Goal: Task Accomplishment & Management: Use online tool/utility

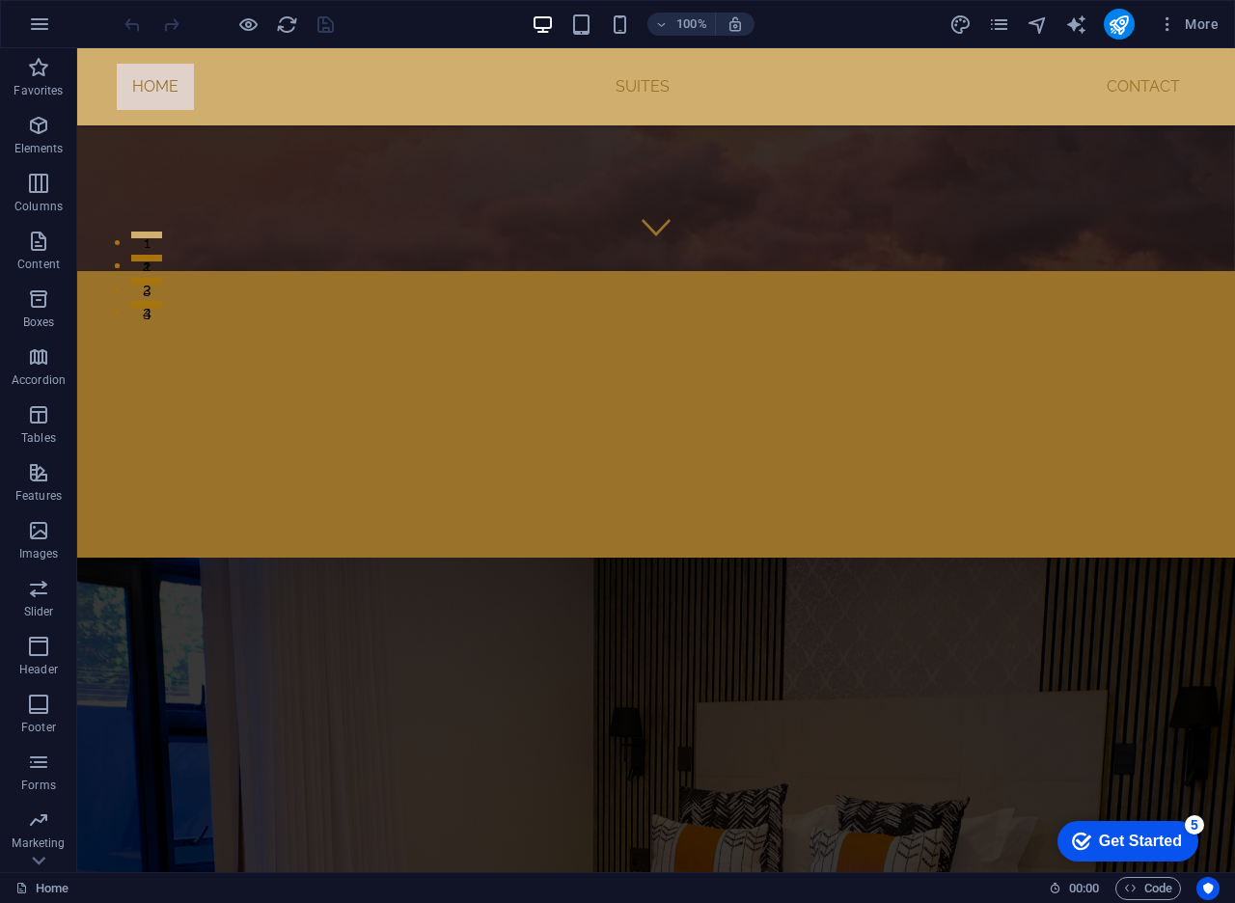
scroll to position [557, 0]
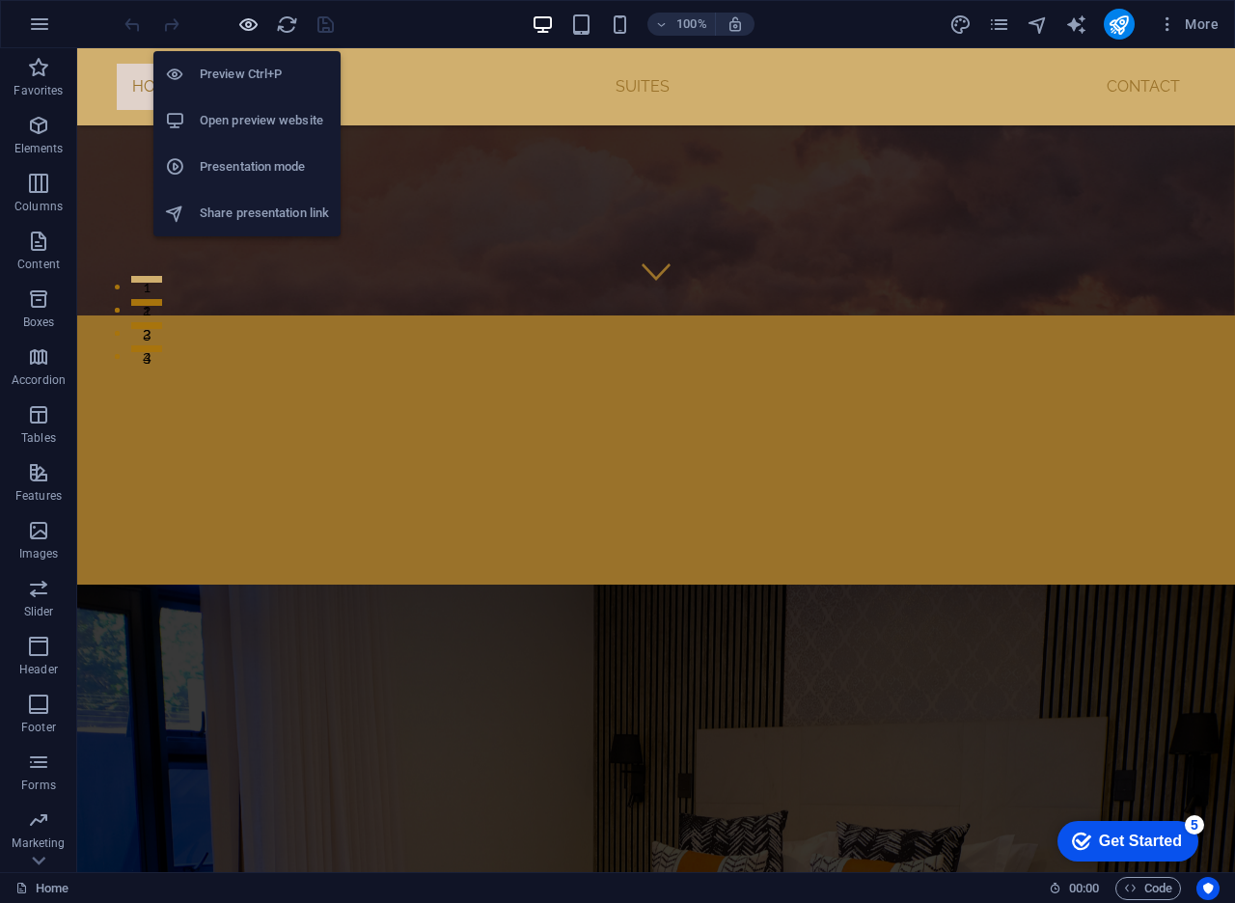
click at [247, 26] on icon "button" at bounding box center [248, 25] width 22 height 22
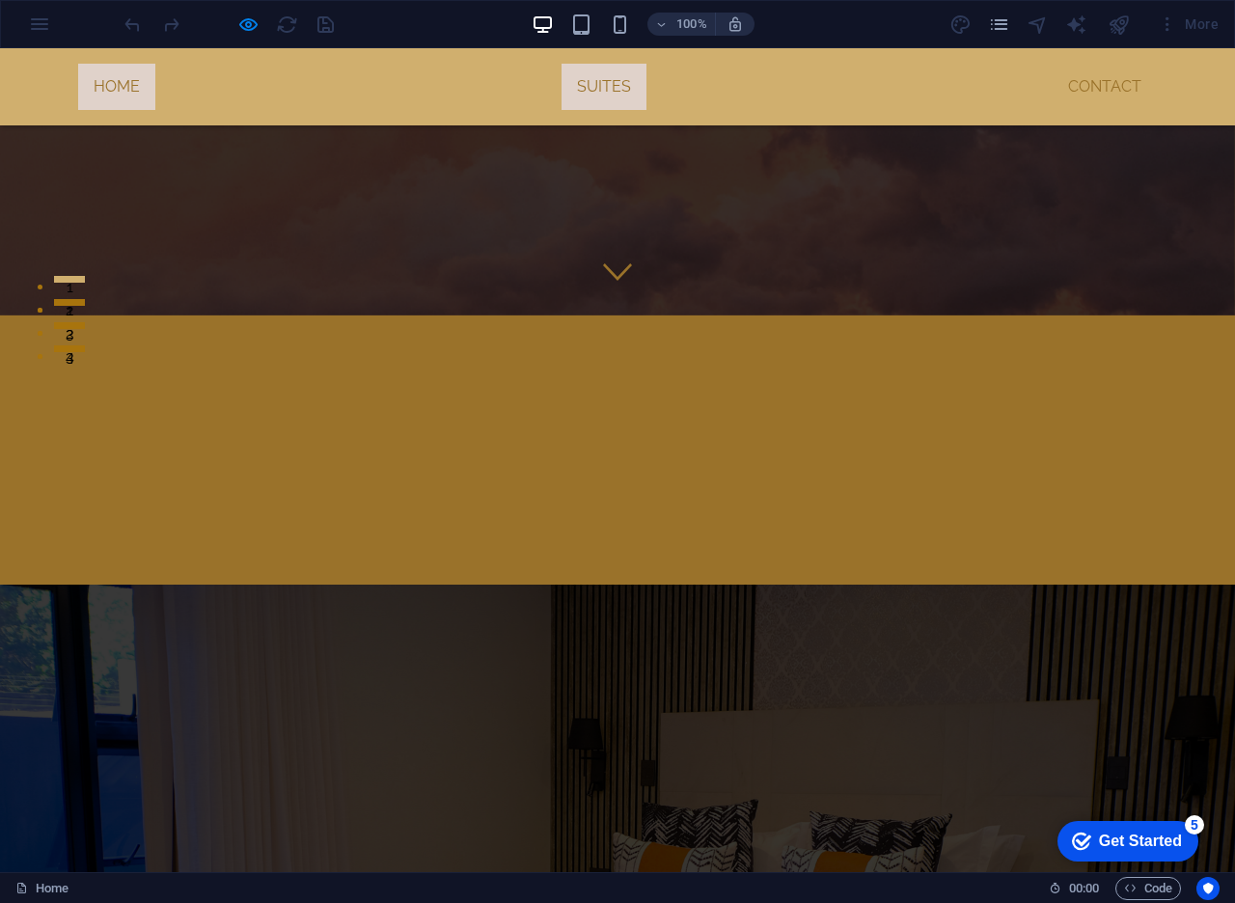
click at [597, 95] on link "Suites" at bounding box center [603, 87] width 85 height 46
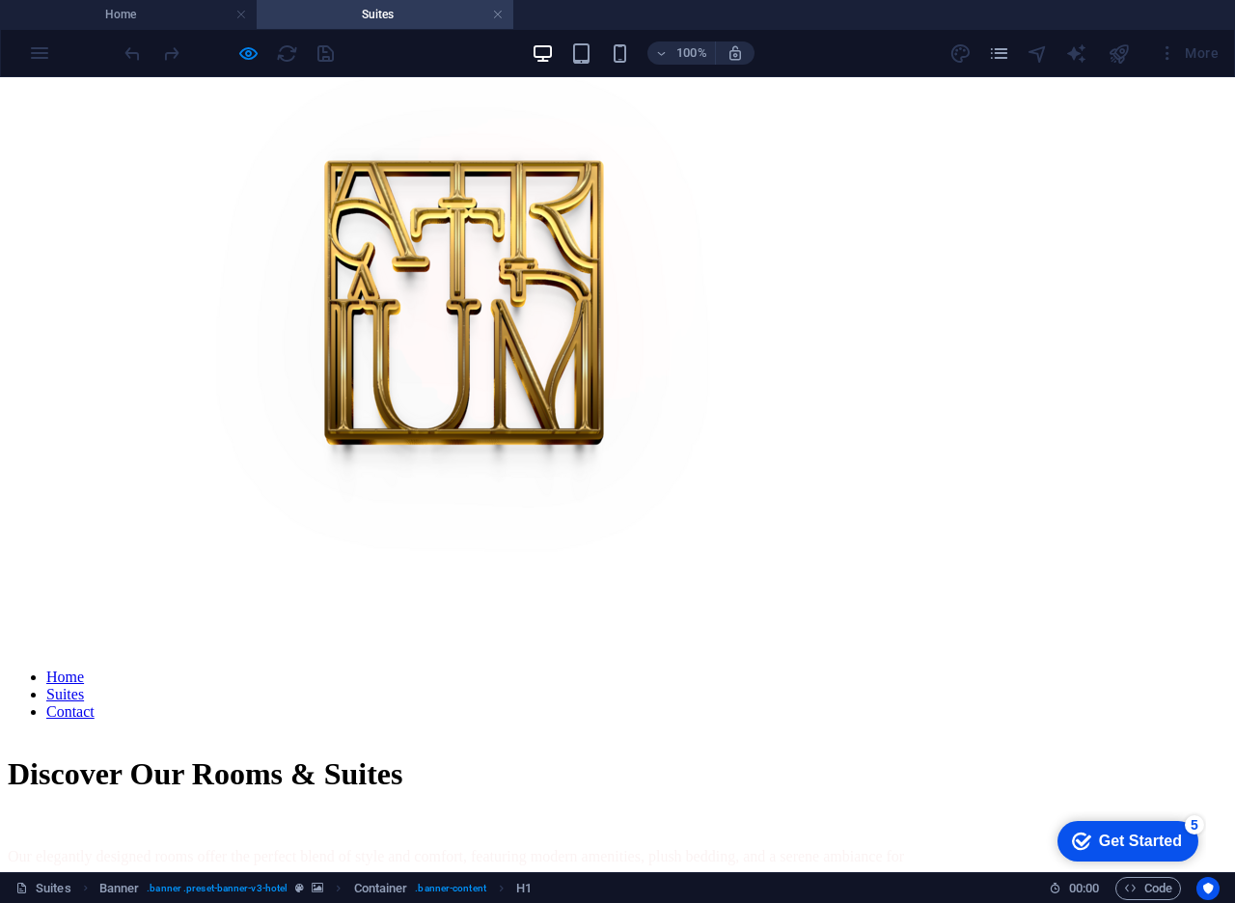
scroll to position [863, 0]
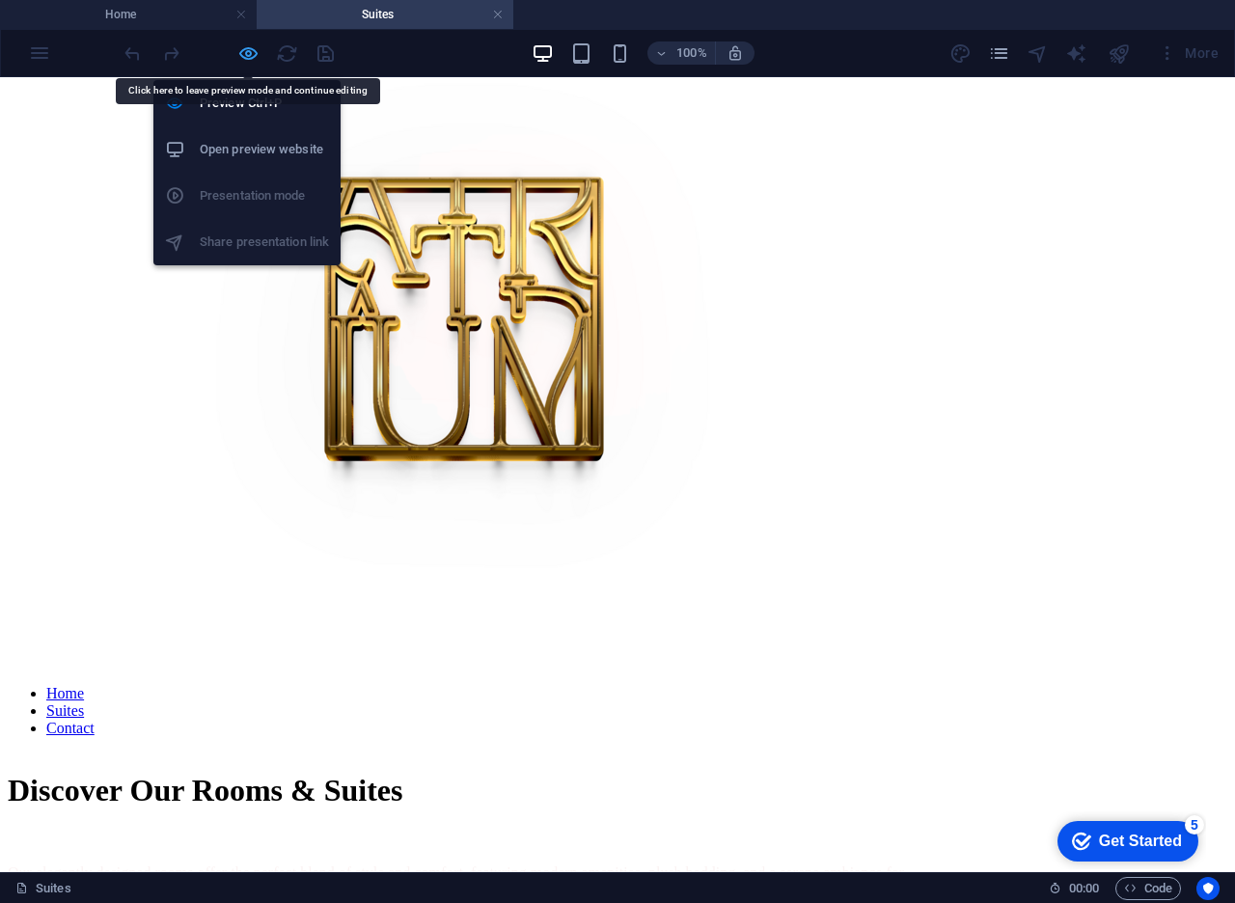
click at [249, 59] on icon "button" at bounding box center [248, 53] width 22 height 22
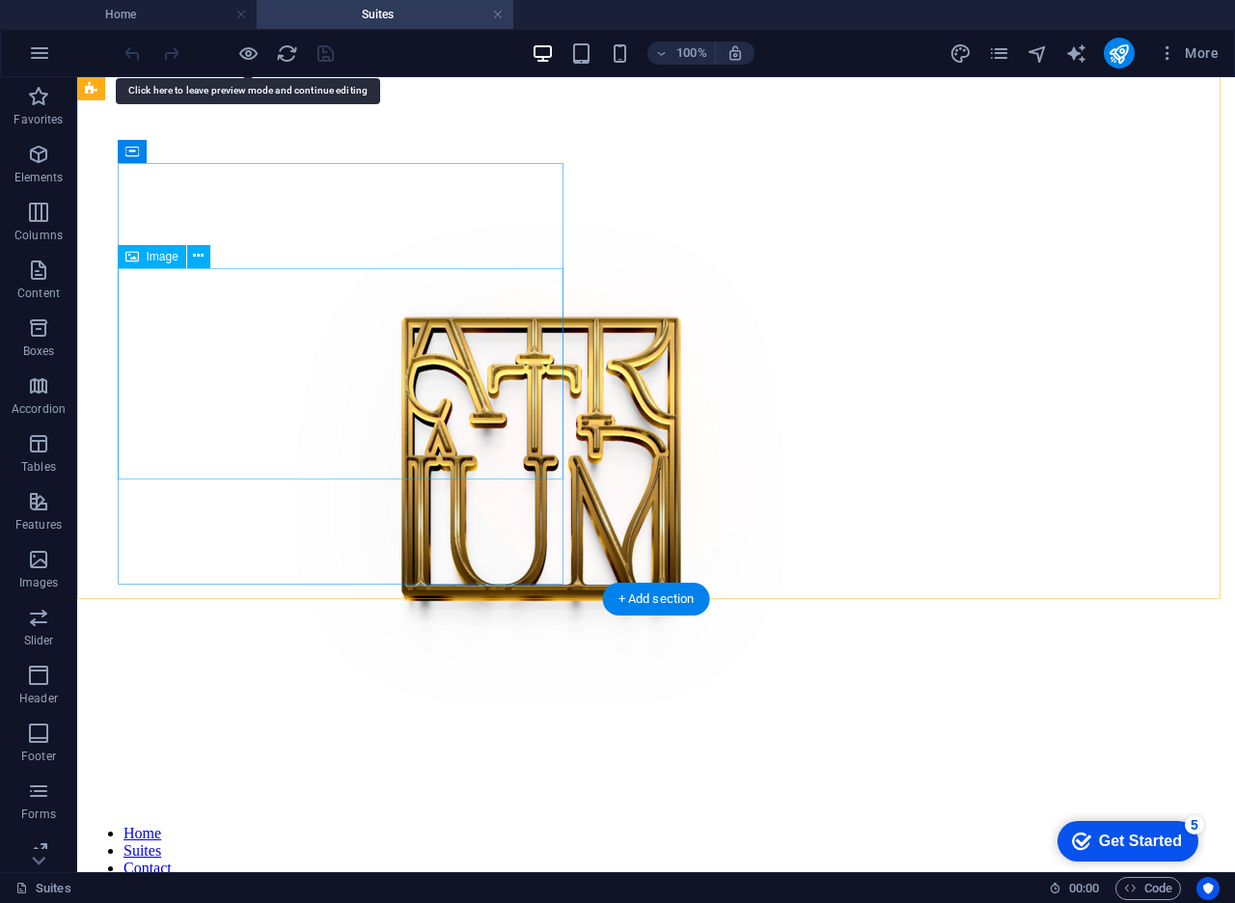
select select "%"
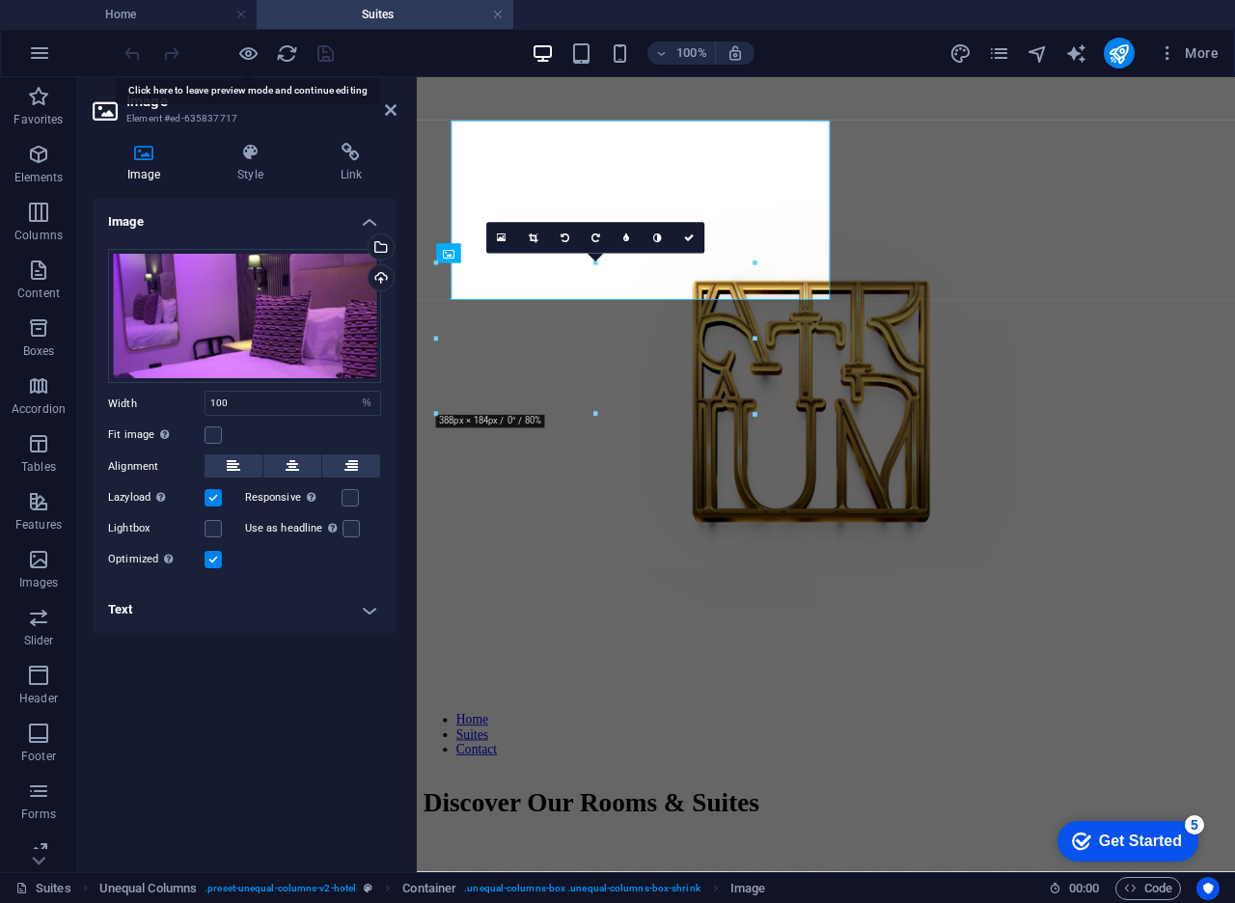
scroll to position [1003, 0]
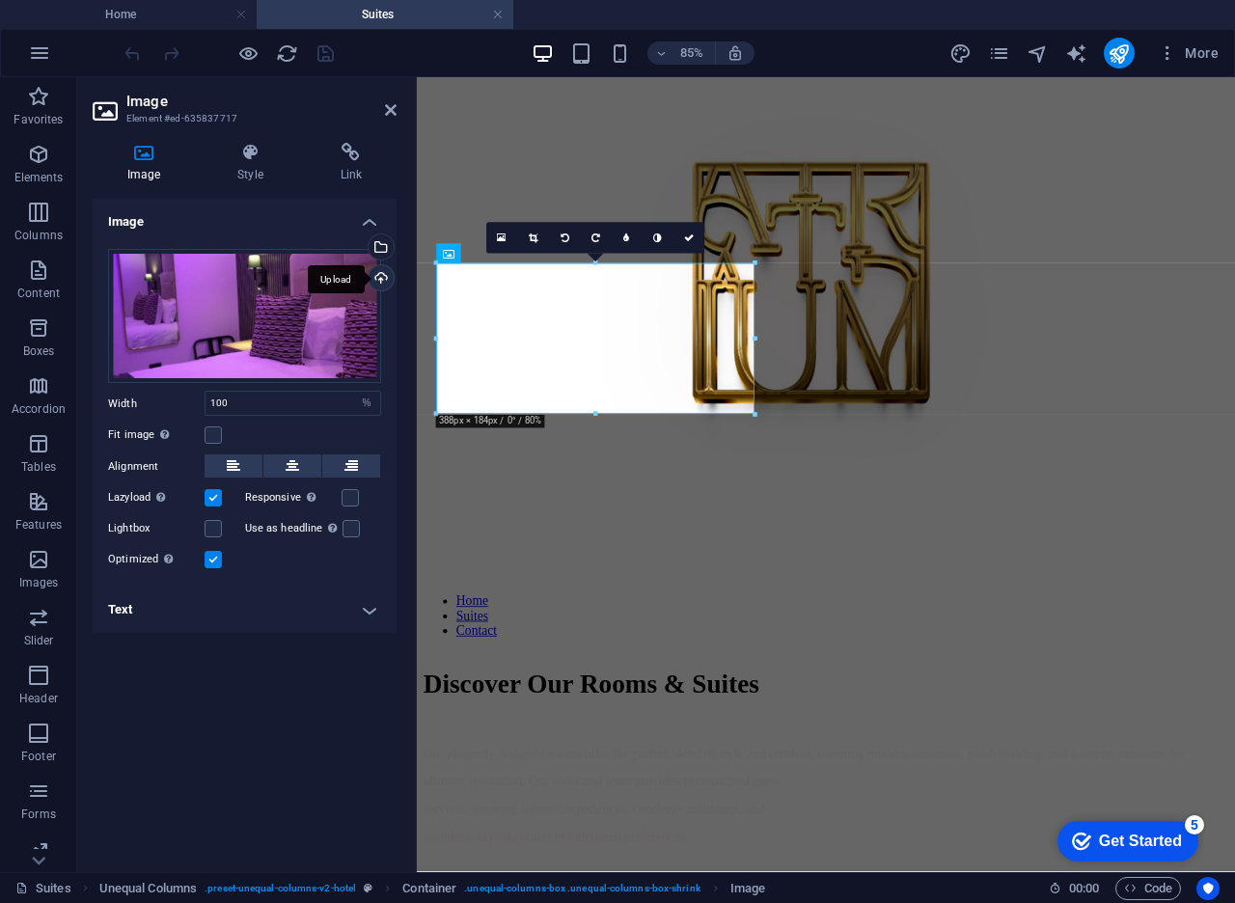
click at [376, 278] on div "Upload" at bounding box center [379, 279] width 29 height 29
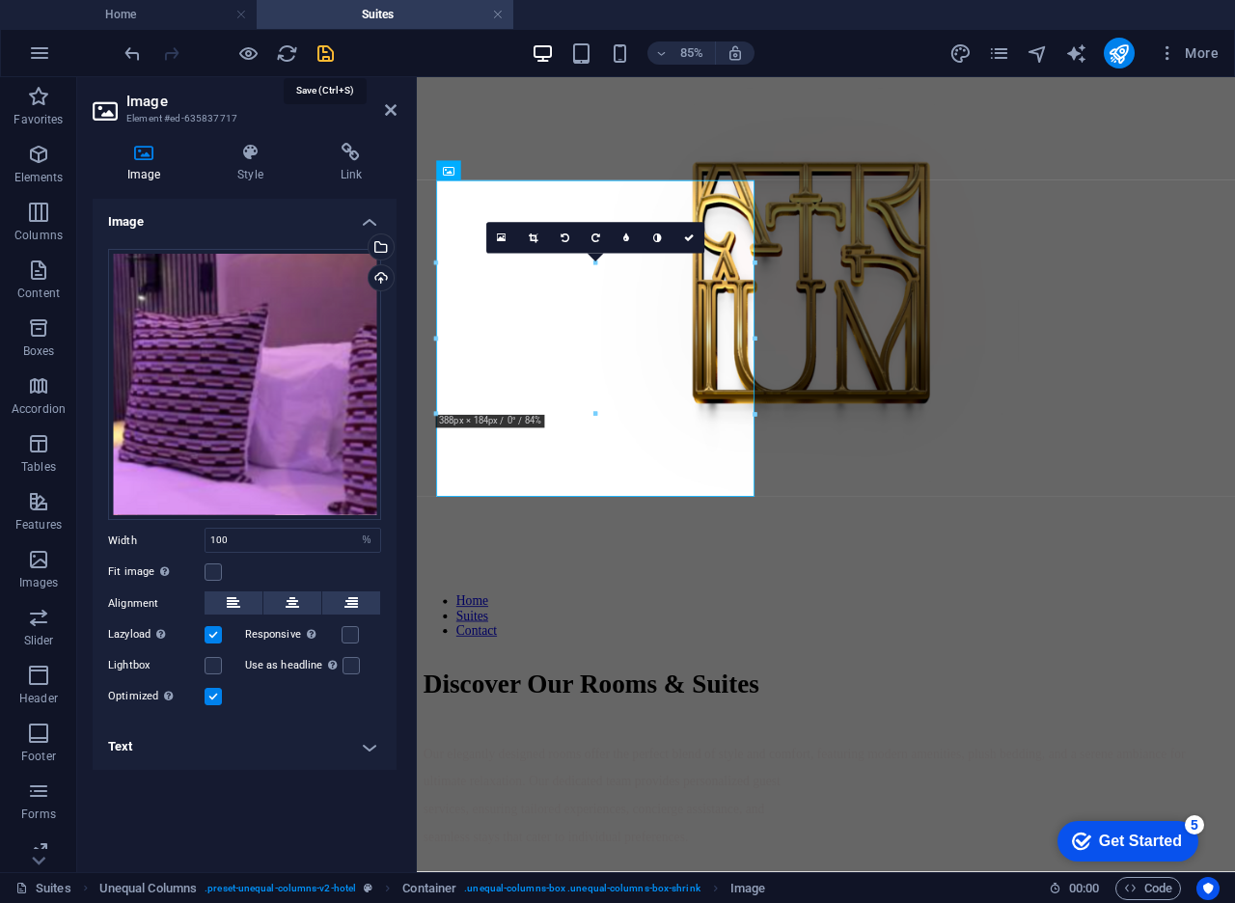
click at [315, 54] on icon "save" at bounding box center [325, 53] width 22 height 22
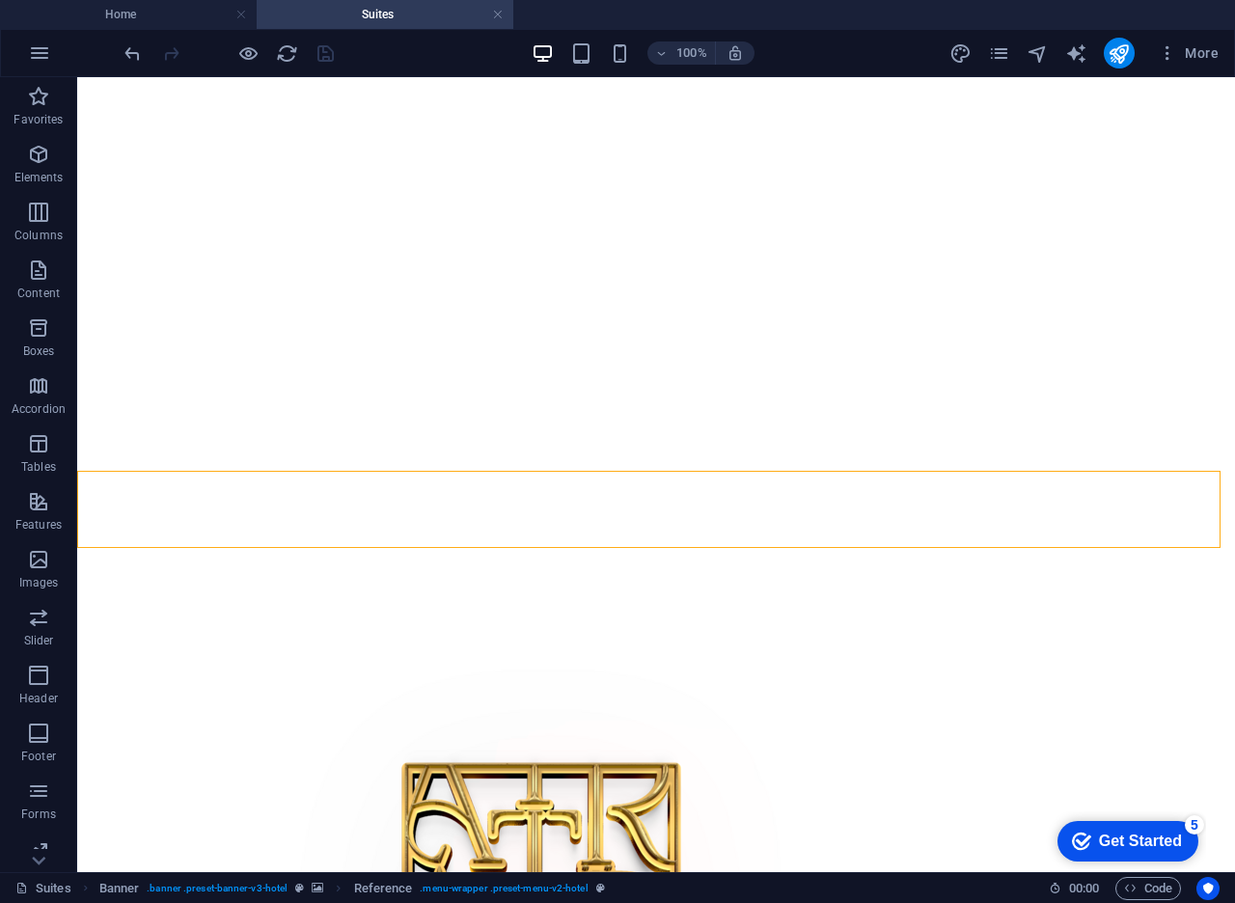
scroll to position [745, 0]
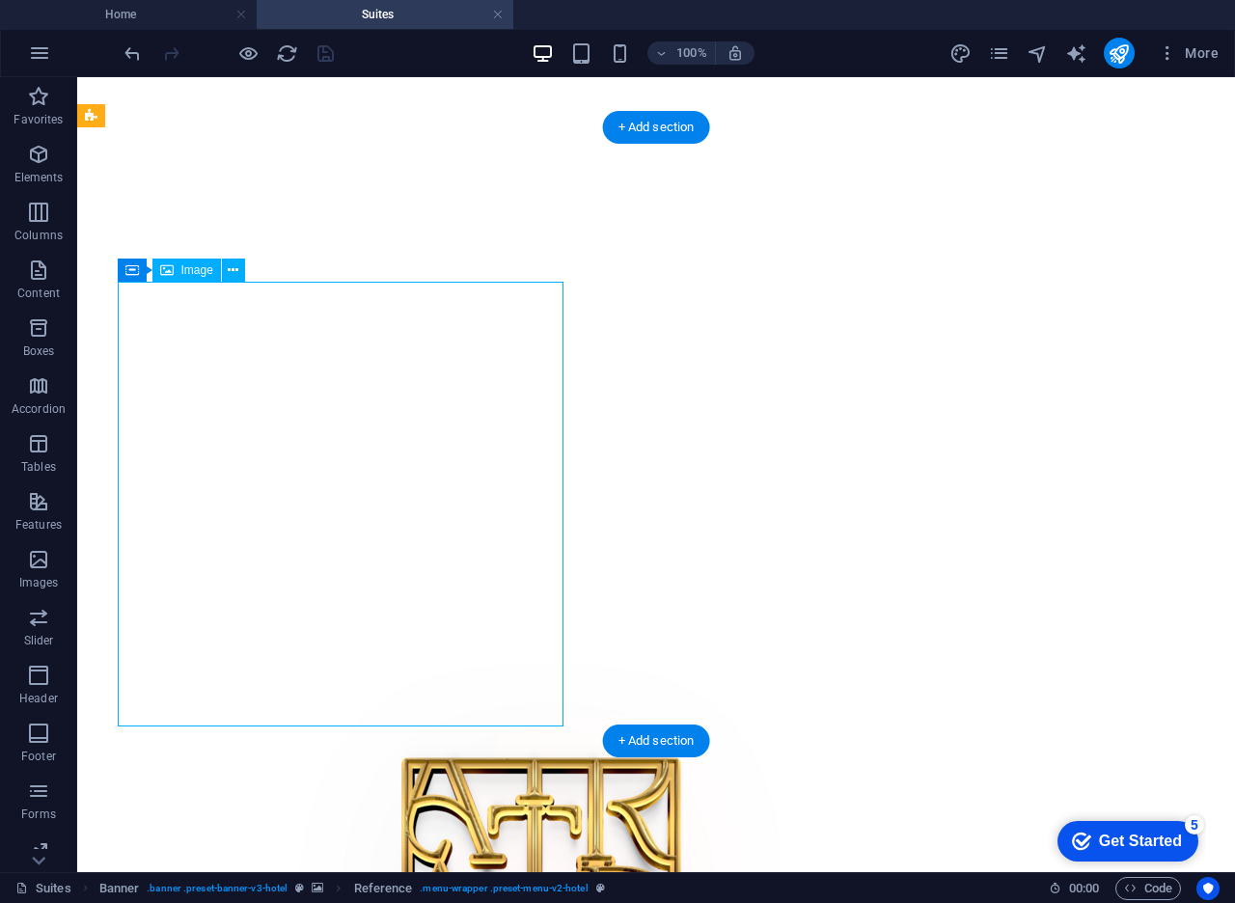
select select "%"
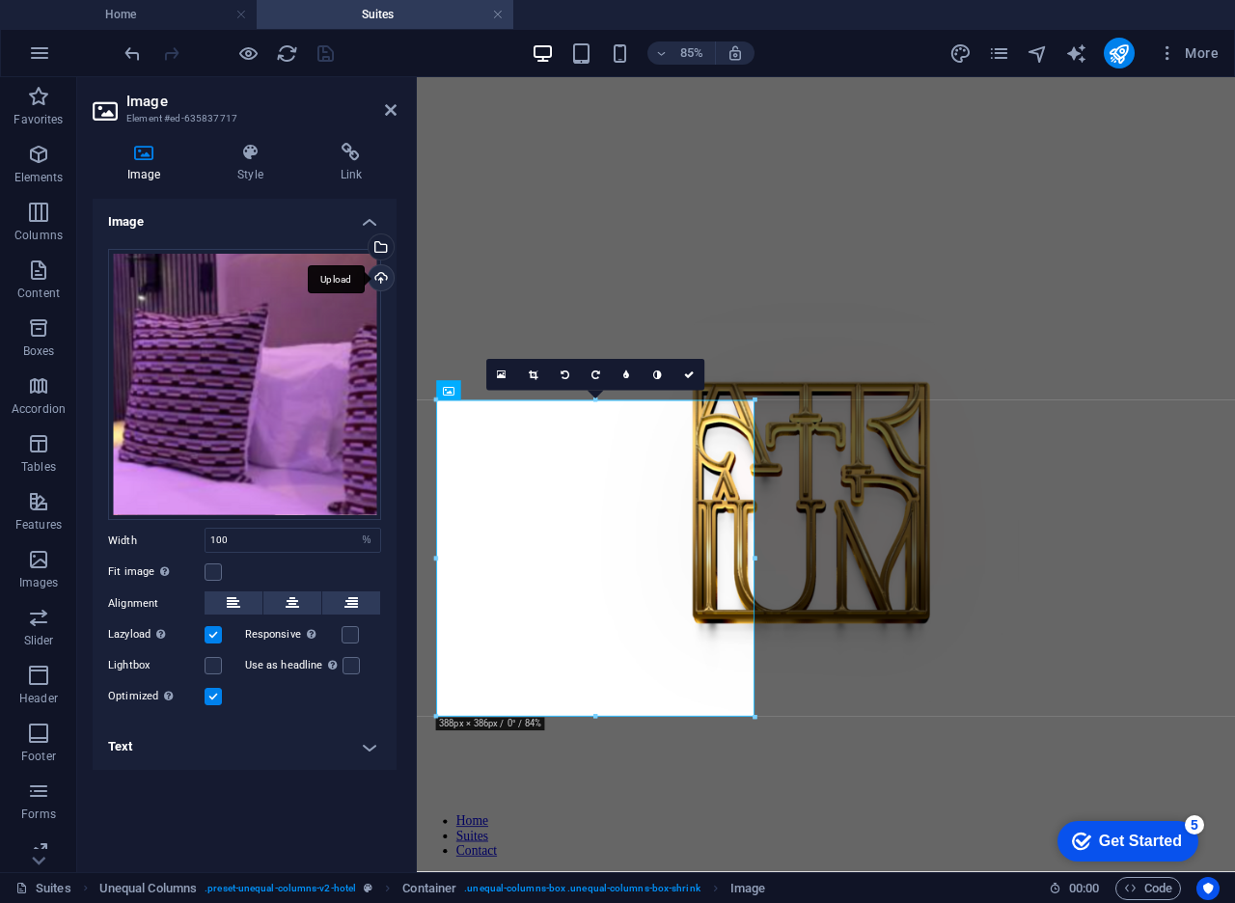
click at [383, 272] on div "Upload" at bounding box center [379, 279] width 29 height 29
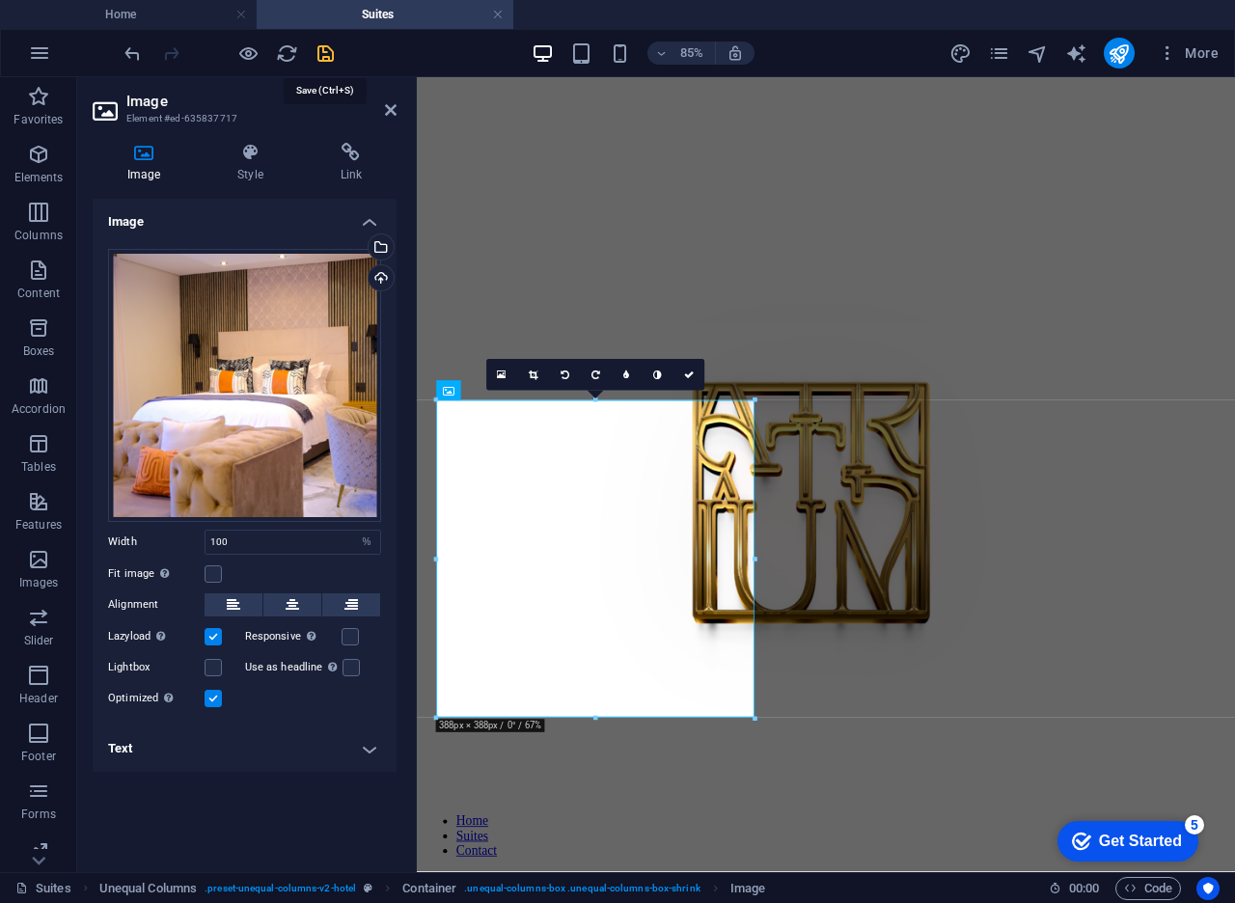
click at [319, 58] on icon "save" at bounding box center [325, 53] width 22 height 22
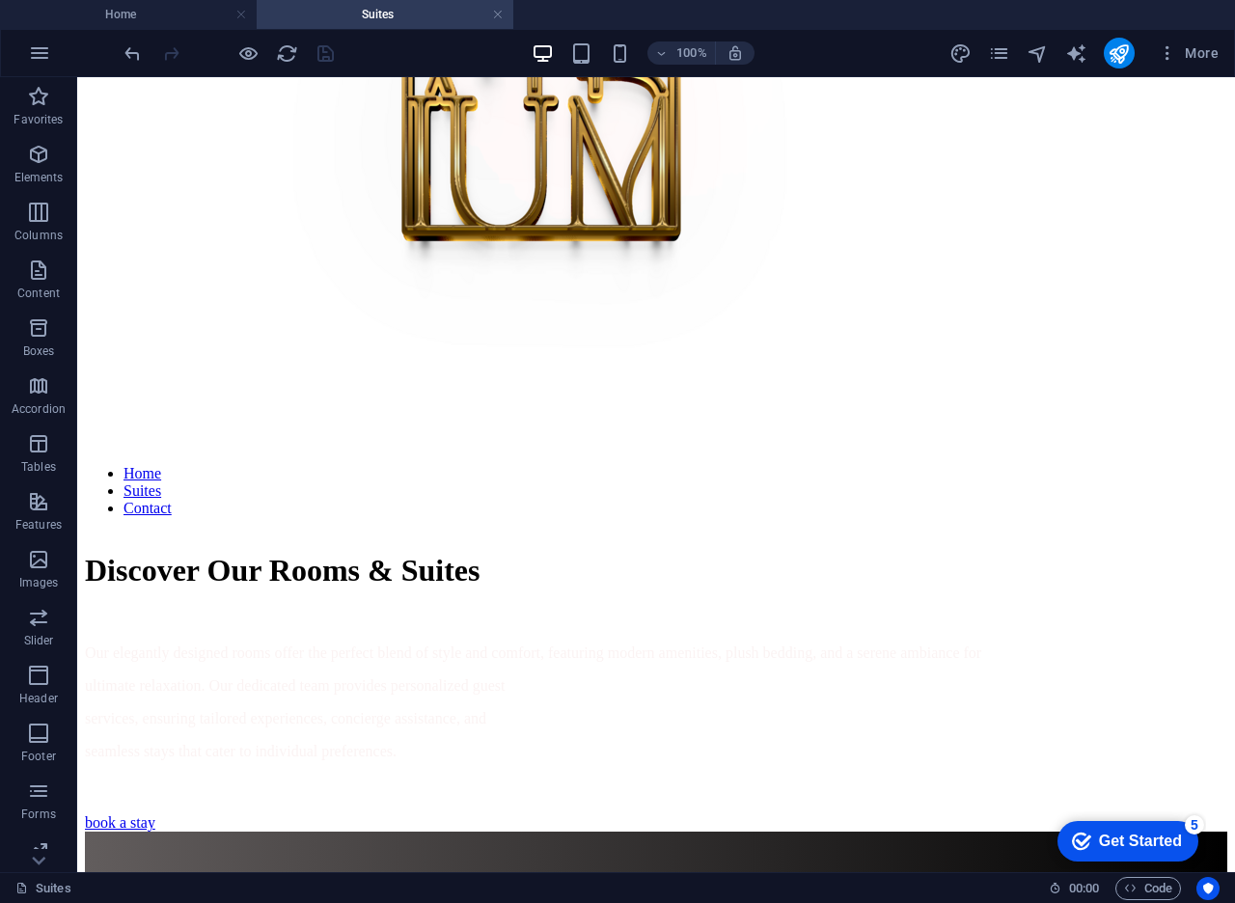
scroll to position [1105, 0]
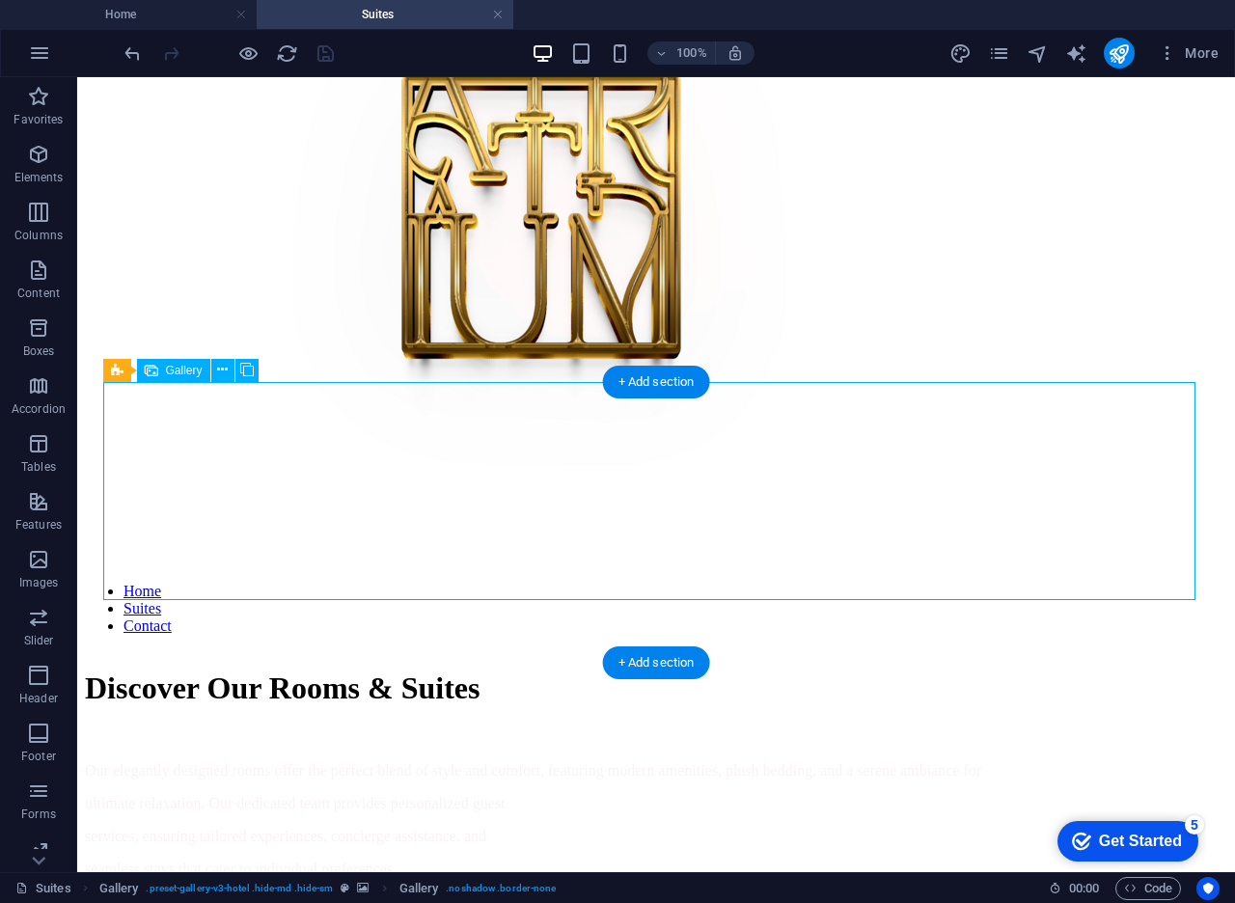
scroll to position [1281, 0]
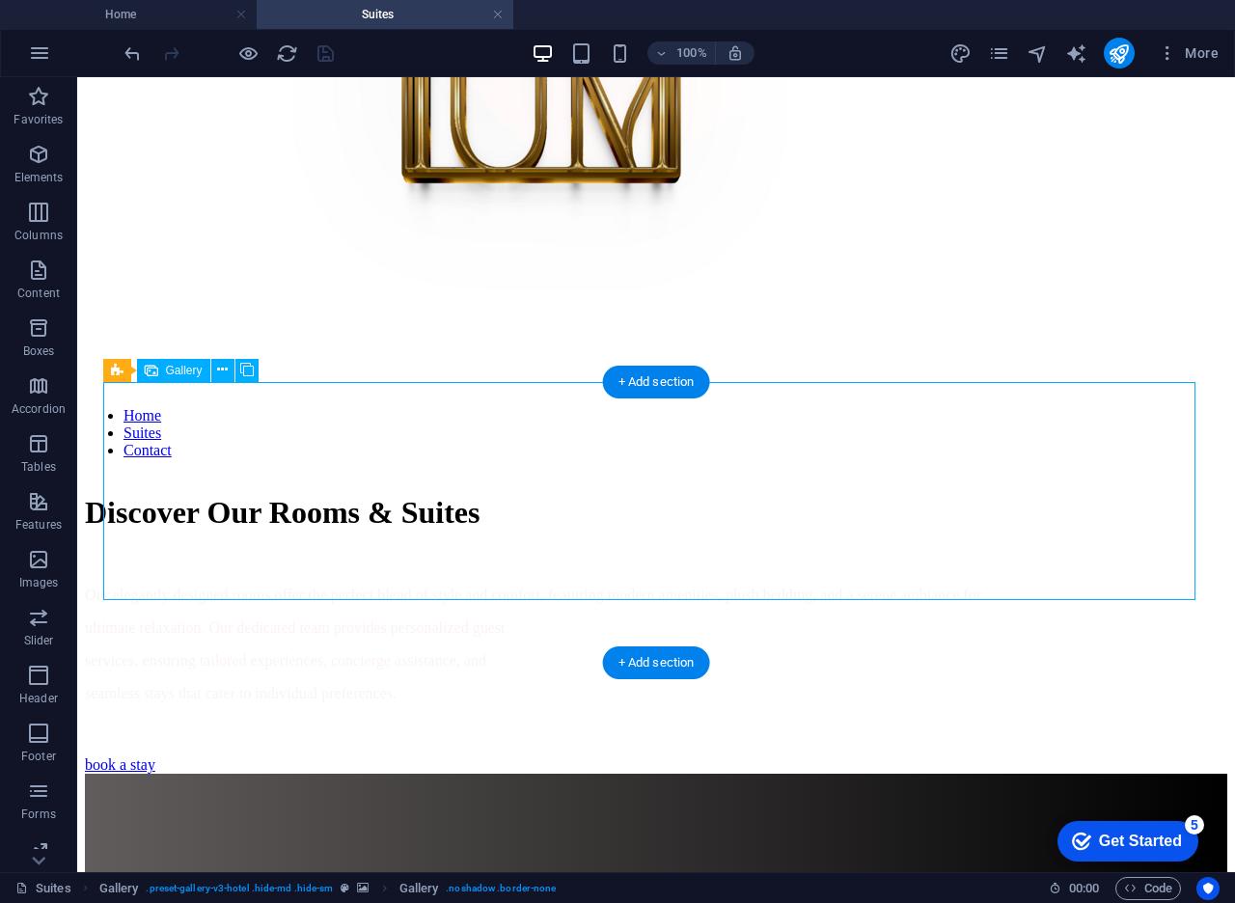
select select "4"
select select "px"
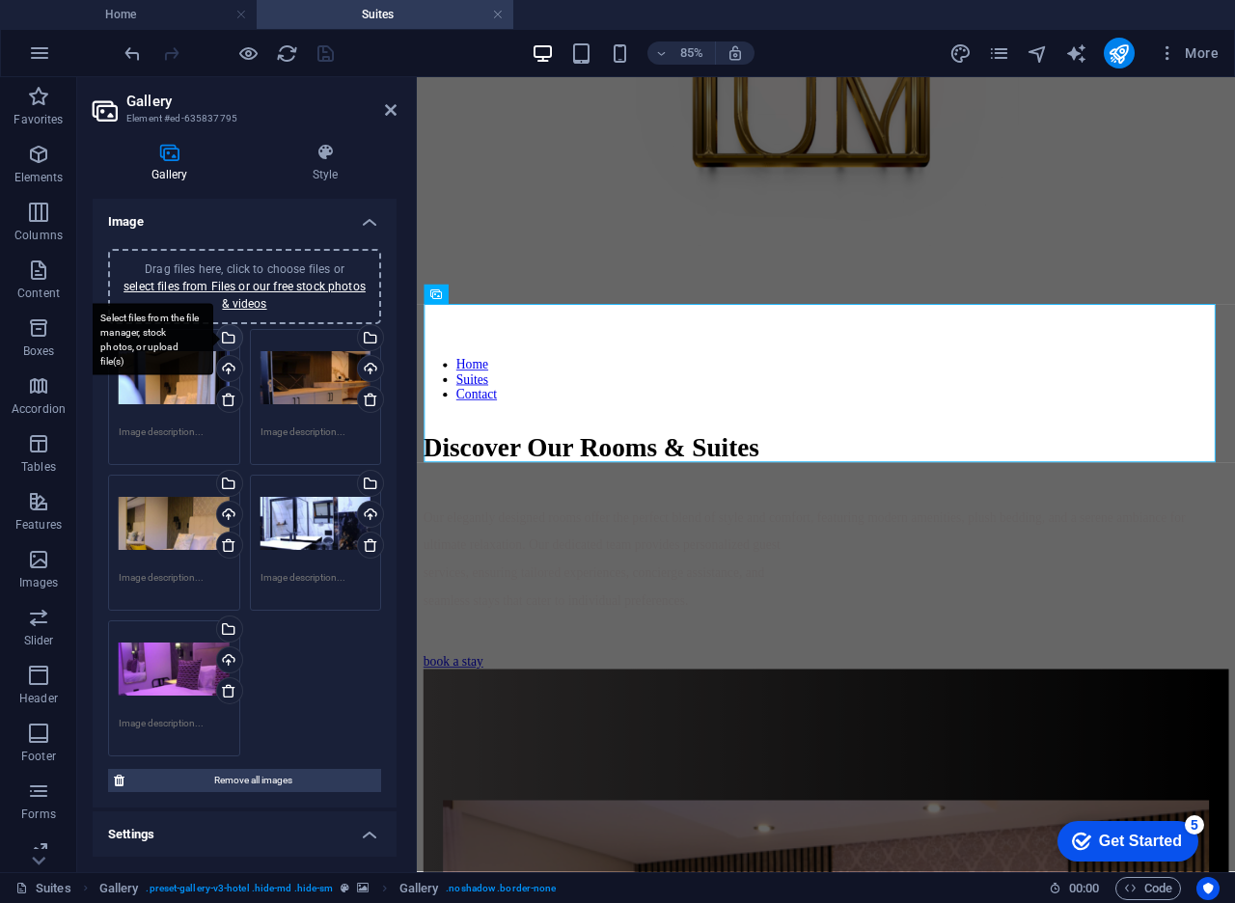
click at [213, 340] on div "Select files from the file manager, stock photos, or upload file(s)" at bounding box center [150, 339] width 125 height 72
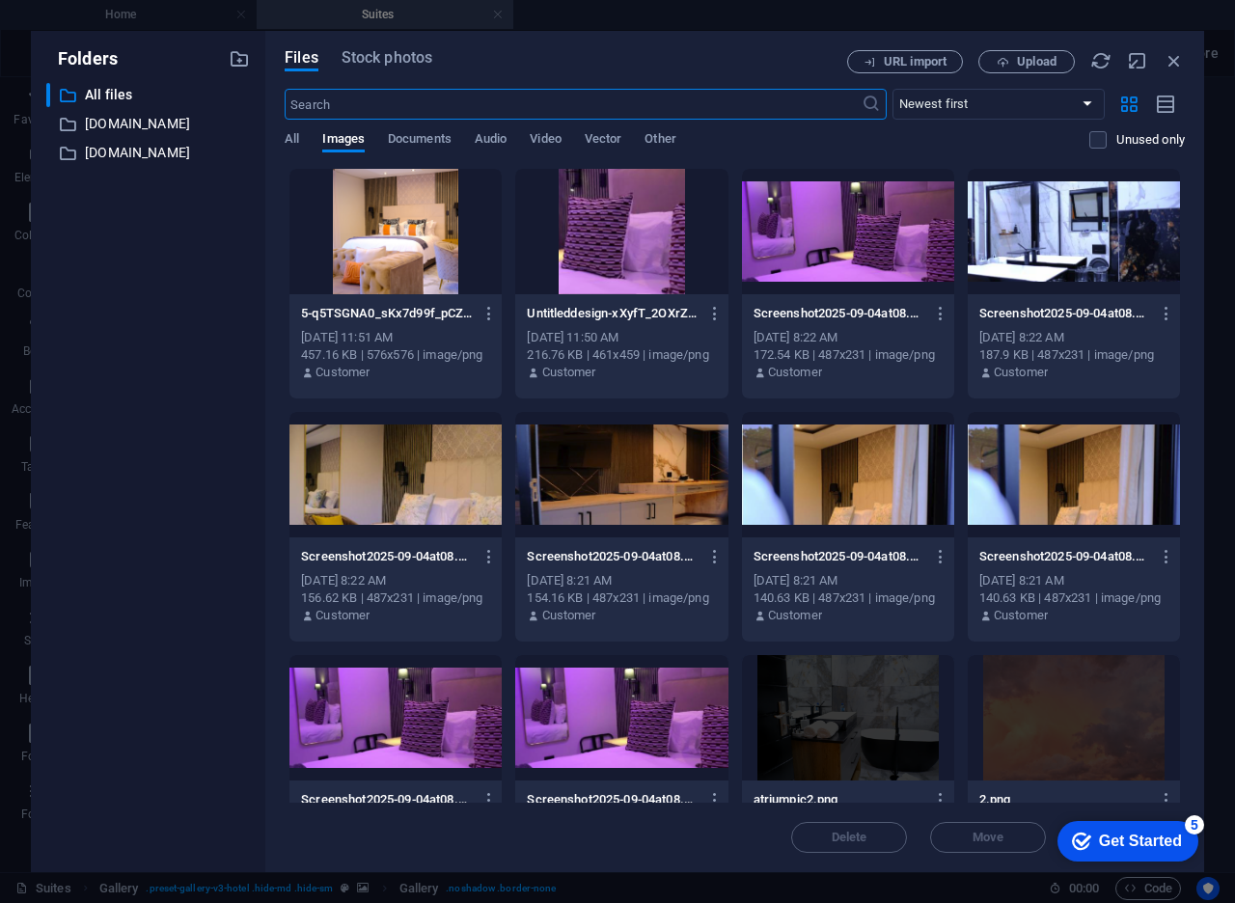
drag, startPoint x: 1184, startPoint y: 250, endPoint x: 1175, endPoint y: 348, distance: 98.8
click at [1175, 348] on div "Drop files here to upload them instantly 5-q5TSGNA0_sKx7d99f_pCZA.png 5-q5TSGNA…" at bounding box center [735, 485] width 900 height 635
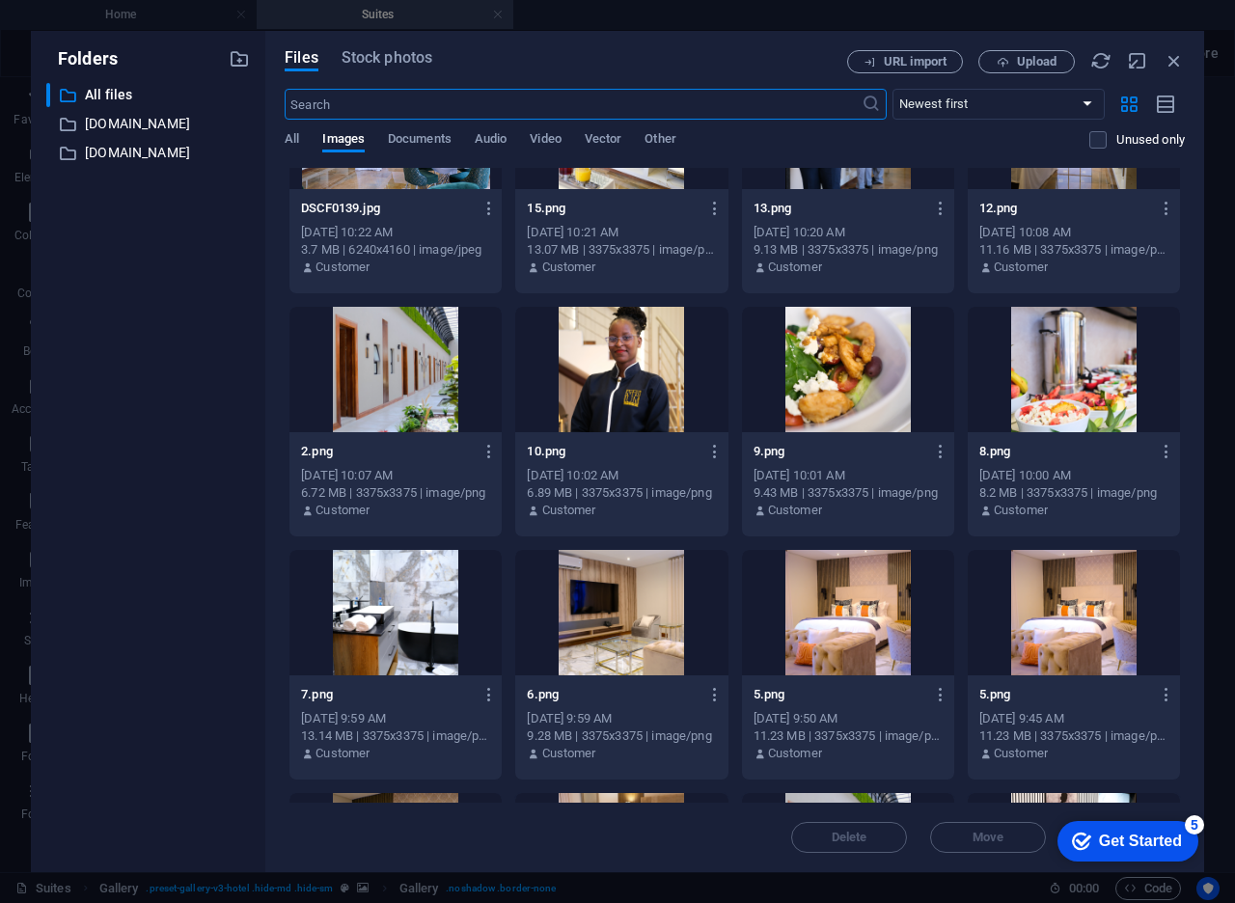
scroll to position [1845, 0]
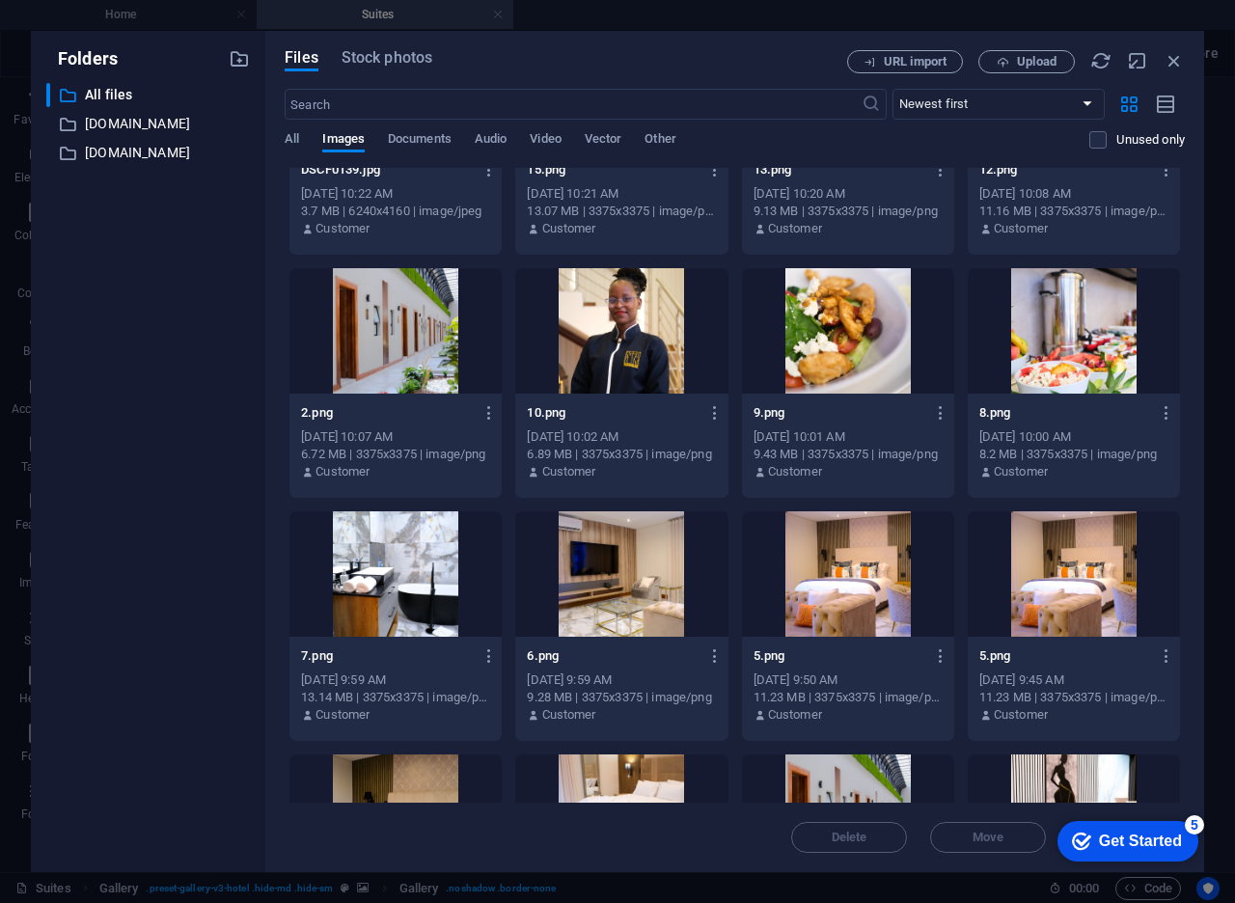
click at [373, 362] on div at bounding box center [395, 330] width 212 height 125
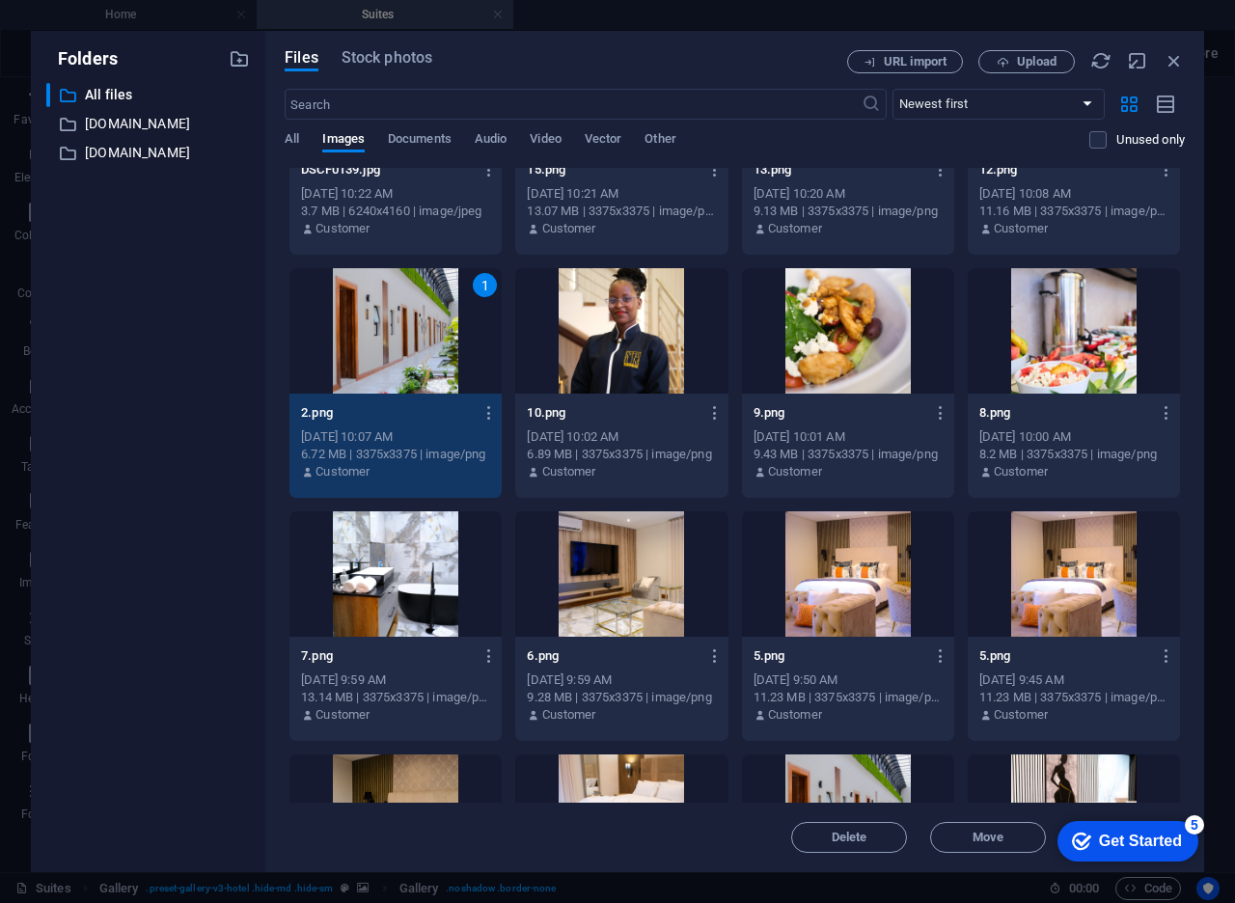
click at [1194, 821] on div "5" at bounding box center [1193, 824] width 19 height 19
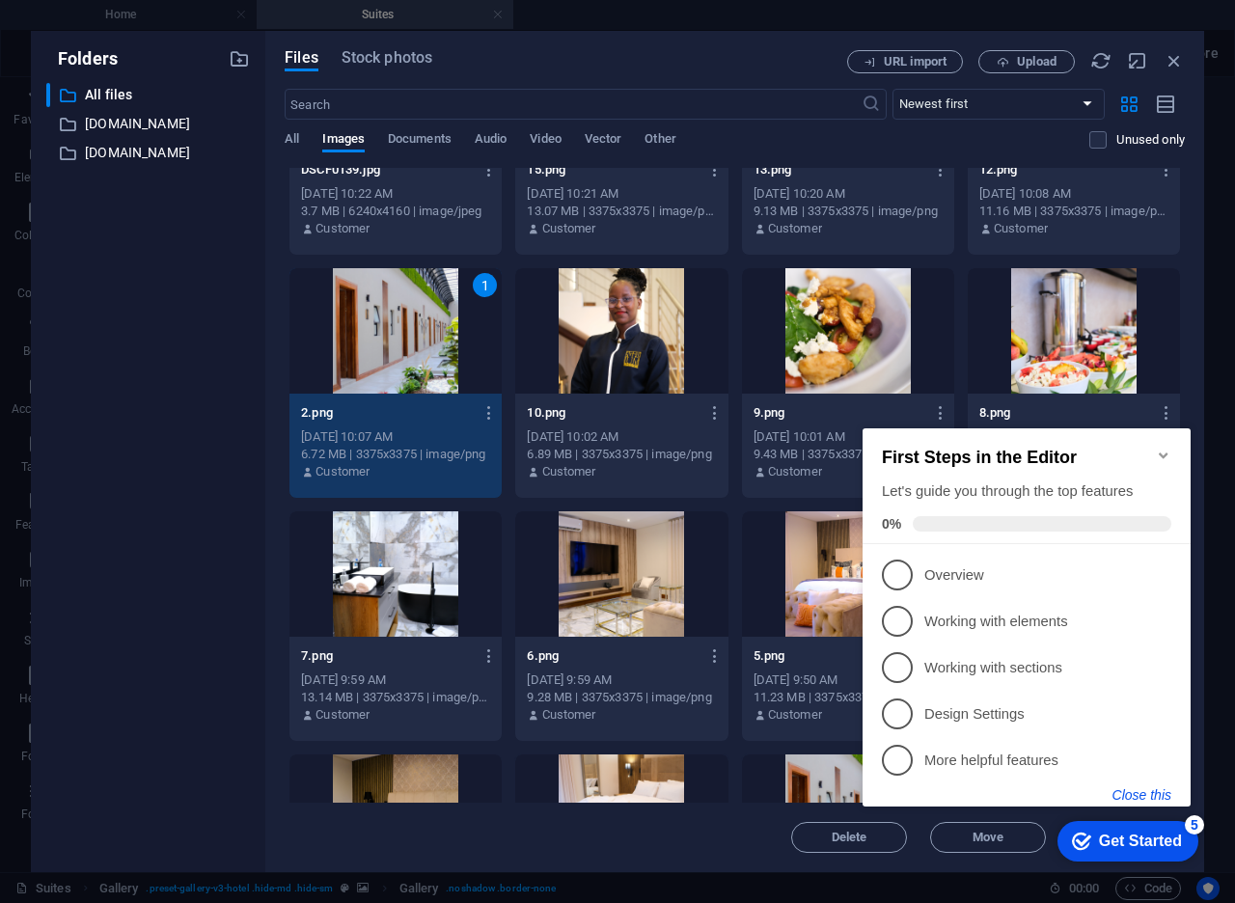
click at [1131, 797] on button "Close this" at bounding box center [1141, 794] width 59 height 15
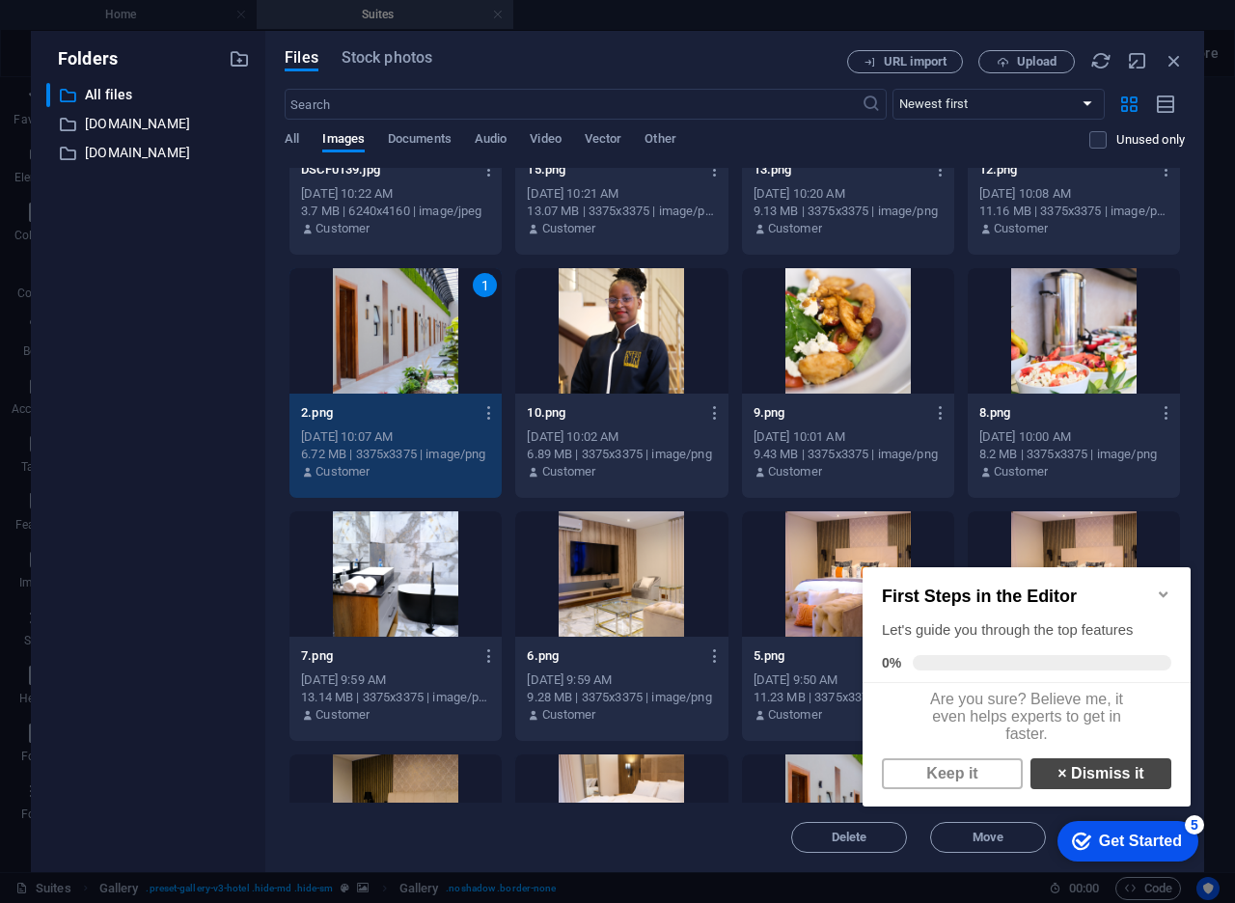
click at [1063, 778] on link "× Dismiss it" at bounding box center [1100, 773] width 141 height 31
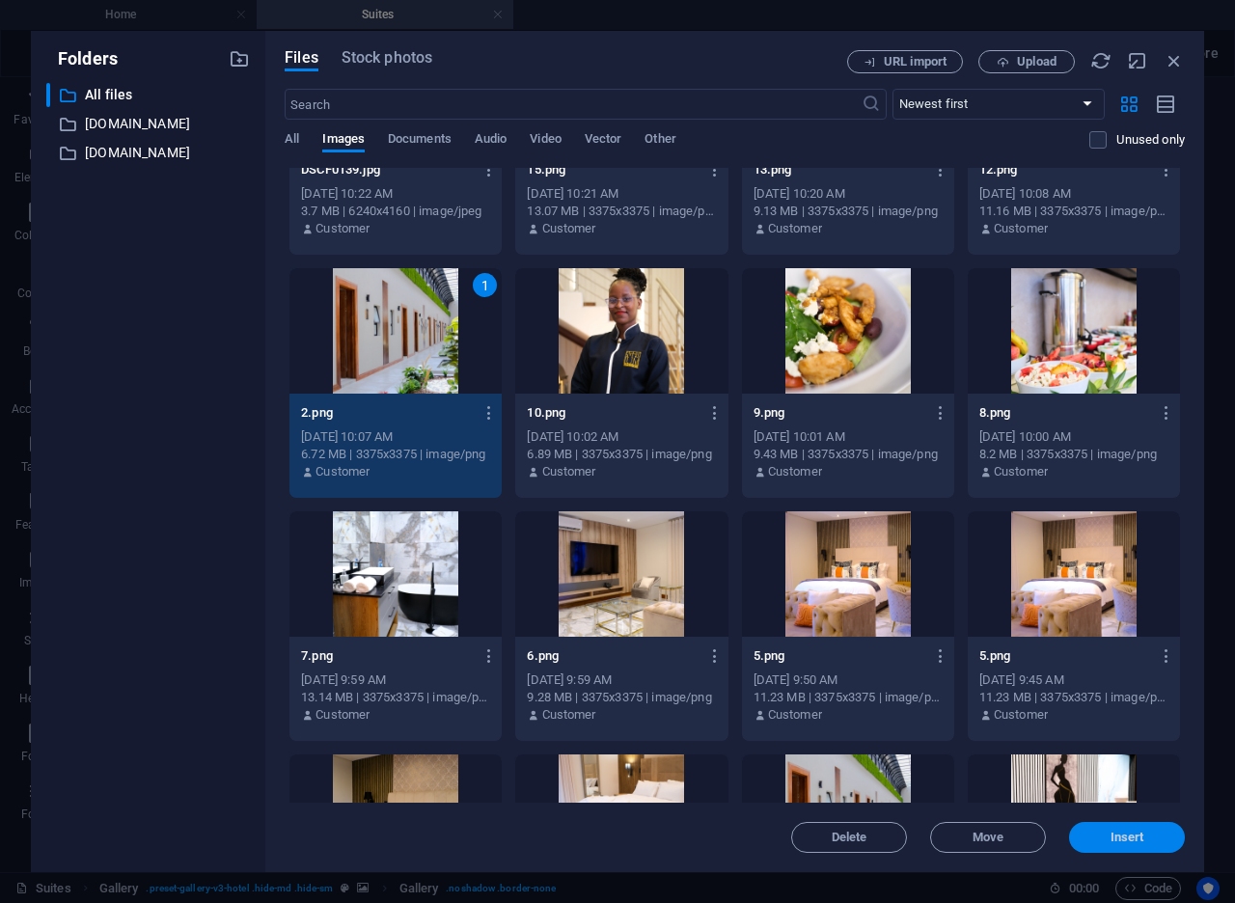
click at [1130, 832] on span "Insert" at bounding box center [1127, 837] width 34 height 12
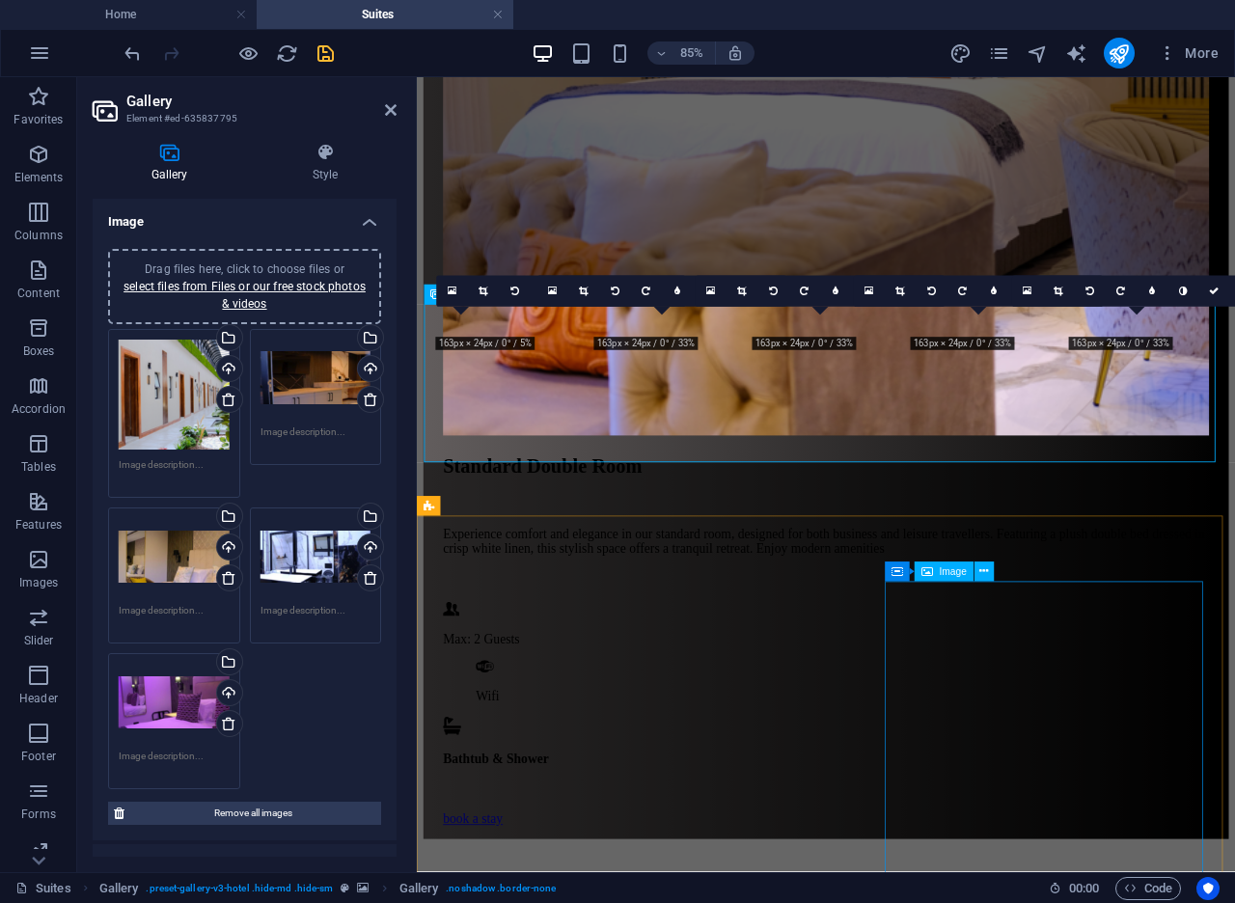
scroll to position [1281, 0]
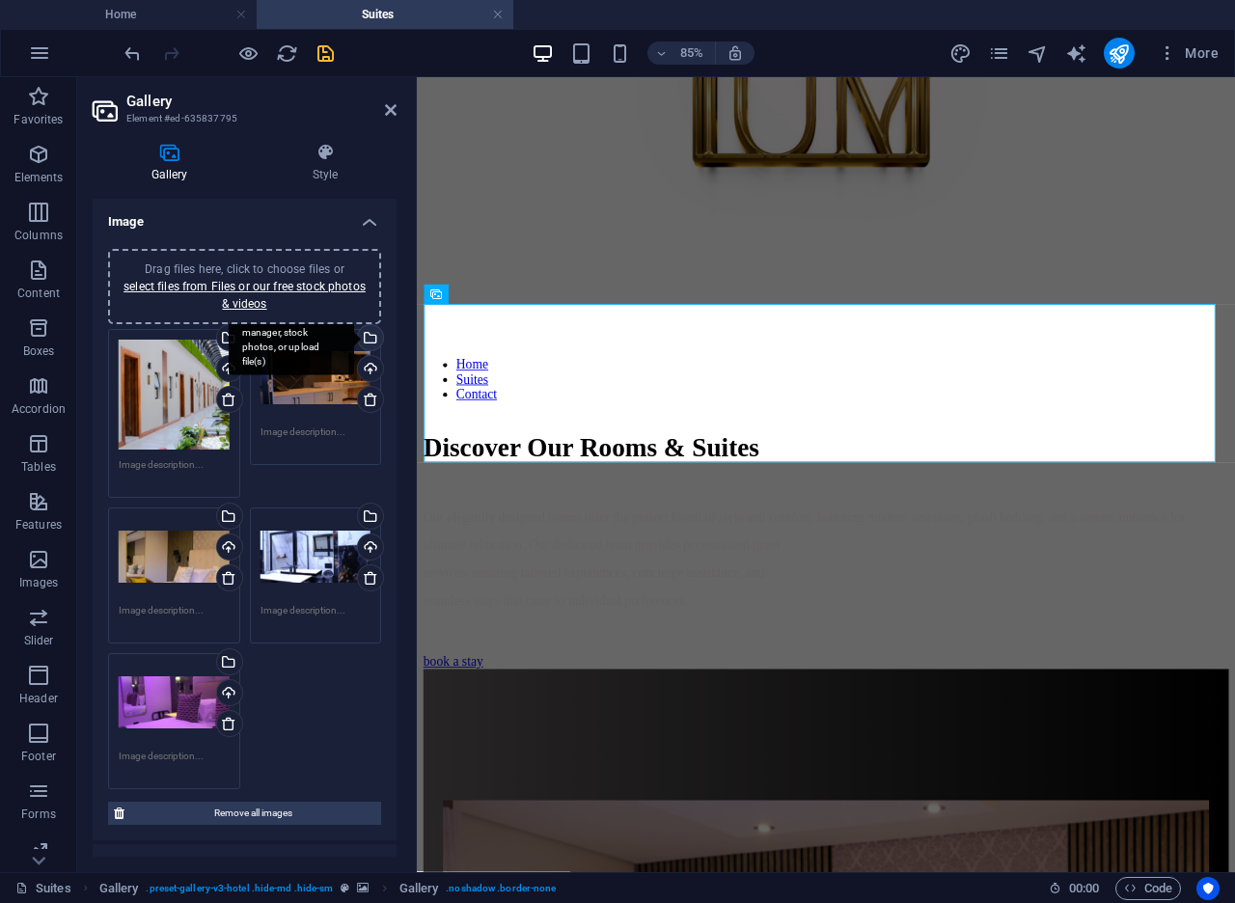
click at [368, 341] on div "Select files from the file manager, stock photos, or upload file(s)" at bounding box center [368, 339] width 29 height 29
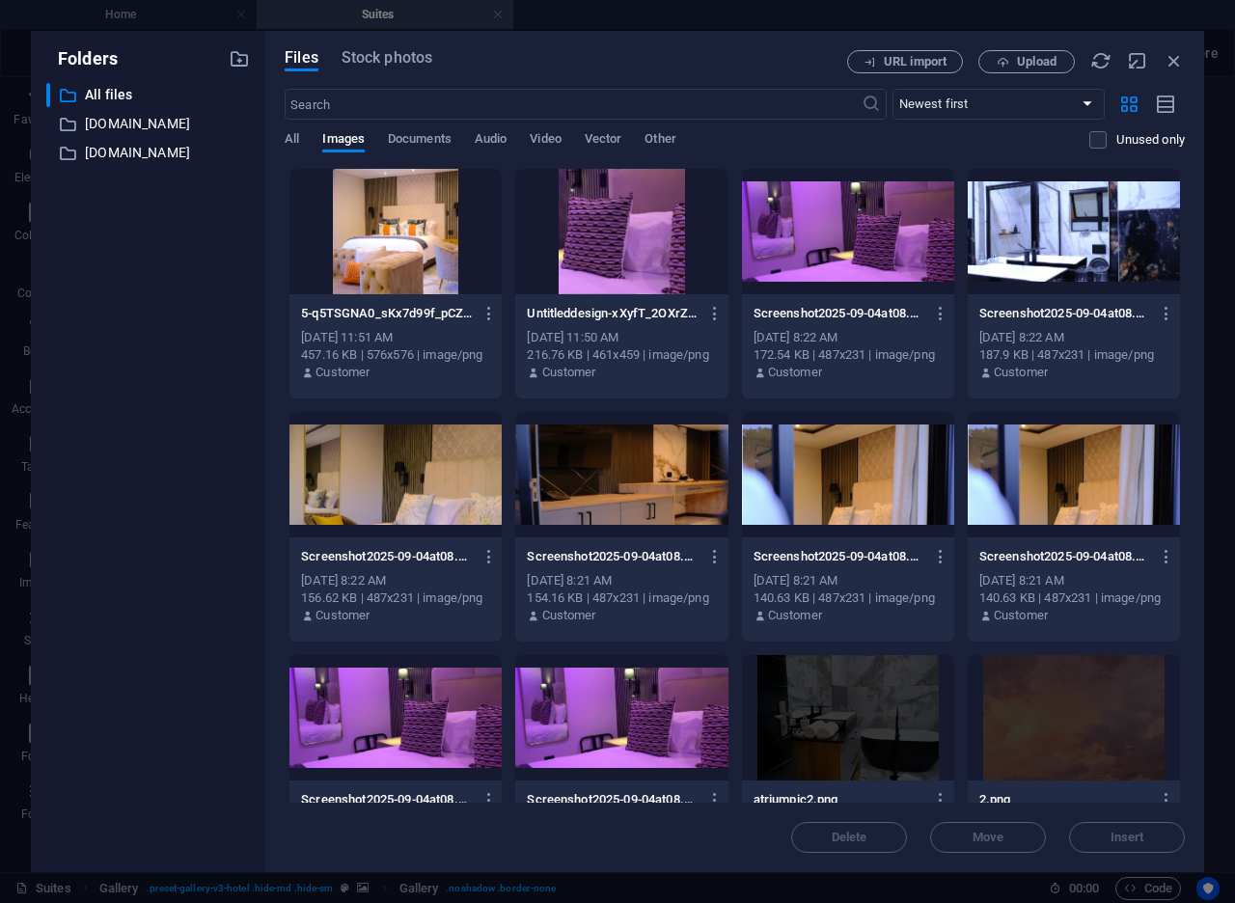
drag, startPoint x: 1182, startPoint y: 354, endPoint x: 1161, endPoint y: 615, distance: 262.2
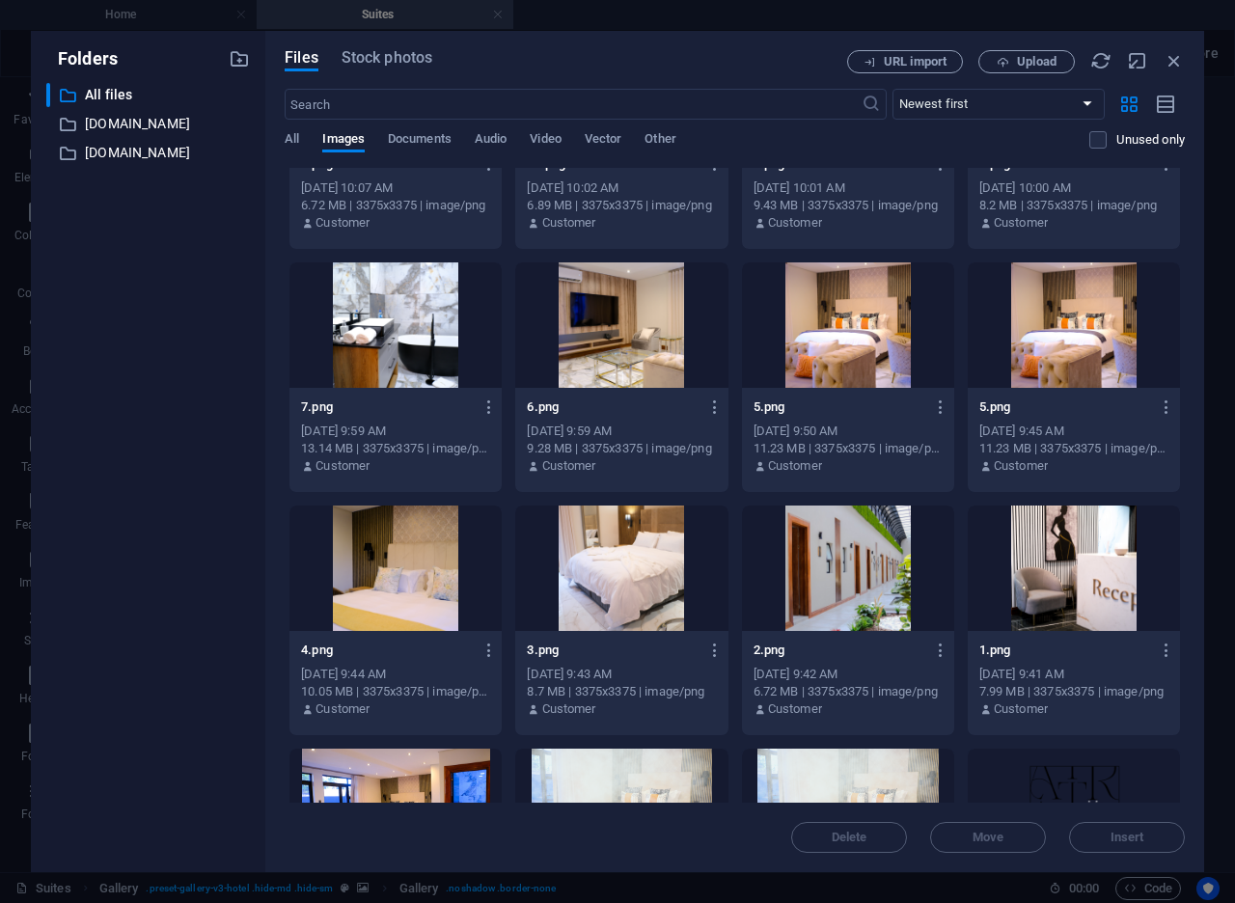
scroll to position [2127, 0]
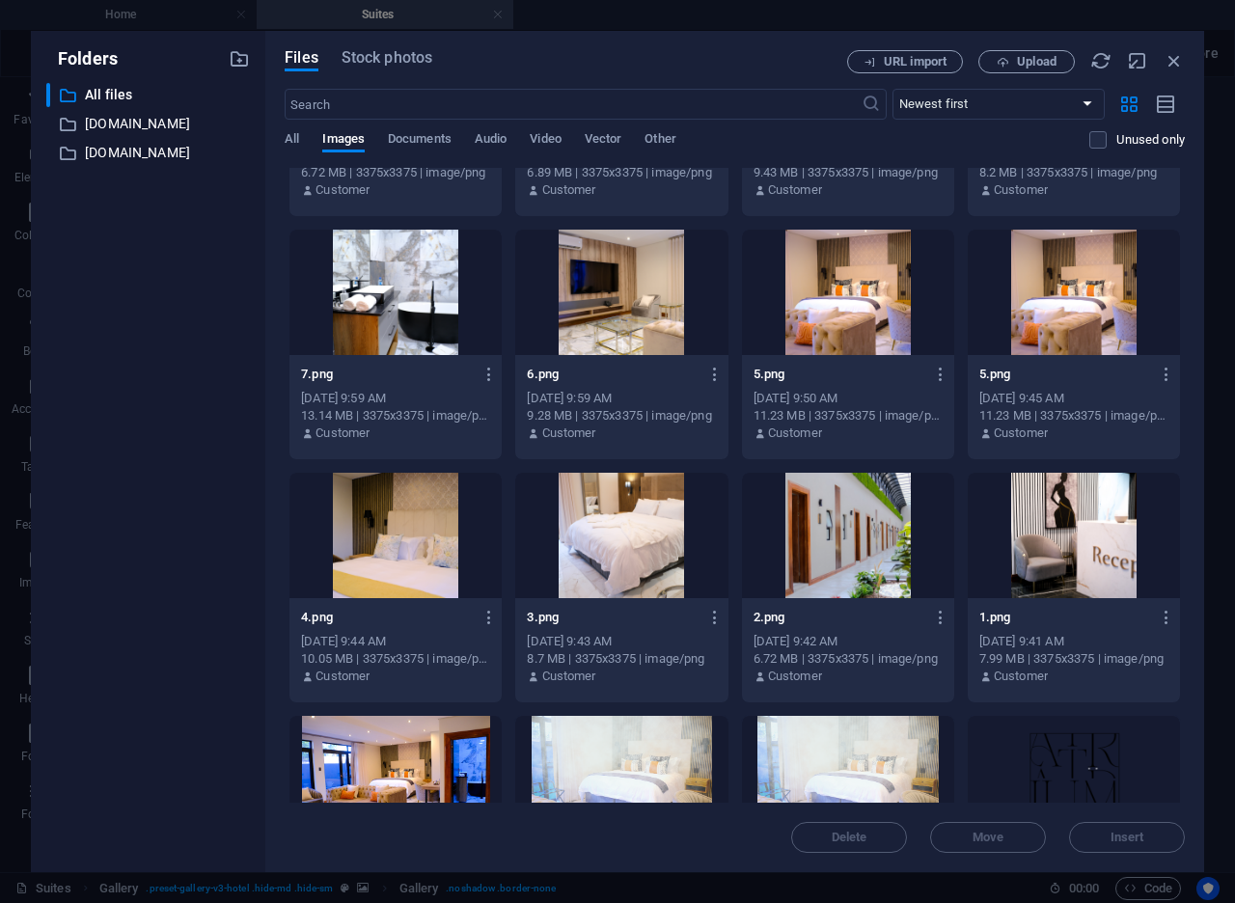
click at [408, 332] on div at bounding box center [395, 292] width 212 height 125
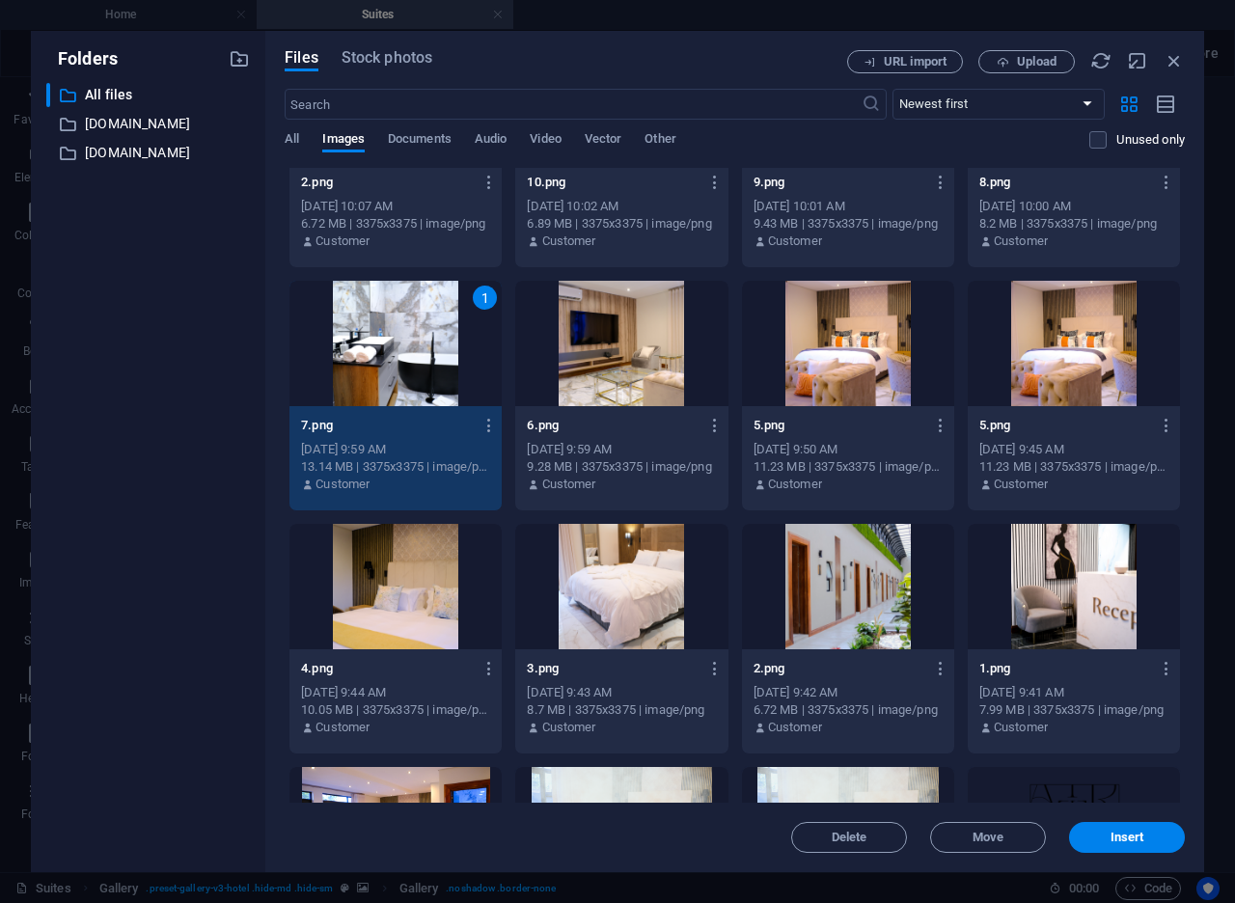
scroll to position [2004, 0]
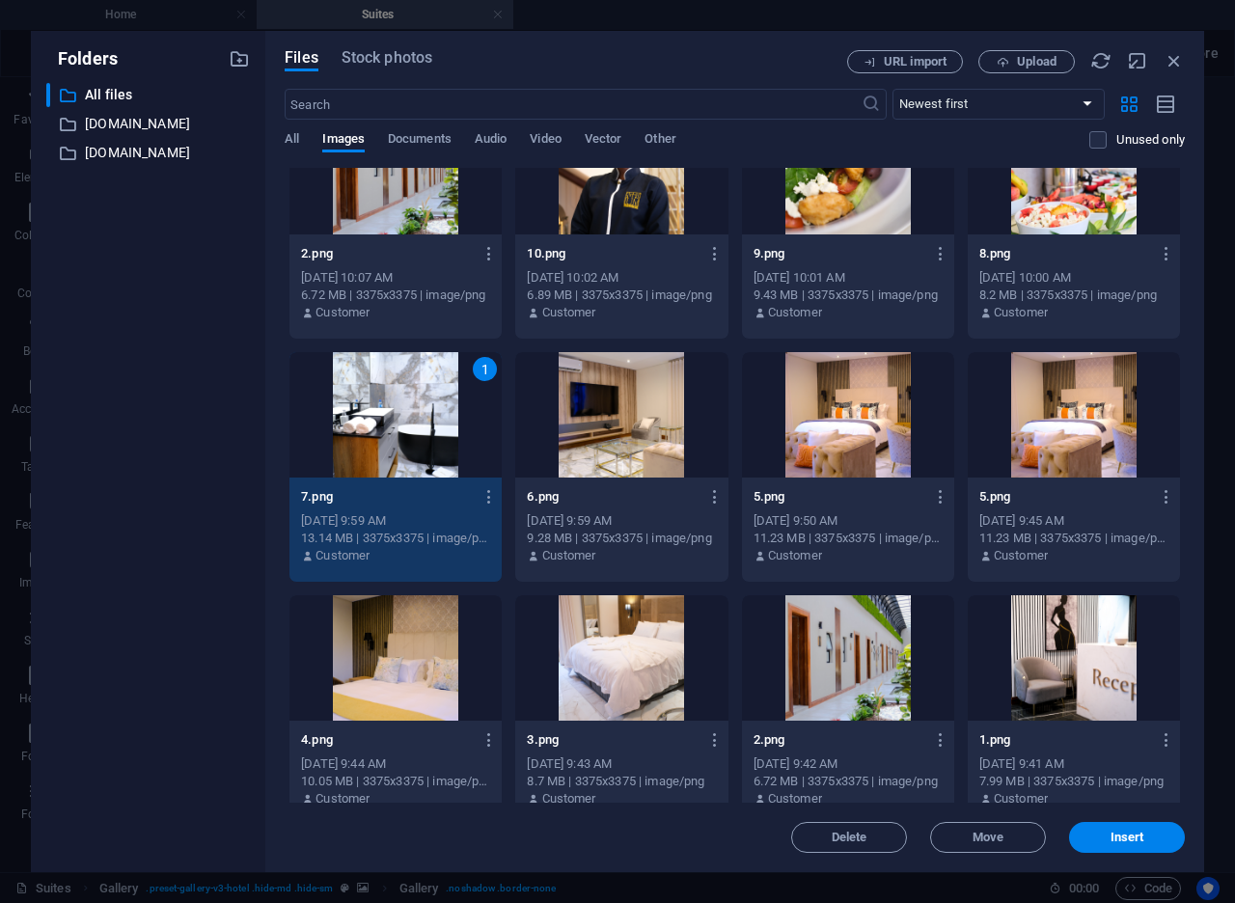
click at [358, 439] on div "1" at bounding box center [395, 414] width 212 height 125
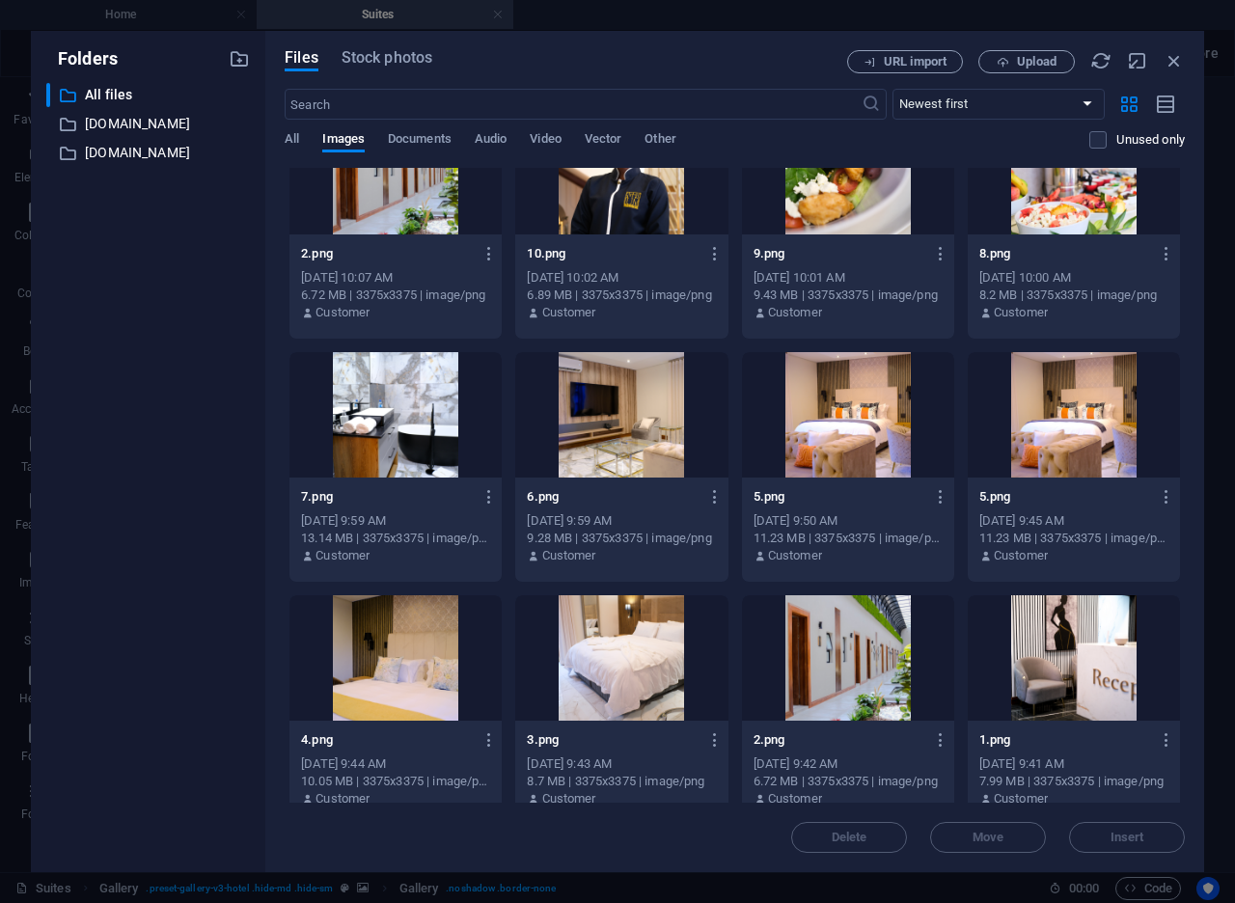
click at [430, 422] on div at bounding box center [395, 414] width 212 height 125
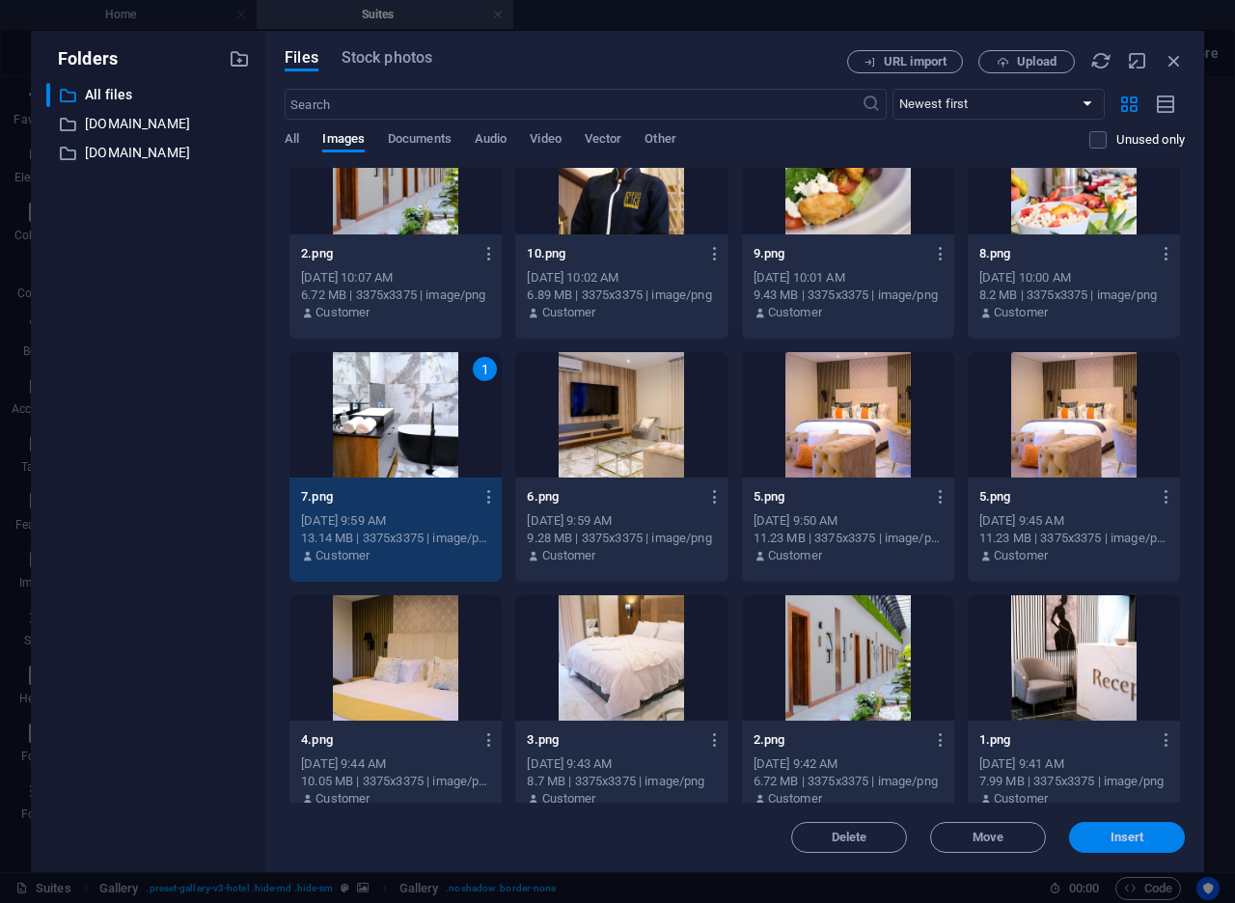
click at [1114, 833] on span "Insert" at bounding box center [1127, 837] width 34 height 12
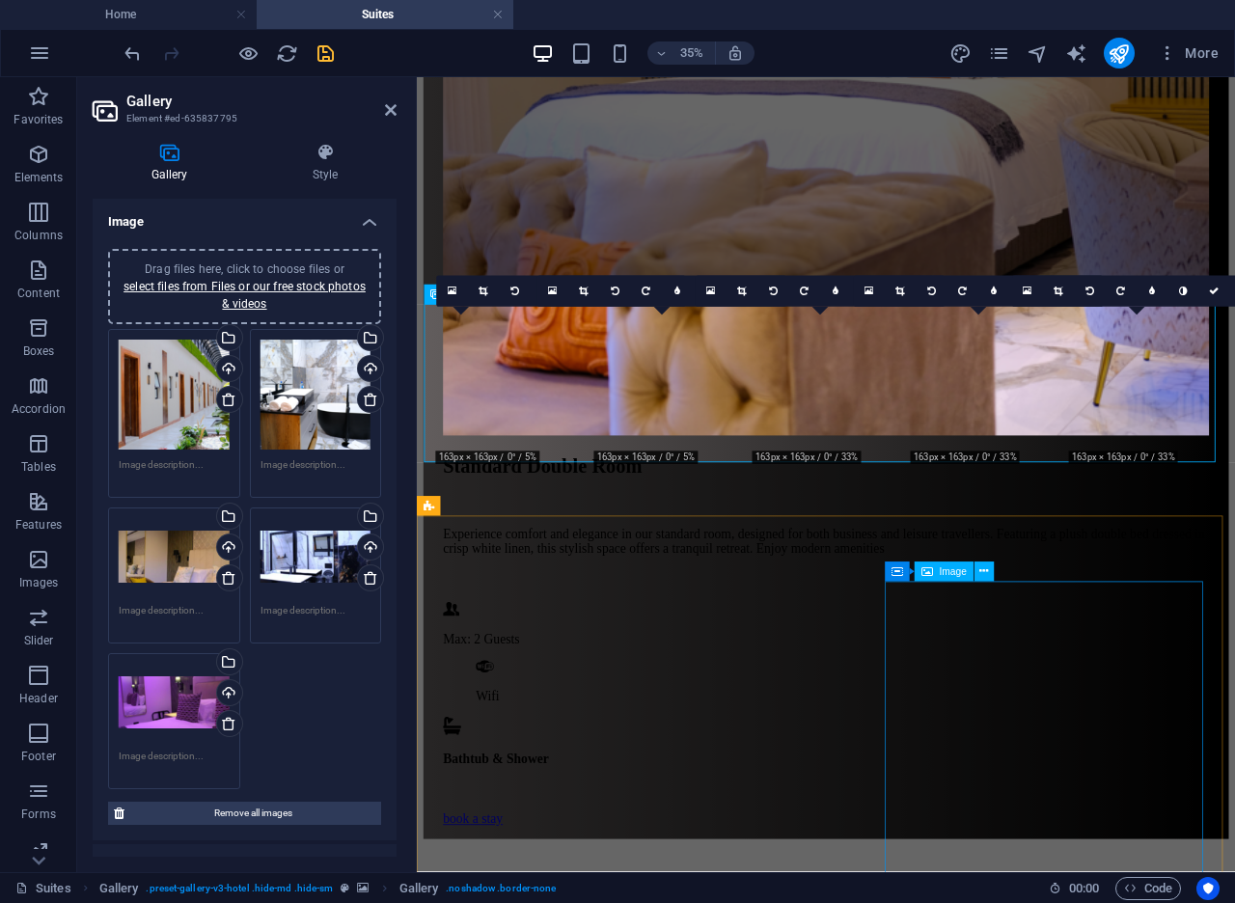
scroll to position [1281, 0]
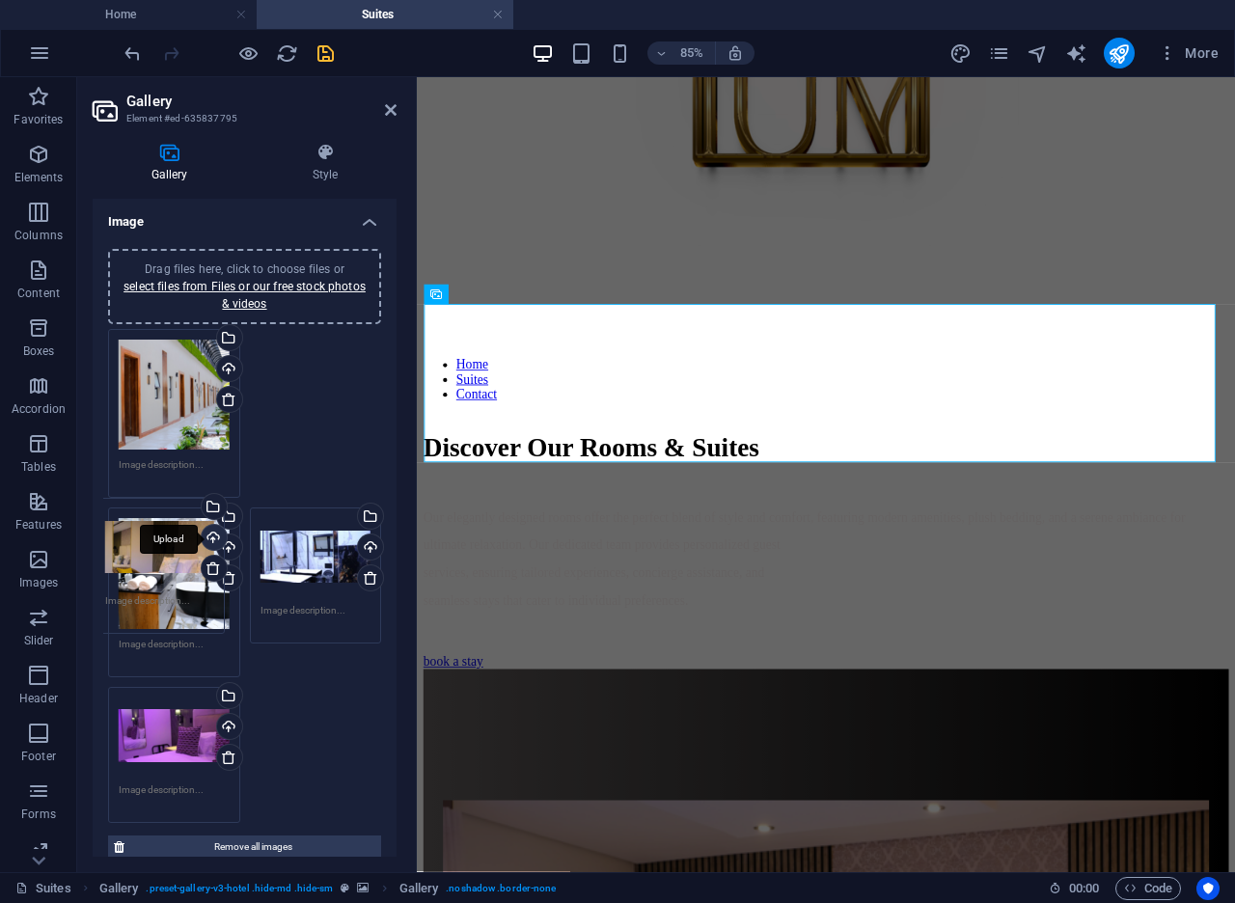
drag, startPoint x: 224, startPoint y: 543, endPoint x: 210, endPoint y: 535, distance: 15.6
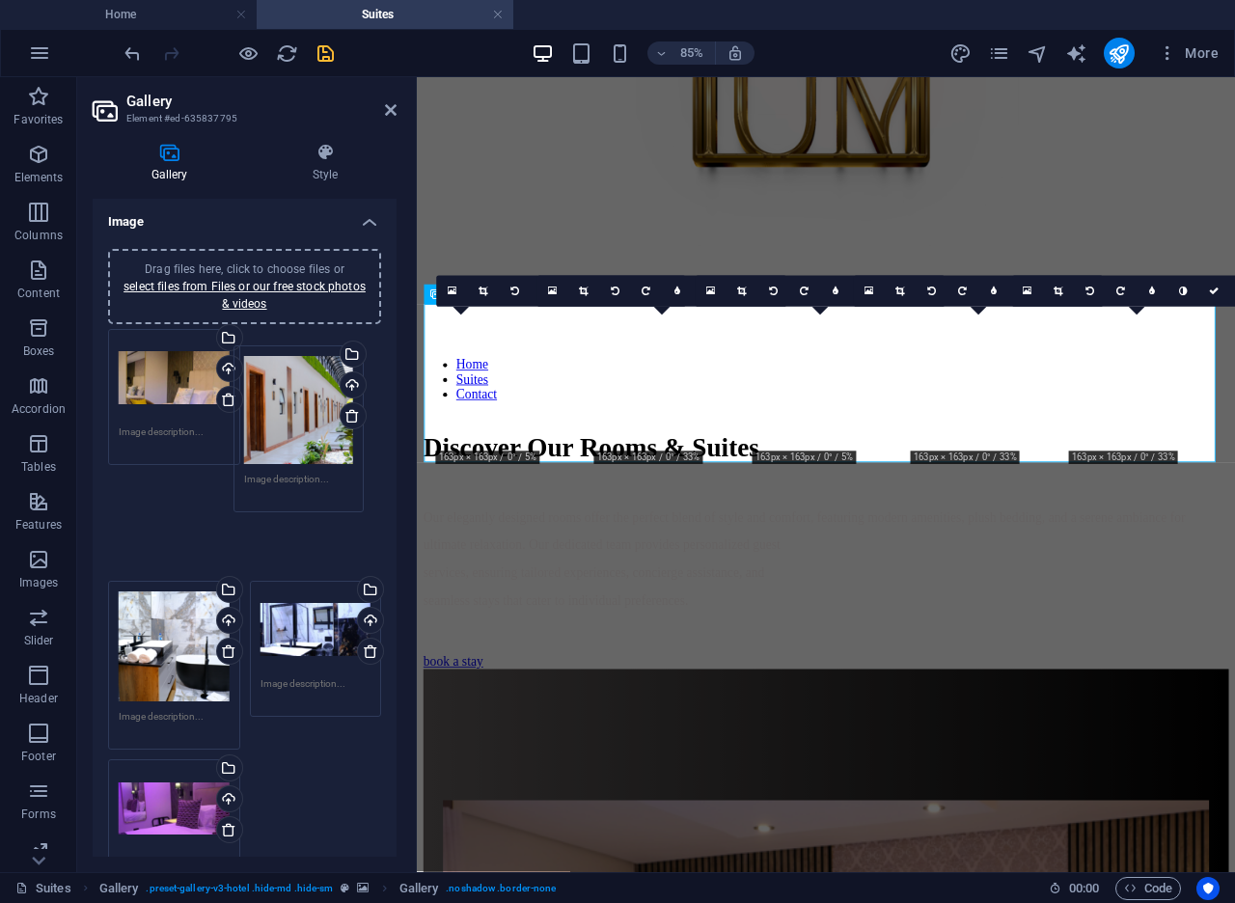
drag, startPoint x: 186, startPoint y: 422, endPoint x: 312, endPoint y: 439, distance: 126.5
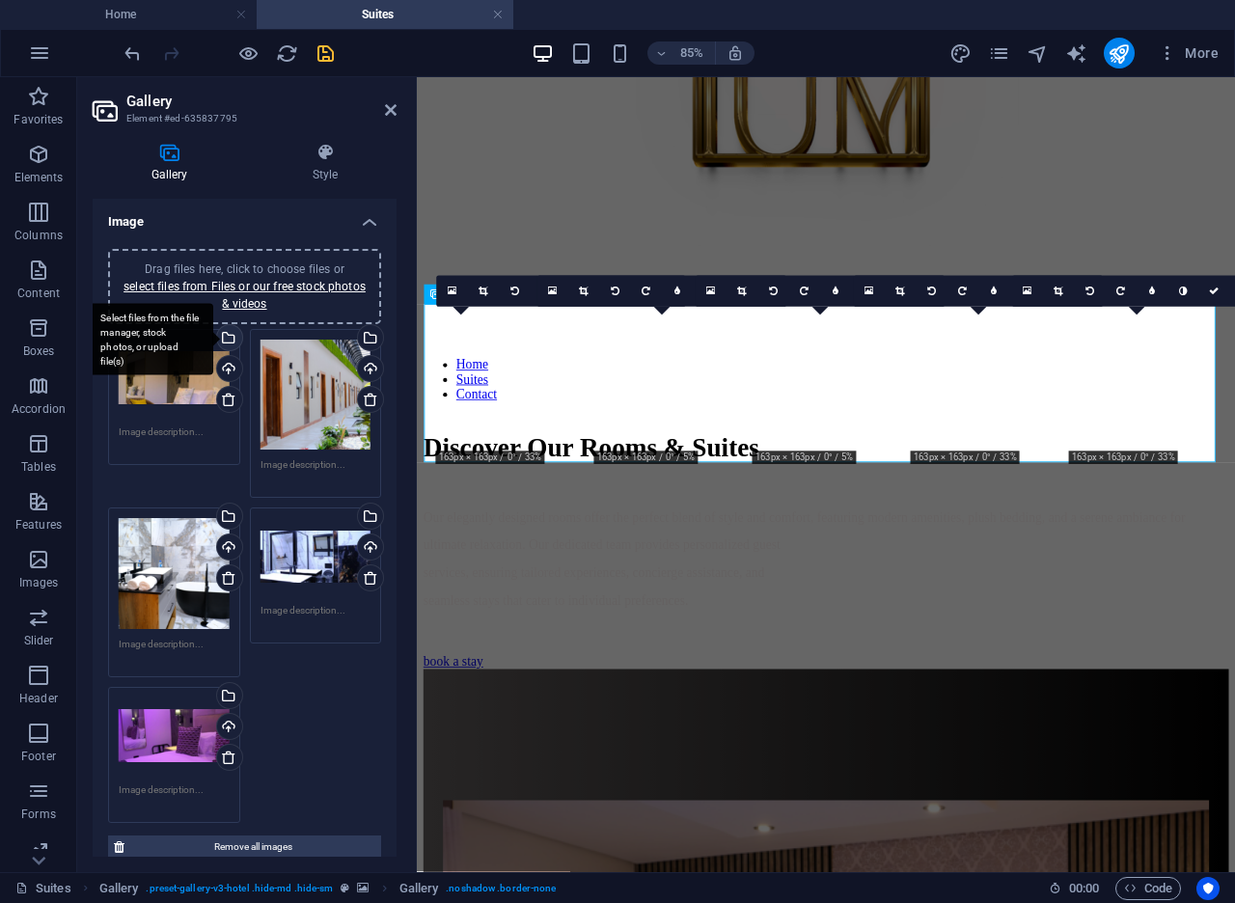
click at [229, 342] on div "Select files from the file manager, stock photos, or upload file(s)" at bounding box center [227, 339] width 29 height 29
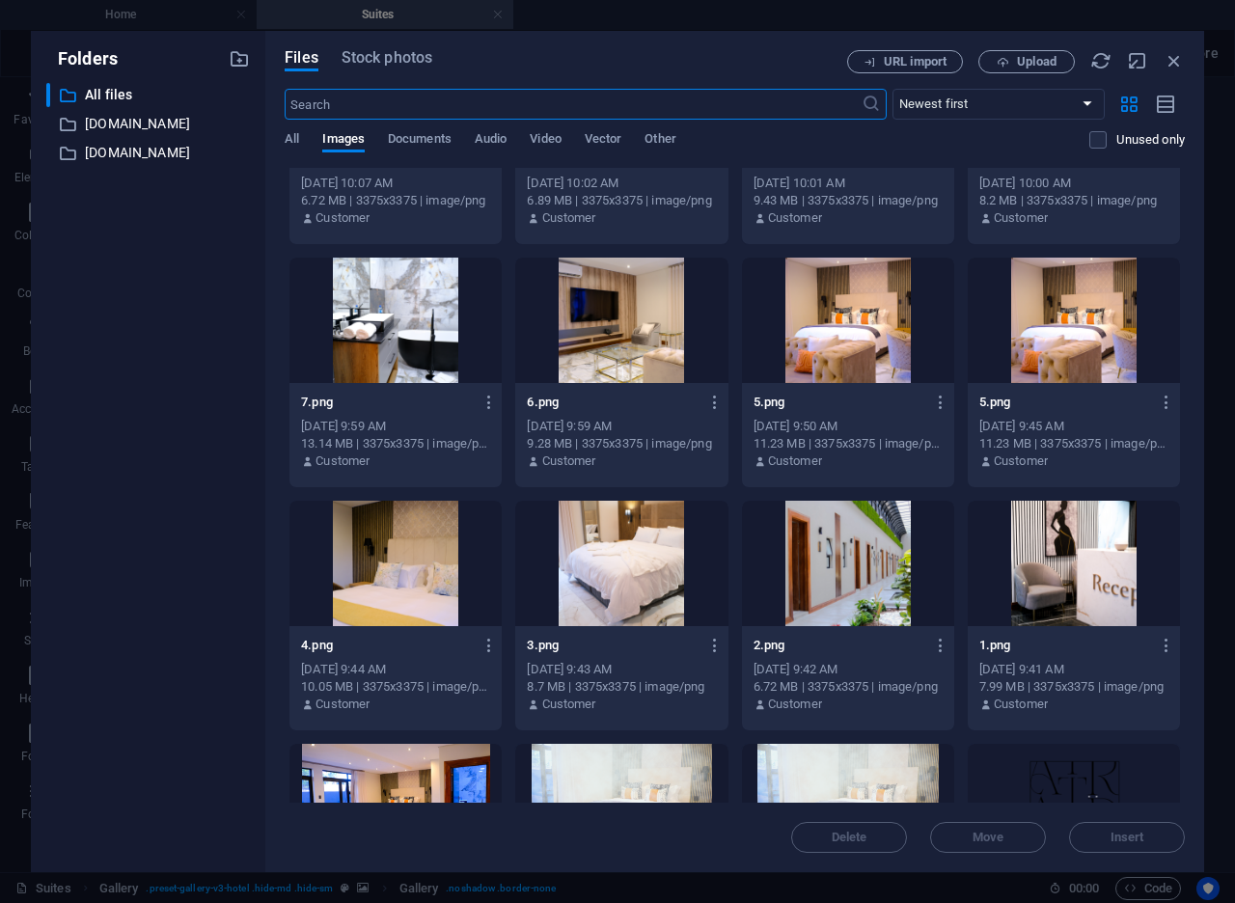
scroll to position [2077, 0]
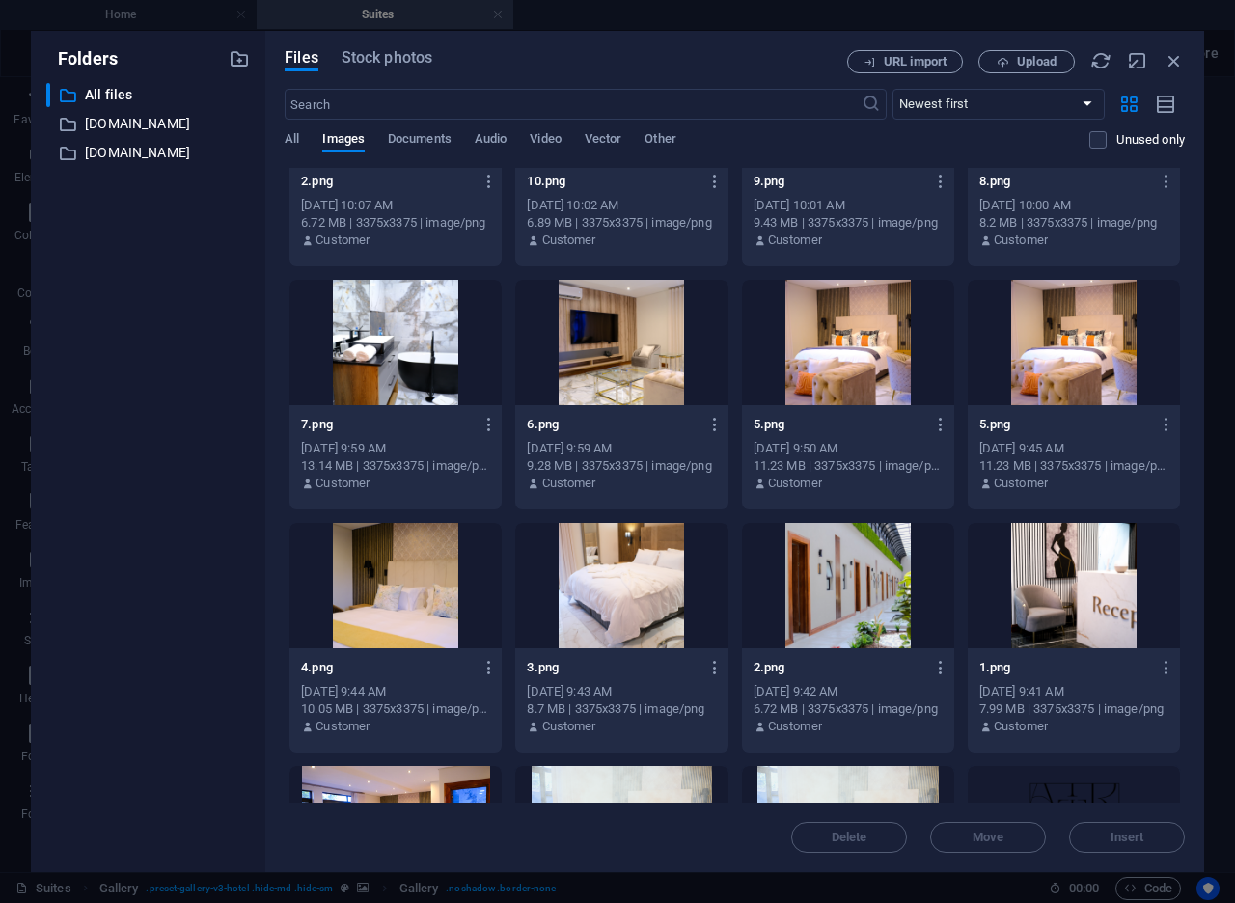
click at [1083, 622] on div at bounding box center [1073, 585] width 212 height 125
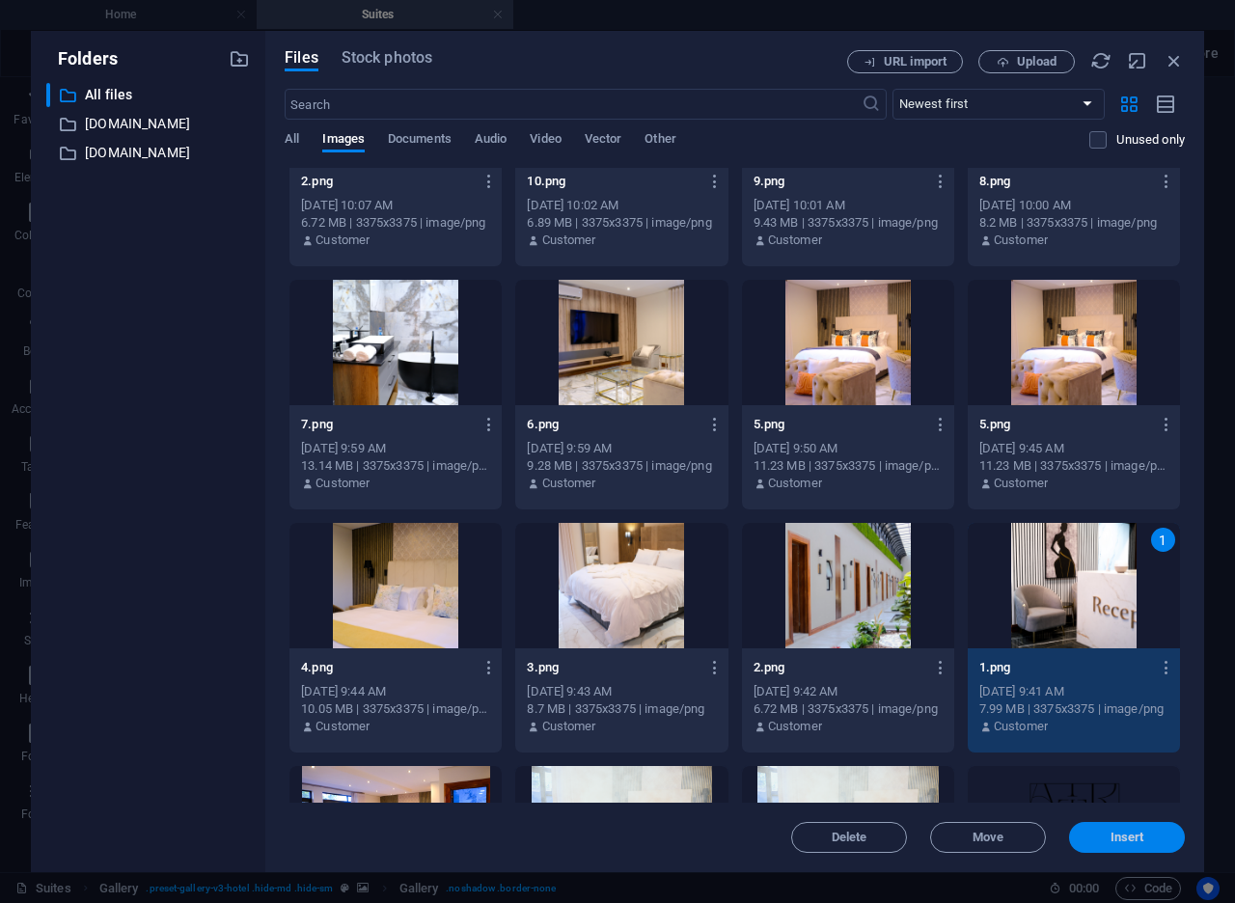
click at [1095, 828] on button "Insert" at bounding box center [1127, 837] width 116 height 31
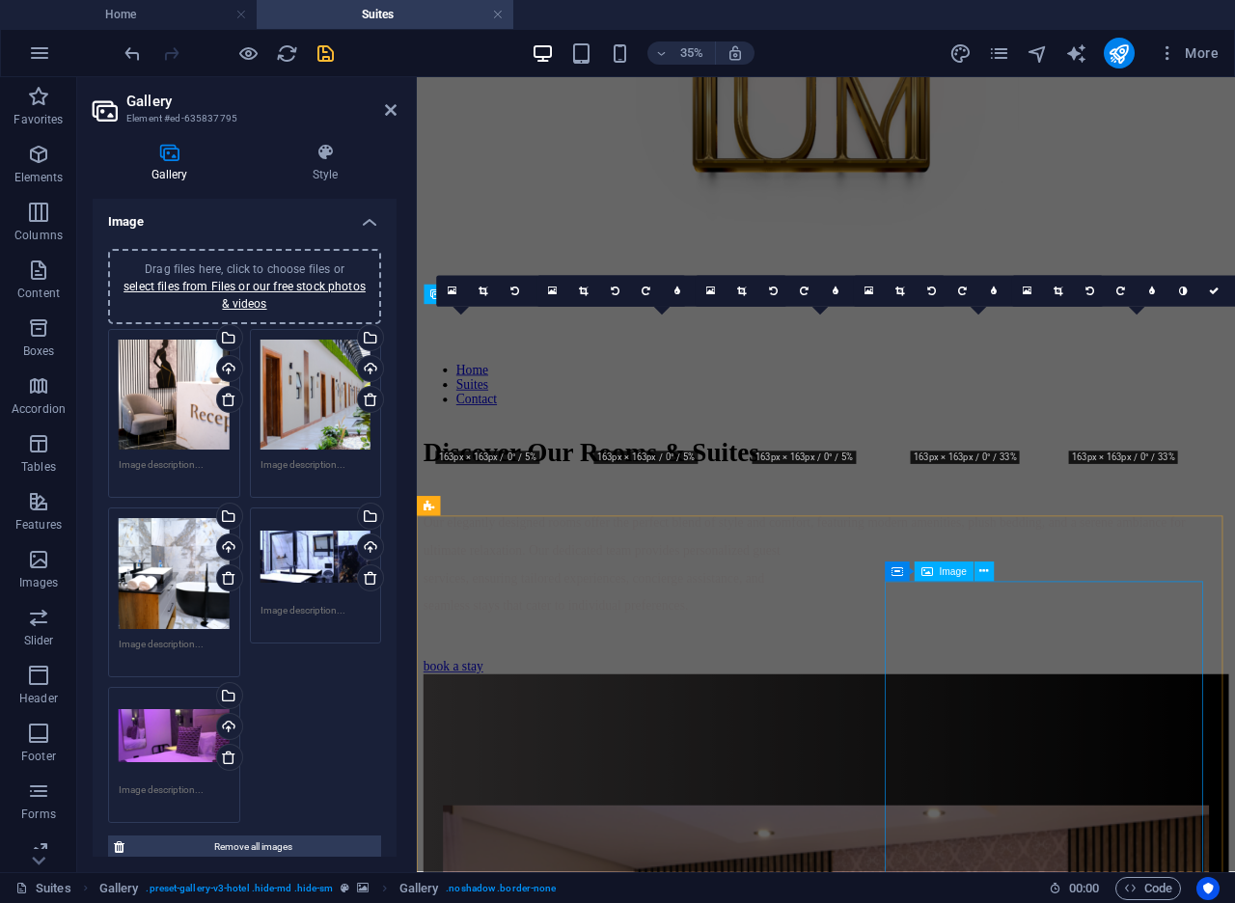
scroll to position [1281, 0]
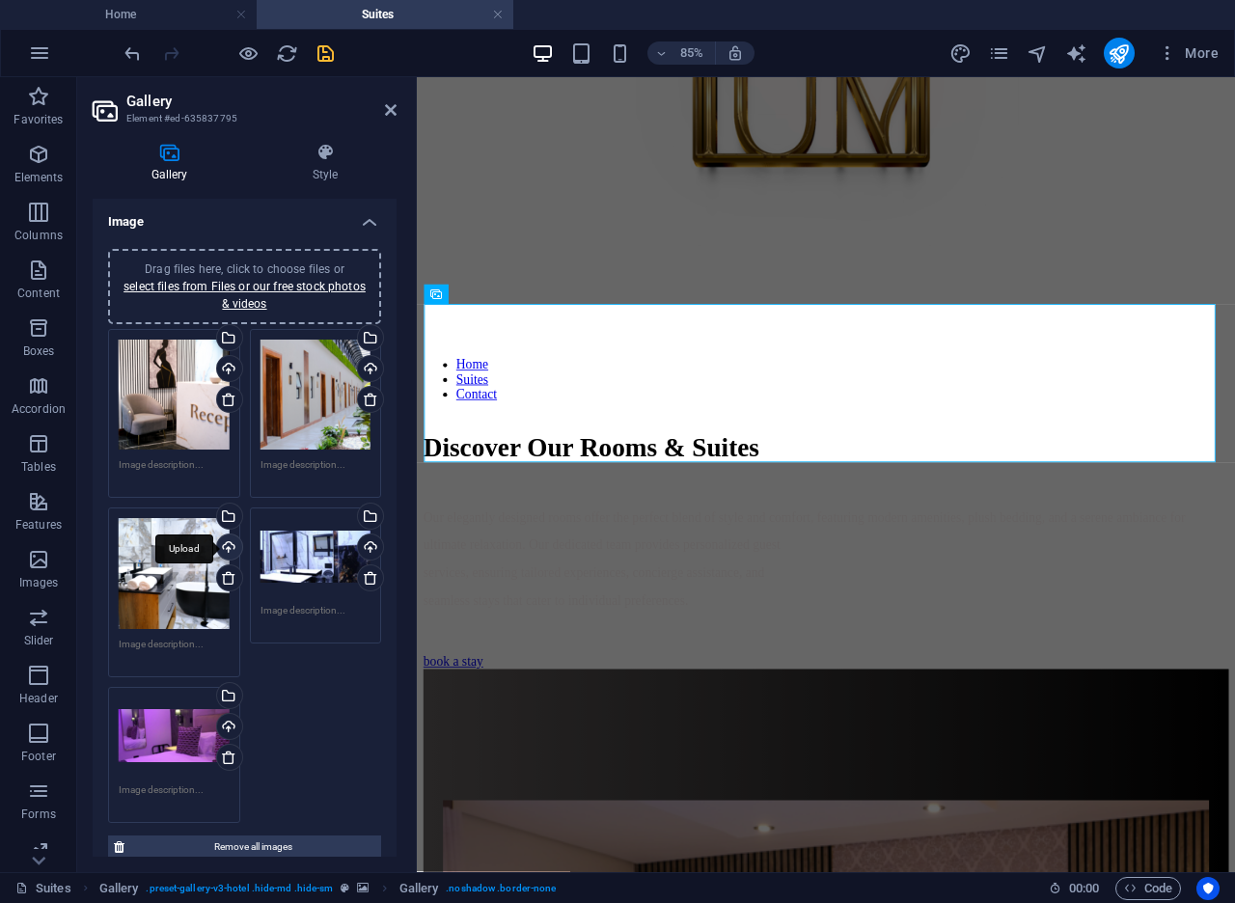
click at [226, 549] on div "Upload" at bounding box center [227, 548] width 29 height 29
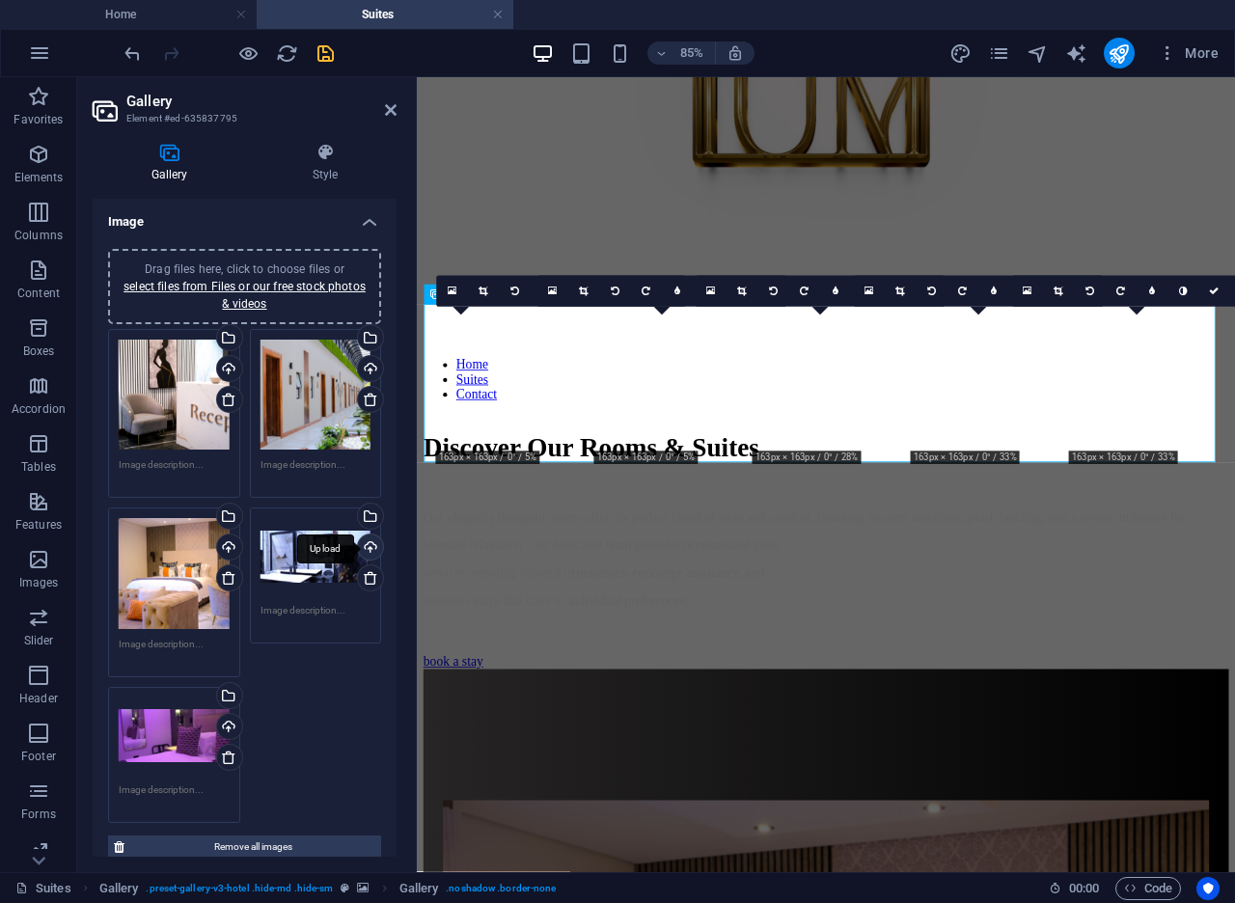
click at [371, 549] on div "Upload" at bounding box center [368, 548] width 29 height 29
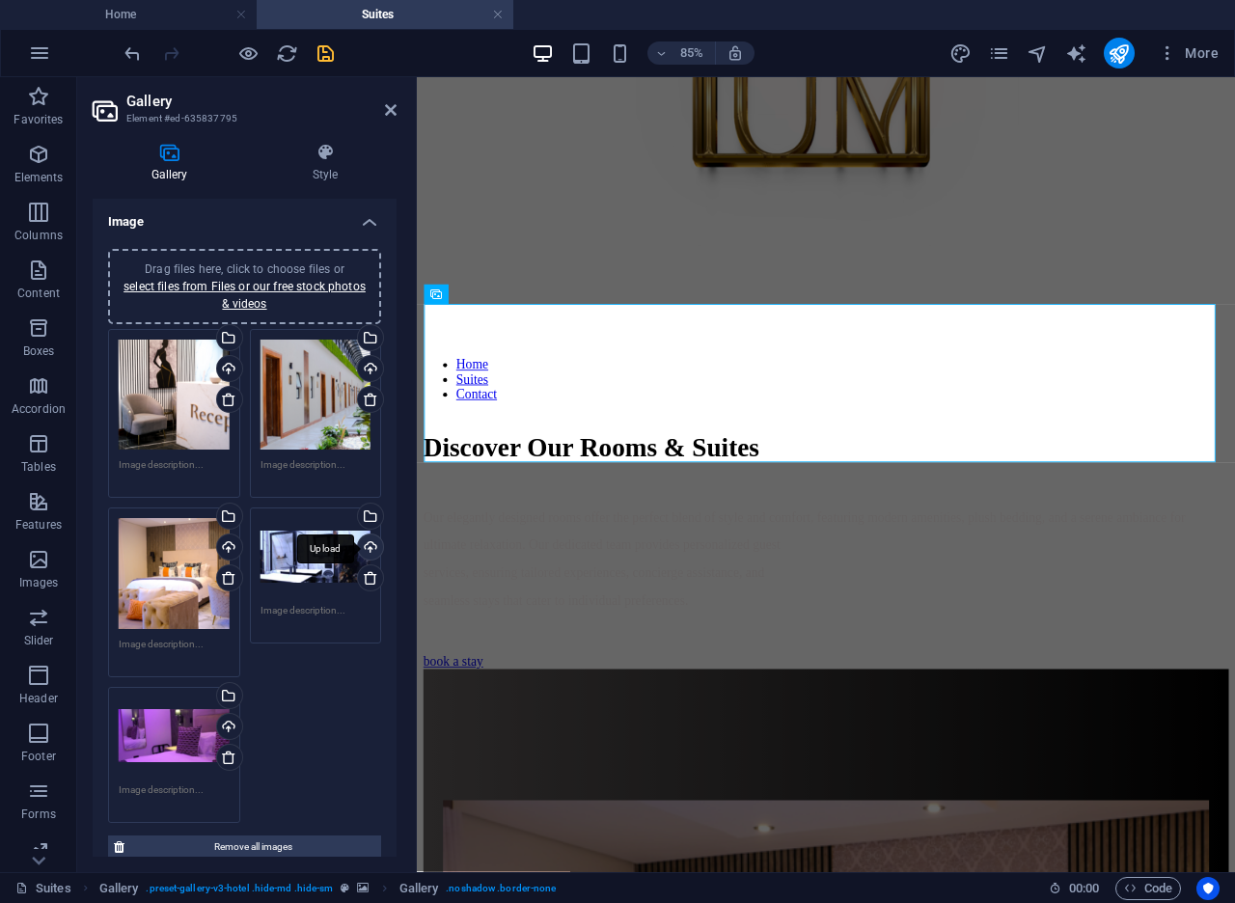
click at [360, 534] on div "Upload" at bounding box center [368, 548] width 29 height 29
click at [367, 516] on div "Select files from the file manager, stock photos, or upload file(s)" at bounding box center [368, 517] width 29 height 29
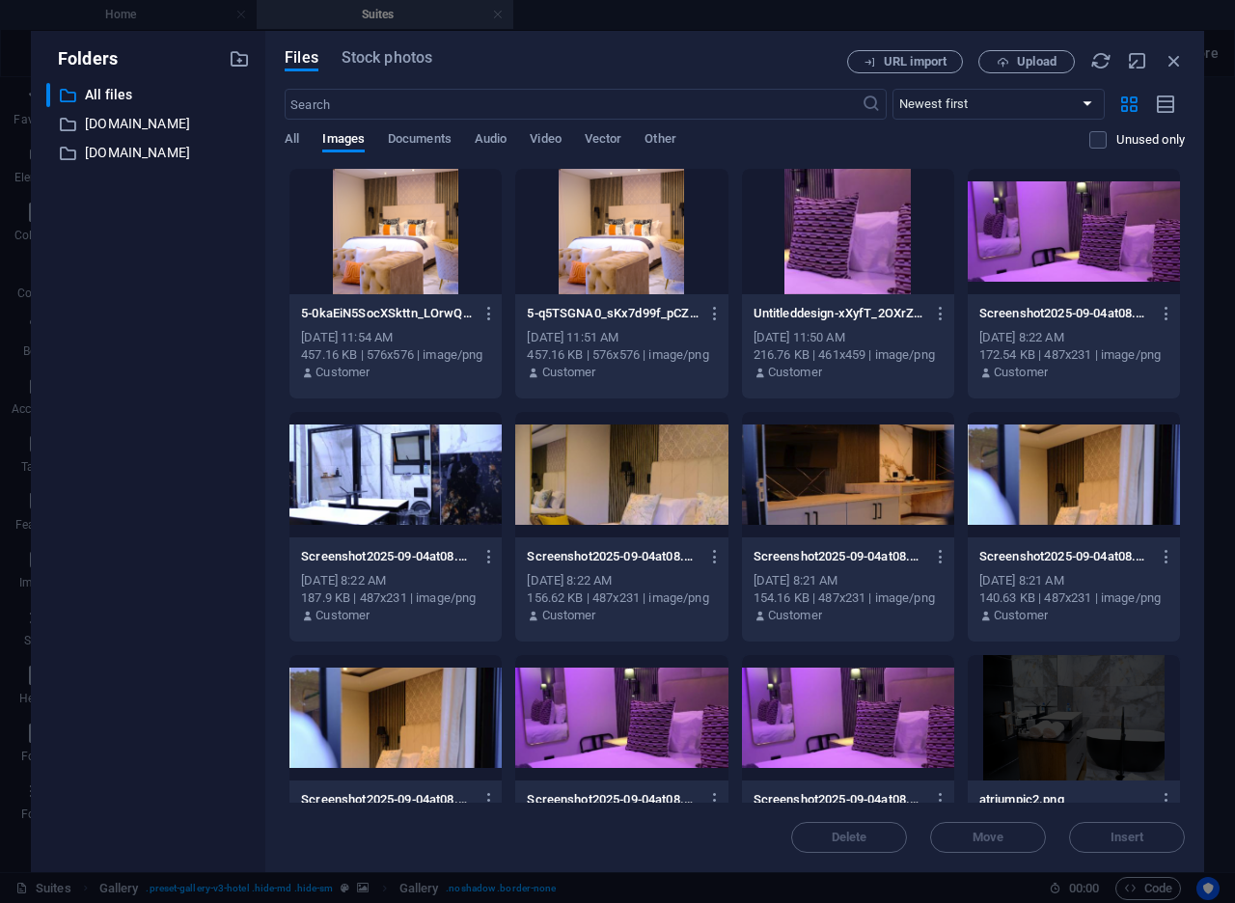
drag, startPoint x: 1180, startPoint y: 326, endPoint x: 1171, endPoint y: 571, distance: 245.2
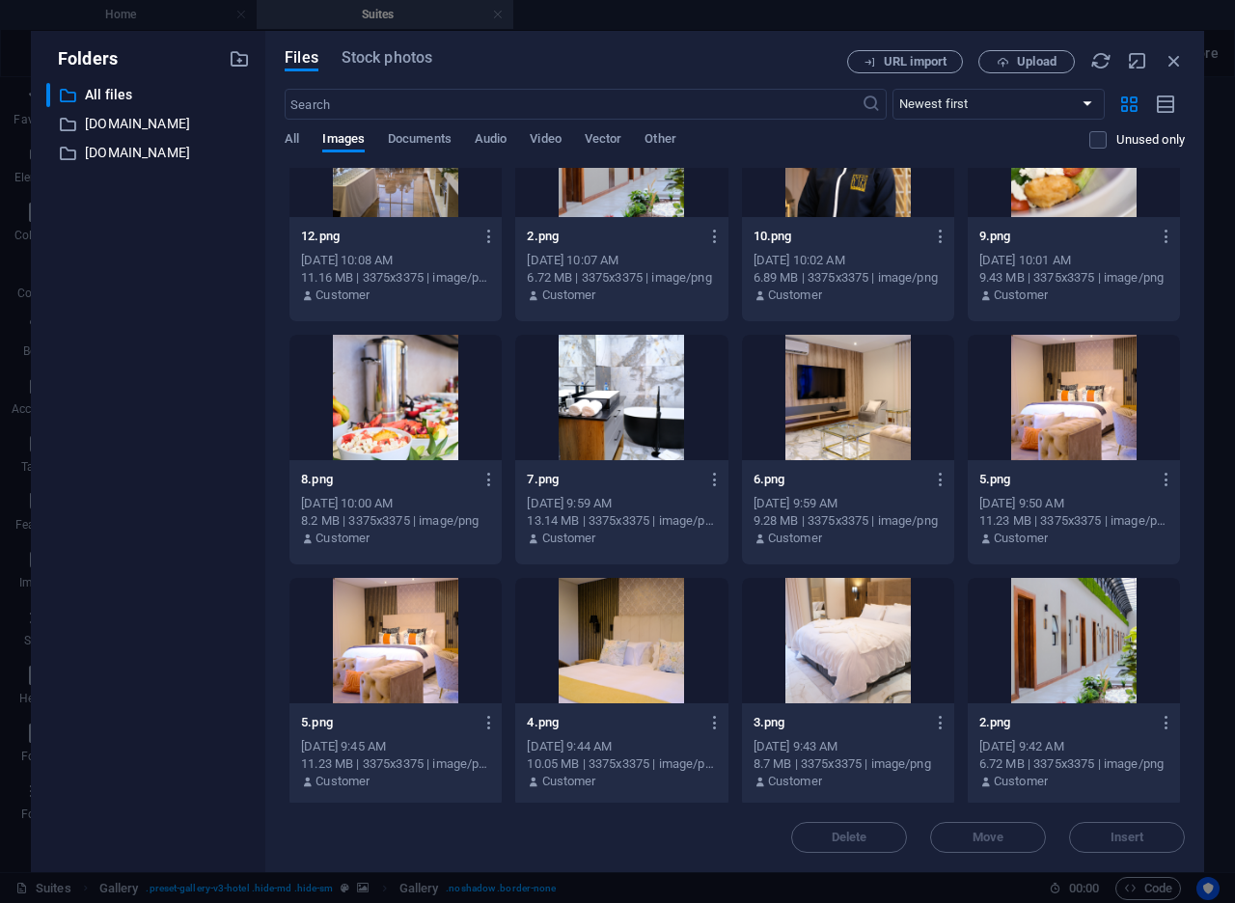
scroll to position [2027, 0]
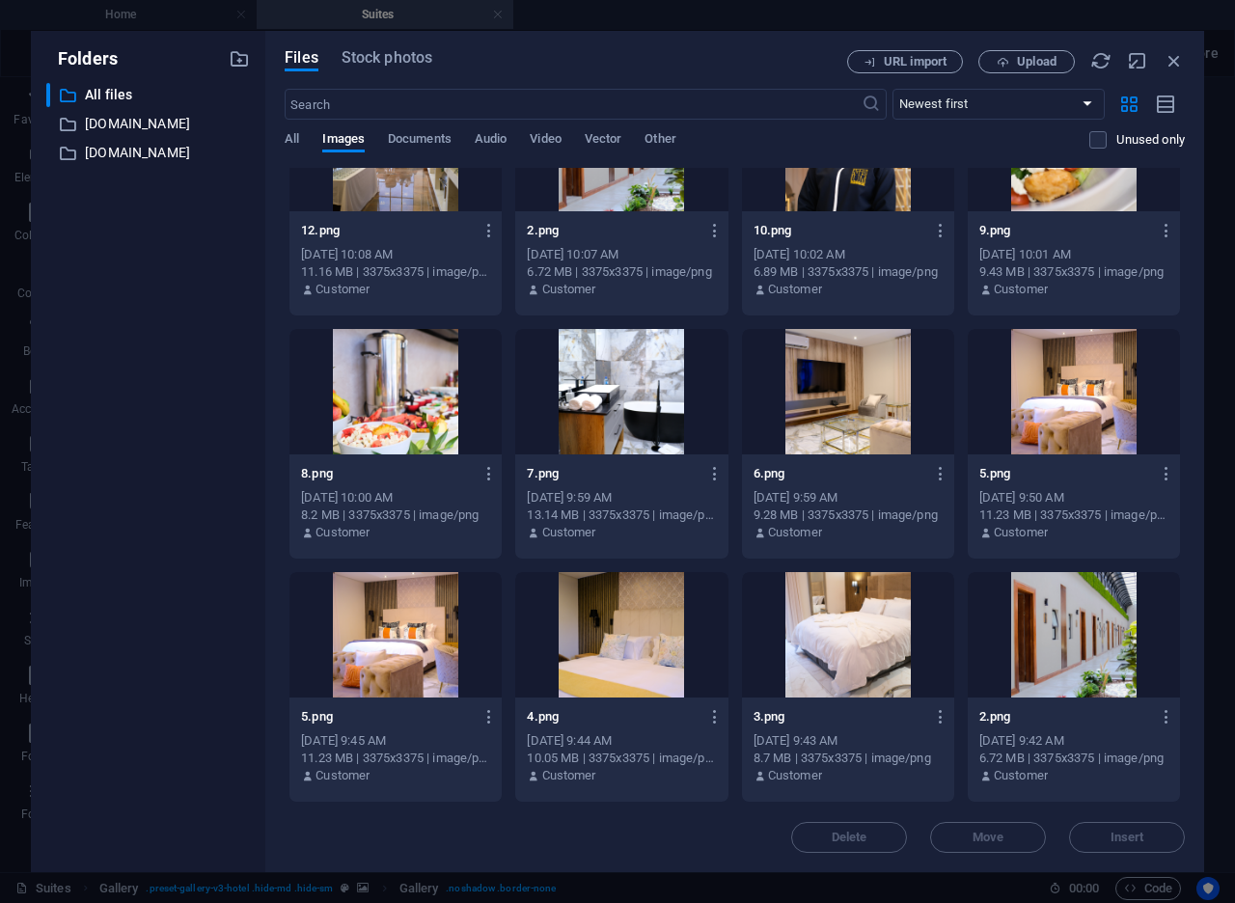
click at [663, 441] on div at bounding box center [621, 391] width 212 height 125
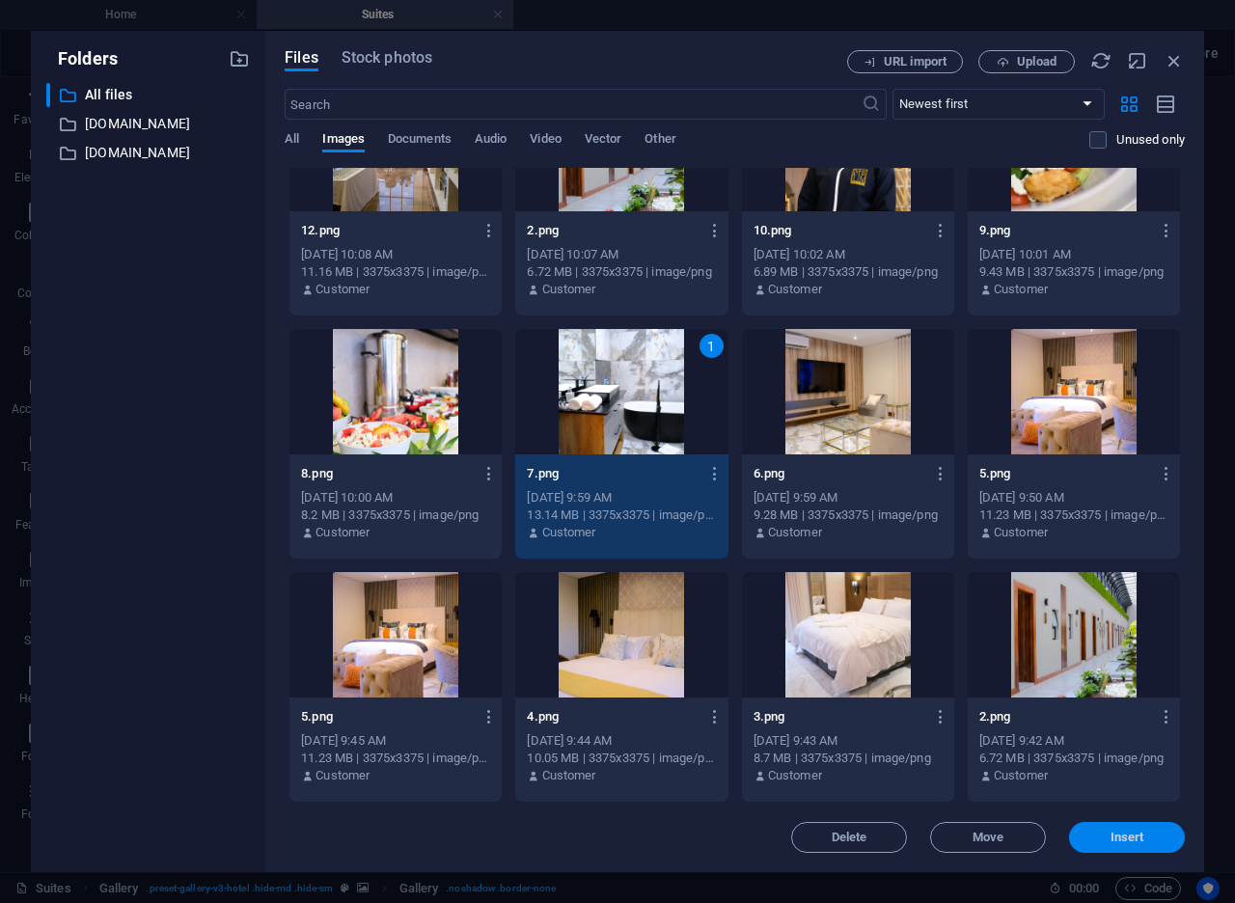
click at [1122, 848] on button "Insert" at bounding box center [1127, 837] width 116 height 31
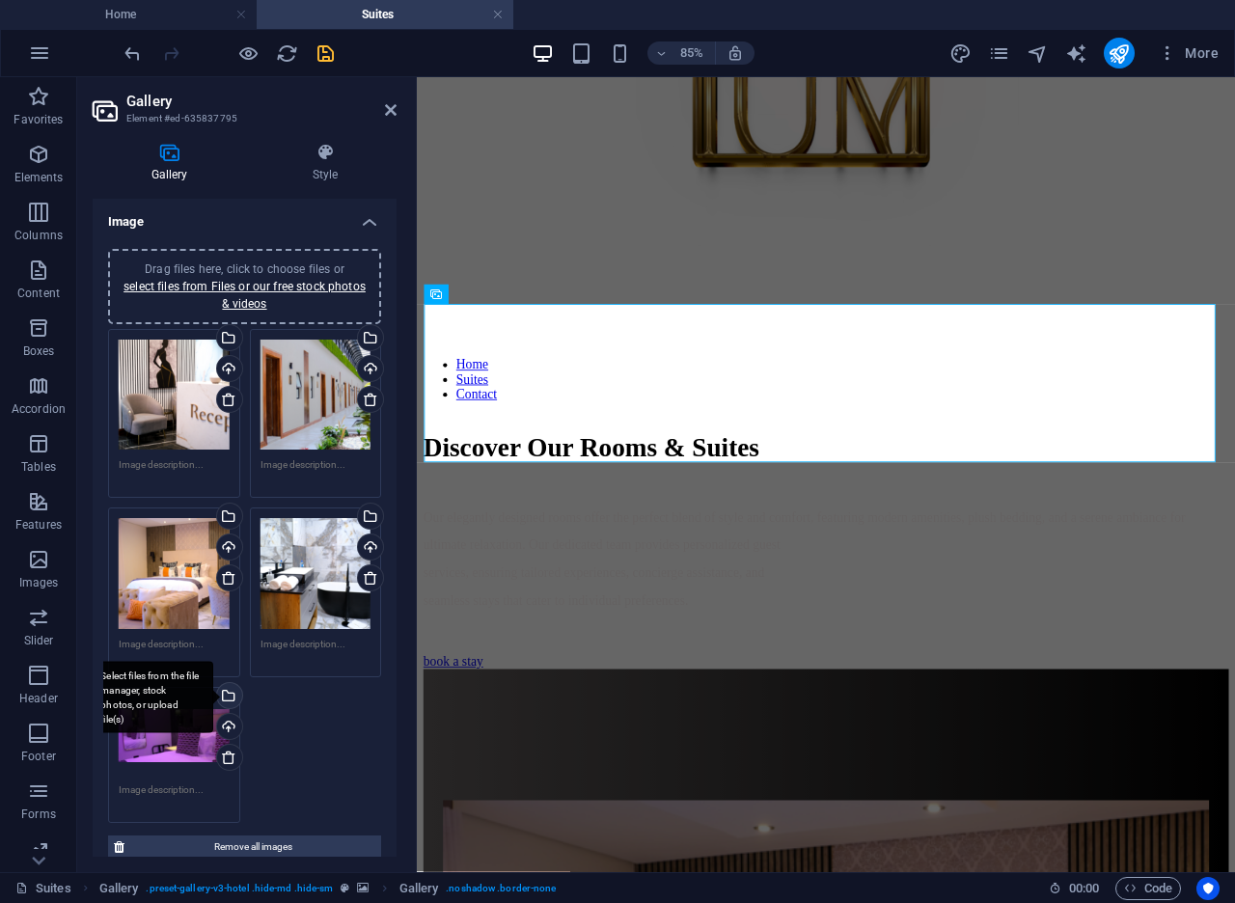
click at [229, 693] on div "Select files from the file manager, stock photos, or upload file(s)" at bounding box center [227, 697] width 29 height 29
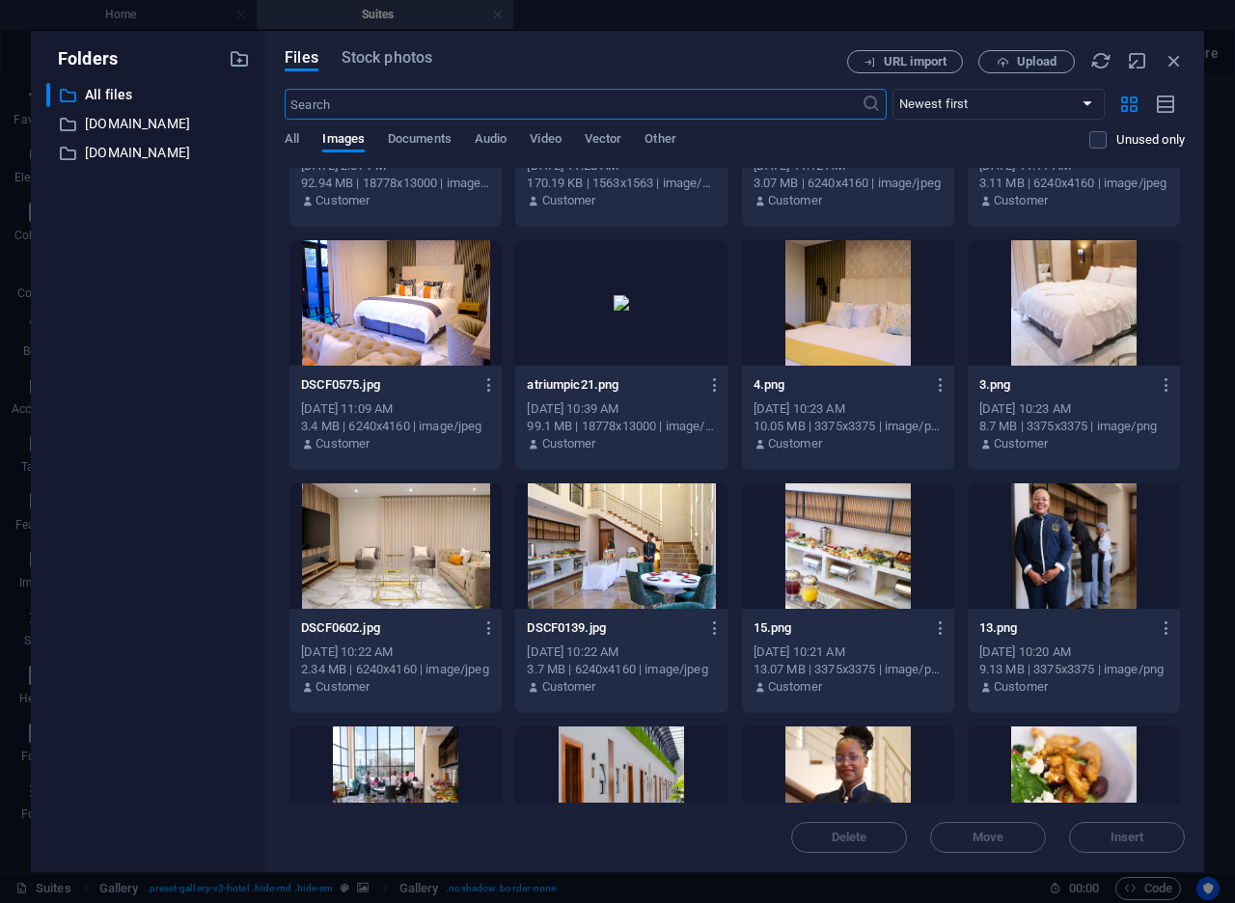
scroll to position [1403, 0]
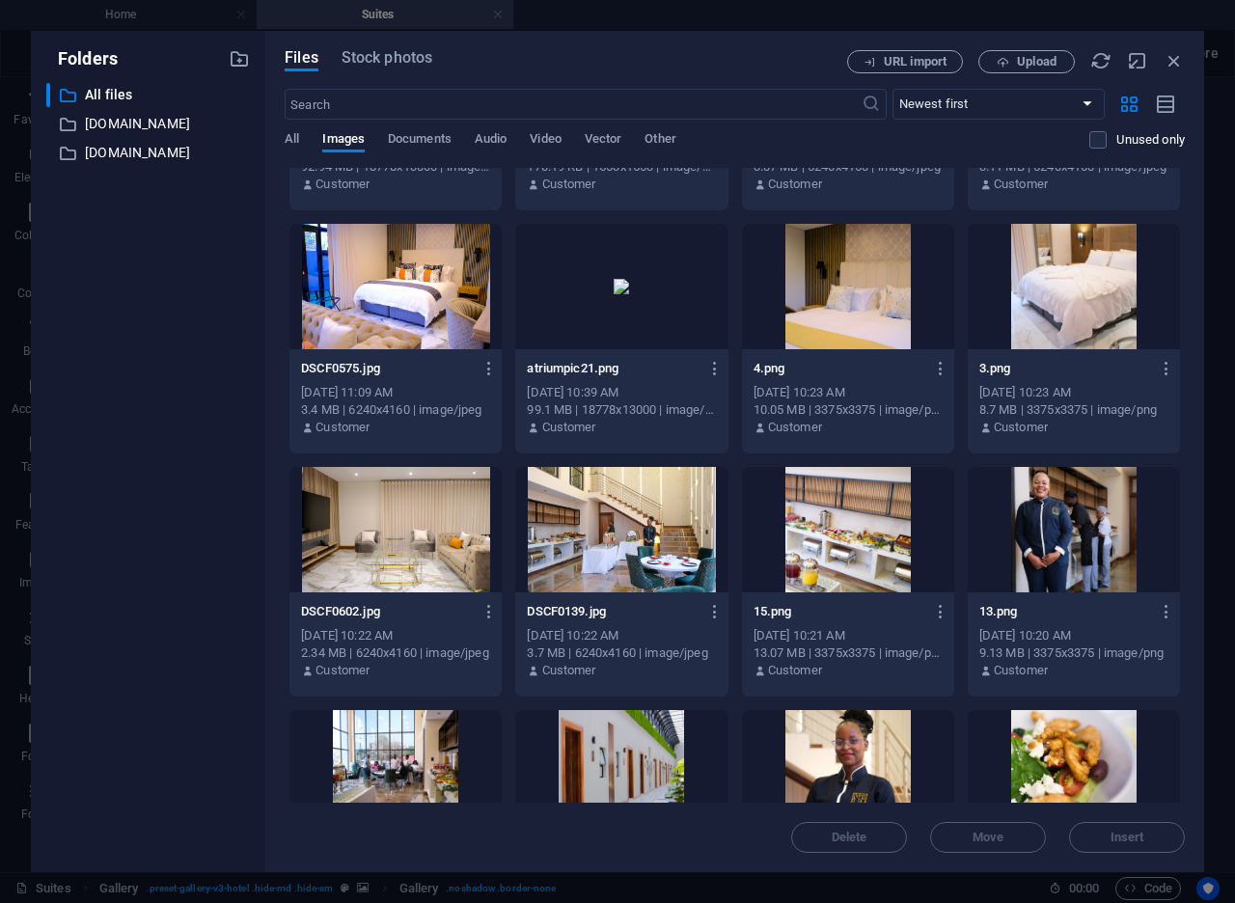
click at [1066, 323] on div at bounding box center [1073, 286] width 212 height 125
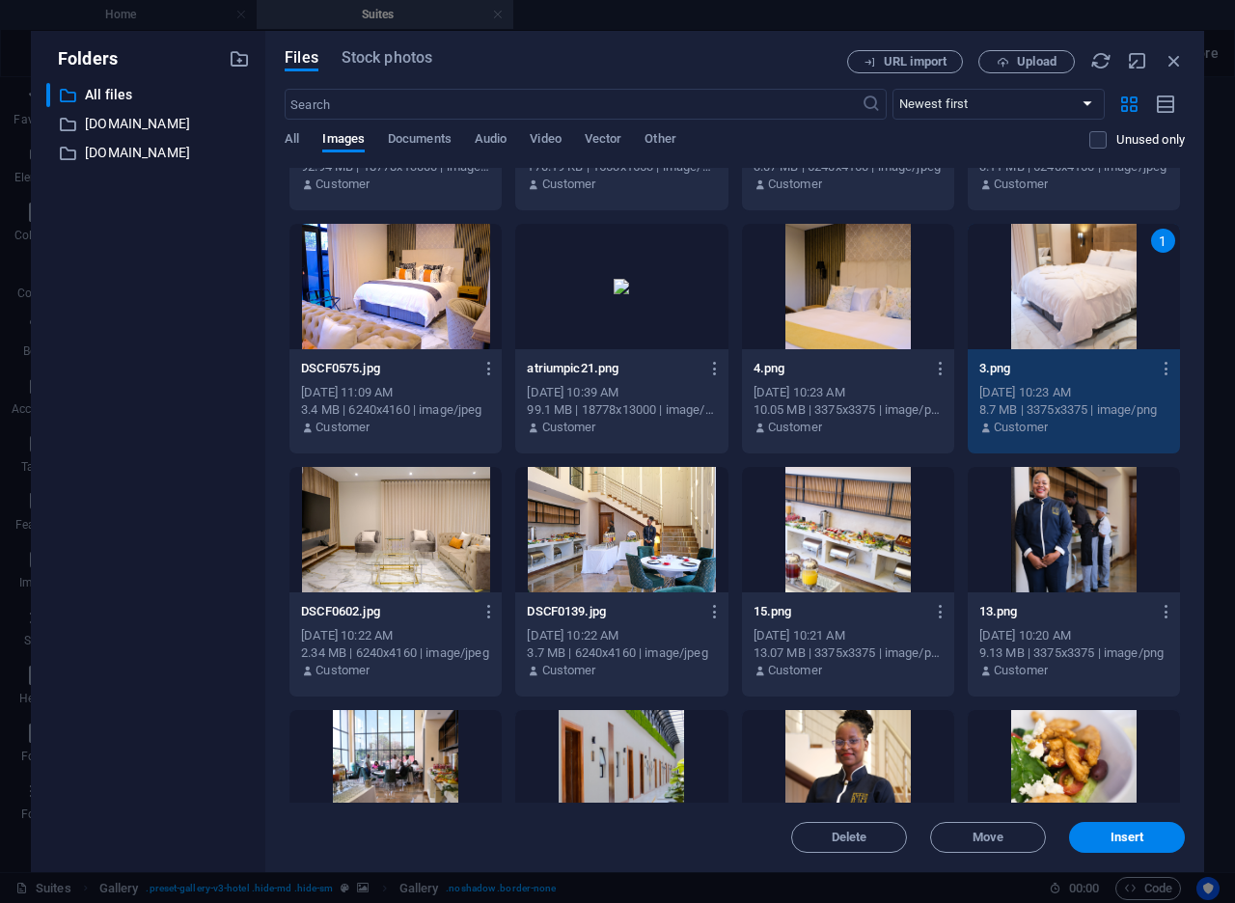
click at [1145, 855] on div "Files Stock photos URL import Upload ​ Newest first Oldest first Name (A-Z) Nam…" at bounding box center [734, 451] width 939 height 841
click at [1144, 839] on span "Insert" at bounding box center [1126, 837] width 100 height 12
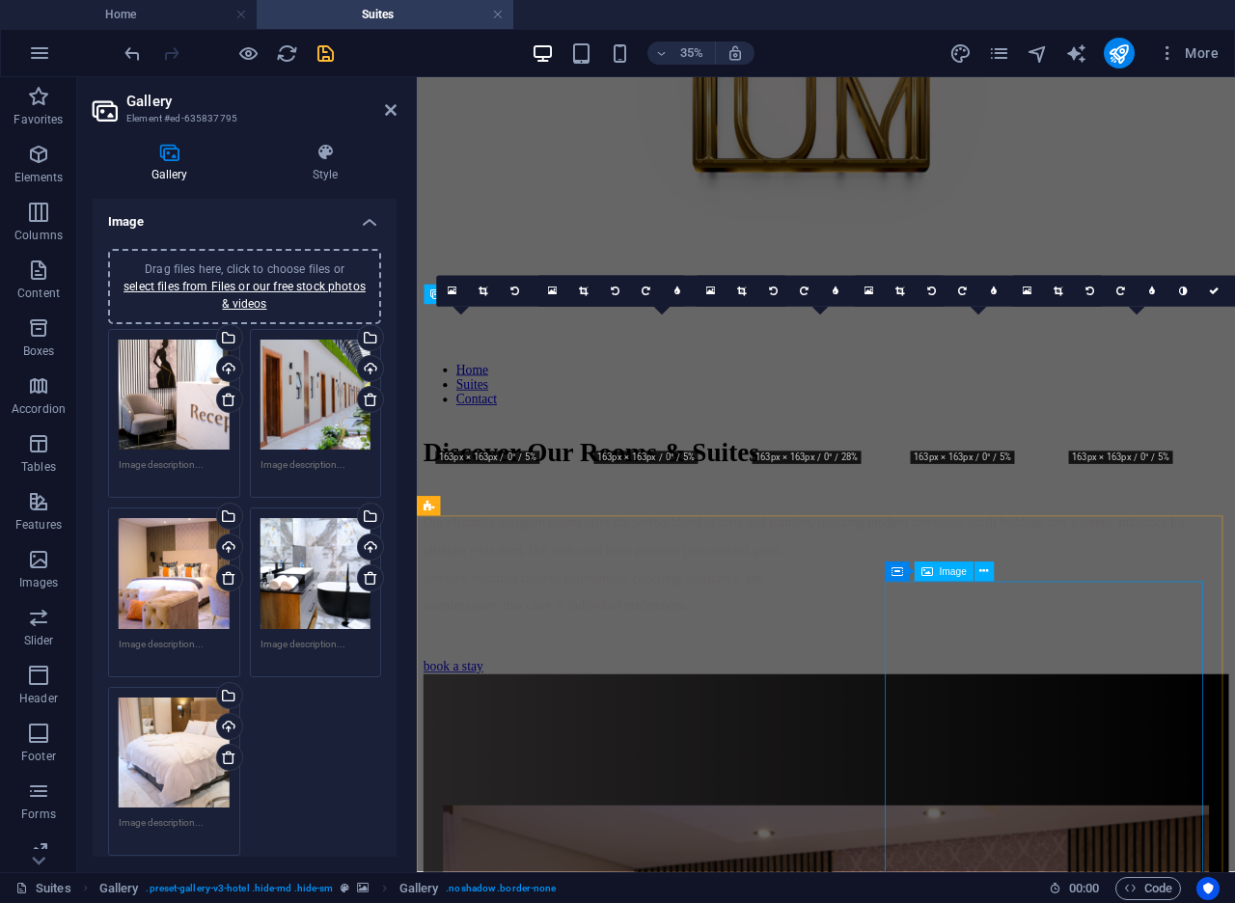
scroll to position [1281, 0]
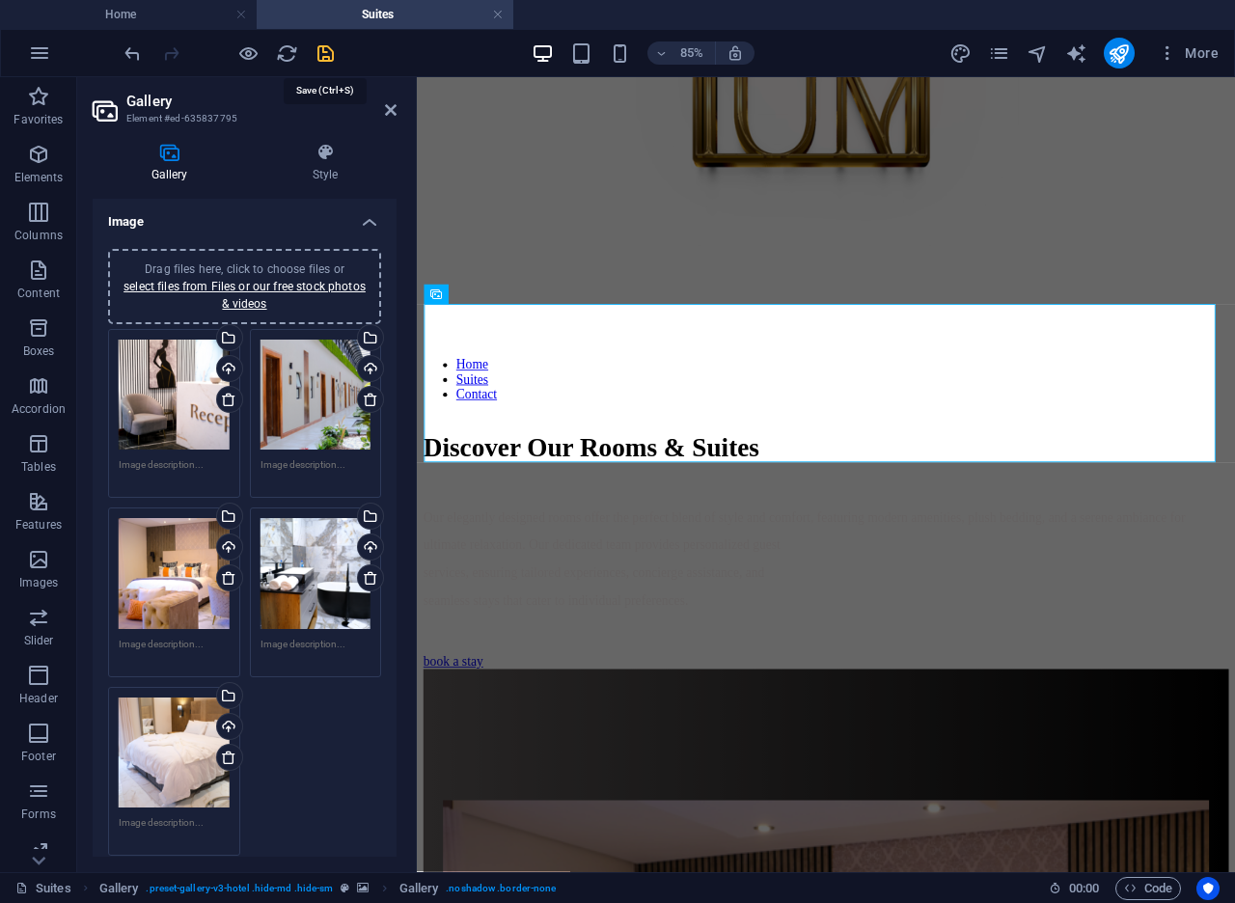
click at [326, 61] on icon "save" at bounding box center [325, 53] width 22 height 22
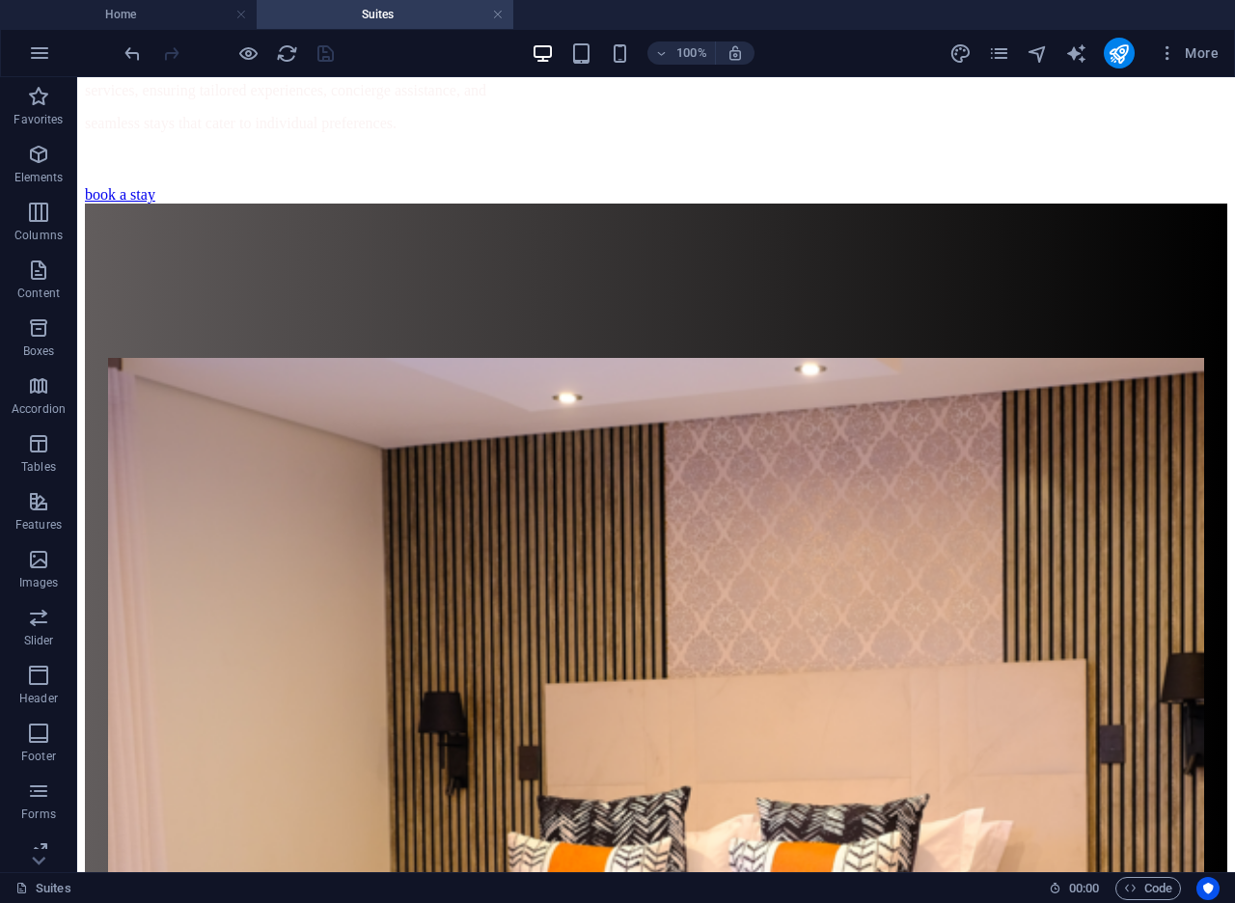
scroll to position [1717, 0]
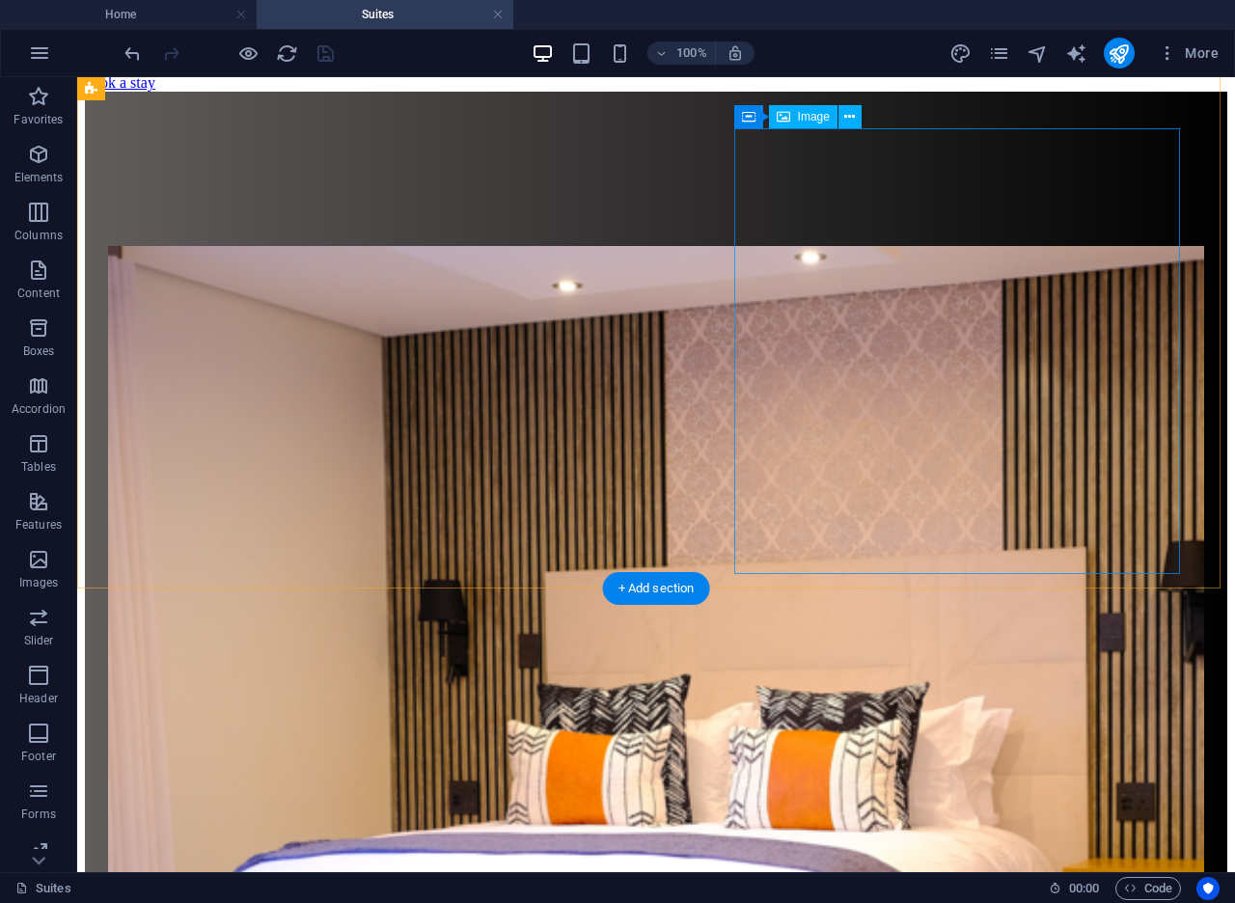
select select "%"
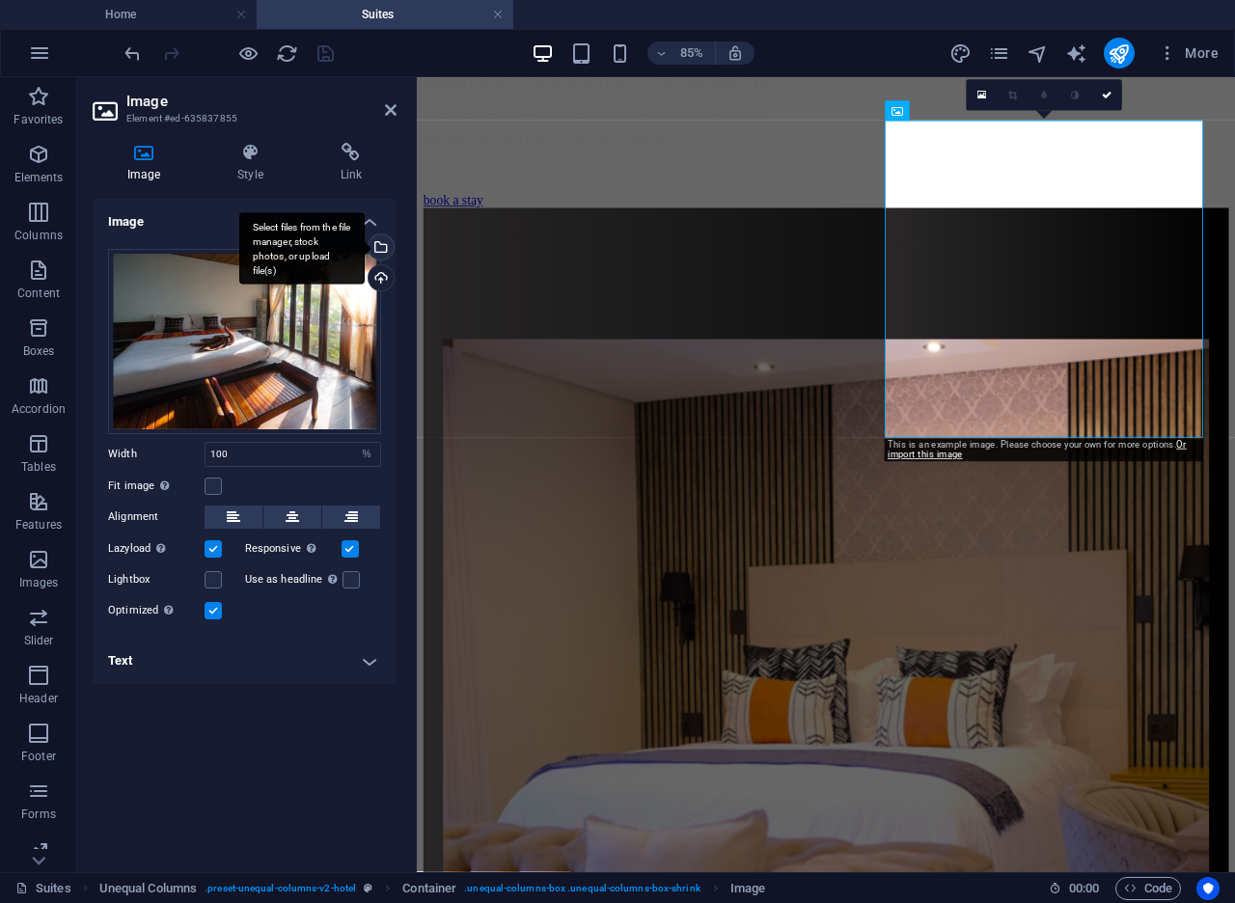
click at [380, 242] on div "Select files from the file manager, stock photos, or upload file(s)" at bounding box center [379, 248] width 29 height 29
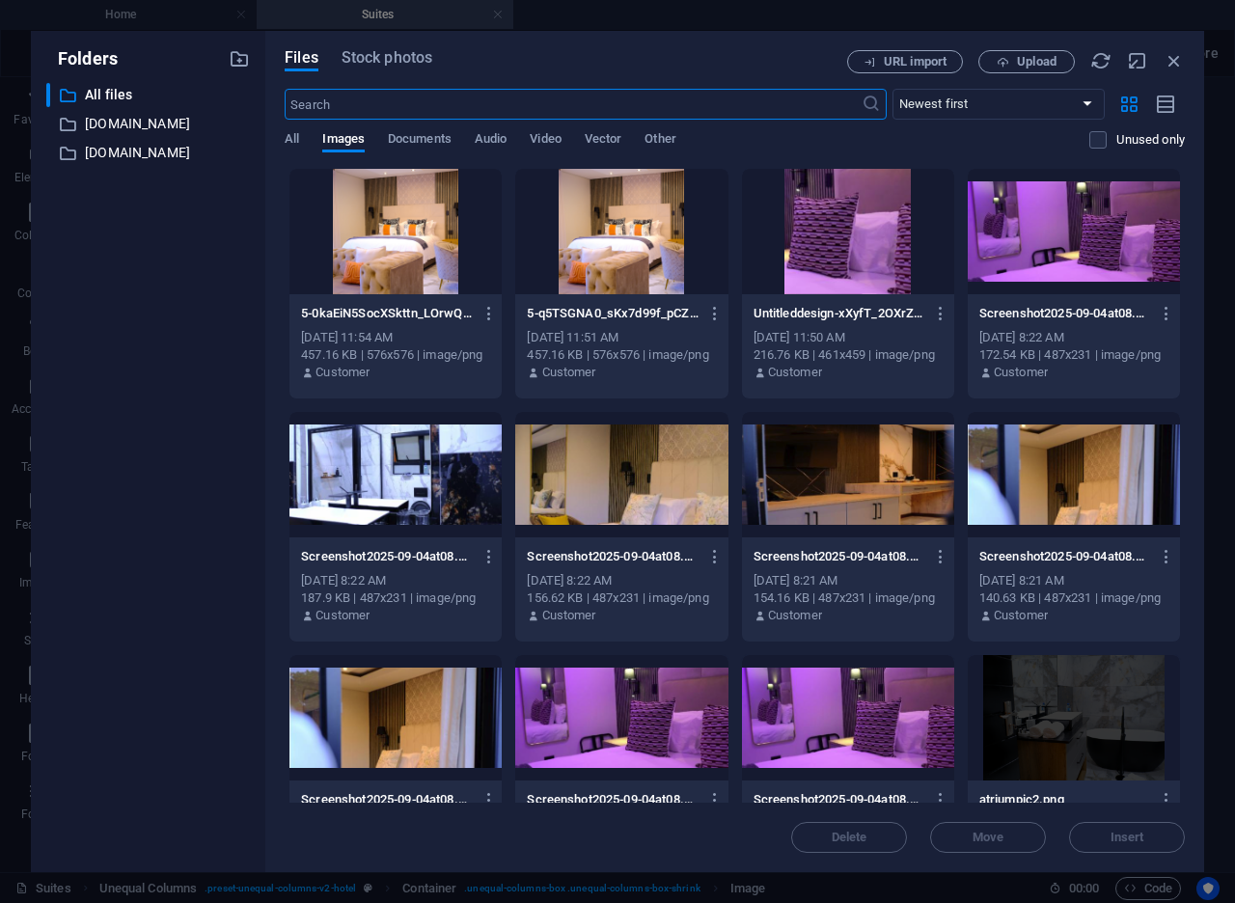
scroll to position [3164, 0]
drag, startPoint x: 1184, startPoint y: 263, endPoint x: 1157, endPoint y: 482, distance: 220.5
click at [1157, 486] on div "Drop files here to upload them instantly 5-0kaEiN5SocXSkttn_LOrwQ.png 5-0kaEiN5…" at bounding box center [735, 485] width 900 height 635
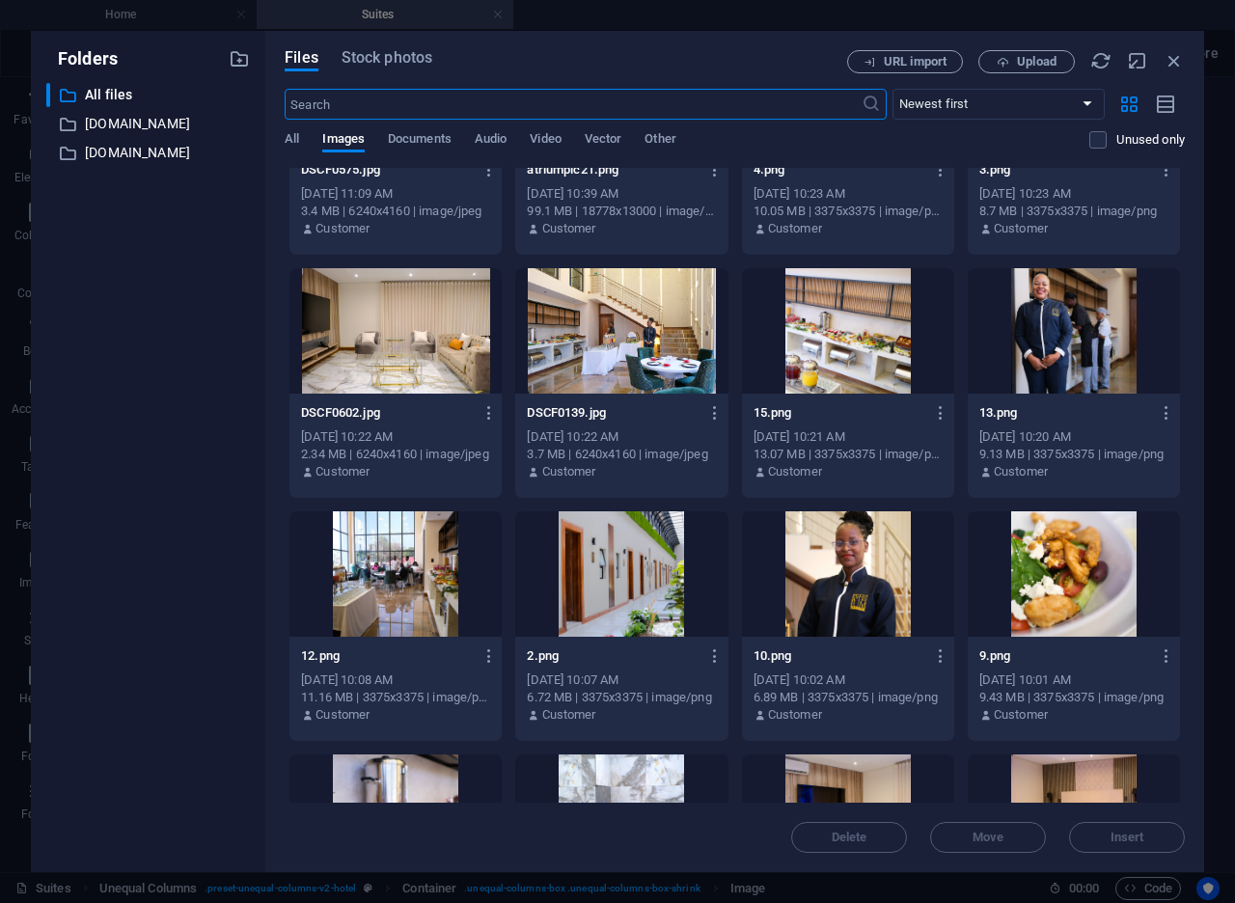
scroll to position [1608, 0]
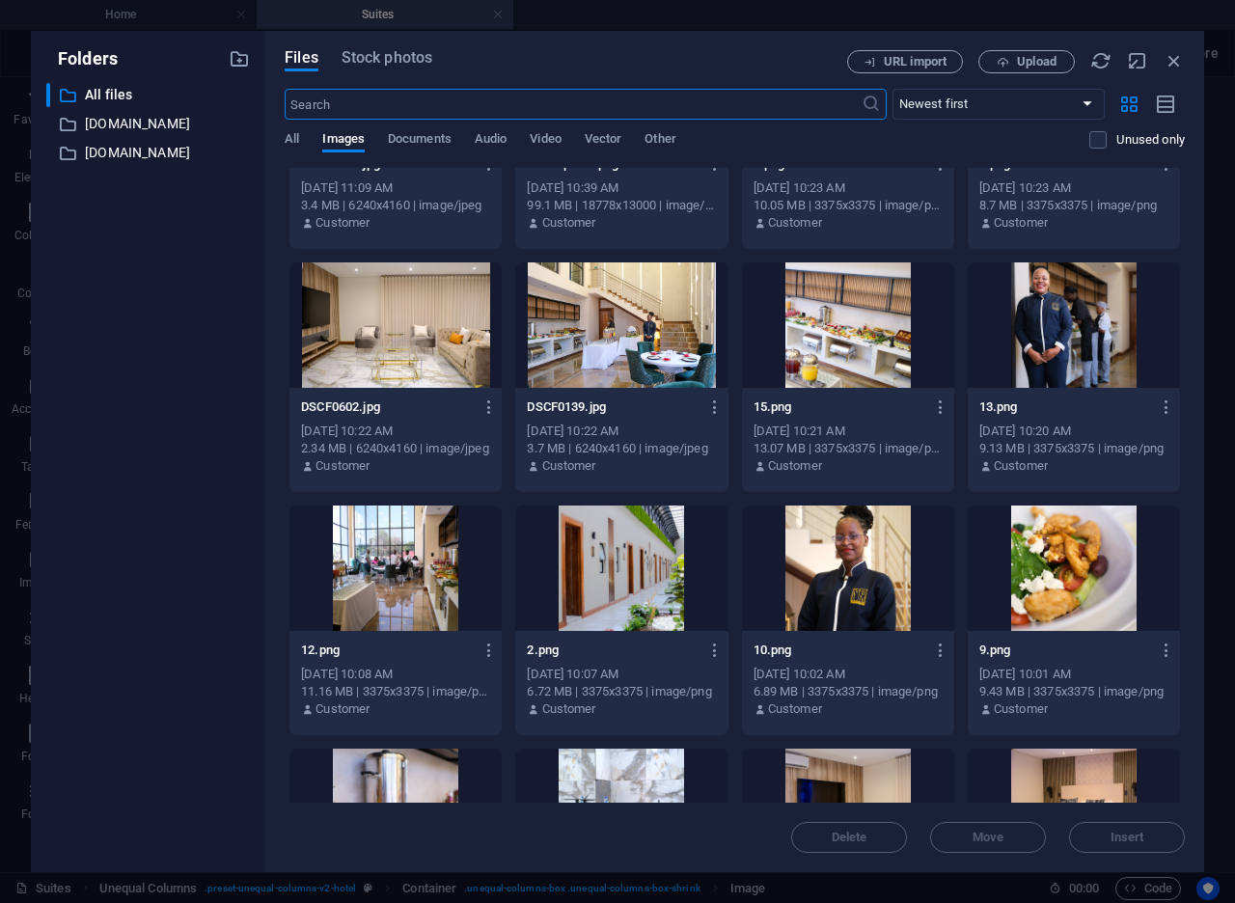
click at [421, 317] on div at bounding box center [395, 324] width 212 height 125
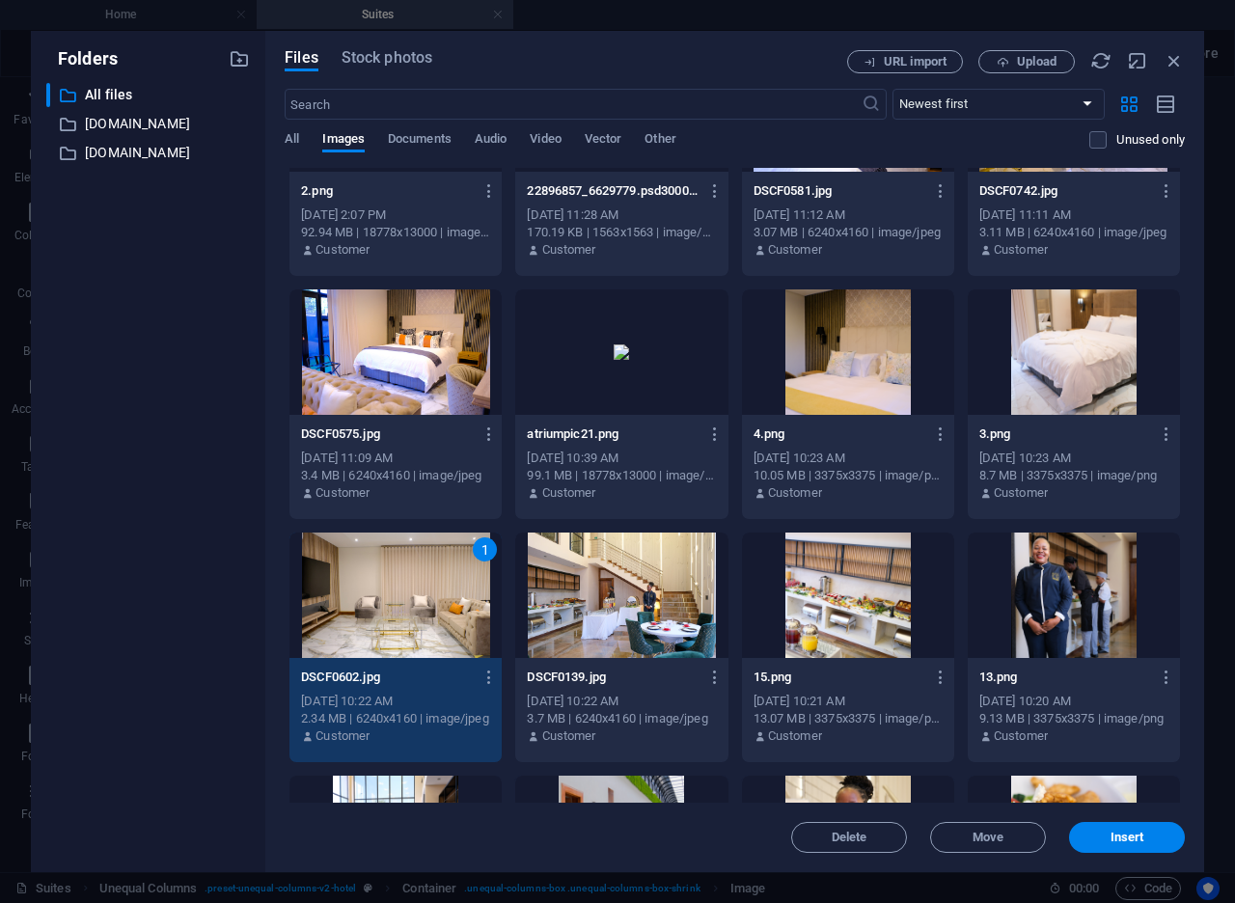
scroll to position [1320, 0]
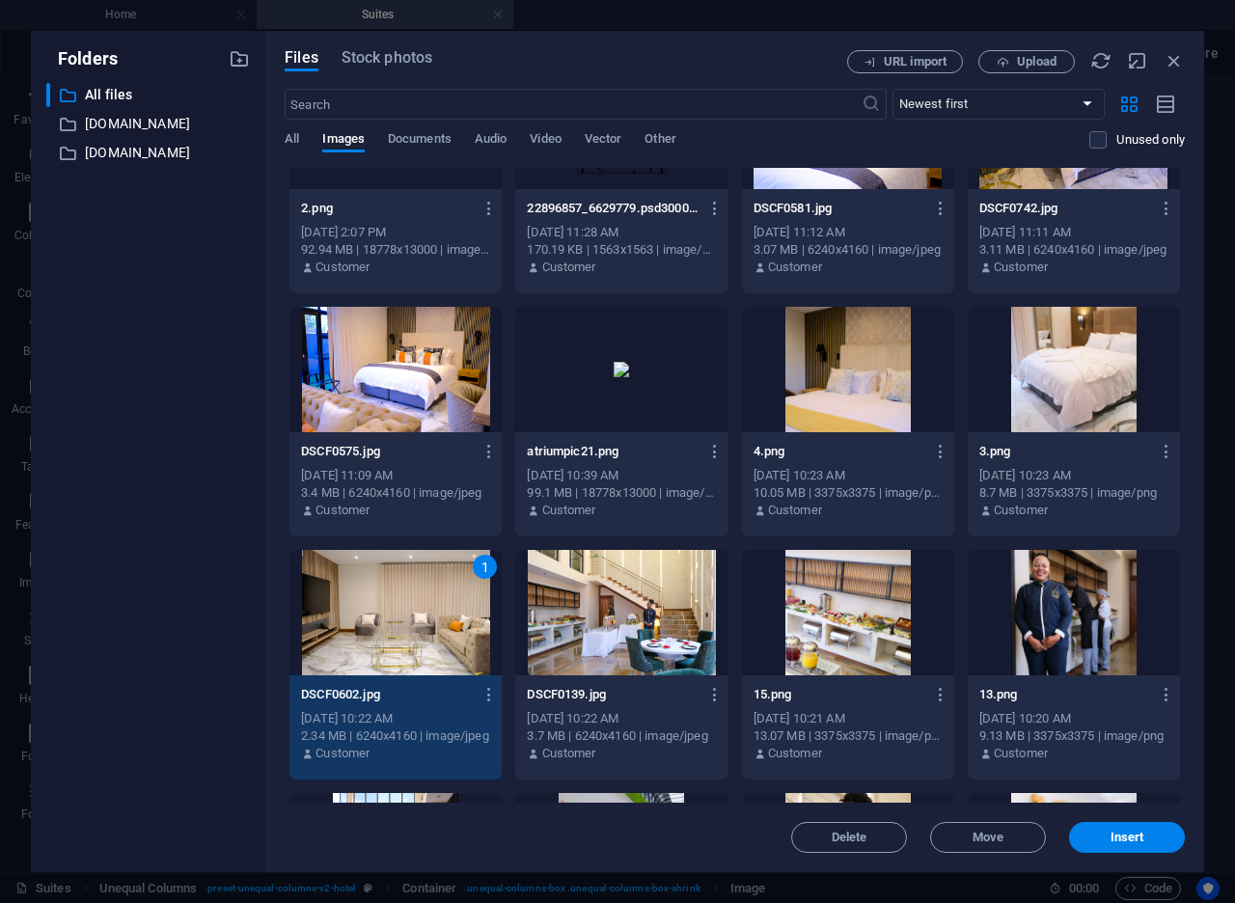
click at [1069, 387] on div at bounding box center [1073, 369] width 212 height 125
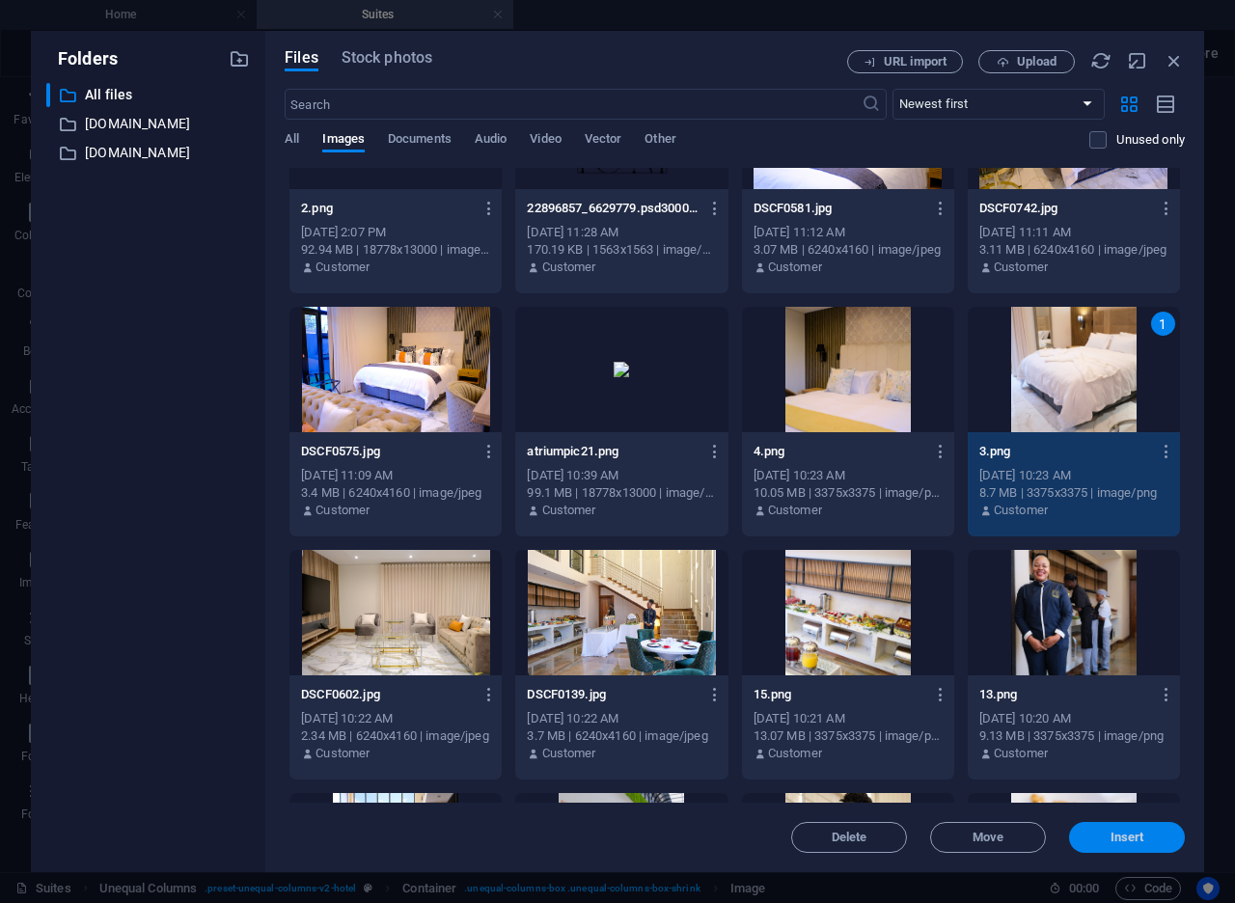
click at [1149, 832] on span "Insert" at bounding box center [1126, 837] width 100 height 12
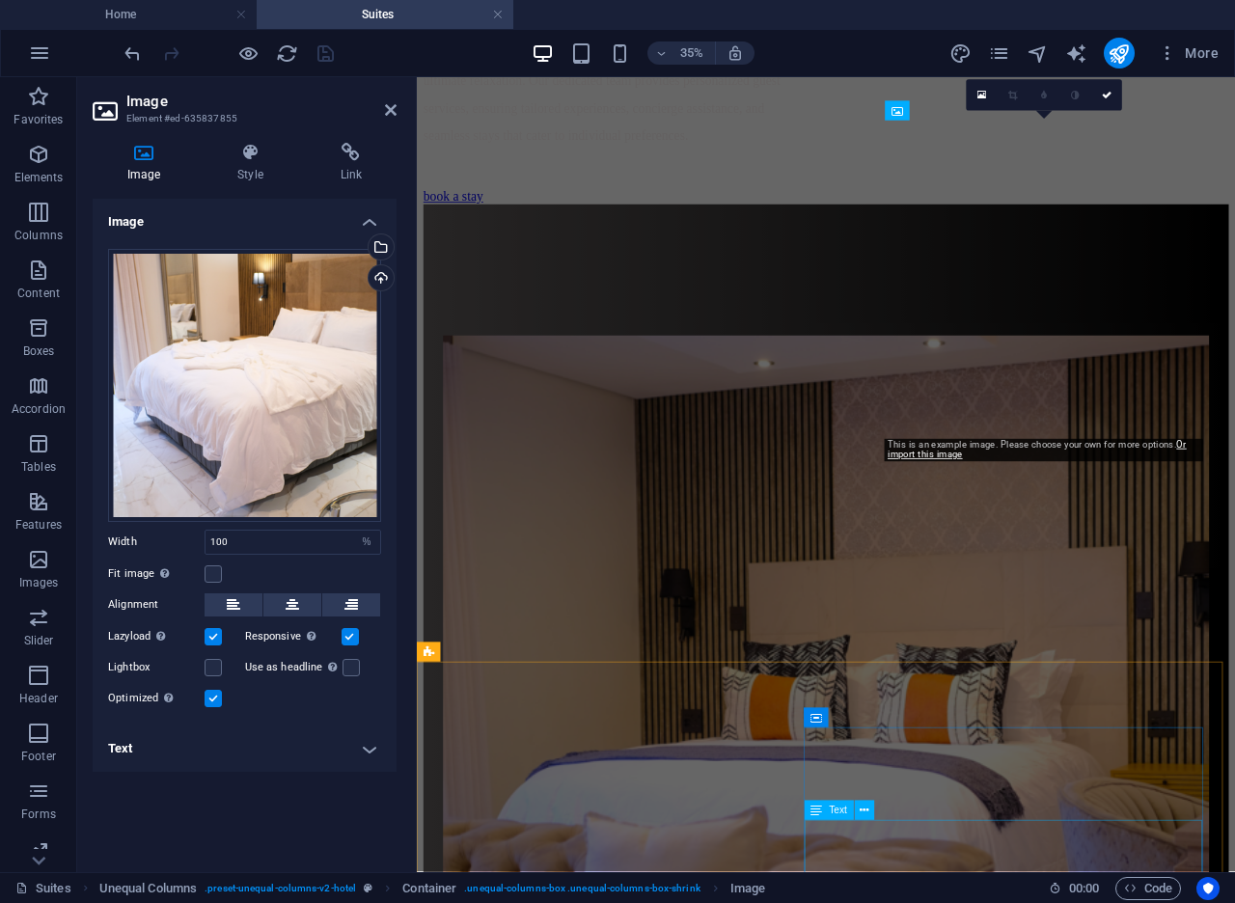
scroll to position [1823, 0]
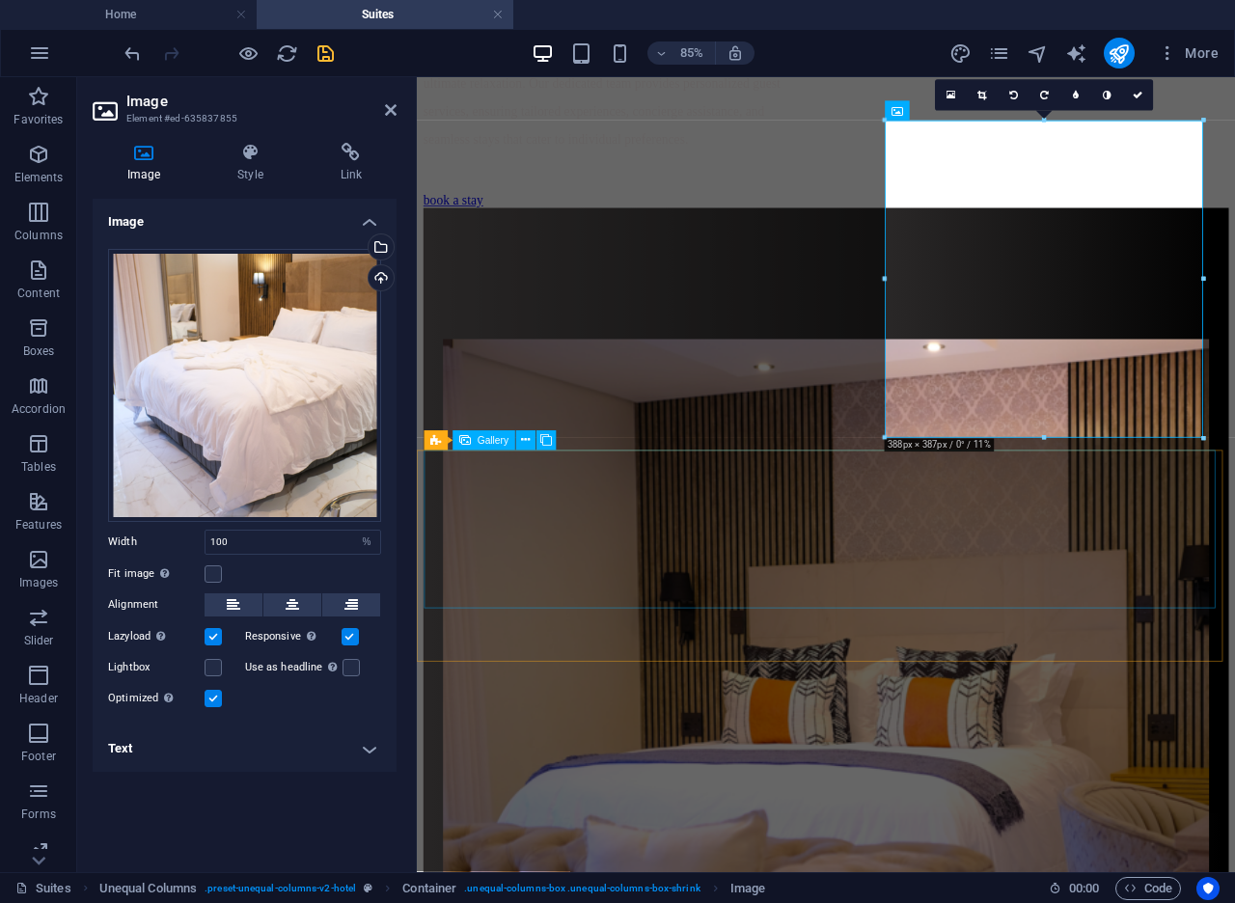
select select "4"
select select "px"
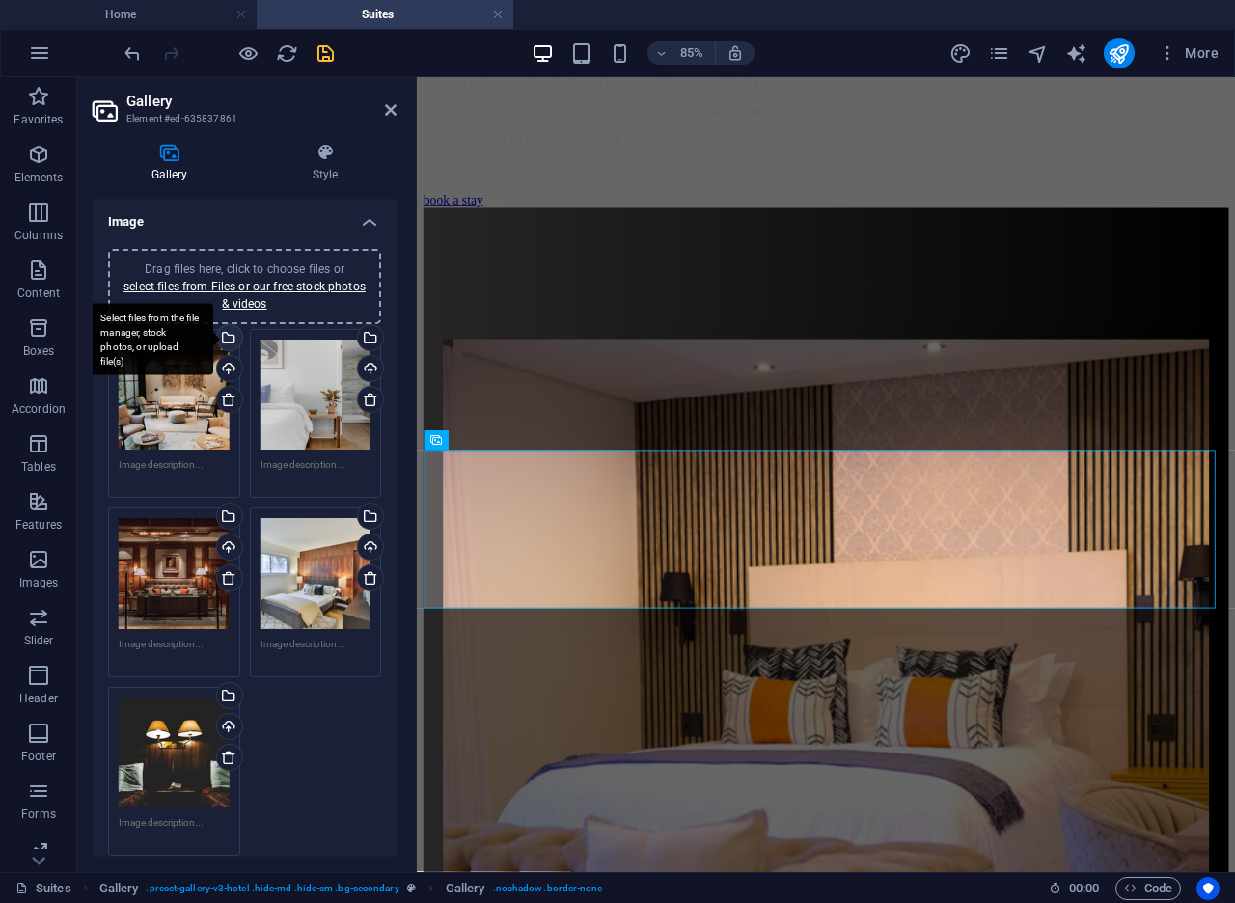
click at [227, 340] on div "Select files from the file manager, stock photos, or upload file(s)" at bounding box center [227, 339] width 29 height 29
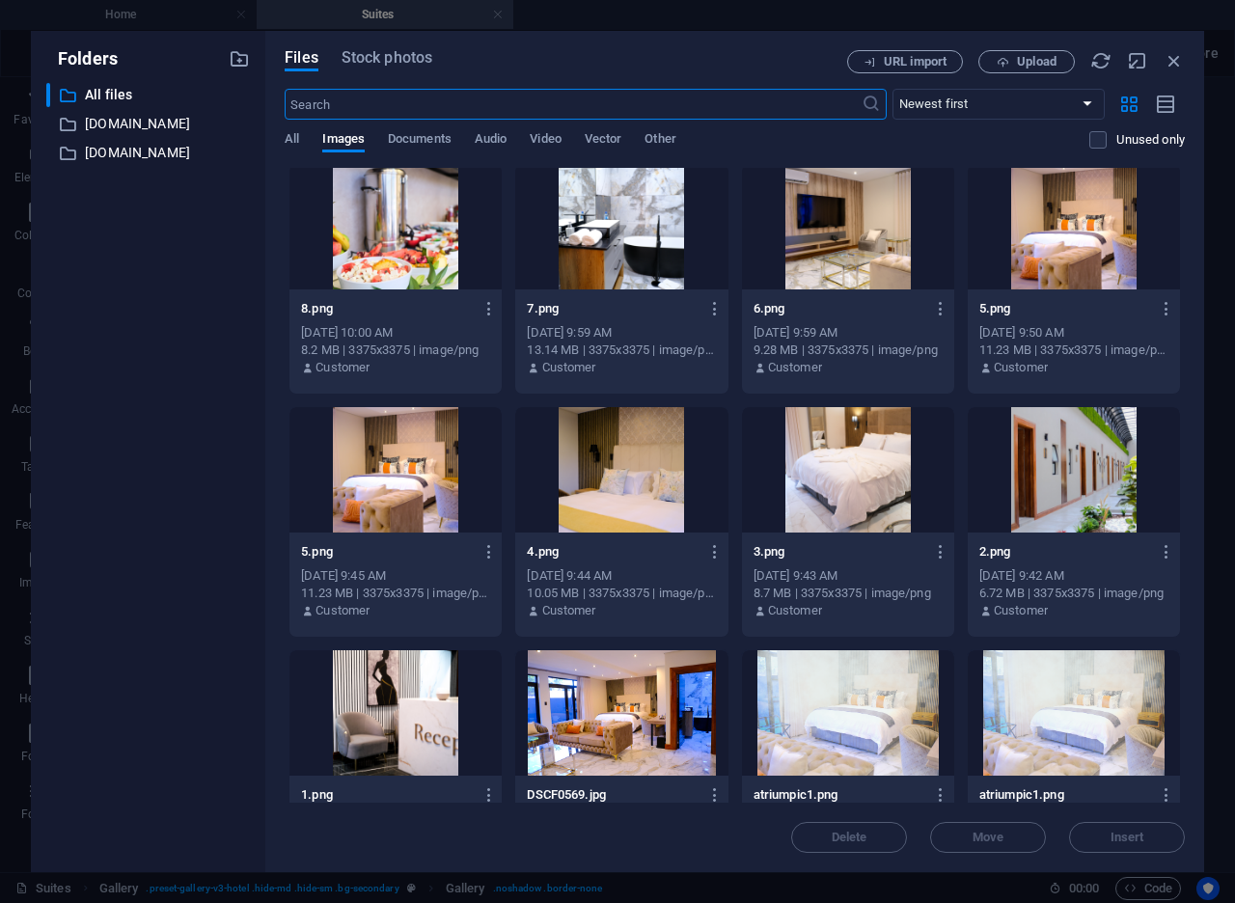
scroll to position [2254, 0]
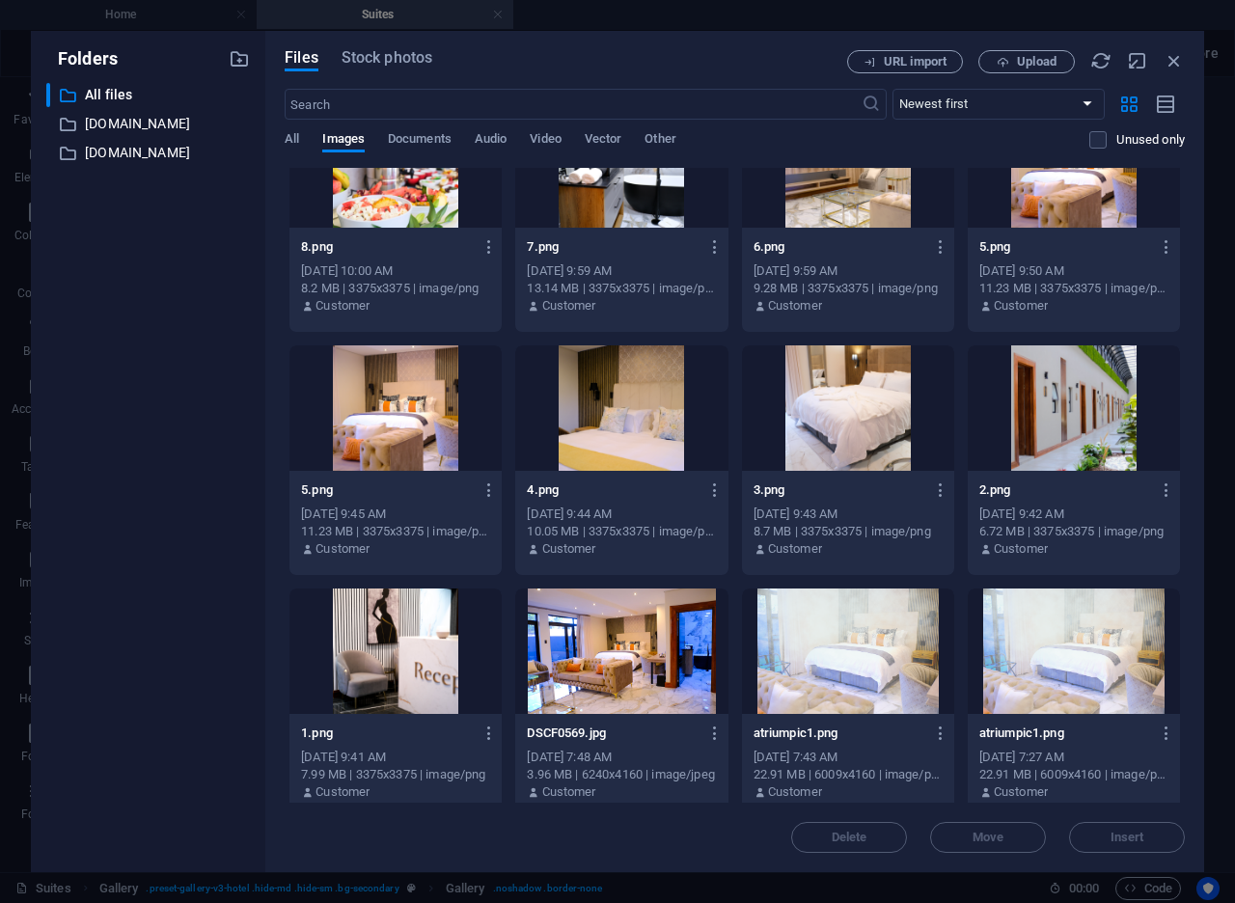
drag, startPoint x: 416, startPoint y: 674, endPoint x: 430, endPoint y: 674, distance: 14.5
click at [416, 674] on div at bounding box center [395, 650] width 212 height 125
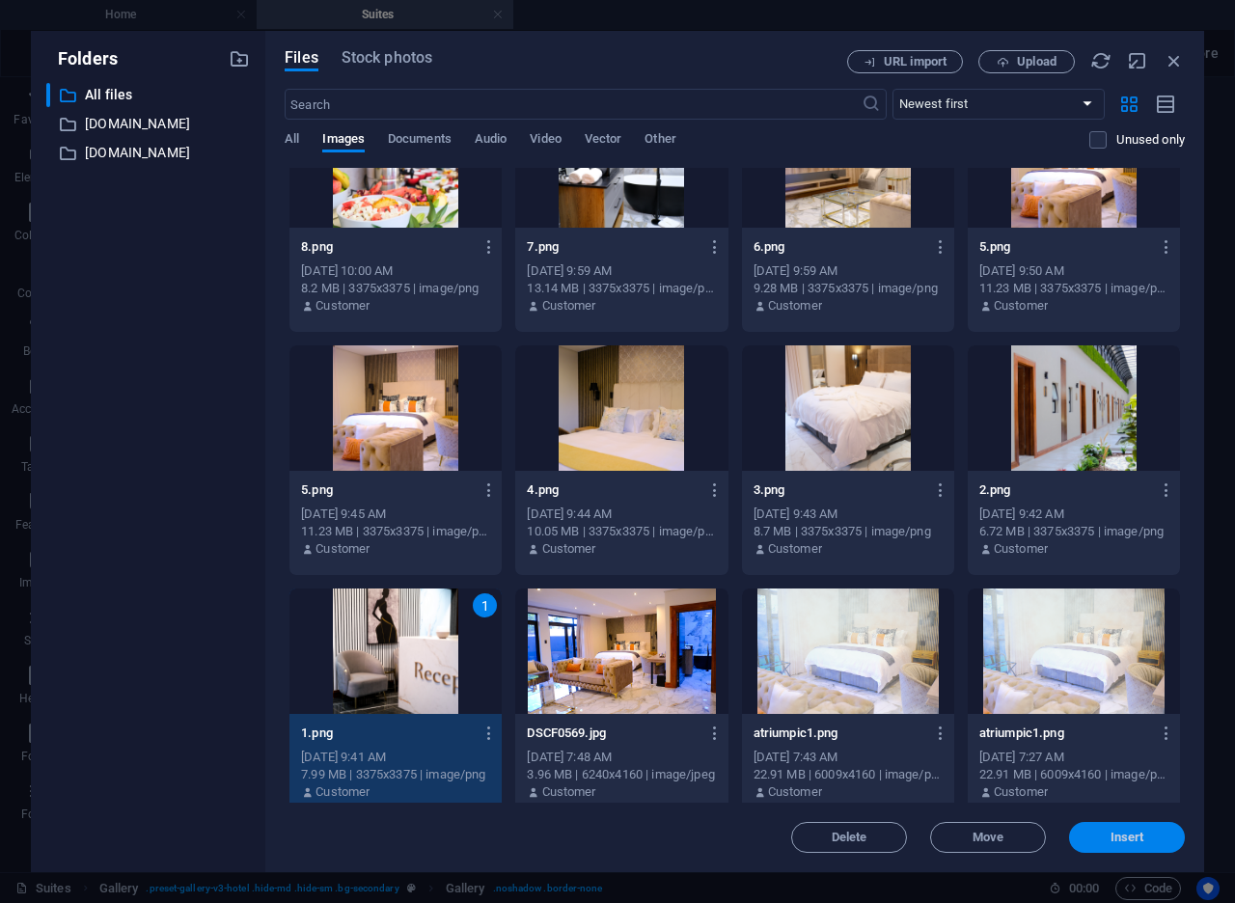
drag, startPoint x: 1104, startPoint y: 836, endPoint x: 803, endPoint y: 857, distance: 301.7
click at [1104, 836] on span "Insert" at bounding box center [1126, 837] width 100 height 12
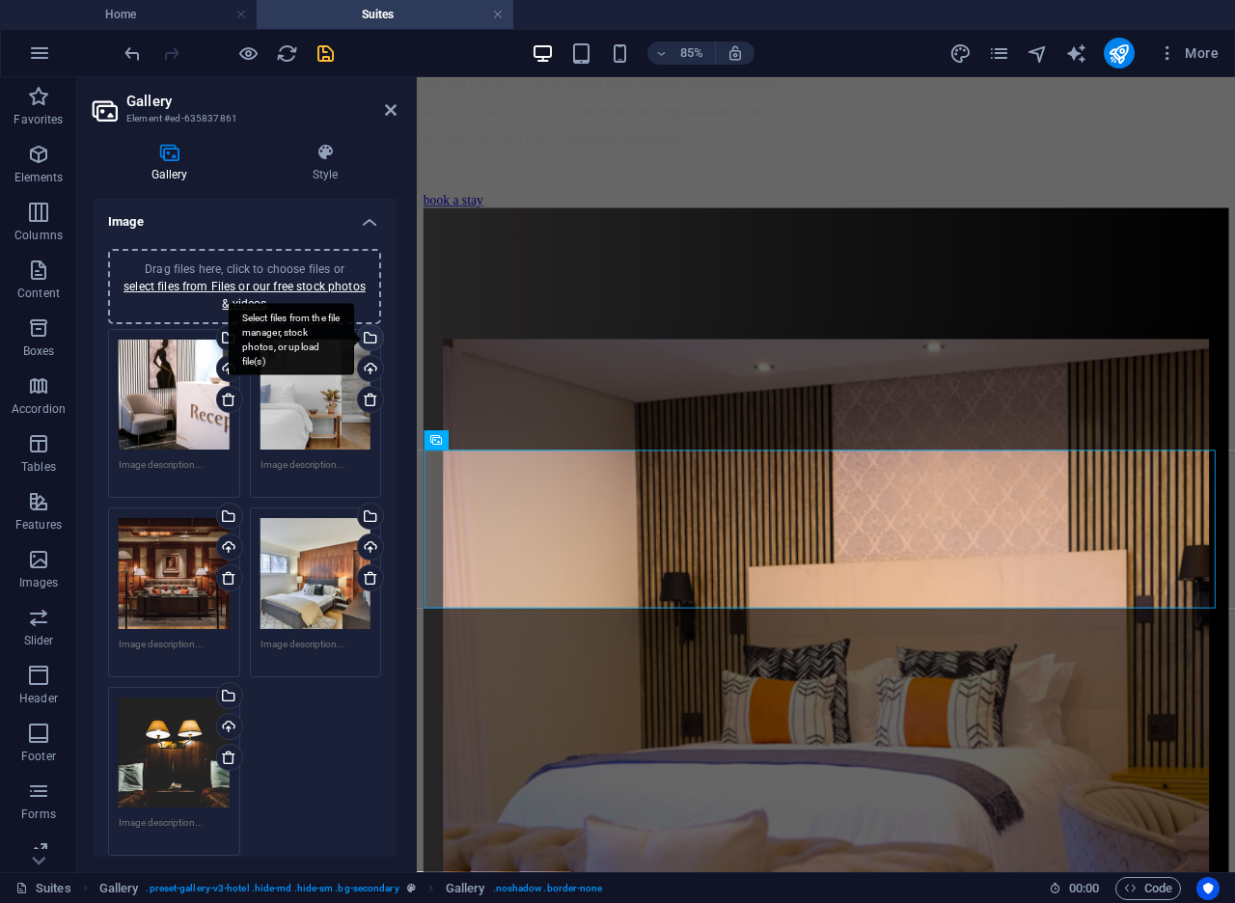
click at [367, 332] on div "Select files from the file manager, stock photos, or upload file(s)" at bounding box center [368, 339] width 29 height 29
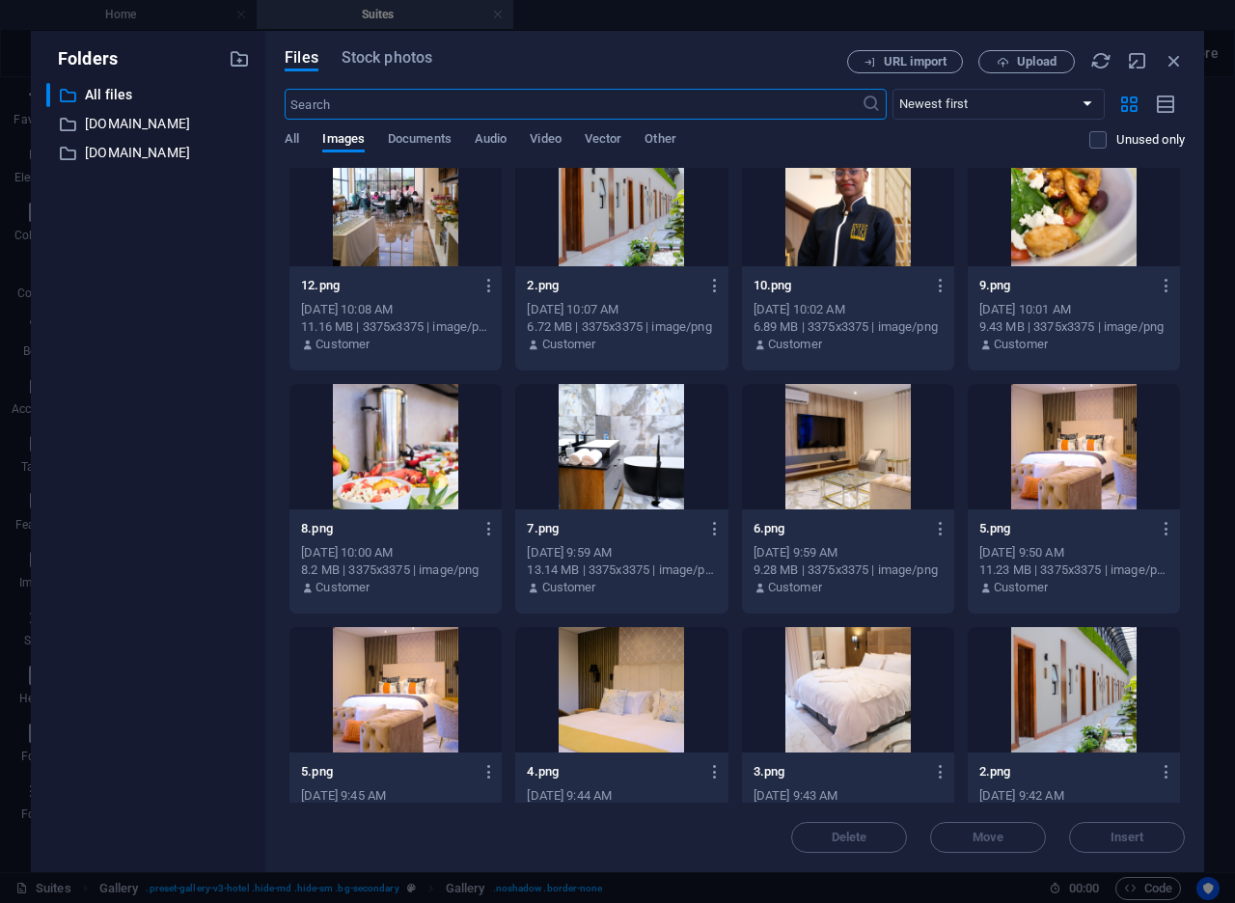
scroll to position [1939, 0]
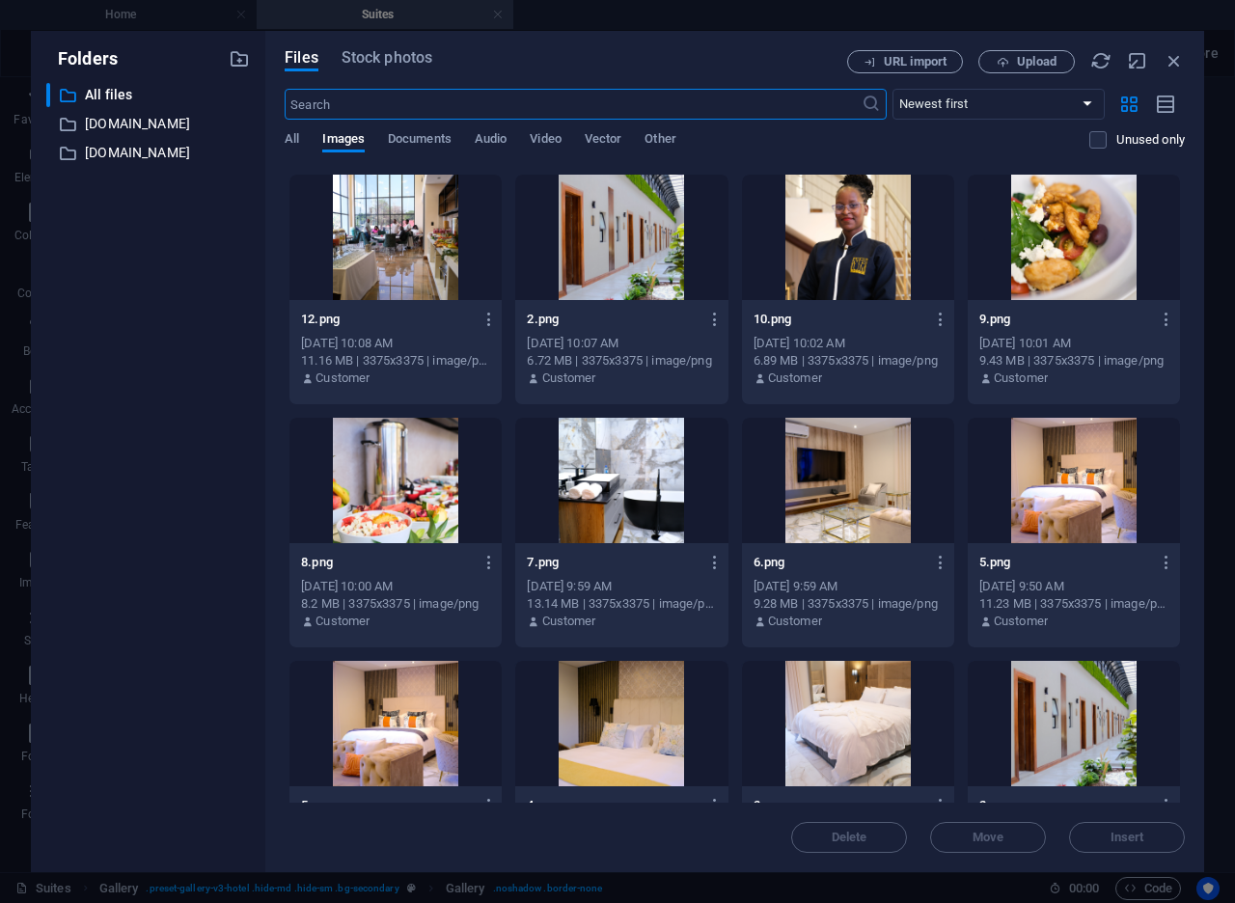
click at [1062, 759] on div at bounding box center [1073, 723] width 212 height 125
drag, startPoint x: 811, startPoint y: 886, endPoint x: 1106, endPoint y: 830, distance: 300.4
click at [1106, 831] on span "Insert" at bounding box center [1126, 837] width 100 height 12
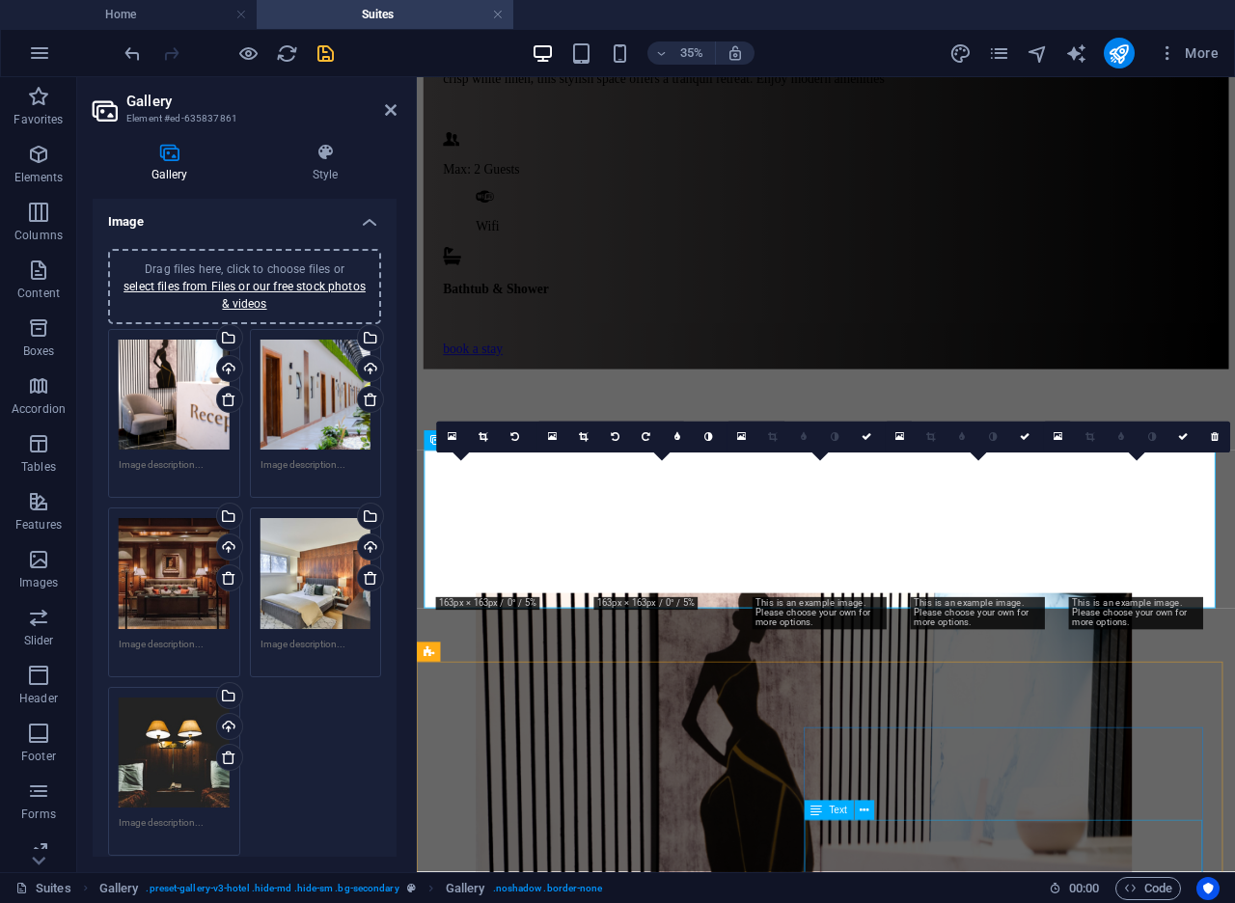
scroll to position [1823, 0]
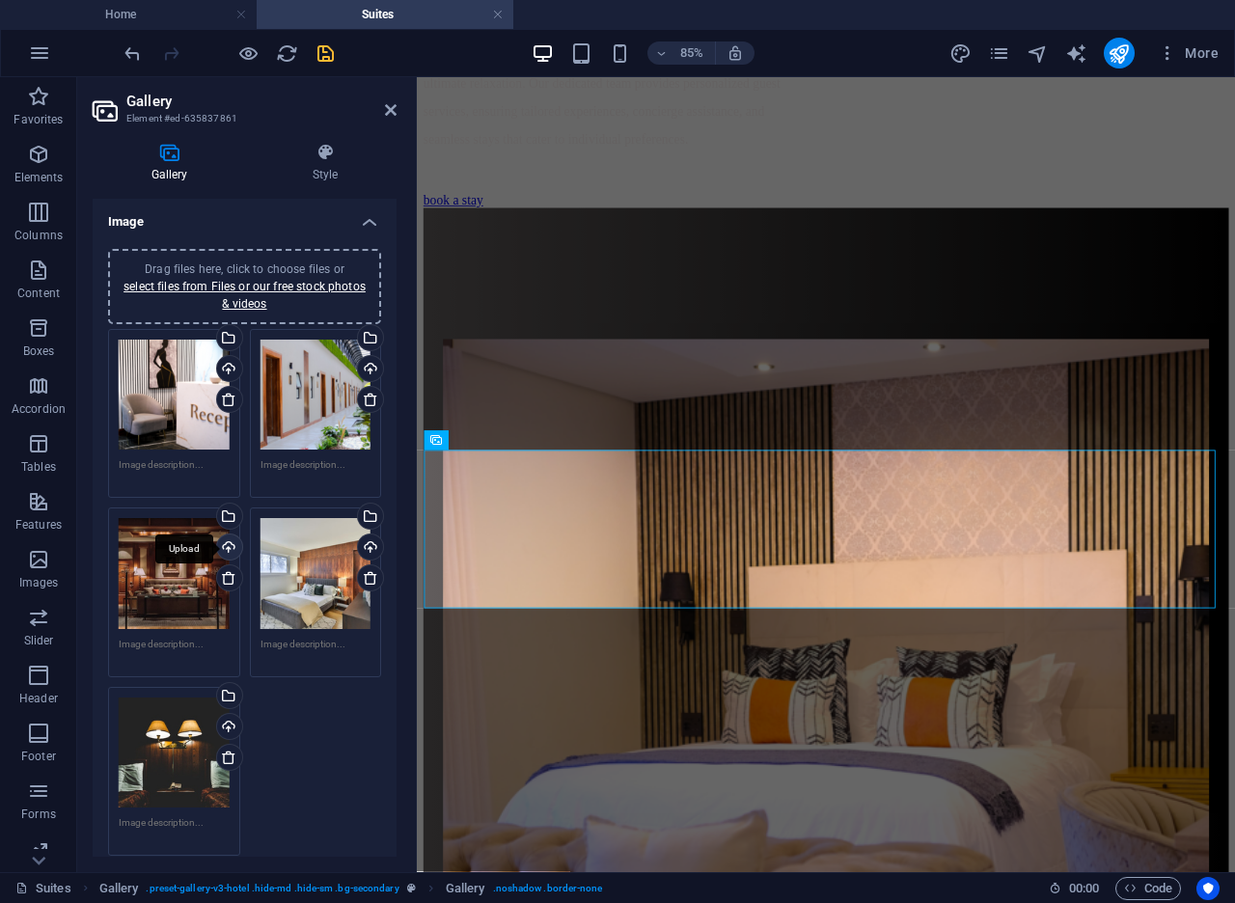
click at [227, 546] on div "Upload" at bounding box center [227, 548] width 29 height 29
click at [227, 513] on div "Select files from the file manager, stock photos, or upload file(s)" at bounding box center [227, 517] width 29 height 29
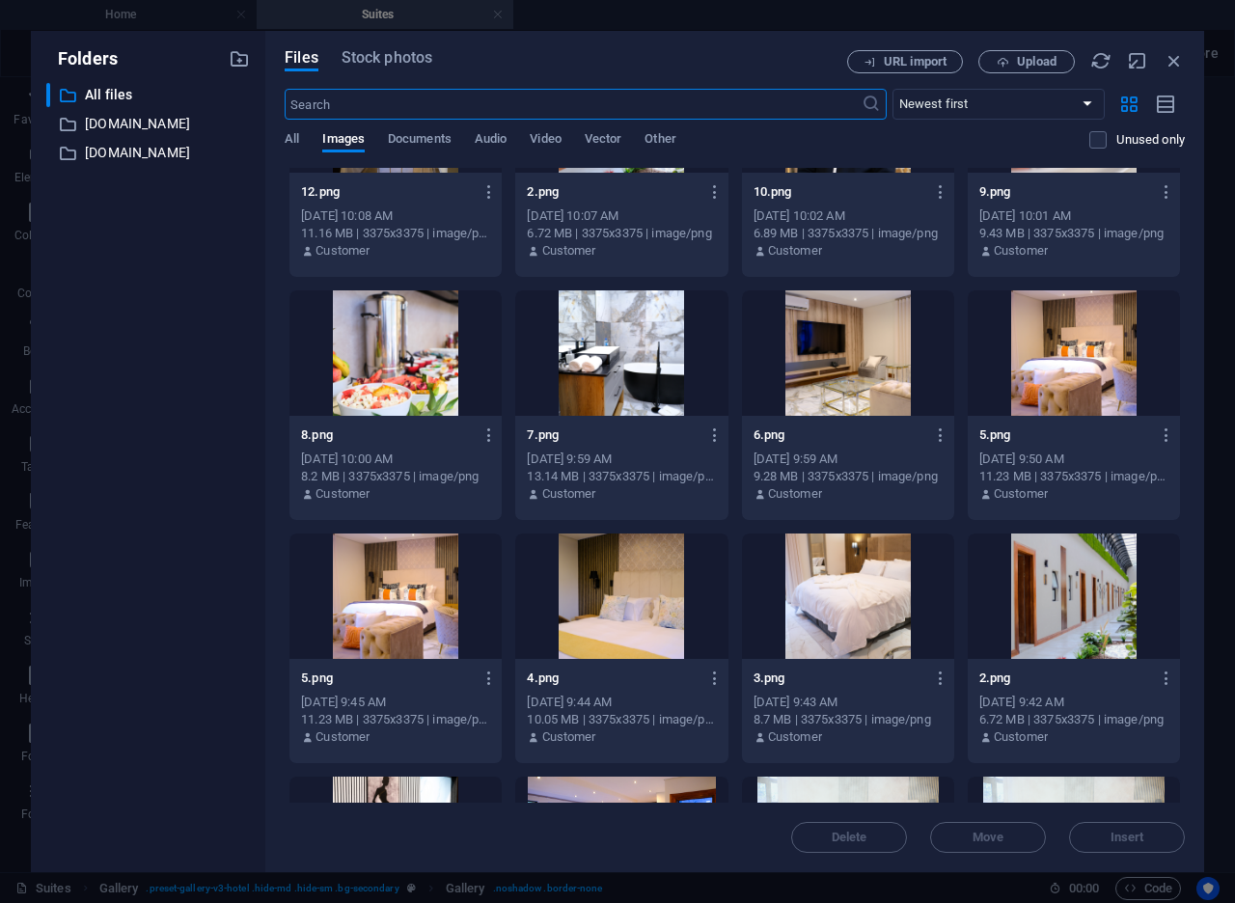
scroll to position [2082, 0]
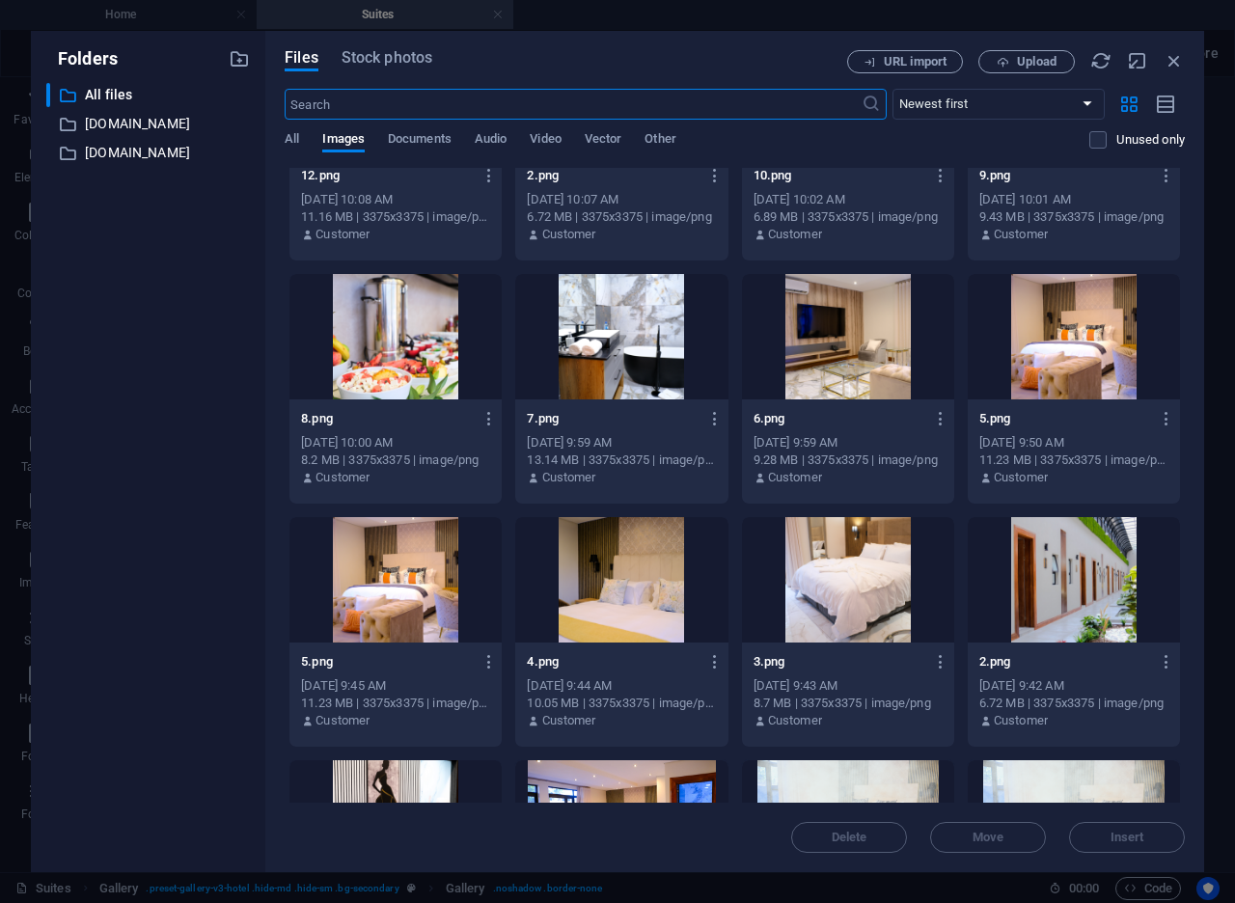
click at [827, 384] on div at bounding box center [848, 336] width 212 height 125
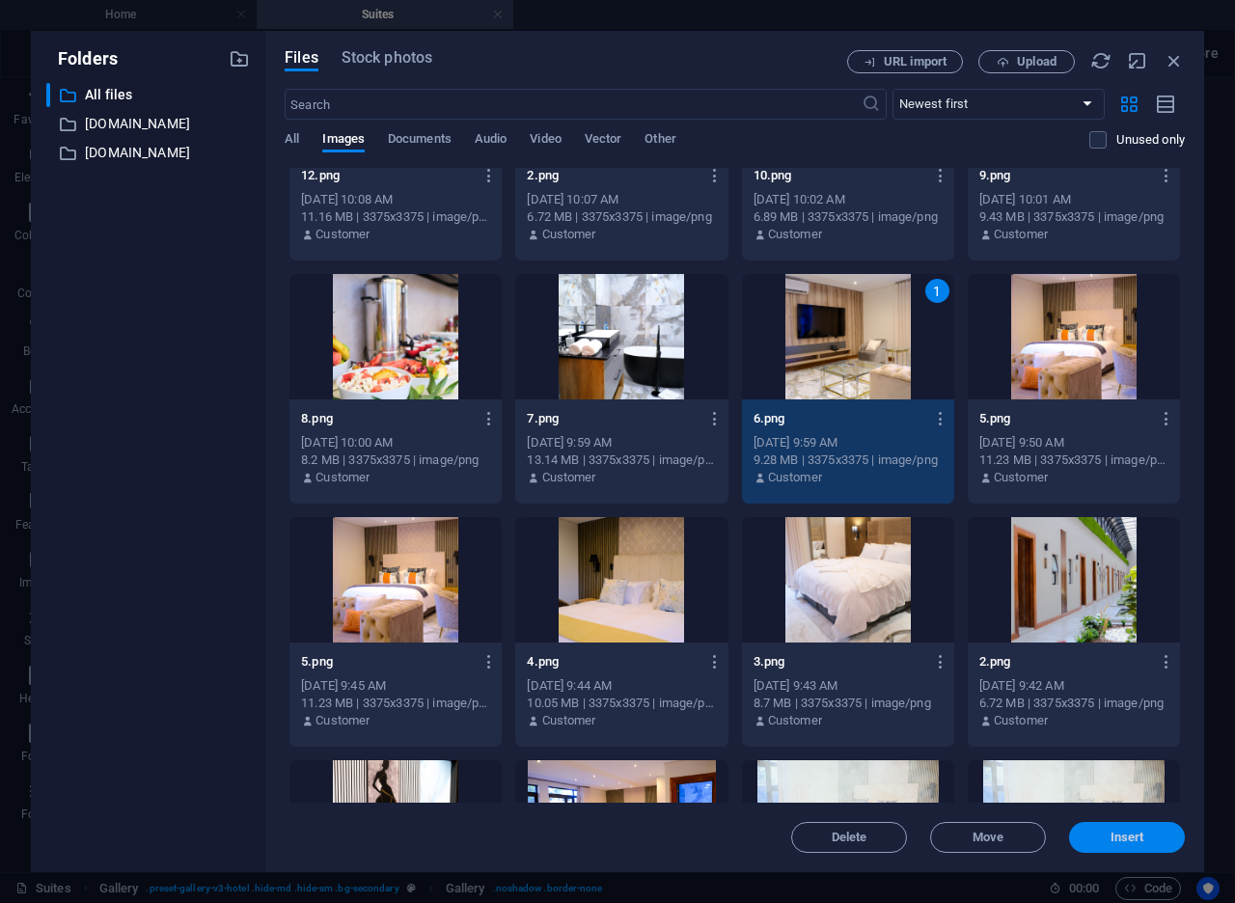
click at [1102, 846] on button "Insert" at bounding box center [1127, 837] width 116 height 31
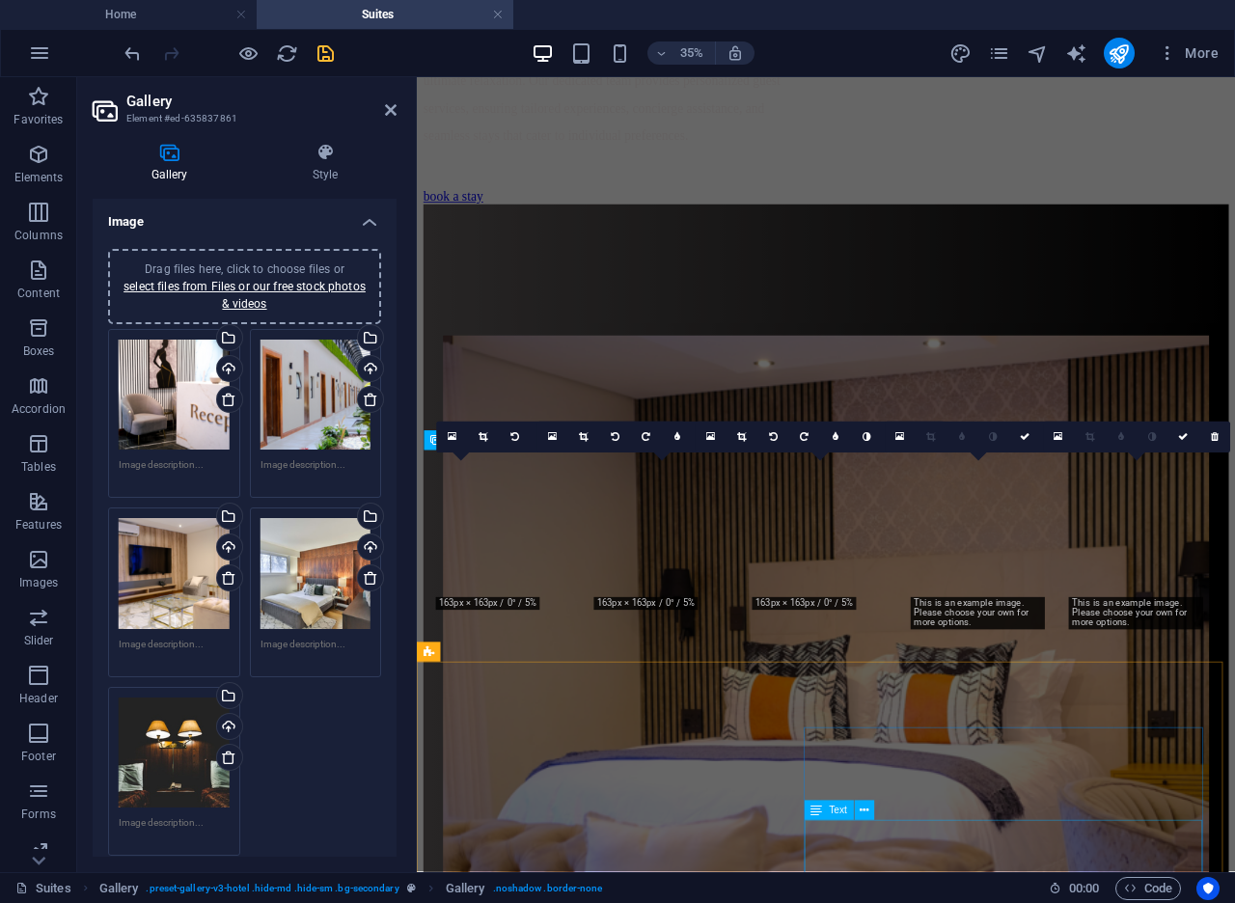
scroll to position [1823, 0]
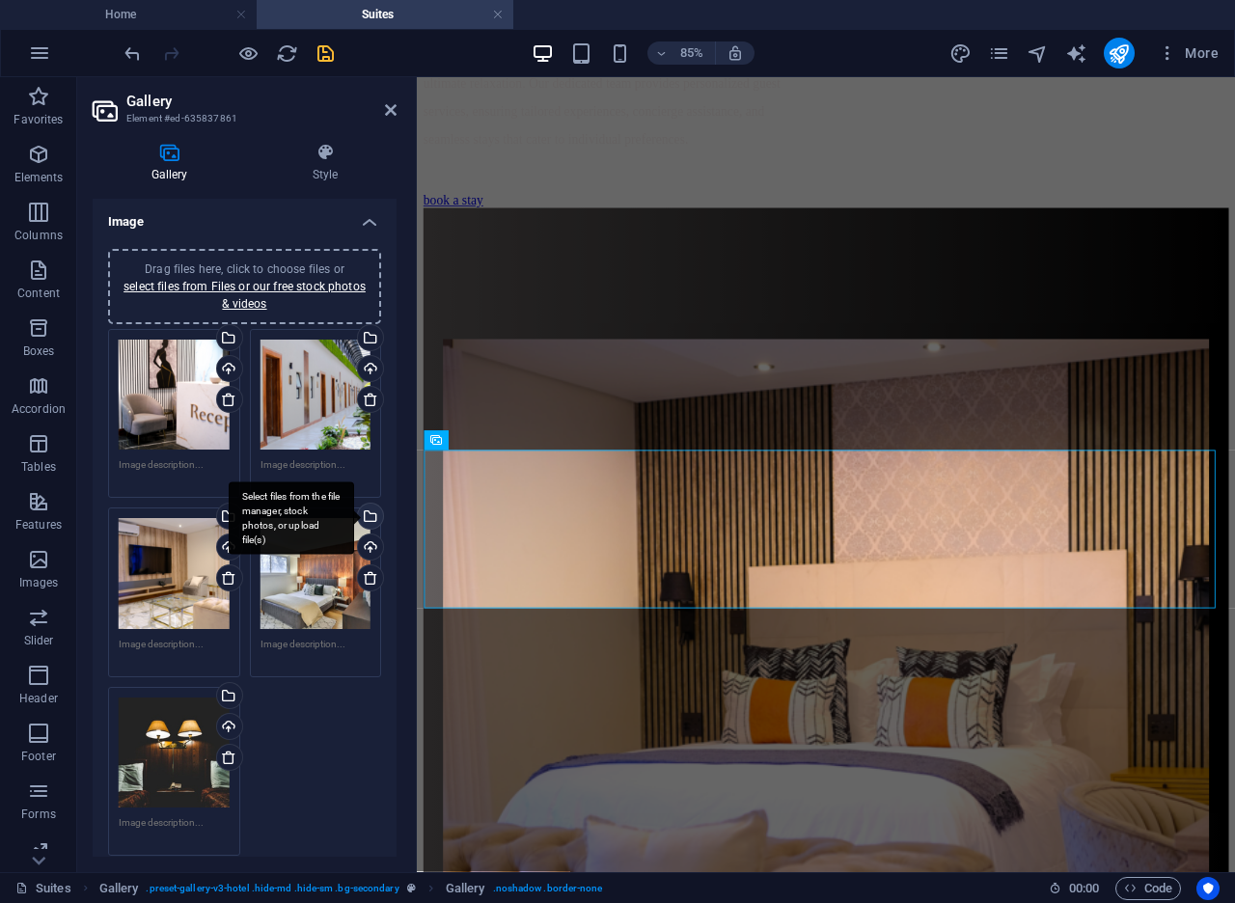
click at [368, 519] on div "Select files from the file manager, stock photos, or upload file(s)" at bounding box center [368, 517] width 29 height 29
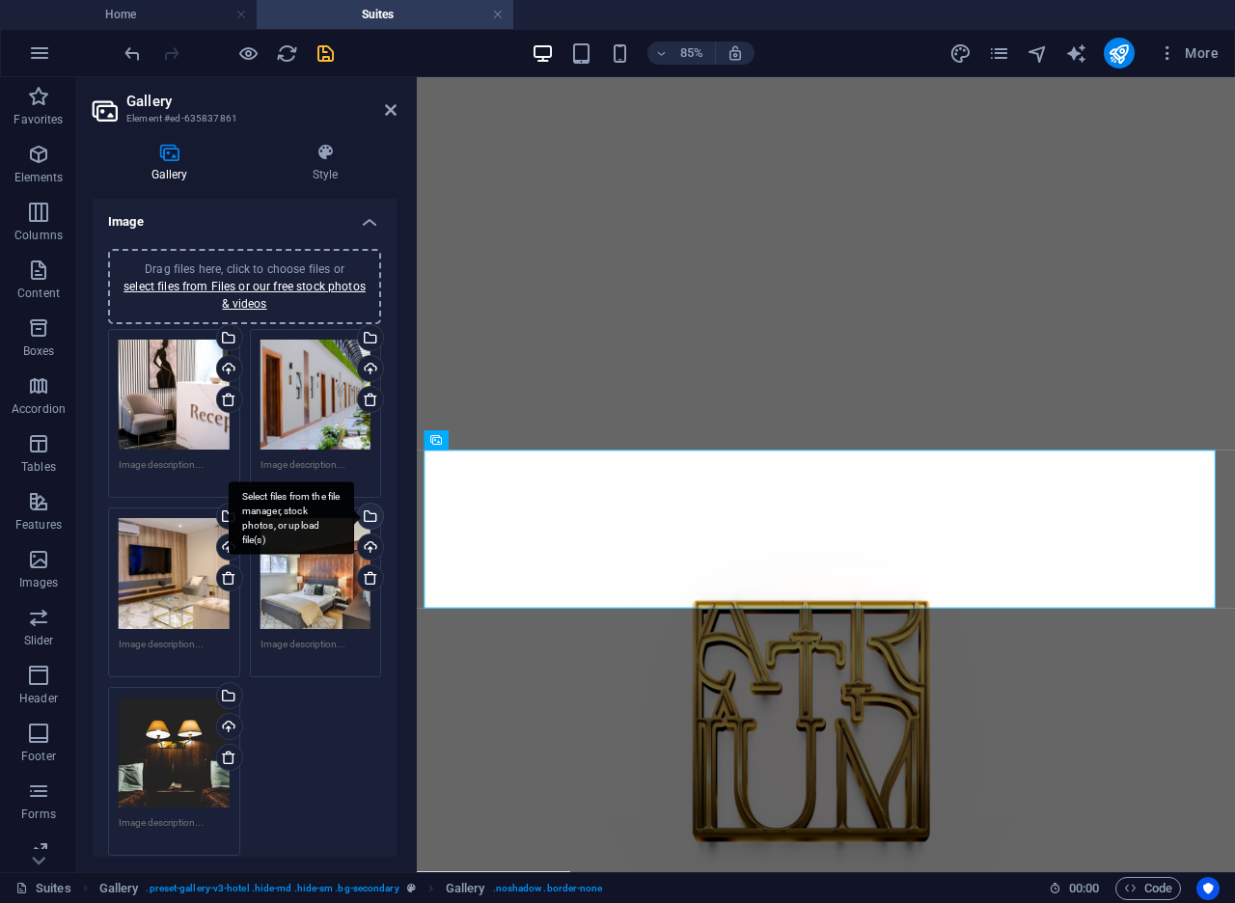
scroll to position [3164, 0]
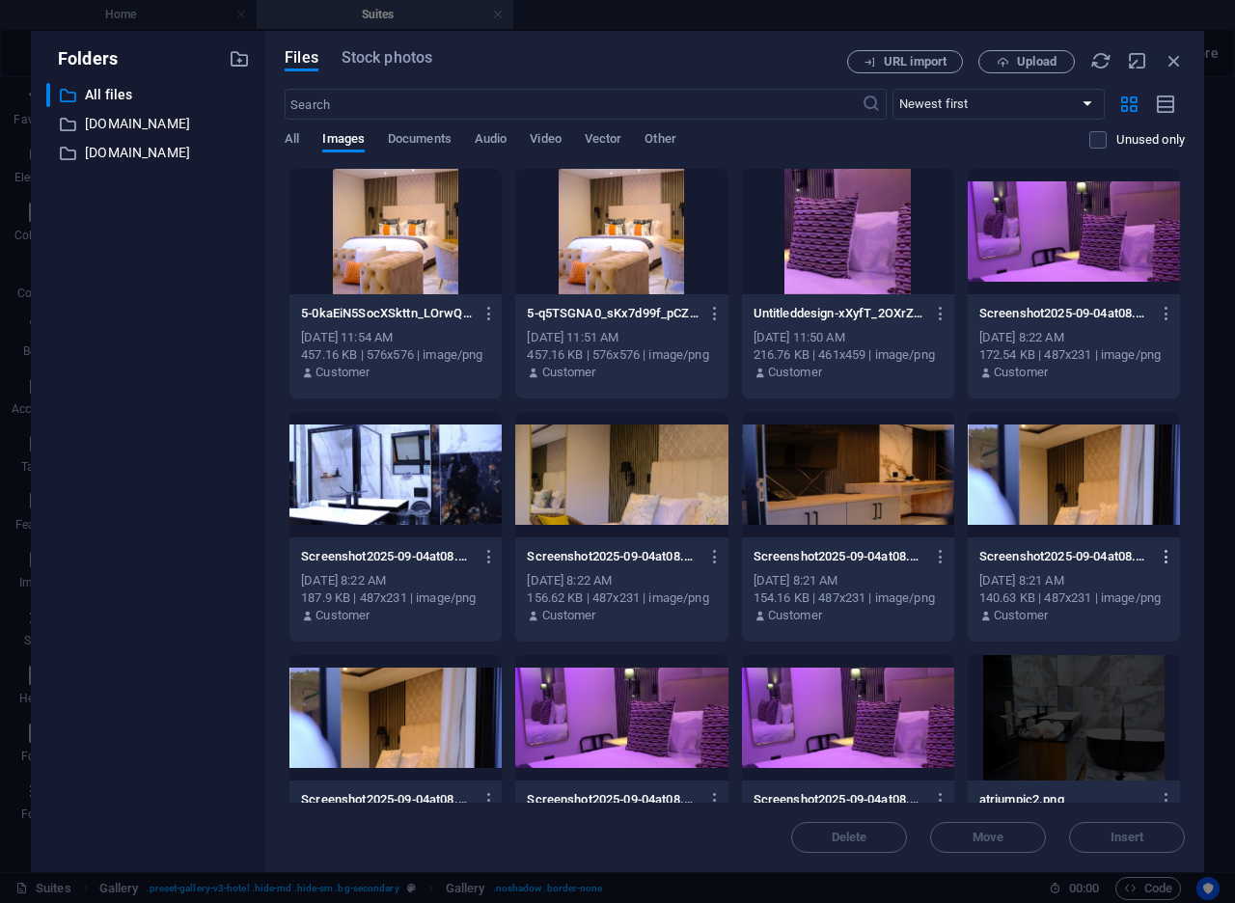
drag, startPoint x: 1181, startPoint y: 348, endPoint x: 1164, endPoint y: 558, distance: 210.9
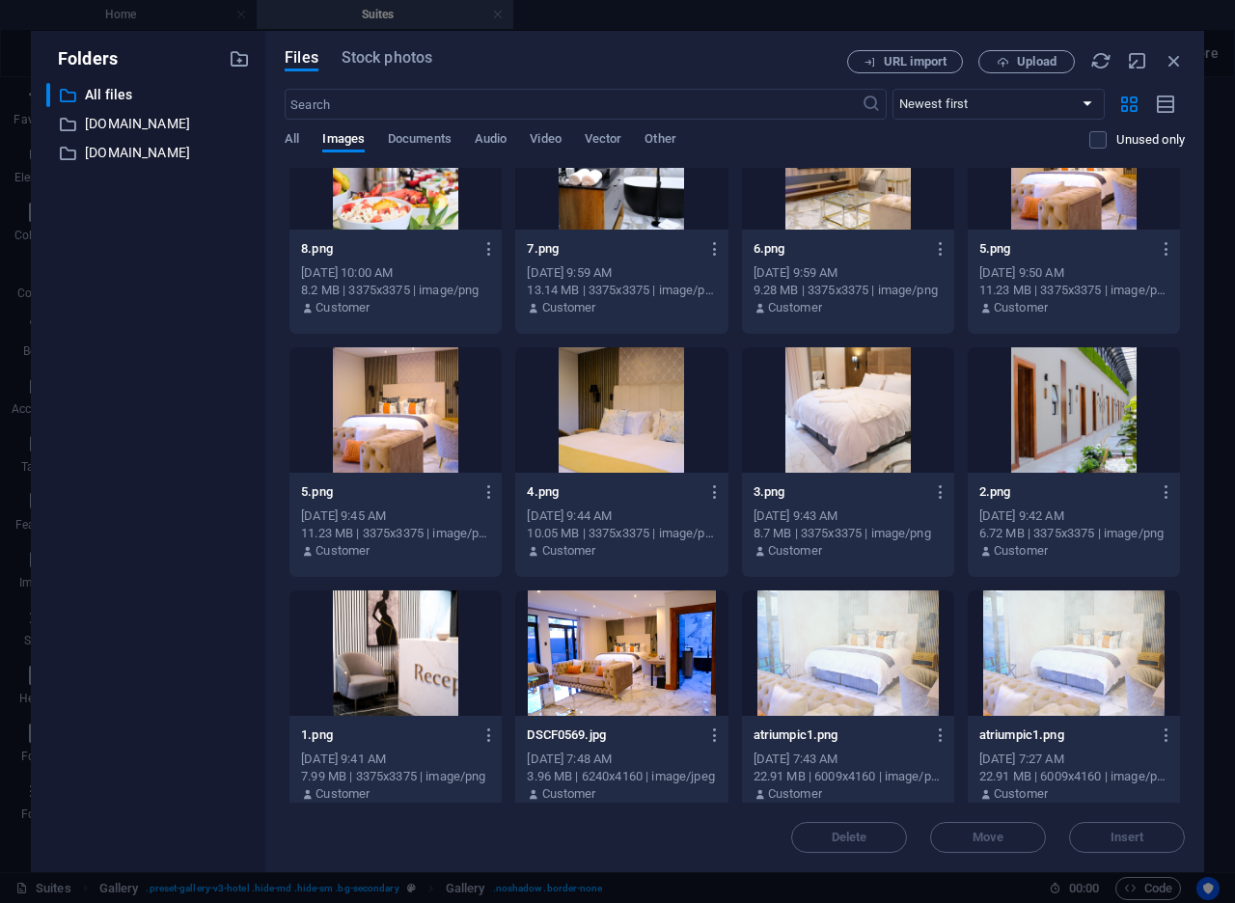
scroll to position [2217, 0]
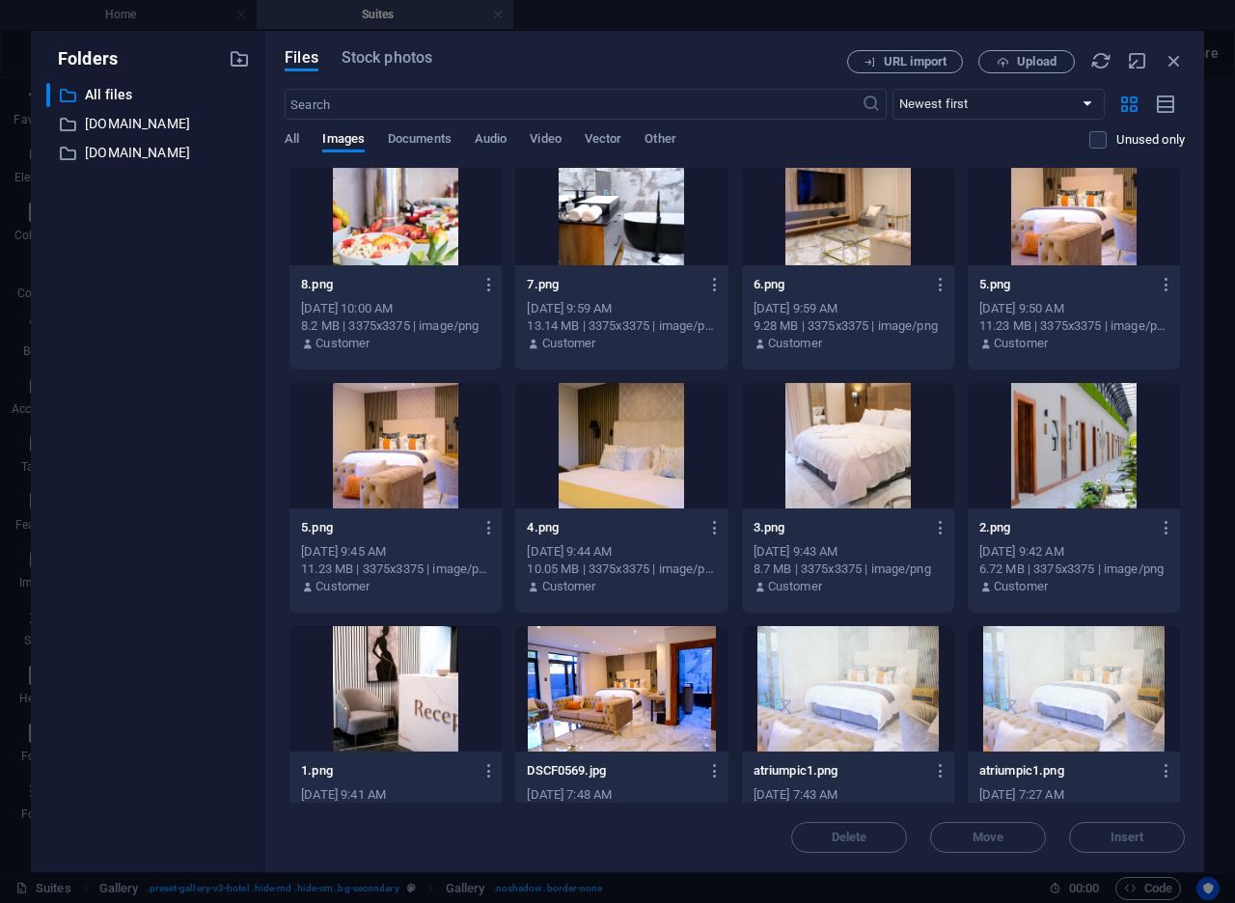
click at [641, 429] on div at bounding box center [621, 445] width 212 height 125
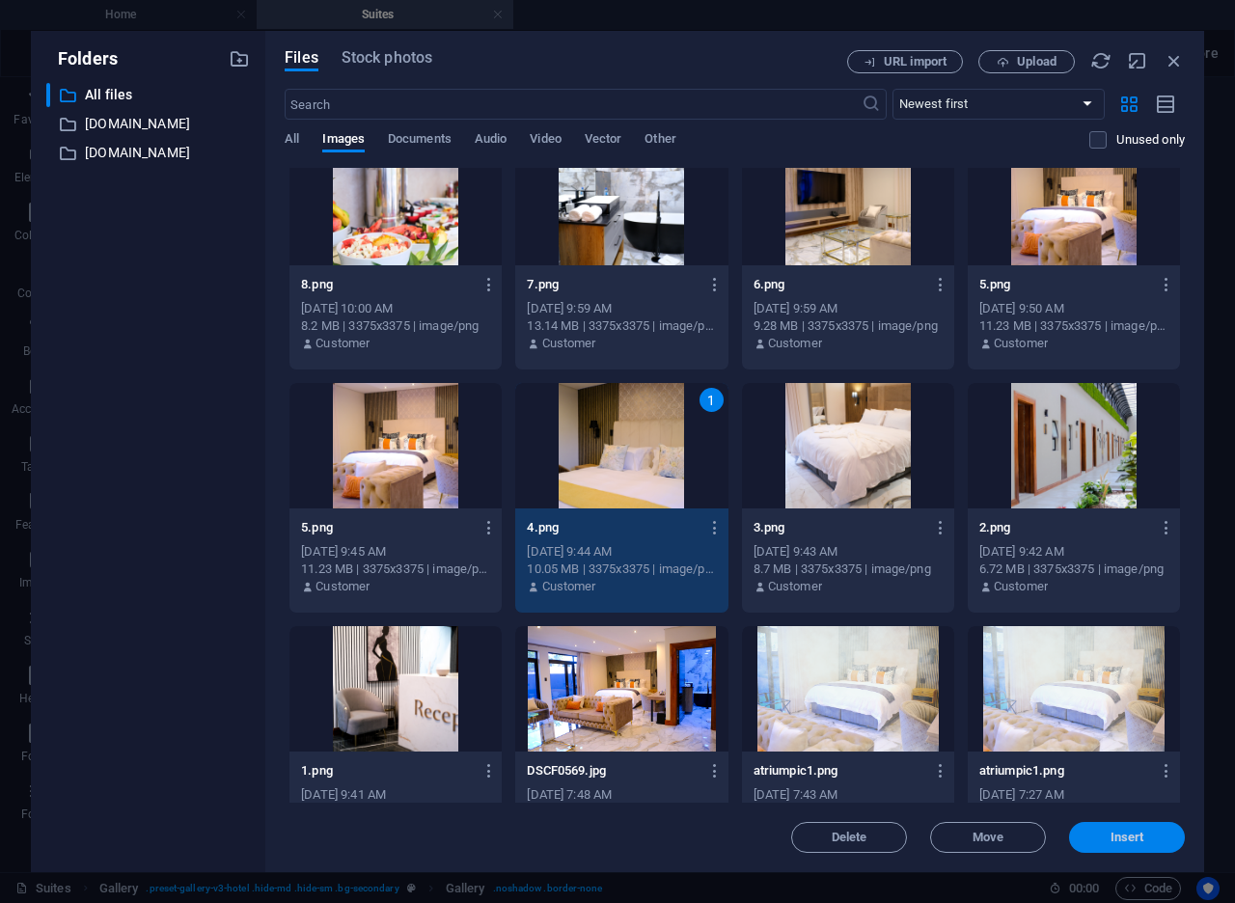
drag, startPoint x: 1107, startPoint y: 844, endPoint x: 813, endPoint y: 901, distance: 299.6
click at [1107, 844] on button "Insert" at bounding box center [1127, 837] width 116 height 31
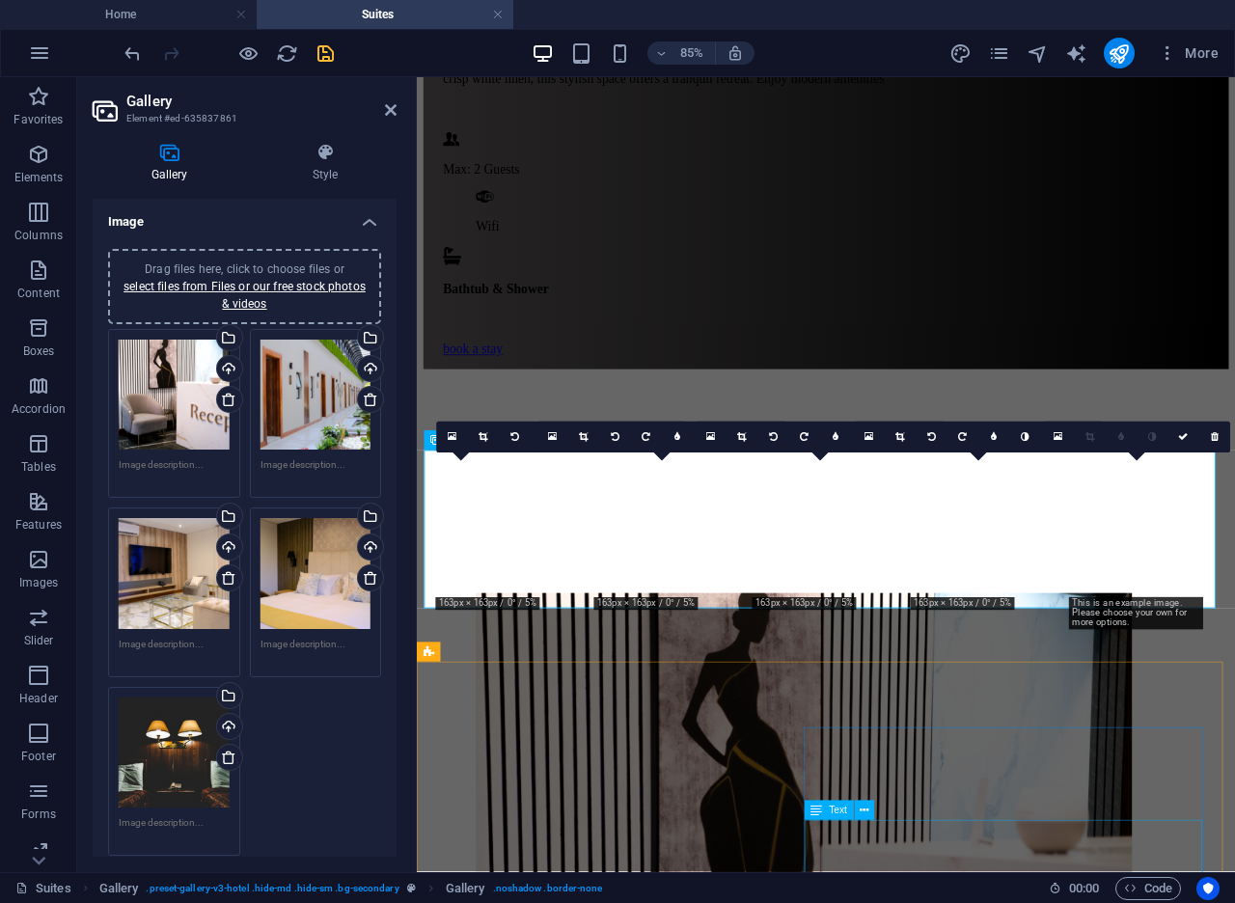
scroll to position [1823, 0]
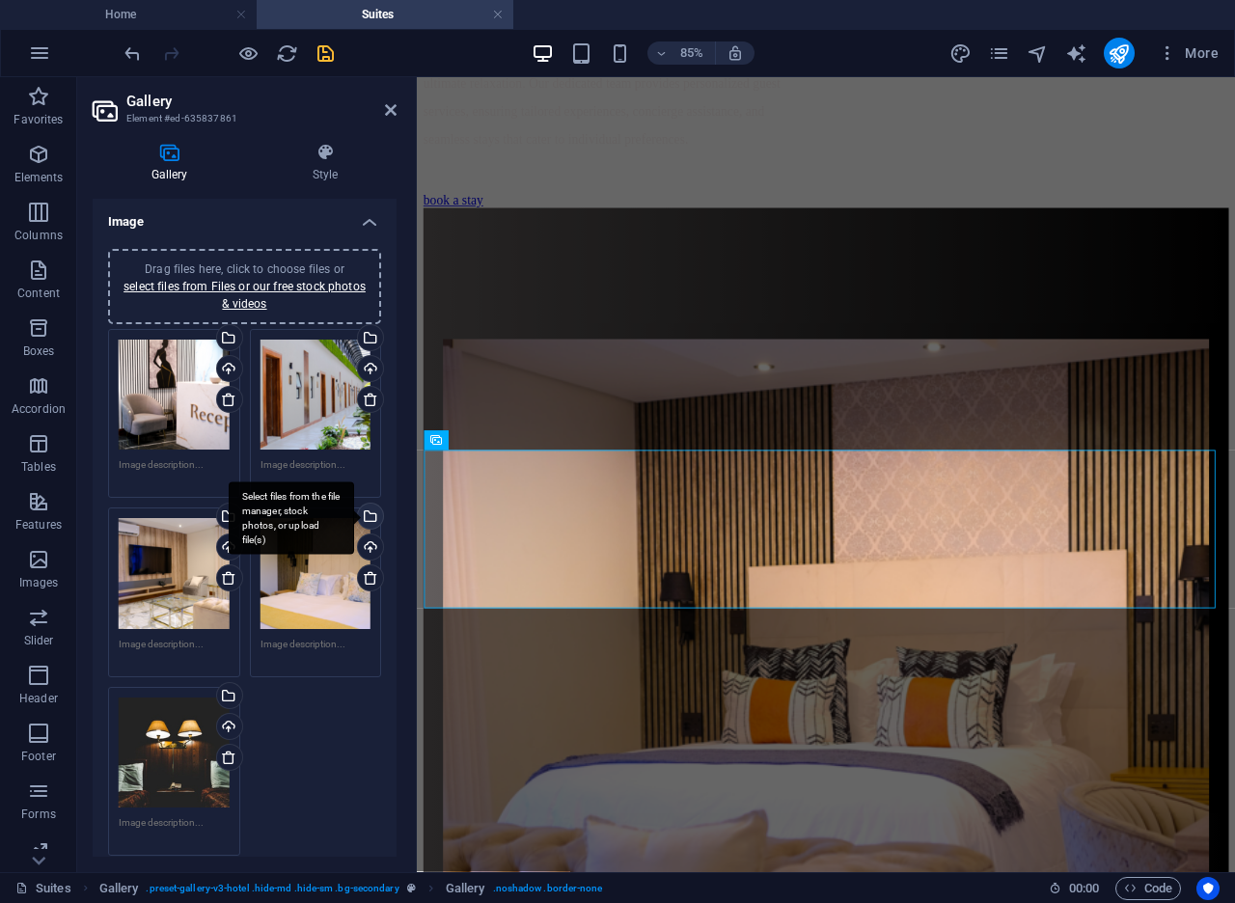
click at [368, 513] on div "Select files from the file manager, stock photos, or upload file(s)" at bounding box center [368, 517] width 29 height 29
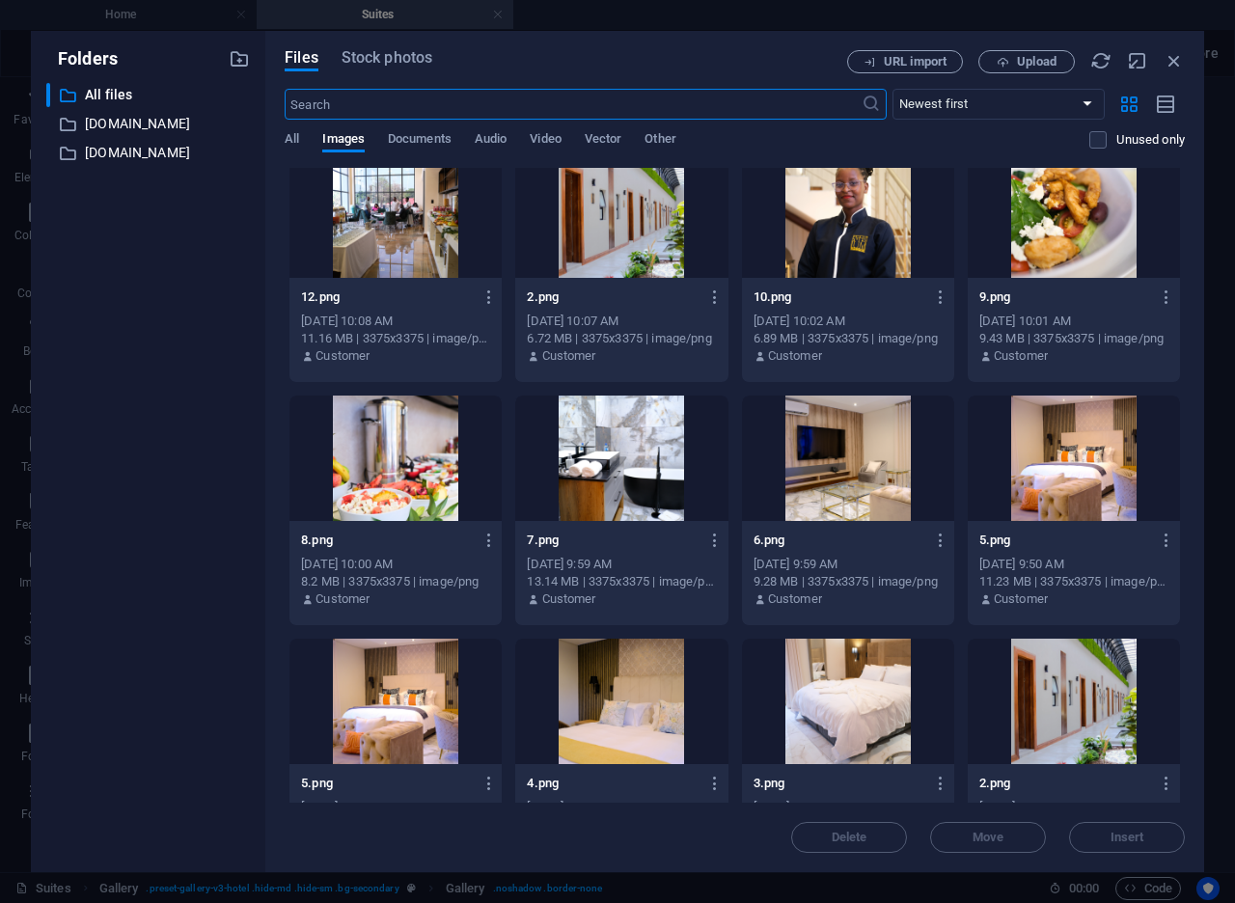
scroll to position [1967, 0]
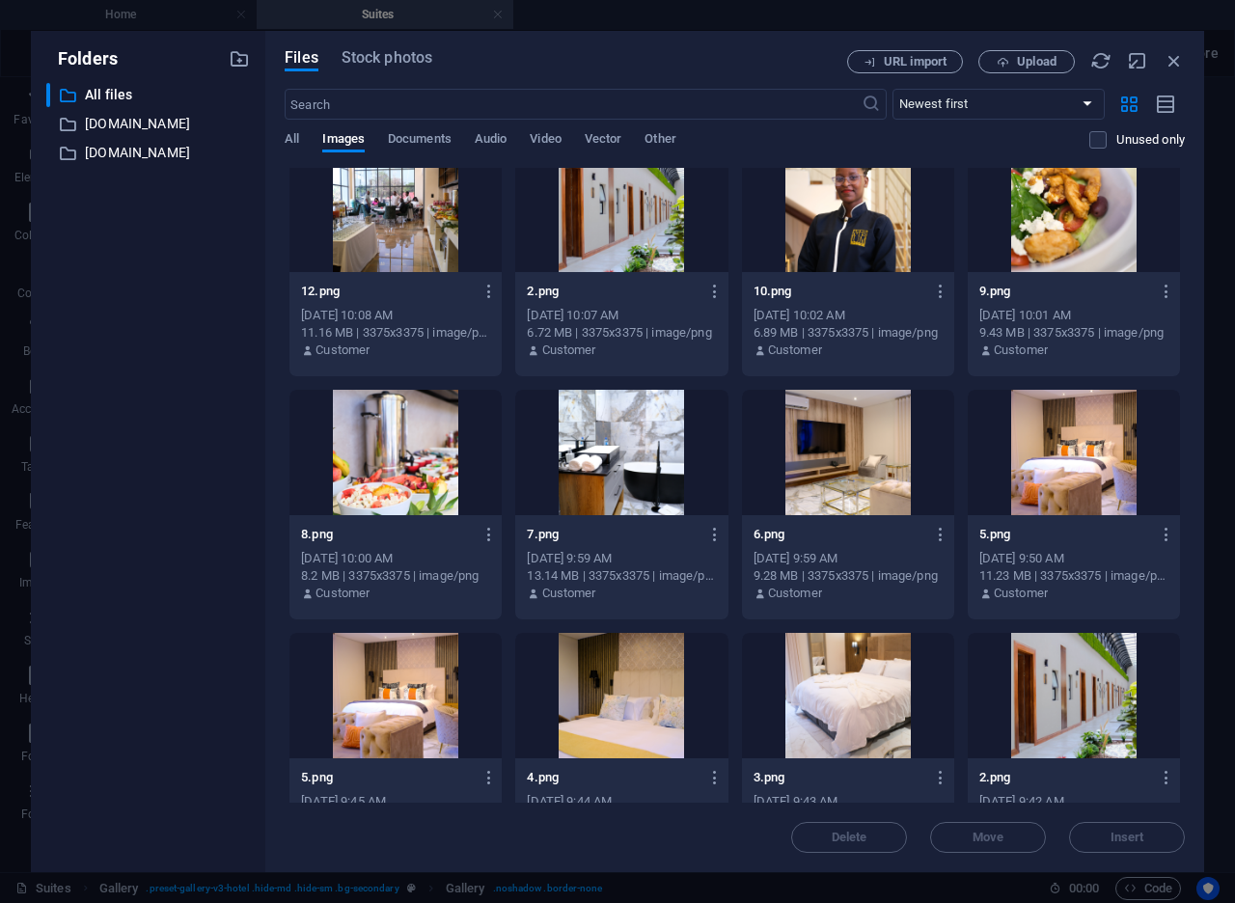
click at [632, 456] on div at bounding box center [621, 452] width 212 height 125
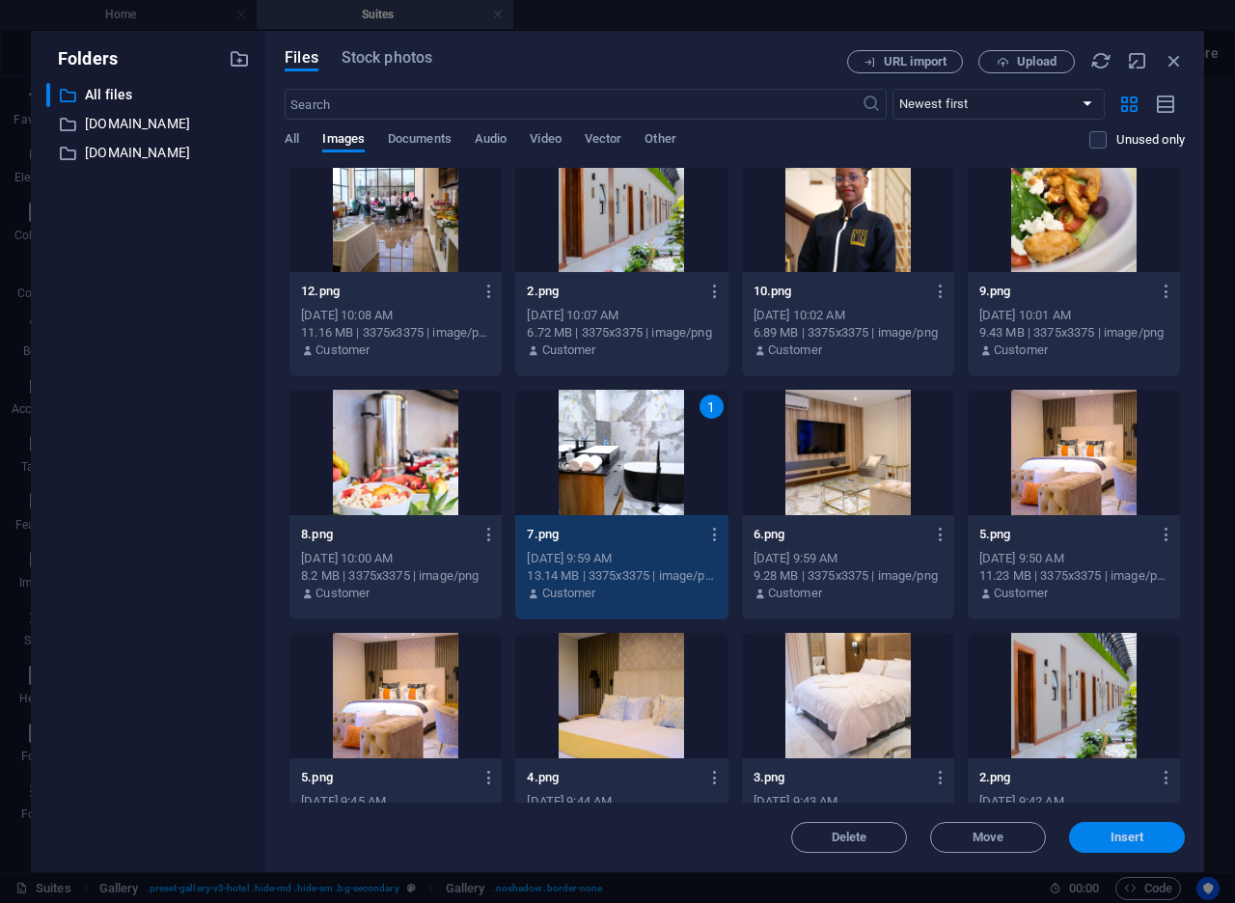
drag, startPoint x: 1111, startPoint y: 838, endPoint x: 817, endPoint y: 887, distance: 298.3
click at [1111, 838] on span "Insert" at bounding box center [1127, 837] width 34 height 12
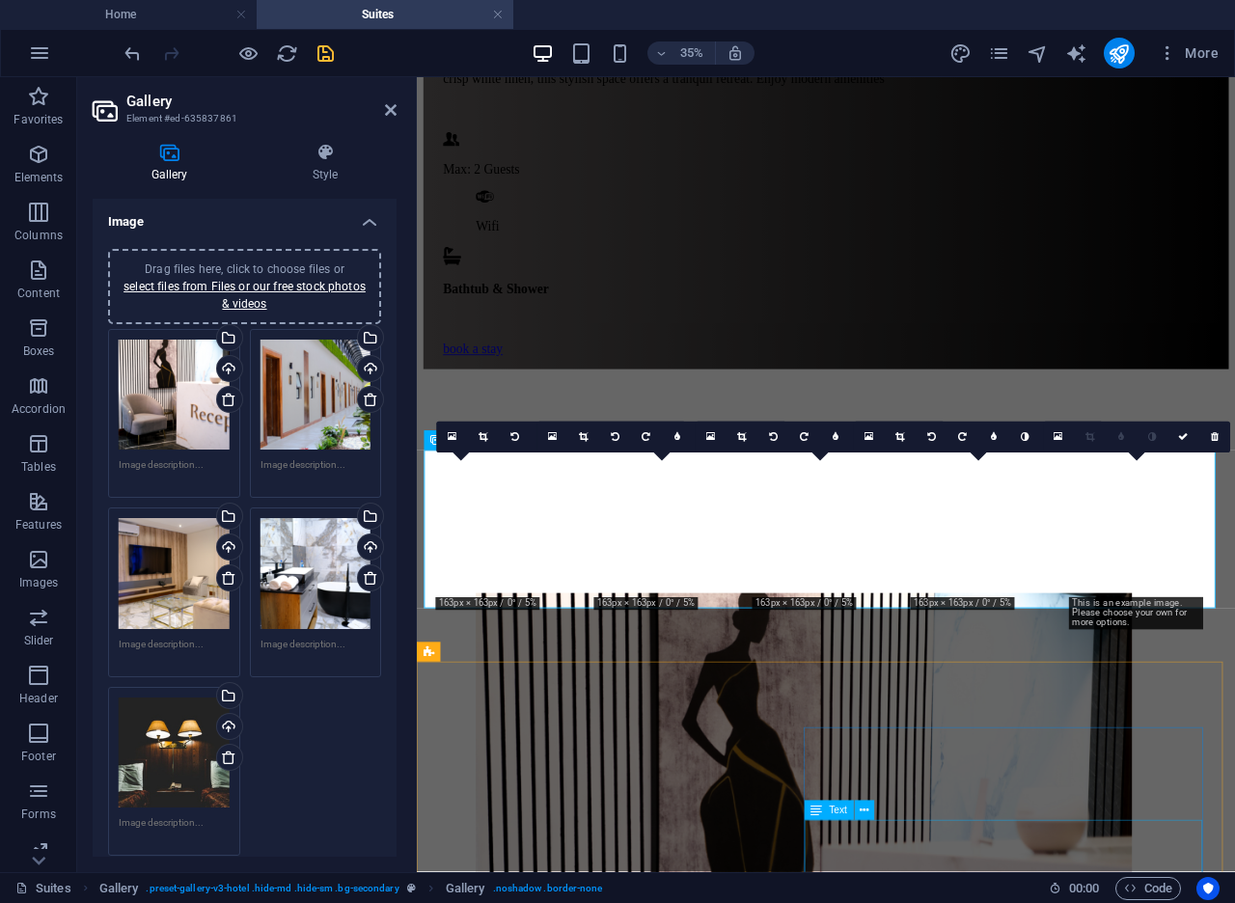
scroll to position [1823, 0]
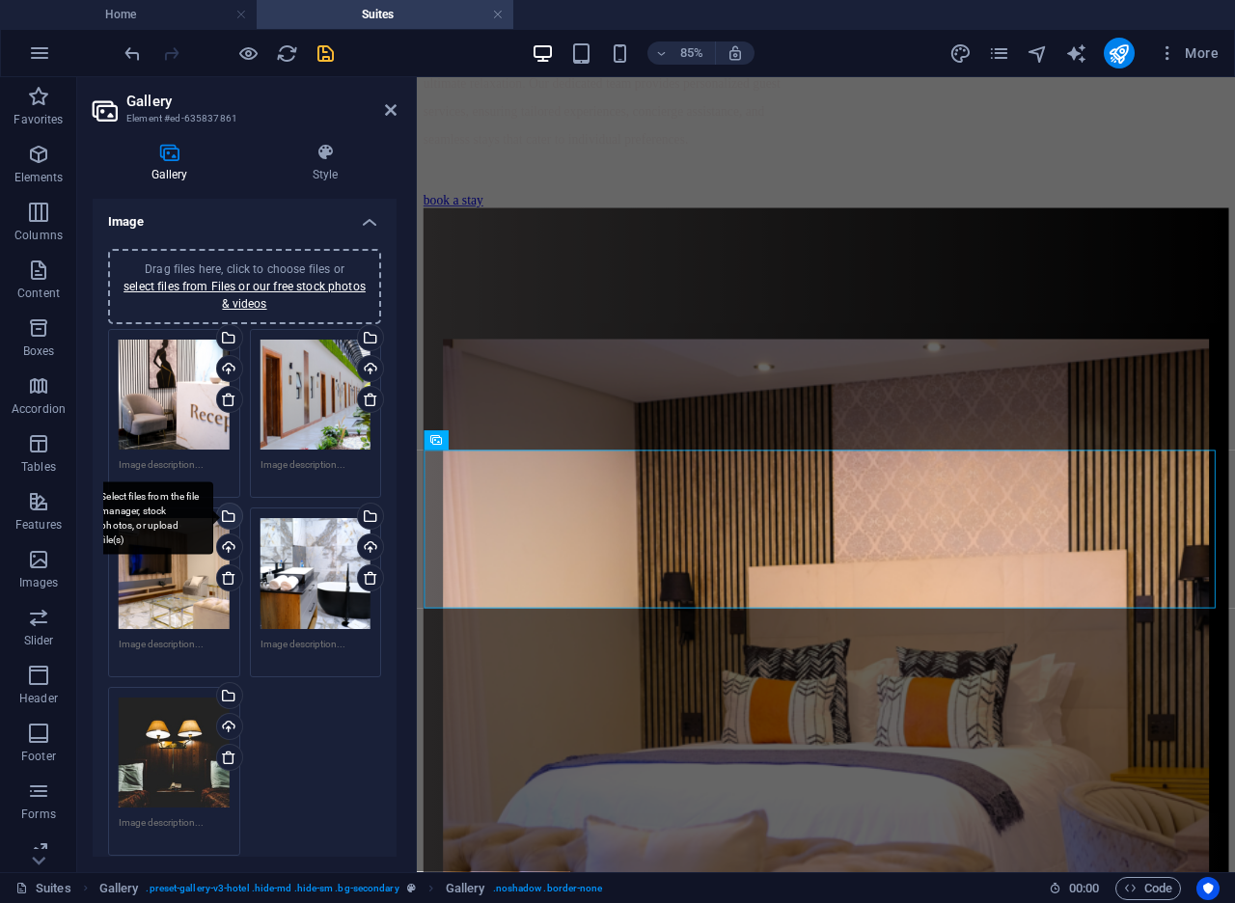
click at [233, 518] on div "Select files from the file manager, stock photos, or upload file(s)" at bounding box center [227, 517] width 29 height 29
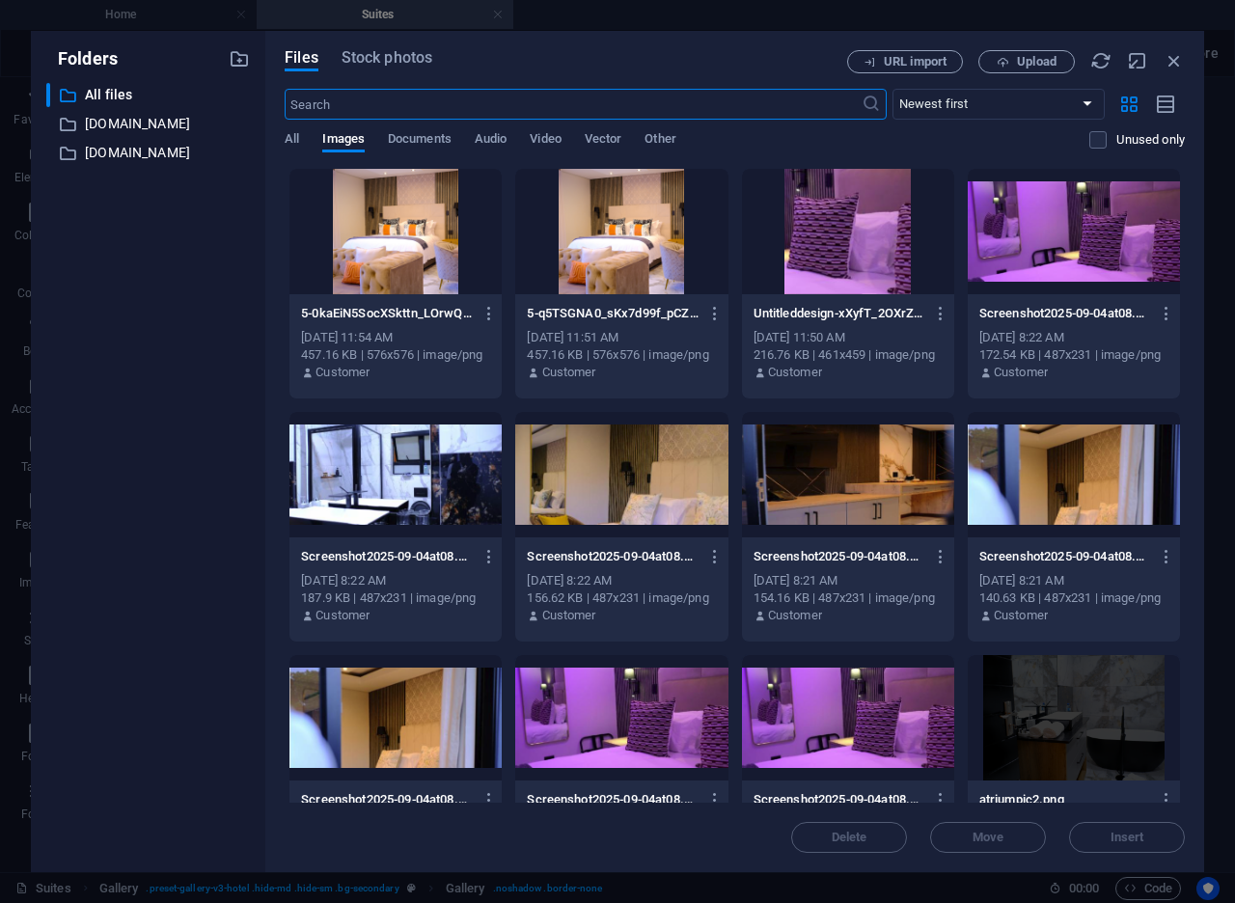
scroll to position [3164, 0]
click at [233, 518] on body "atriumboutiquehotel.co.za Home Suites Favorites Elements Columns Content Boxes …" at bounding box center [617, 451] width 1235 height 903
drag, startPoint x: 1180, startPoint y: 359, endPoint x: 1170, endPoint y: 491, distance: 132.5
click at [1179, 63] on icon "button" at bounding box center [1173, 60] width 21 height 21
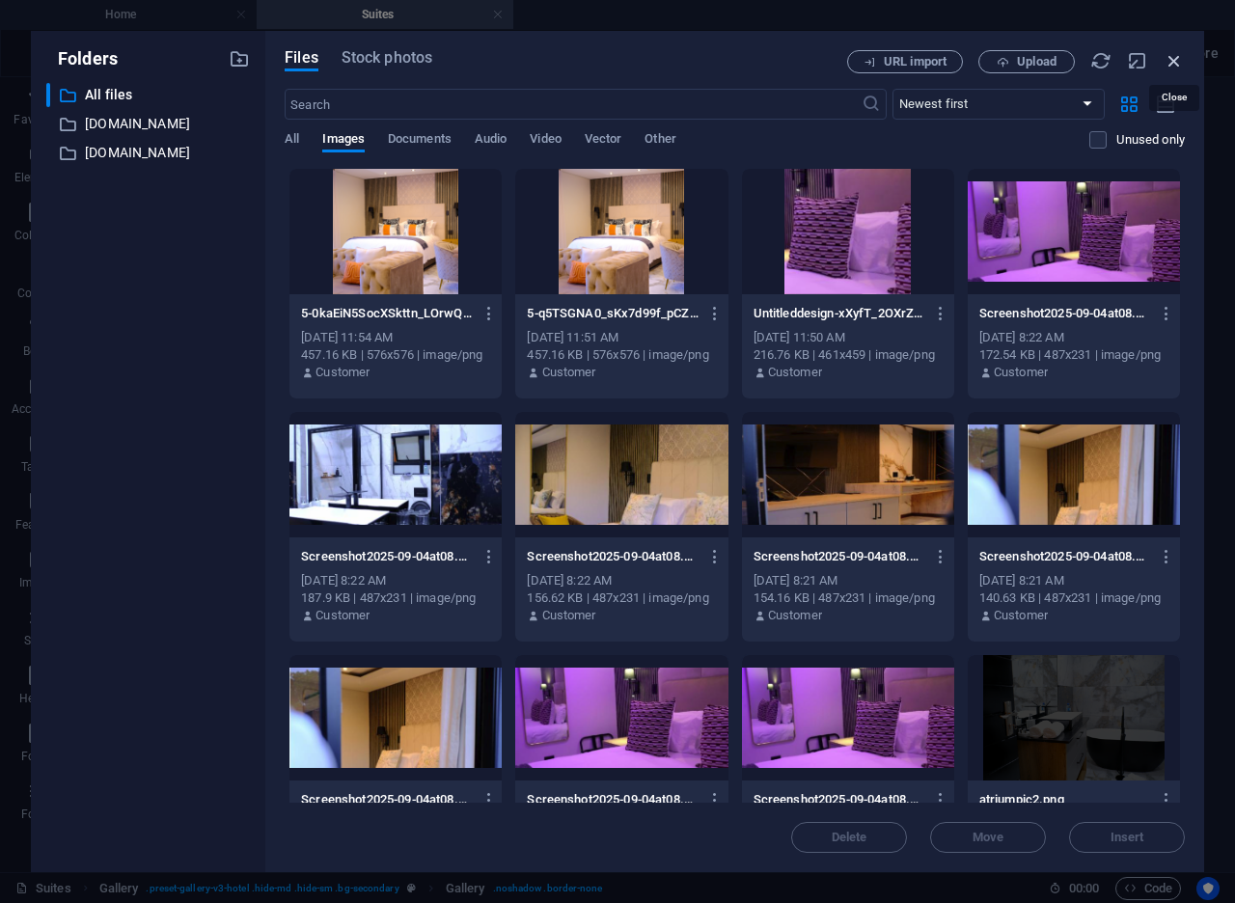
scroll to position [1823, 0]
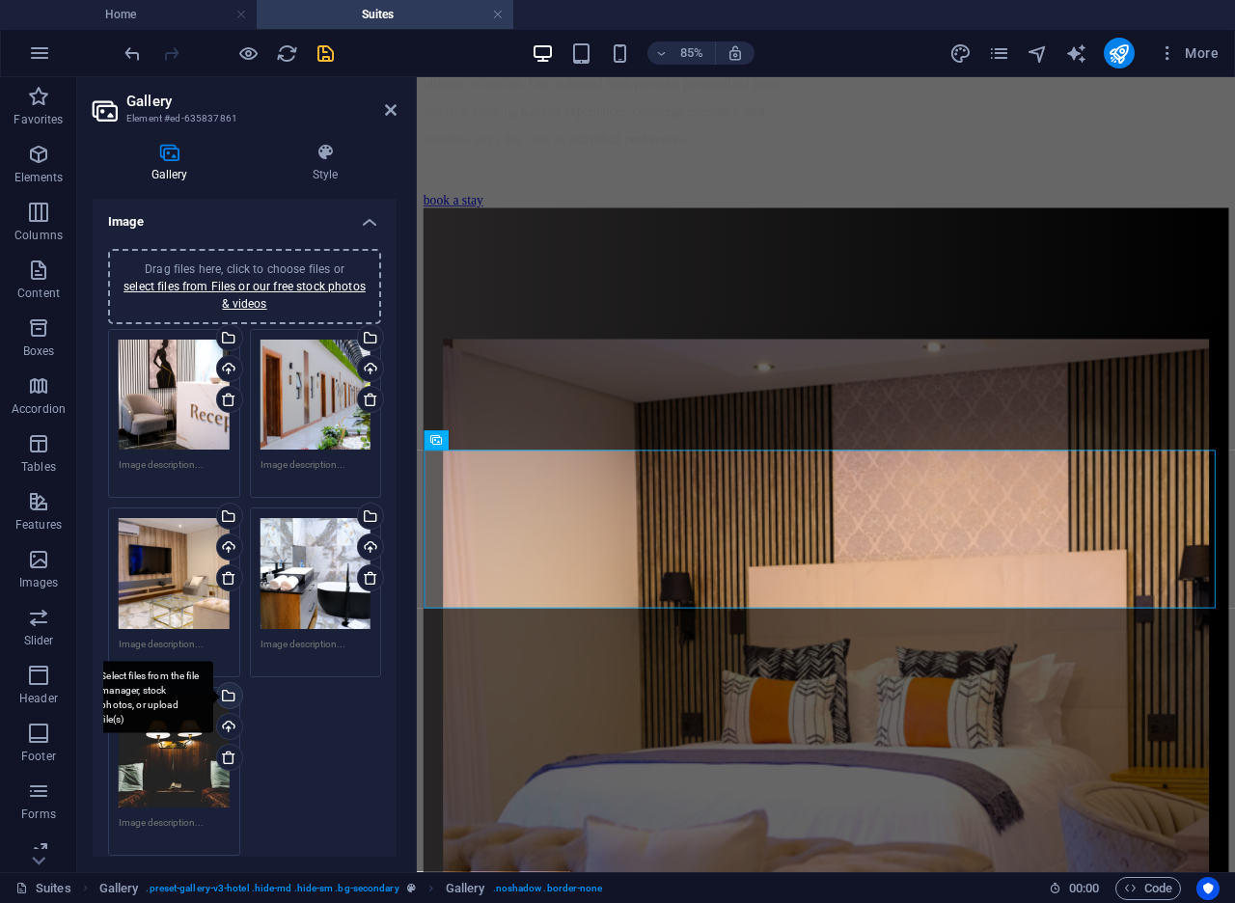
click at [227, 690] on div "Select files from the file manager, stock photos, or upload file(s)" at bounding box center [227, 697] width 29 height 29
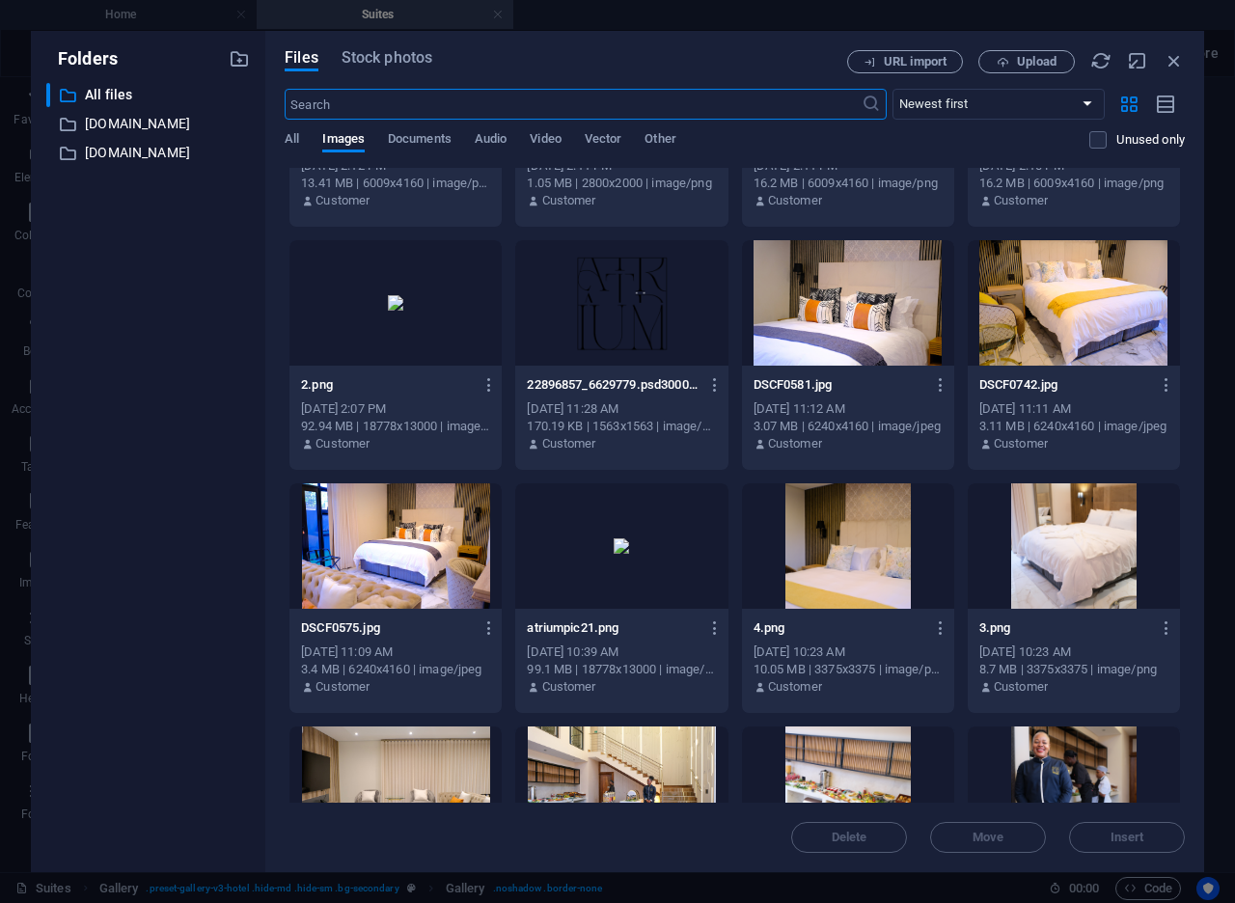
scroll to position [1171, 0]
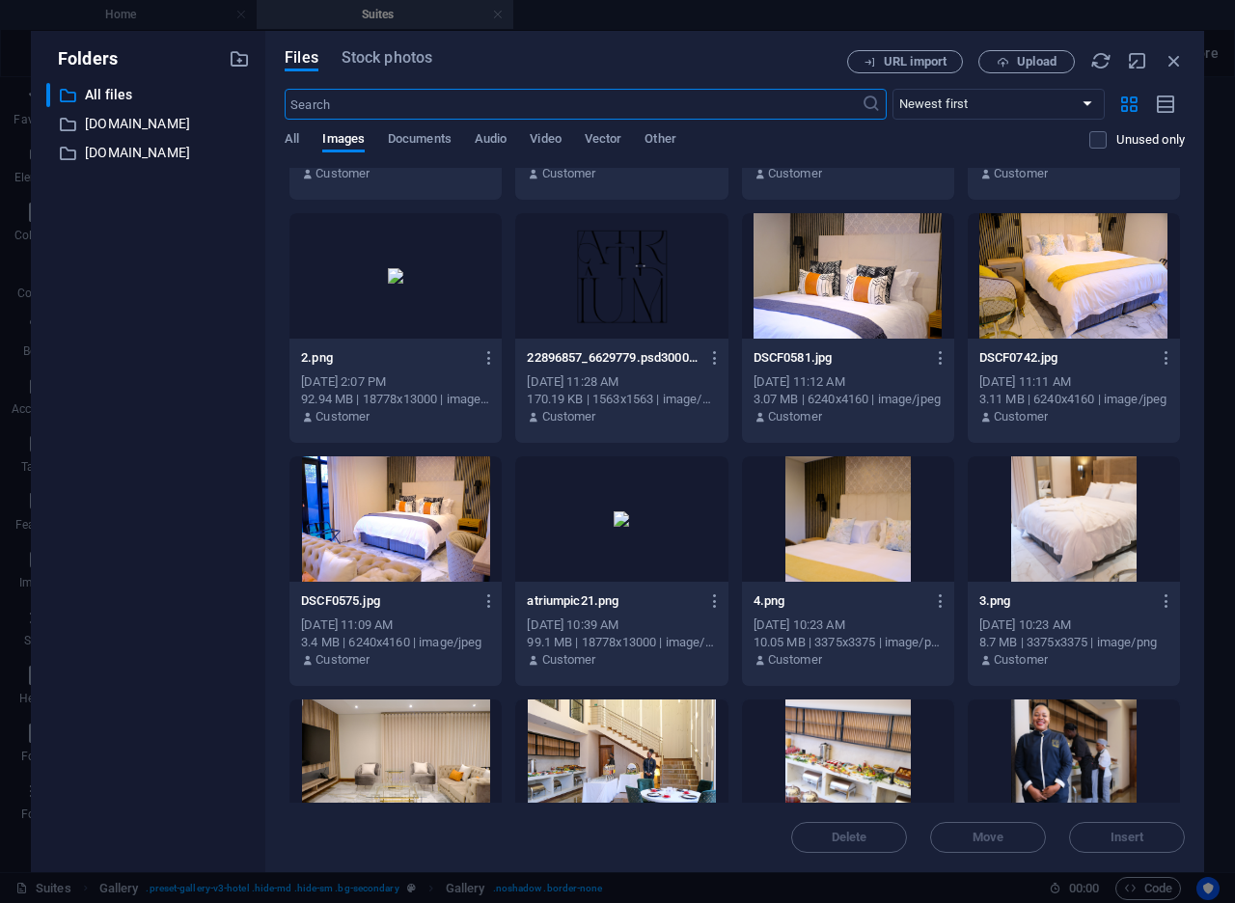
click at [1084, 554] on div at bounding box center [1073, 518] width 212 height 125
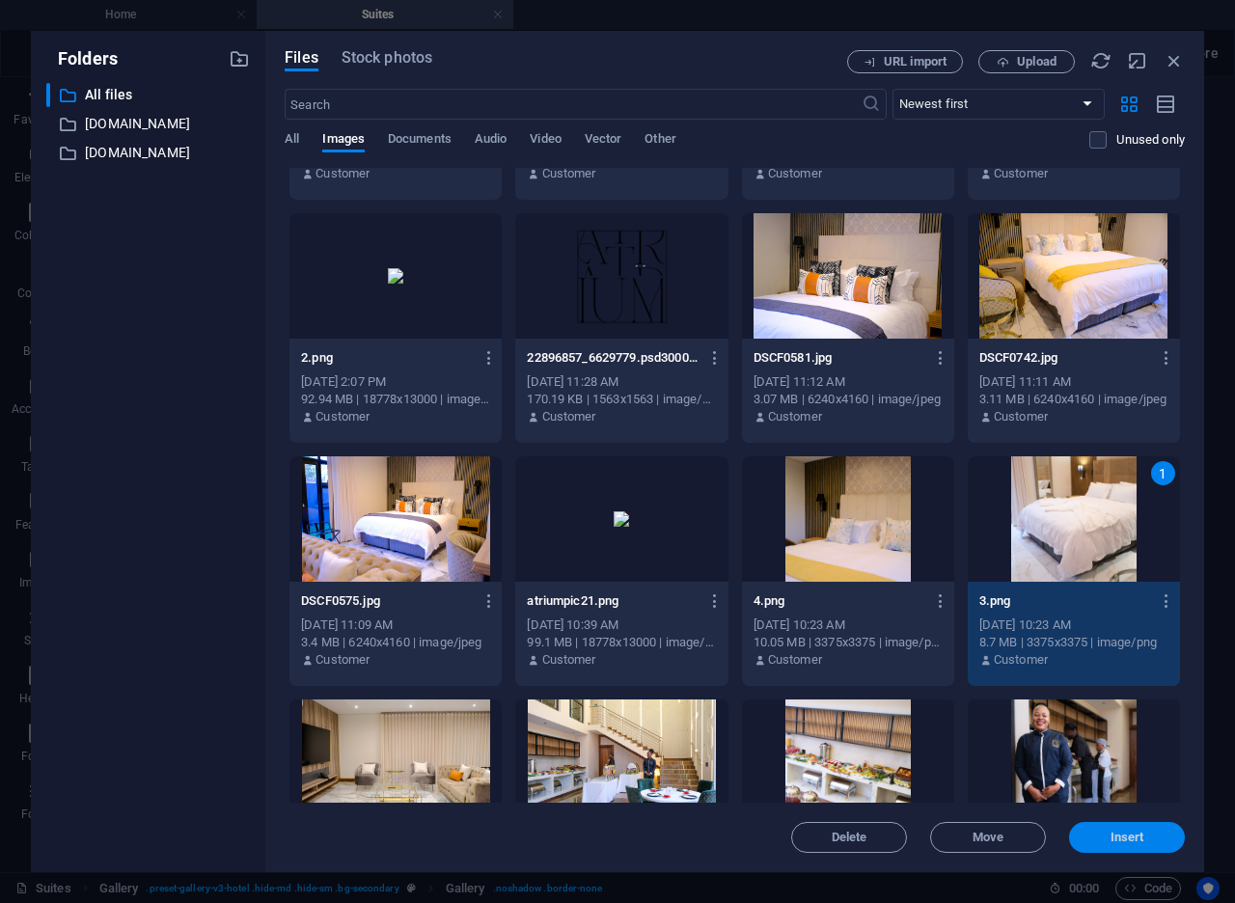
drag, startPoint x: 1119, startPoint y: 837, endPoint x: 826, endPoint y: 893, distance: 298.5
click at [1119, 837] on span "Insert" at bounding box center [1127, 837] width 34 height 12
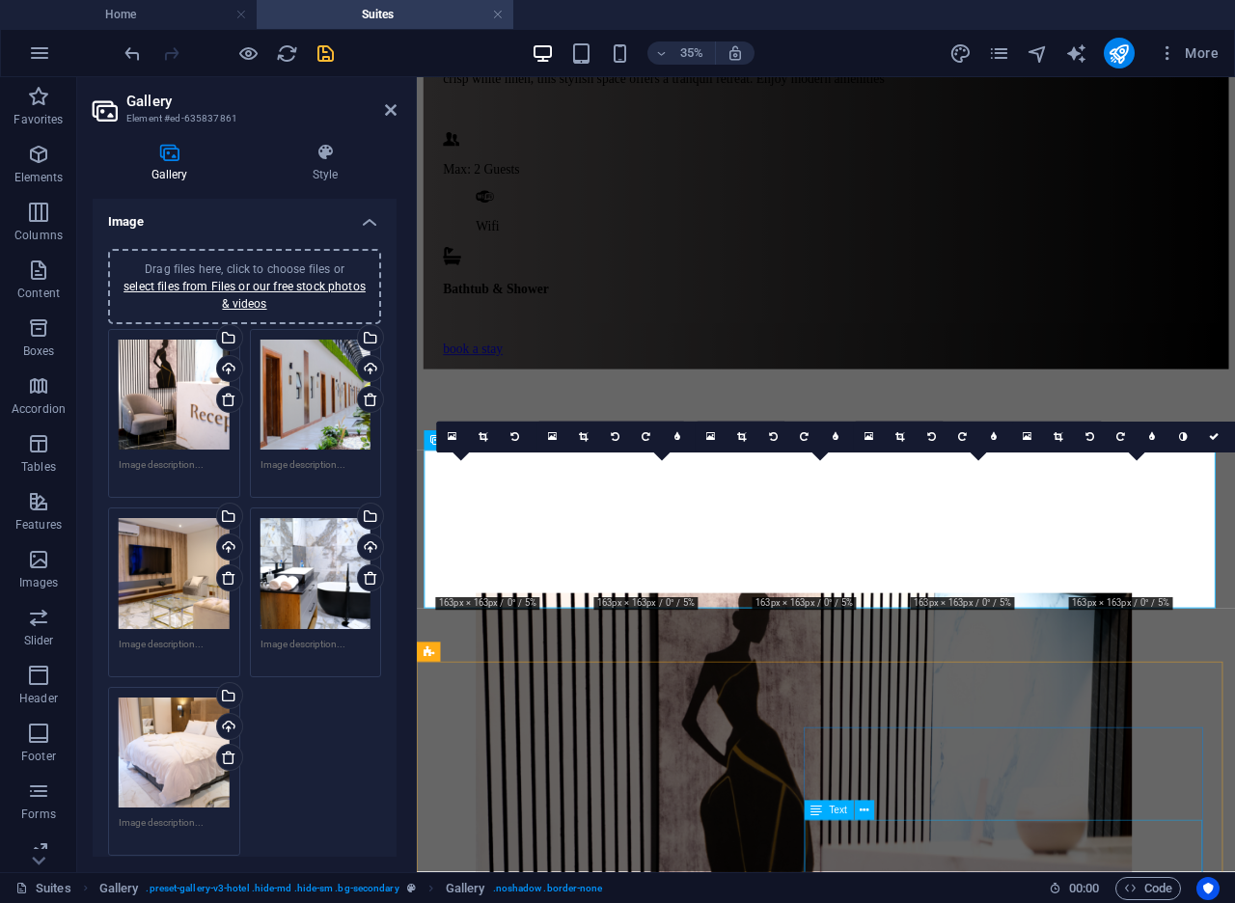
scroll to position [1823, 0]
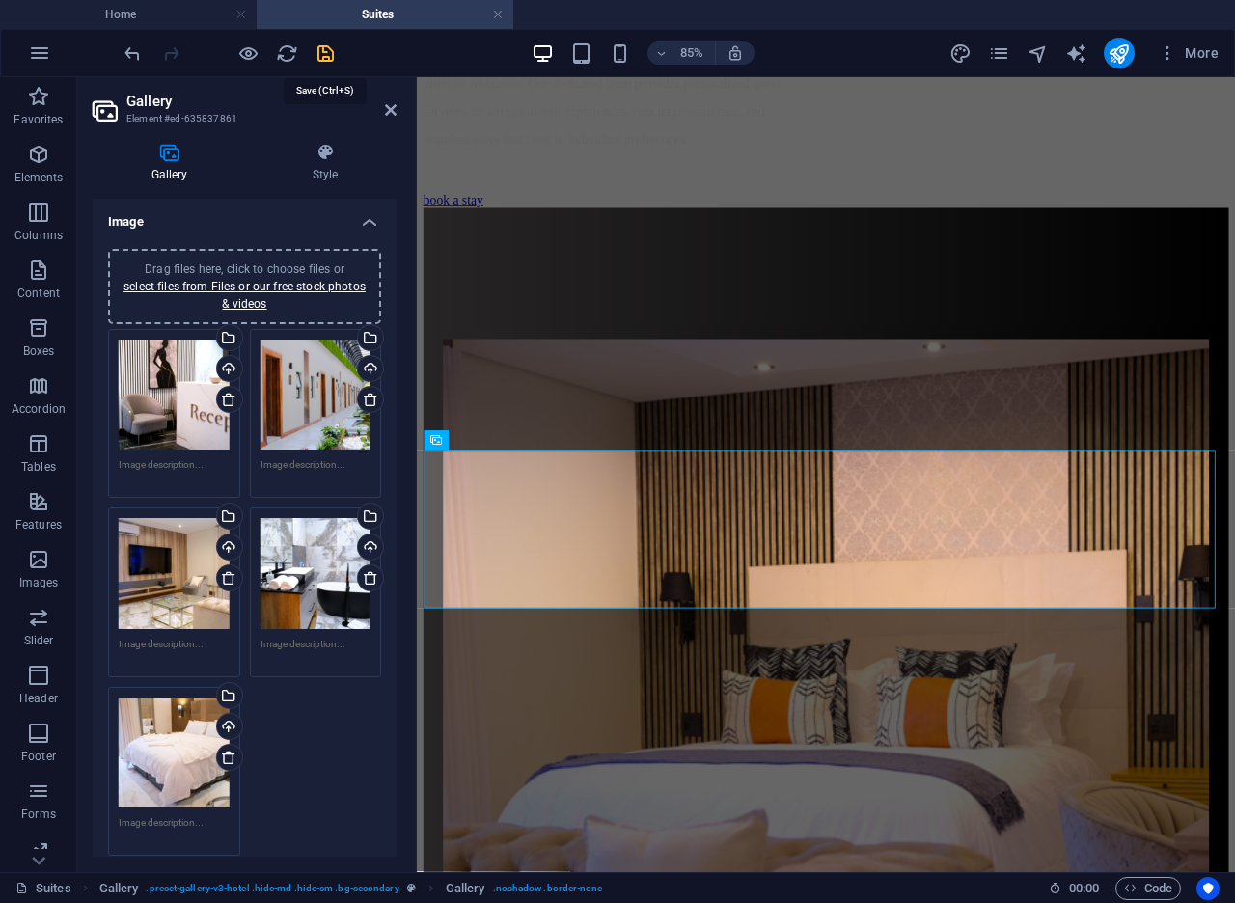
click at [326, 55] on icon "save" at bounding box center [325, 53] width 22 height 22
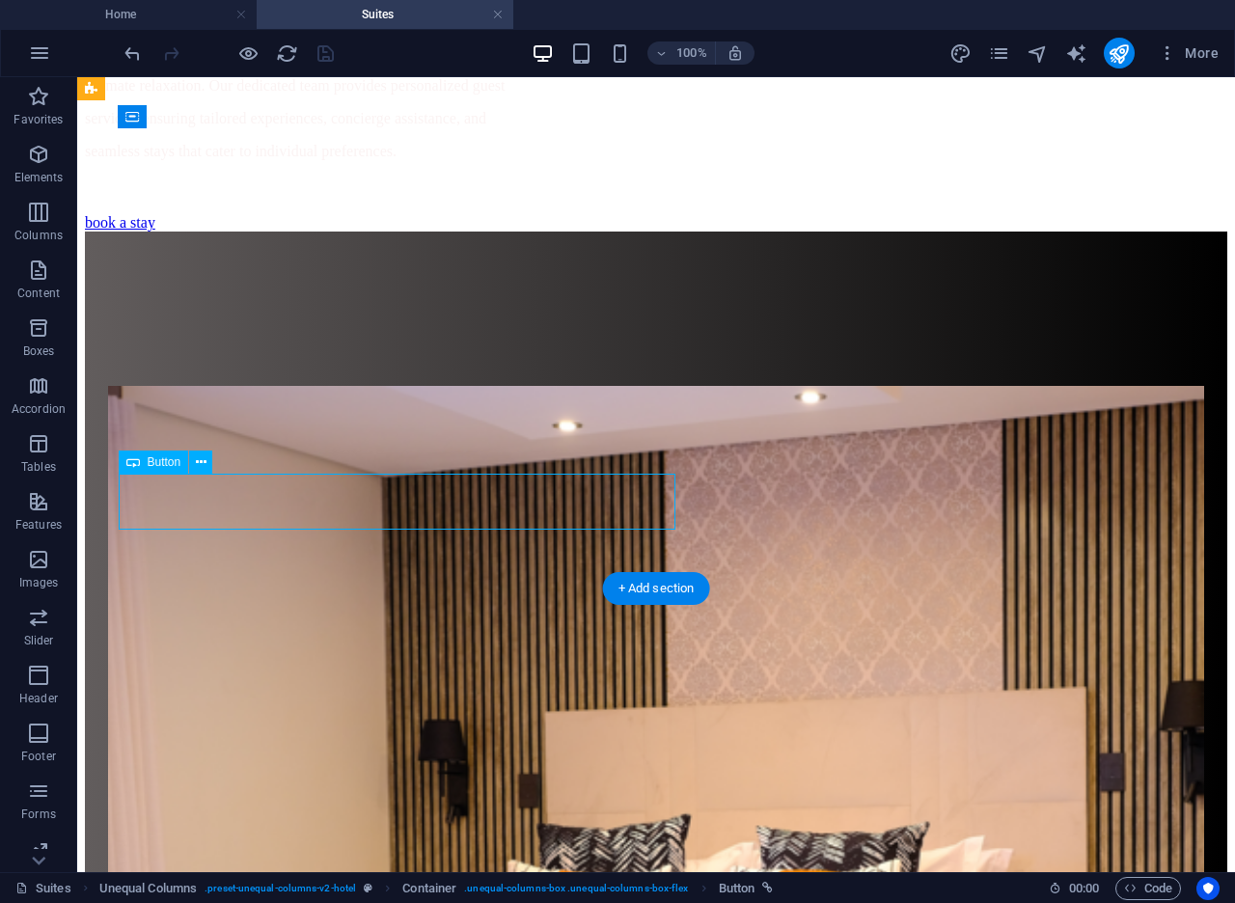
select select "px"
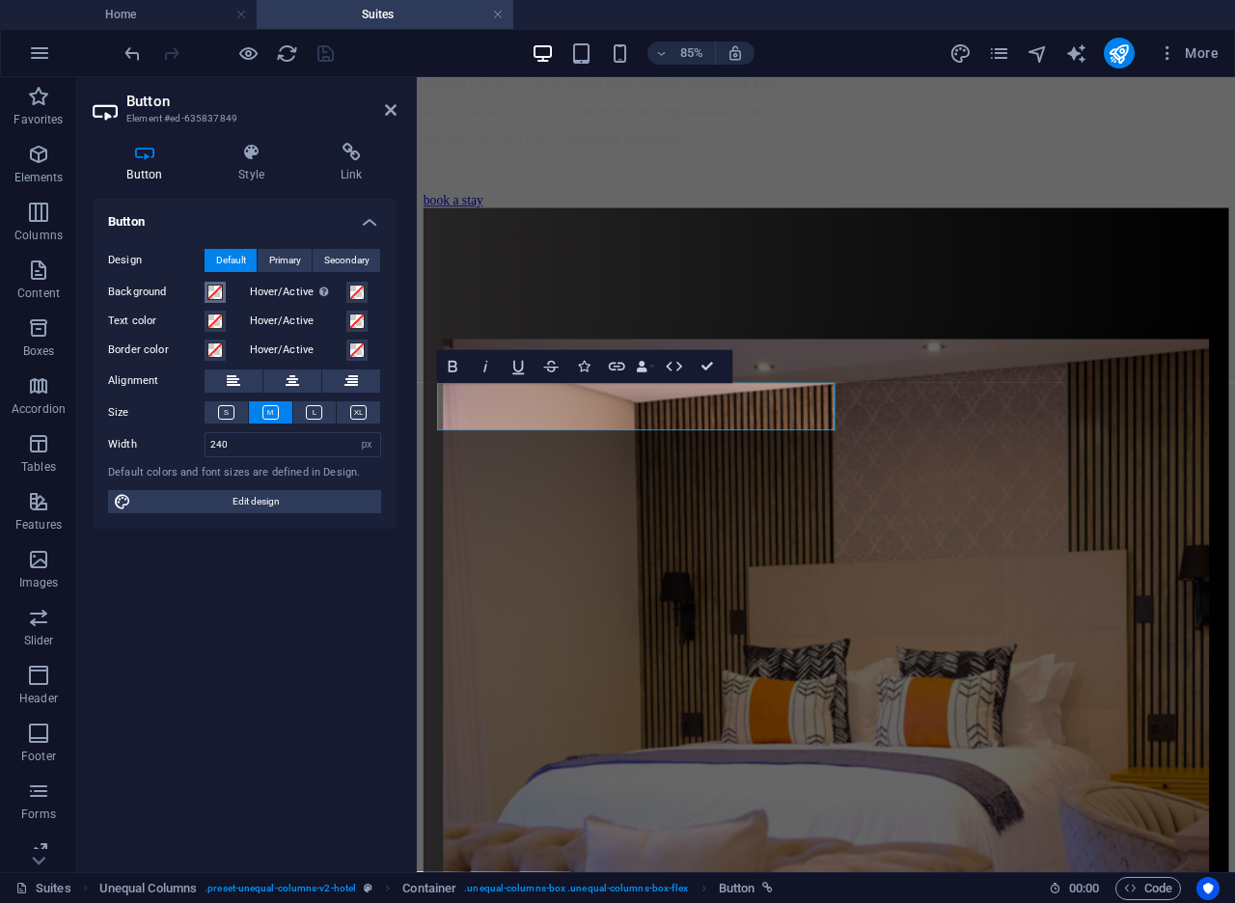
click at [212, 292] on span at bounding box center [214, 292] width 15 height 15
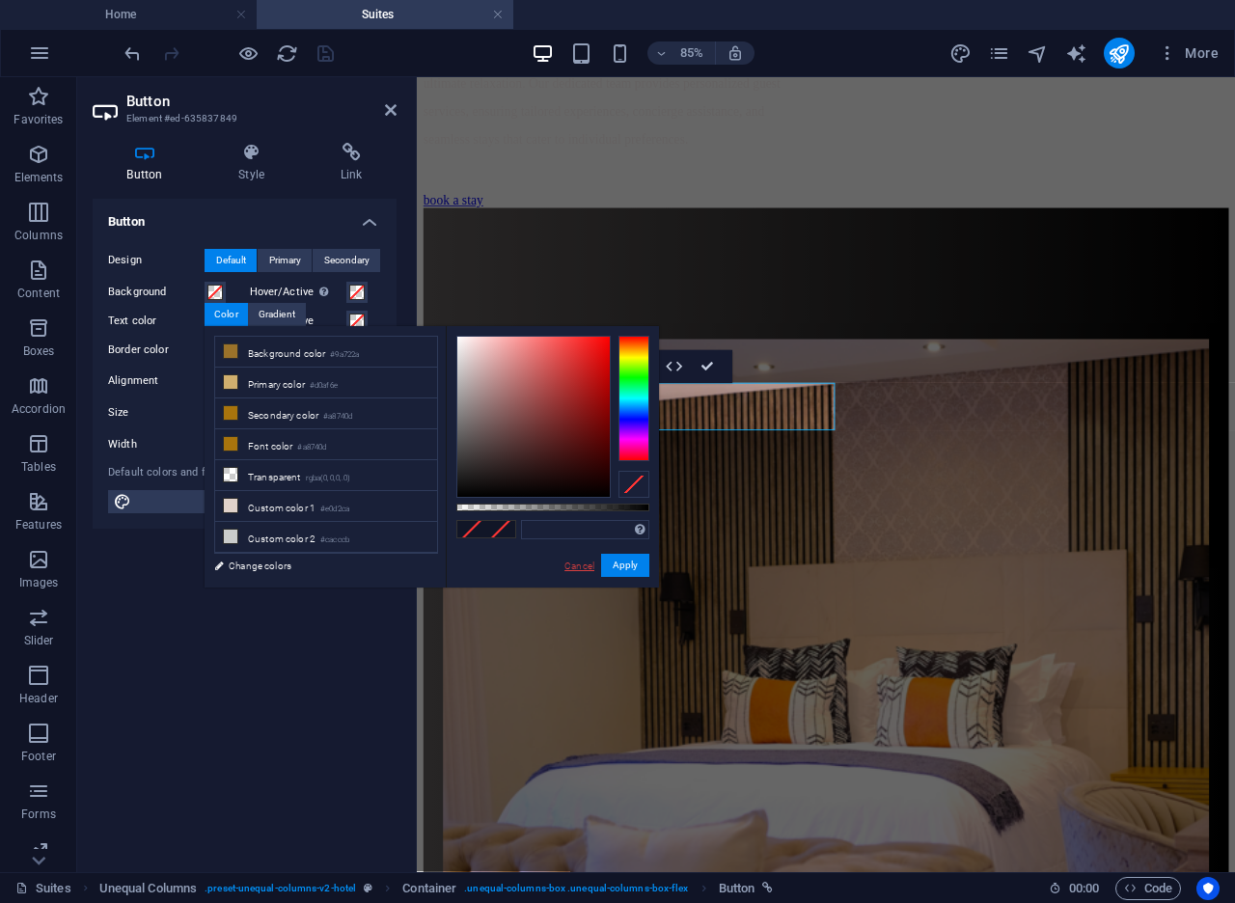
click at [585, 570] on link "Cancel" at bounding box center [579, 565] width 34 height 14
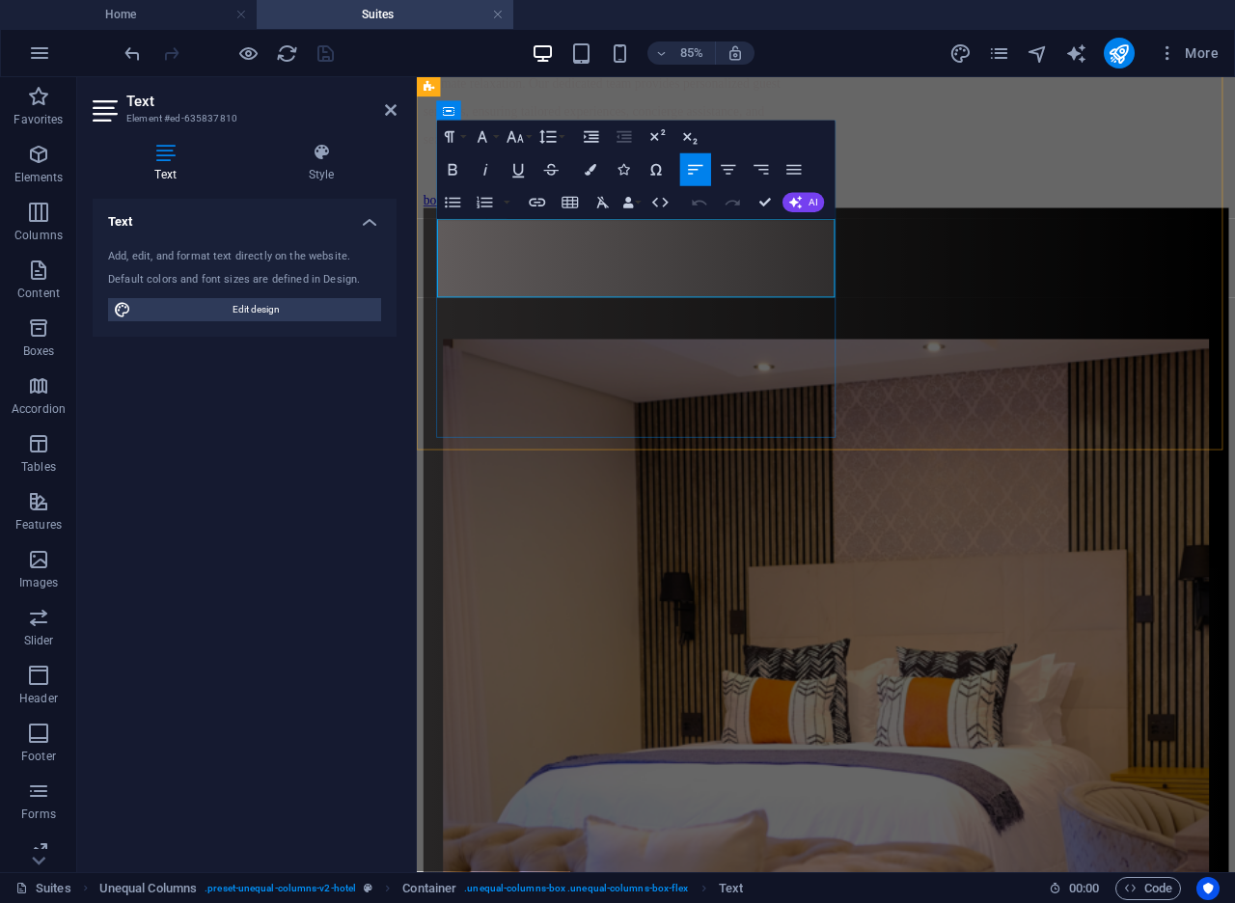
click at [592, 165] on icon "button" at bounding box center [591, 171] width 12 height 12
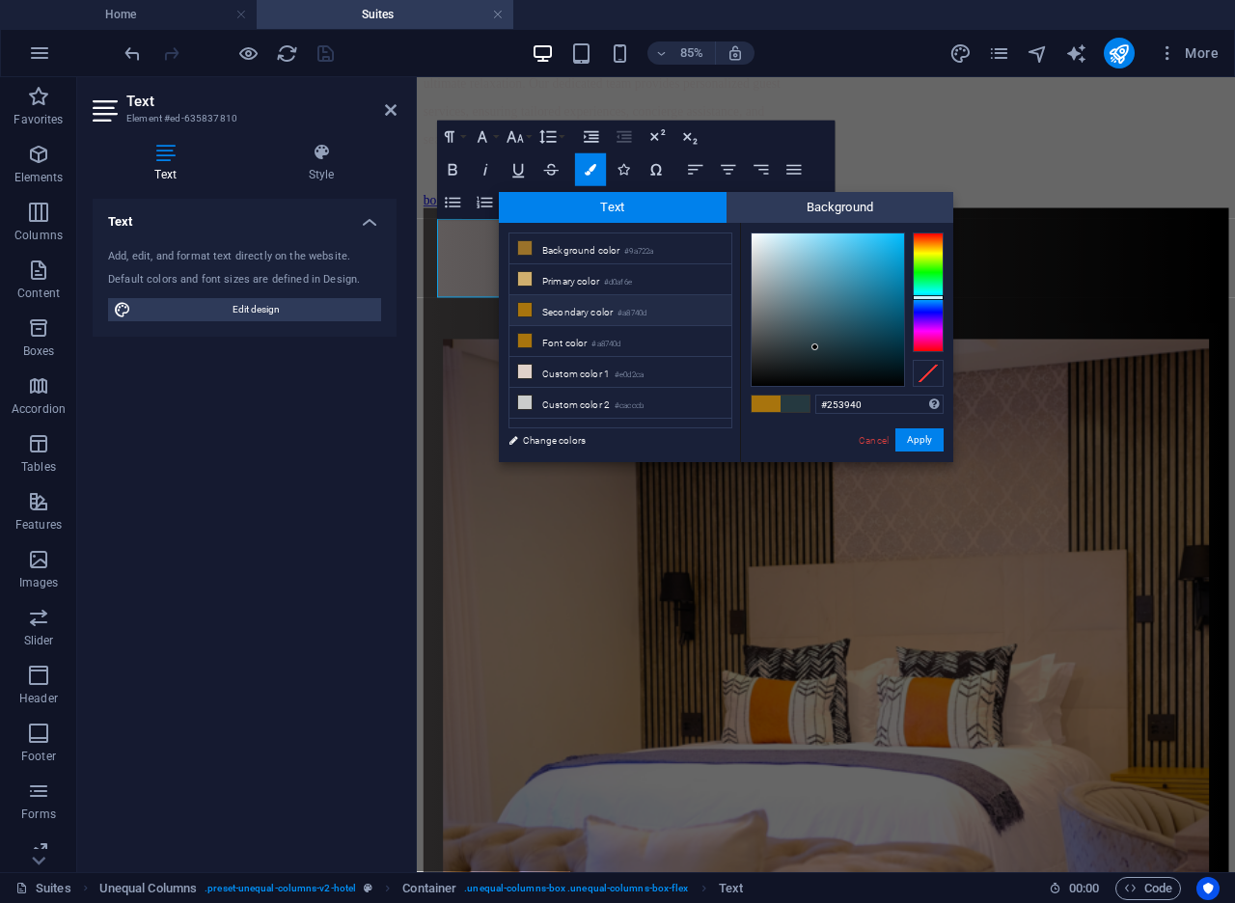
drag, startPoint x: 858, startPoint y: 402, endPoint x: 789, endPoint y: 391, distance: 70.4
click at [789, 391] on div "#253940 Supported formats #0852ed rgb(8, 82, 237) rgba(8, 82, 237, 90%) hsv(221…" at bounding box center [846, 482] width 213 height 519
click at [869, 435] on link "Cancel" at bounding box center [874, 440] width 34 height 14
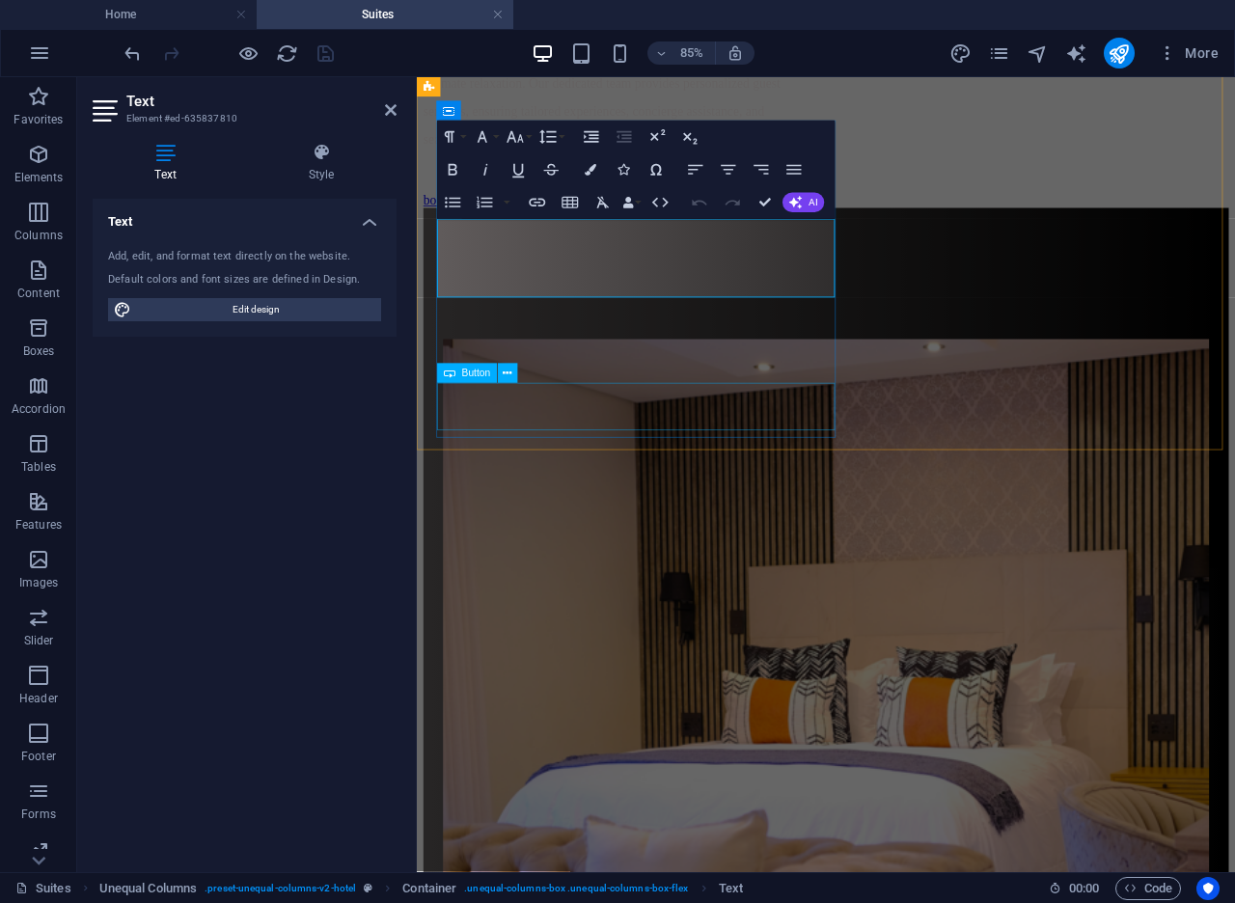
select select "px"
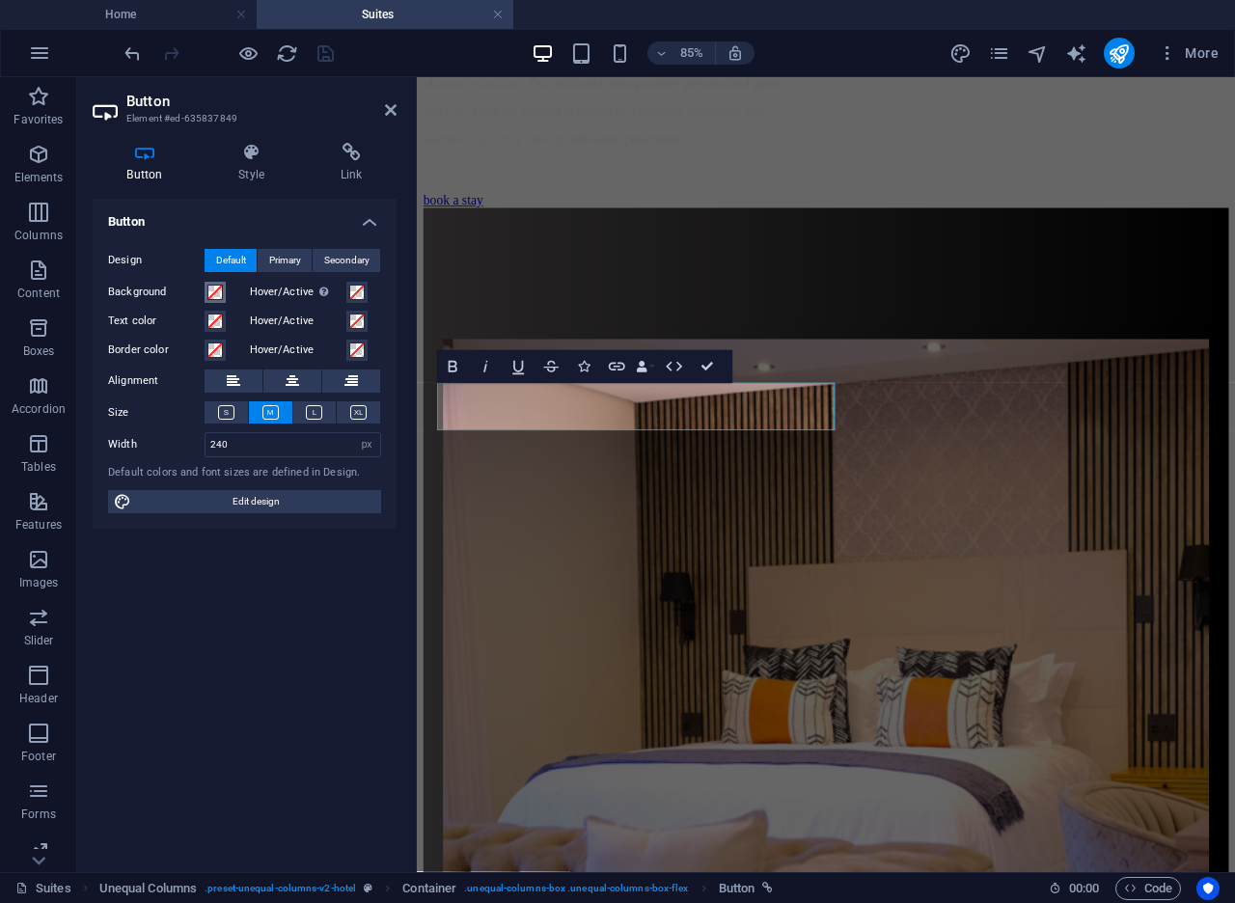
click at [212, 295] on span at bounding box center [214, 292] width 15 height 15
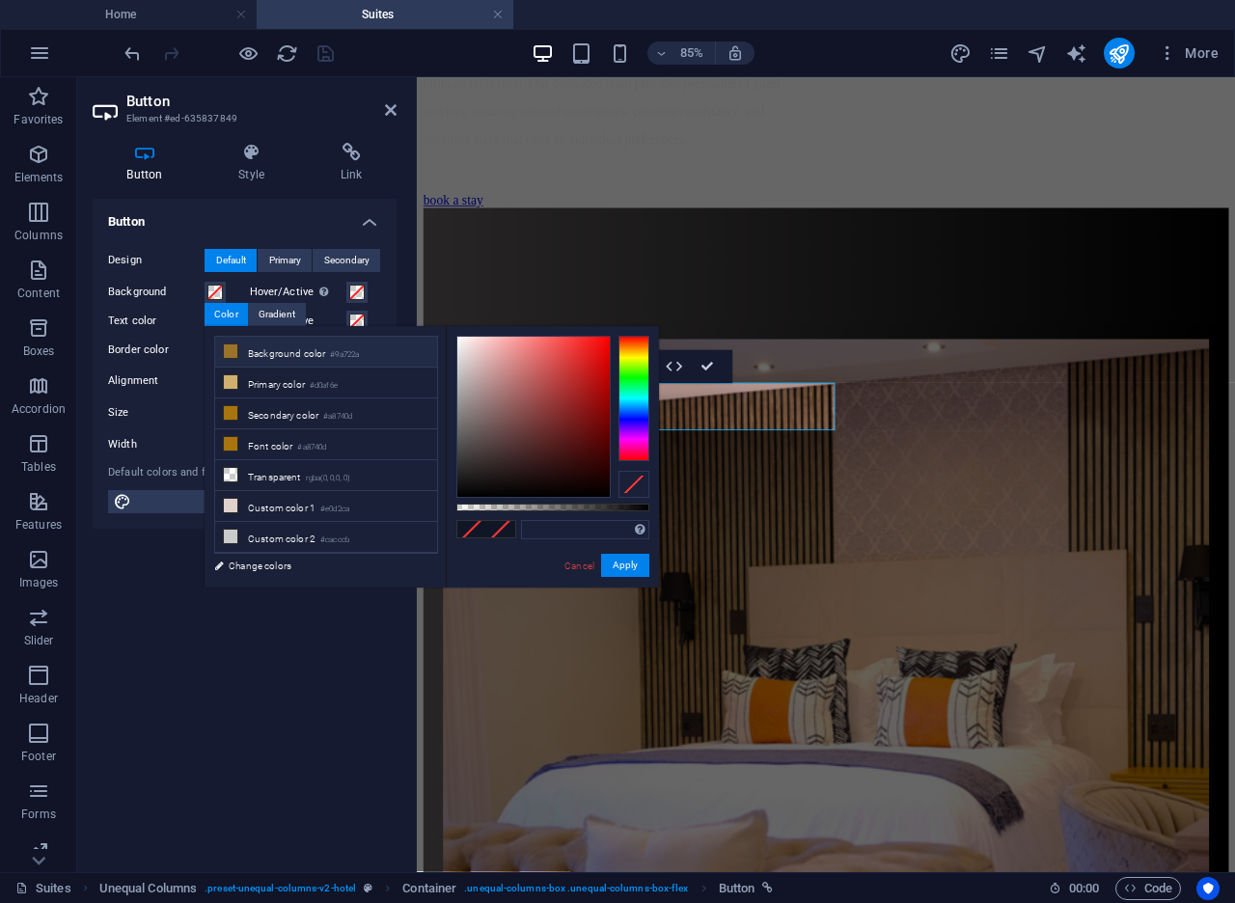
click at [315, 356] on li "Background color #9a722a" at bounding box center [326, 352] width 222 height 31
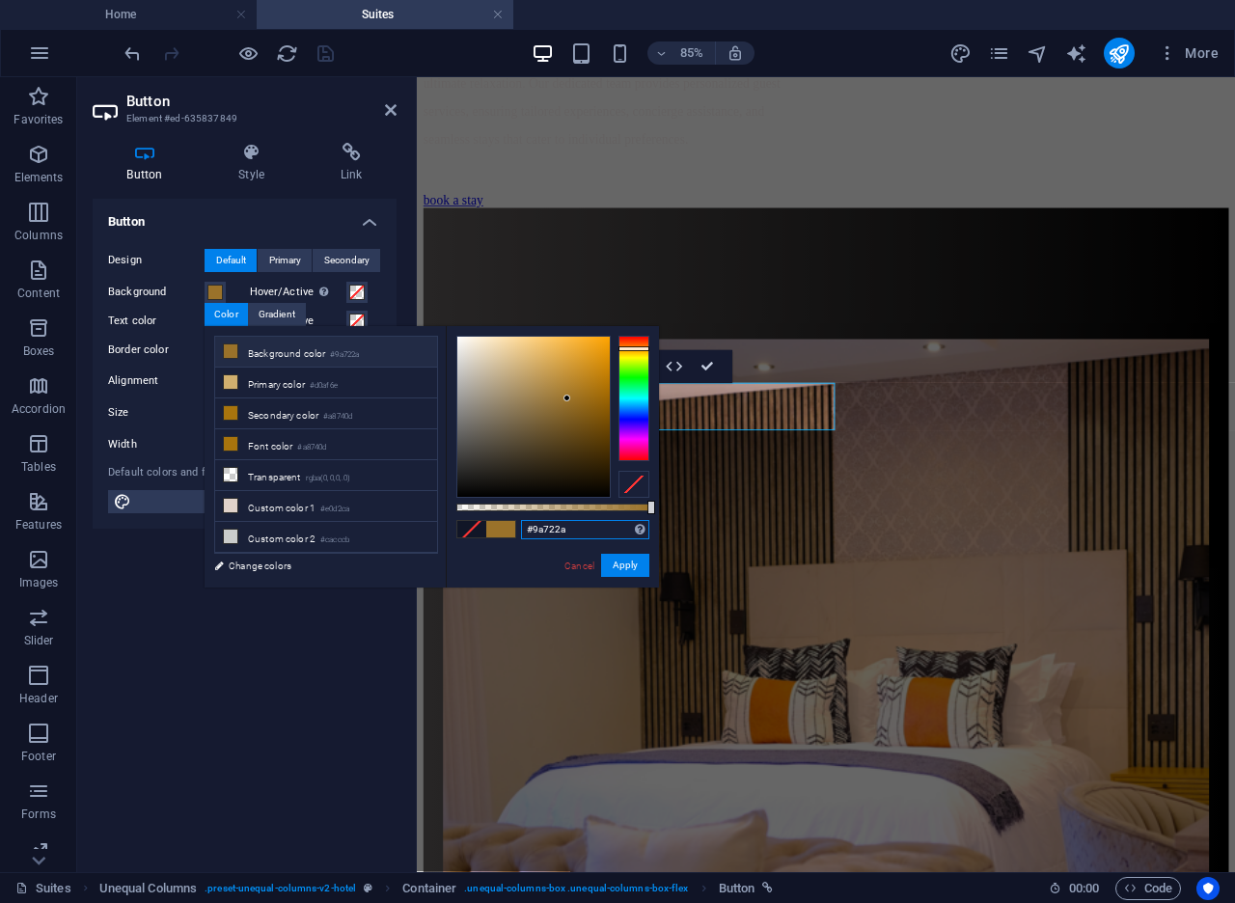
click at [539, 535] on input "#9a722a" at bounding box center [585, 529] width 128 height 19
paste input "253940"
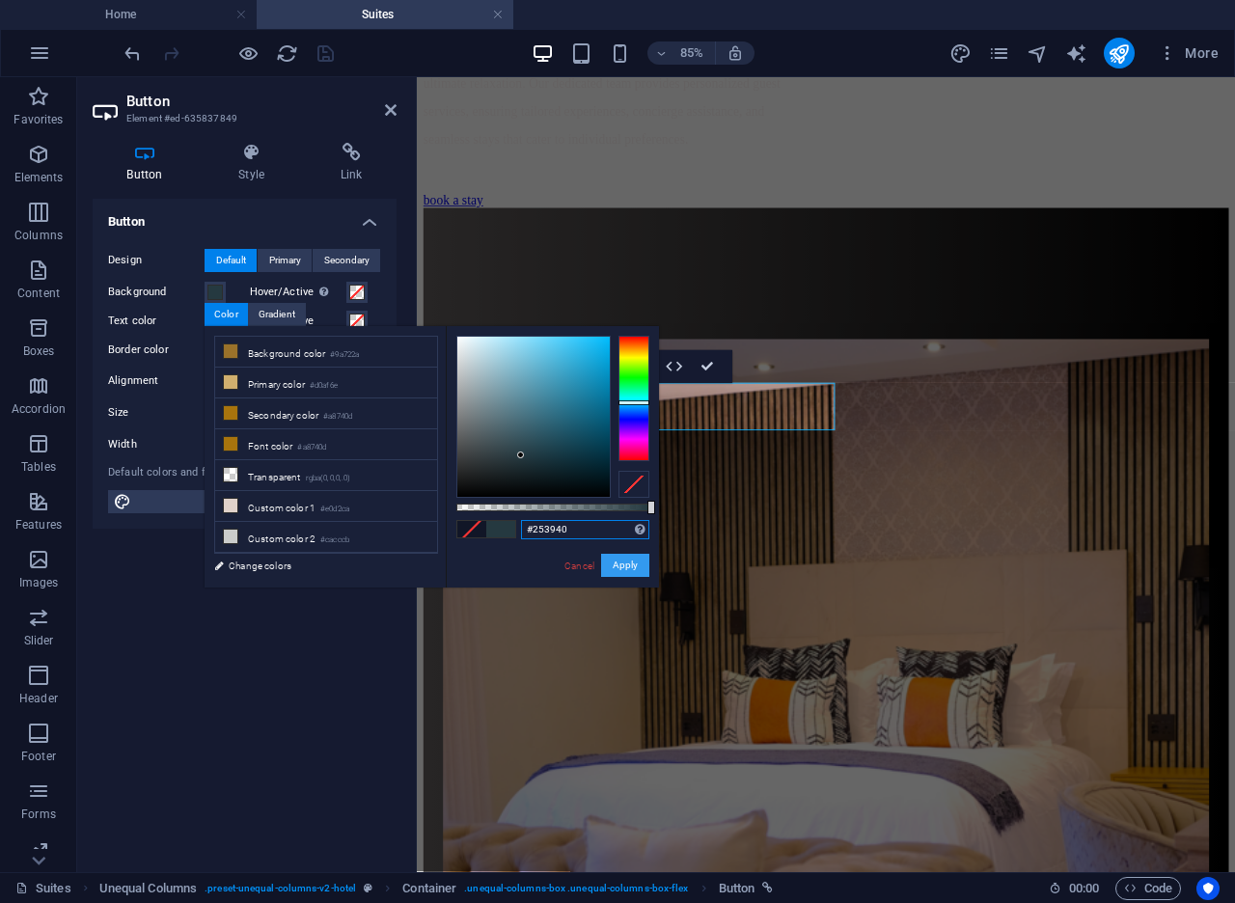
type input "#253940"
click at [633, 575] on button "Apply" at bounding box center [625, 565] width 48 height 23
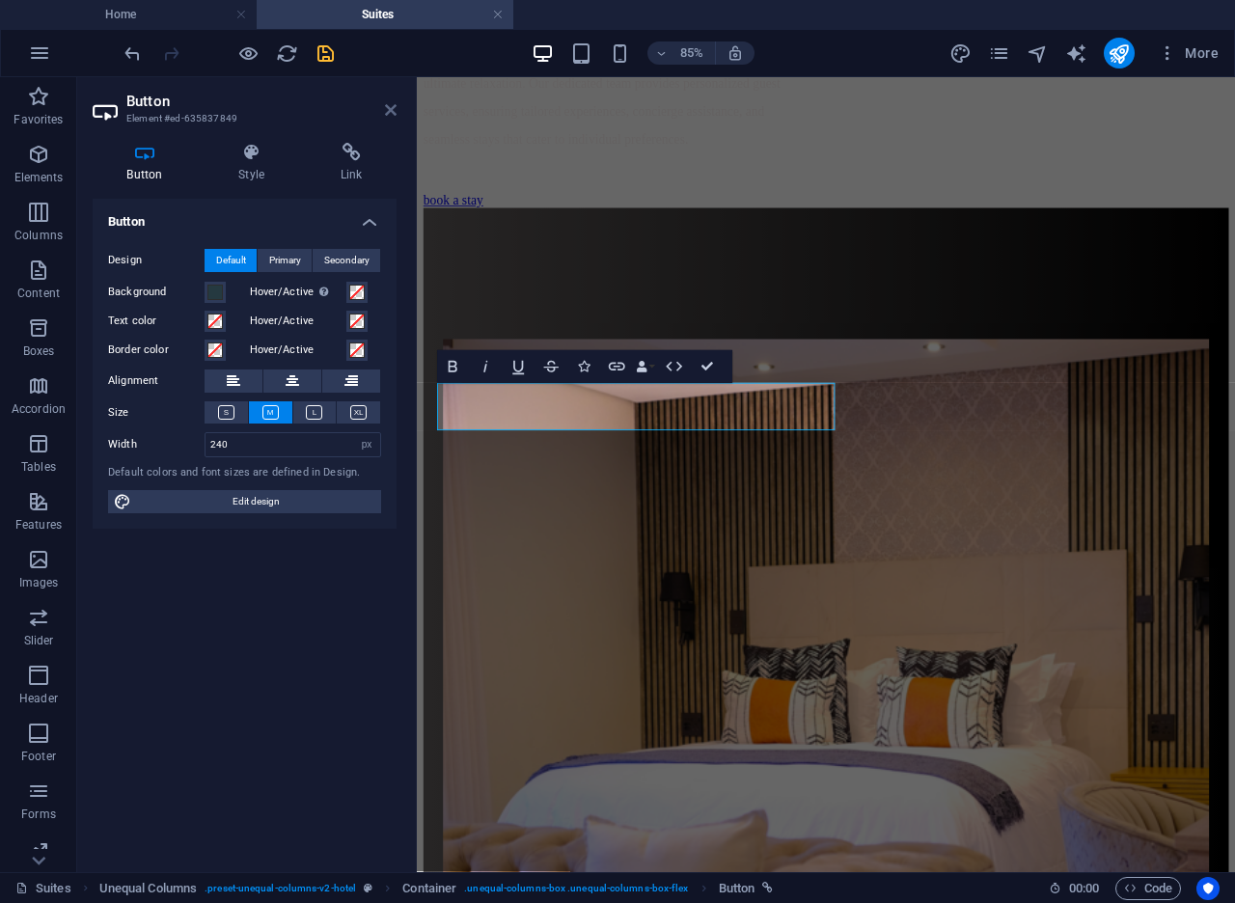
click at [394, 111] on icon at bounding box center [391, 109] width 12 height 15
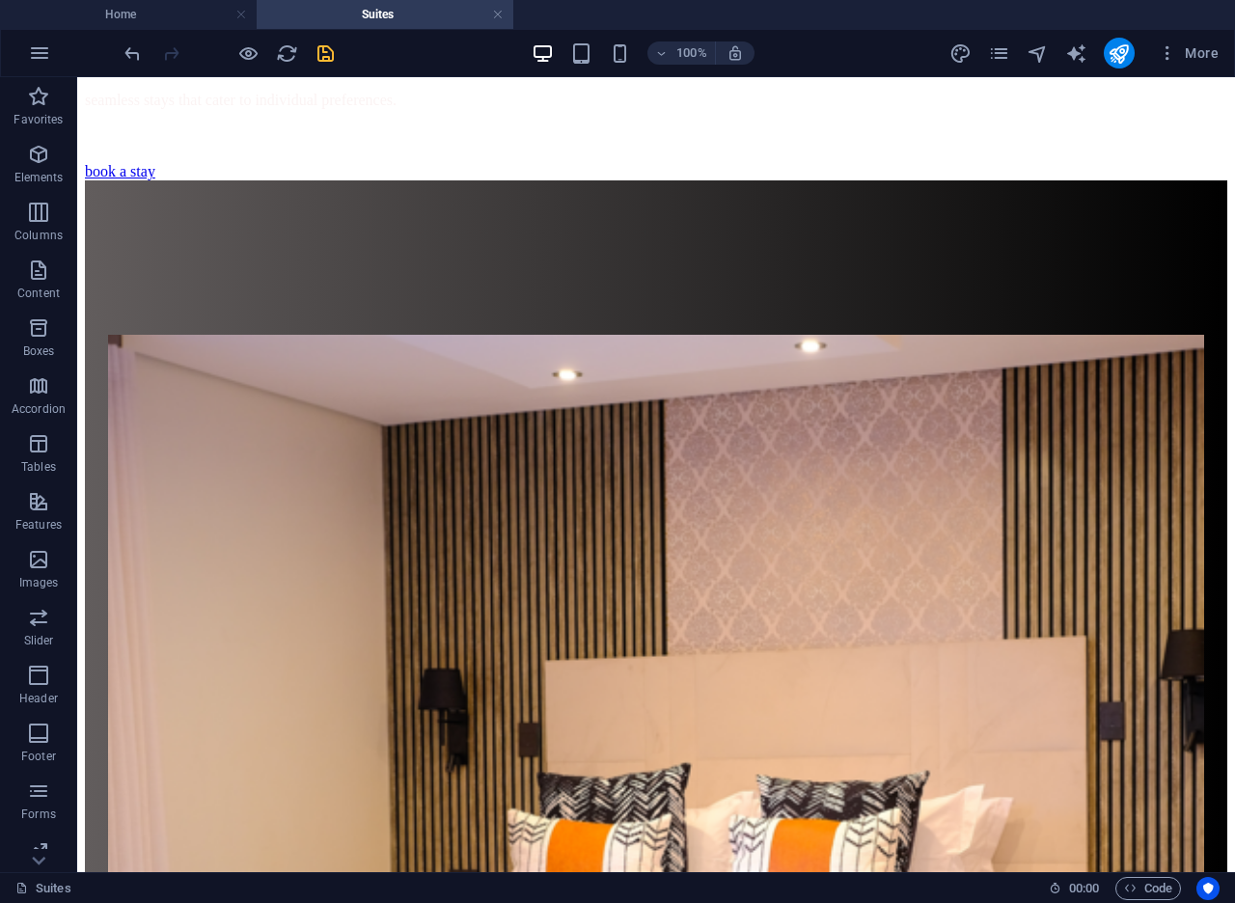
scroll to position [1751, 0]
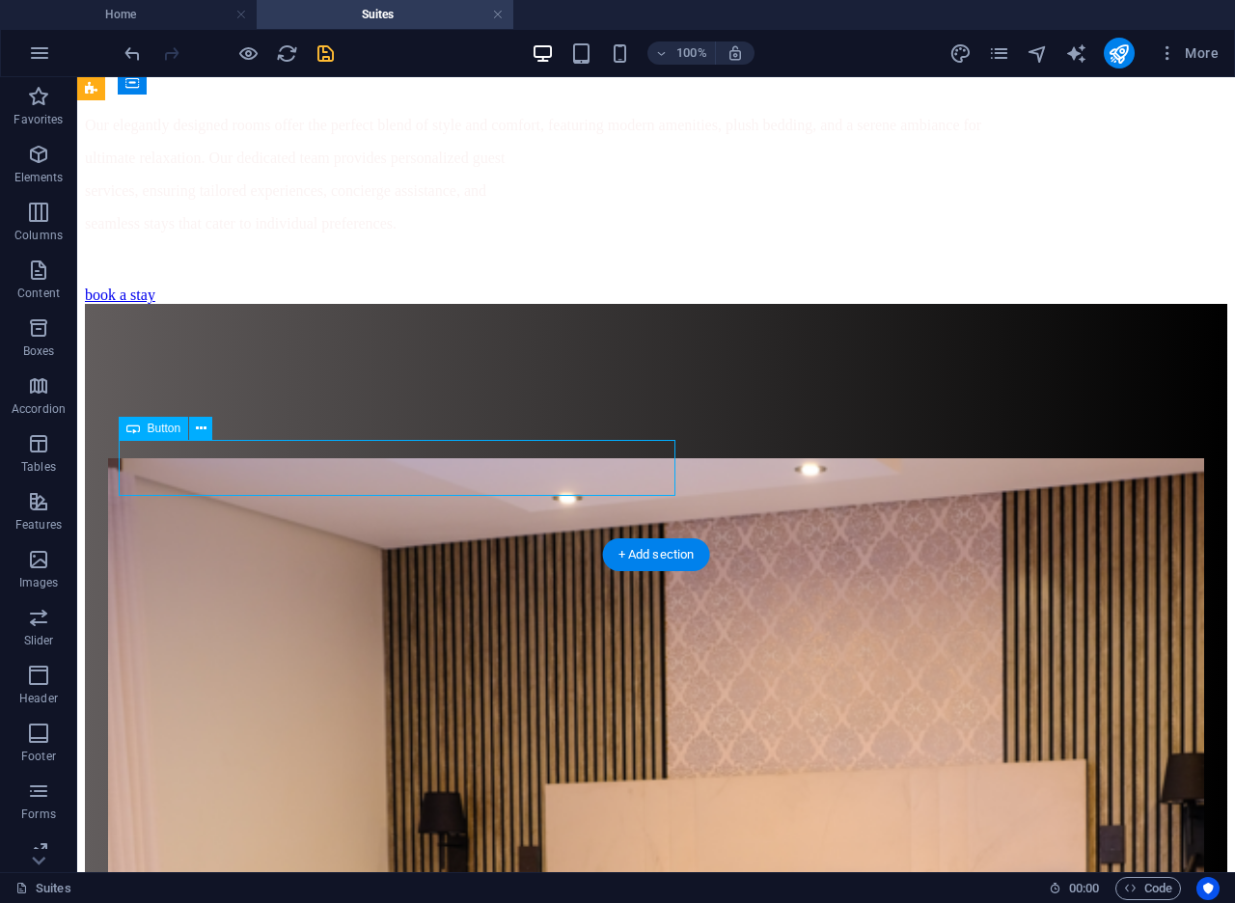
select select "px"
select select "3"
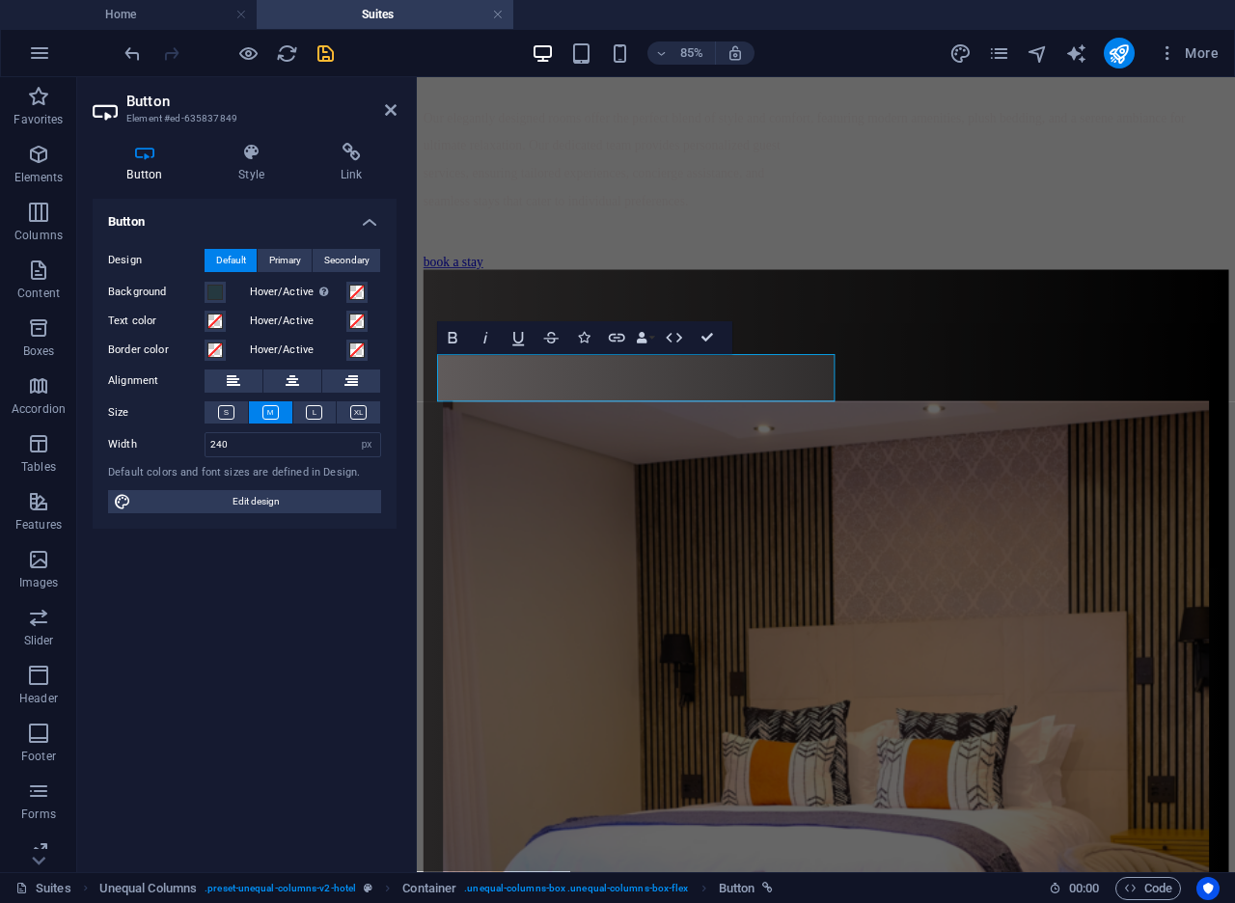
scroll to position [1857, 0]
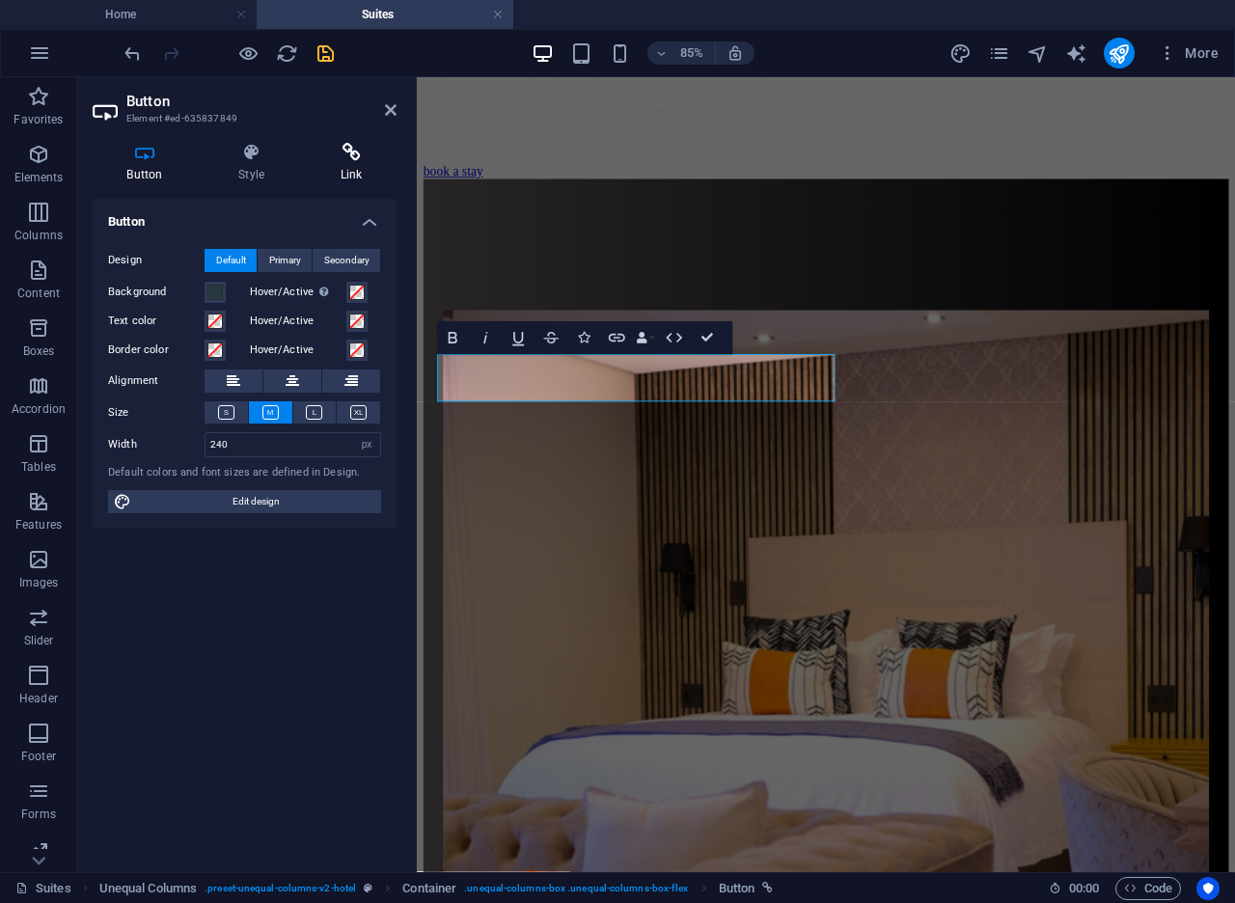
click at [350, 161] on icon at bounding box center [351, 152] width 91 height 19
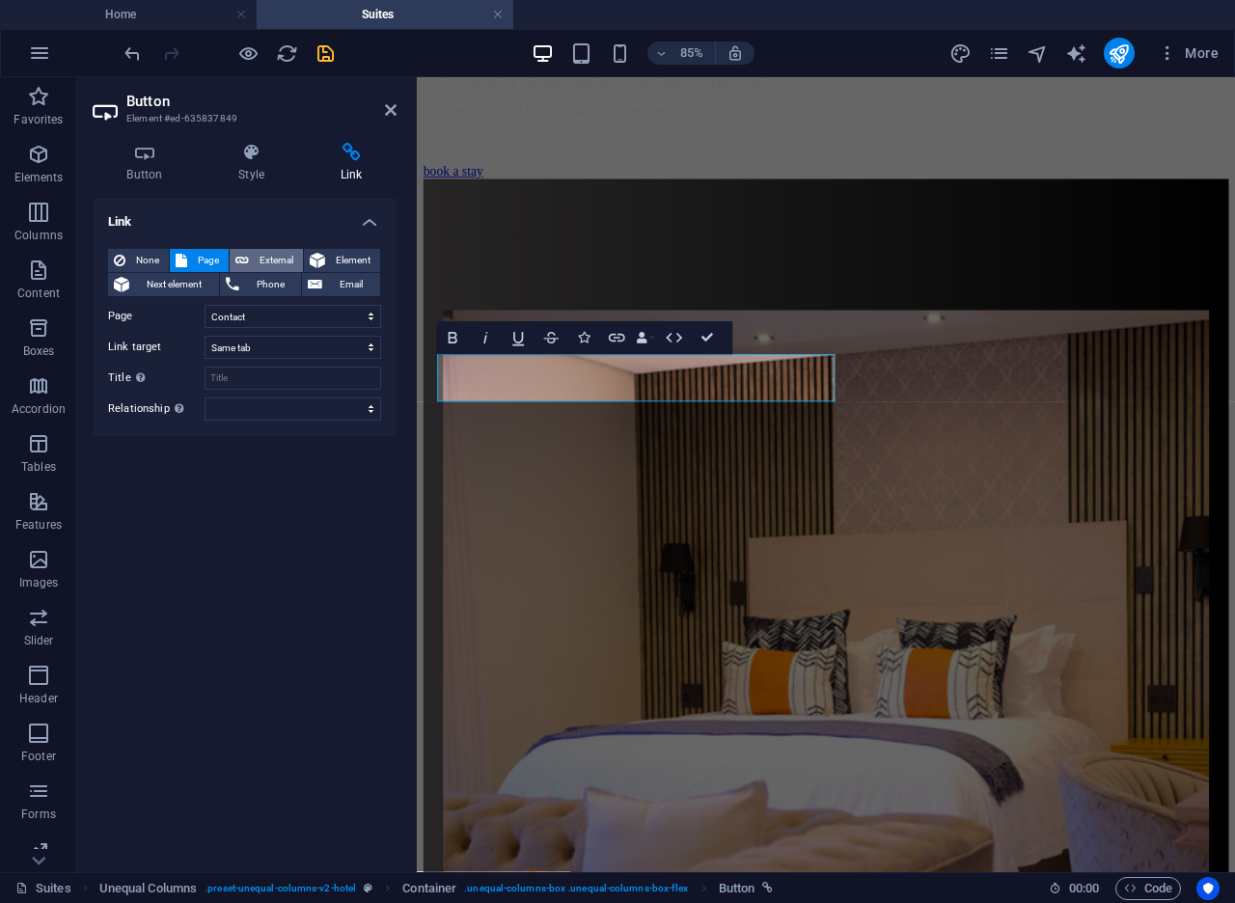
click at [261, 263] on span "External" at bounding box center [276, 260] width 42 height 23
select select "blank"
drag, startPoint x: 262, startPoint y: 312, endPoint x: 195, endPoint y: 304, distance: 68.0
click at [196, 305] on div "URL /12462608" at bounding box center [244, 316] width 273 height 23
paste input "[URL][DOMAIN_NAME]"
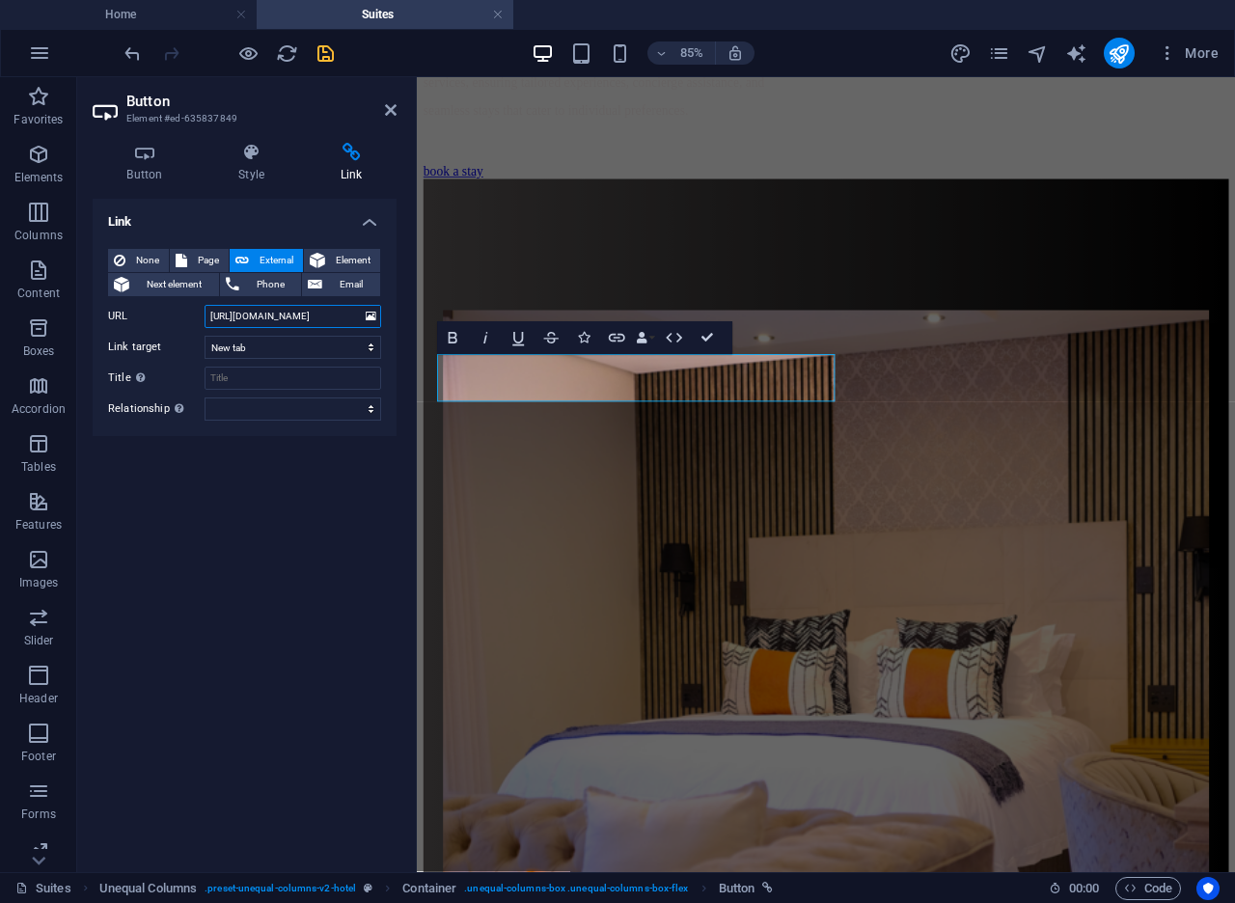
scroll to position [0, 15]
type input "[URL][DOMAIN_NAME]"
click at [326, 58] on icon "save" at bounding box center [325, 53] width 22 height 22
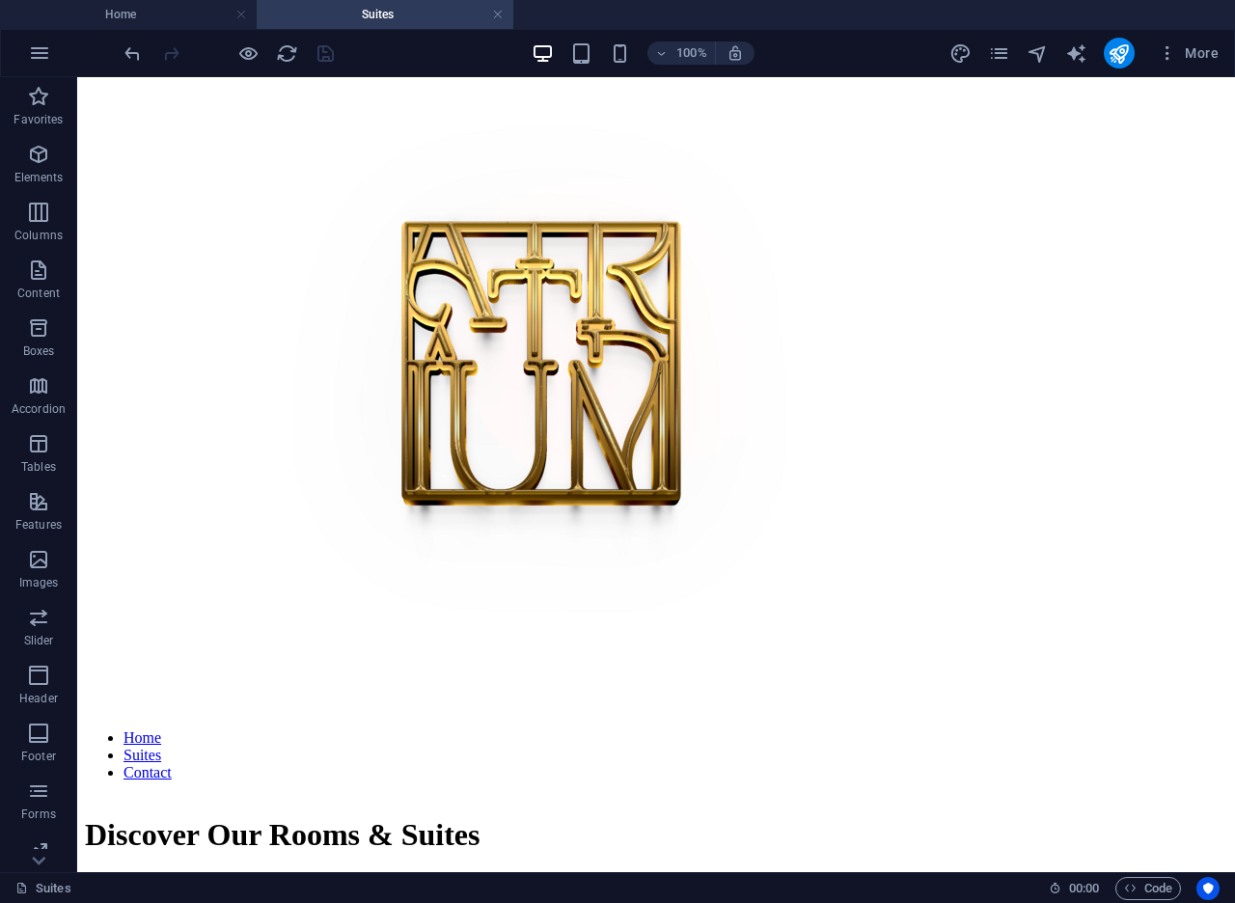
scroll to position [814, 0]
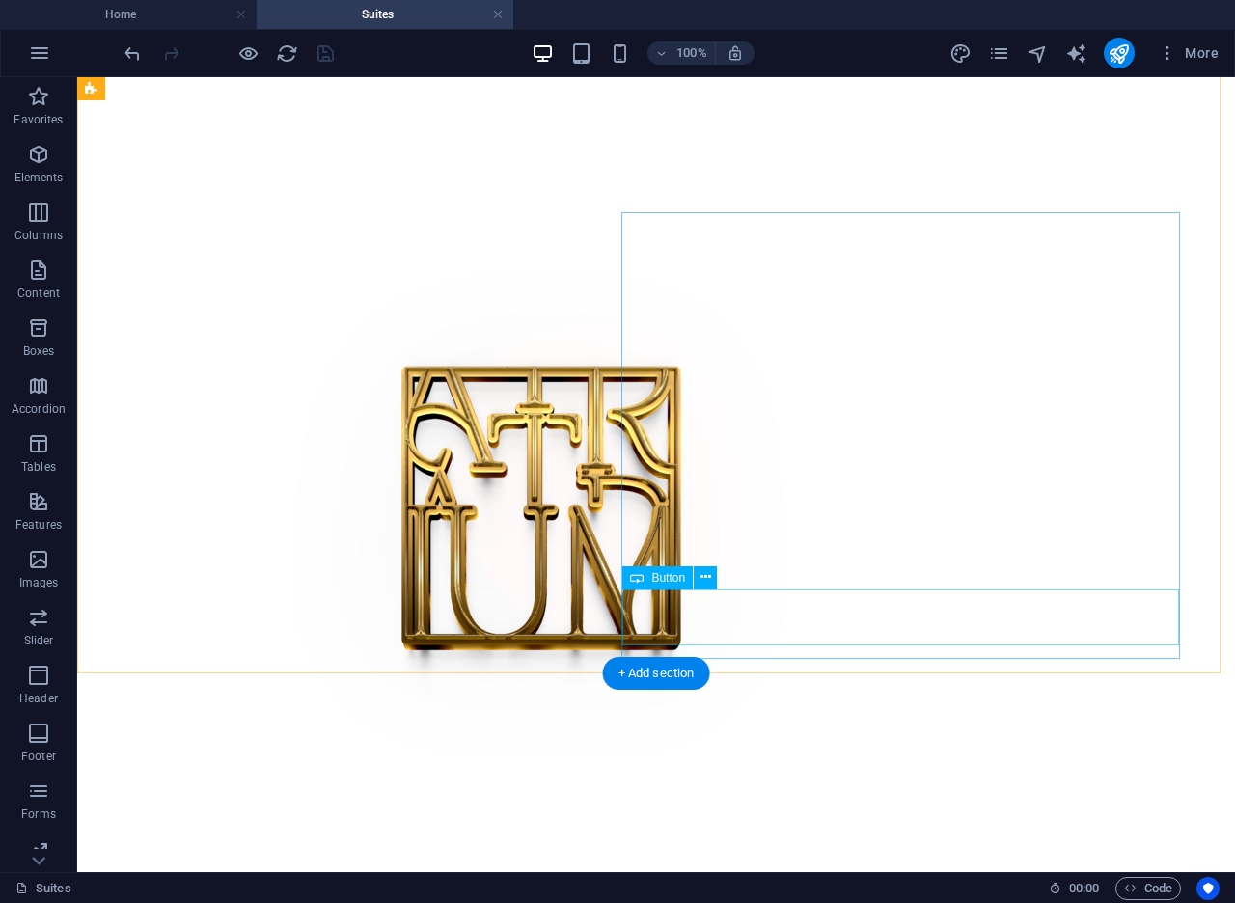
scroll to position [954, 0]
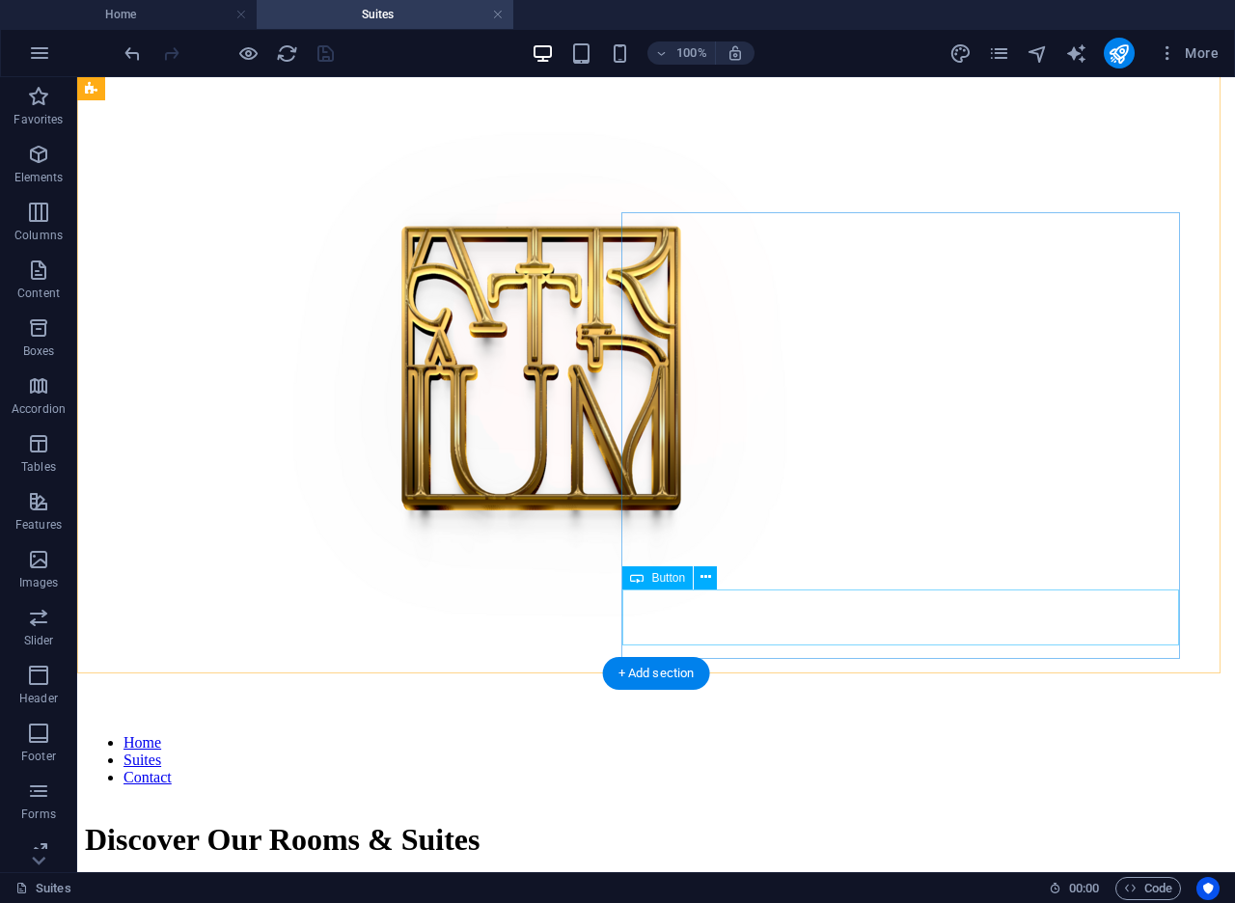
select select "px"
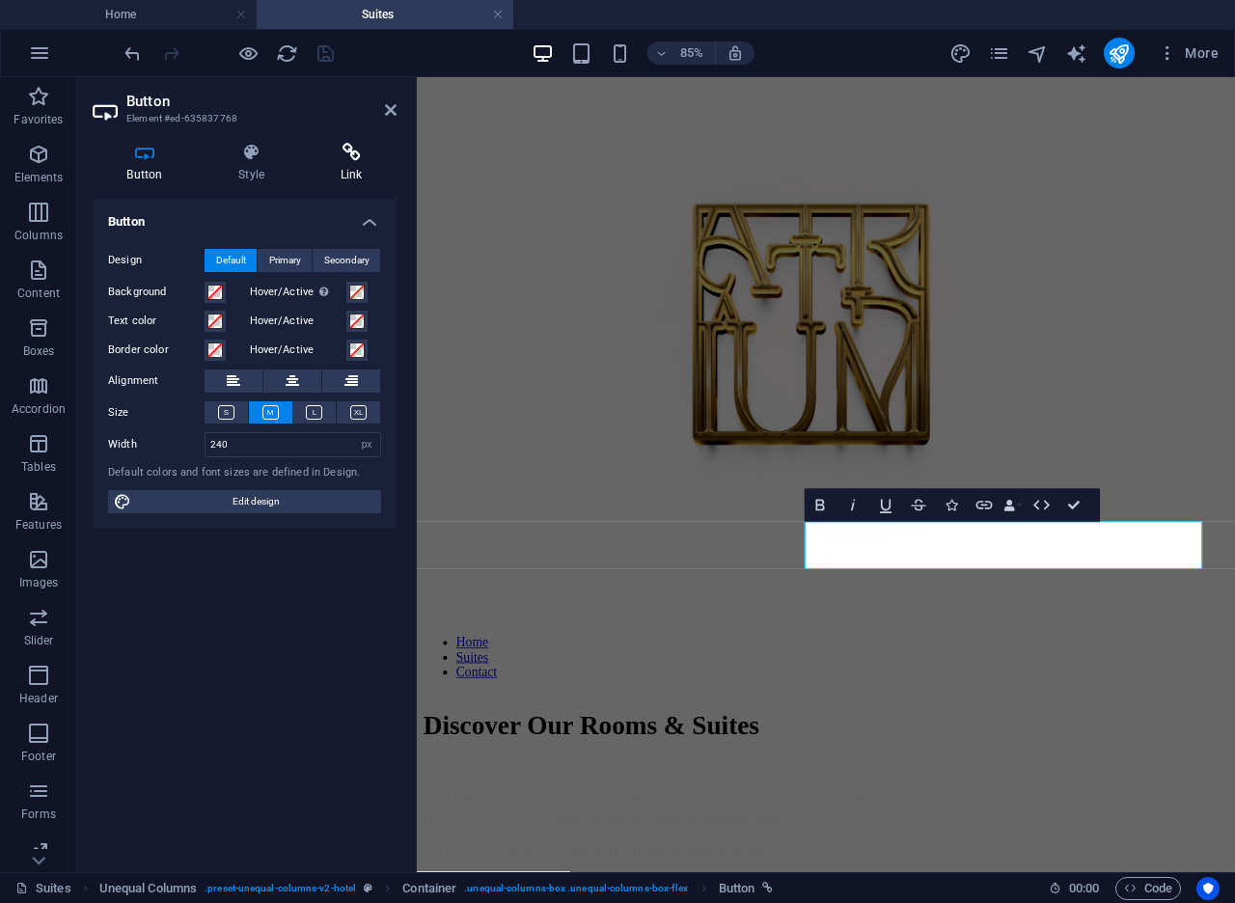
click at [344, 156] on icon at bounding box center [351, 152] width 91 height 19
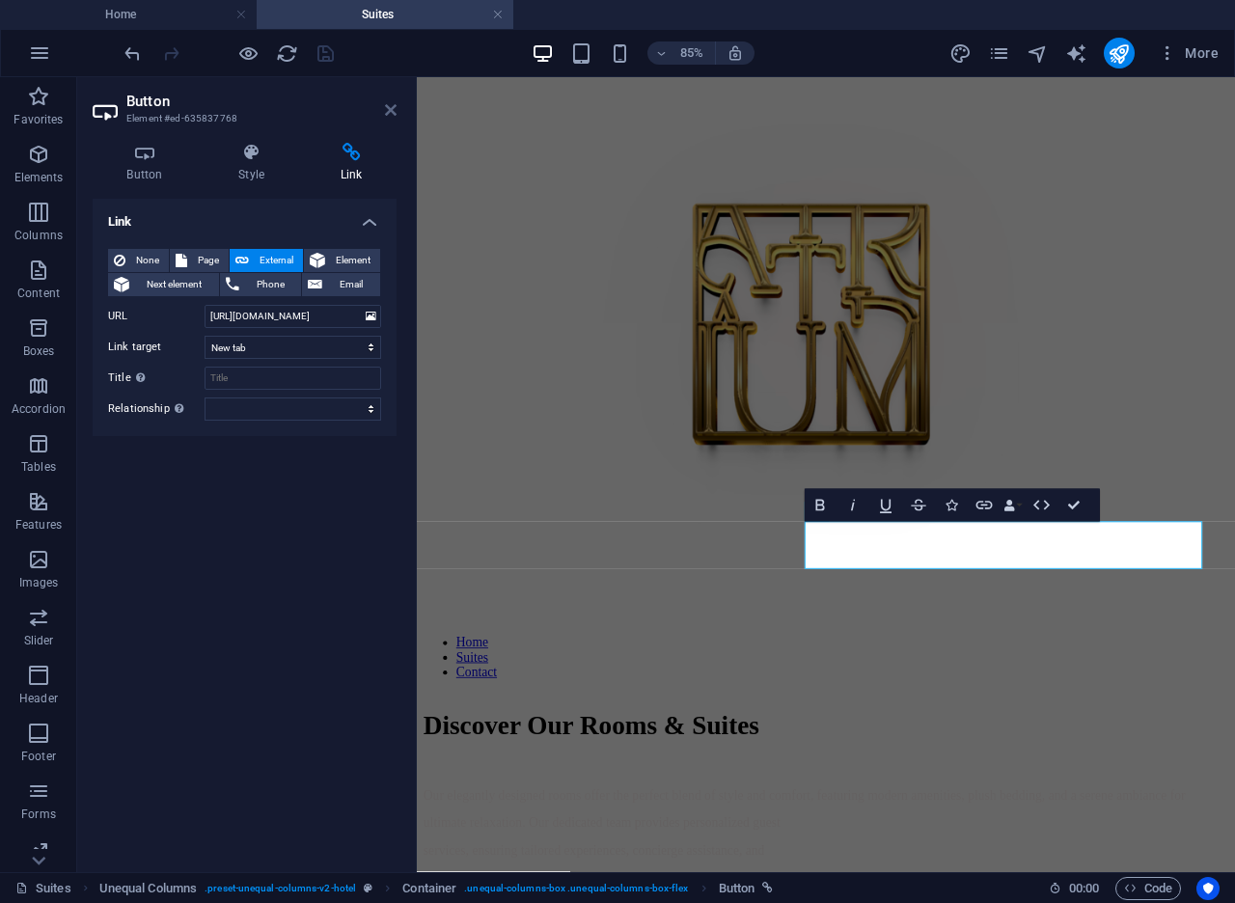
drag, startPoint x: 394, startPoint y: 111, endPoint x: 313, endPoint y: 35, distance: 110.5
click at [394, 111] on icon at bounding box center [391, 109] width 12 height 15
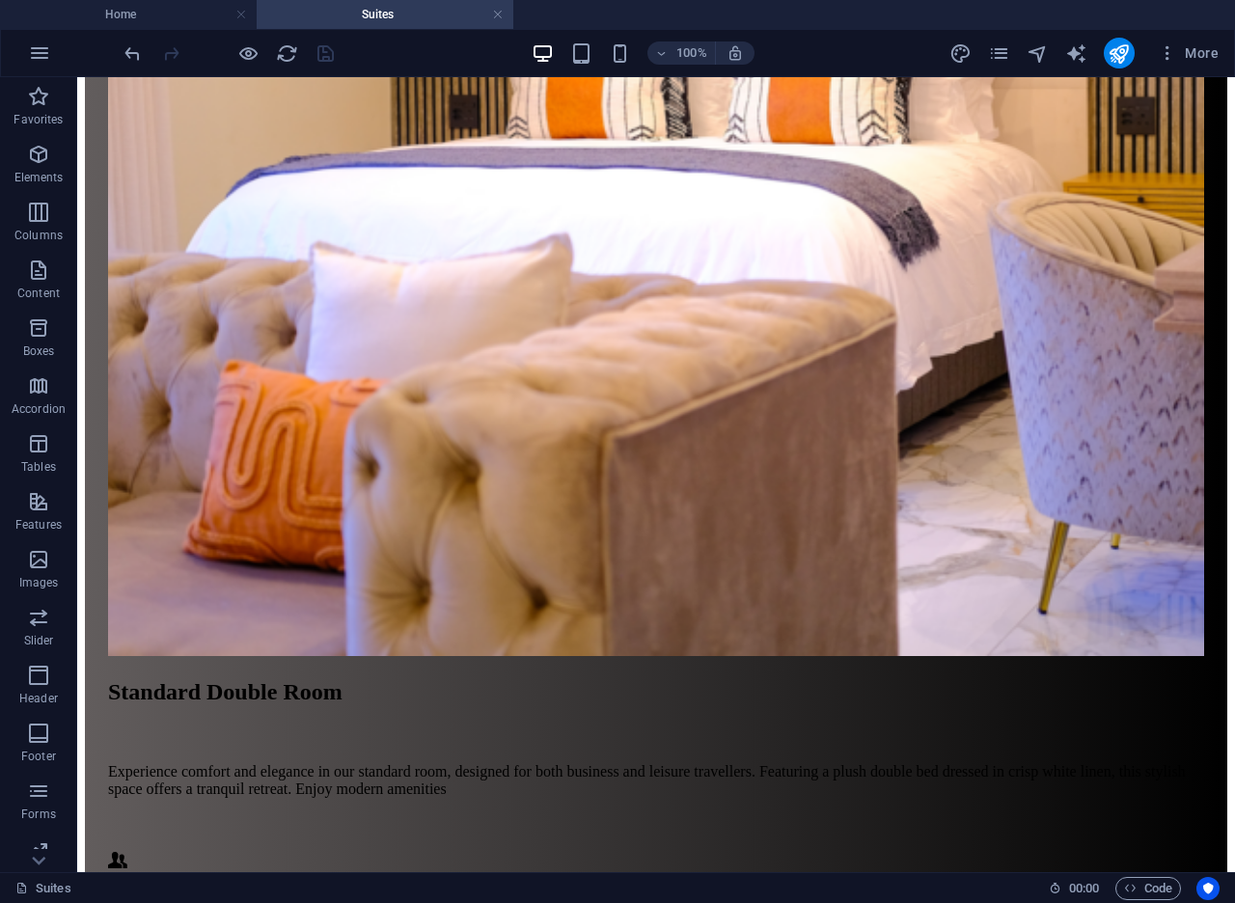
scroll to position [2525, 0]
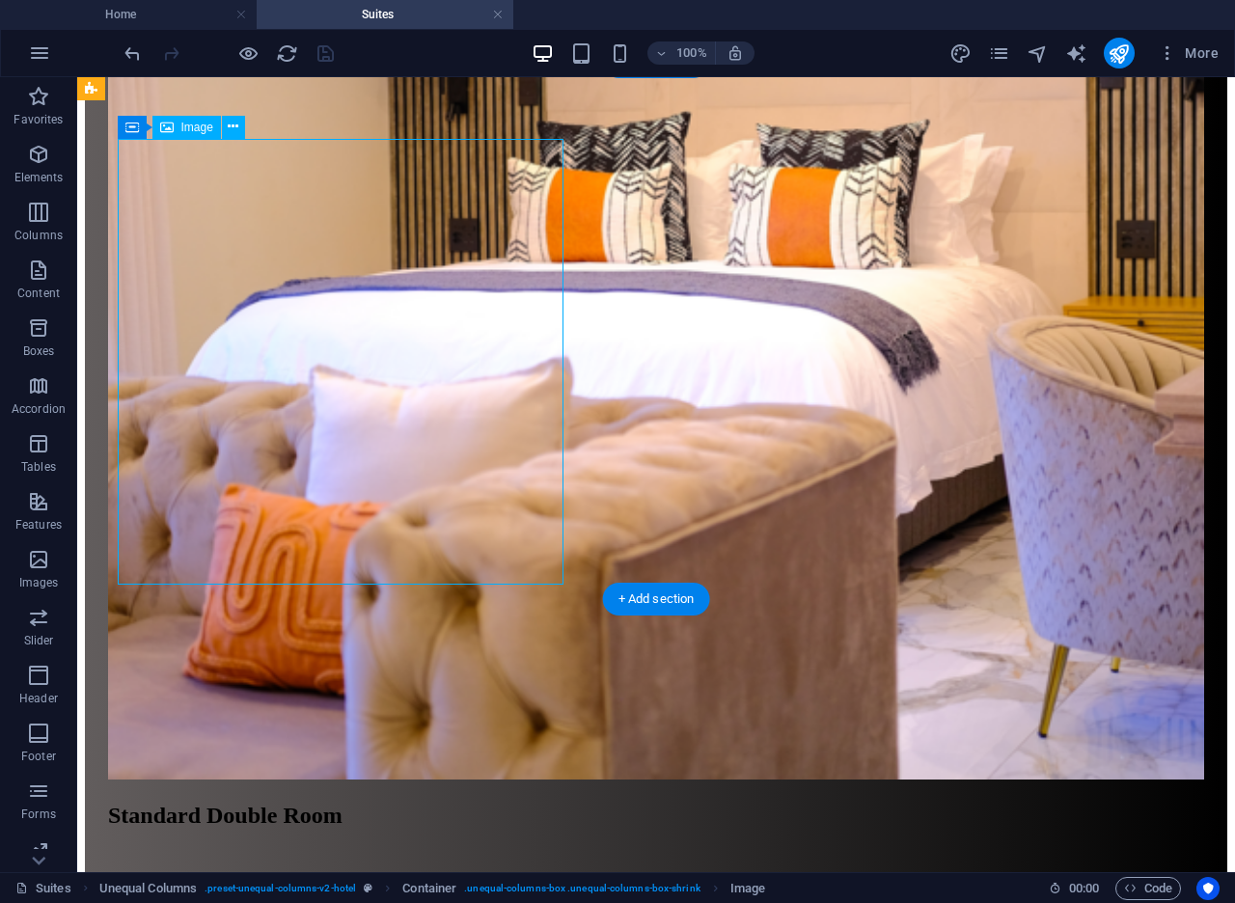
scroll to position [2526, 0]
select select "%"
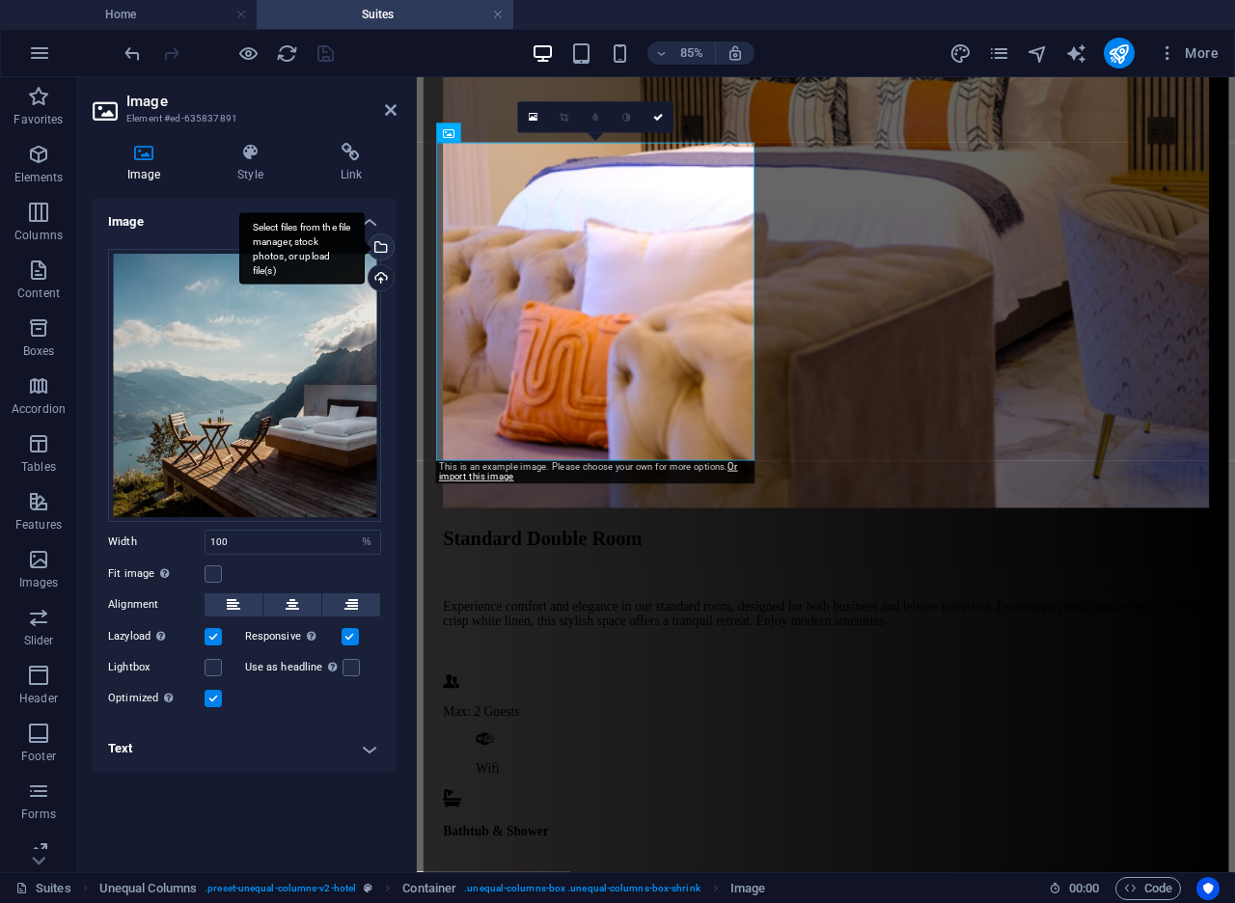
click at [385, 249] on div "Select files from the file manager, stock photos, or upload file(s)" at bounding box center [379, 248] width 29 height 29
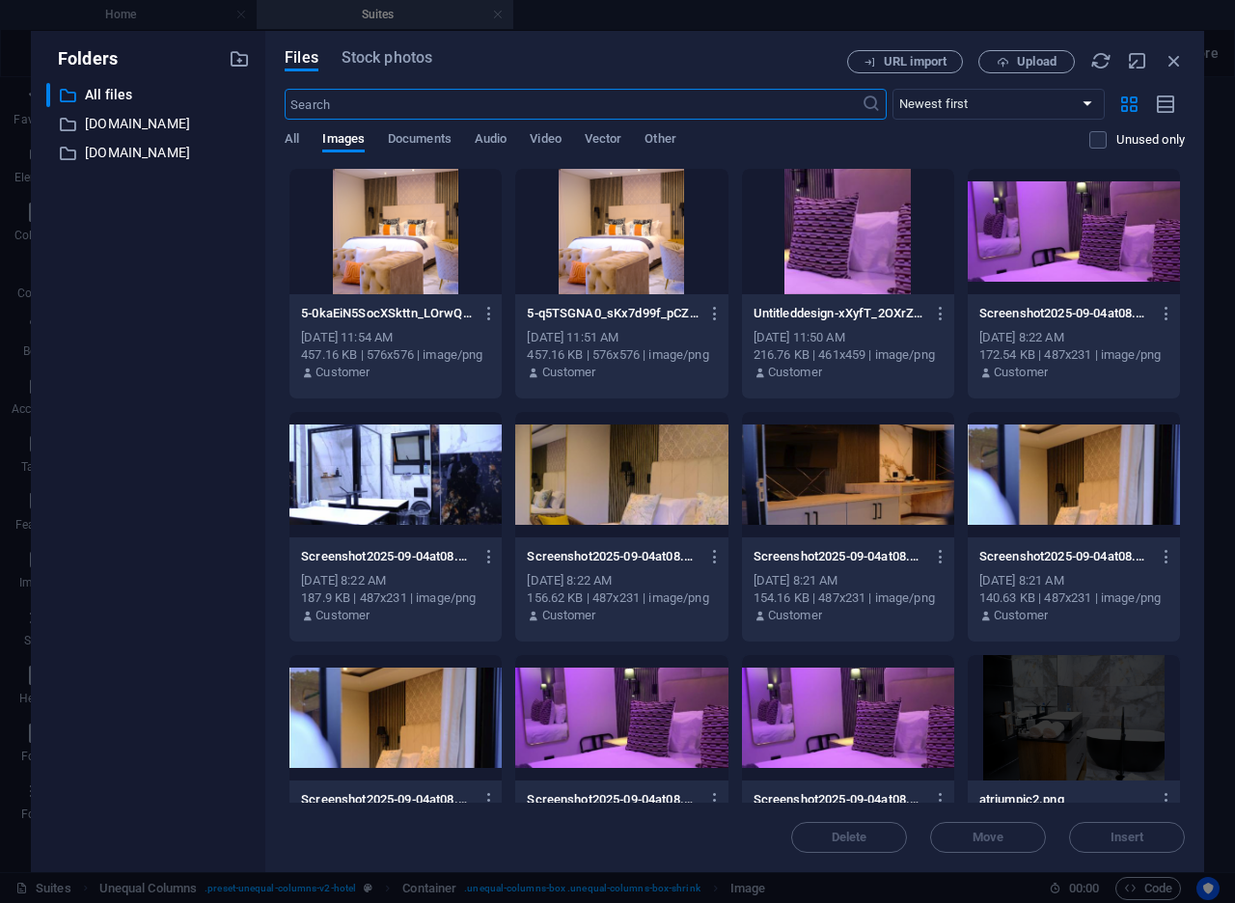
scroll to position [3493, 0]
click at [610, 254] on div at bounding box center [621, 231] width 212 height 125
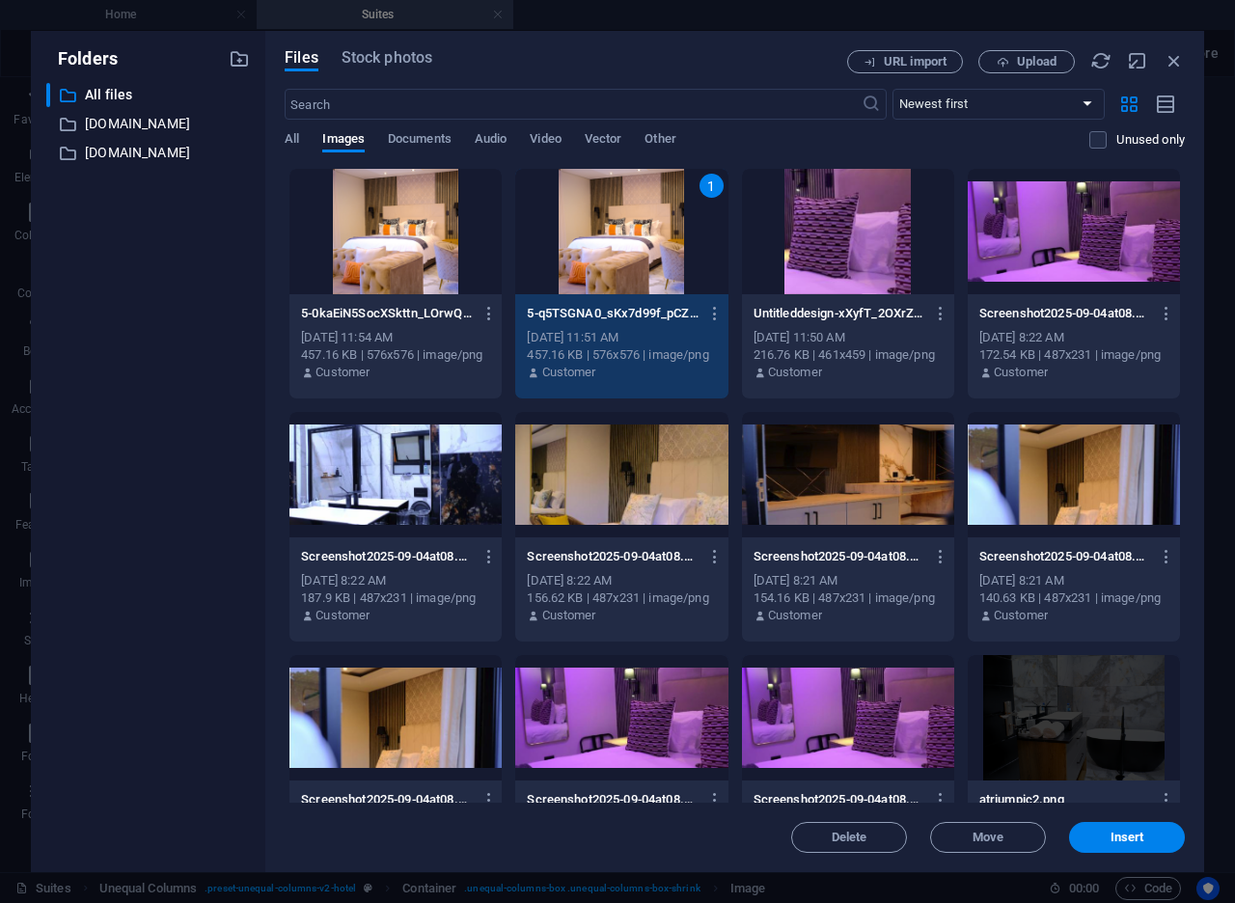
click at [610, 254] on div "1" at bounding box center [621, 231] width 212 height 125
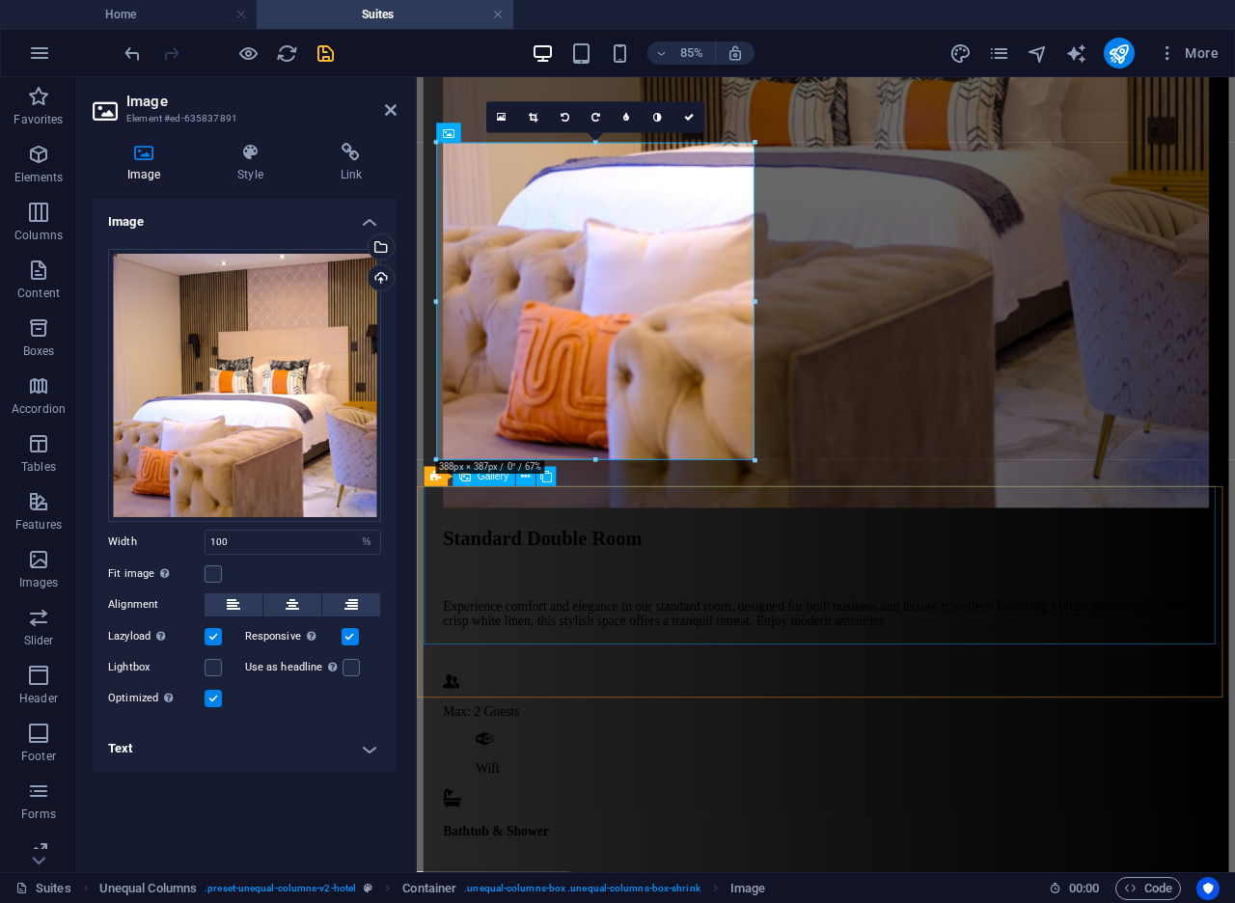
select select "4"
select select "px"
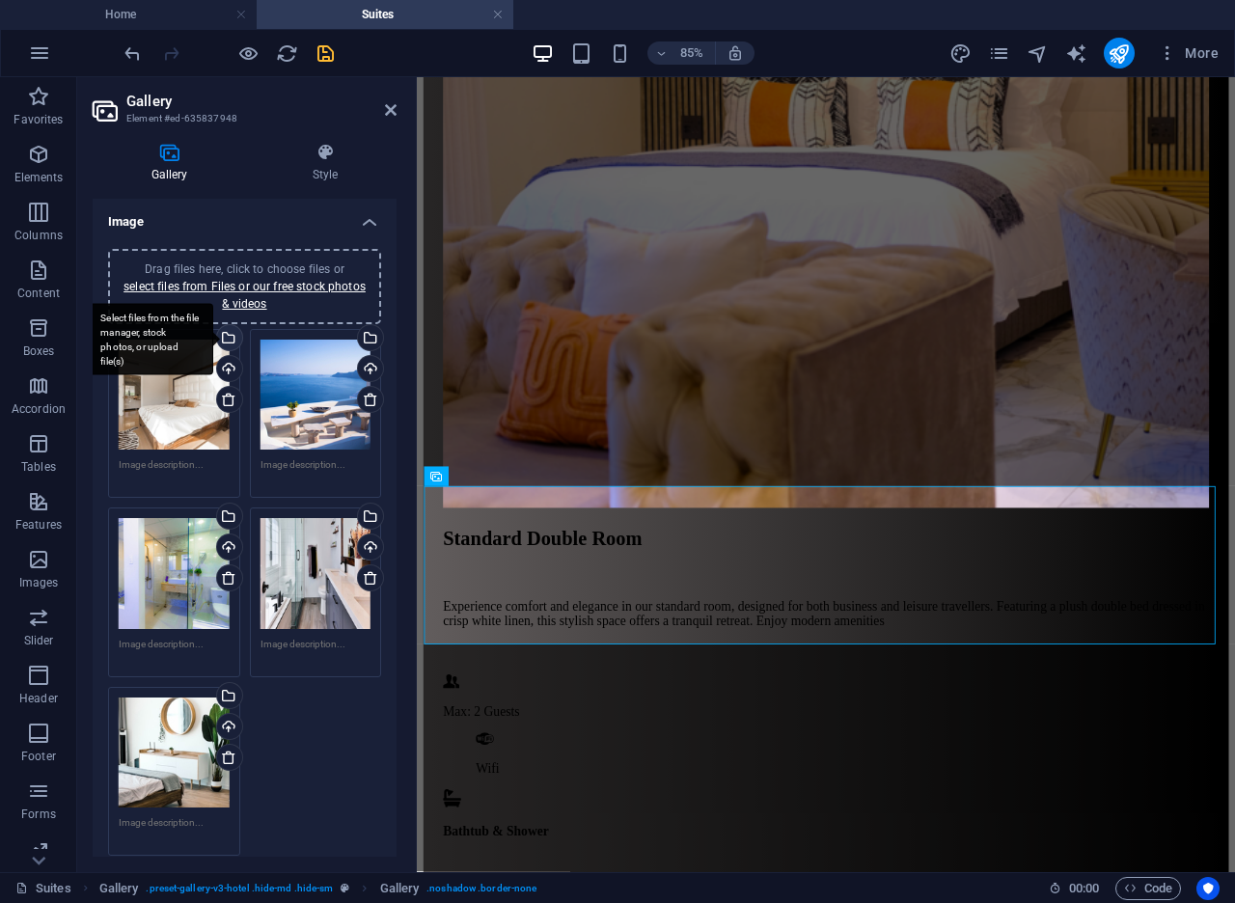
click at [230, 342] on div "Select files from the file manager, stock photos, or upload file(s)" at bounding box center [227, 339] width 29 height 29
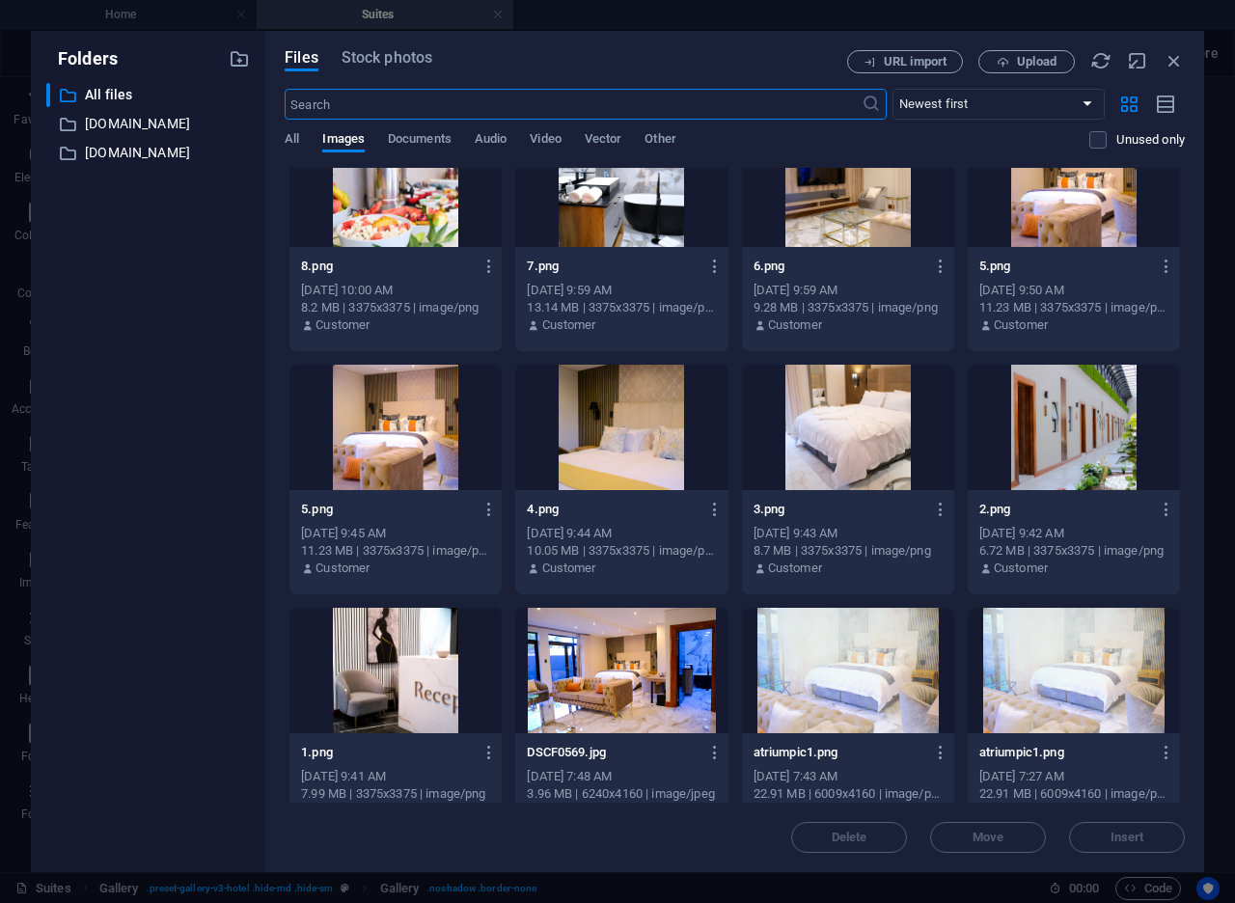
scroll to position [2241, 0]
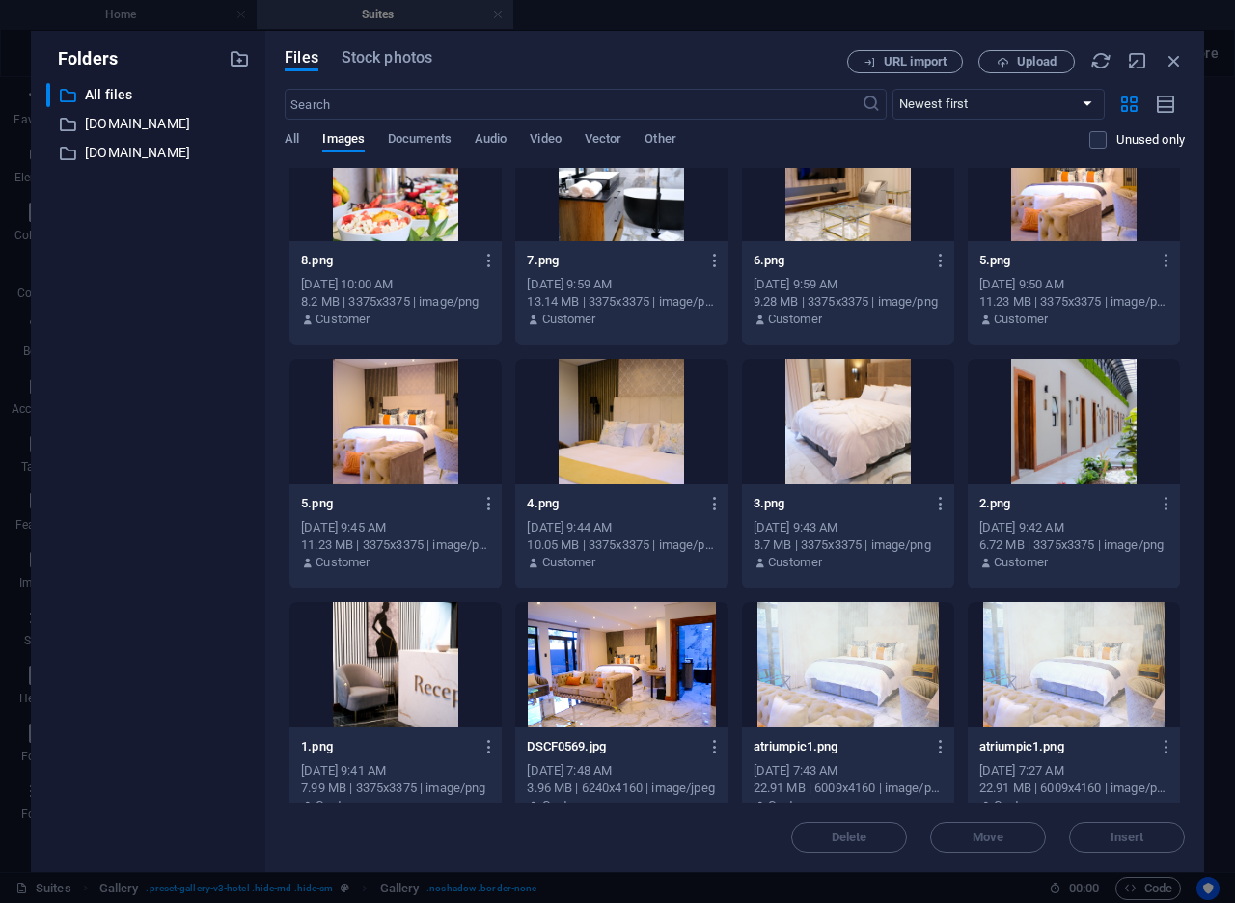
click at [369, 657] on div at bounding box center [395, 664] width 212 height 125
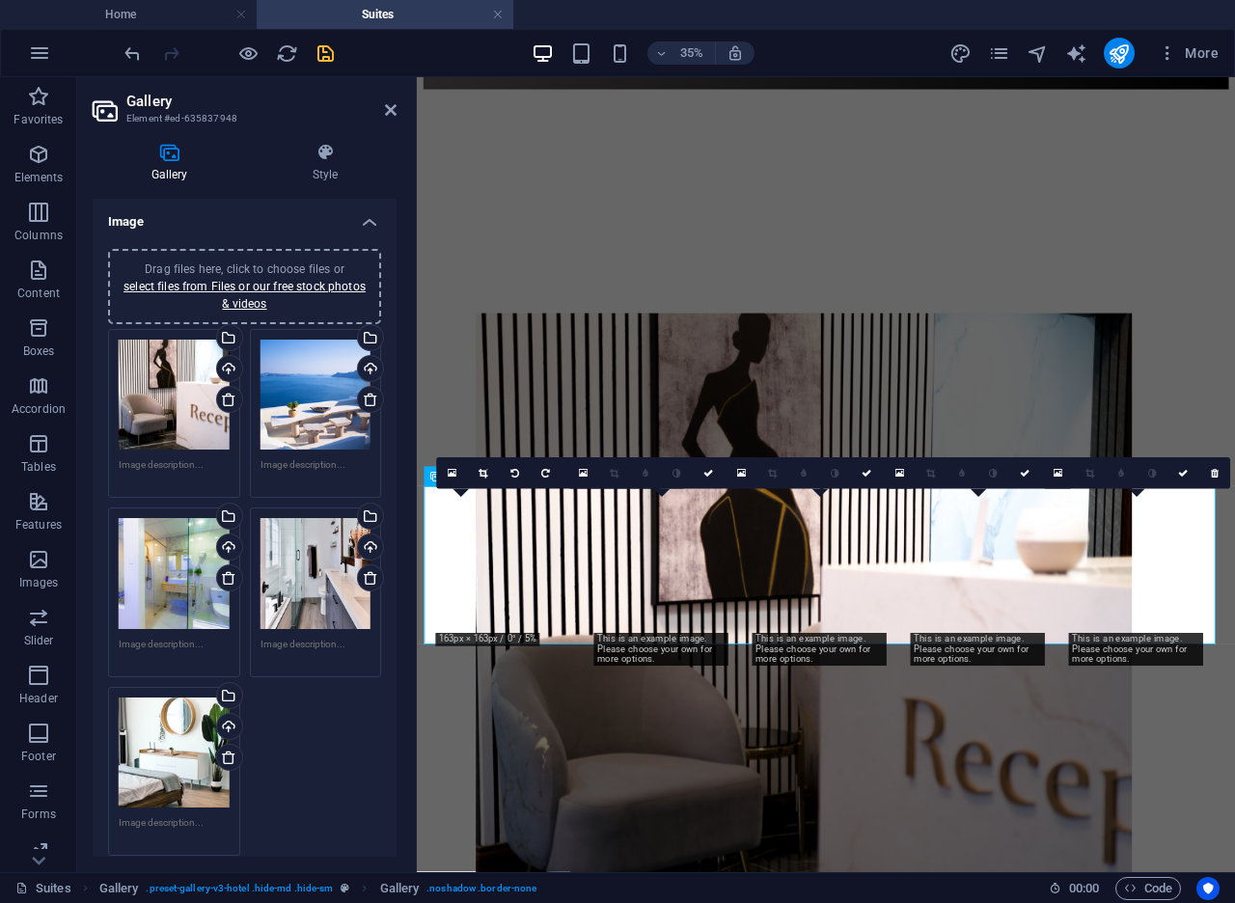
scroll to position [2526, 0]
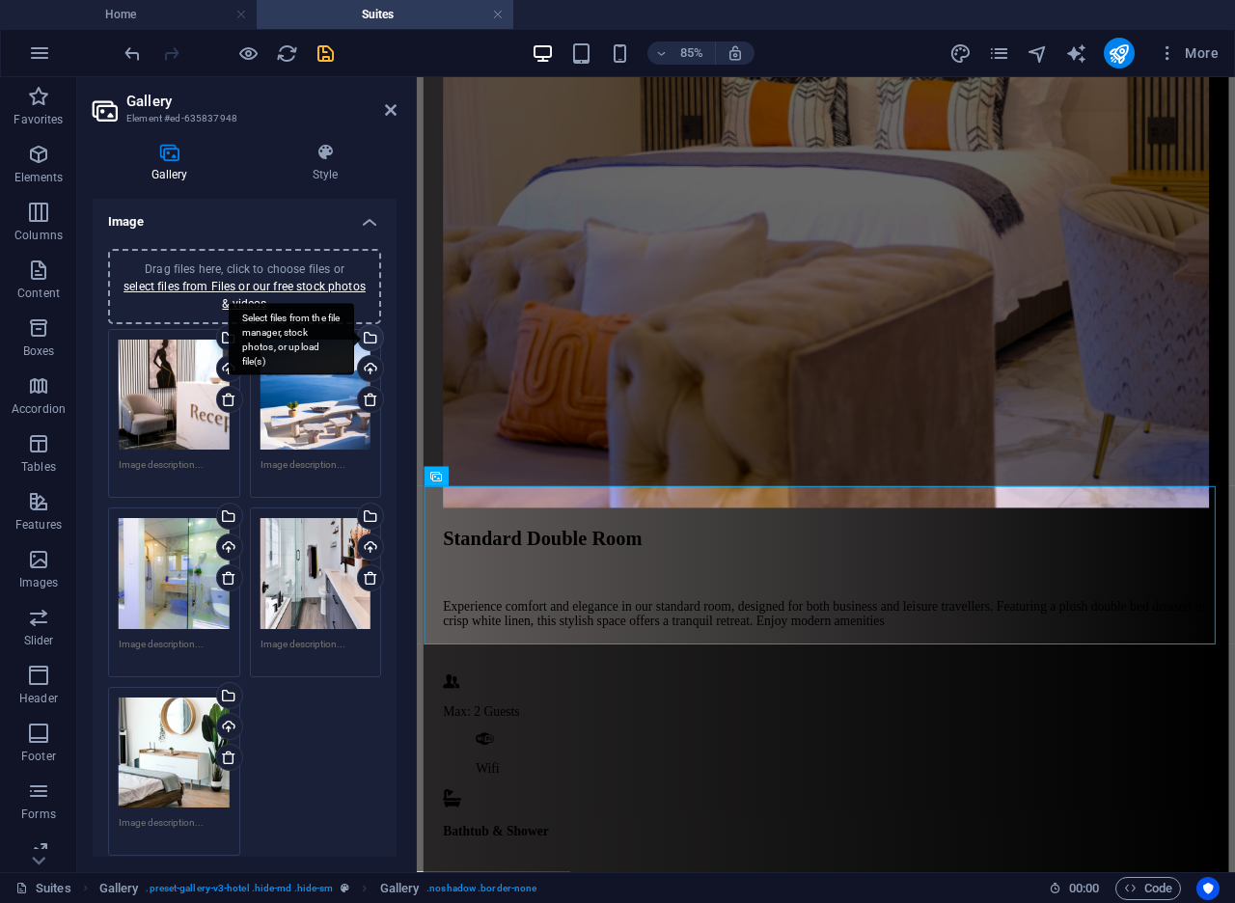
click at [354, 338] on div "Select files from the file manager, stock photos, or upload file(s)" at bounding box center [291, 339] width 125 height 72
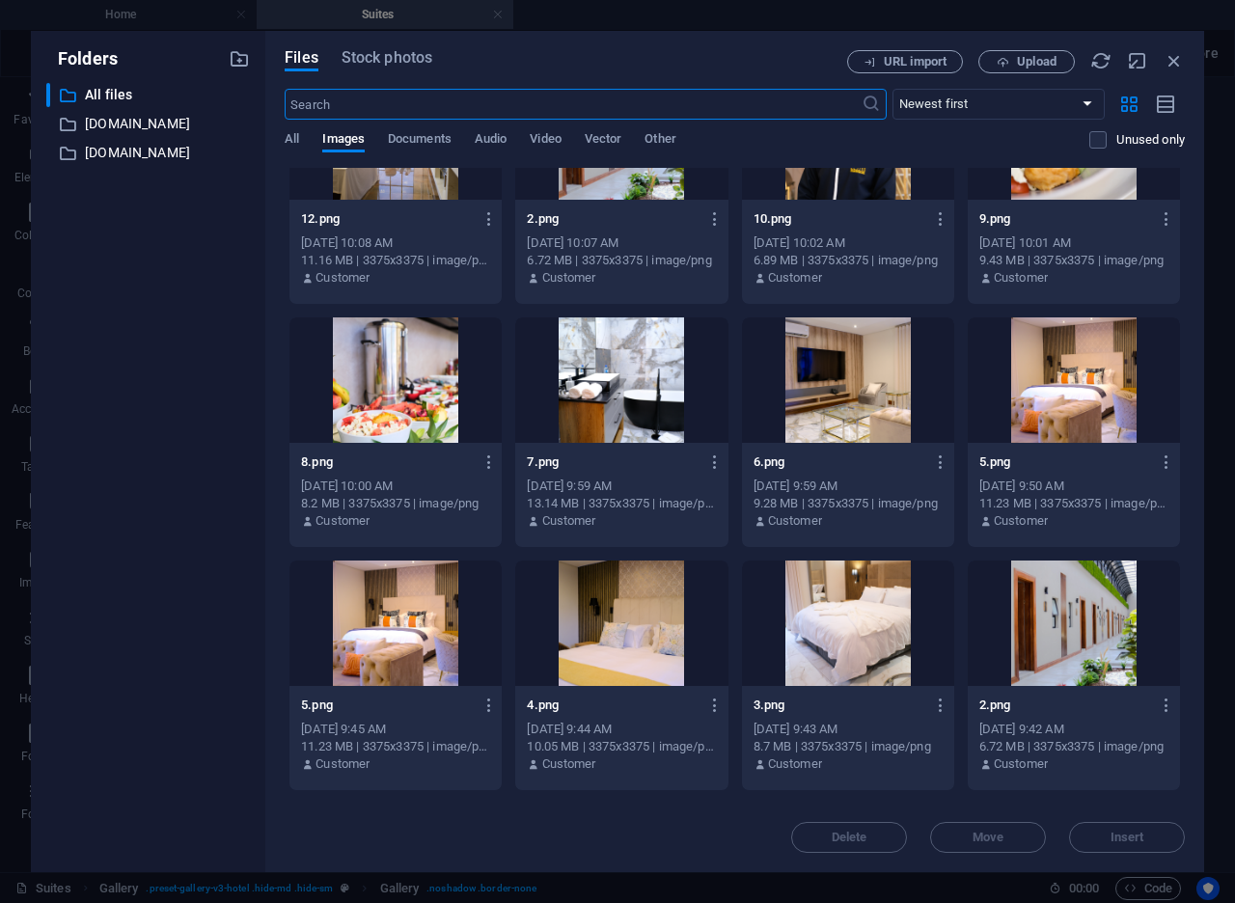
scroll to position [2044, 0]
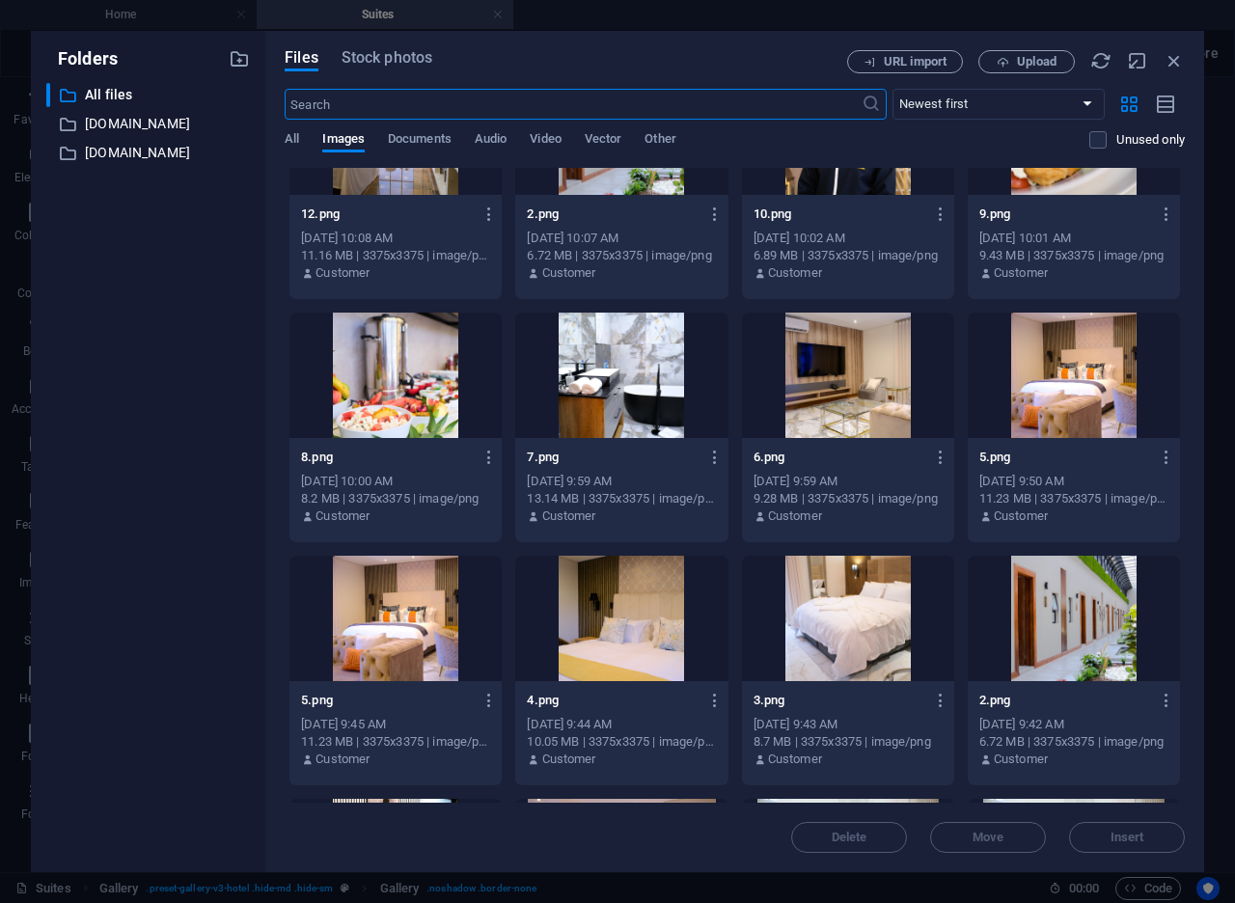
click at [1044, 629] on div at bounding box center [1073, 618] width 212 height 125
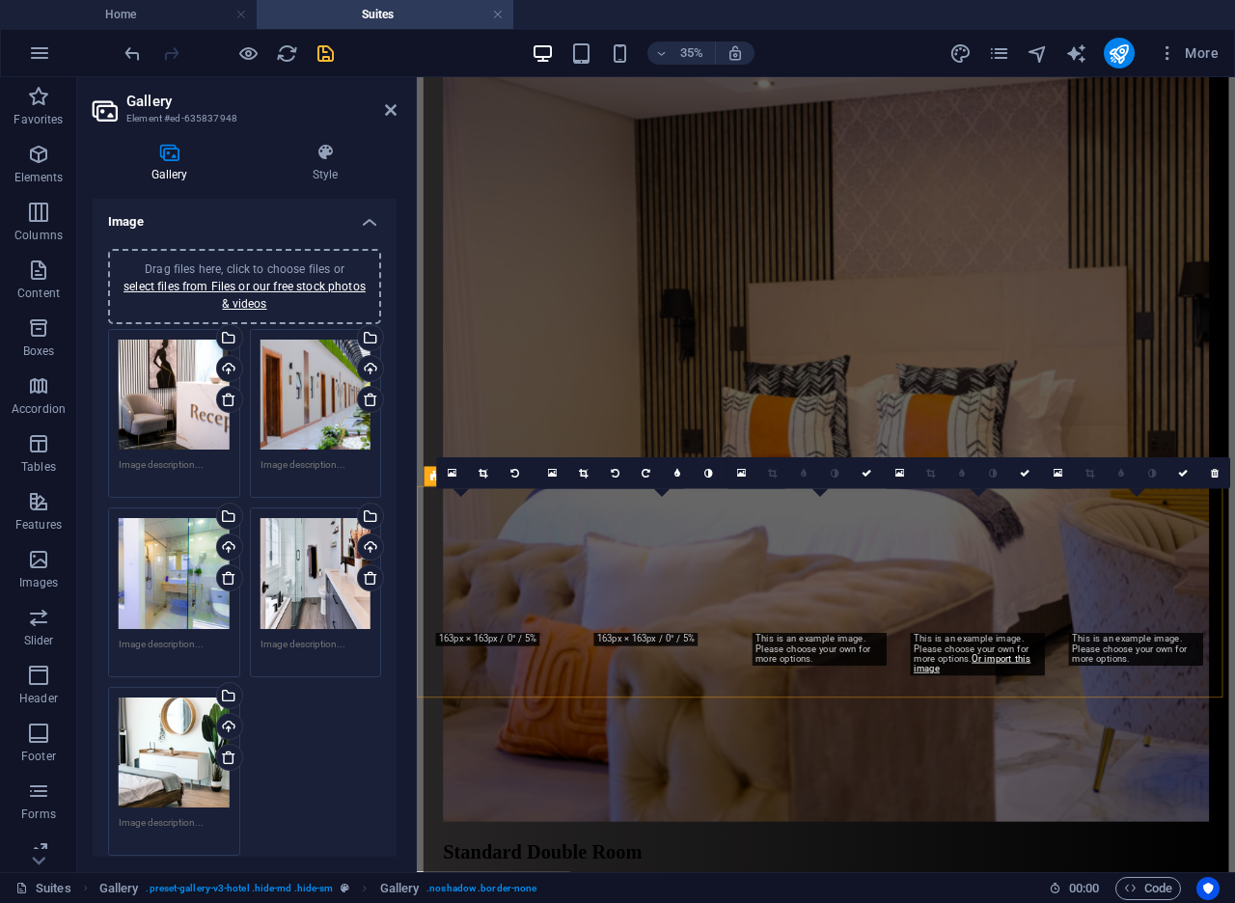
scroll to position [2526, 0]
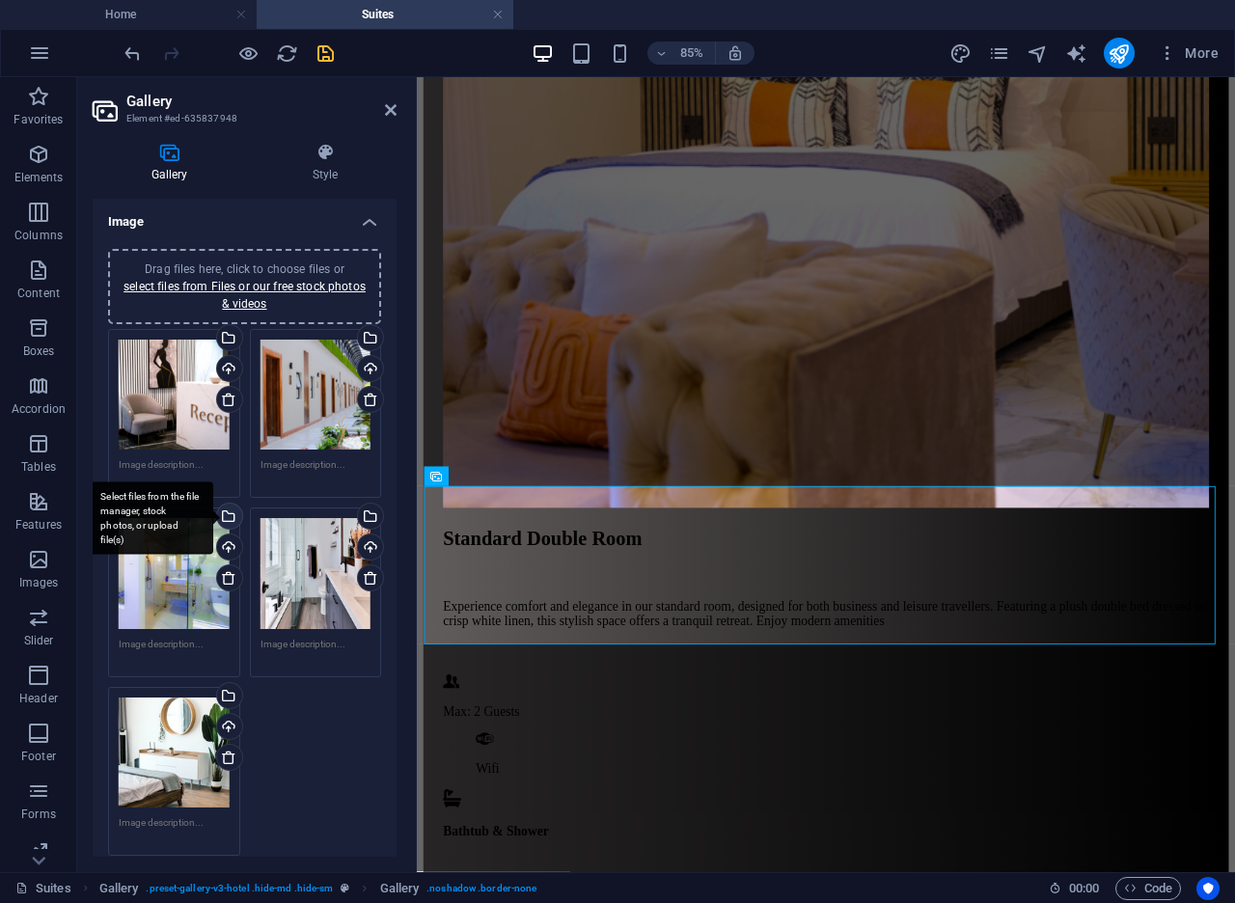
click at [227, 519] on div "Select files from the file manager, stock photos, or upload file(s)" at bounding box center [227, 517] width 29 height 29
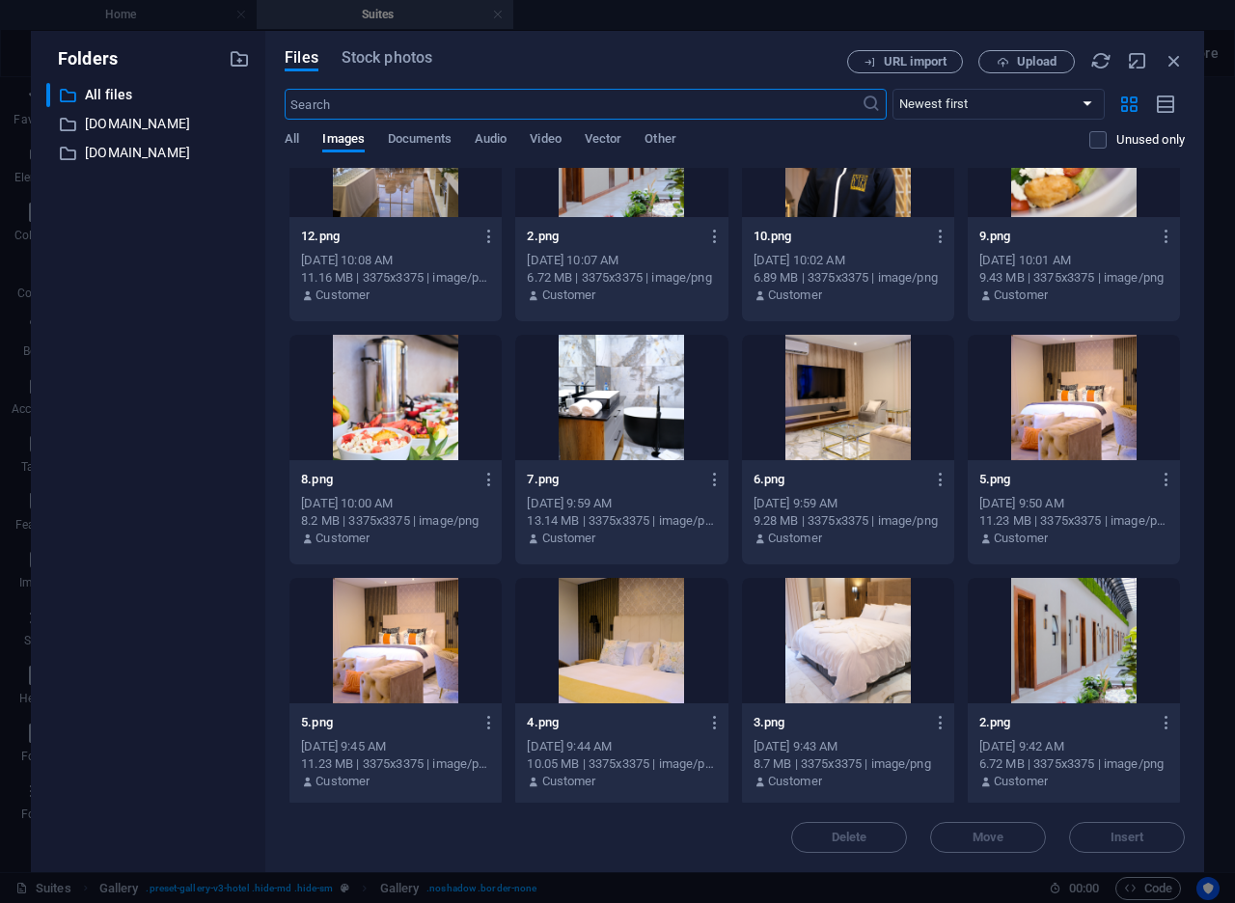
scroll to position [2050, 0]
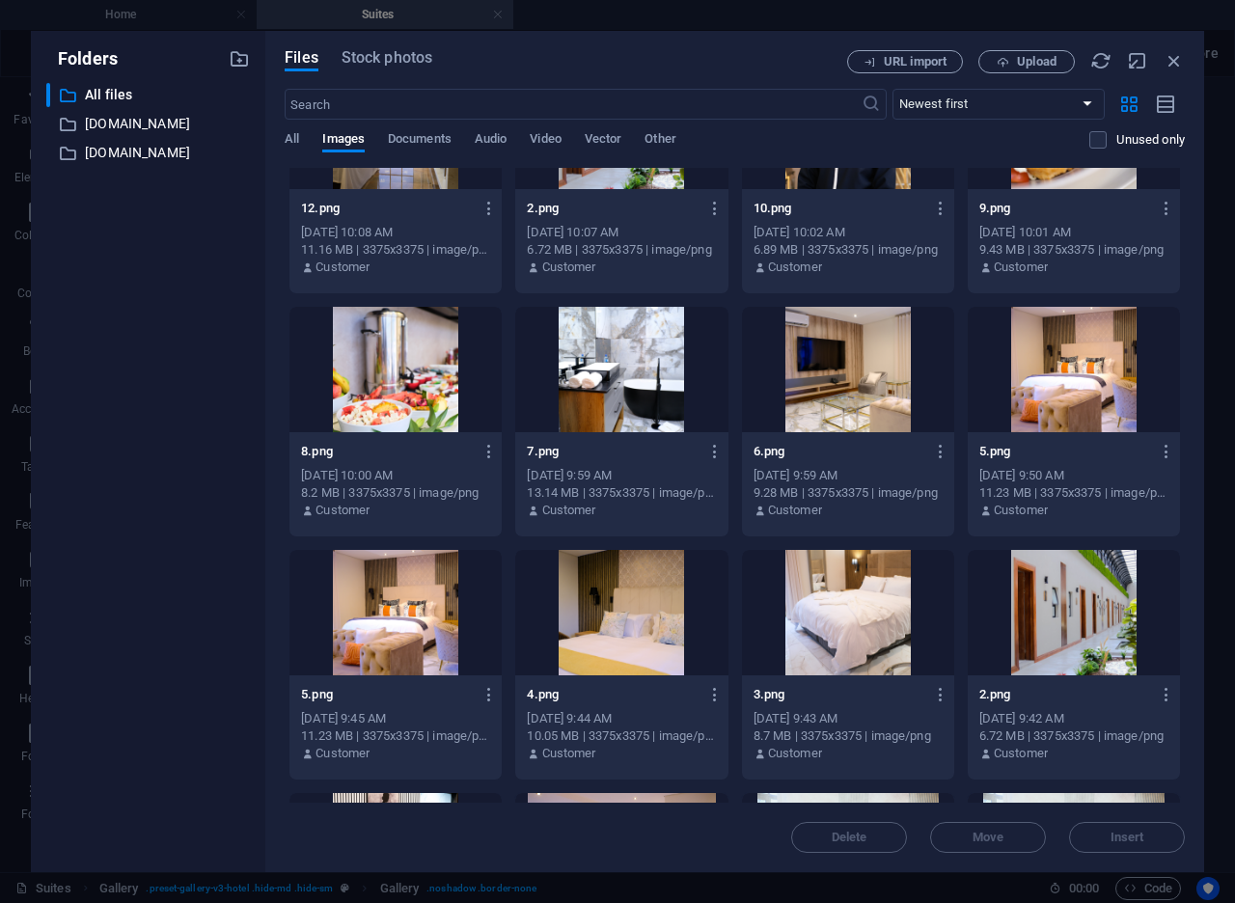
click at [1079, 400] on div at bounding box center [1073, 369] width 212 height 125
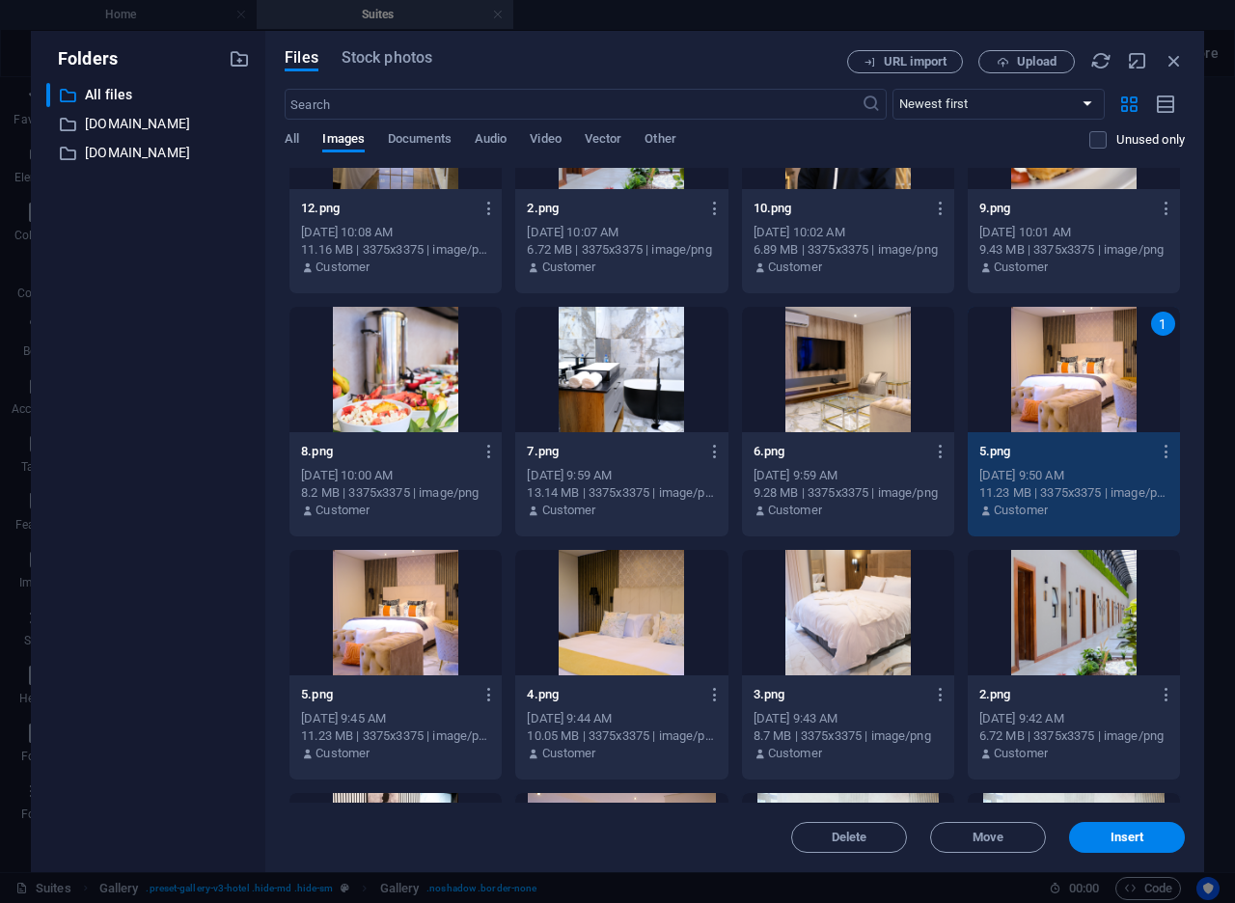
click at [1079, 400] on div "1" at bounding box center [1073, 369] width 212 height 125
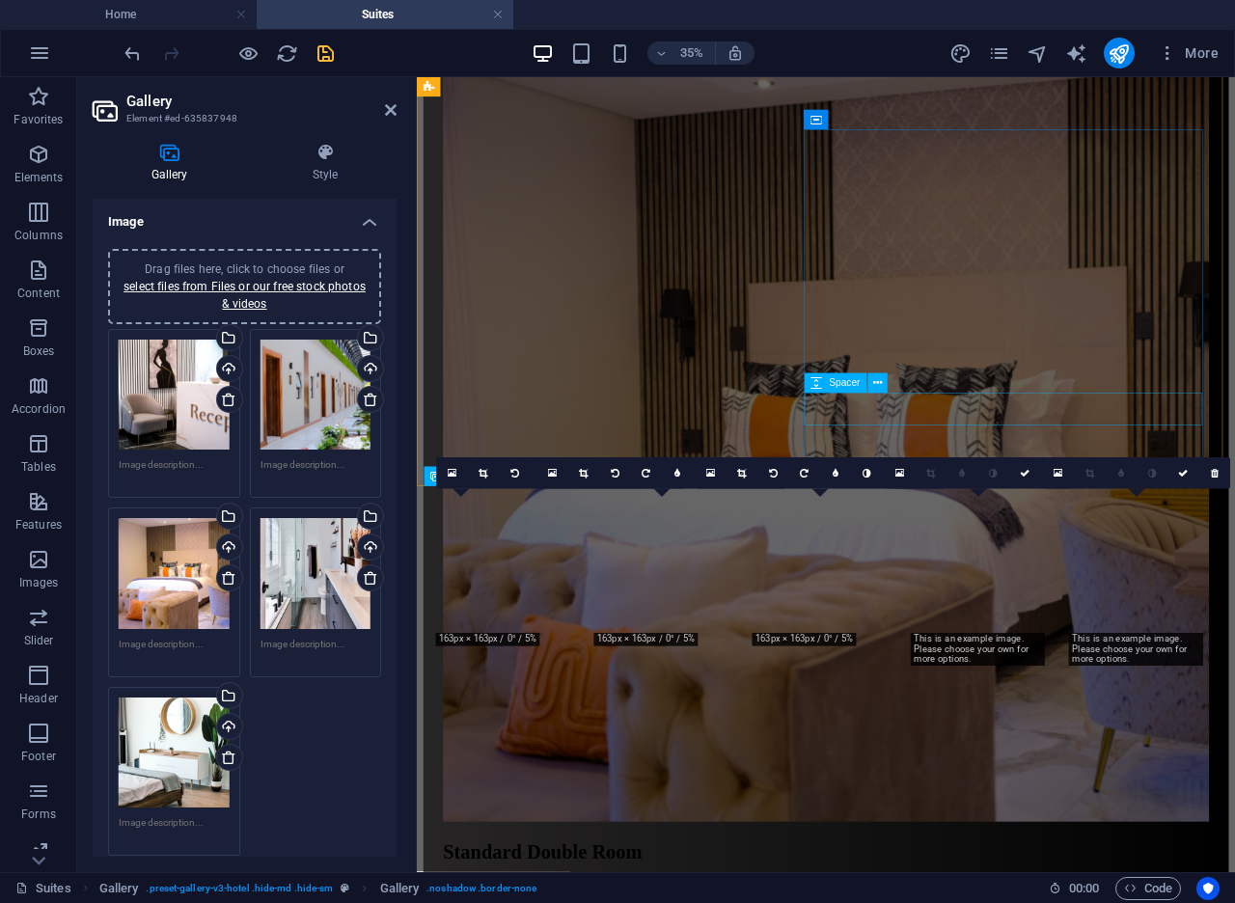
scroll to position [2526, 0]
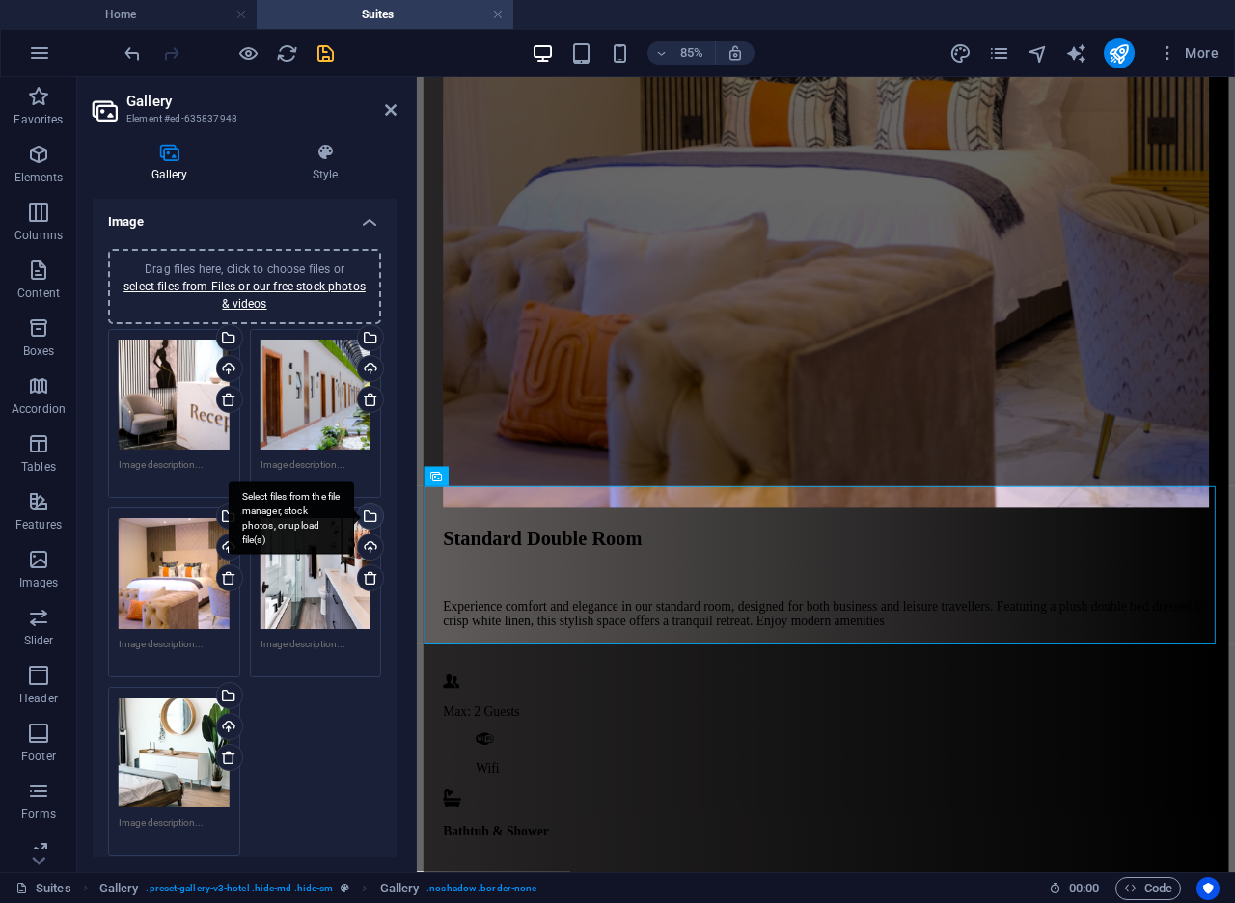
click at [367, 509] on div "Select files from the file manager, stock photos, or upload file(s)" at bounding box center [368, 517] width 29 height 29
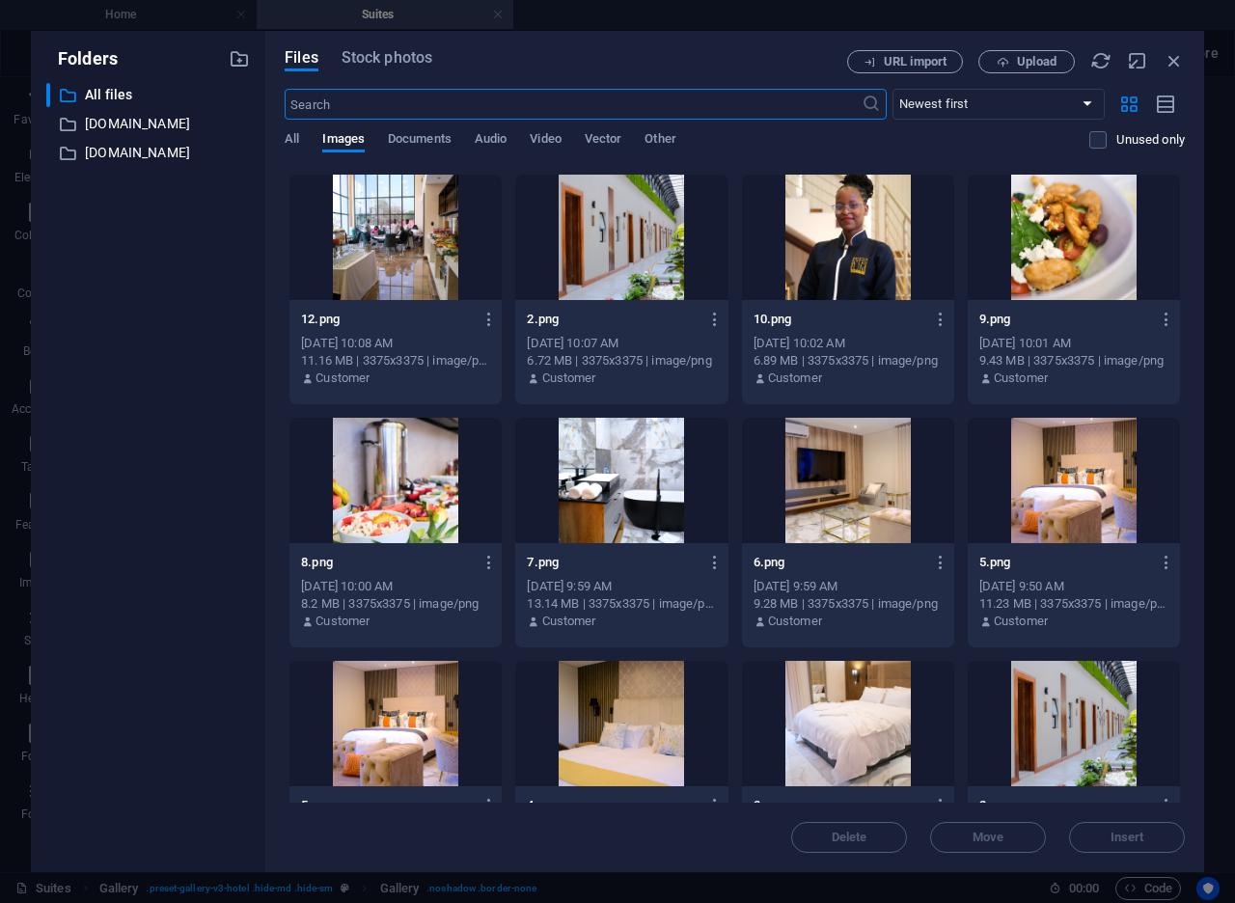
scroll to position [1967, 0]
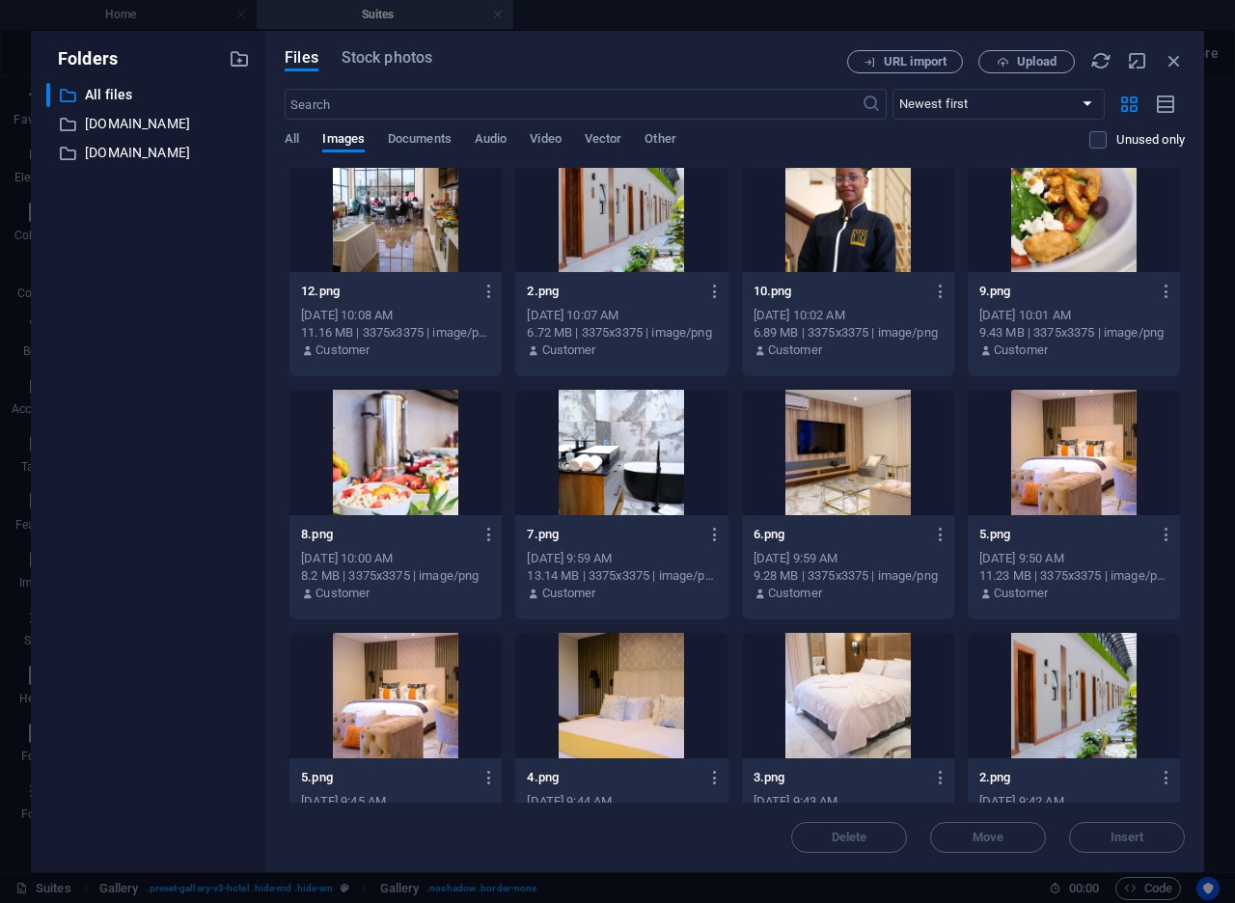
click at [653, 487] on div at bounding box center [621, 452] width 212 height 125
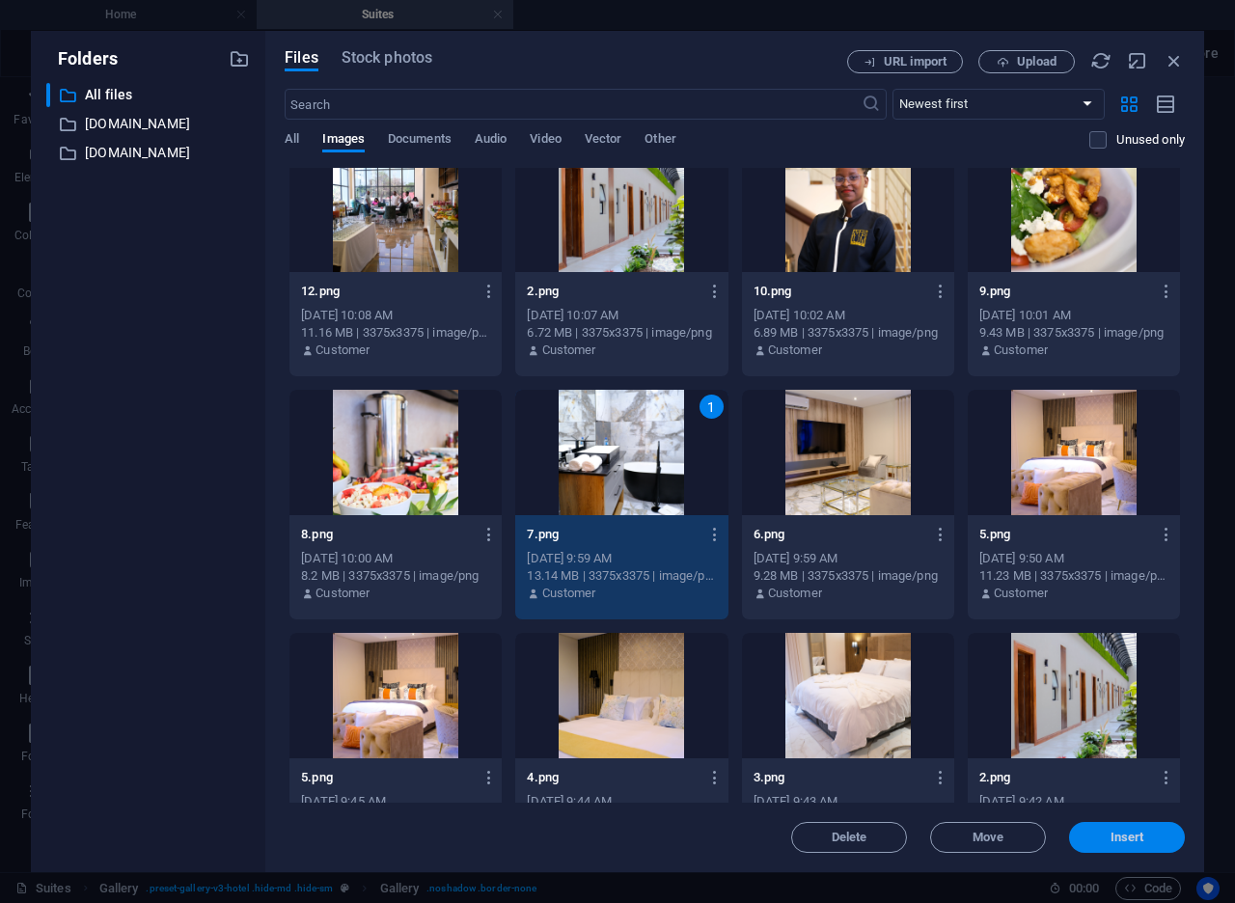
click at [1132, 844] on button "Insert" at bounding box center [1127, 837] width 116 height 31
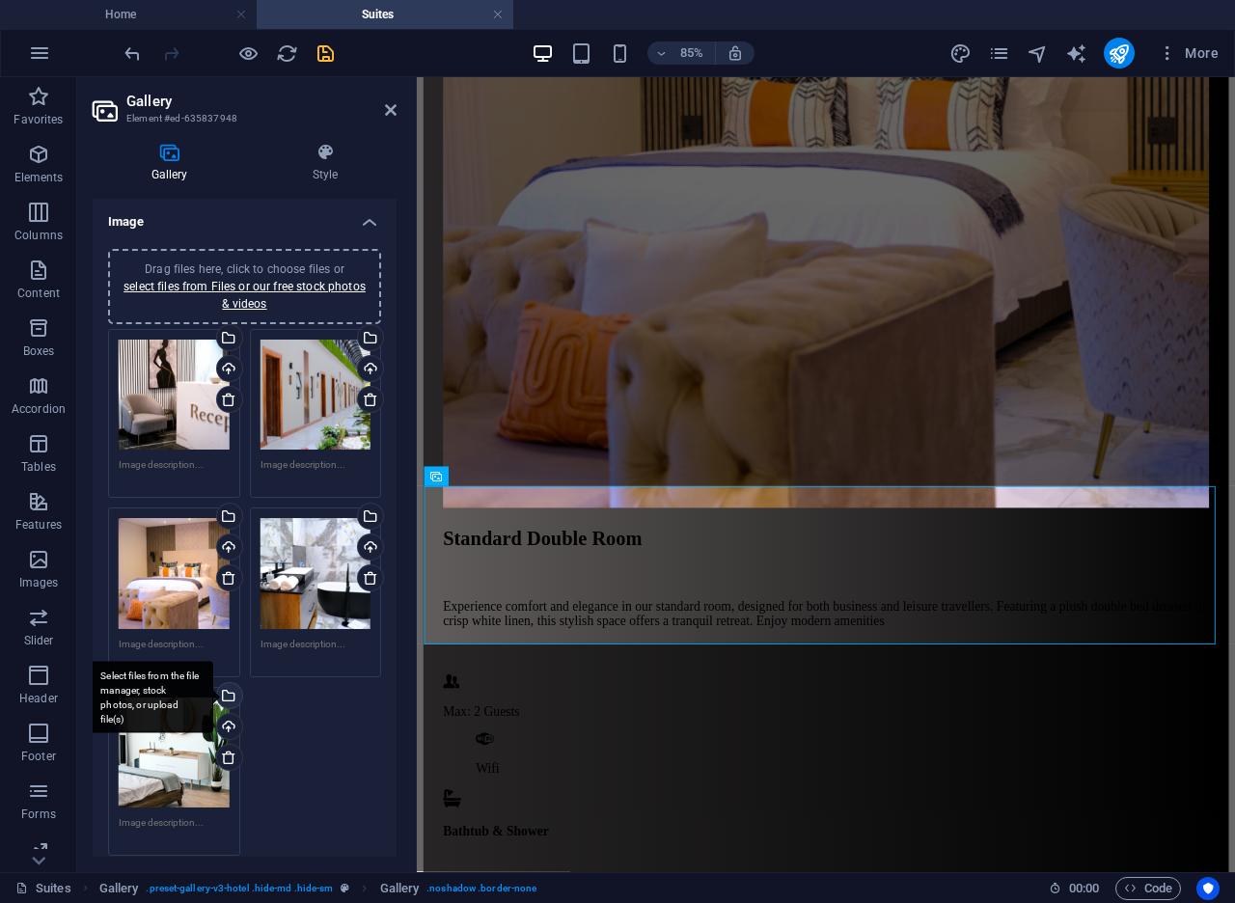
click at [231, 687] on div "Select files from the file manager, stock photos, or upload file(s)" at bounding box center [227, 697] width 29 height 29
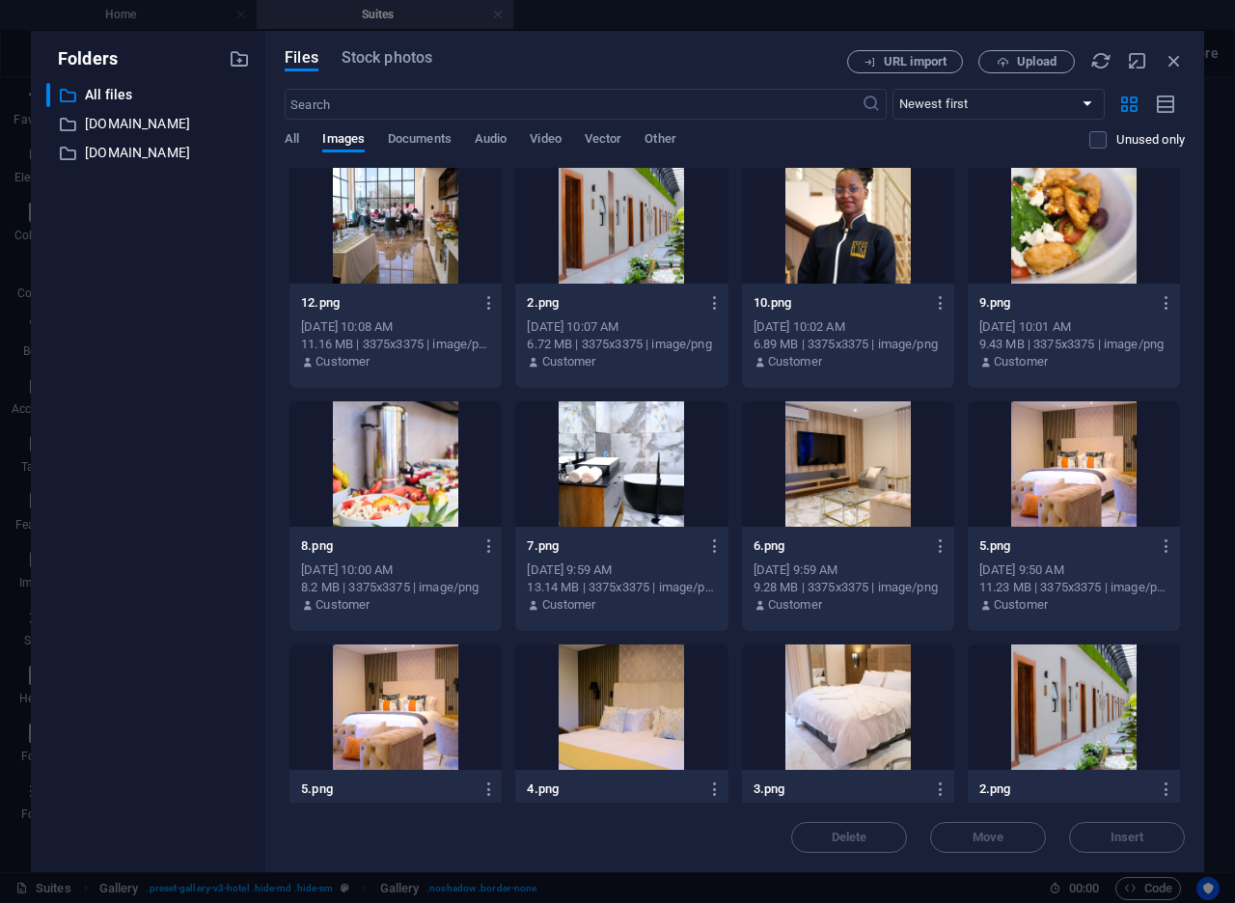
scroll to position [1956, 0]
click at [842, 482] on div at bounding box center [848, 462] width 212 height 125
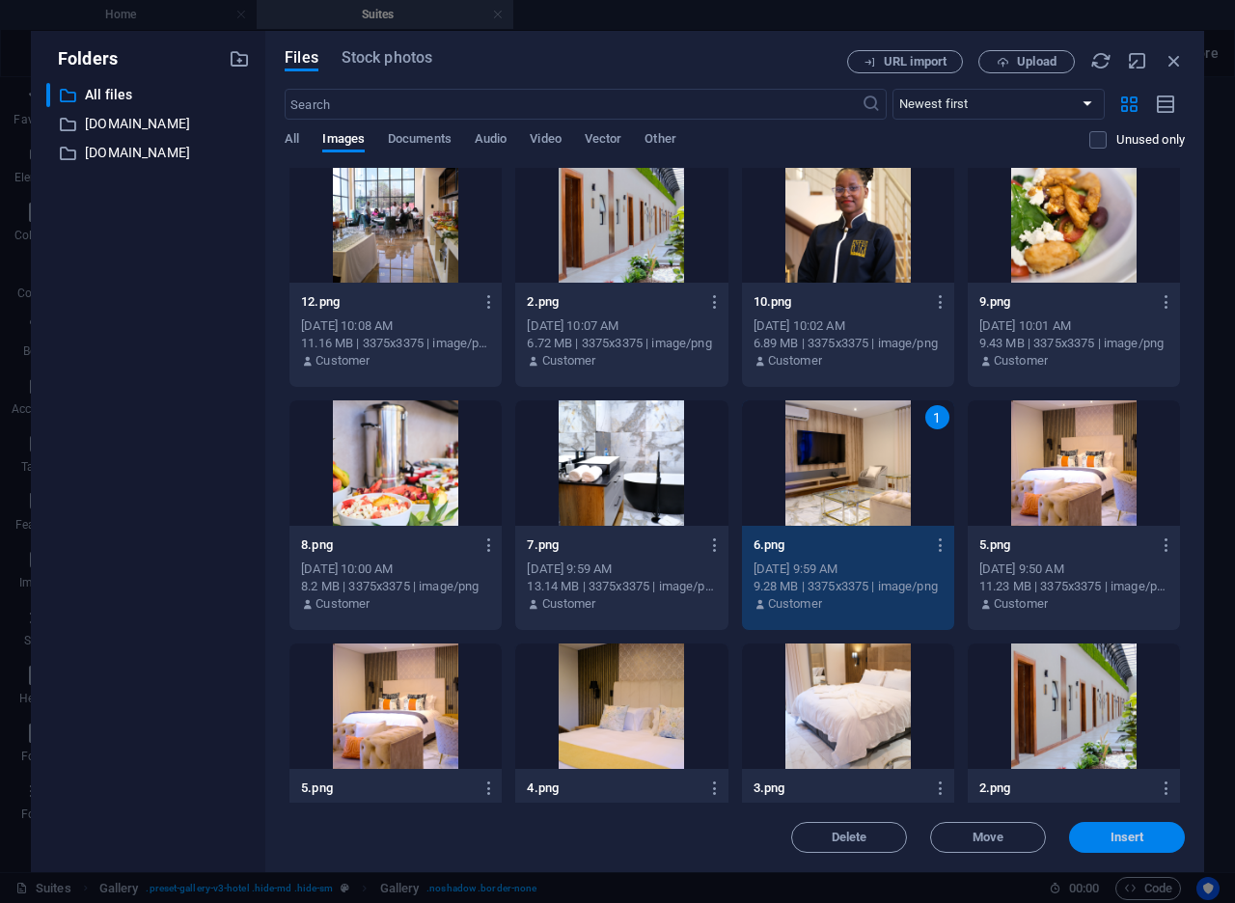
drag, startPoint x: 1098, startPoint y: 840, endPoint x: 803, endPoint y: 895, distance: 300.2
click at [1098, 840] on span "Insert" at bounding box center [1126, 837] width 100 height 12
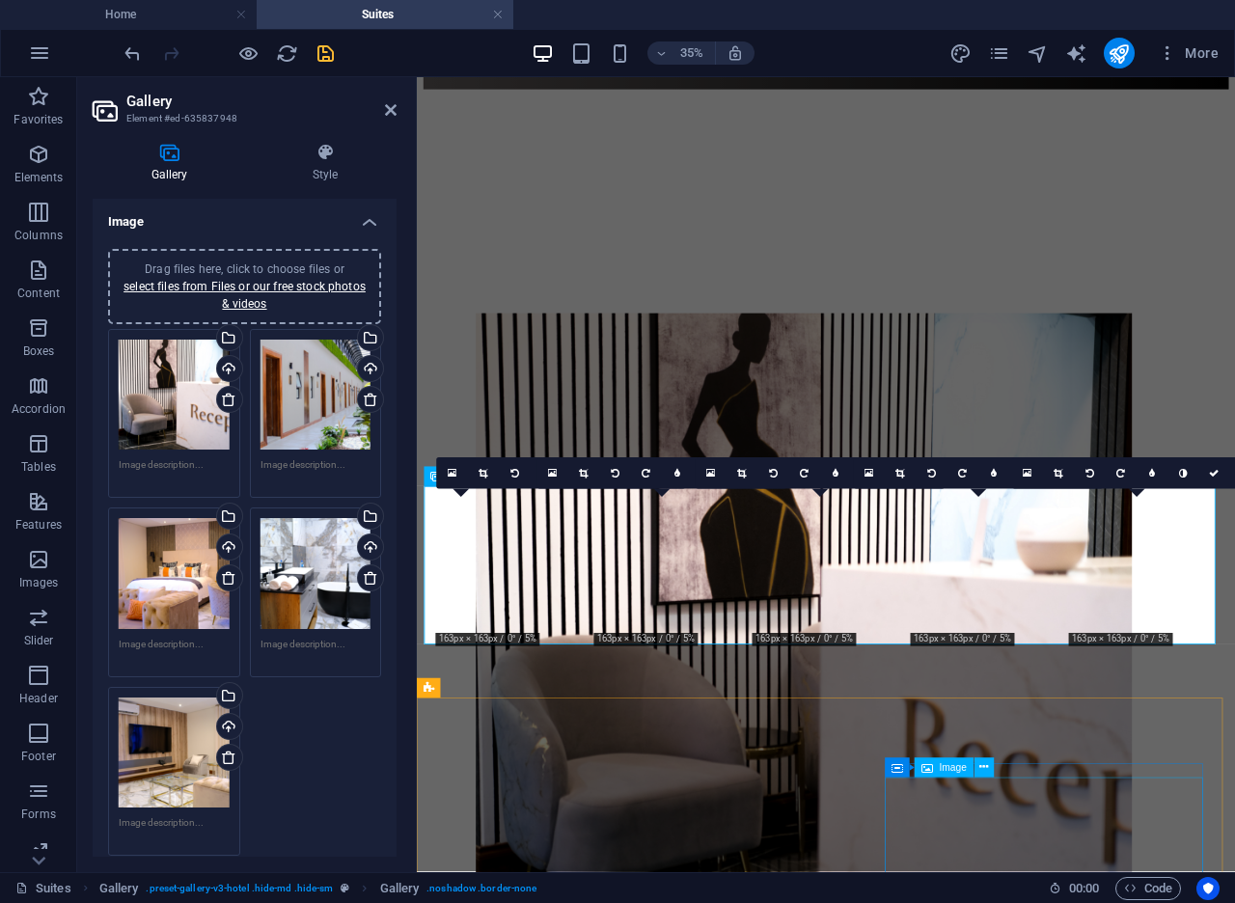
scroll to position [2526, 0]
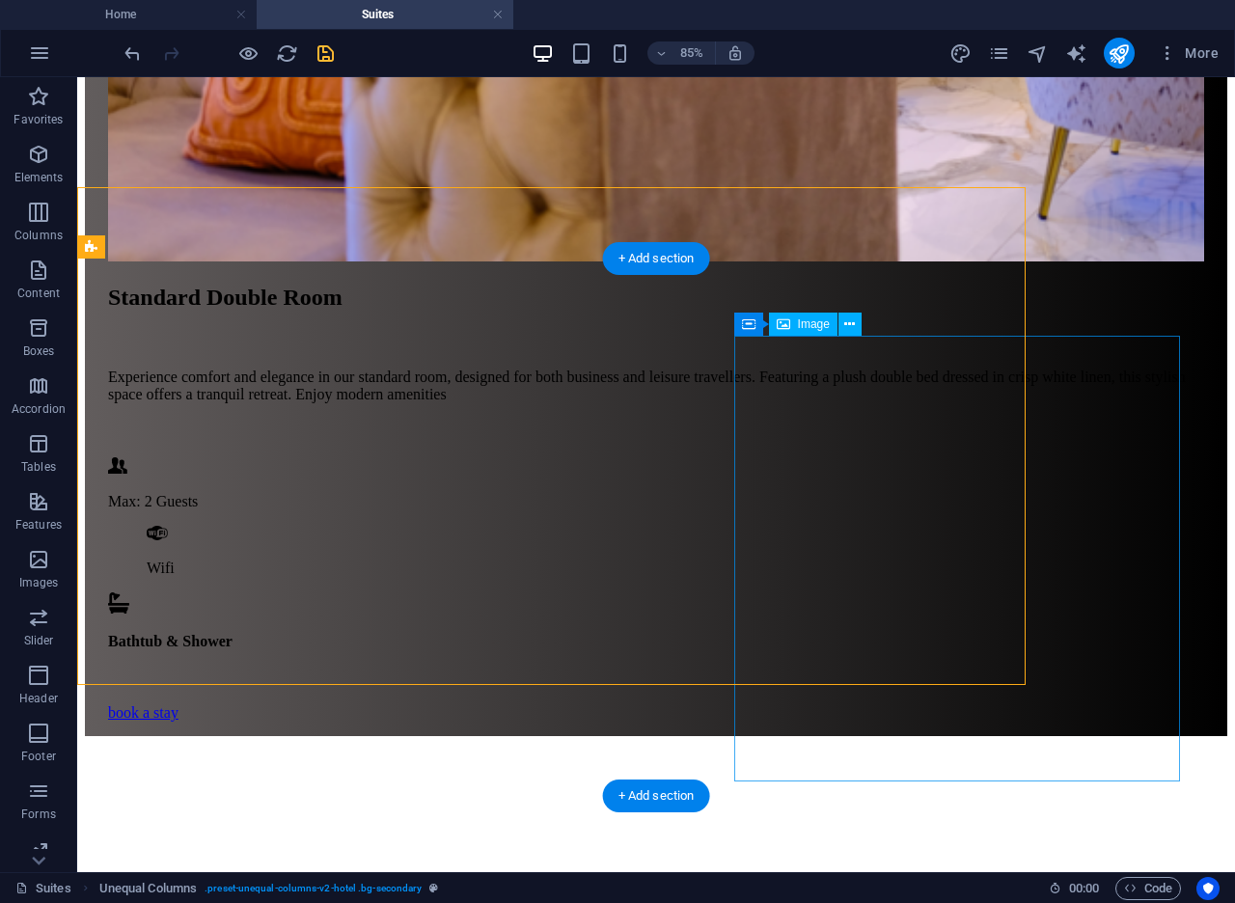
scroll to position [3146, 0]
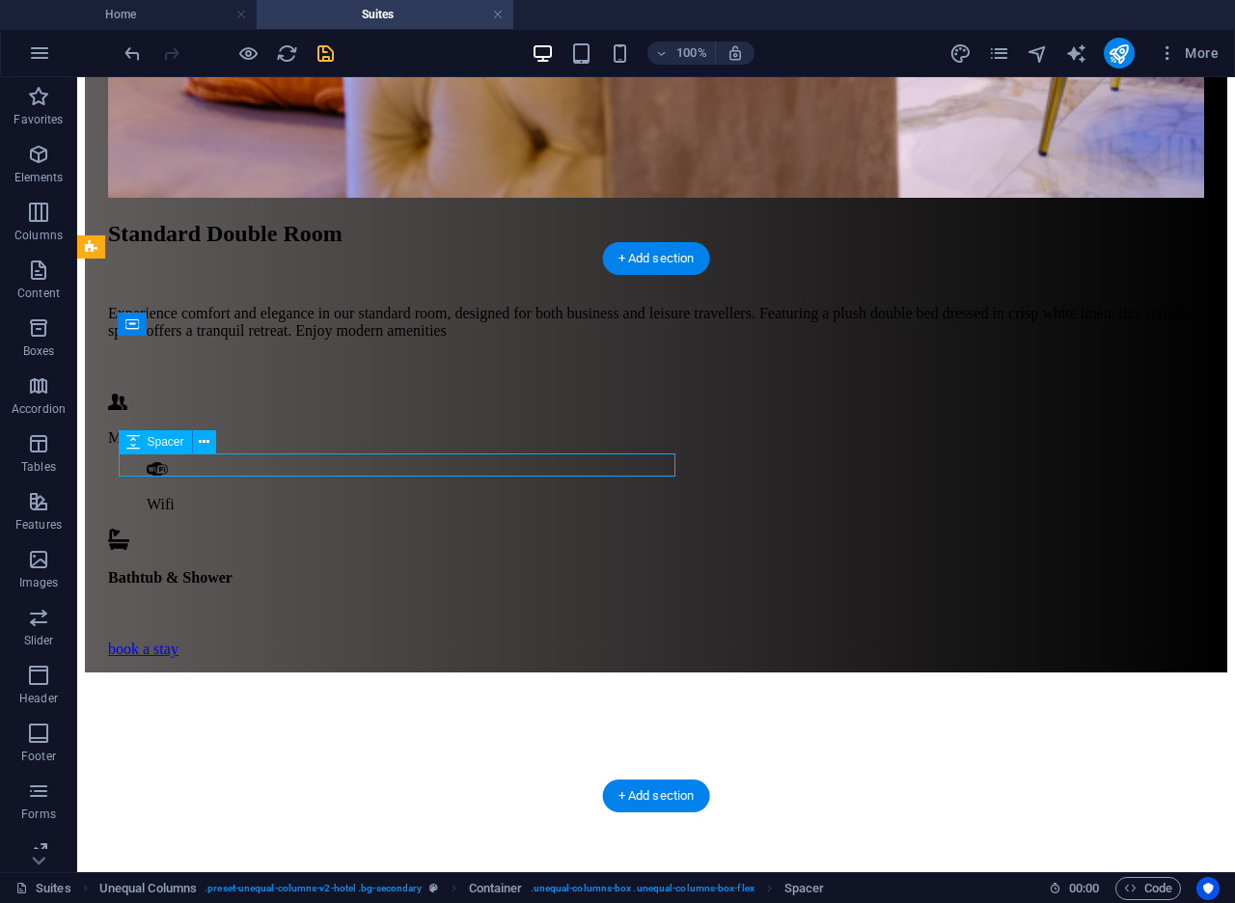
select select "px"
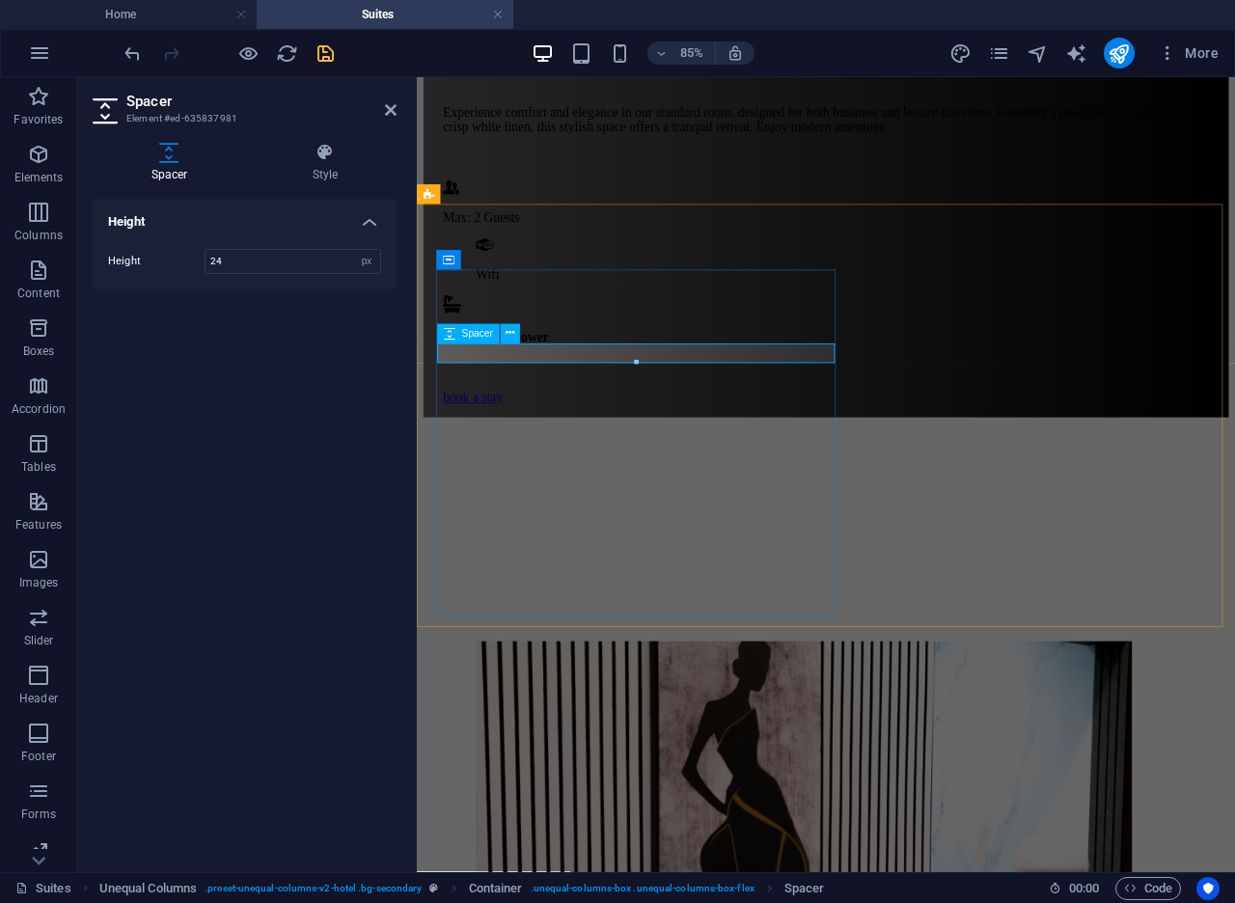
drag, startPoint x: 939, startPoint y: 437, endPoint x: 553, endPoint y: 400, distance: 388.5
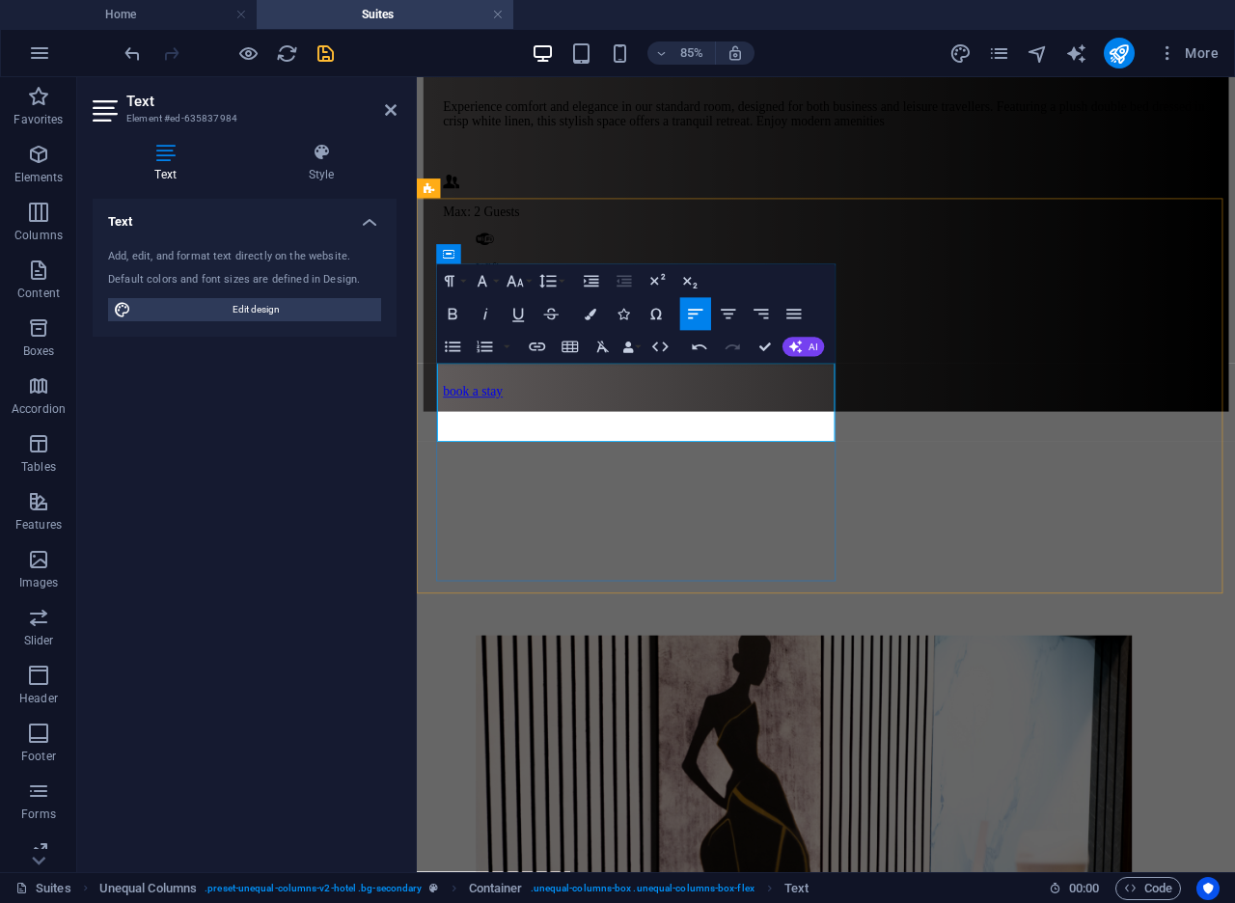
scroll to position [3537, 2]
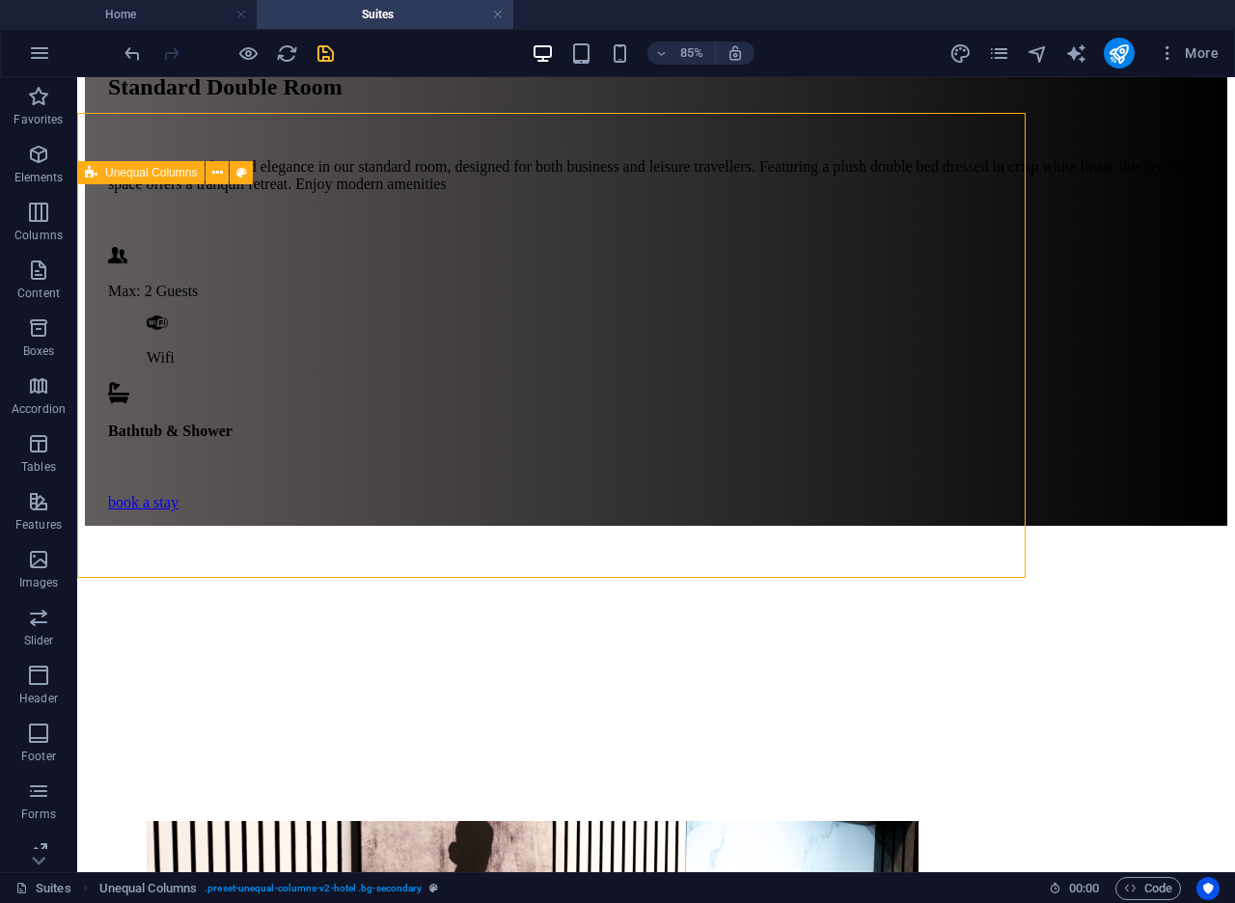
scroll to position [3221, 0]
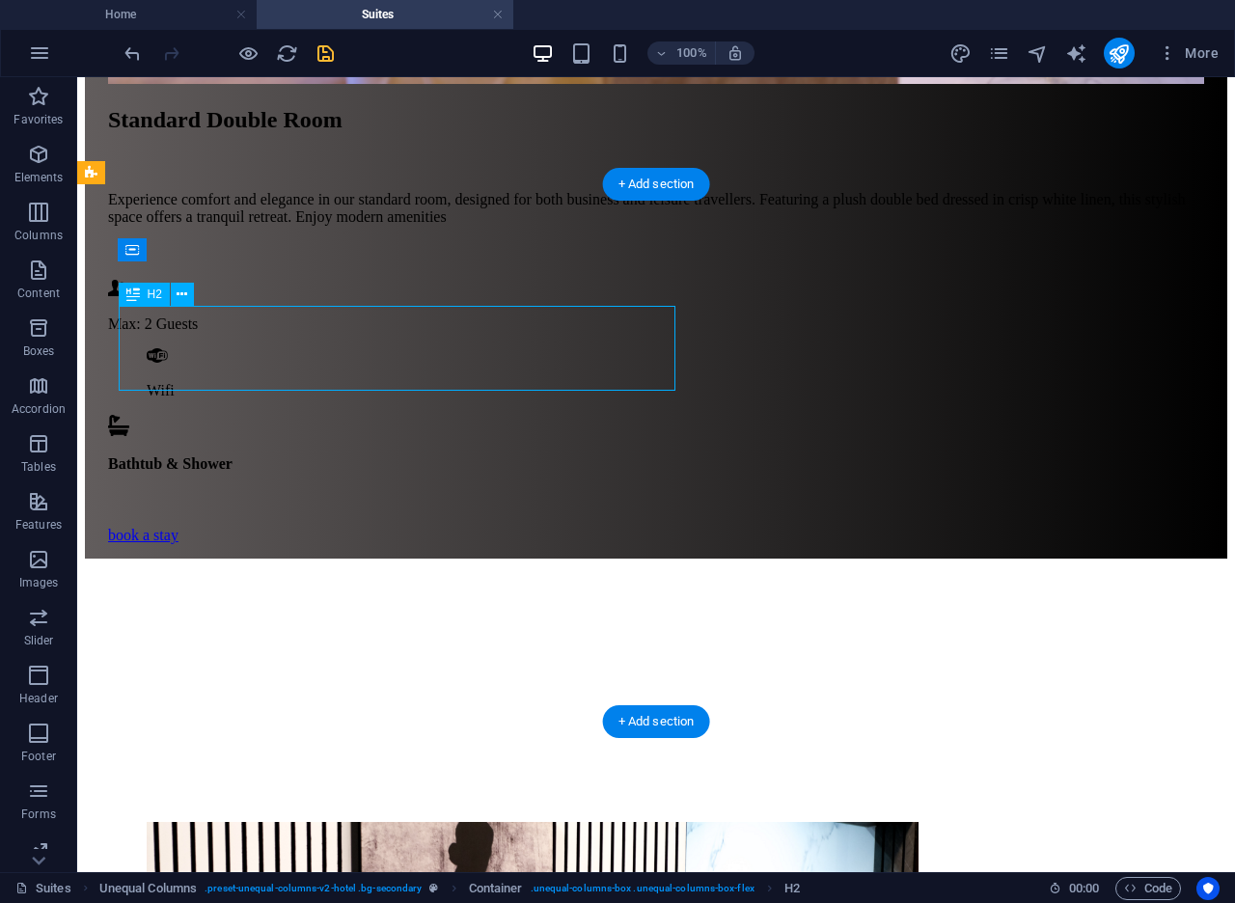
scroll to position [3181, 0]
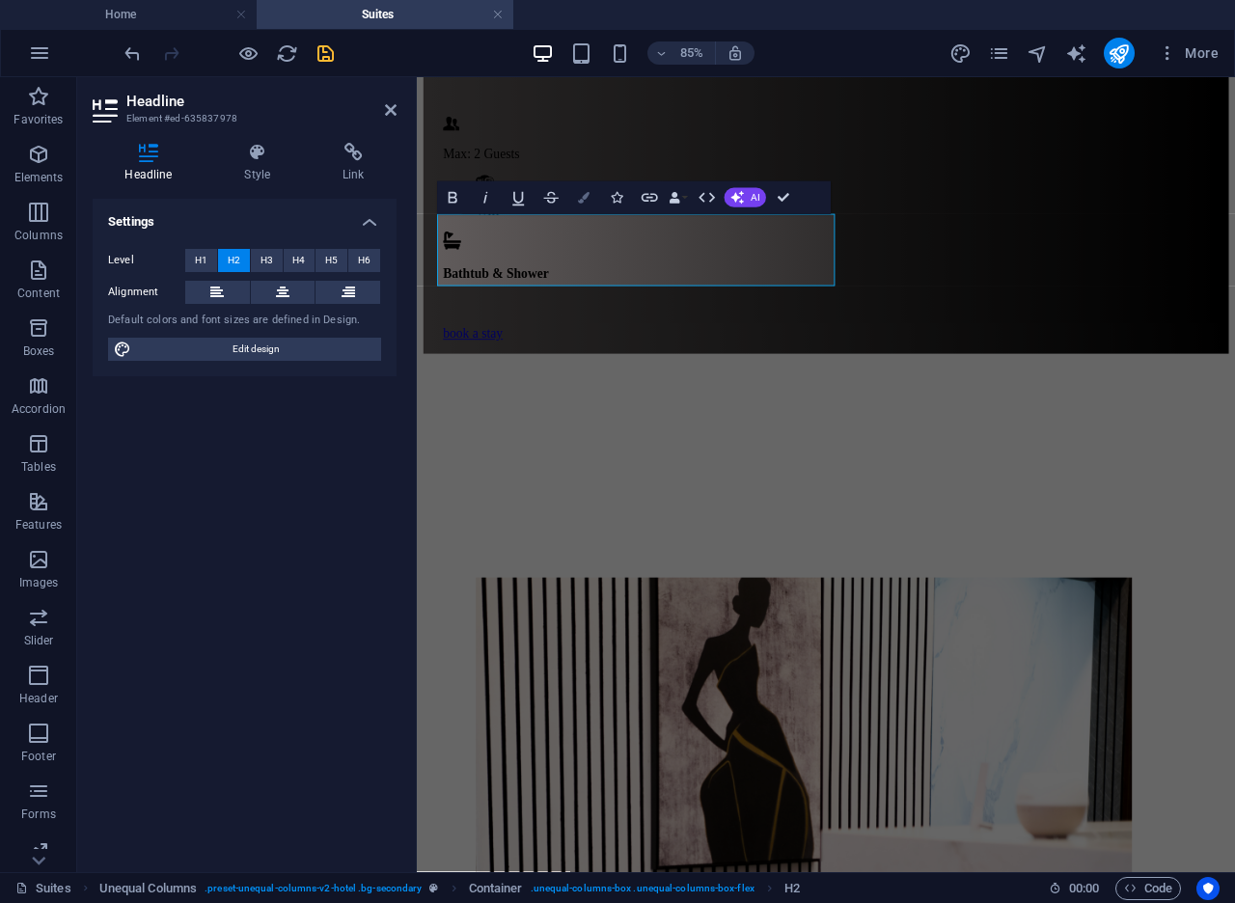
click at [589, 204] on button "Colors" at bounding box center [583, 197] width 31 height 33
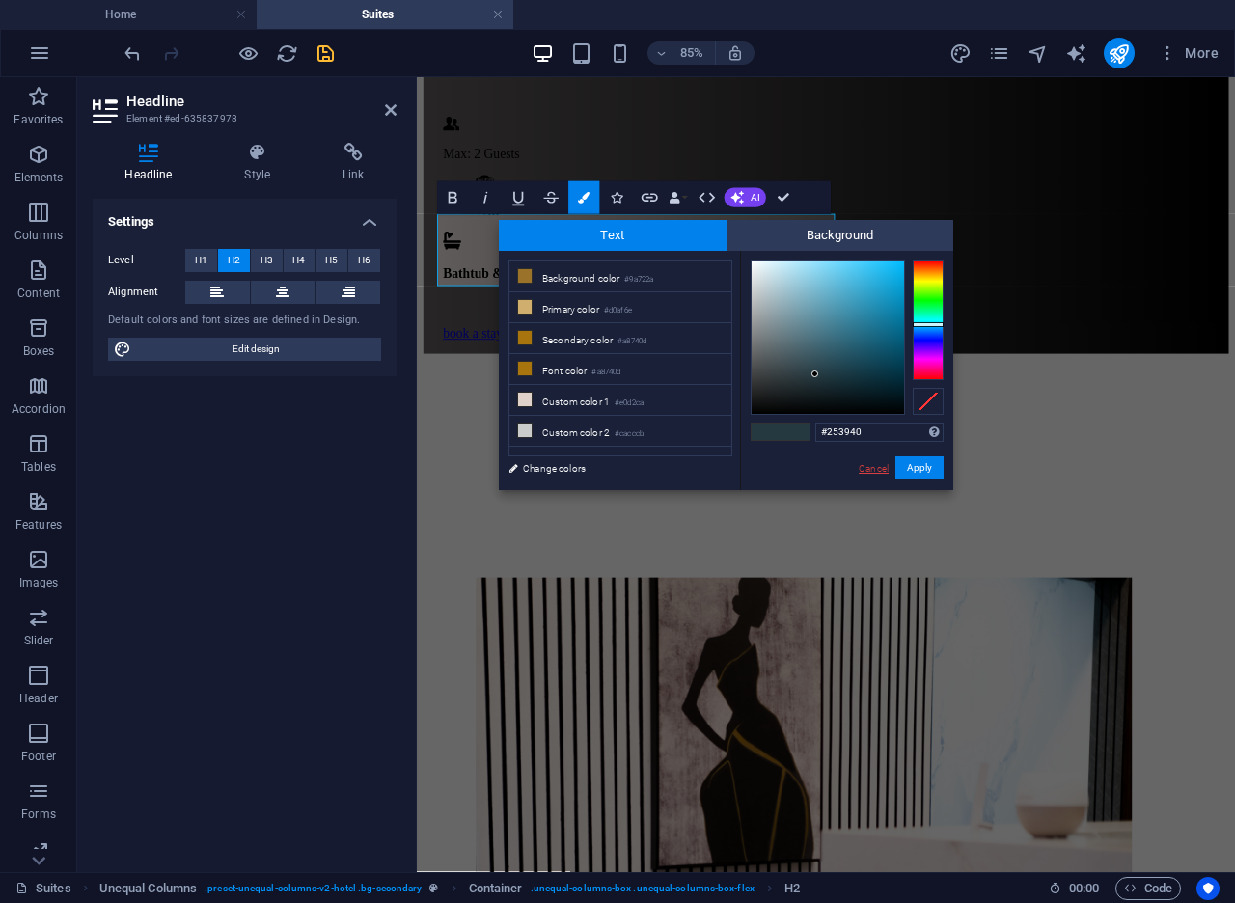
click at [868, 466] on link "Cancel" at bounding box center [874, 468] width 34 height 14
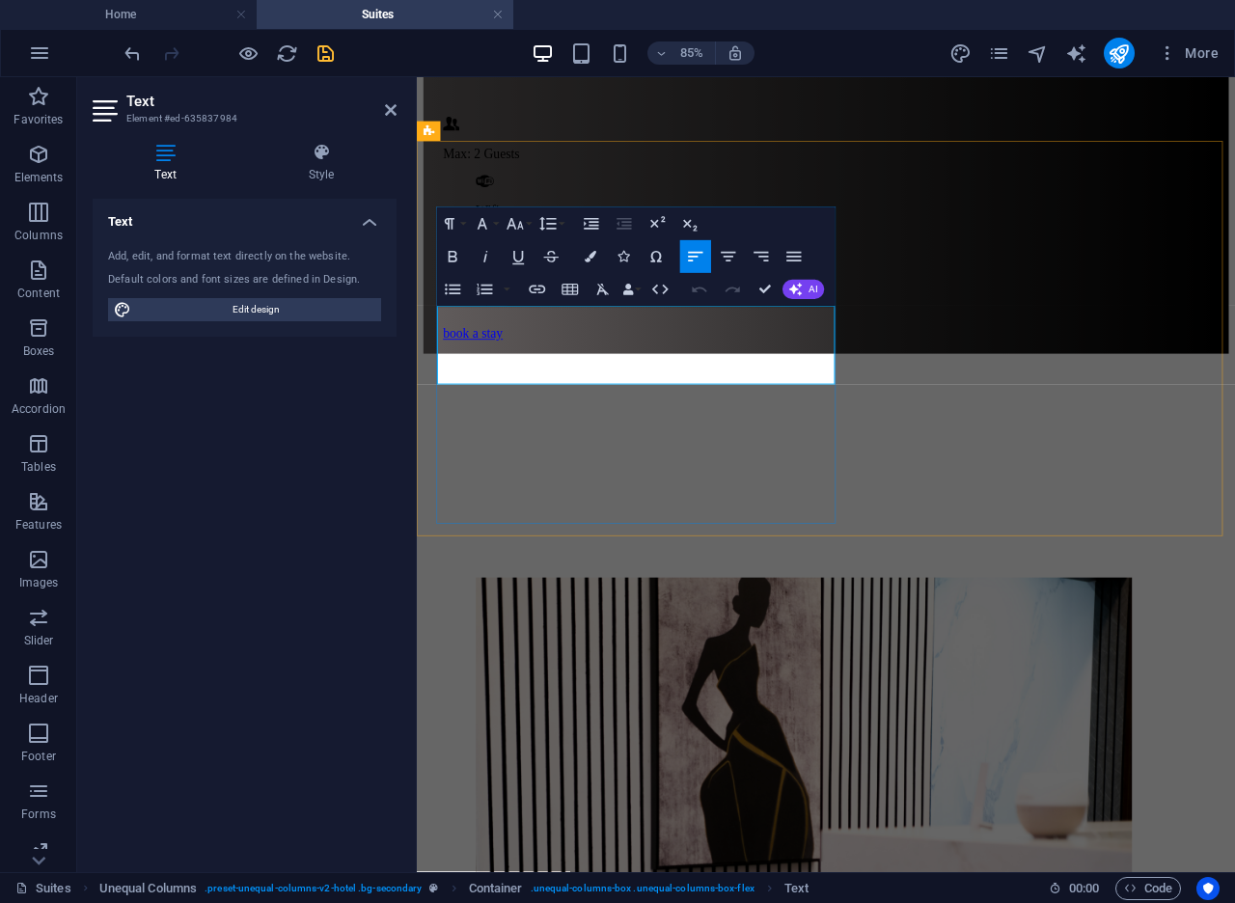
click at [599, 251] on button "Colors" at bounding box center [590, 256] width 31 height 33
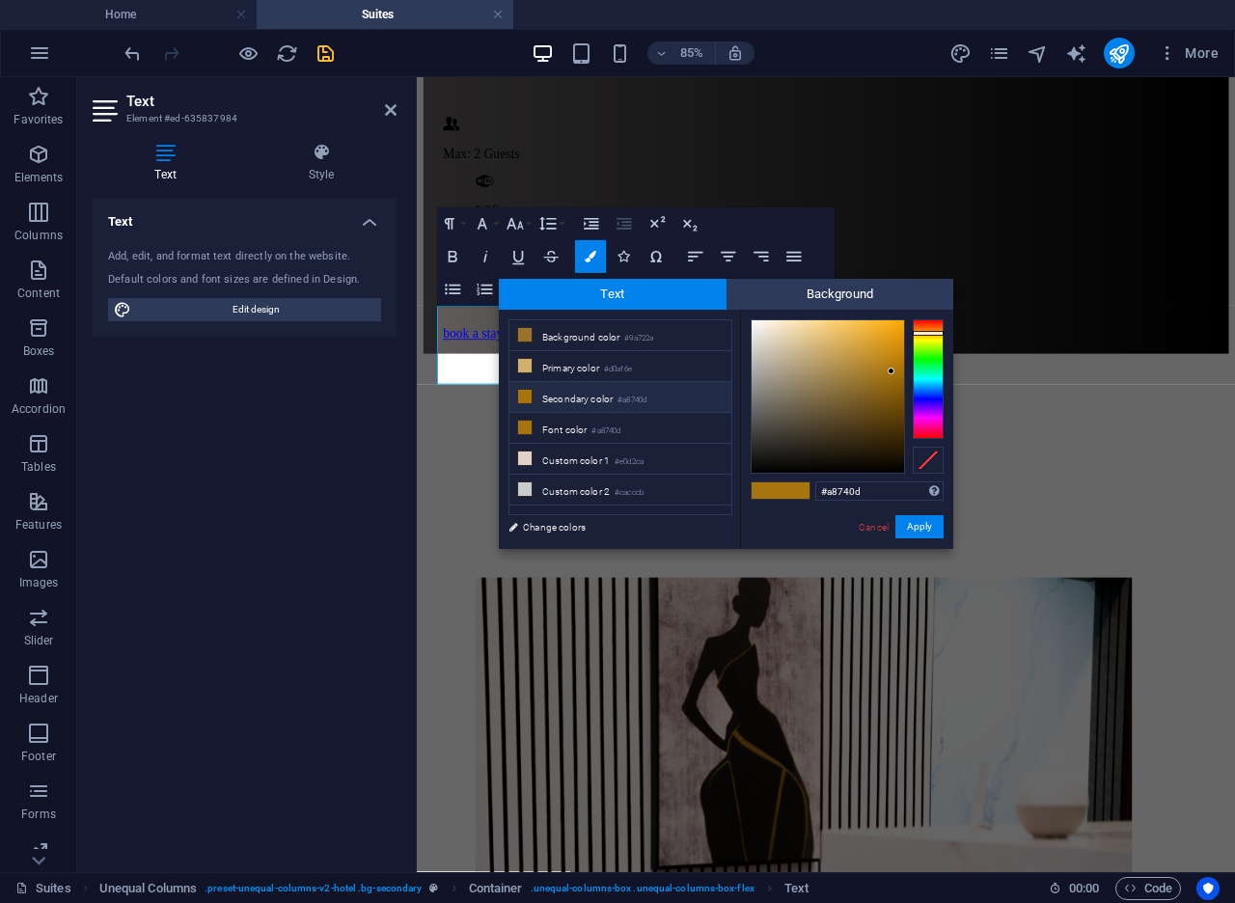
drag, startPoint x: 872, startPoint y: 487, endPoint x: 812, endPoint y: 489, distance: 59.8
click at [812, 489] on div "#a8740d Supported formats #0852ed rgb(8, 82, 237) rgba(8, 82, 237, 90%) hsv(221…" at bounding box center [846, 569] width 213 height 519
type input "#253940"
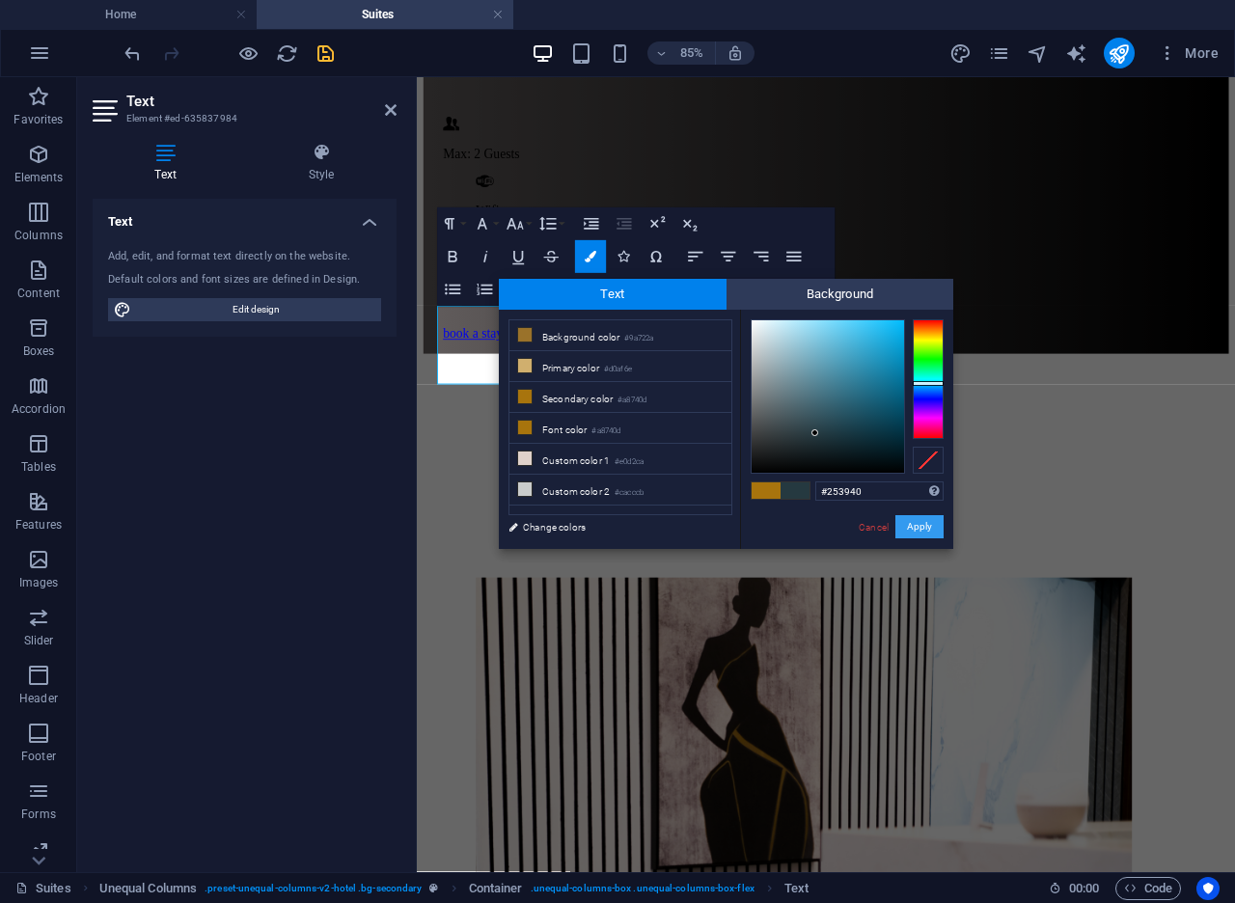
click at [914, 523] on button "Apply" at bounding box center [919, 526] width 48 height 23
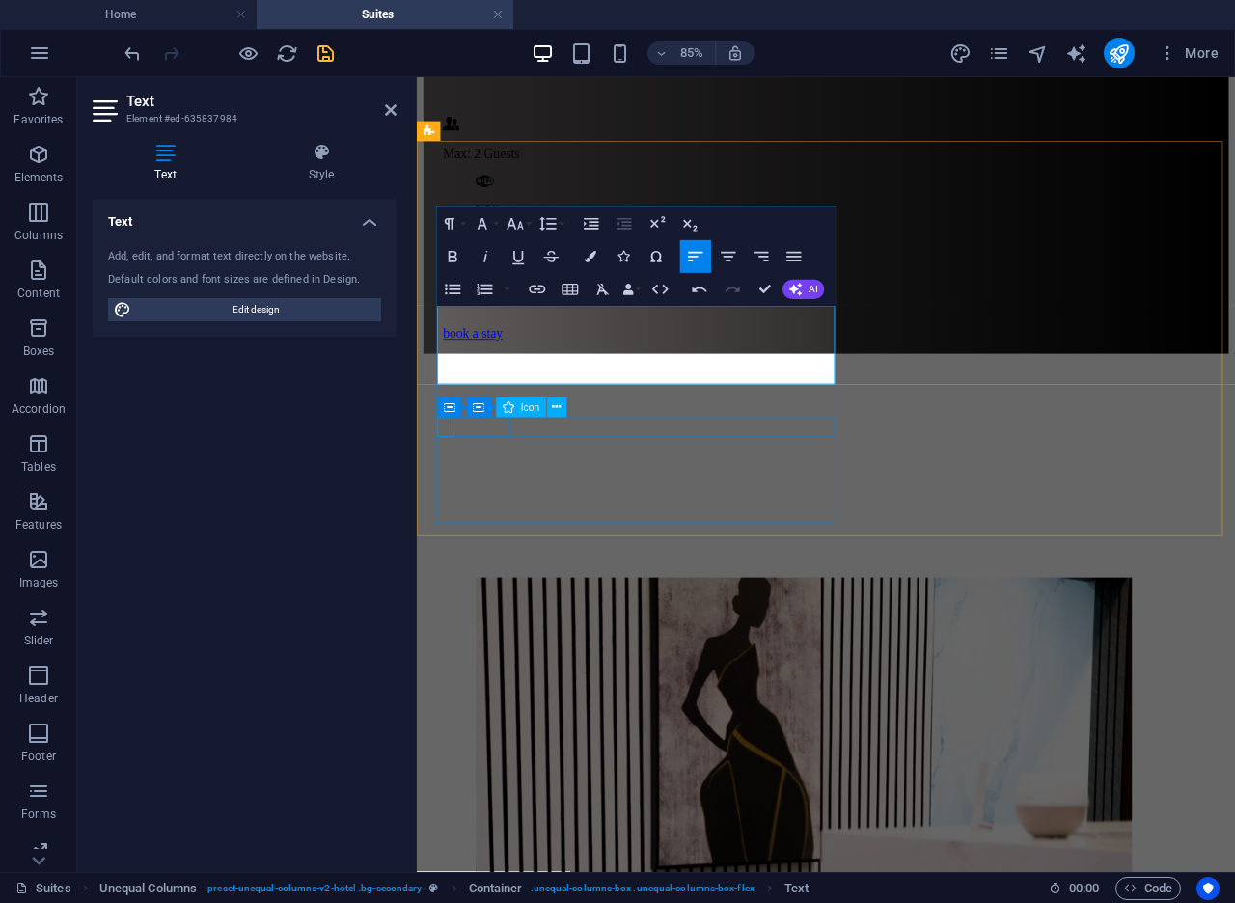
select select "xMidYMid"
select select "px"
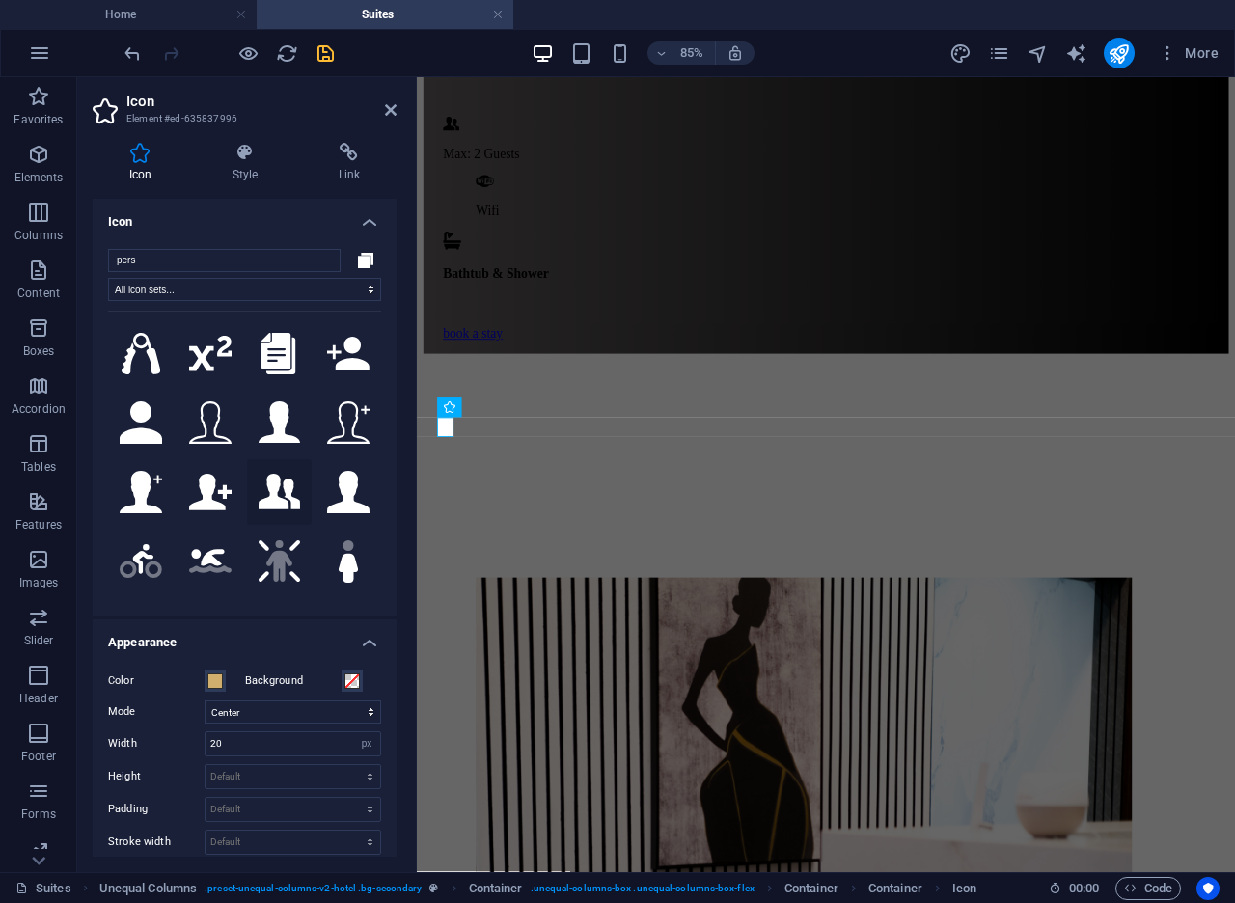
type input "pers"
click at [277, 474] on icon at bounding box center [280, 492] width 42 height 37
click at [223, 680] on button "Color" at bounding box center [214, 680] width 21 height 21
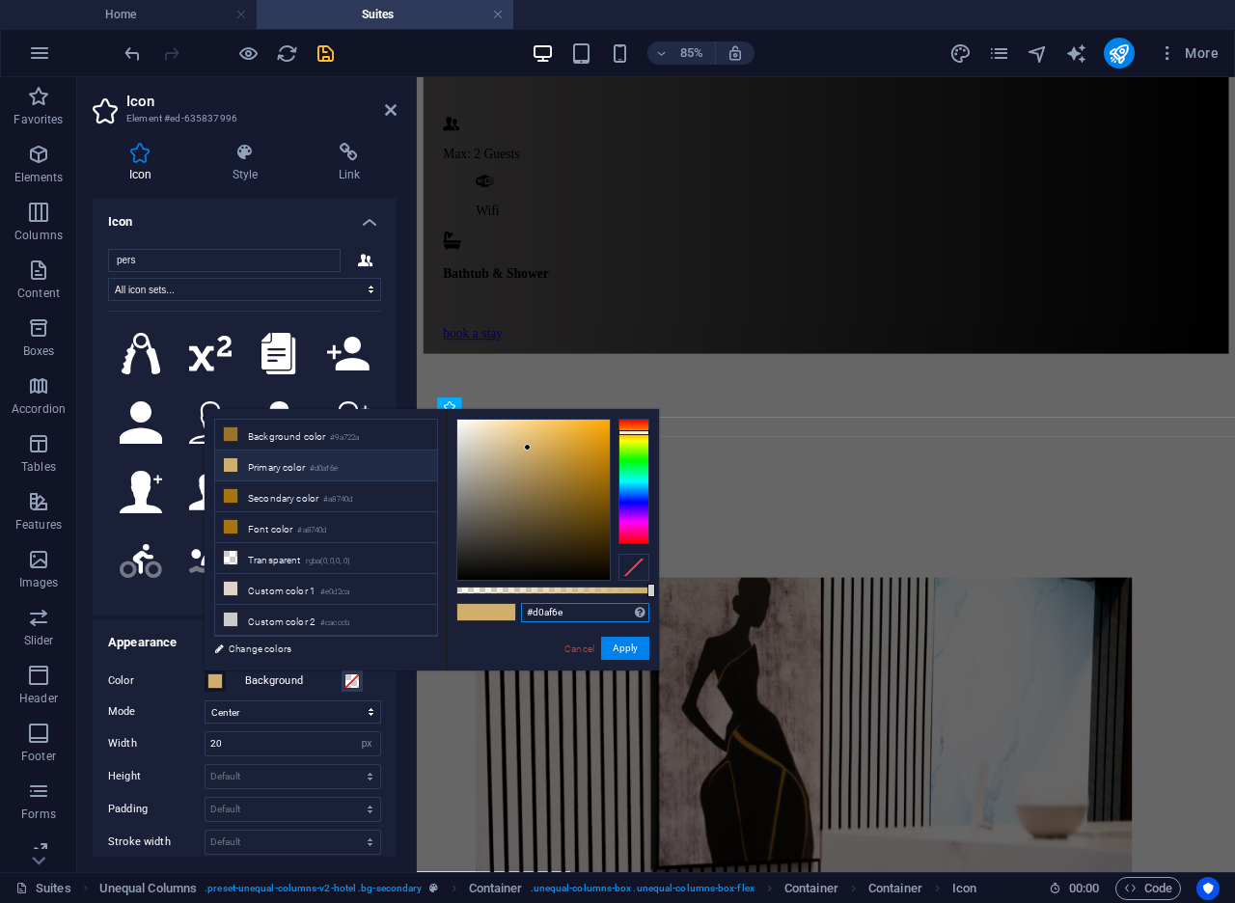
drag, startPoint x: 578, startPoint y: 617, endPoint x: 514, endPoint y: 608, distance: 64.4
click at [514, 608] on div "#d0af6e Supported formats #0852ed rgb(8, 82, 237) rgba(8, 82, 237, 90%) hsv(221…" at bounding box center [552, 679] width 213 height 541
paste input "253940"
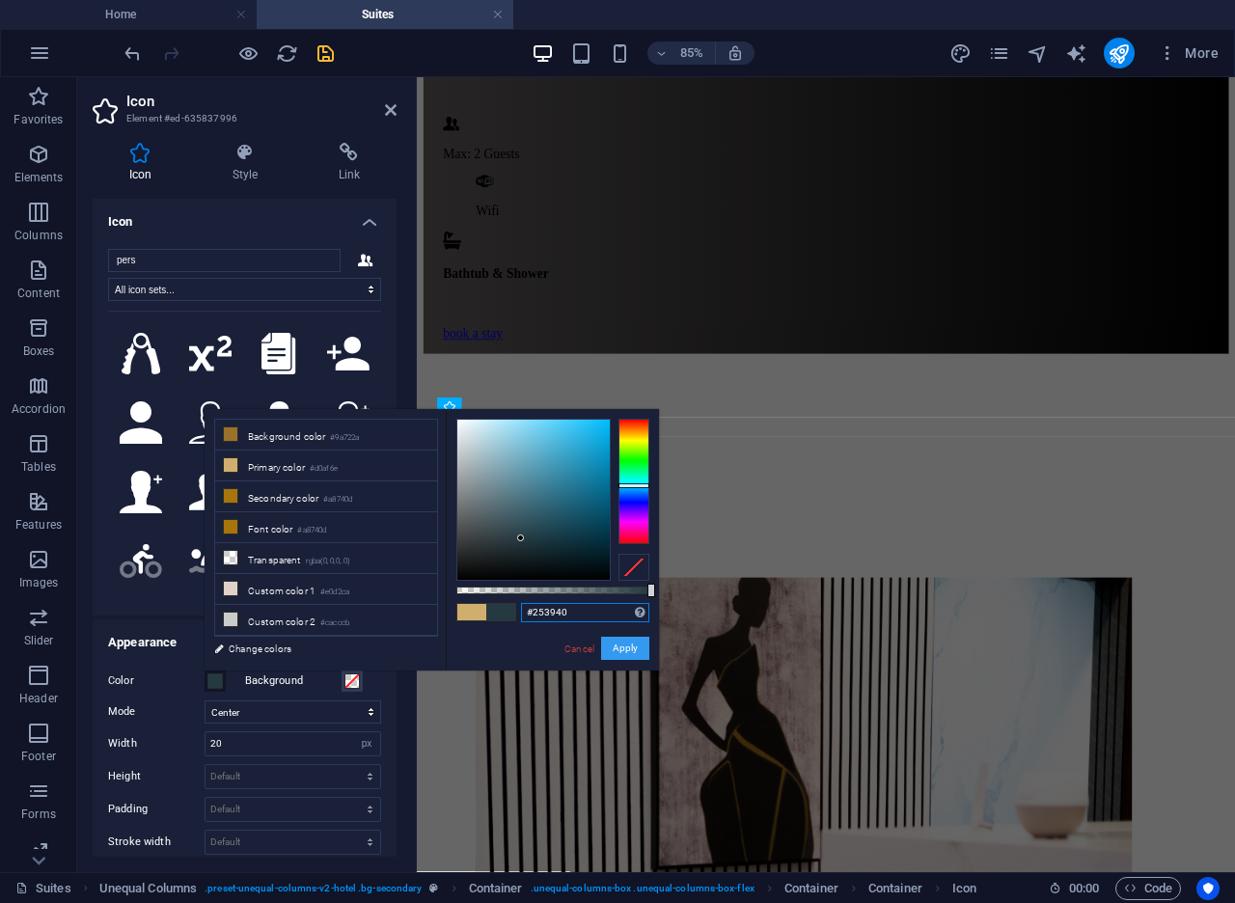
type input "#253940"
click at [623, 647] on button "Apply" at bounding box center [625, 648] width 48 height 23
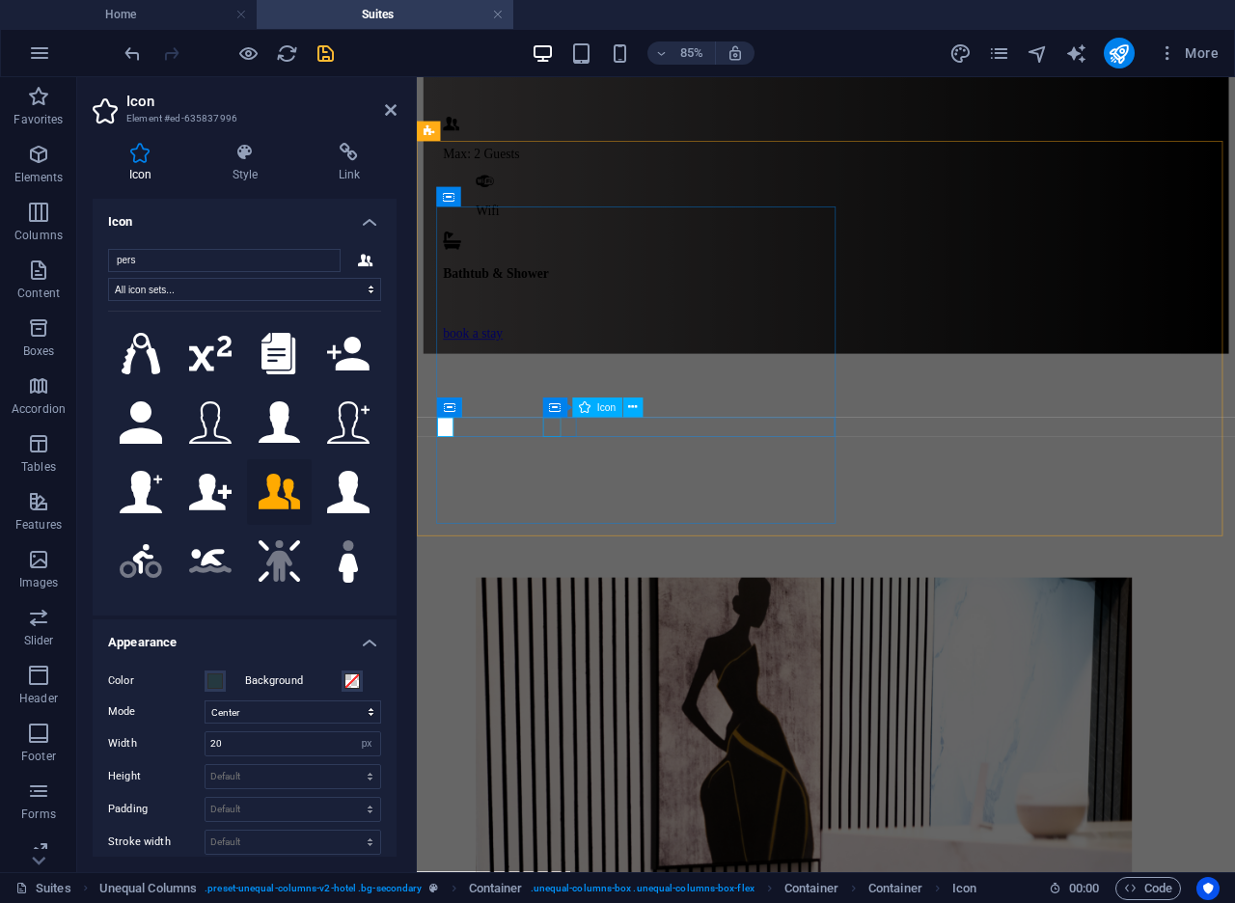
select select "xMidYMid"
select select "px"
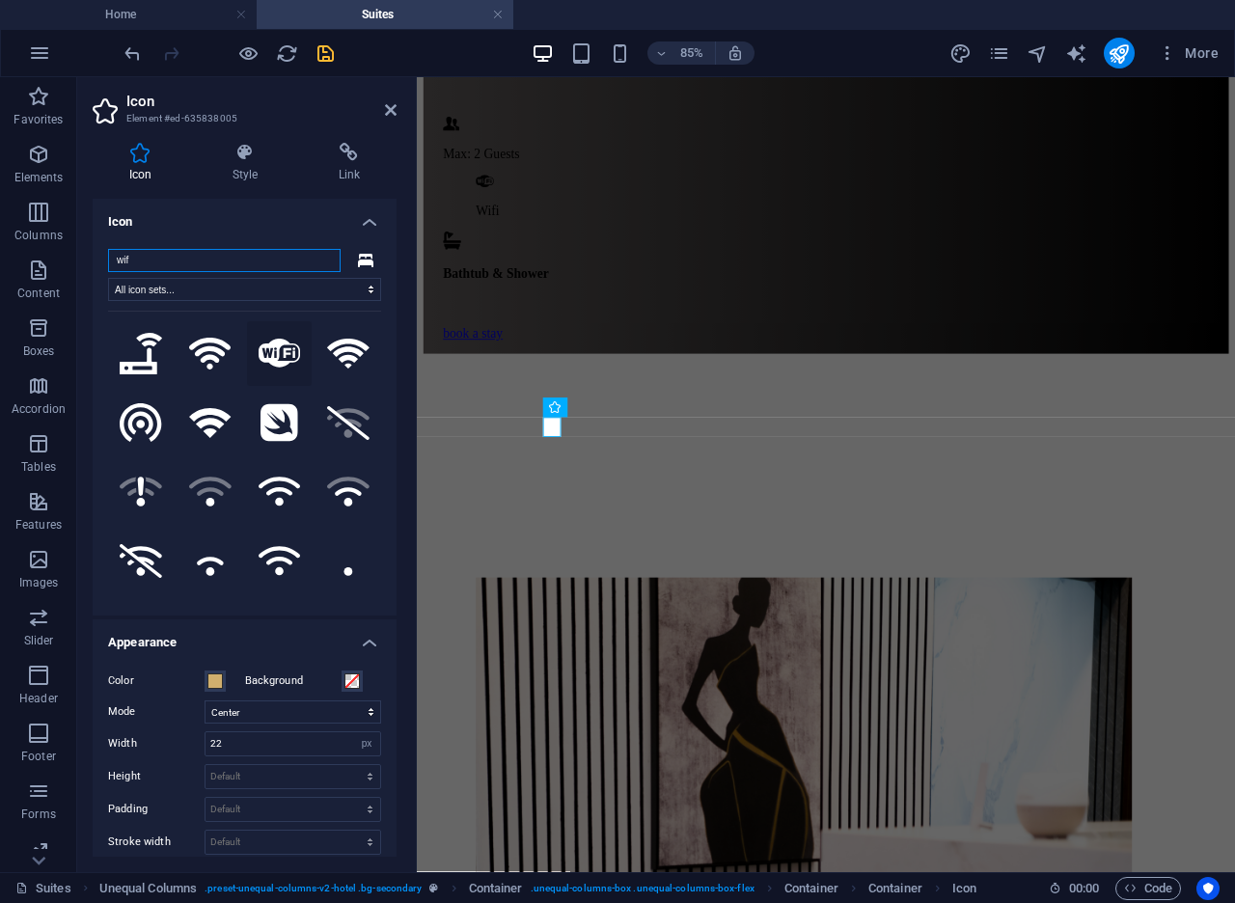
type input "wif"
click at [267, 360] on icon at bounding box center [280, 353] width 42 height 29
click at [216, 683] on span at bounding box center [214, 680] width 15 height 15
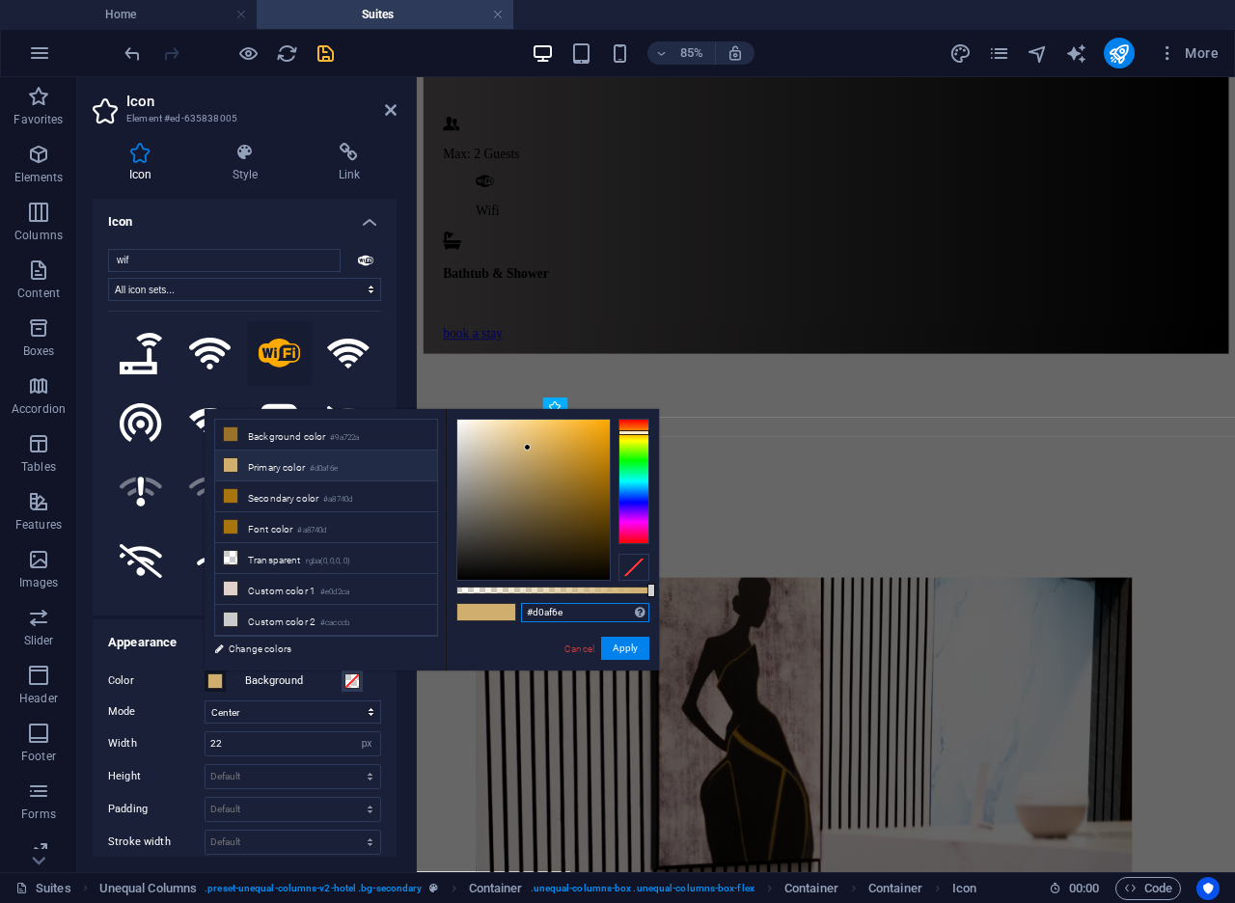
drag, startPoint x: 569, startPoint y: 613, endPoint x: 499, endPoint y: 603, distance: 71.2
click at [499, 604] on div "#d0af6e Supported formats #0852ed rgb(8, 82, 237) rgba(8, 82, 237, 90%) hsv(221…" at bounding box center [552, 679] width 213 height 541
paste input "253940"
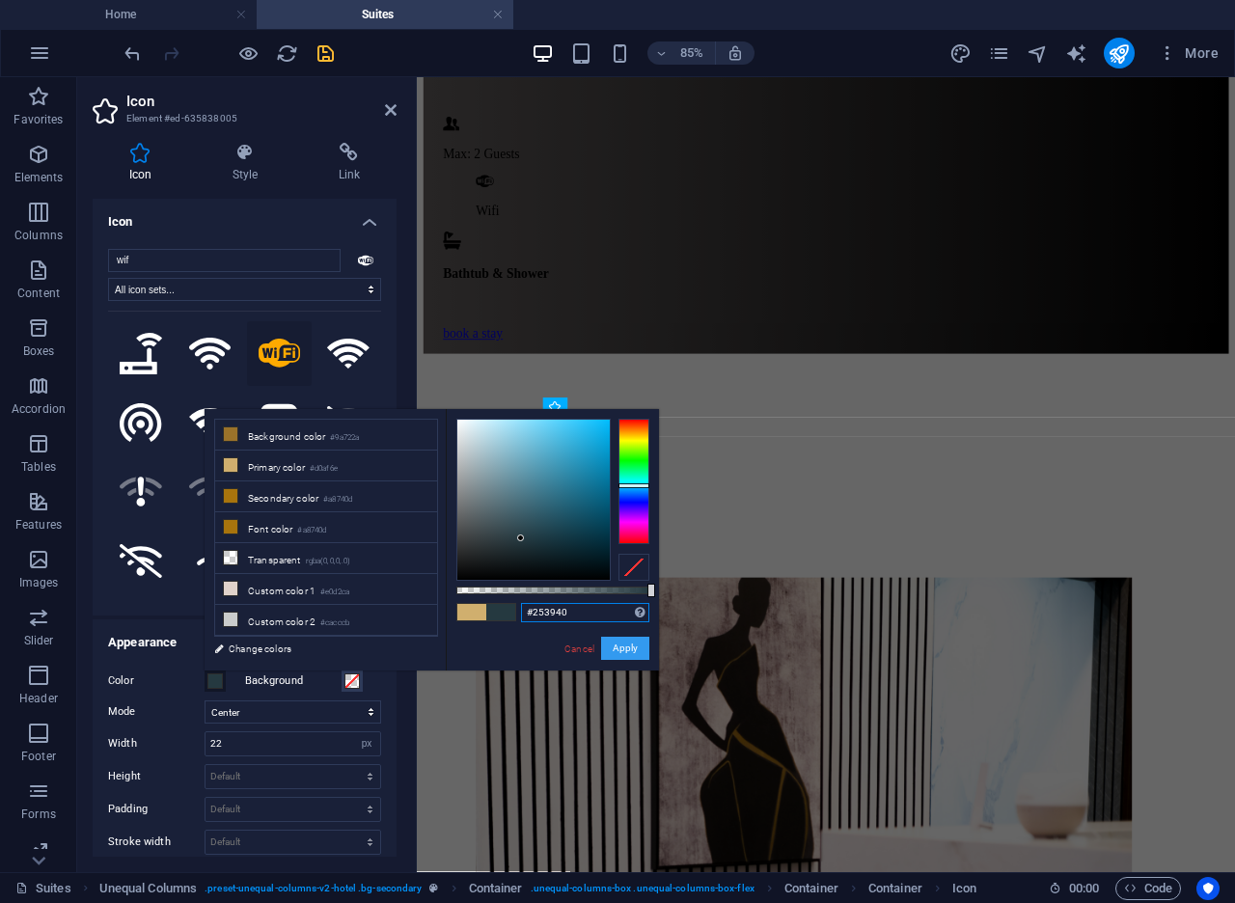
type input "#253940"
click at [647, 644] on button "Apply" at bounding box center [625, 648] width 48 height 23
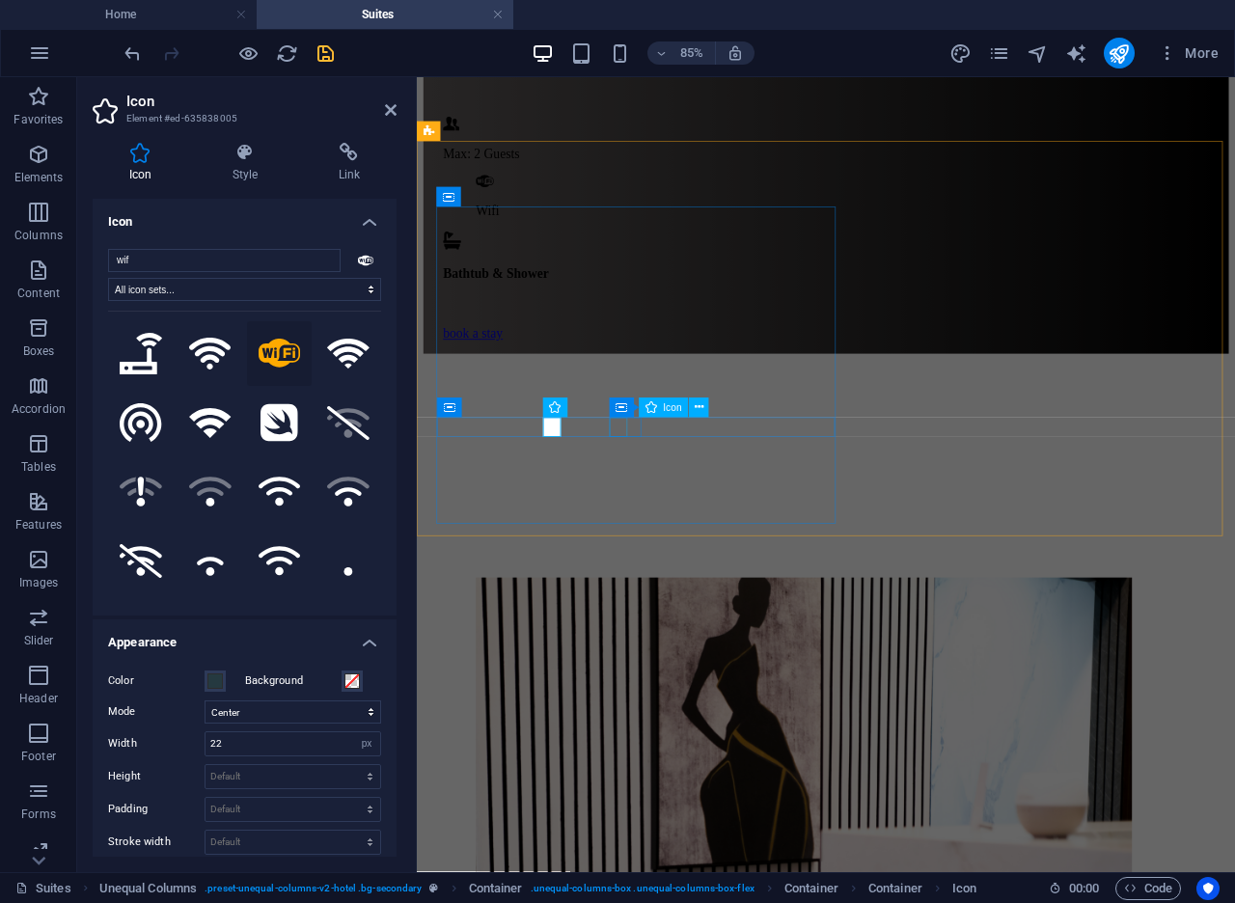
select select "xMidYMid"
select select "px"
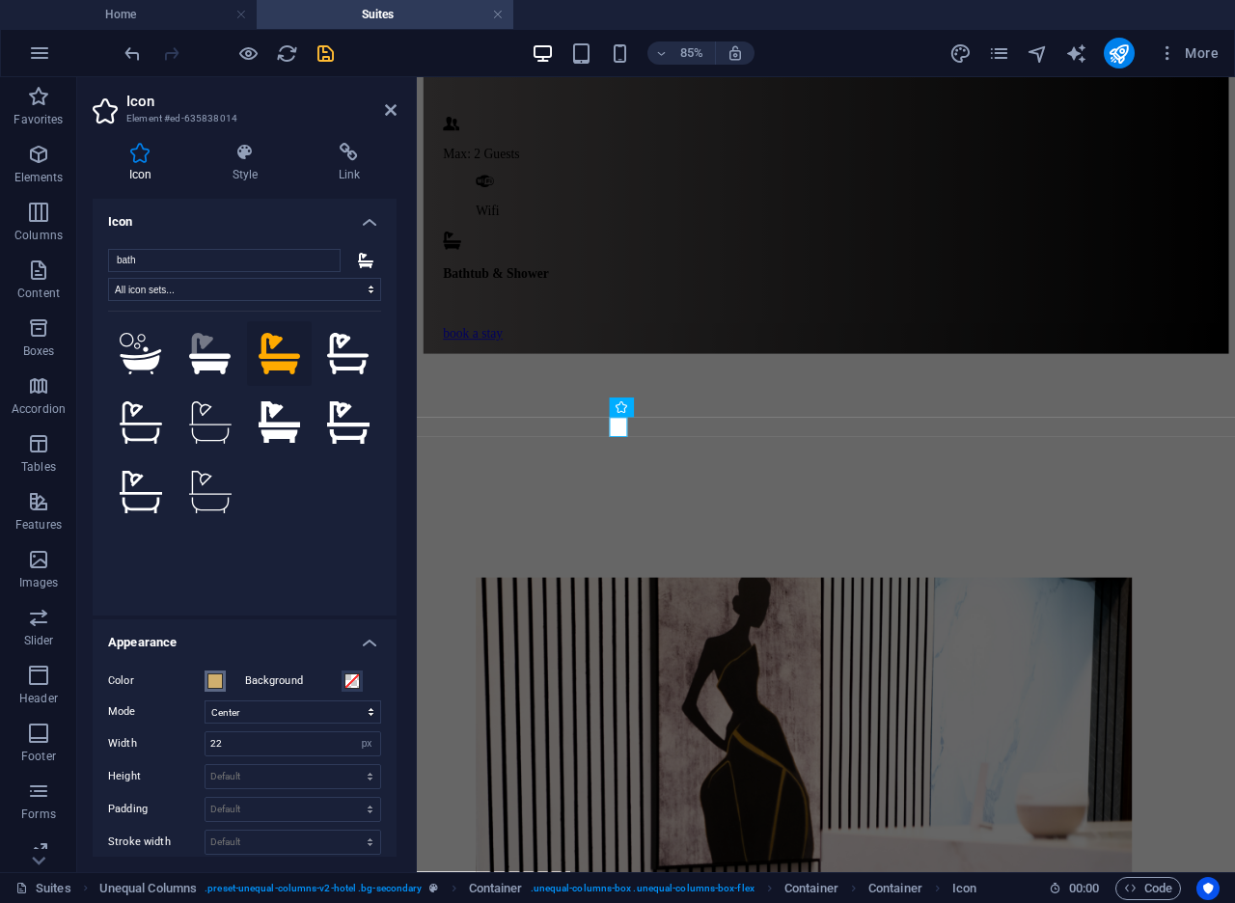
click at [216, 683] on span at bounding box center [214, 680] width 15 height 15
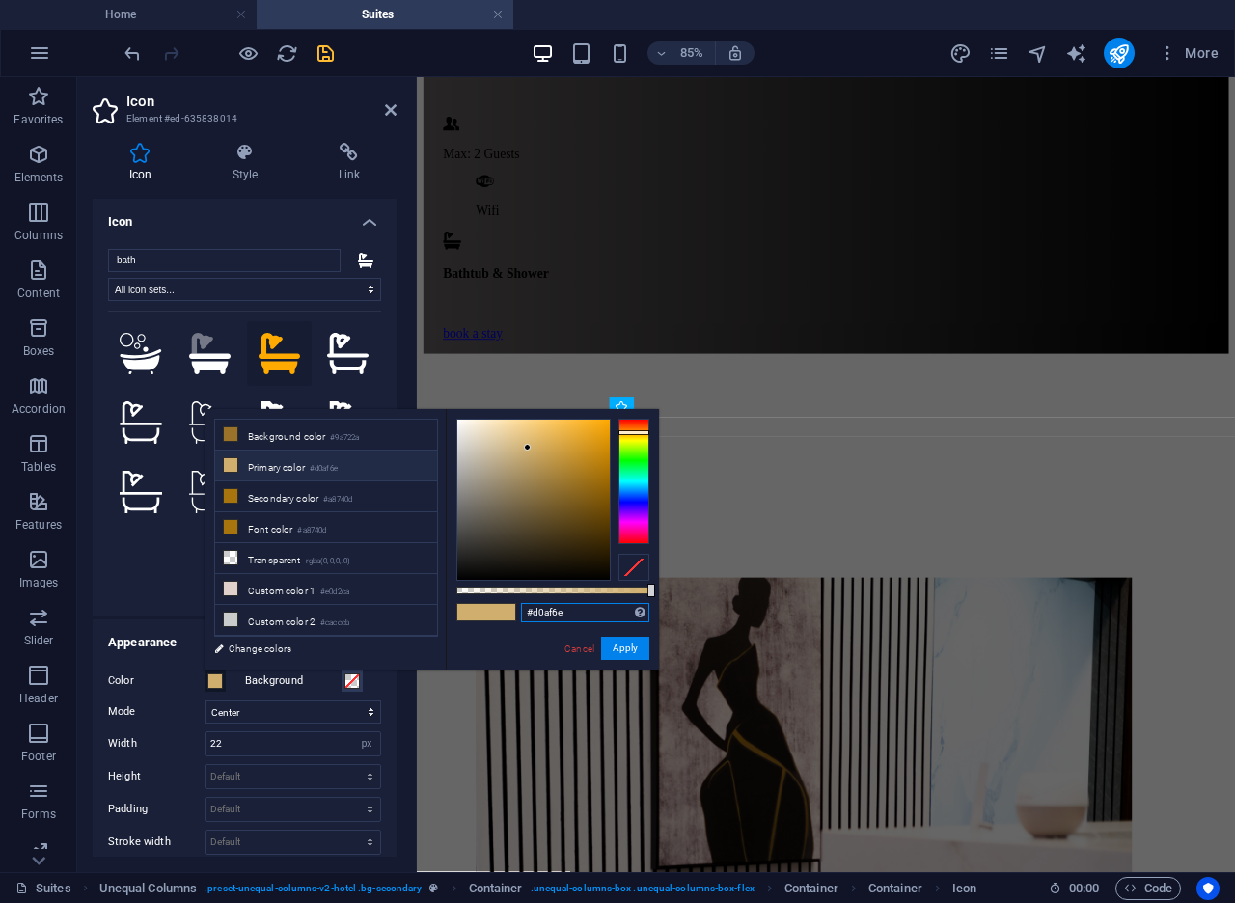
drag, startPoint x: 593, startPoint y: 613, endPoint x: 505, endPoint y: 600, distance: 88.8
click at [507, 600] on div "#d0af6e Supported formats #0852ed rgb(8, 82, 237) rgba(8, 82, 237, 90%) hsv(221…" at bounding box center [552, 679] width 213 height 541
paste input "253940"
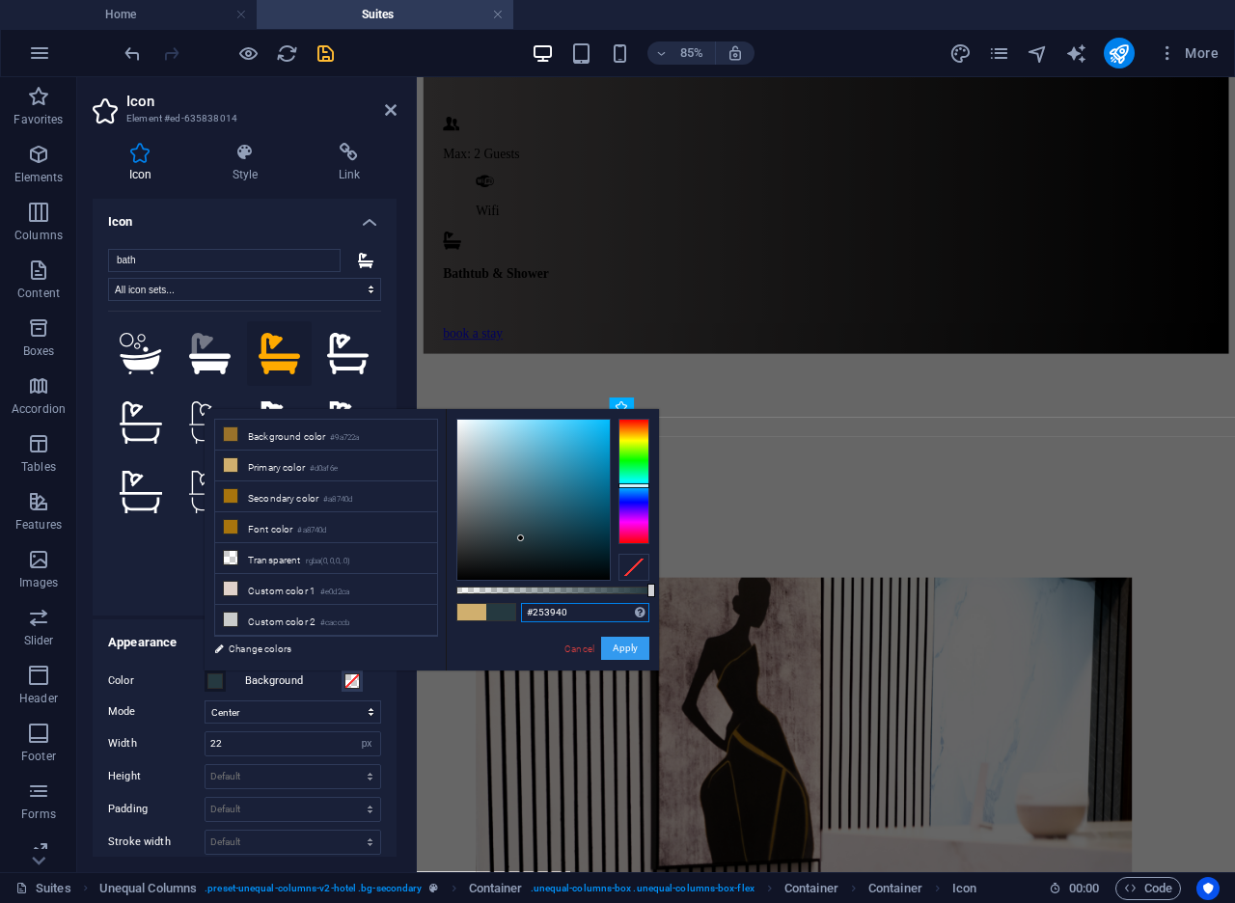
type input "#253940"
click at [614, 649] on button "Apply" at bounding box center [625, 648] width 48 height 23
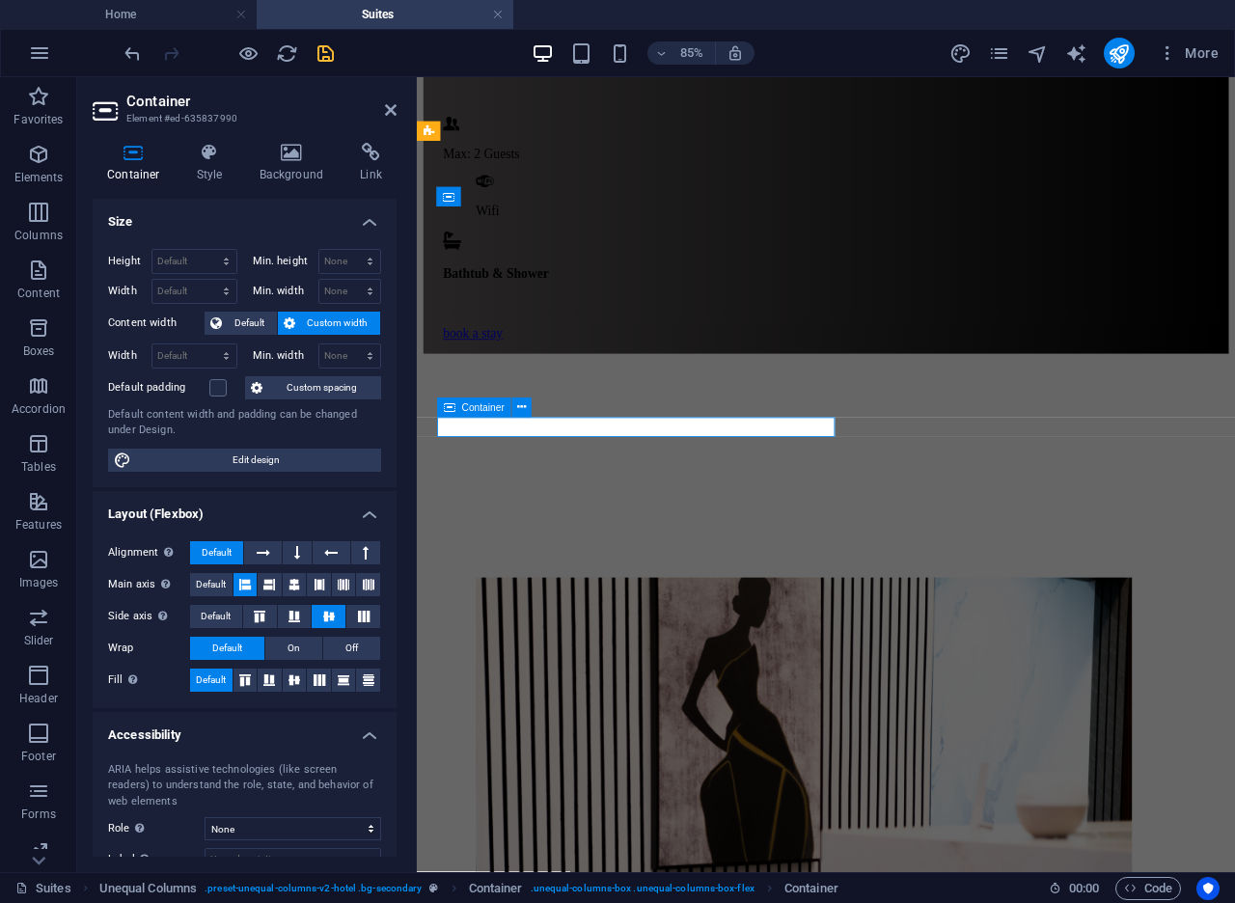
click at [391, 114] on icon at bounding box center [391, 109] width 12 height 15
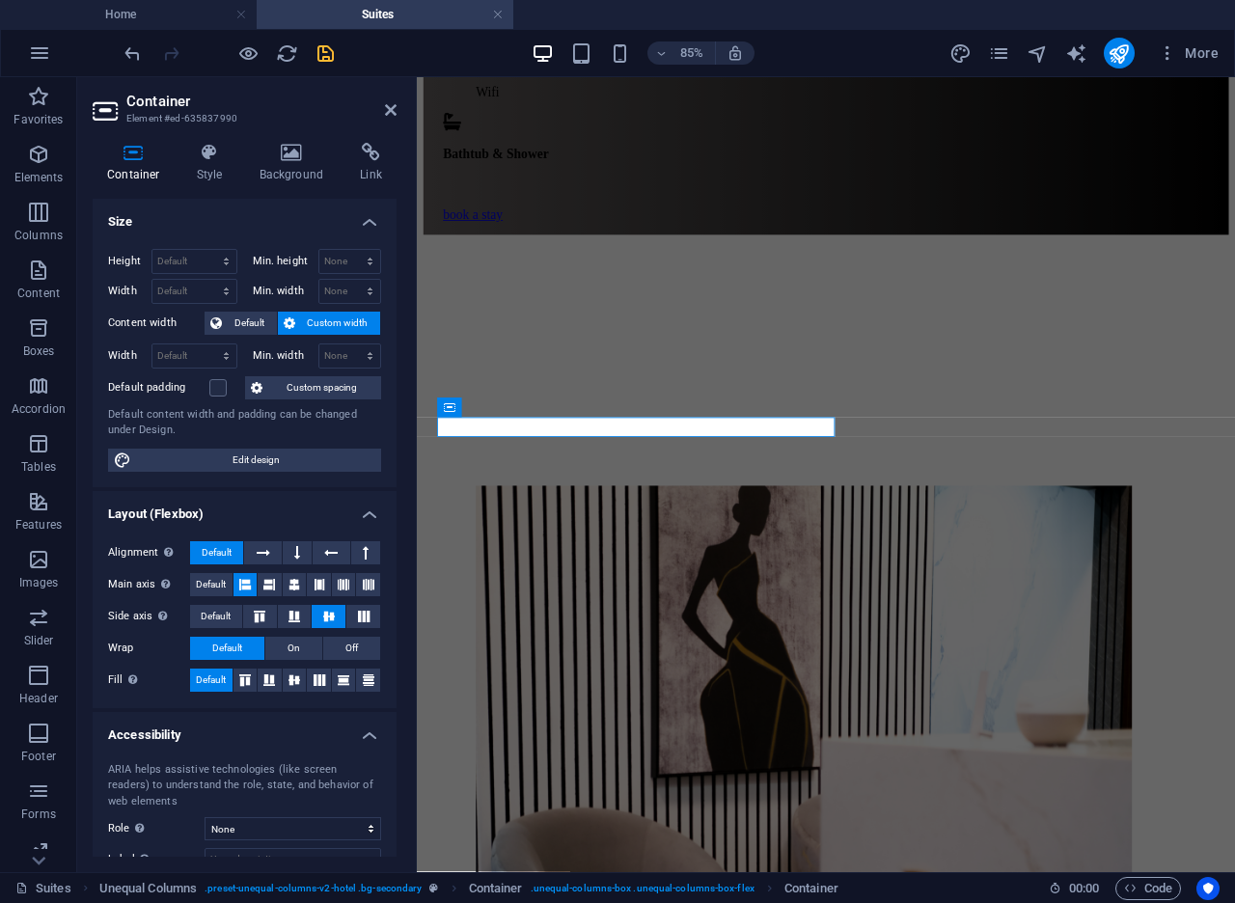
scroll to position [3221, 0]
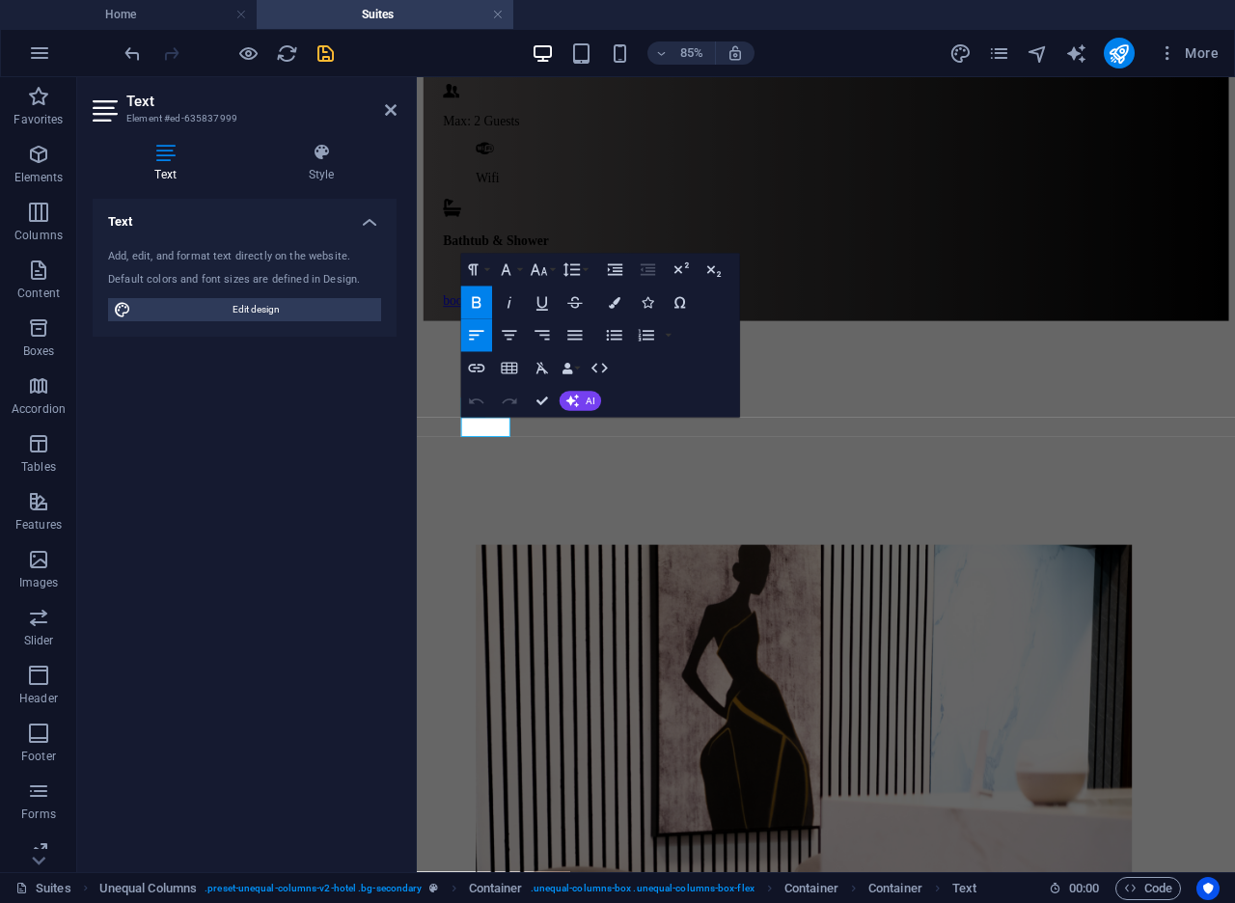
scroll to position [3181, 0]
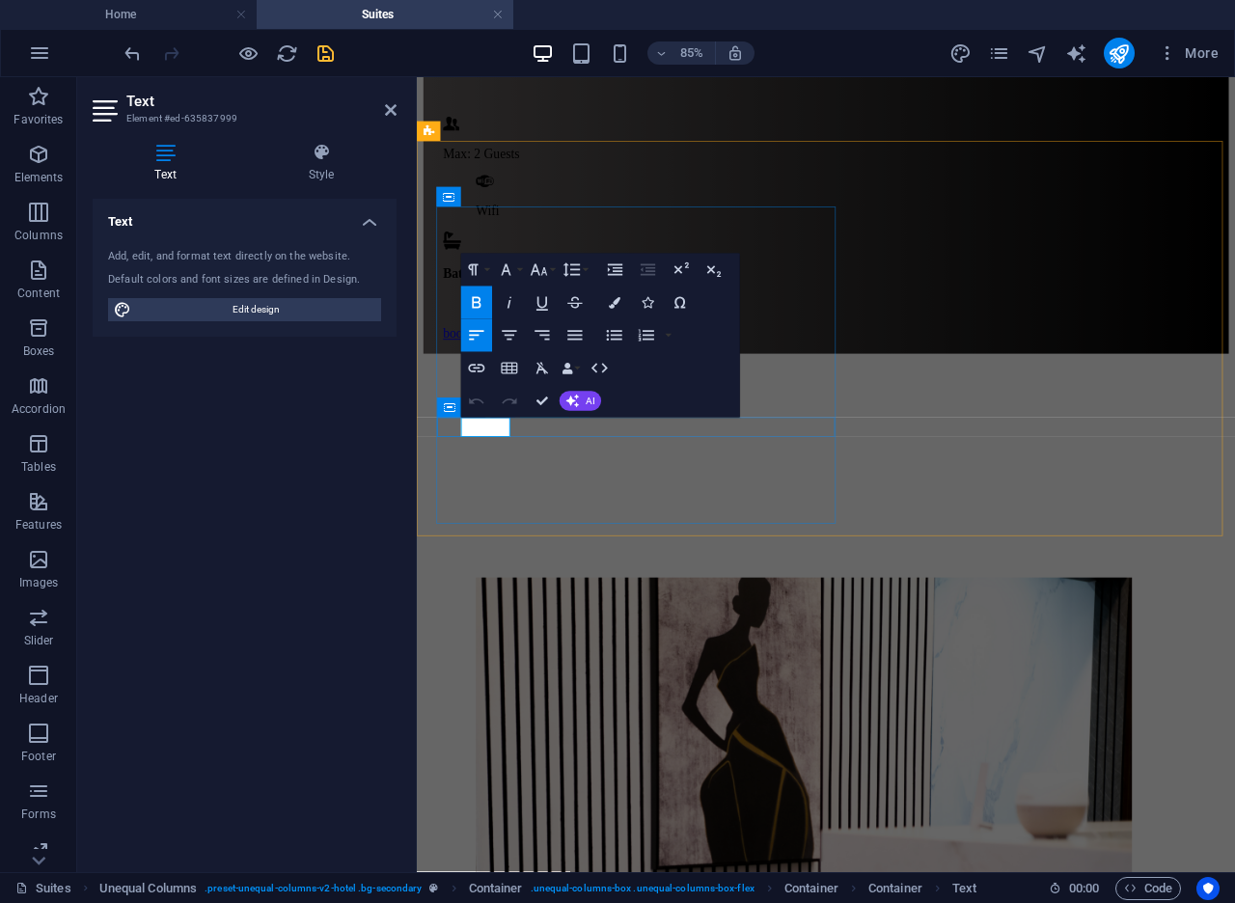
click at [611, 307] on icon "button" at bounding box center [615, 303] width 12 height 12
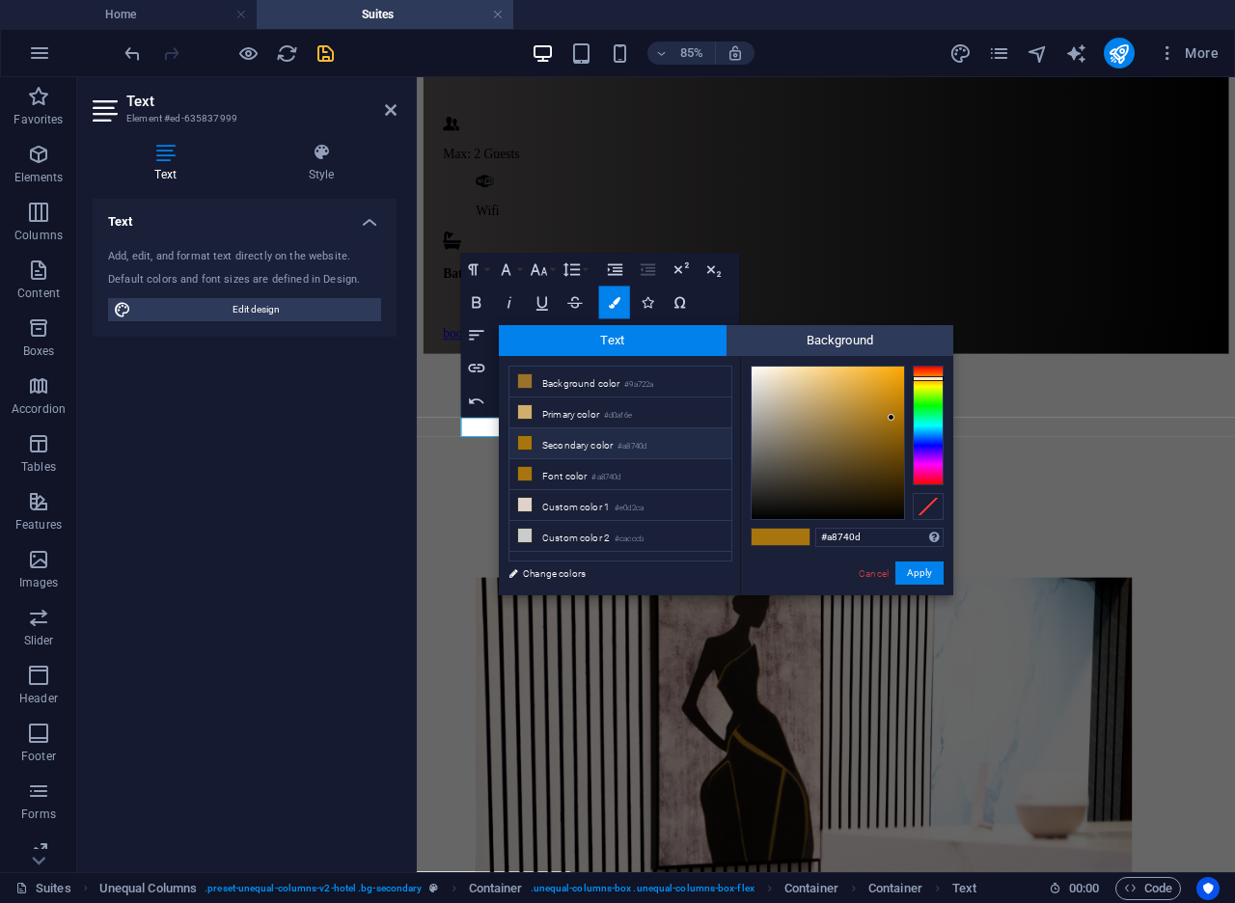
drag, startPoint x: 863, startPoint y: 533, endPoint x: 783, endPoint y: 518, distance: 81.5
click at [783, 518] on div "#a8740d Supported formats #0852ed rgb(8, 82, 237) rgba(8, 82, 237, 90%) hsv(221…" at bounding box center [846, 615] width 213 height 519
type input "#253940"
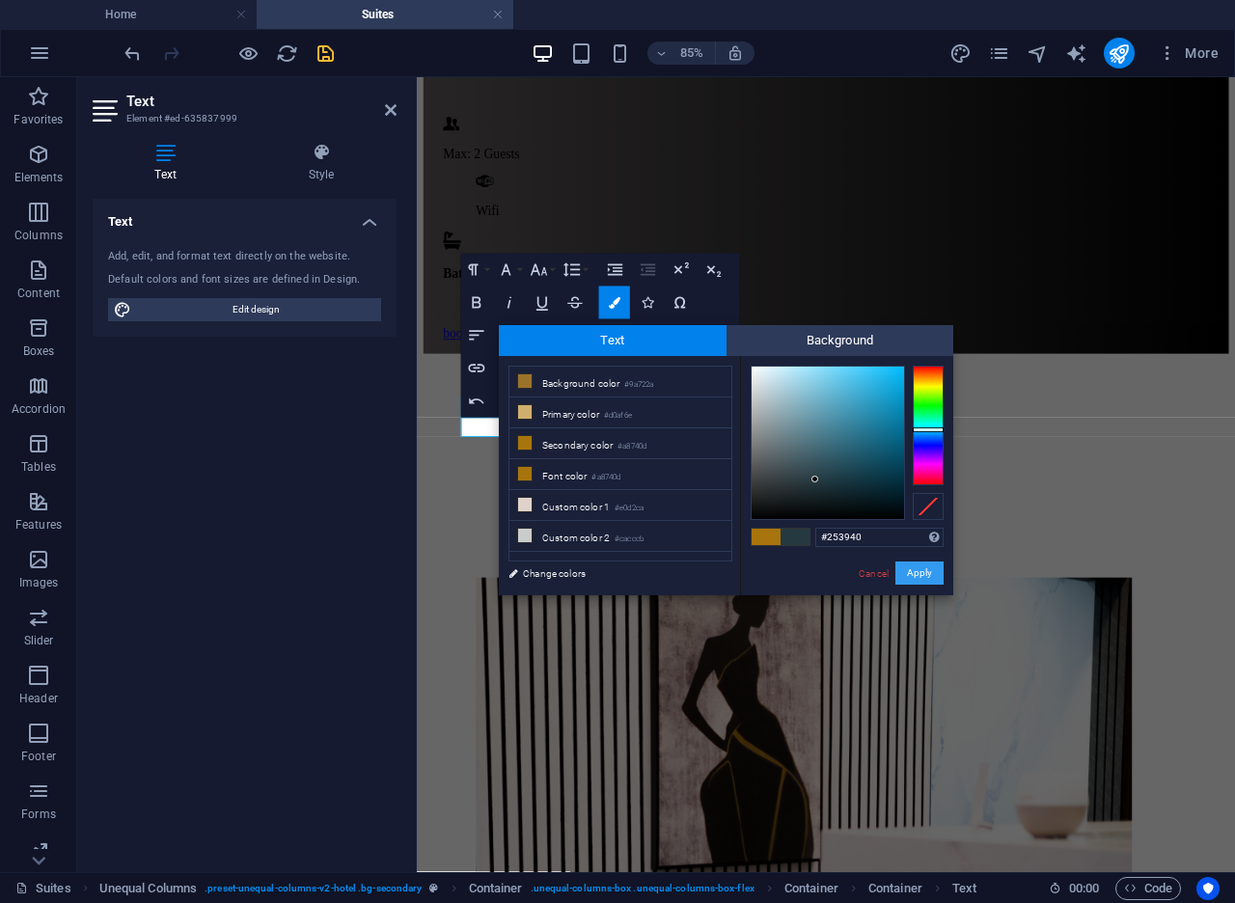
drag, startPoint x: 925, startPoint y: 572, endPoint x: 594, endPoint y: 583, distance: 331.0
click at [925, 572] on button "Apply" at bounding box center [919, 572] width 48 height 23
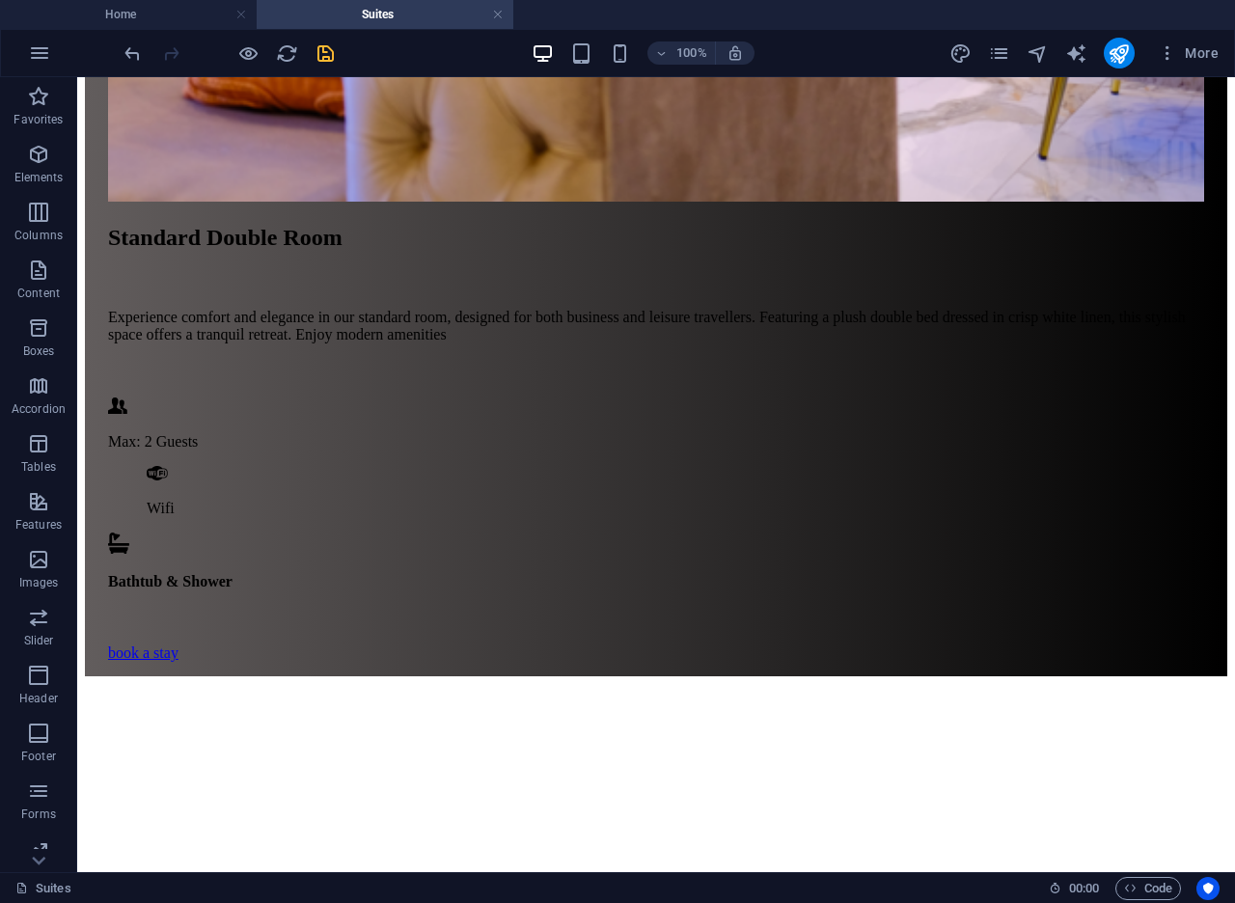
scroll to position [2985, 0]
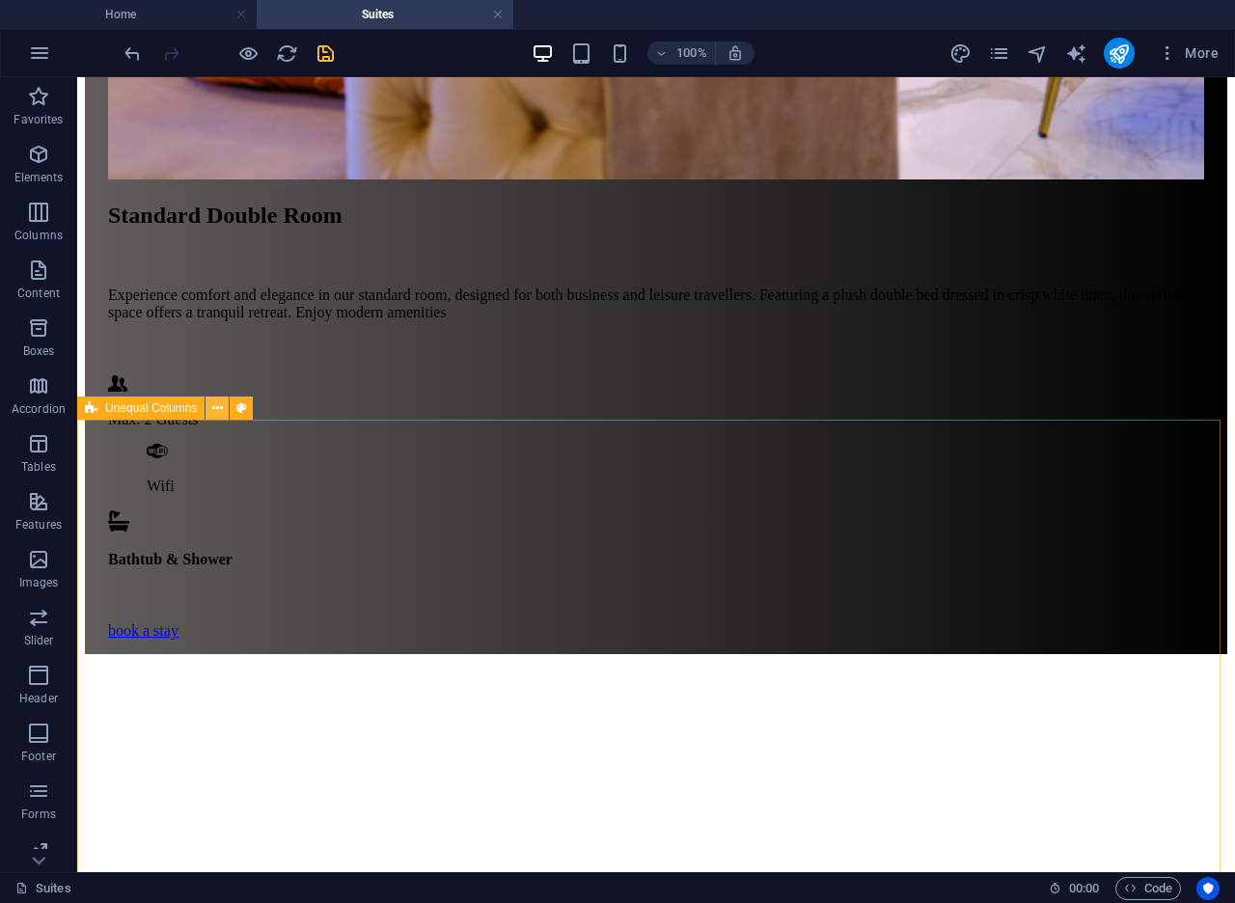
click at [223, 411] on button at bounding box center [216, 407] width 23 height 23
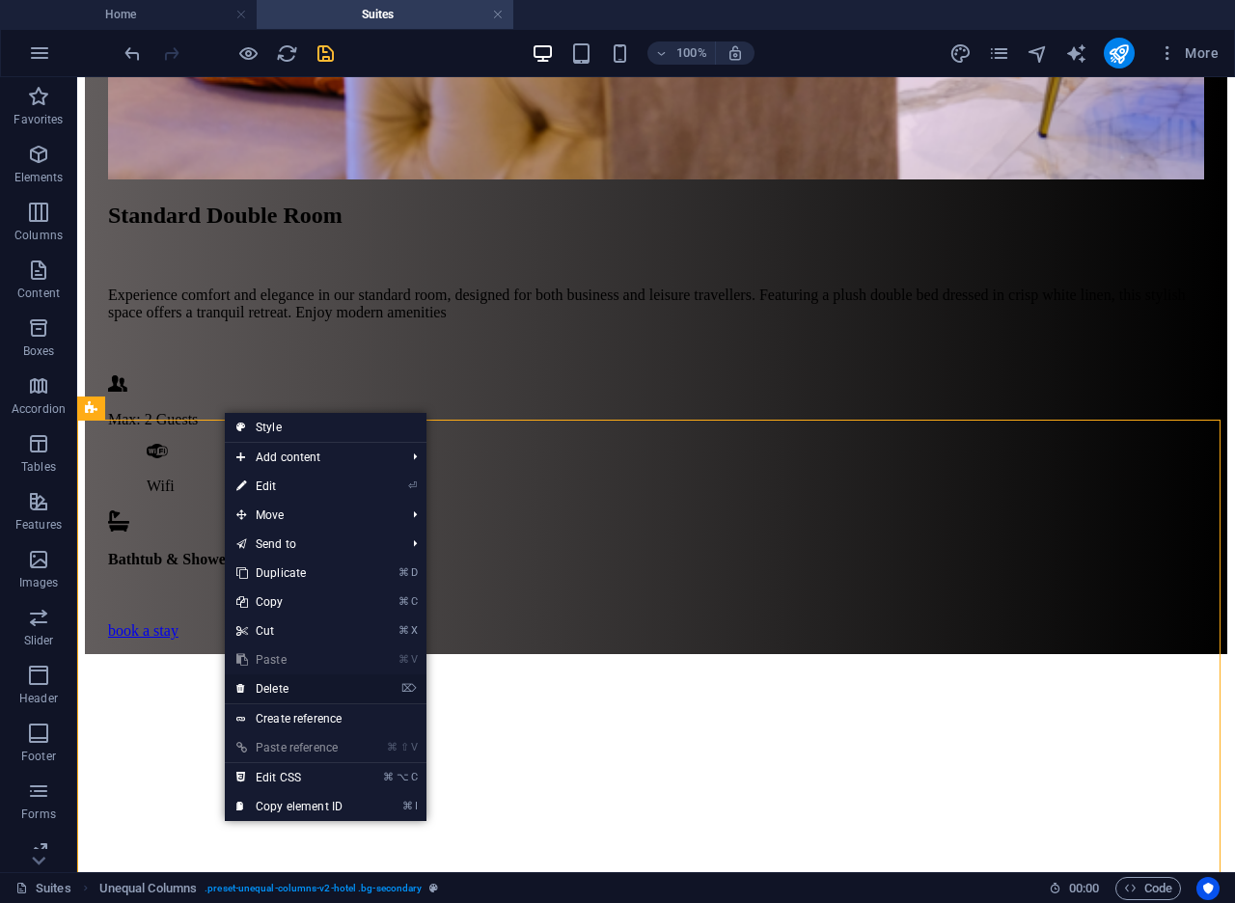
click at [307, 682] on link "⌦ Delete" at bounding box center [289, 688] width 129 height 29
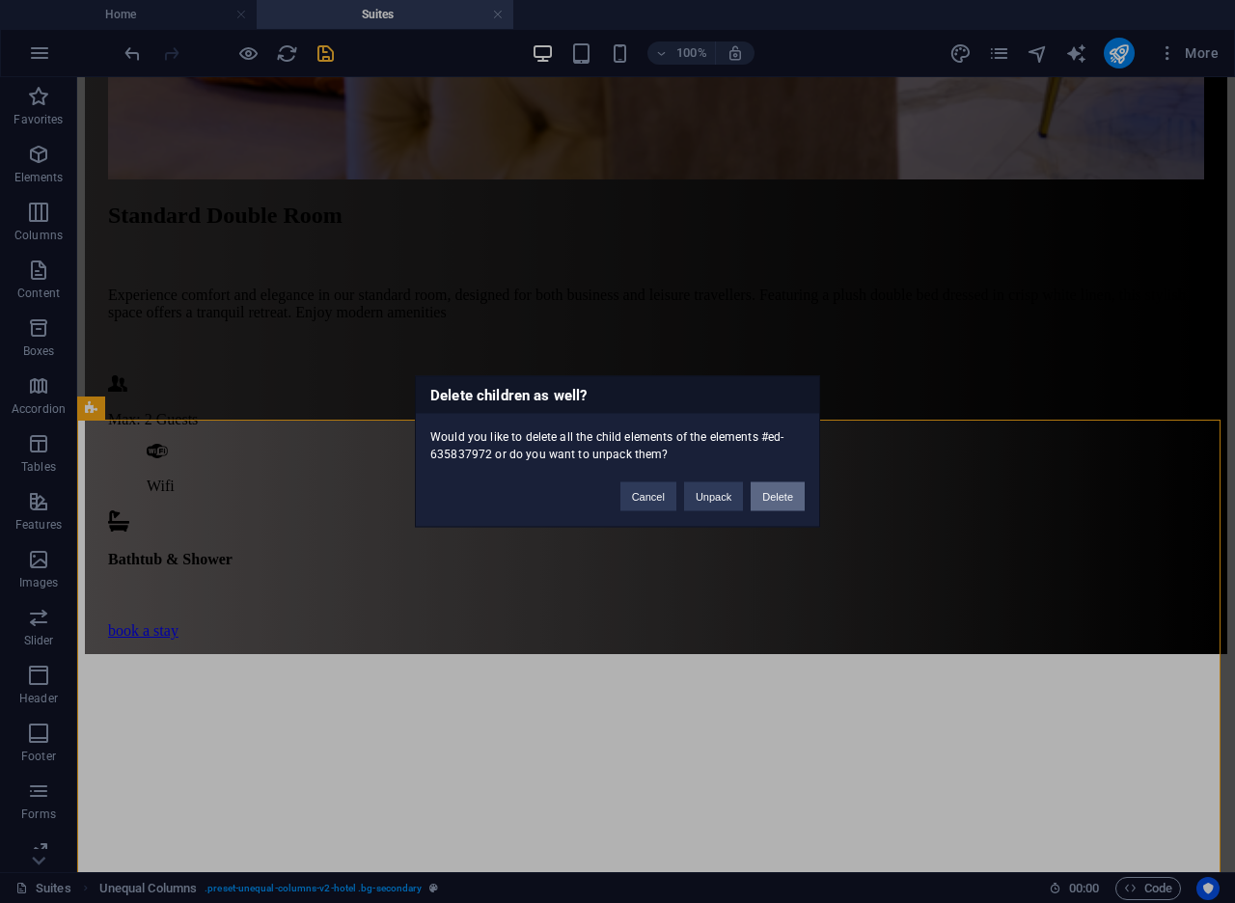
drag, startPoint x: 771, startPoint y: 490, endPoint x: 693, endPoint y: 415, distance: 108.5
click at [771, 490] on button "Delete" at bounding box center [777, 496] width 54 height 29
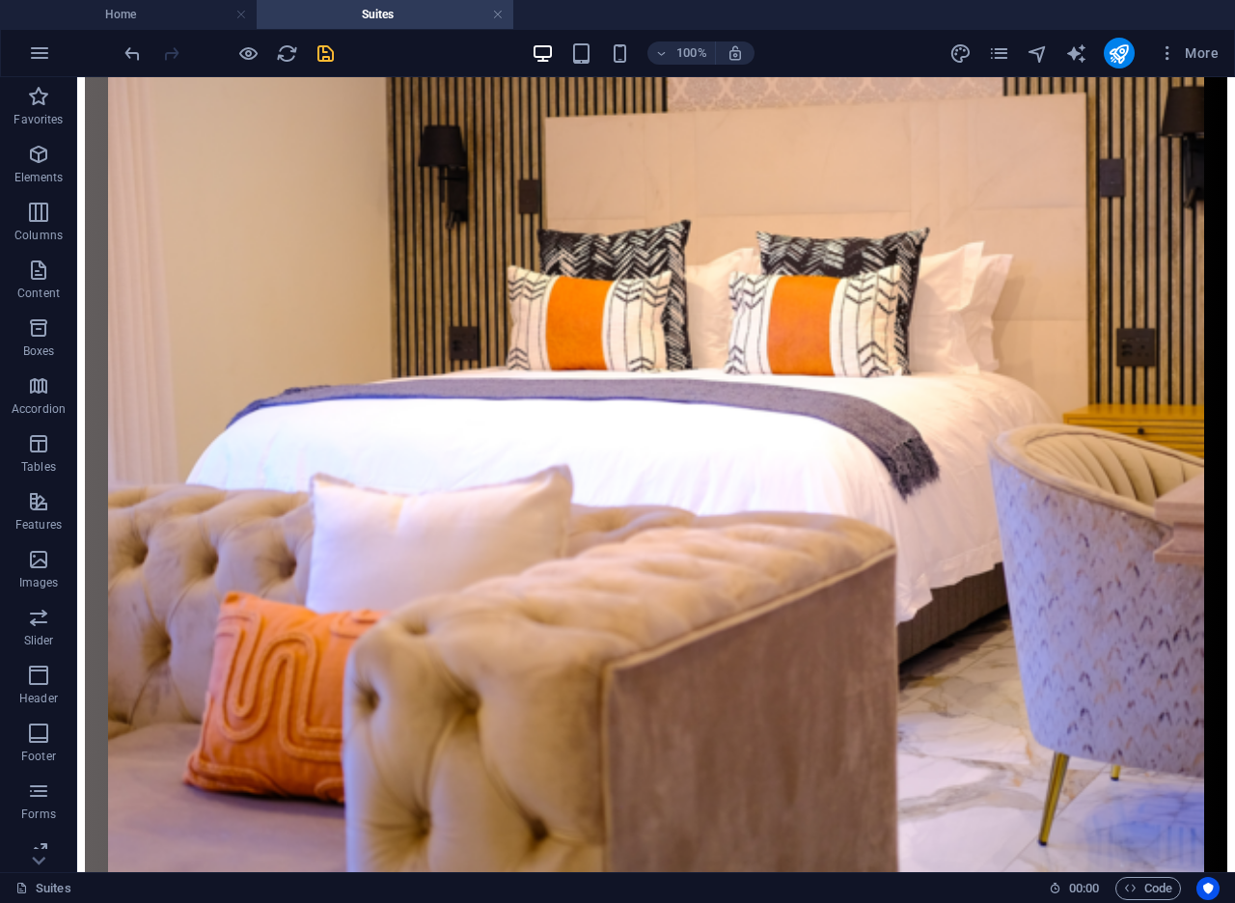
scroll to position [2244, 0]
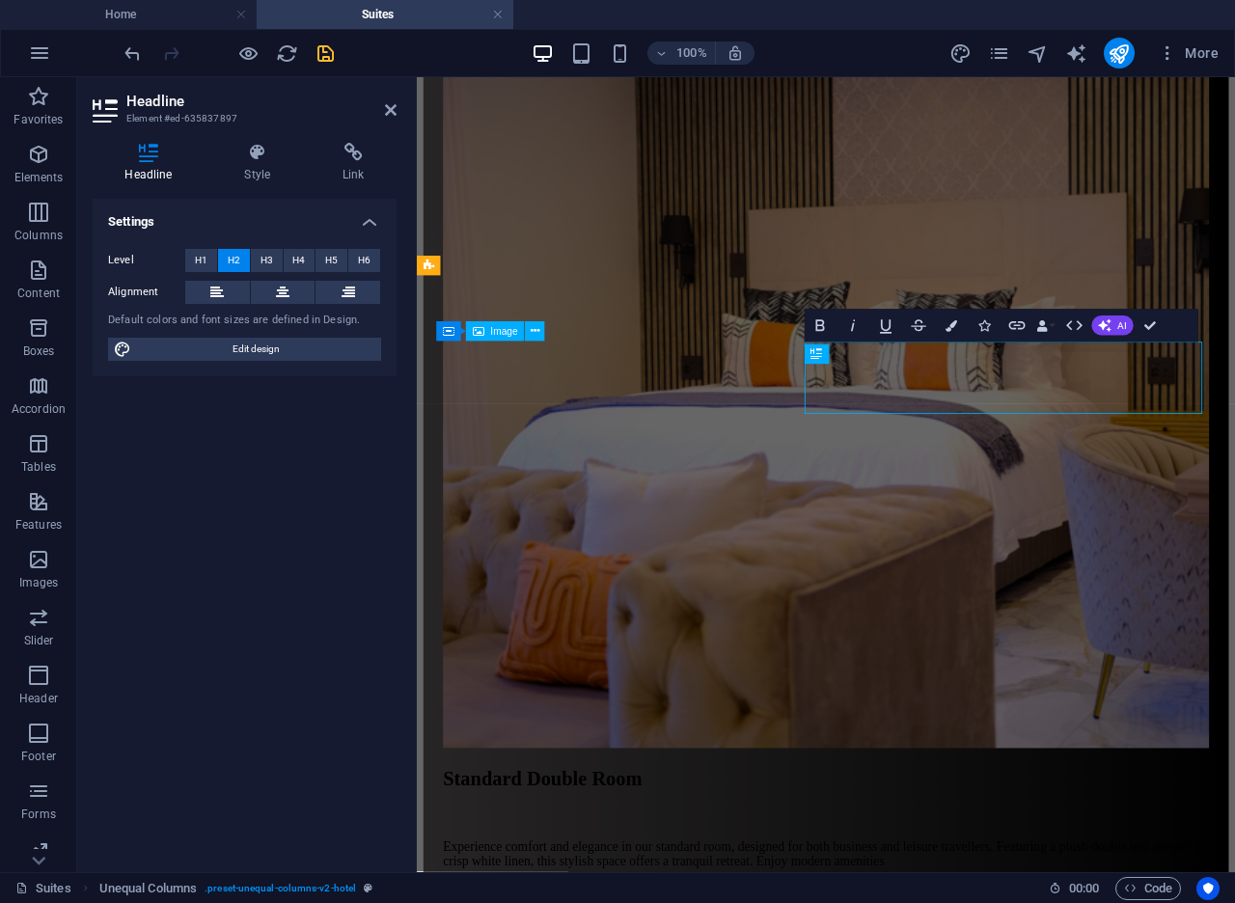
scroll to position [2277, 0]
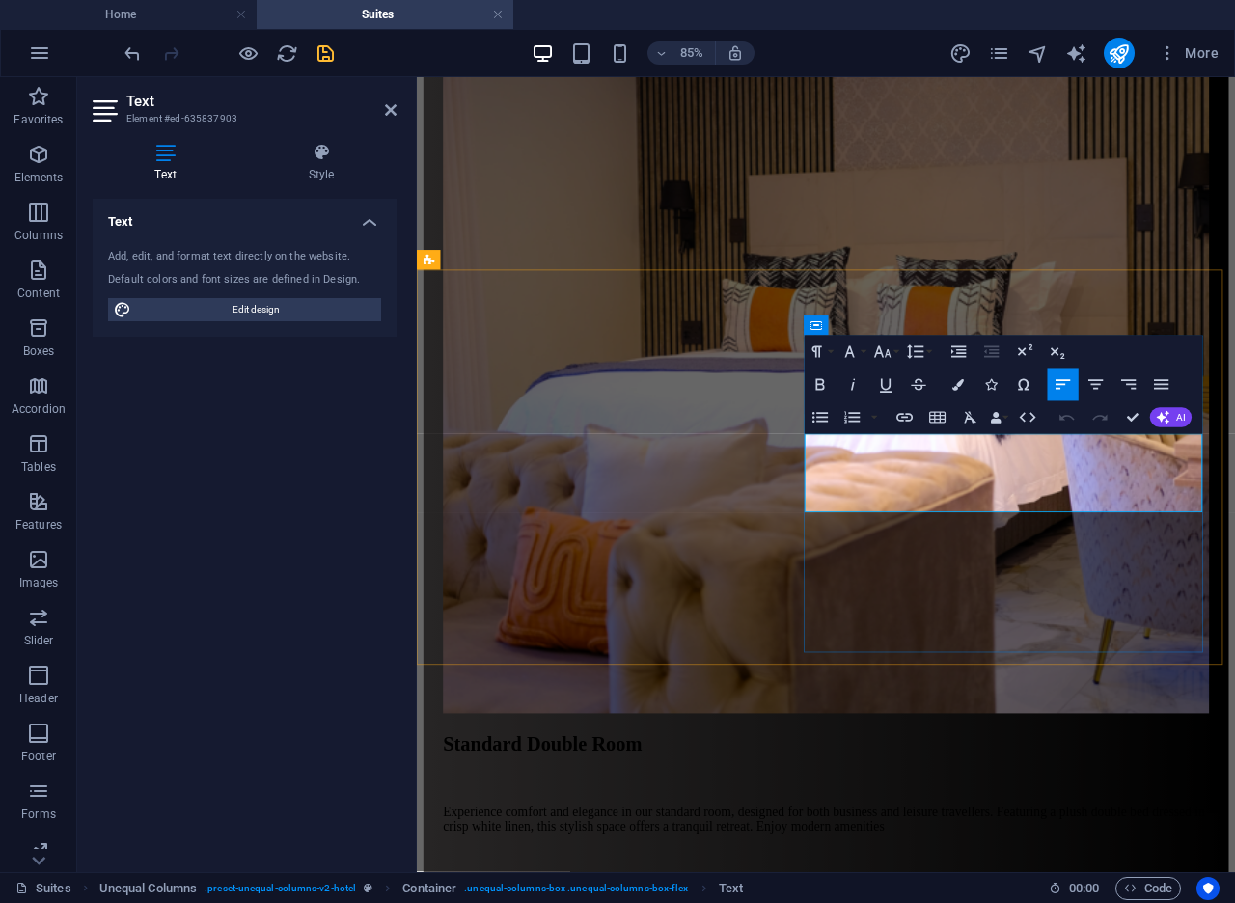
scroll to position [3537, 2]
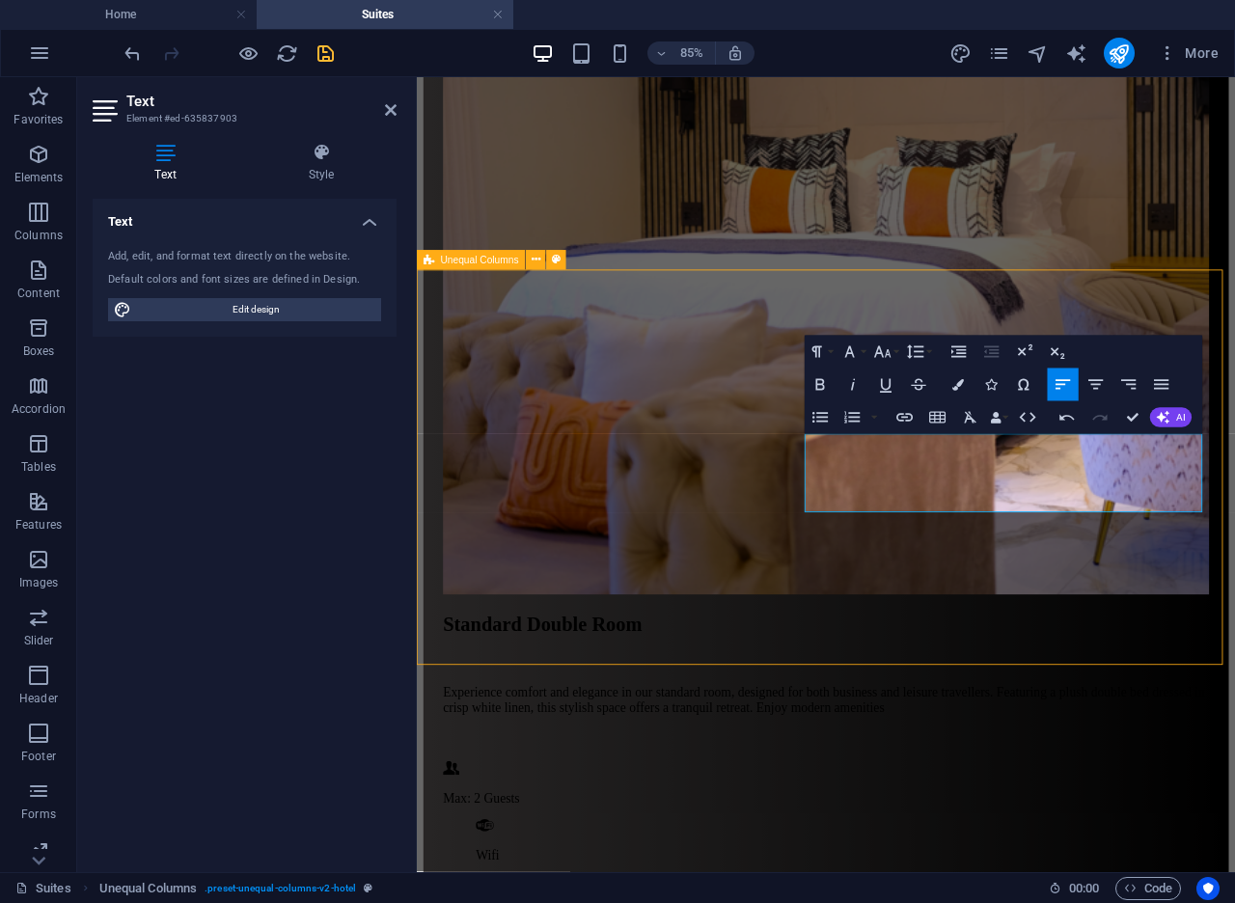
scroll to position [2320, 0]
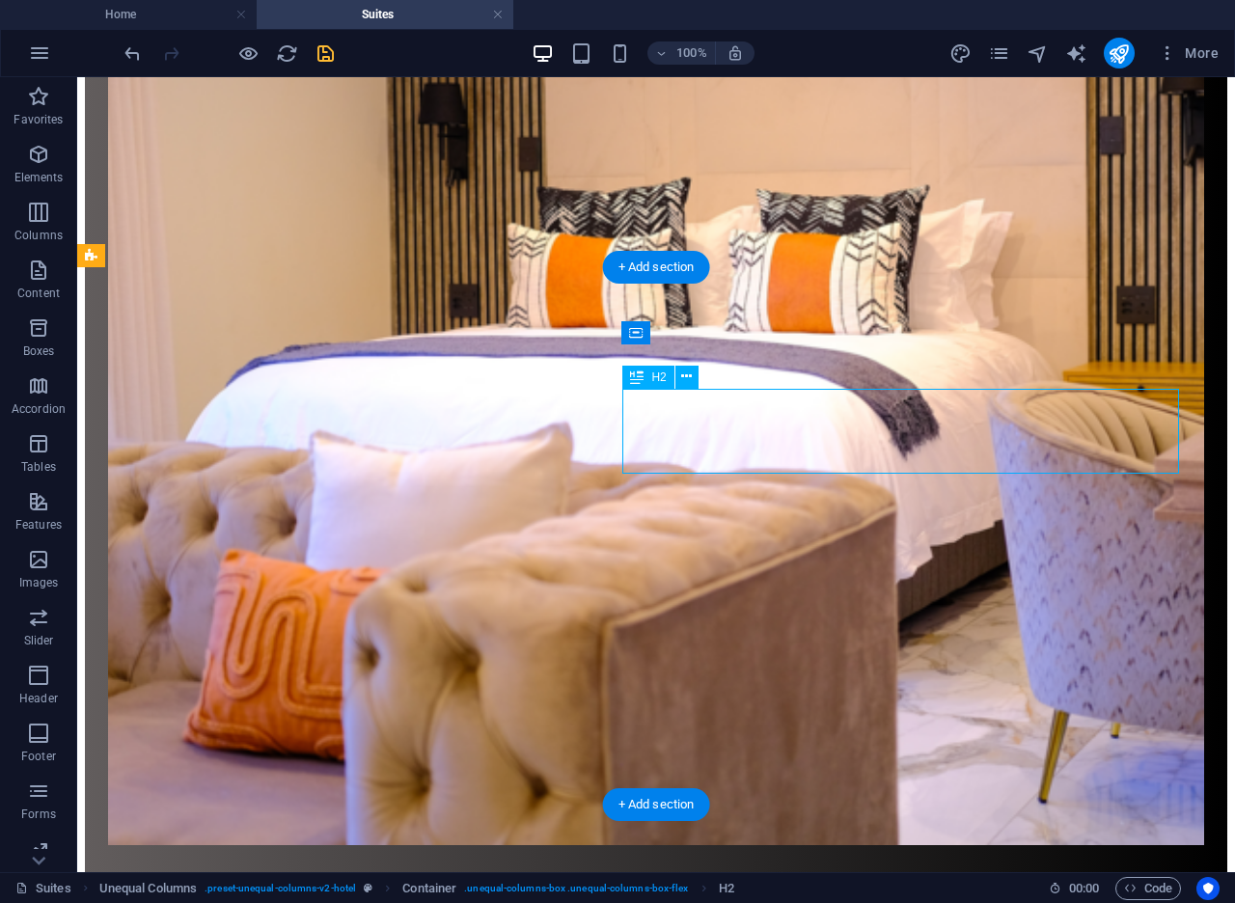
drag, startPoint x: 764, startPoint y: 427, endPoint x: 486, endPoint y: 489, distance: 284.6
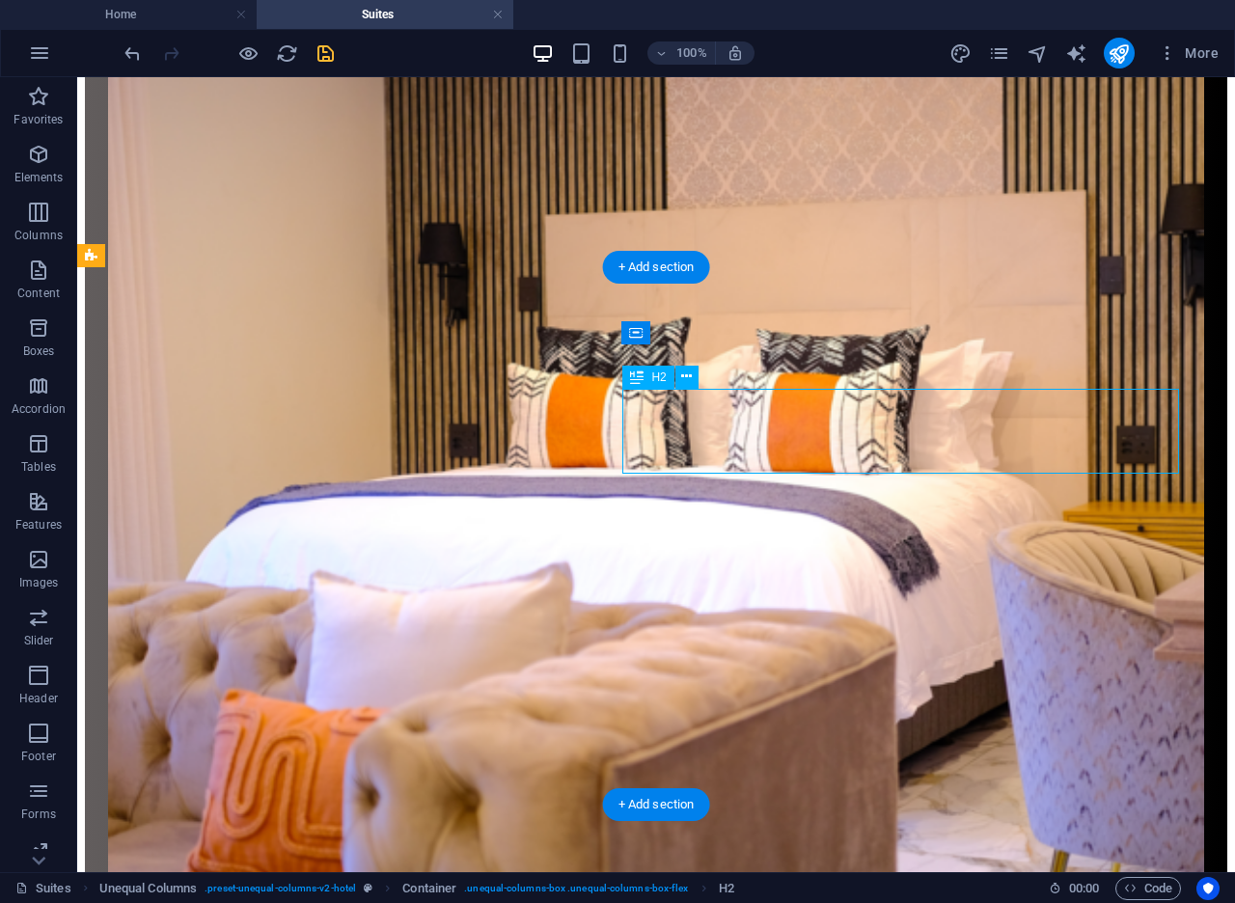
scroll to position [2354, 0]
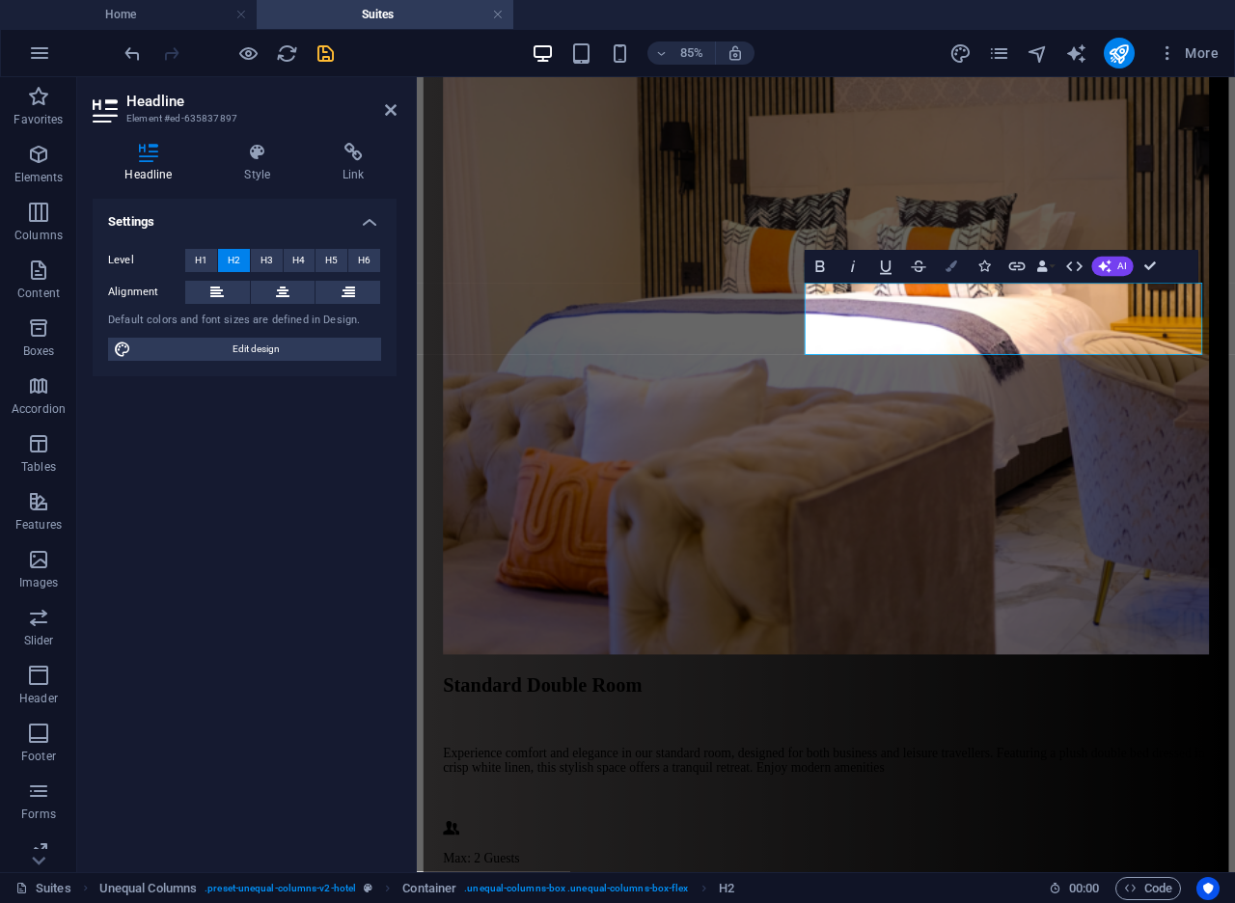
click at [951, 266] on icon "button" at bounding box center [951, 266] width 12 height 12
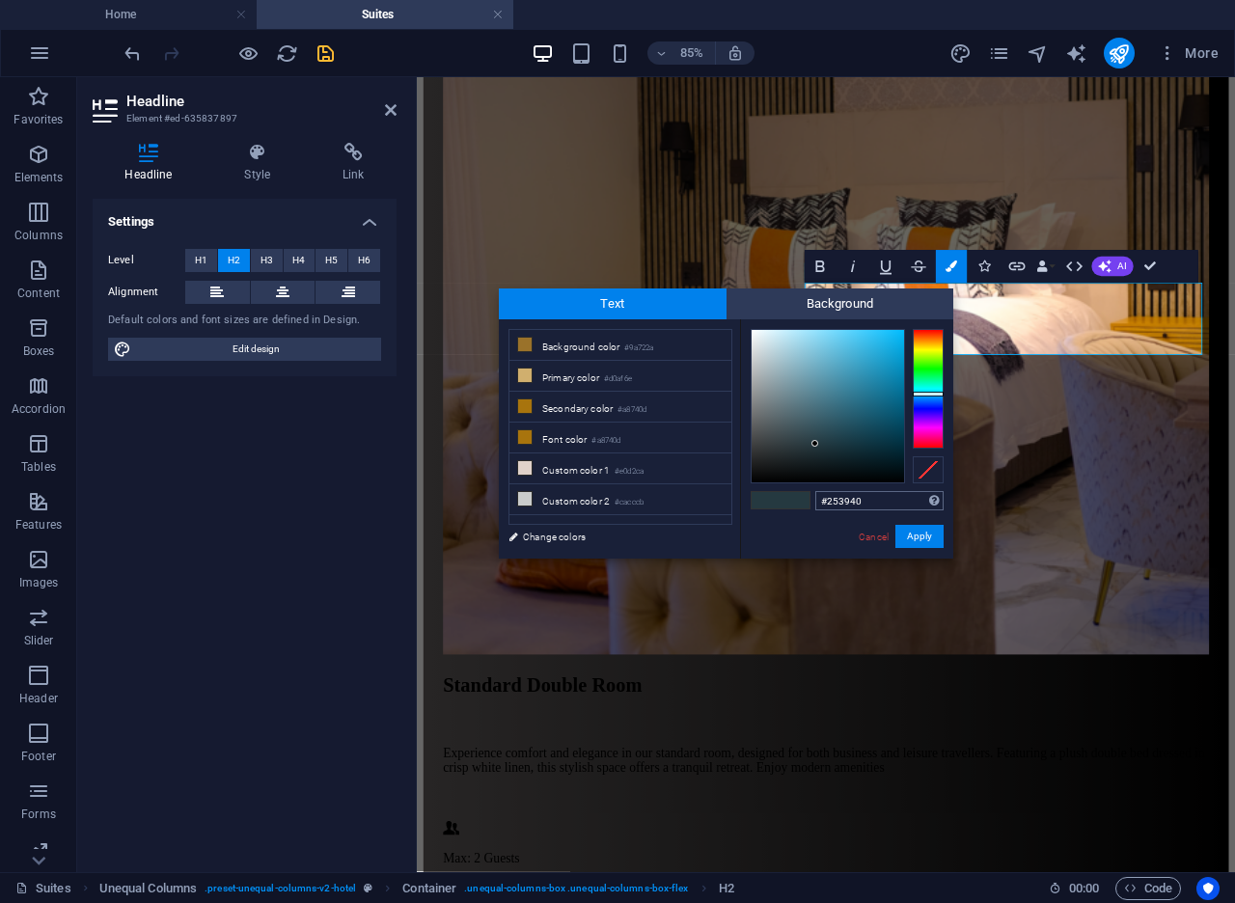
drag, startPoint x: 882, startPoint y: 498, endPoint x: 814, endPoint y: 496, distance: 67.5
click at [815, 496] on input "#253940" at bounding box center [879, 500] width 128 height 19
click at [873, 539] on link "Cancel" at bounding box center [874, 537] width 34 height 14
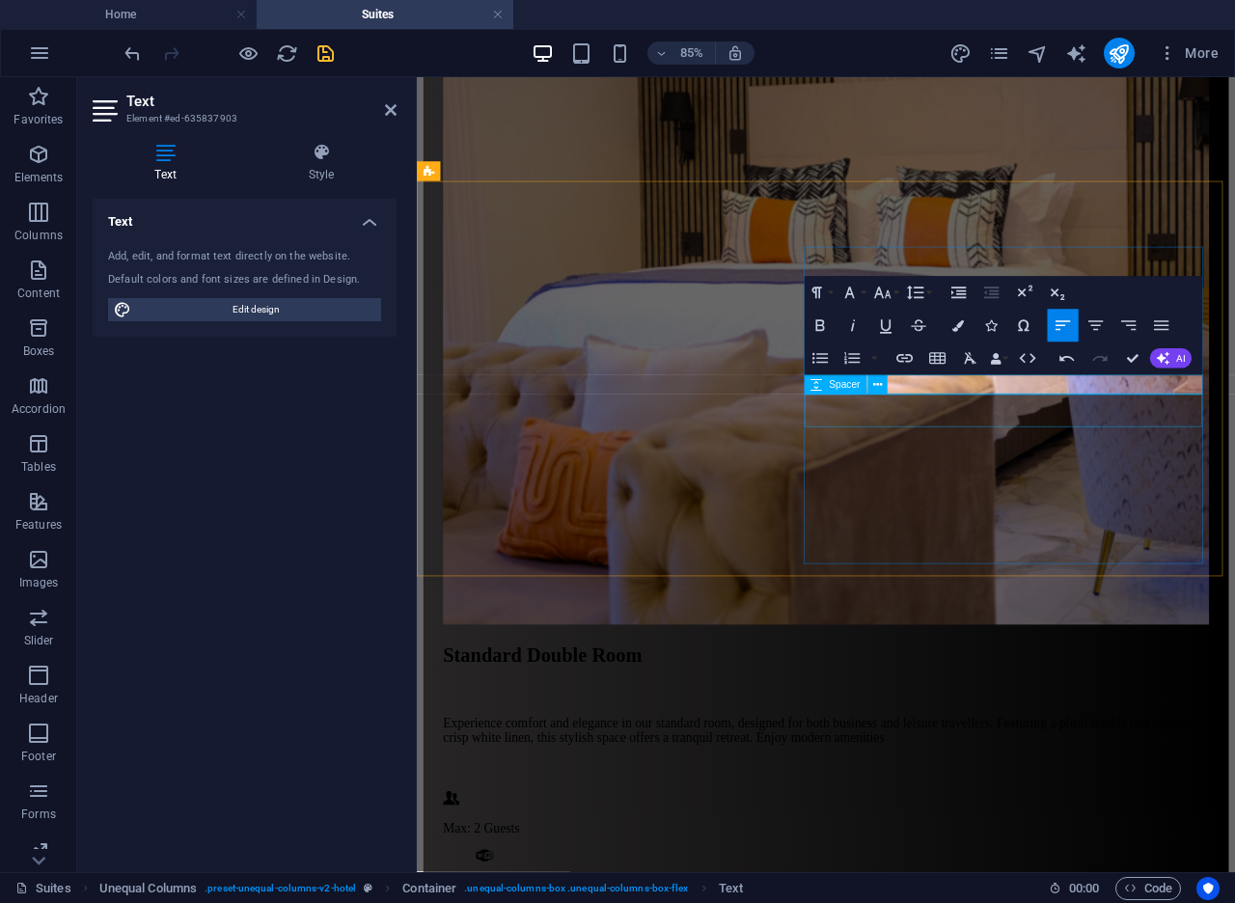
scroll to position [0, 8]
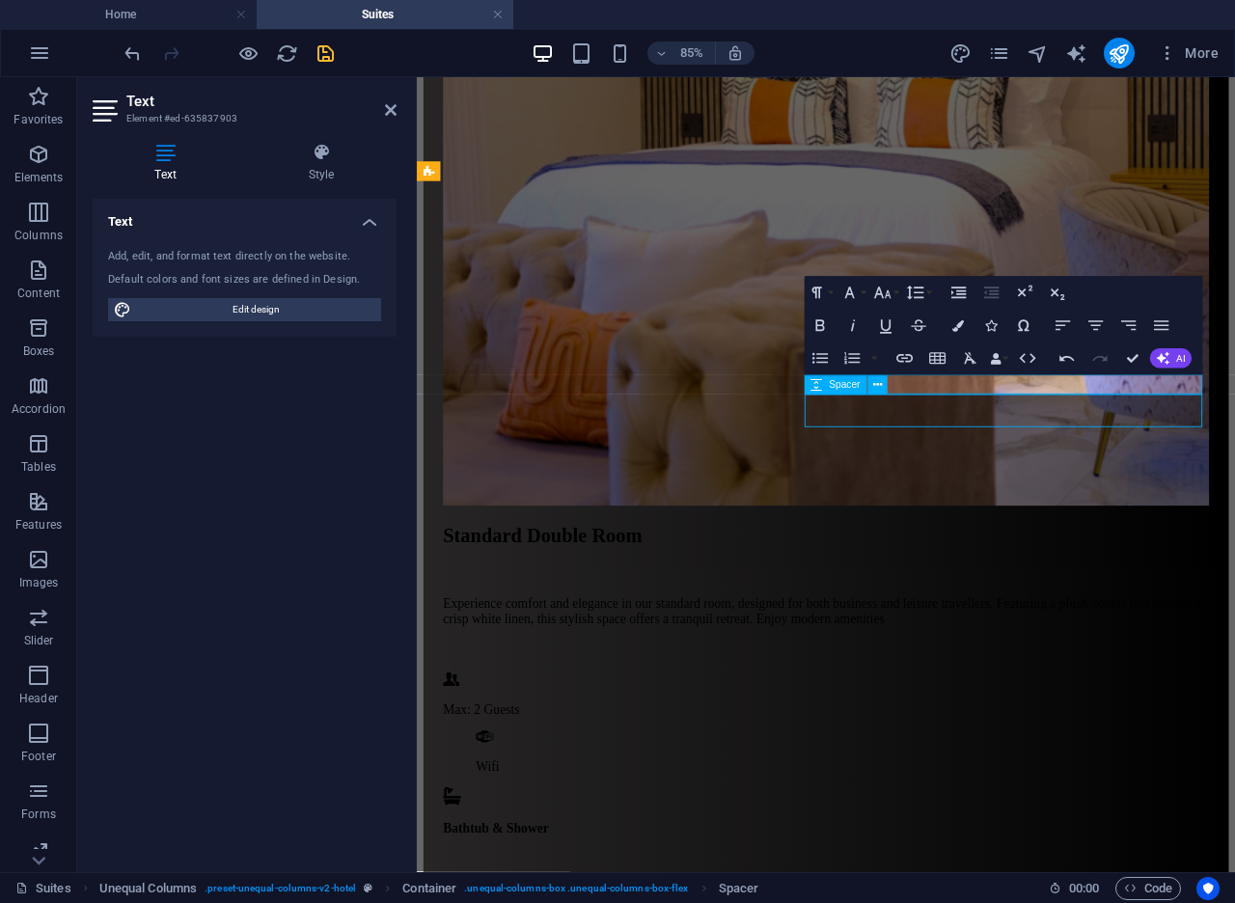
scroll to position [2354, 0]
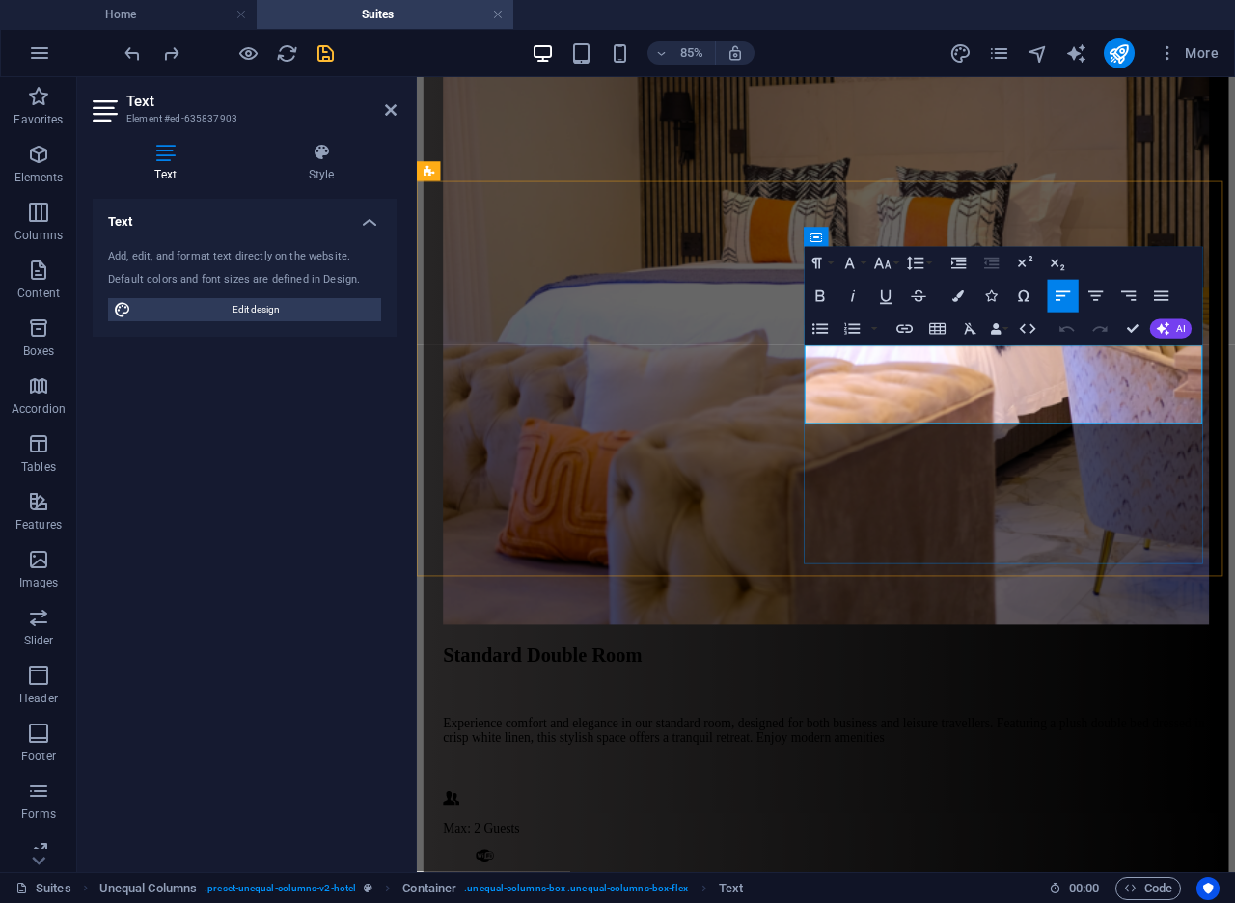
click at [959, 299] on icon "button" at bounding box center [958, 296] width 12 height 12
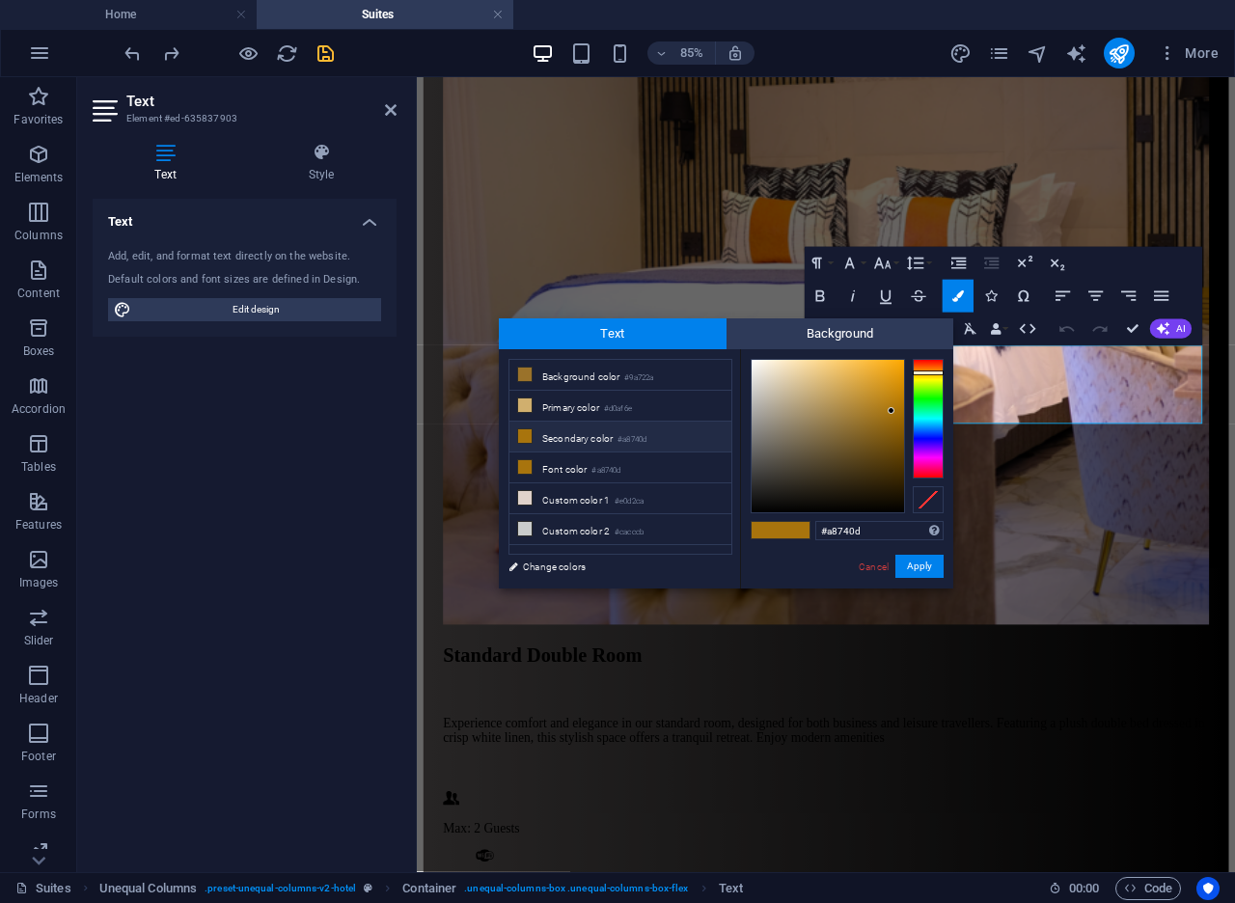
drag, startPoint x: 868, startPoint y: 531, endPoint x: 800, endPoint y: 516, distance: 70.0
click at [801, 516] on div "#a8740d Supported formats #0852ed rgb(8, 82, 237) rgba(8, 82, 237, 90%) hsv(221…" at bounding box center [846, 608] width 213 height 519
type input "#253940"
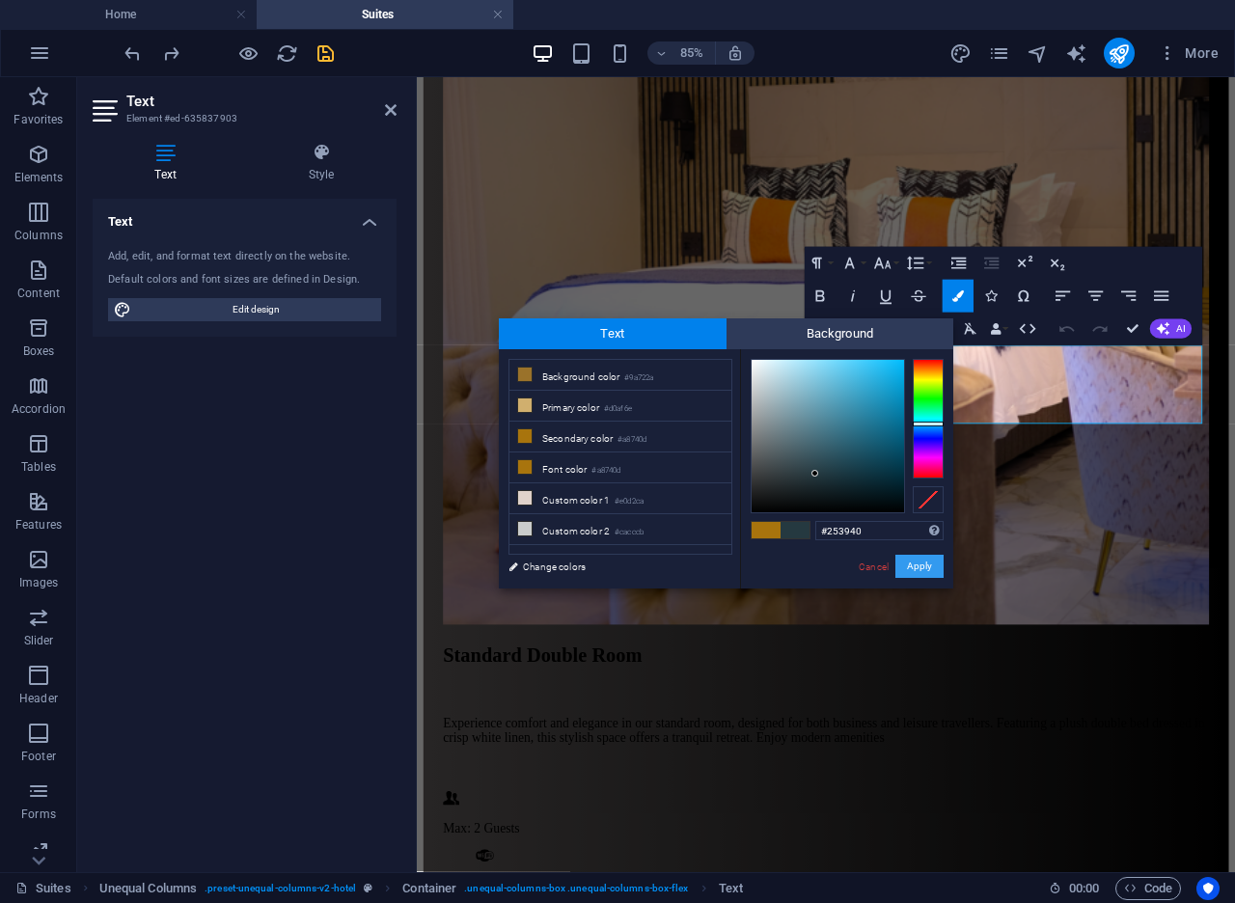
click at [912, 564] on button "Apply" at bounding box center [919, 566] width 48 height 23
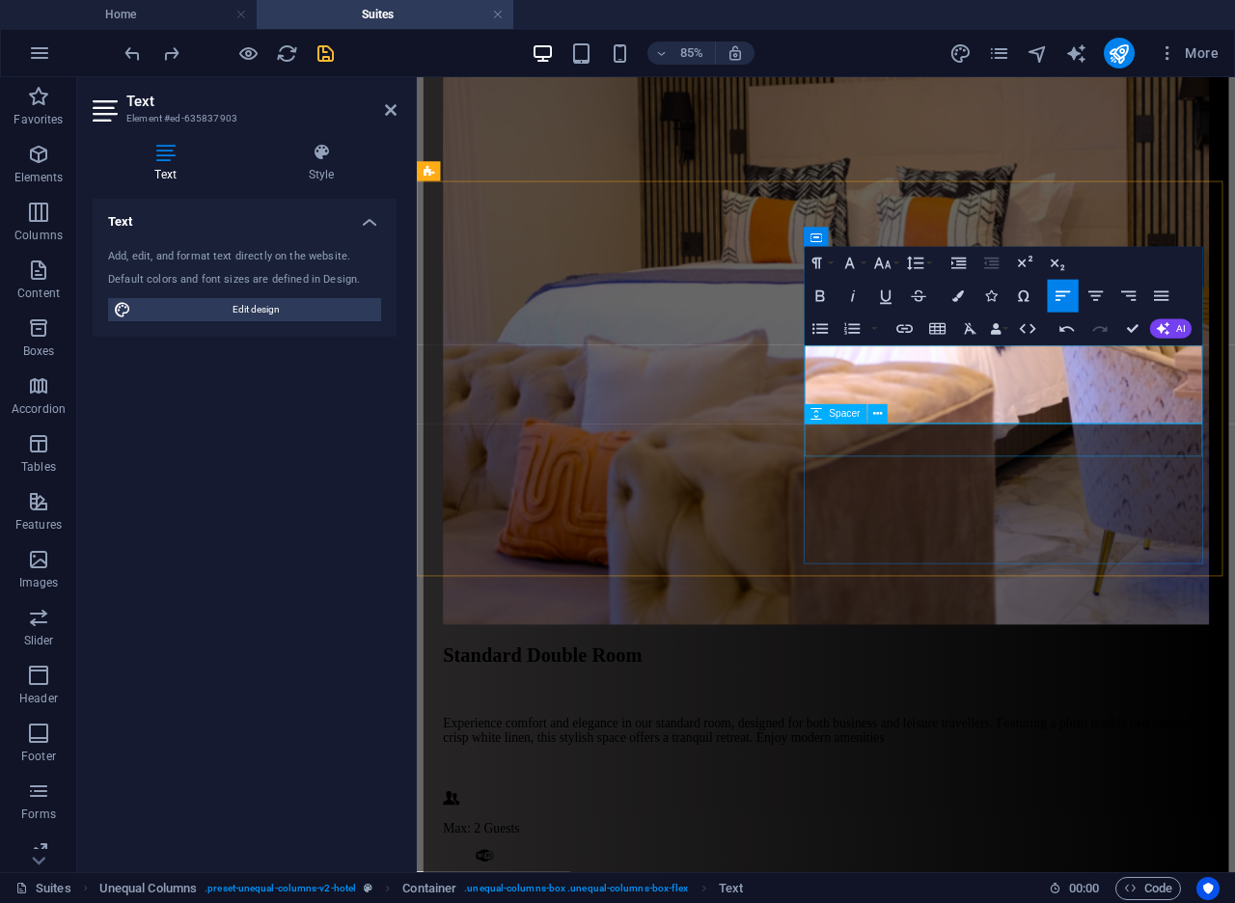
select select "px"
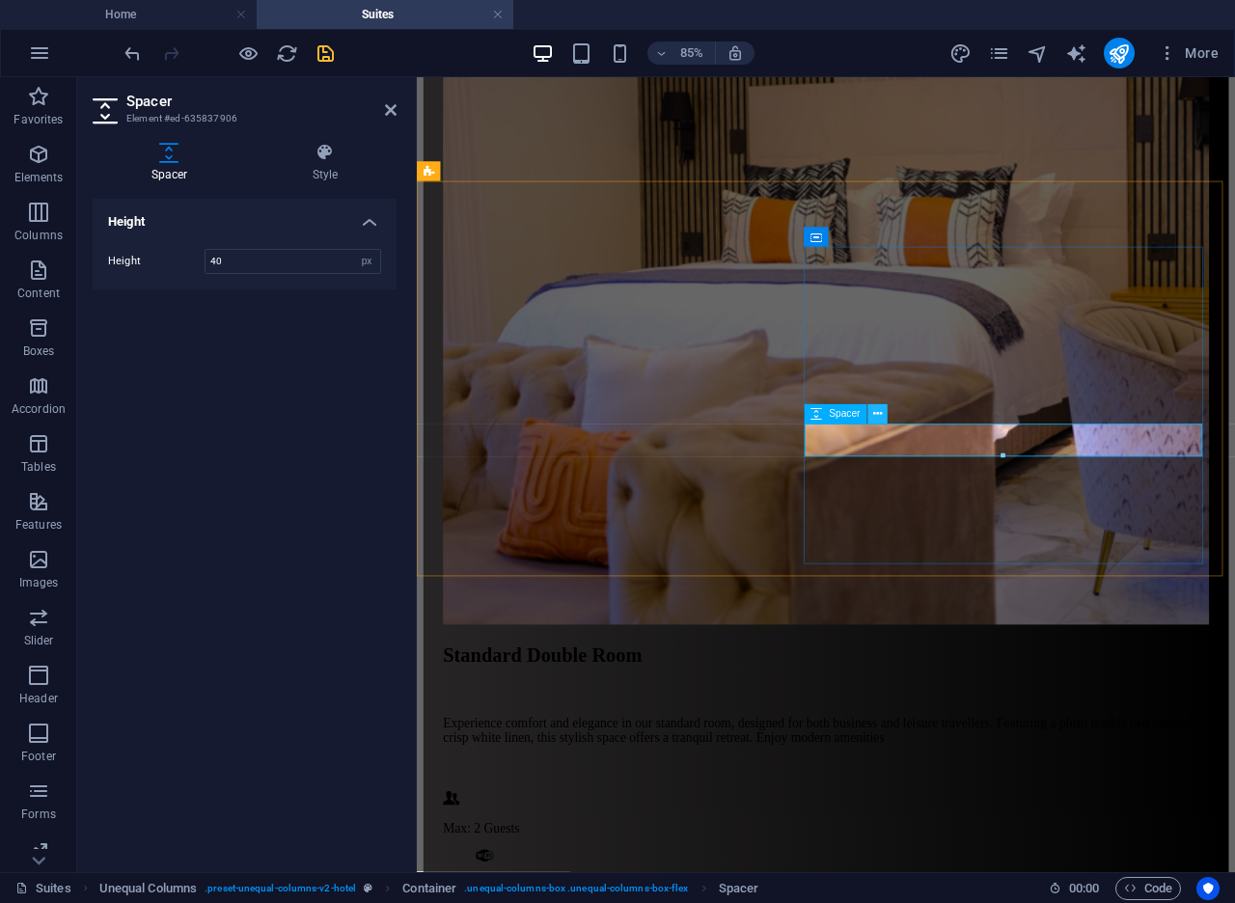
click at [873, 418] on icon at bounding box center [877, 414] width 9 height 17
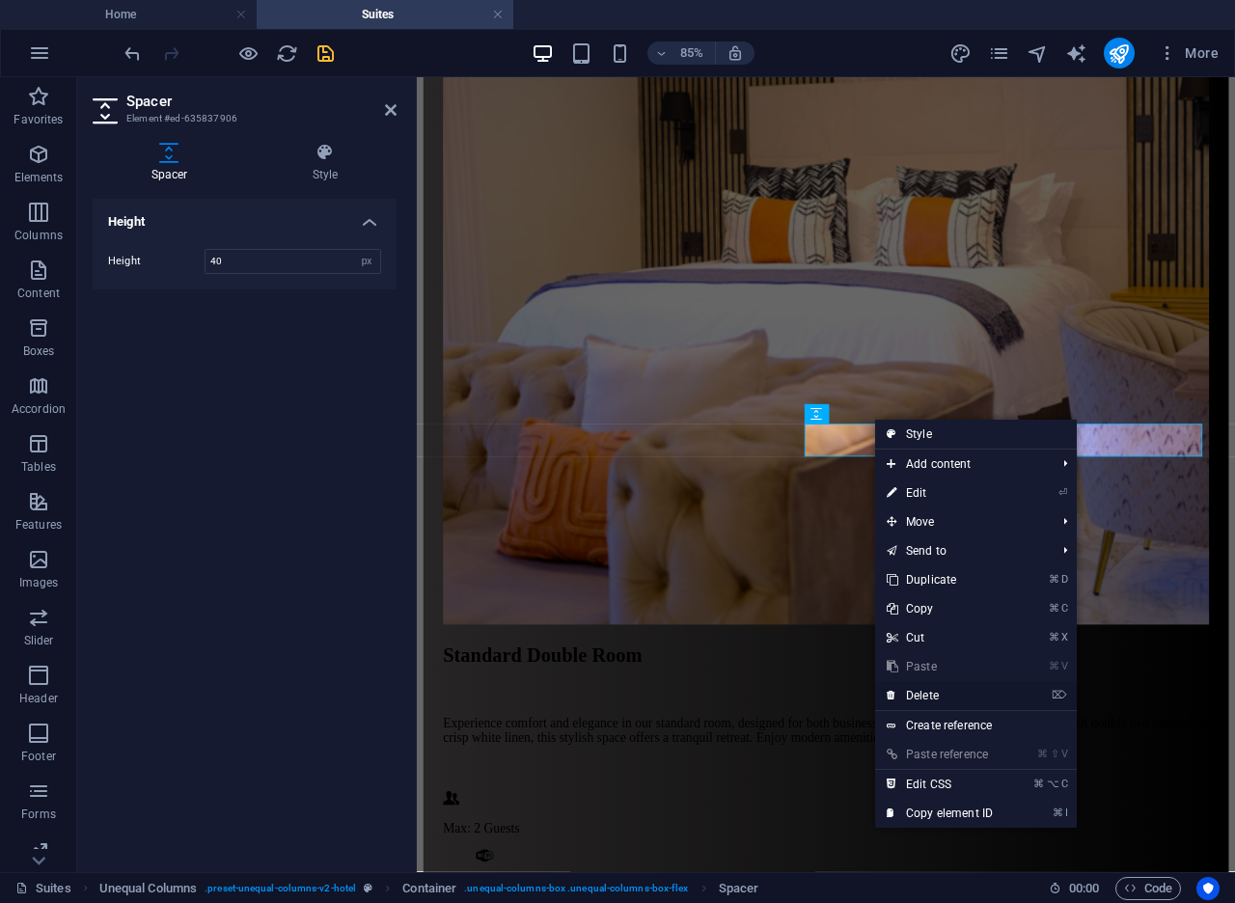
click at [920, 691] on link "⌦ Delete" at bounding box center [939, 695] width 129 height 29
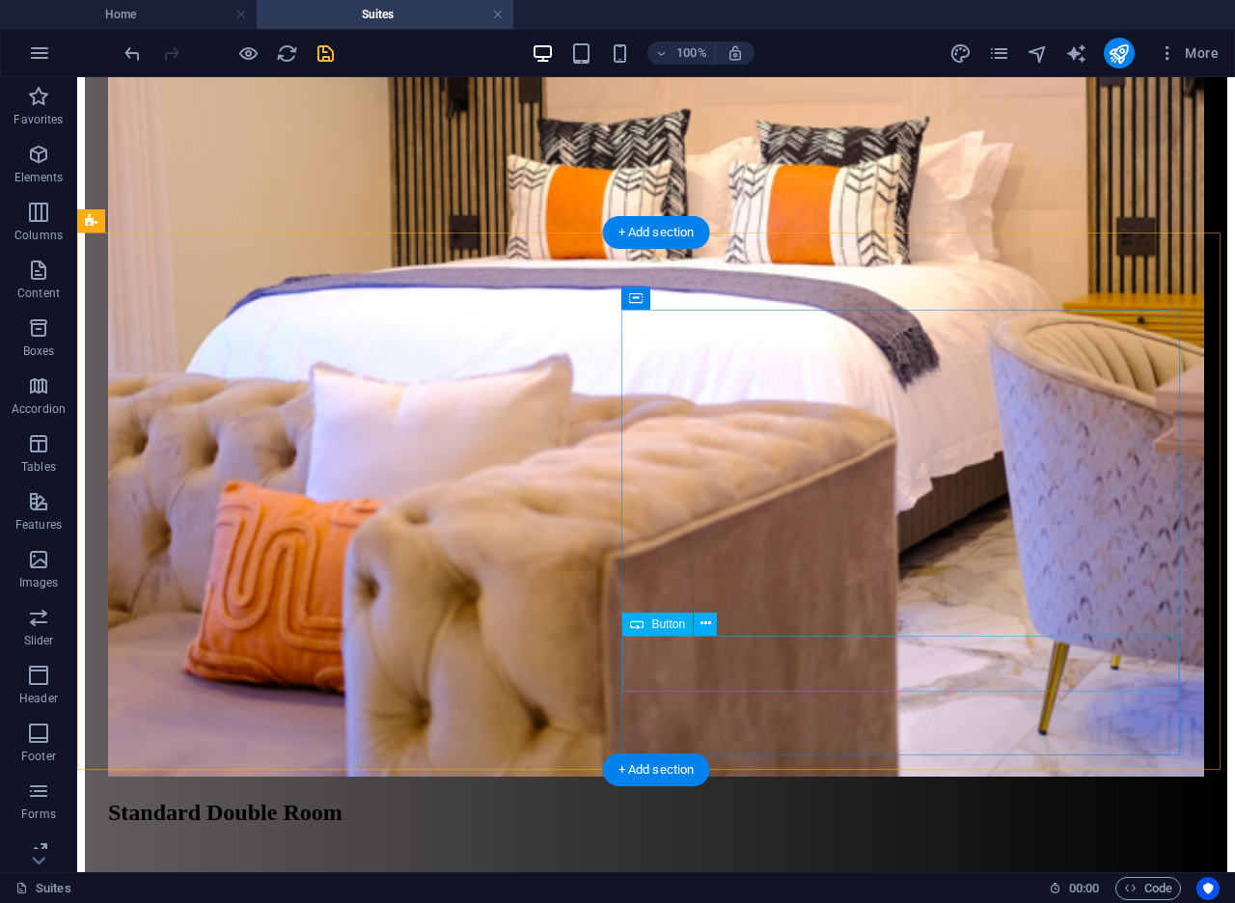
scroll to position [2354, 0]
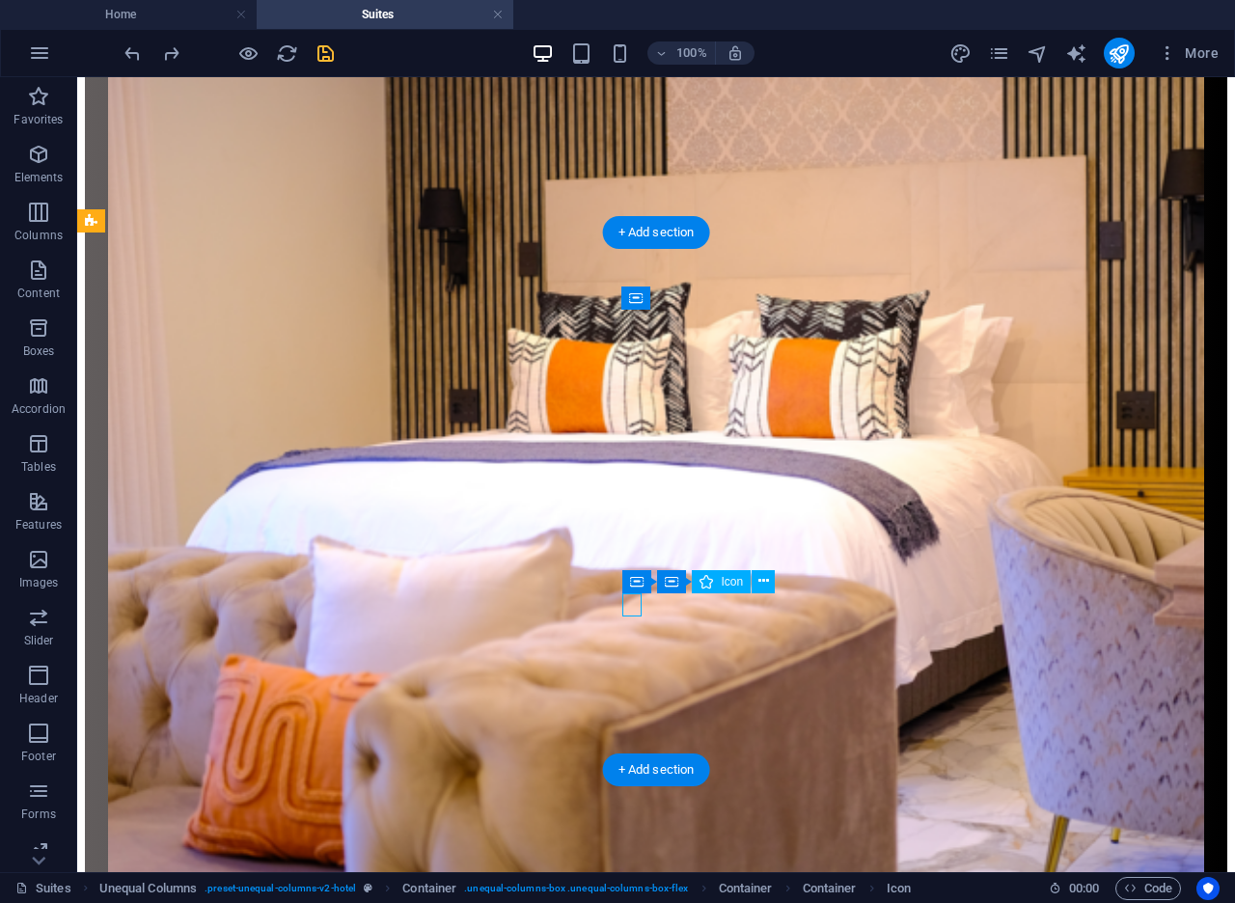
scroll to position [2388, 0]
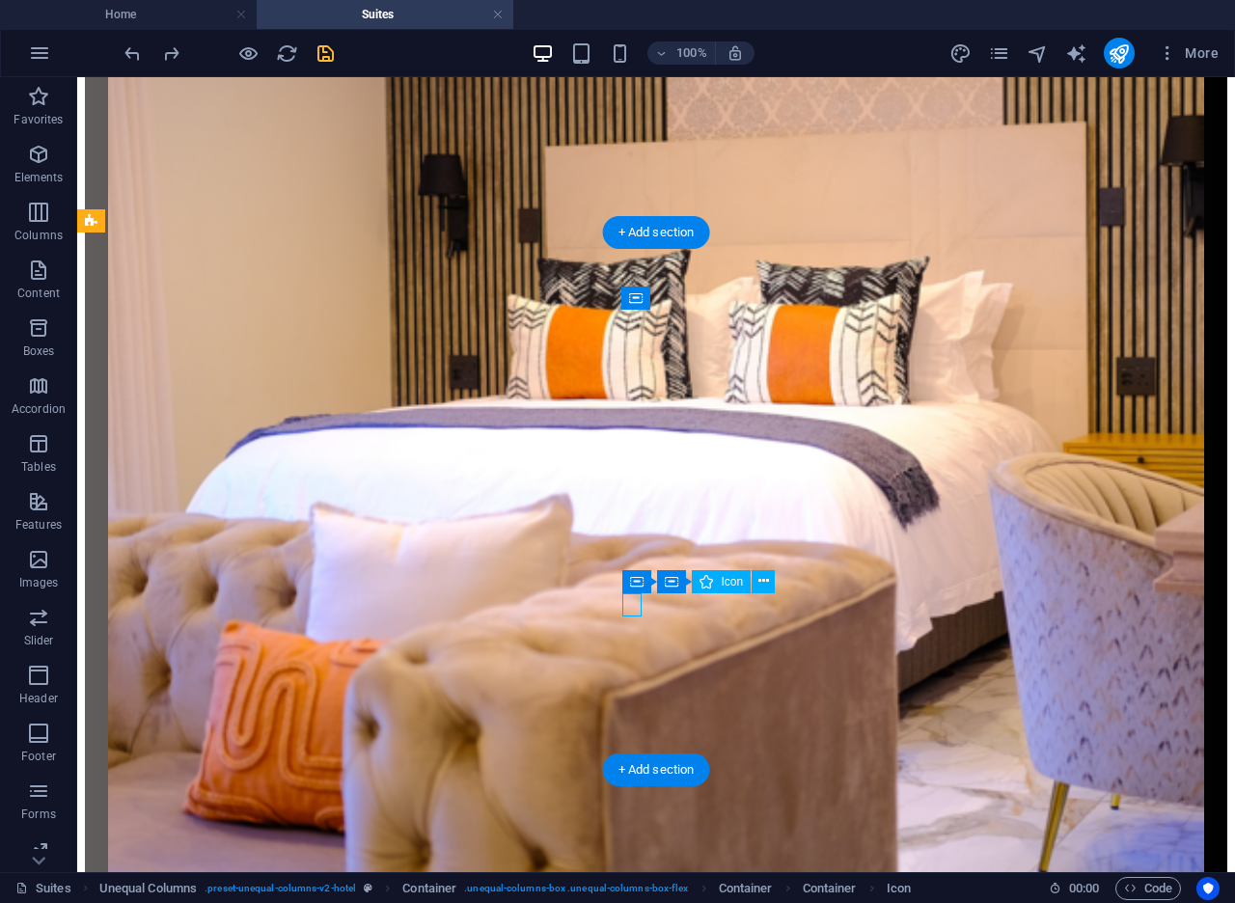
select select "xMidYMid"
select select "px"
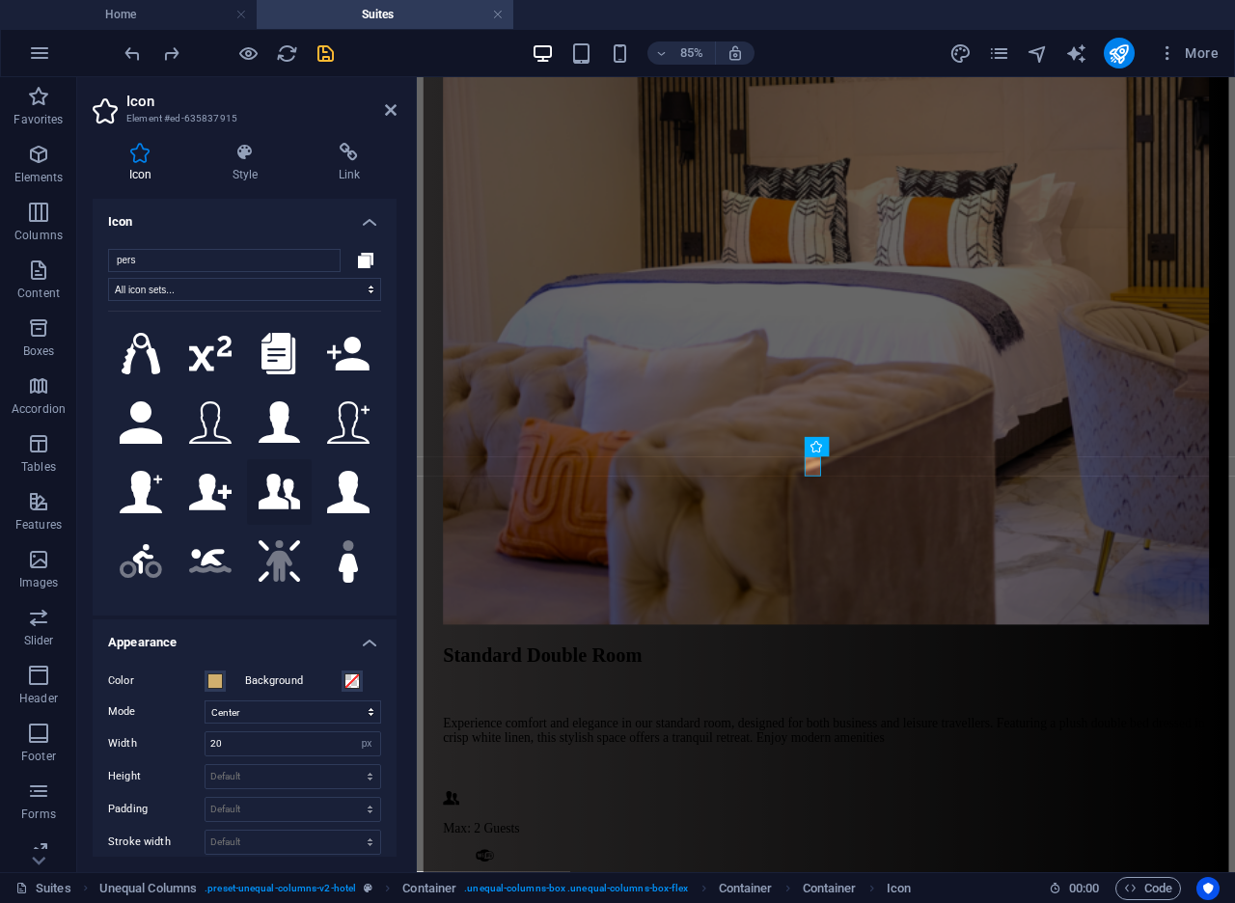
type input "pers"
click at [284, 479] on icon at bounding box center [280, 492] width 42 height 37
click at [217, 674] on span at bounding box center [214, 680] width 15 height 15
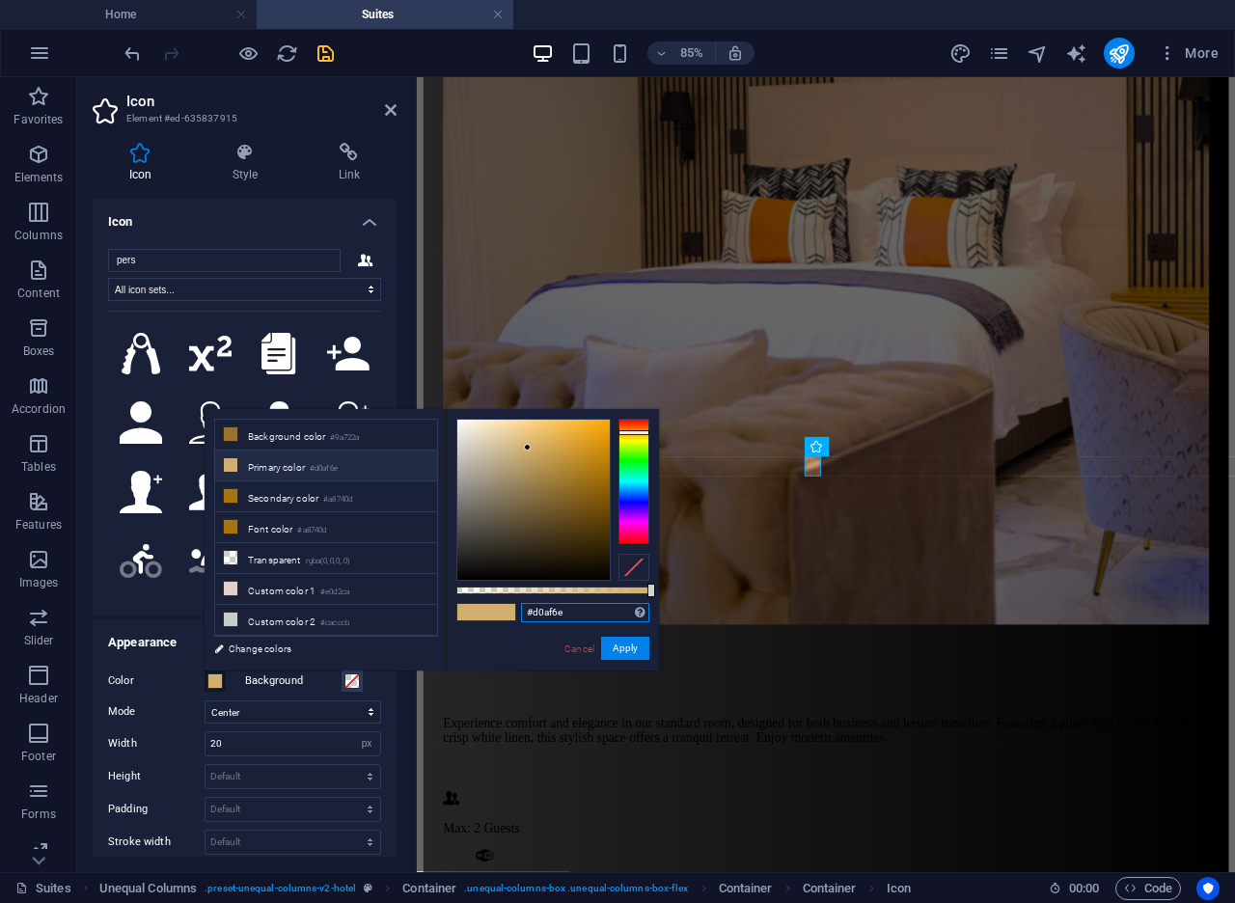
drag, startPoint x: 561, startPoint y: 613, endPoint x: 512, endPoint y: 603, distance: 50.3
click at [512, 603] on div "#d0af6e Supported formats #0852ed rgb(8, 82, 237) rgba(8, 82, 237, 90%) hsv(221…" at bounding box center [552, 679] width 213 height 541
paste input "253940"
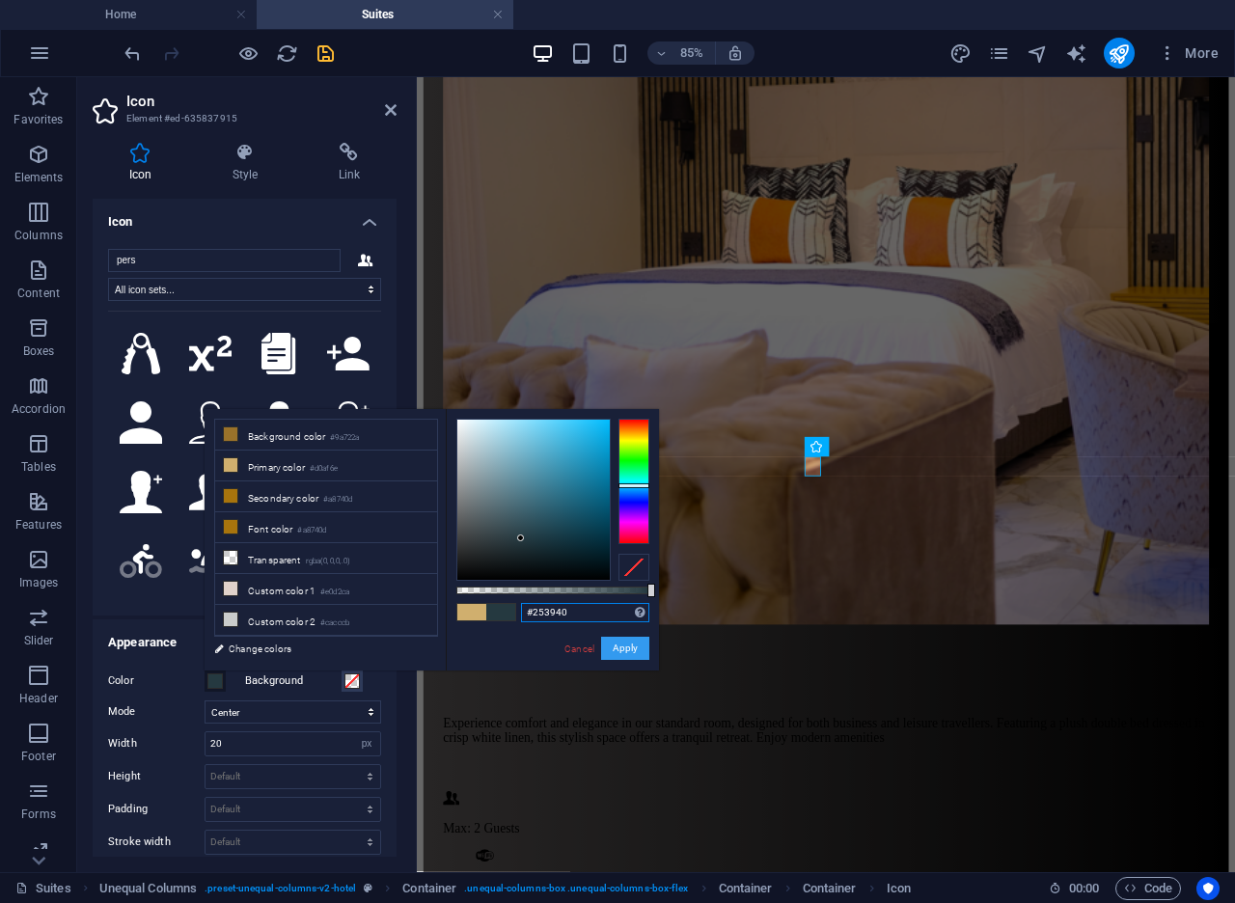
type input "#253940"
click at [610, 644] on button "Apply" at bounding box center [625, 648] width 48 height 23
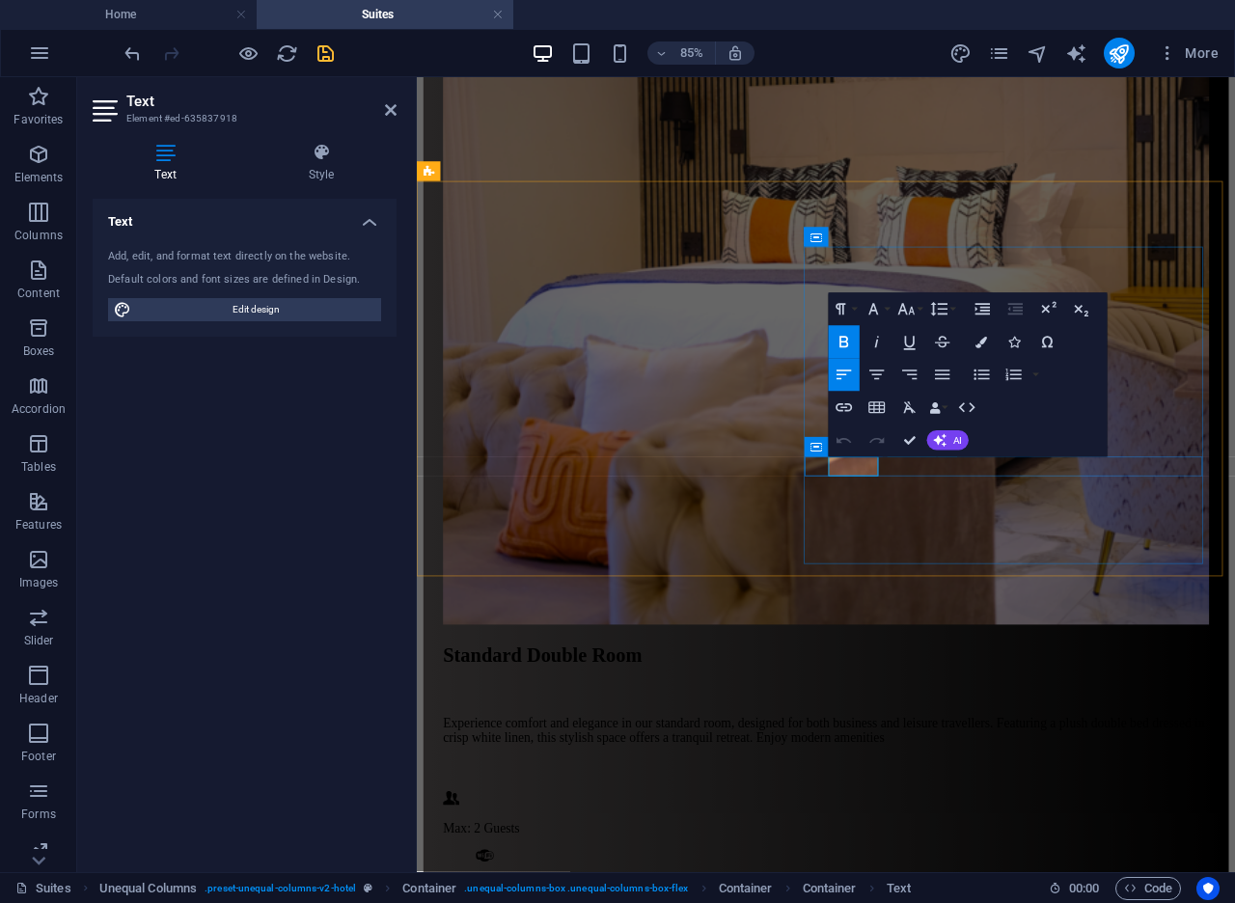
click at [978, 345] on icon "button" at bounding box center [981, 343] width 12 height 12
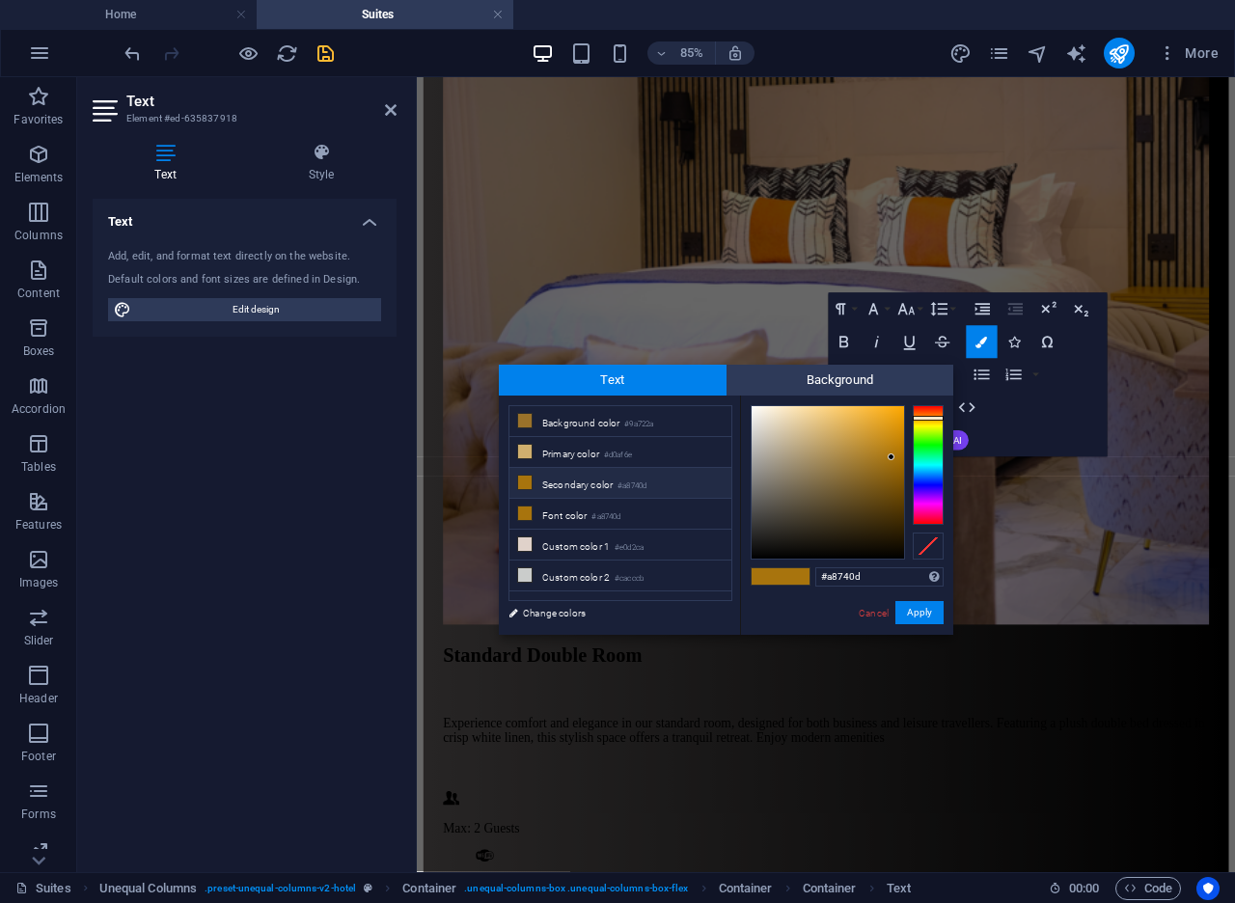
drag, startPoint x: 888, startPoint y: 580, endPoint x: 789, endPoint y: 566, distance: 100.3
click at [789, 566] on div "#a8740d Supported formats #0852ed rgb(8, 82, 237) rgba(8, 82, 237, 90%) hsv(221…" at bounding box center [846, 654] width 213 height 519
type input "#253940"
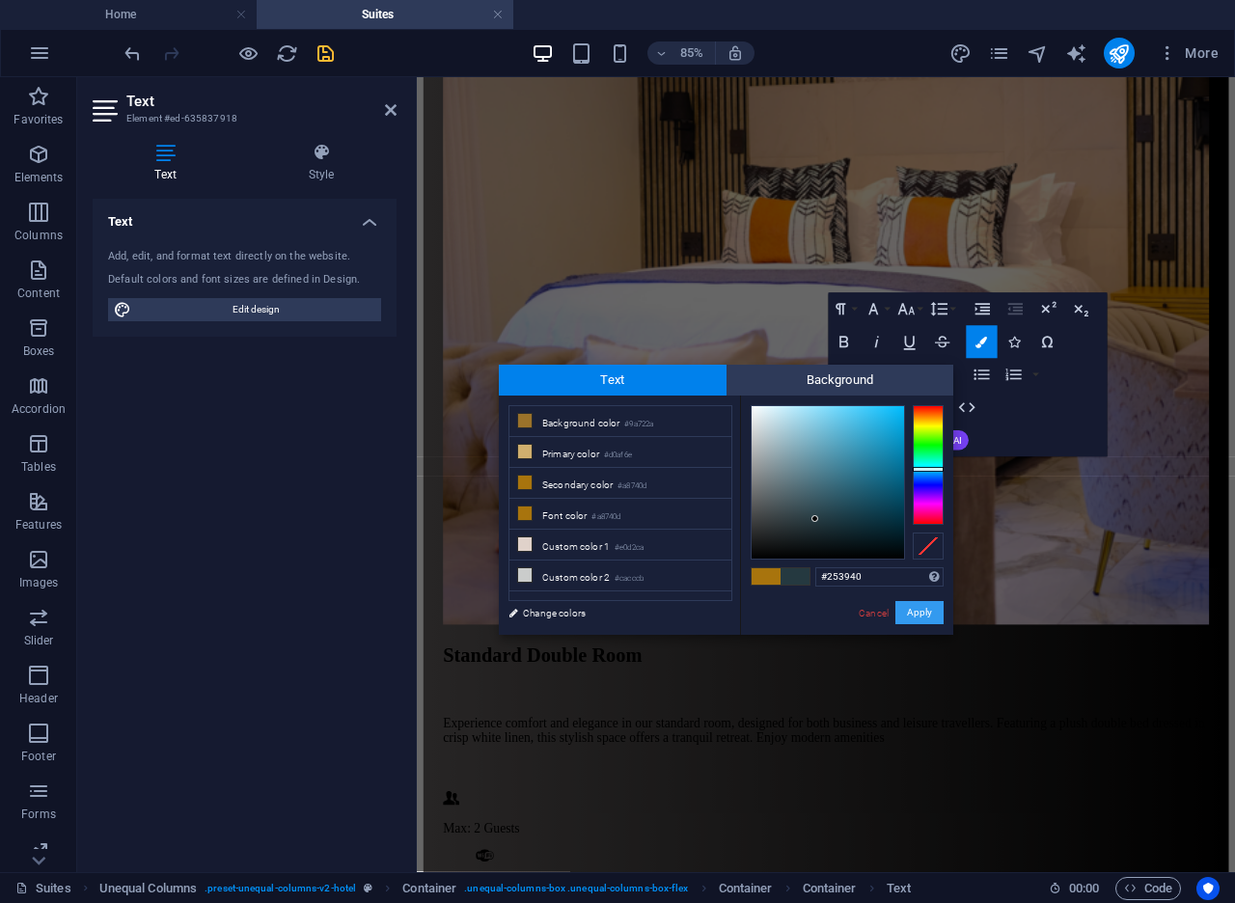
click at [911, 609] on button "Apply" at bounding box center [919, 612] width 48 height 23
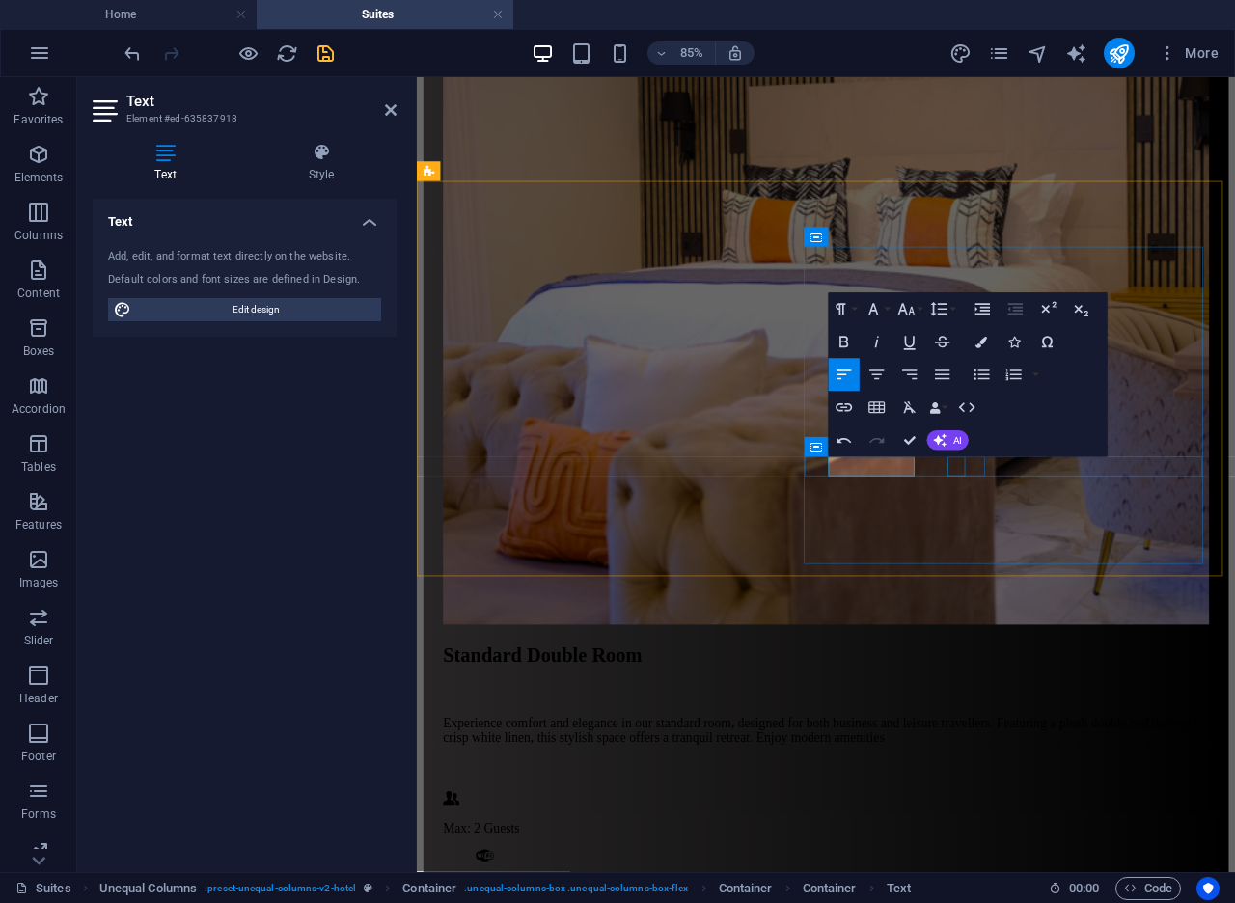
select select "xMidYMid"
select select "px"
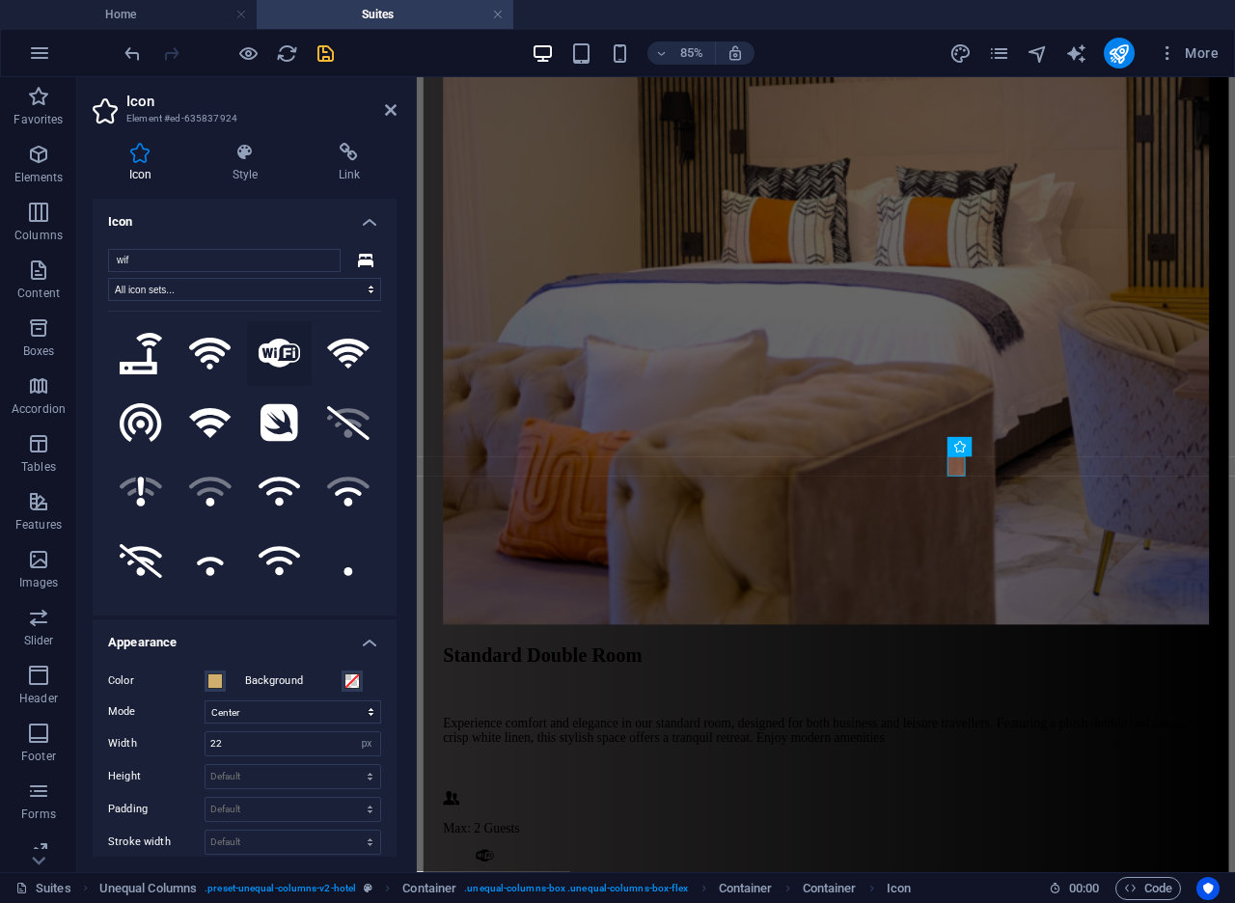
type input "wif"
click at [276, 353] on icon at bounding box center [280, 353] width 42 height 29
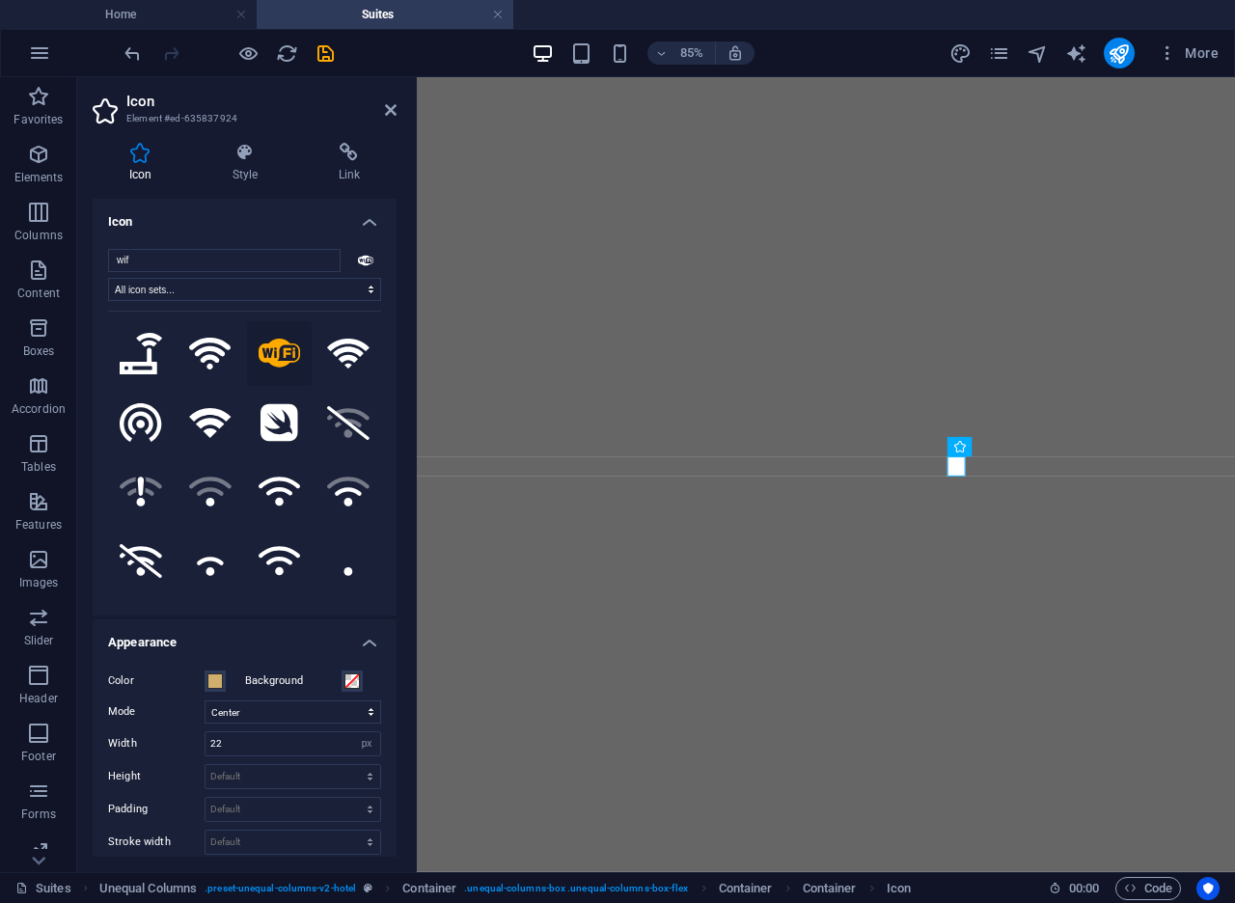
select select "xMidYMid"
select select "px"
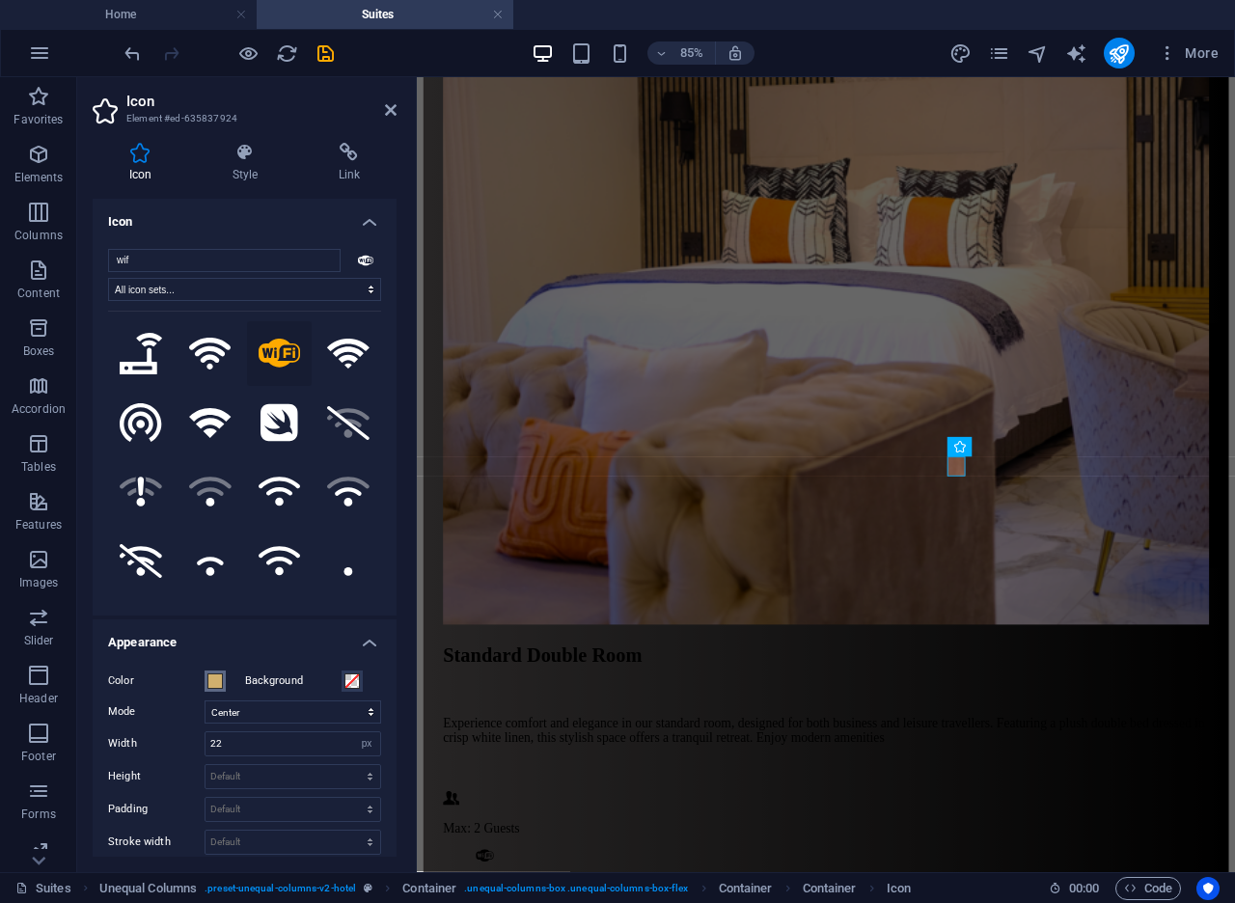
click at [224, 684] on button "Color" at bounding box center [214, 680] width 21 height 21
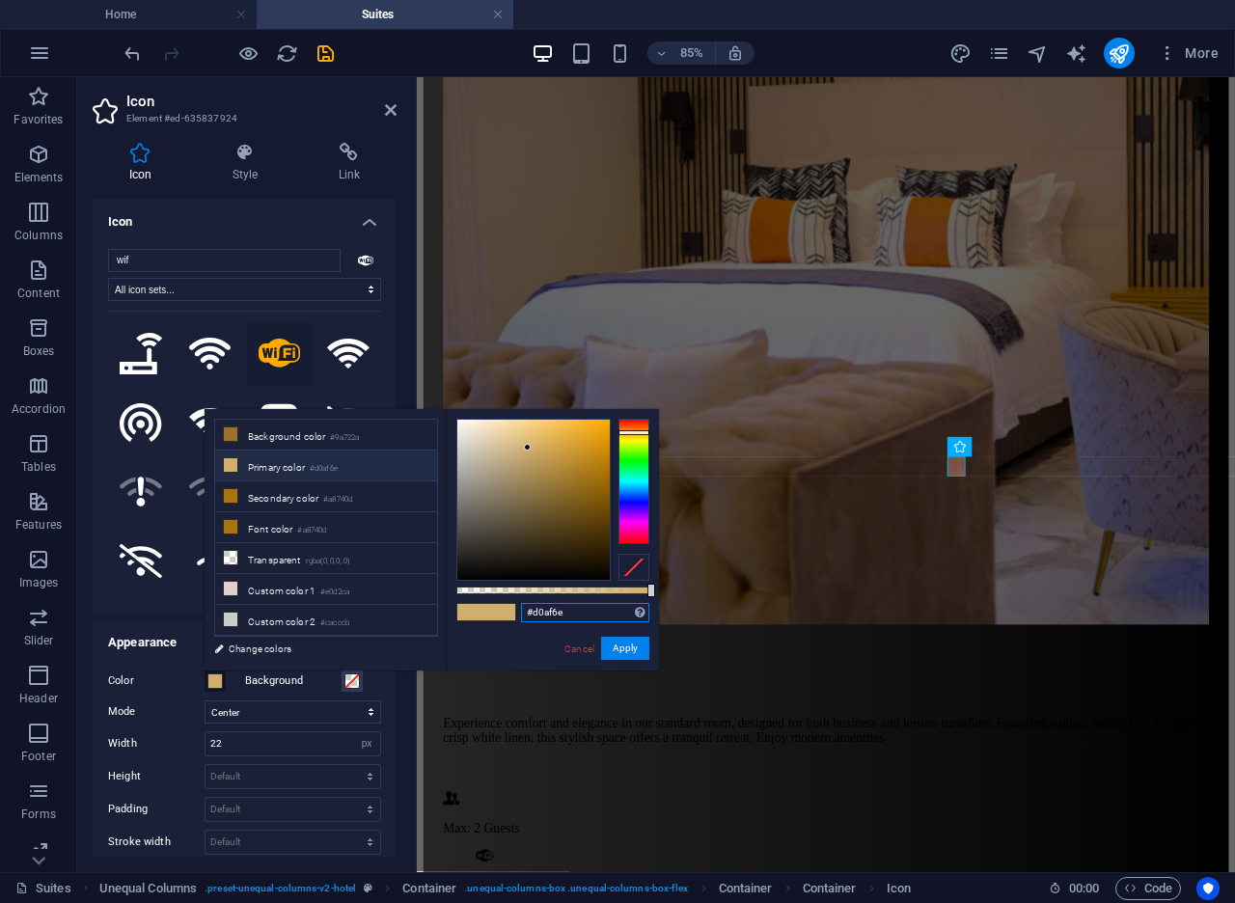
drag, startPoint x: 573, startPoint y: 618, endPoint x: 495, endPoint y: 587, distance: 84.0
click at [495, 587] on div "#d0af6e Supported formats #0852ed rgb(8, 82, 237) rgba(8, 82, 237, 90%) hsv(221…" at bounding box center [552, 679] width 213 height 541
paste input "253940"
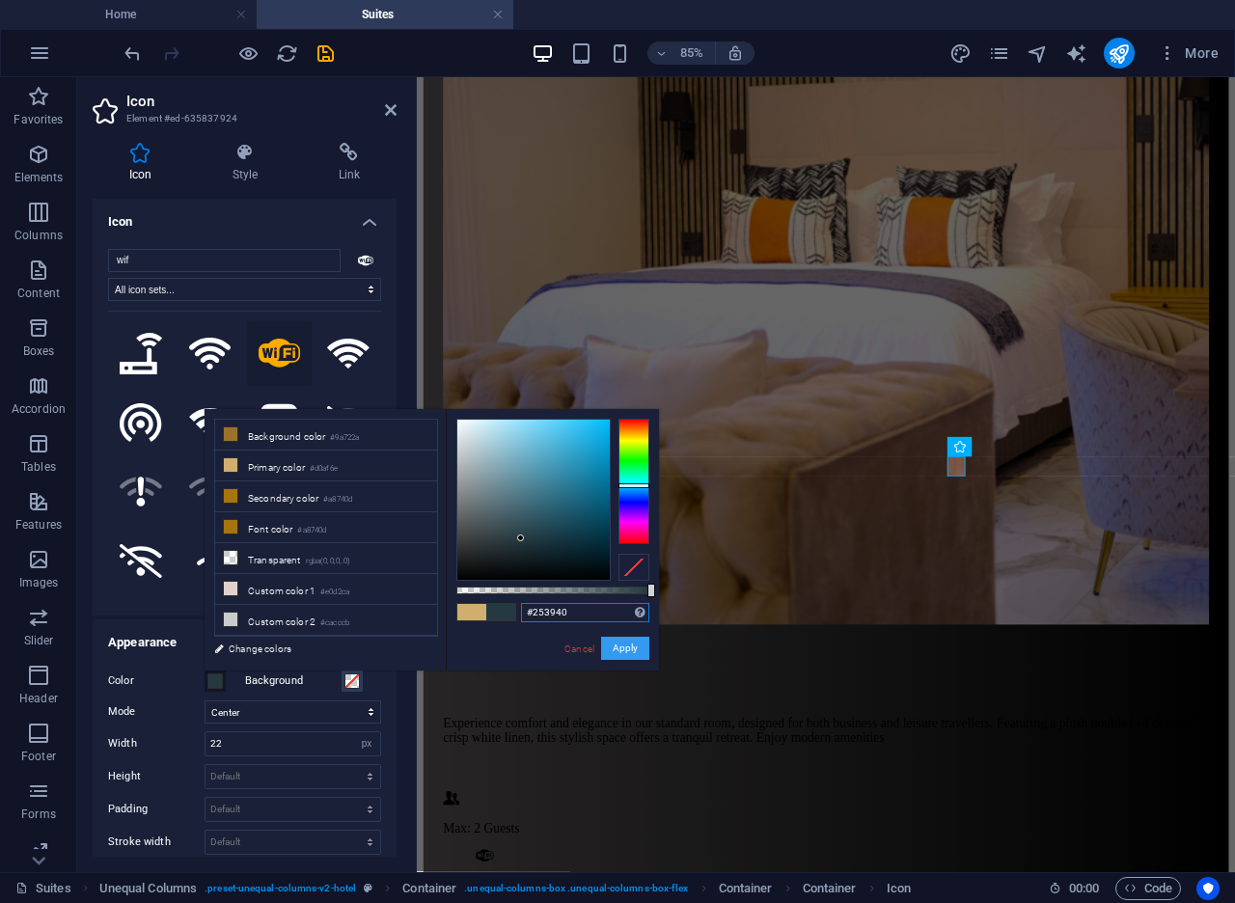
type input "#253940"
click at [624, 639] on button "Apply" at bounding box center [625, 648] width 48 height 23
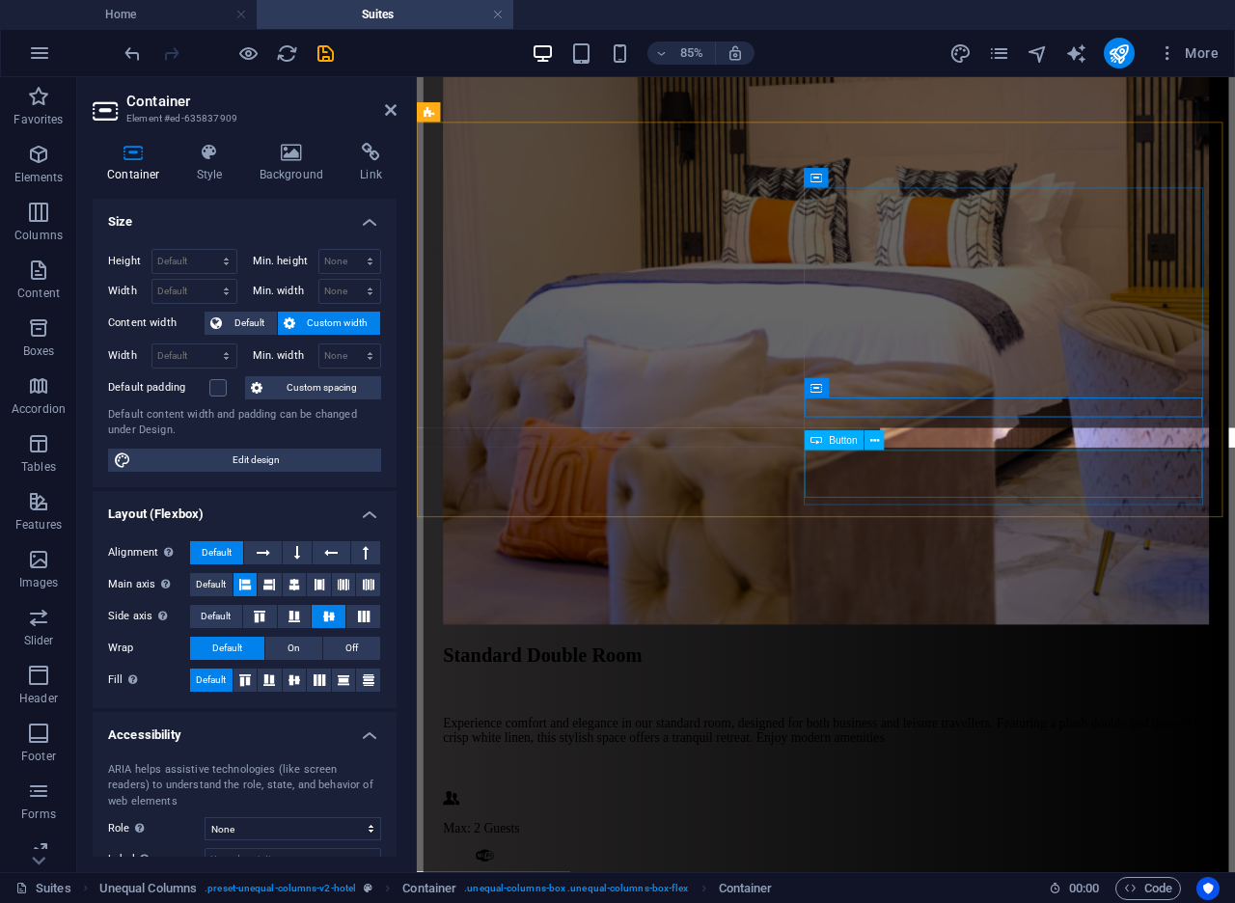
scroll to position [2458, 0]
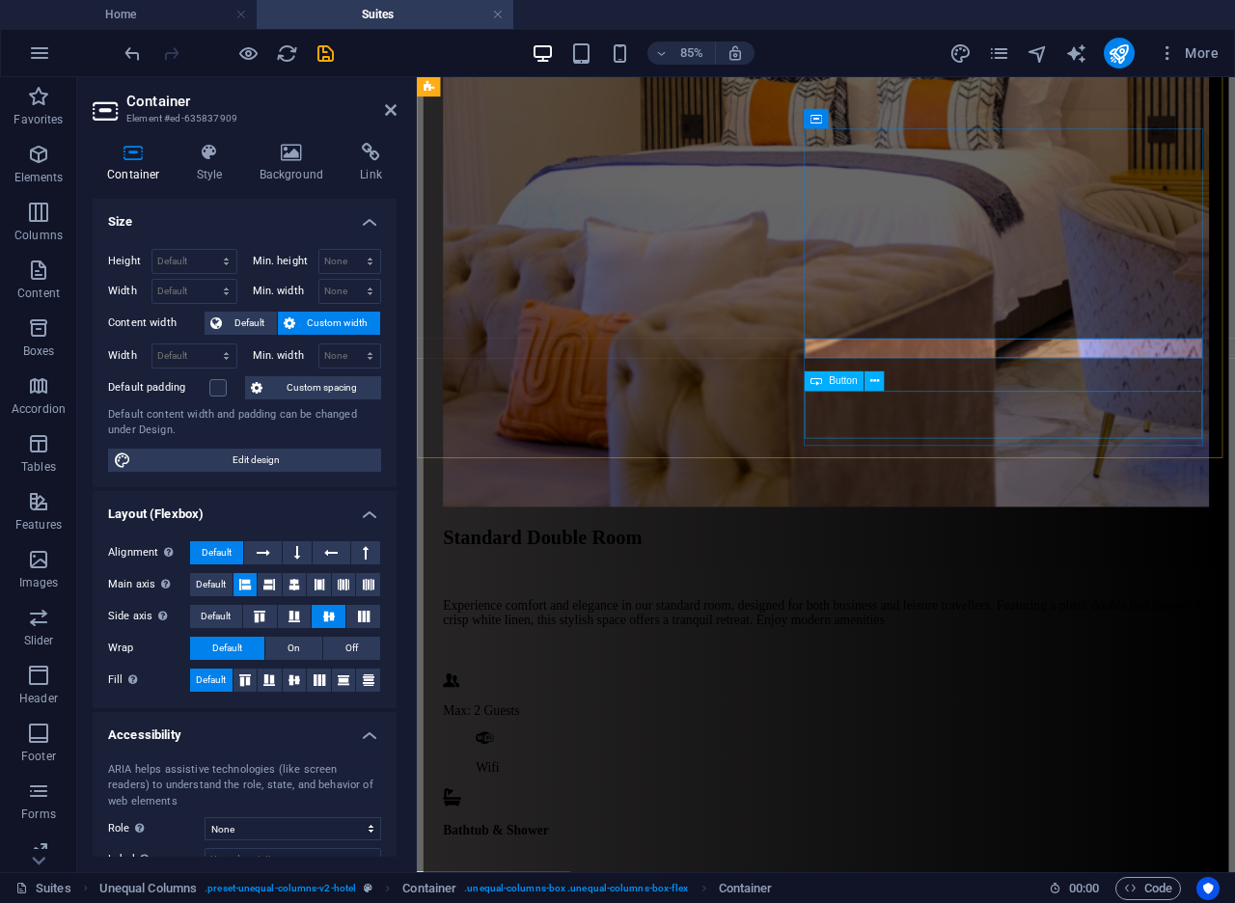
select select "px"
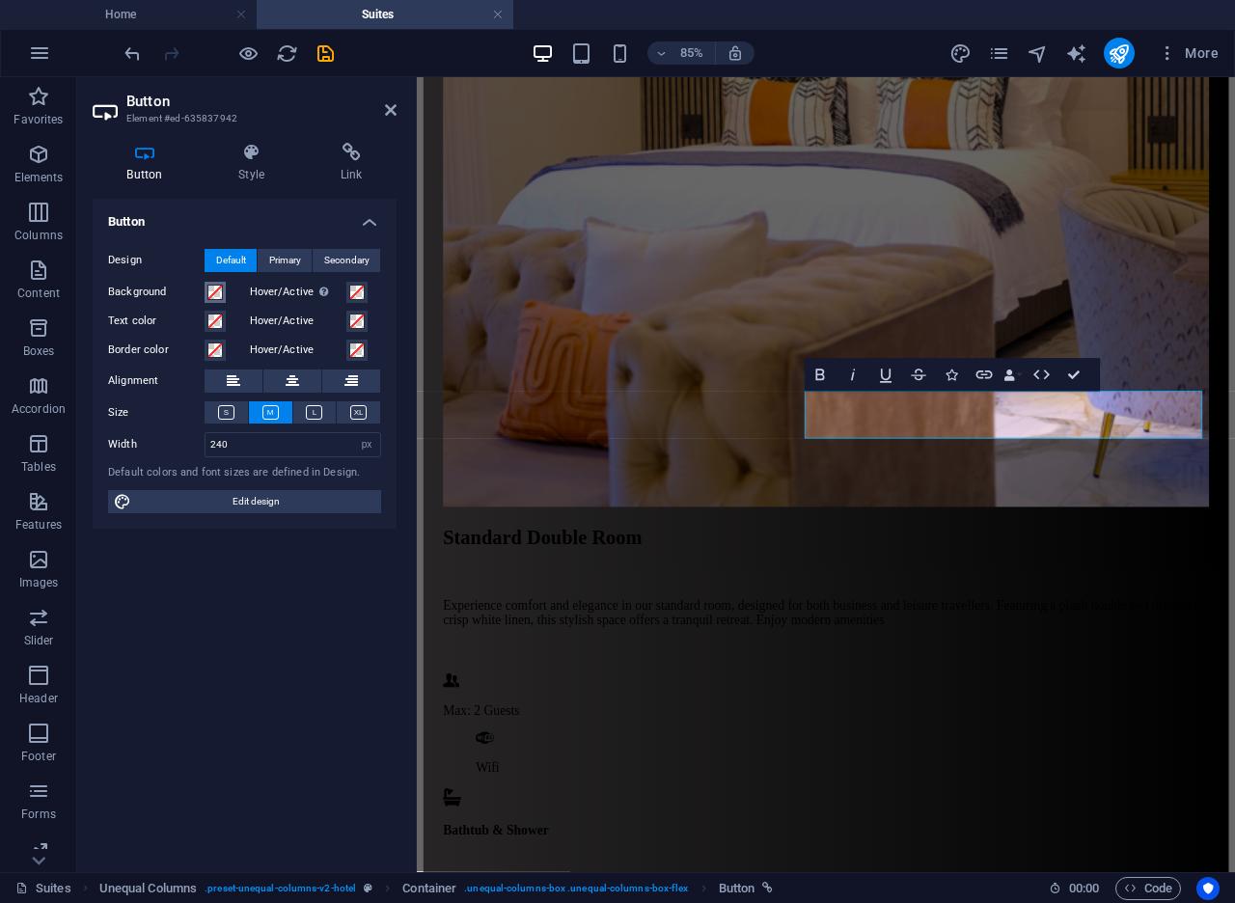
click at [217, 296] on span at bounding box center [214, 292] width 15 height 15
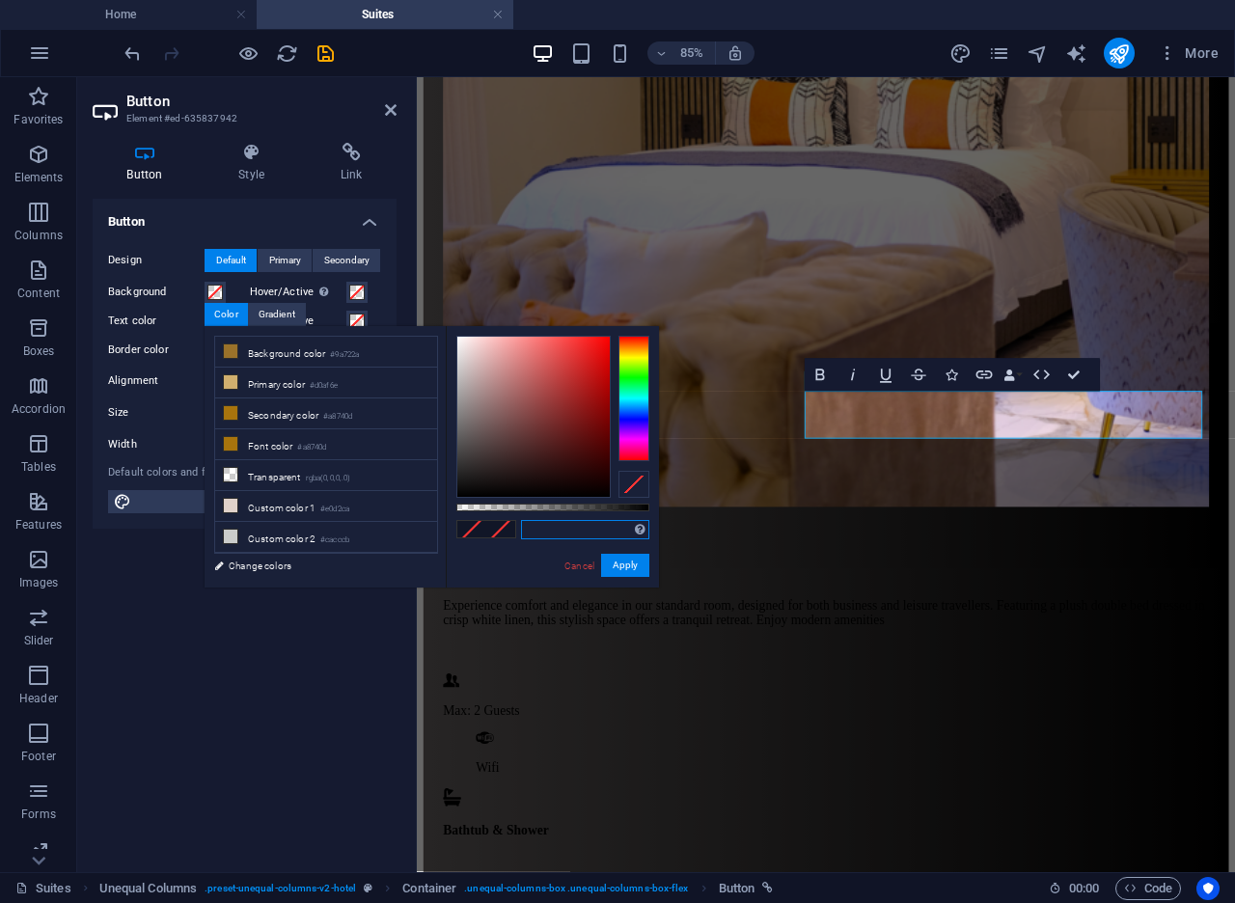
click at [555, 532] on input "text" at bounding box center [585, 529] width 128 height 19
paste input "#253940"
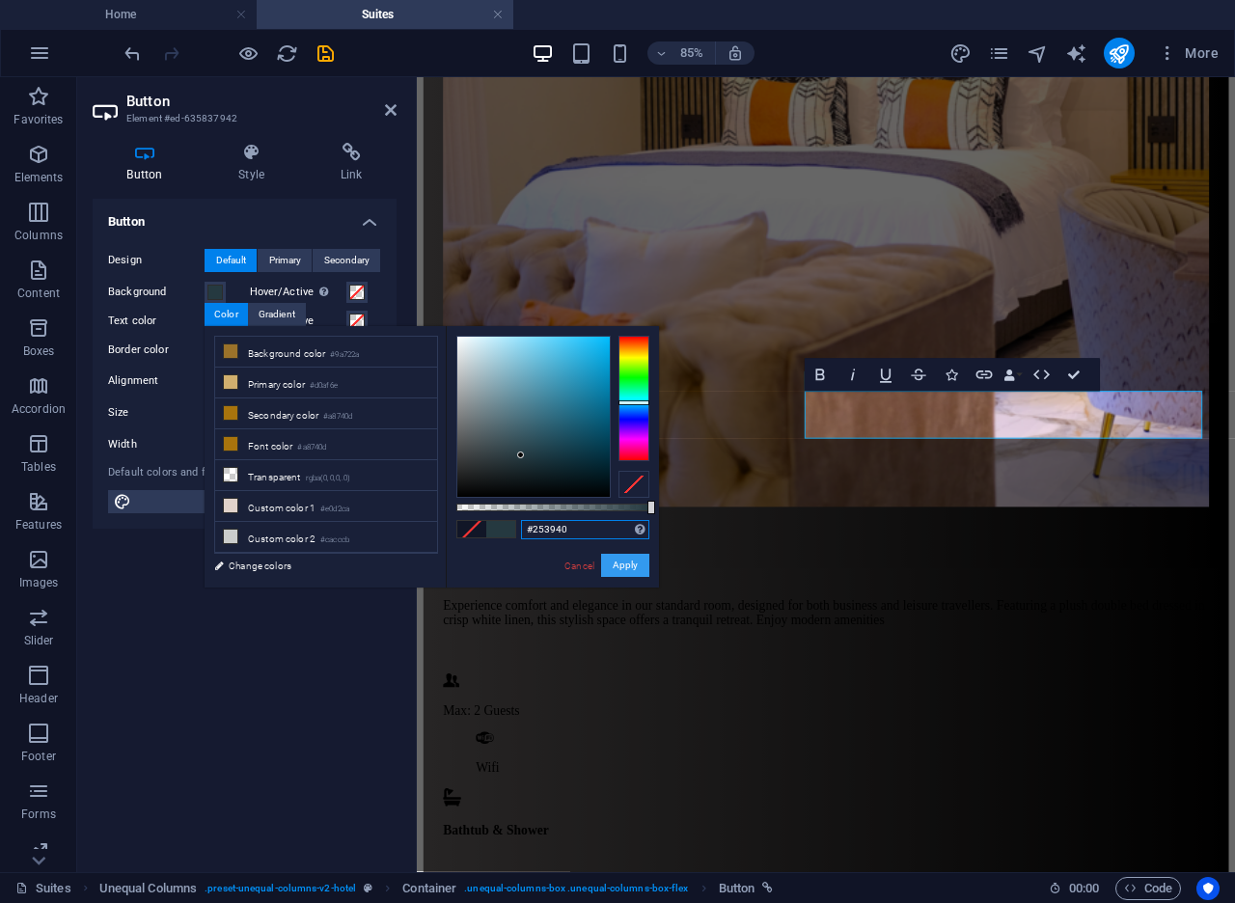
type input "#253940"
click at [622, 566] on button "Apply" at bounding box center [625, 565] width 48 height 23
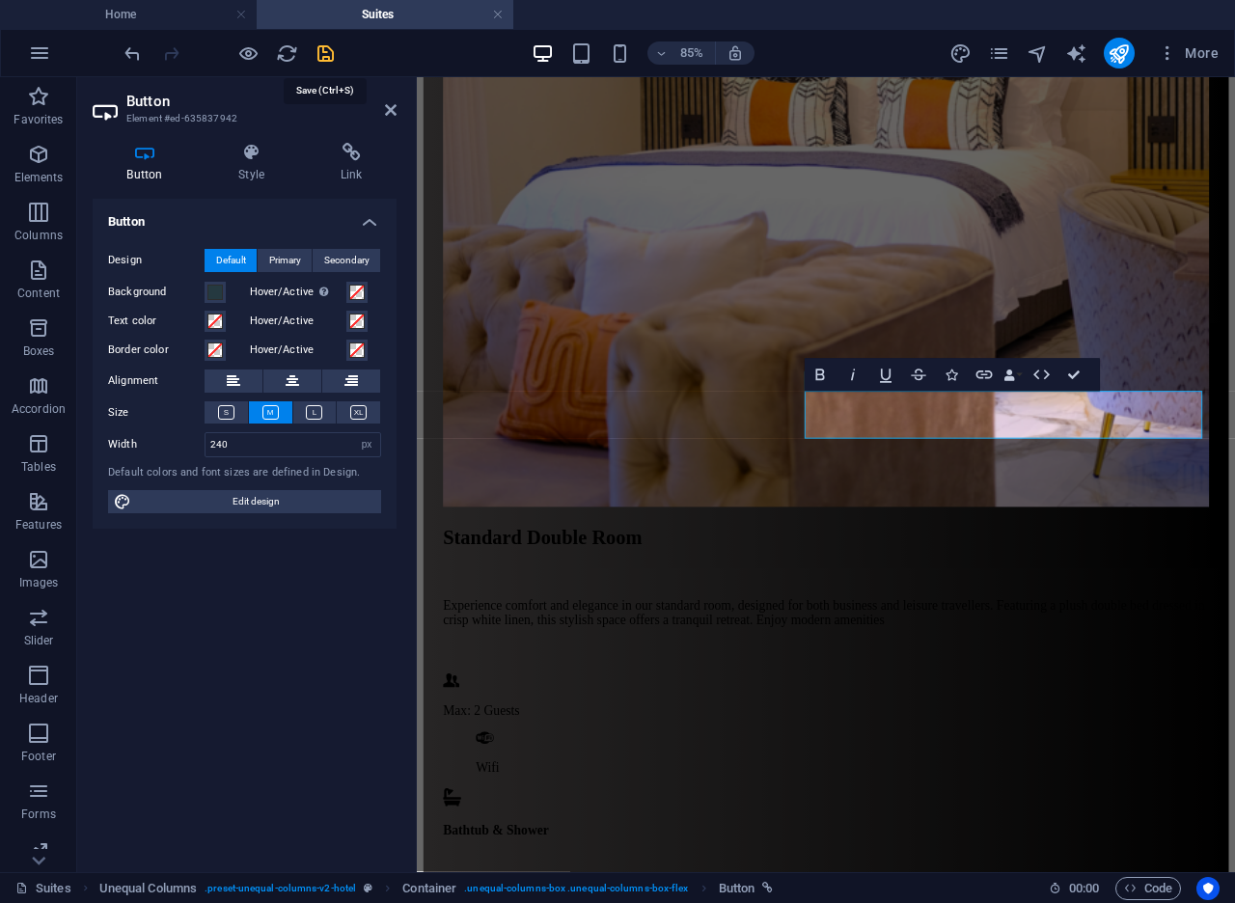
click at [332, 60] on icon "save" at bounding box center [325, 53] width 22 height 22
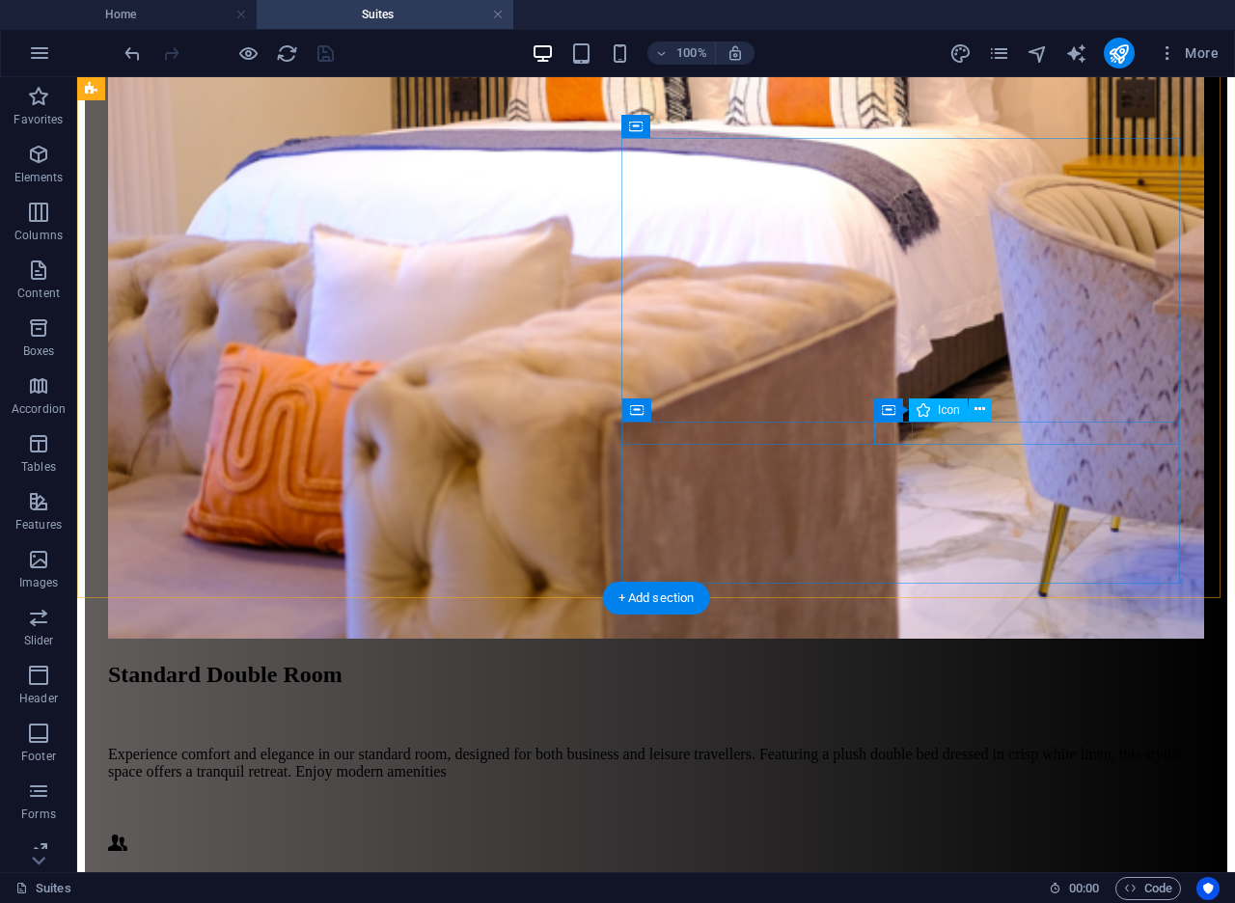
select select "xMidYMid"
select select "px"
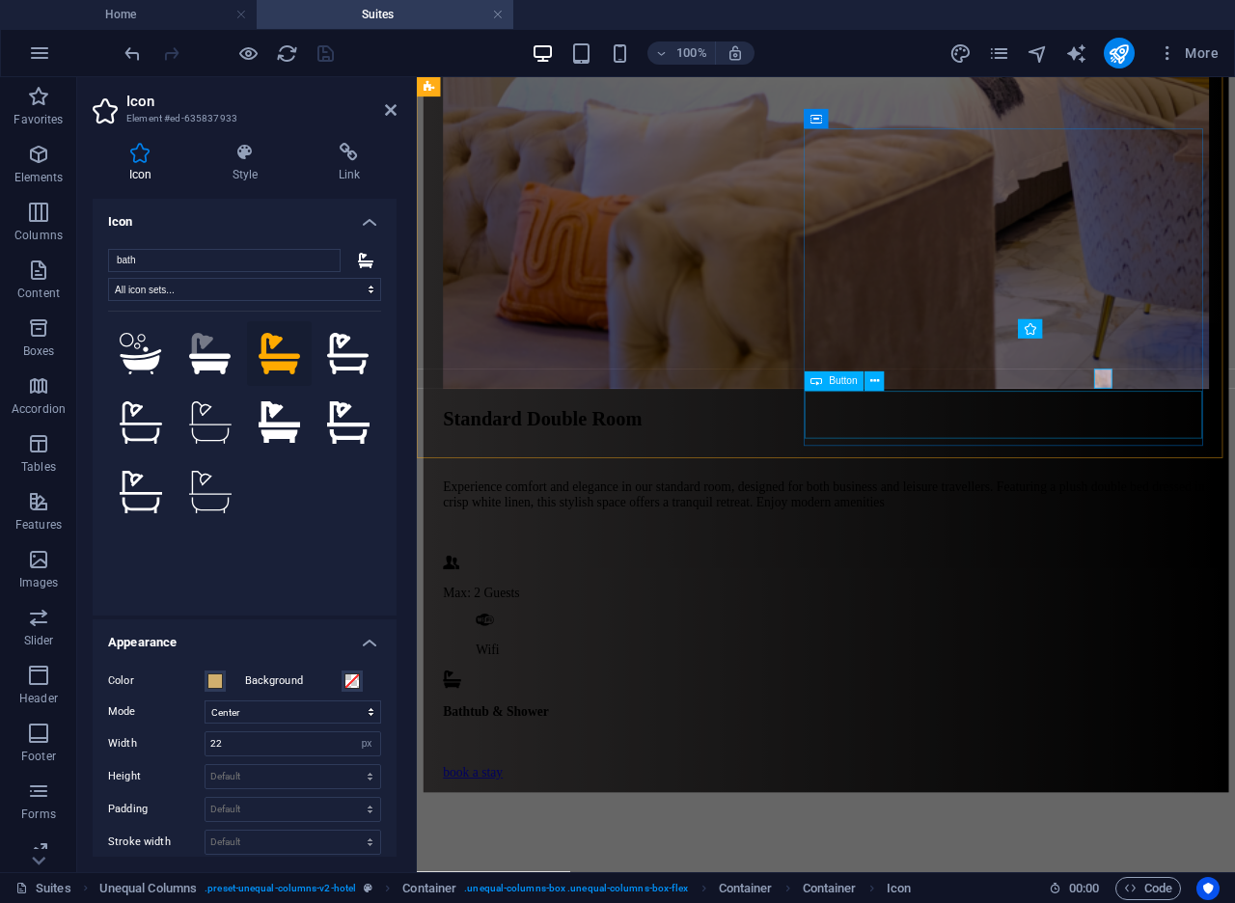
scroll to position [2527, 0]
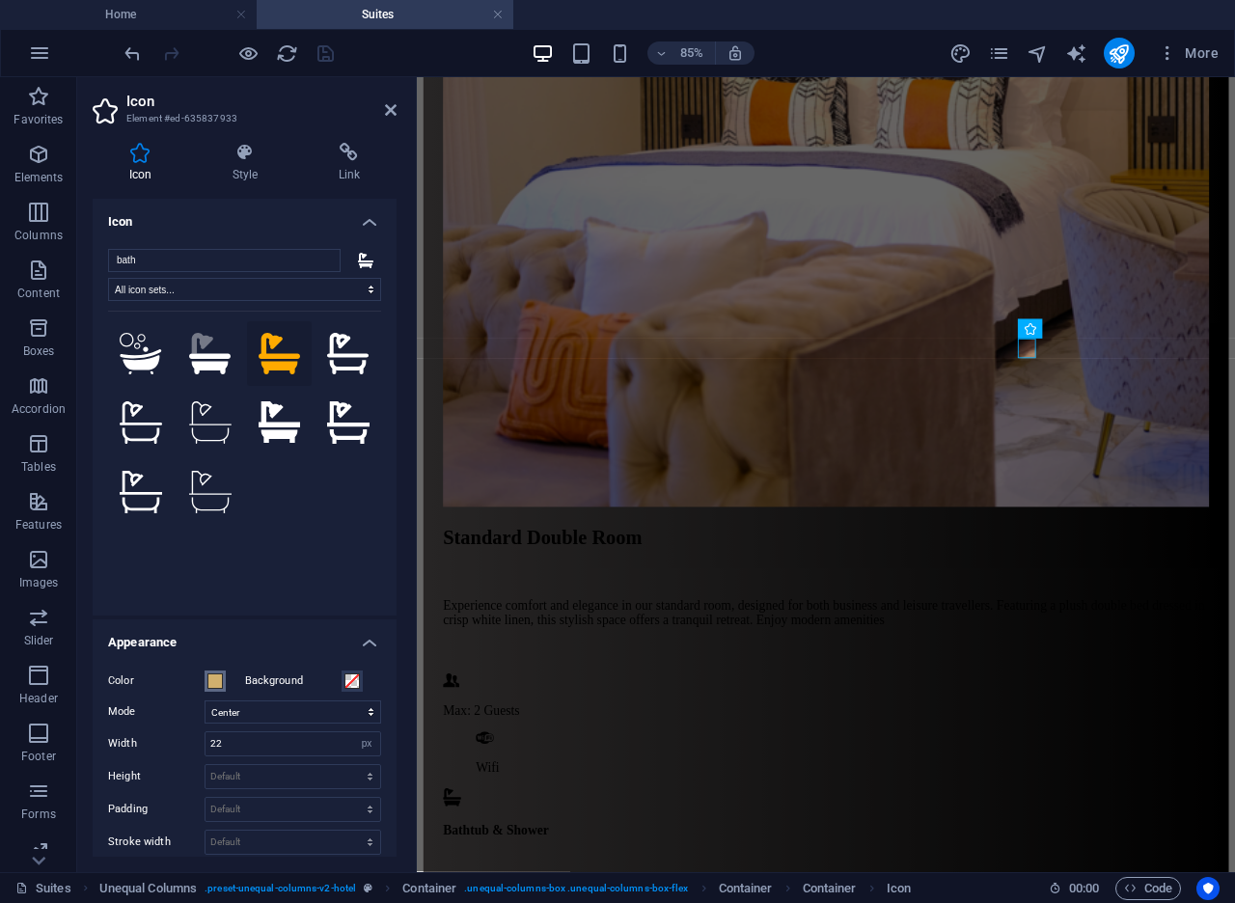
click at [217, 683] on span at bounding box center [214, 680] width 15 height 15
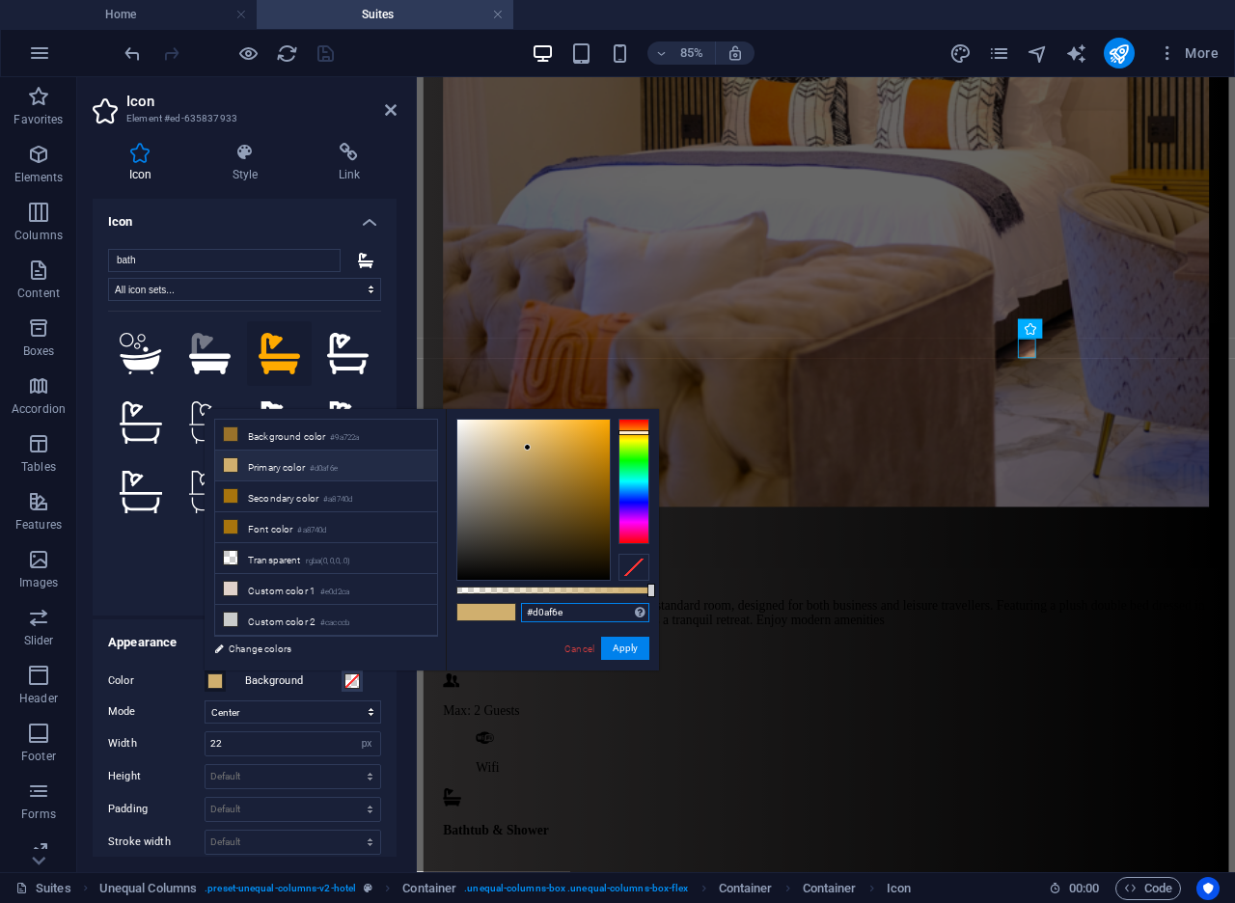
drag, startPoint x: 569, startPoint y: 611, endPoint x: 503, endPoint y: 597, distance: 67.0
click at [503, 597] on div "#d0af6e Supported formats #0852ed rgb(8, 82, 237) rgba(8, 82, 237, 90%) hsv(221…" at bounding box center [552, 679] width 213 height 541
paste input "253940"
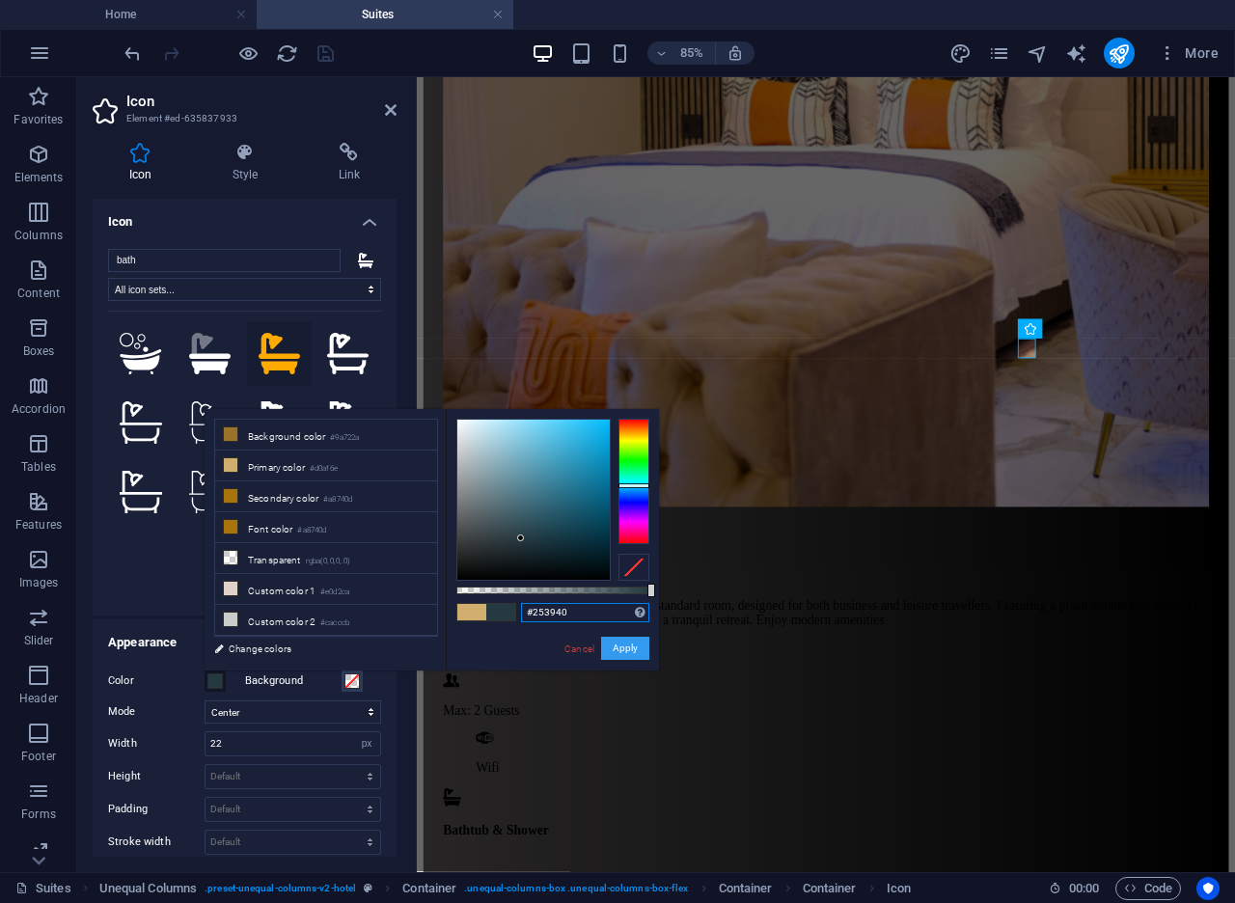
type input "#253940"
click at [611, 649] on button "Apply" at bounding box center [625, 648] width 48 height 23
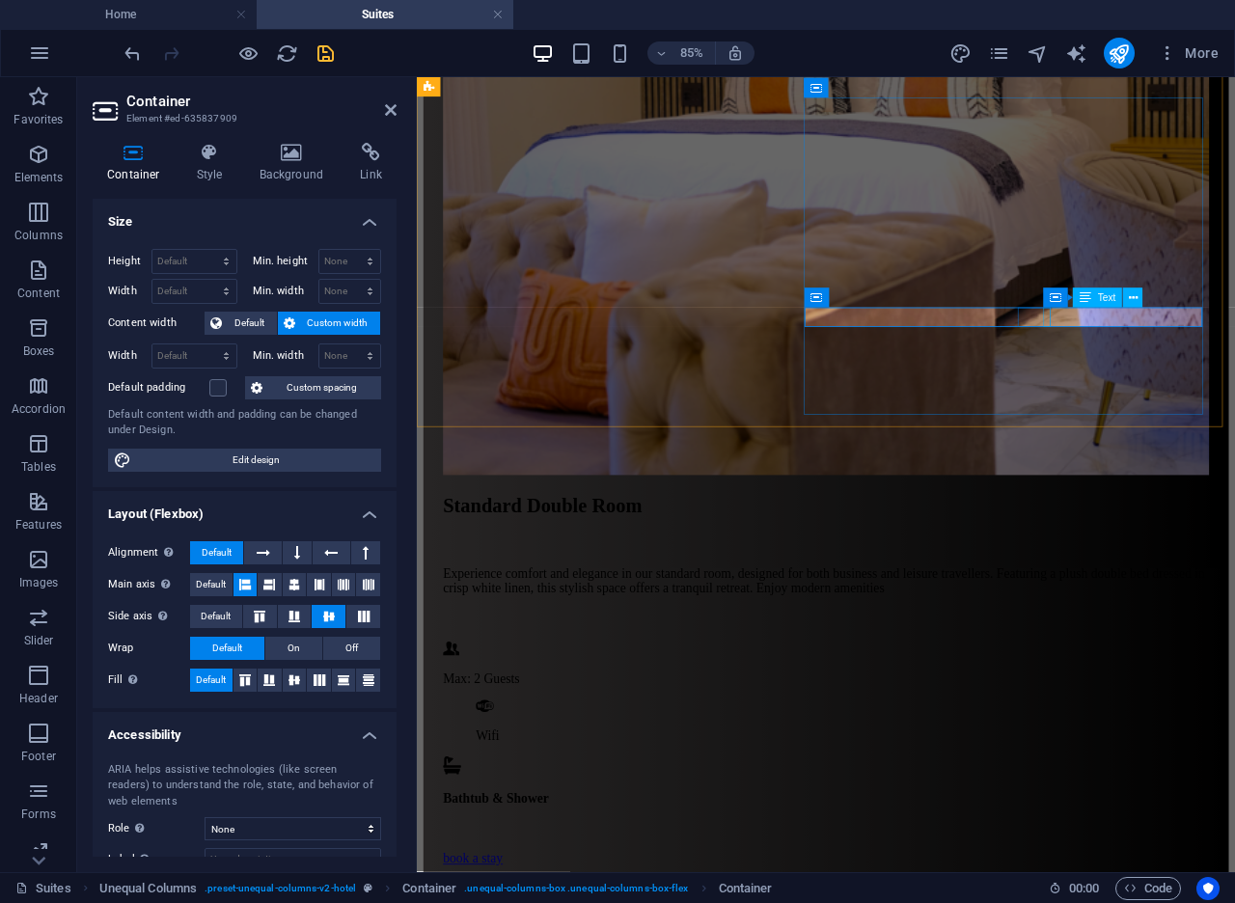
click at [327, 55] on icon "save" at bounding box center [325, 53] width 22 height 22
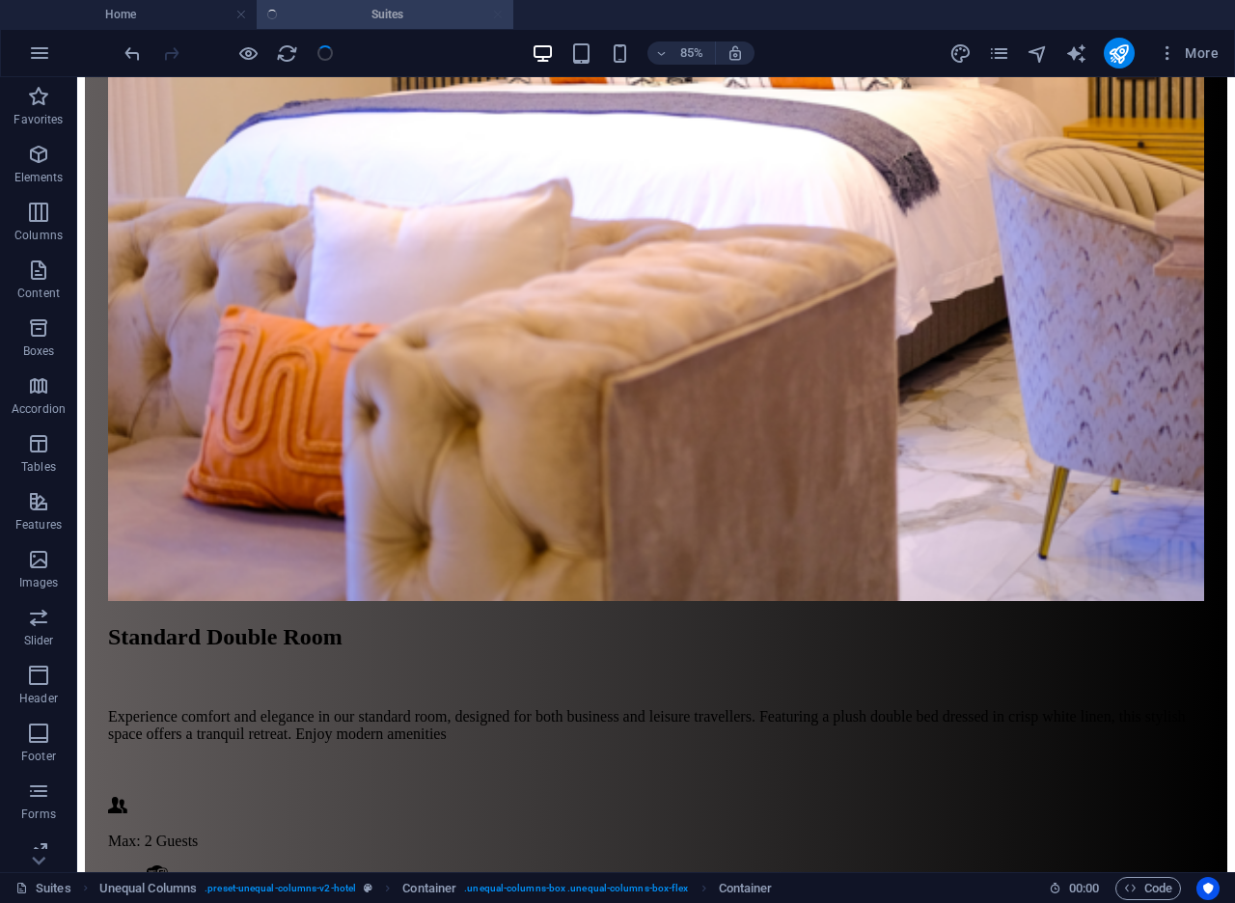
scroll to position [2563, 0]
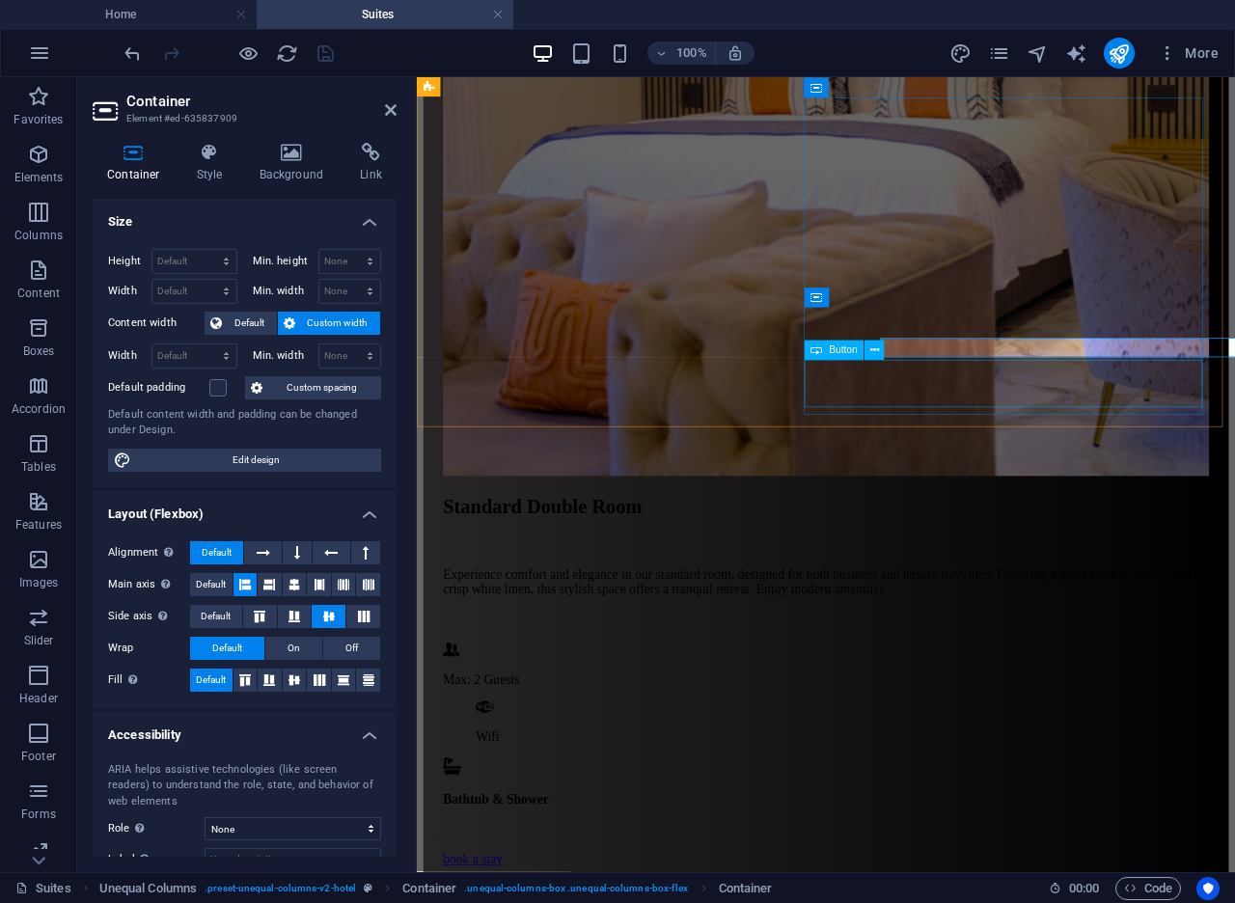
scroll to position [2564, 0]
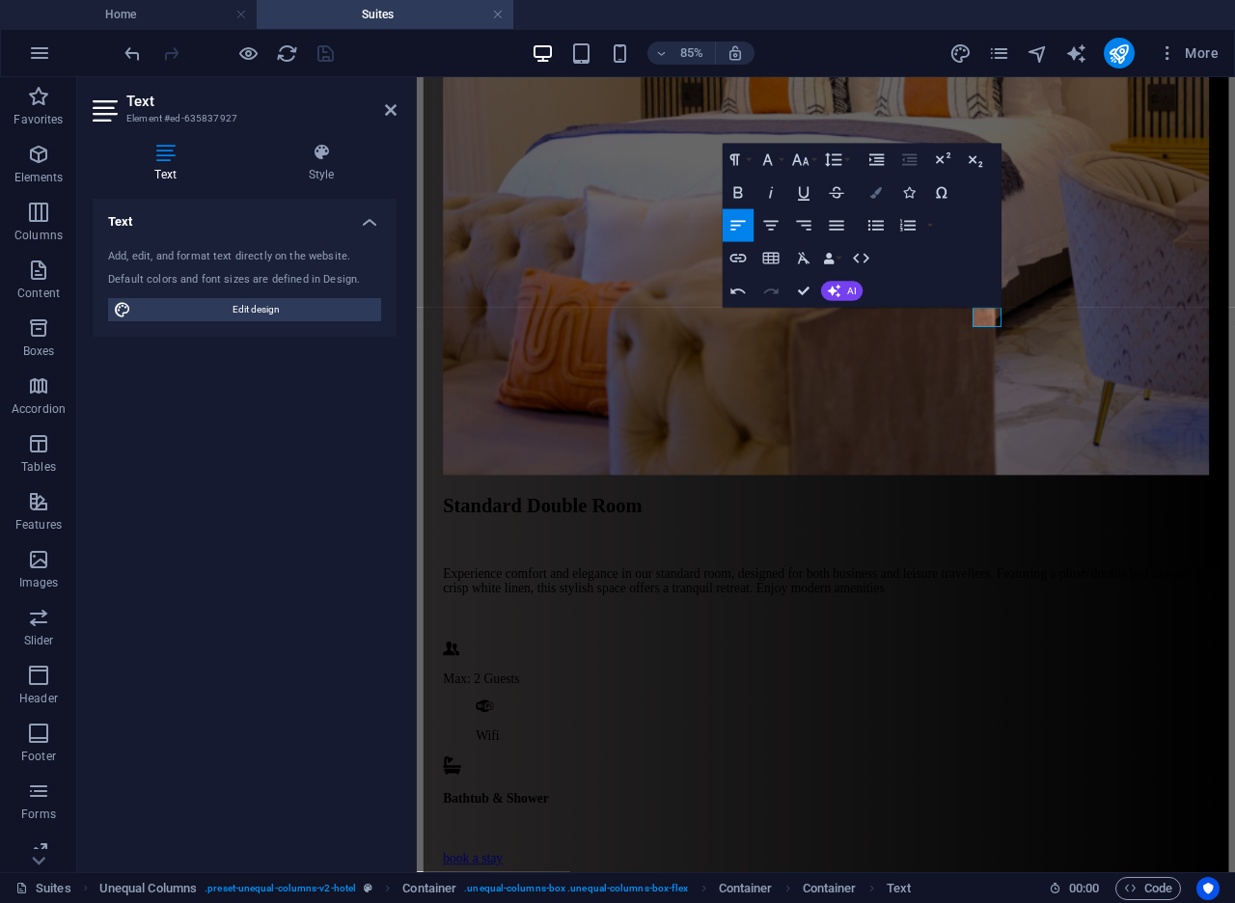
click at [879, 189] on icon "button" at bounding box center [876, 193] width 12 height 12
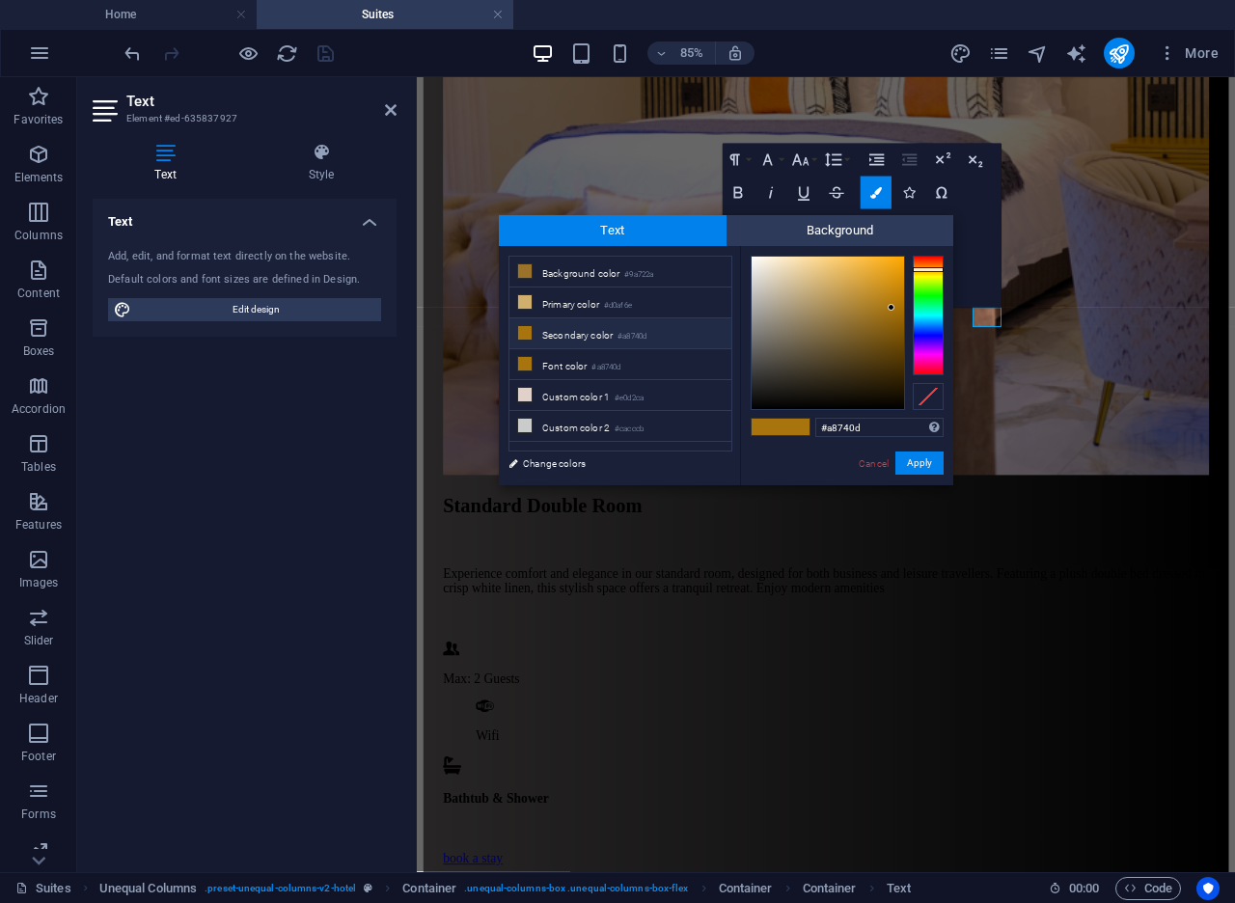
drag, startPoint x: 865, startPoint y: 423, endPoint x: 807, endPoint y: 408, distance: 59.9
click at [807, 408] on div "#a8740d Supported formats #0852ed rgb(8, 82, 237) rgba(8, 82, 237, 90%) hsv(221…" at bounding box center [846, 505] width 213 height 519
type input "#253940"
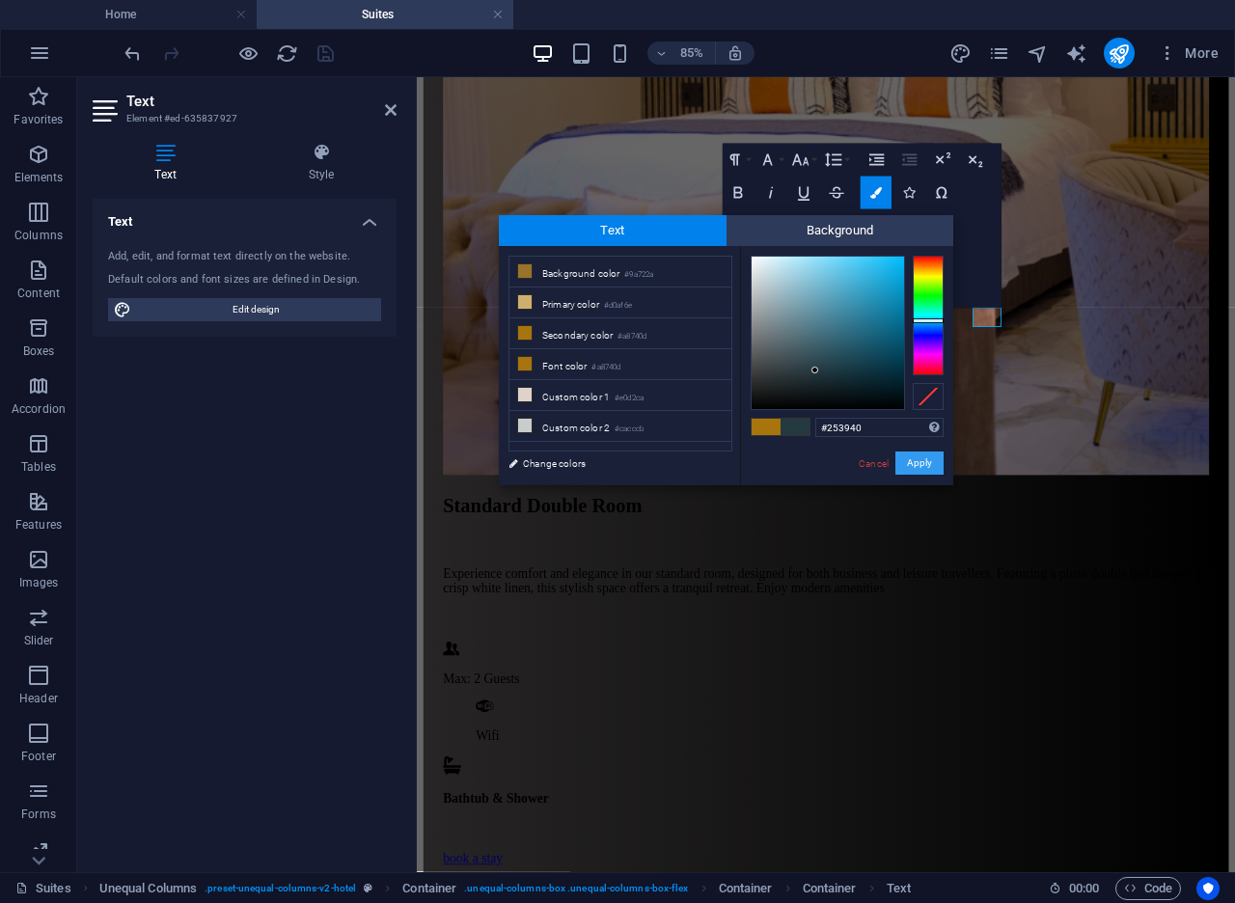
click at [898, 463] on button "Apply" at bounding box center [919, 462] width 48 height 23
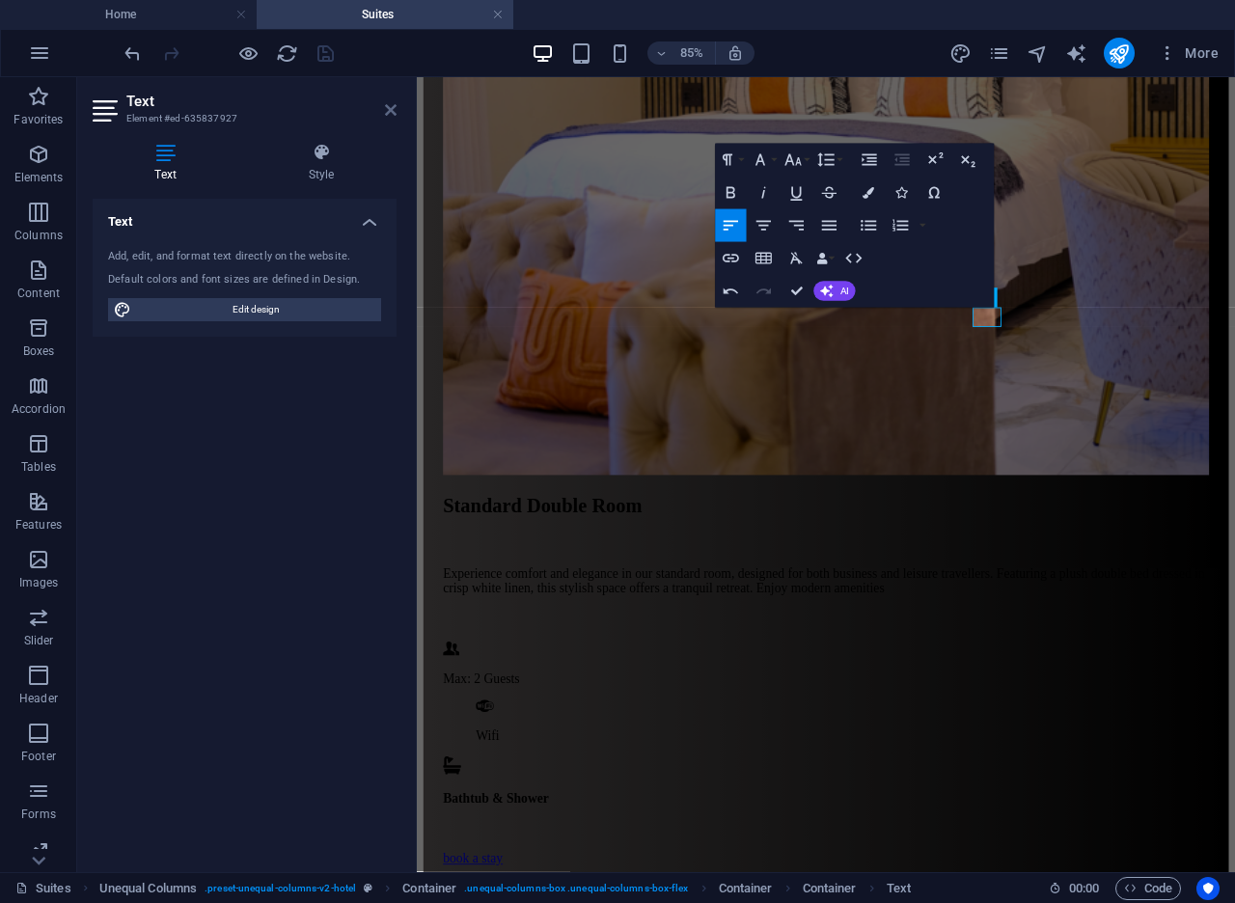
click at [391, 115] on icon at bounding box center [391, 109] width 12 height 15
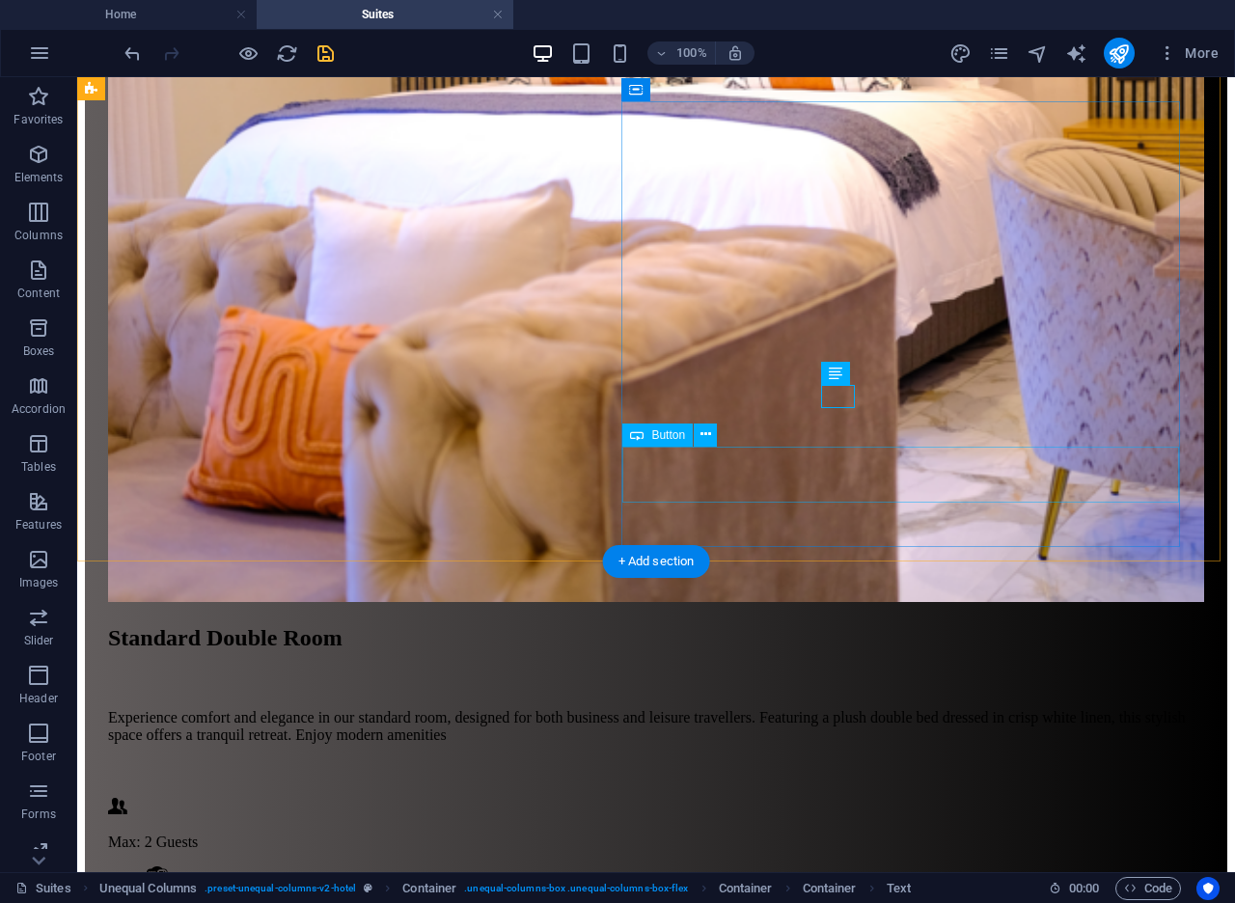
select select "px"
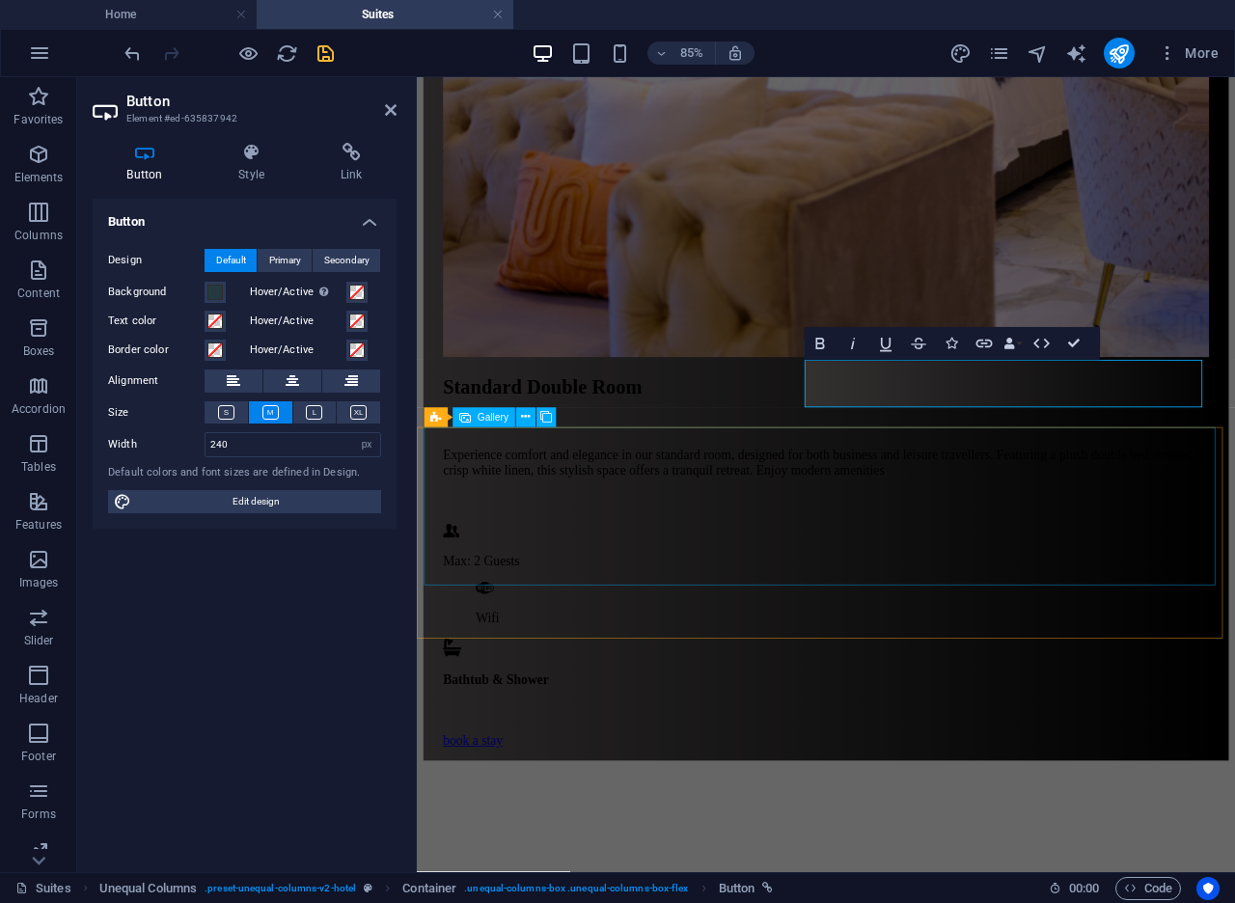
scroll to position [2564, 0]
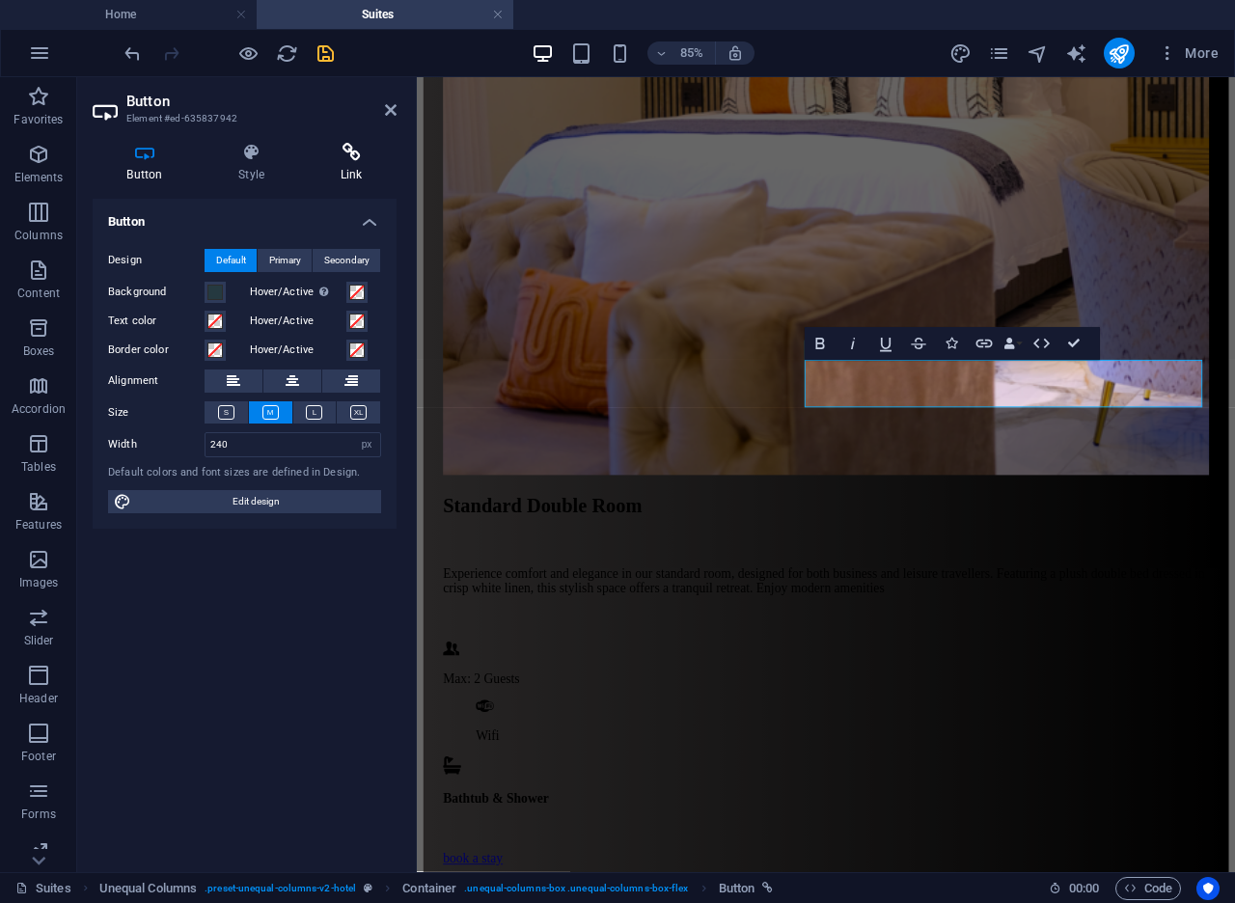
click at [346, 169] on h4 "Link" at bounding box center [351, 163] width 91 height 41
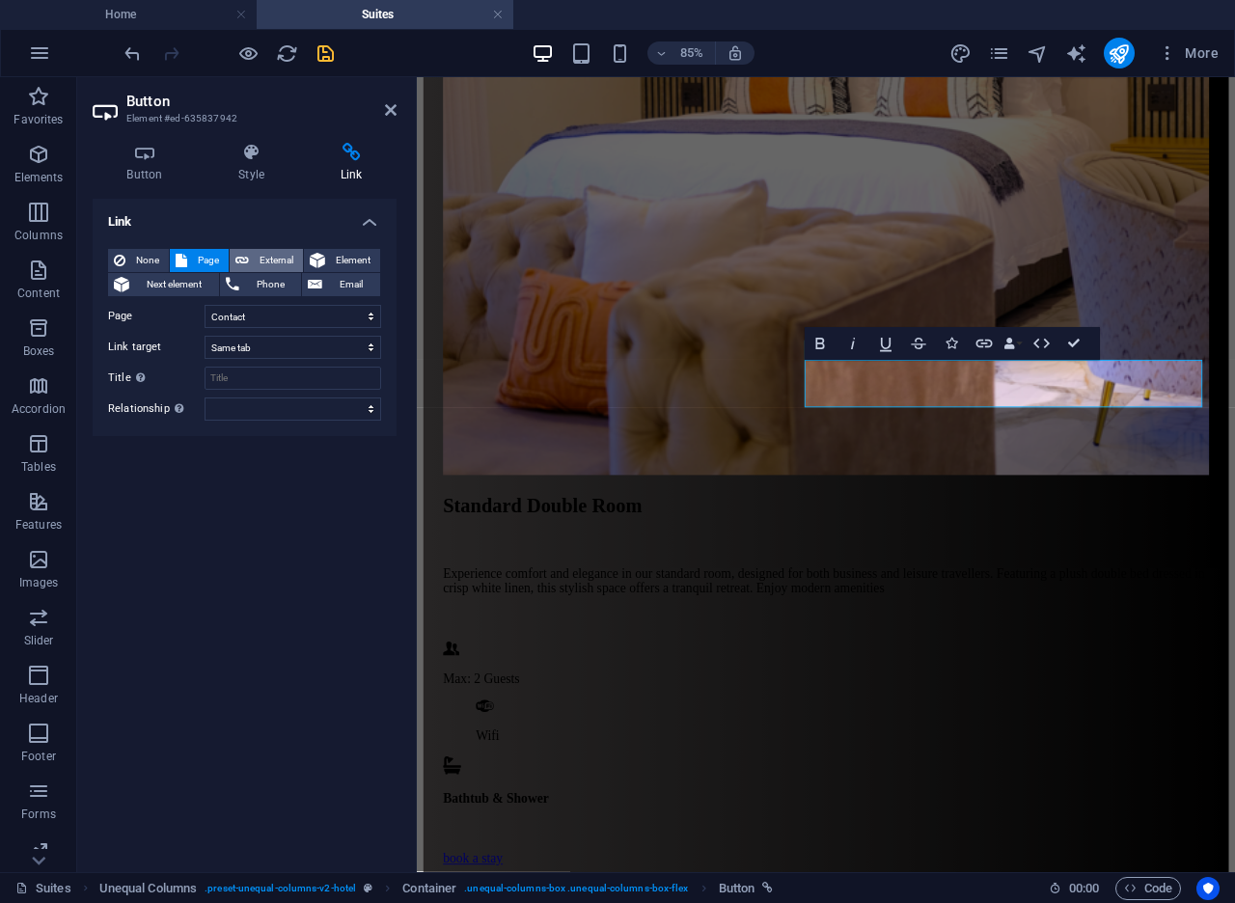
click at [262, 257] on span "External" at bounding box center [276, 260] width 42 height 23
select select "blank"
drag, startPoint x: 262, startPoint y: 312, endPoint x: 169, endPoint y: 288, distance: 96.4
click at [169, 288] on div "None Page External Element Next element Phone Email Page Home Suites Experience…" at bounding box center [244, 335] width 273 height 172
paste input "[URL][DOMAIN_NAME]"
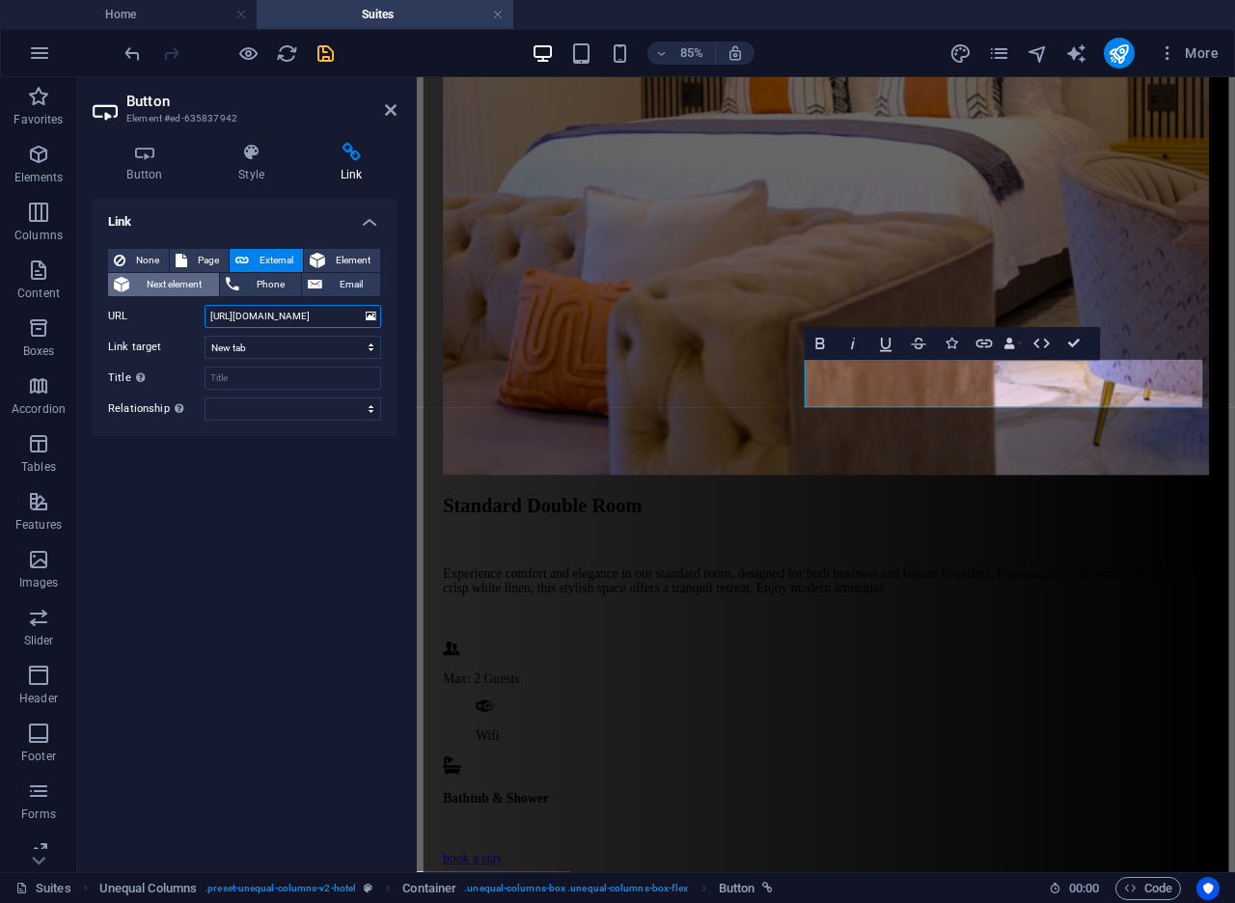
scroll to position [0, 15]
type input "[URL][DOMAIN_NAME]"
click at [330, 50] on icon "save" at bounding box center [325, 53] width 22 height 22
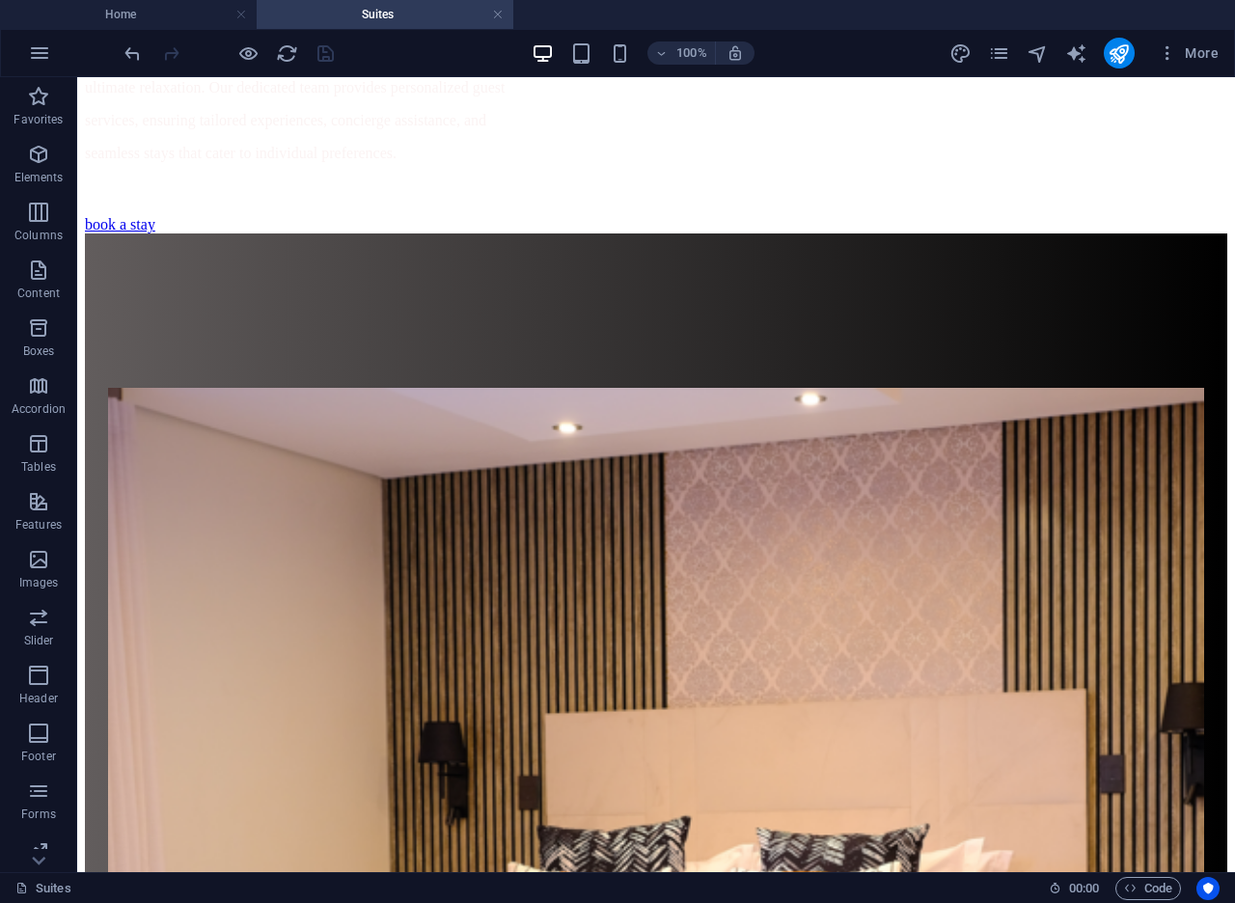
scroll to position [1691, 0]
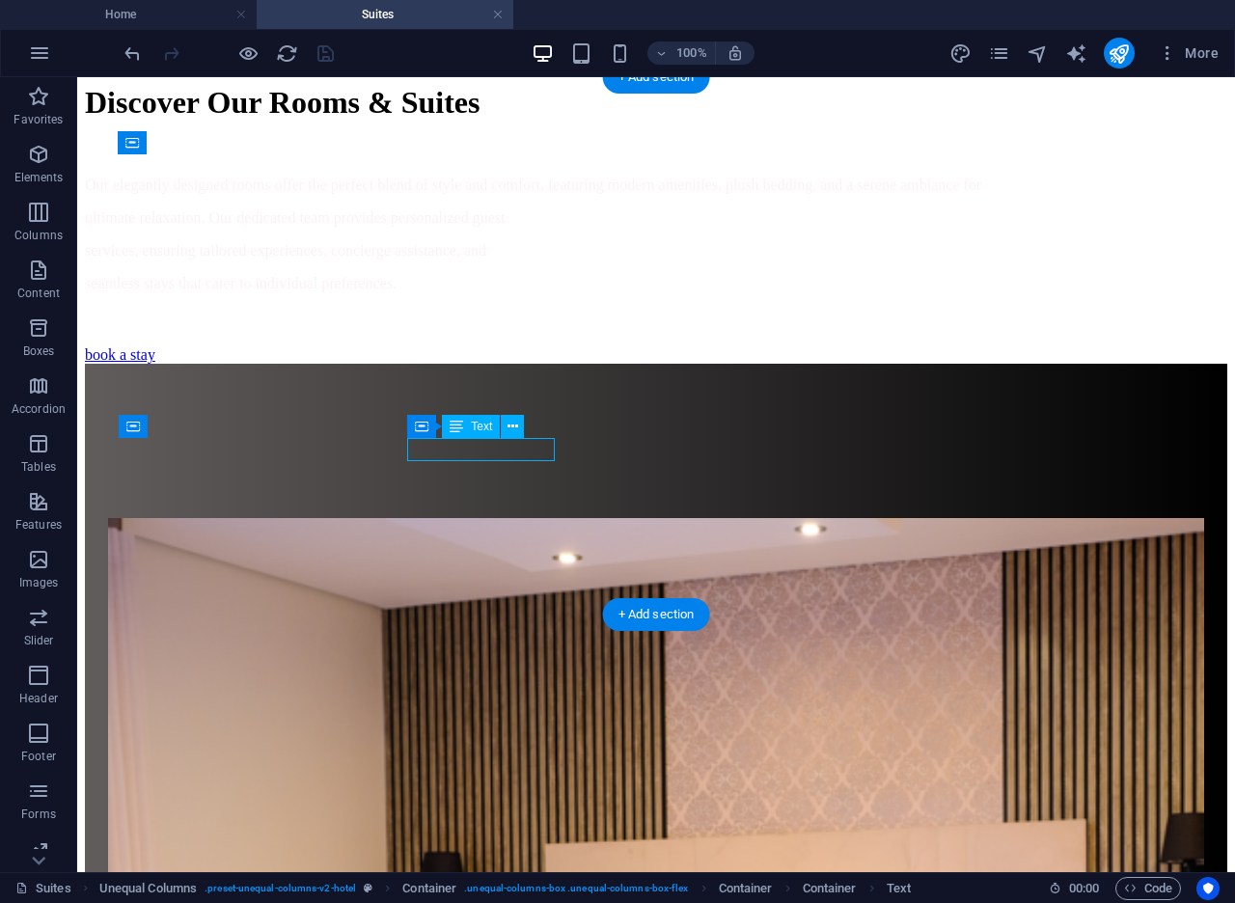
scroll to position [1829, 0]
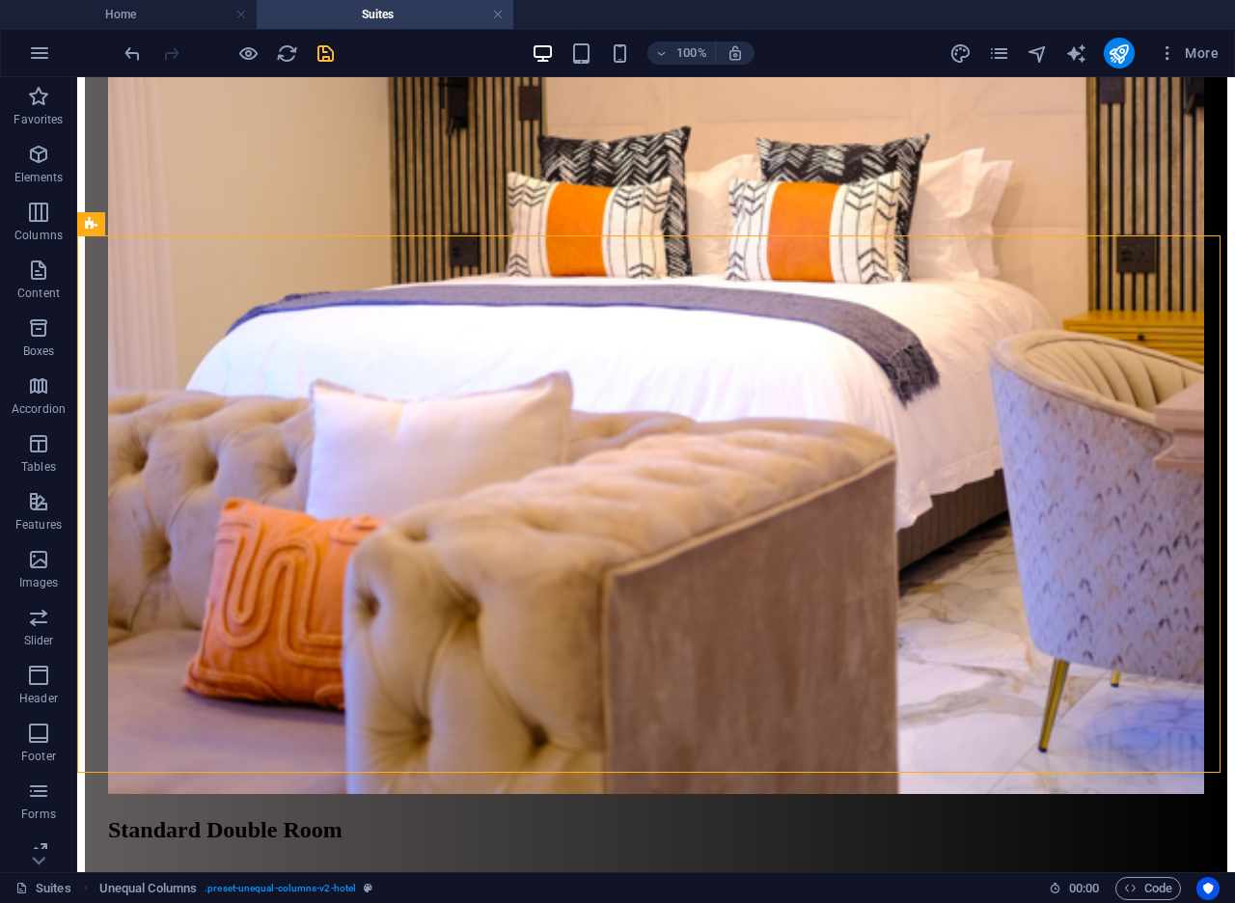
scroll to position [2390, 0]
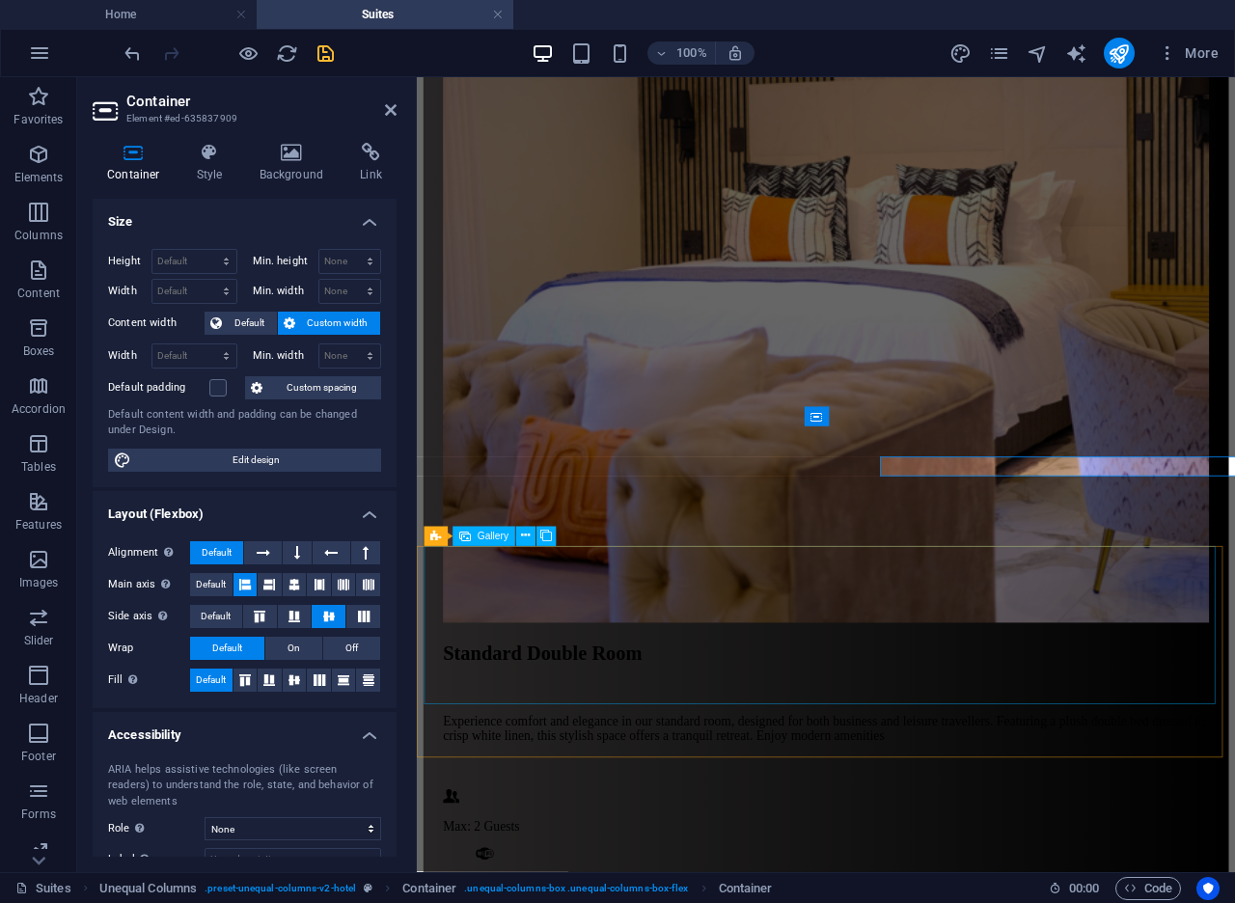
scroll to position [2424, 0]
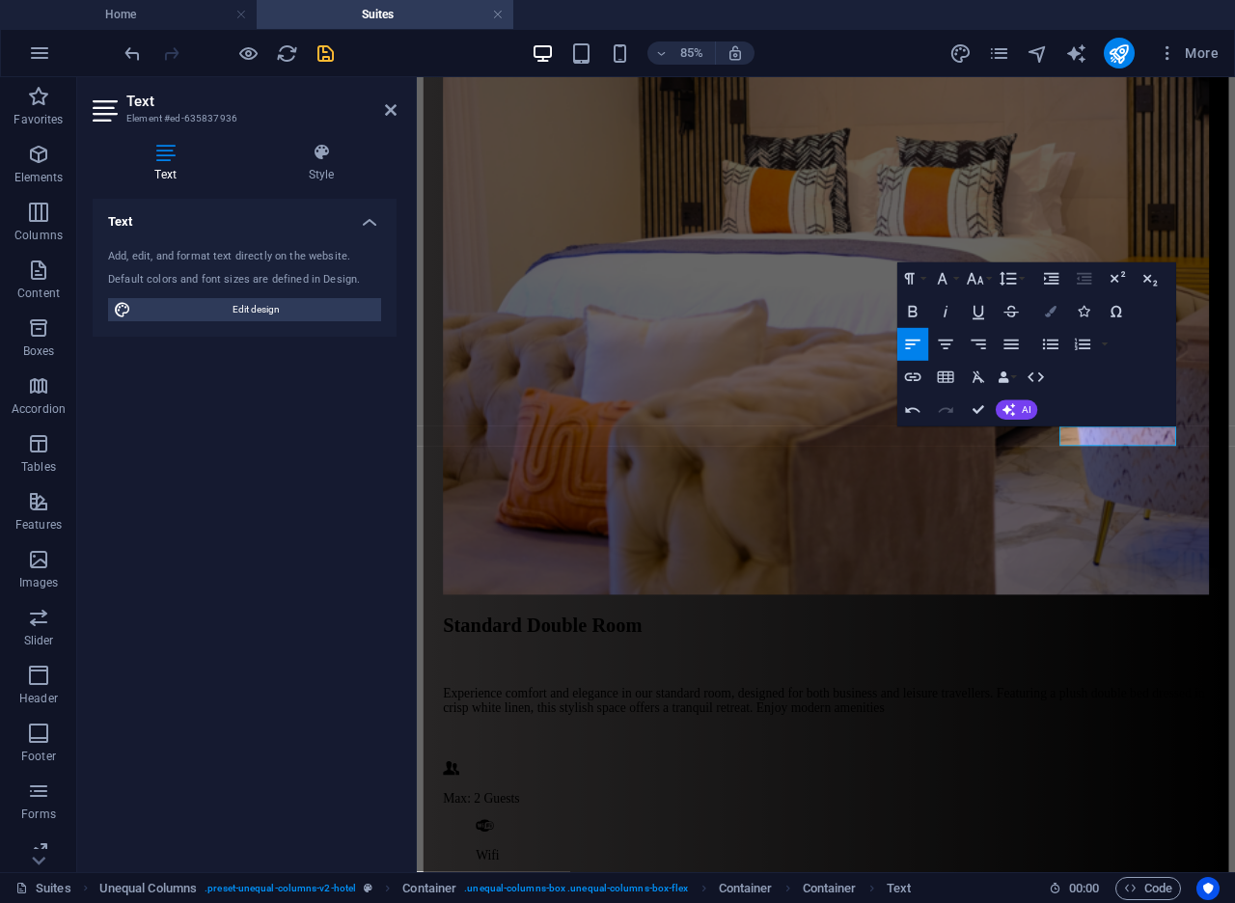
click at [1042, 313] on button "Colors" at bounding box center [1050, 312] width 31 height 33
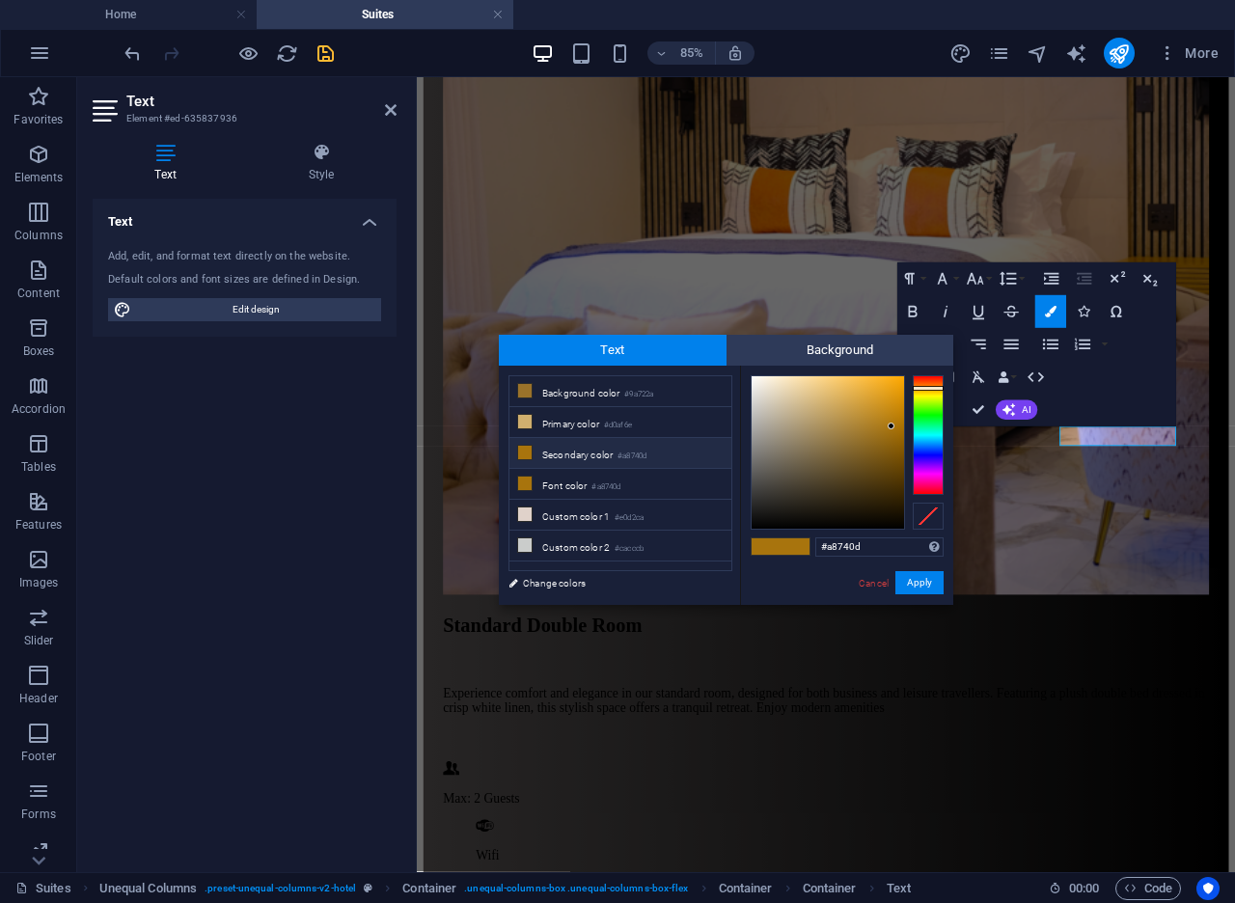
type input "[URL][DOMAIN_NAME]"
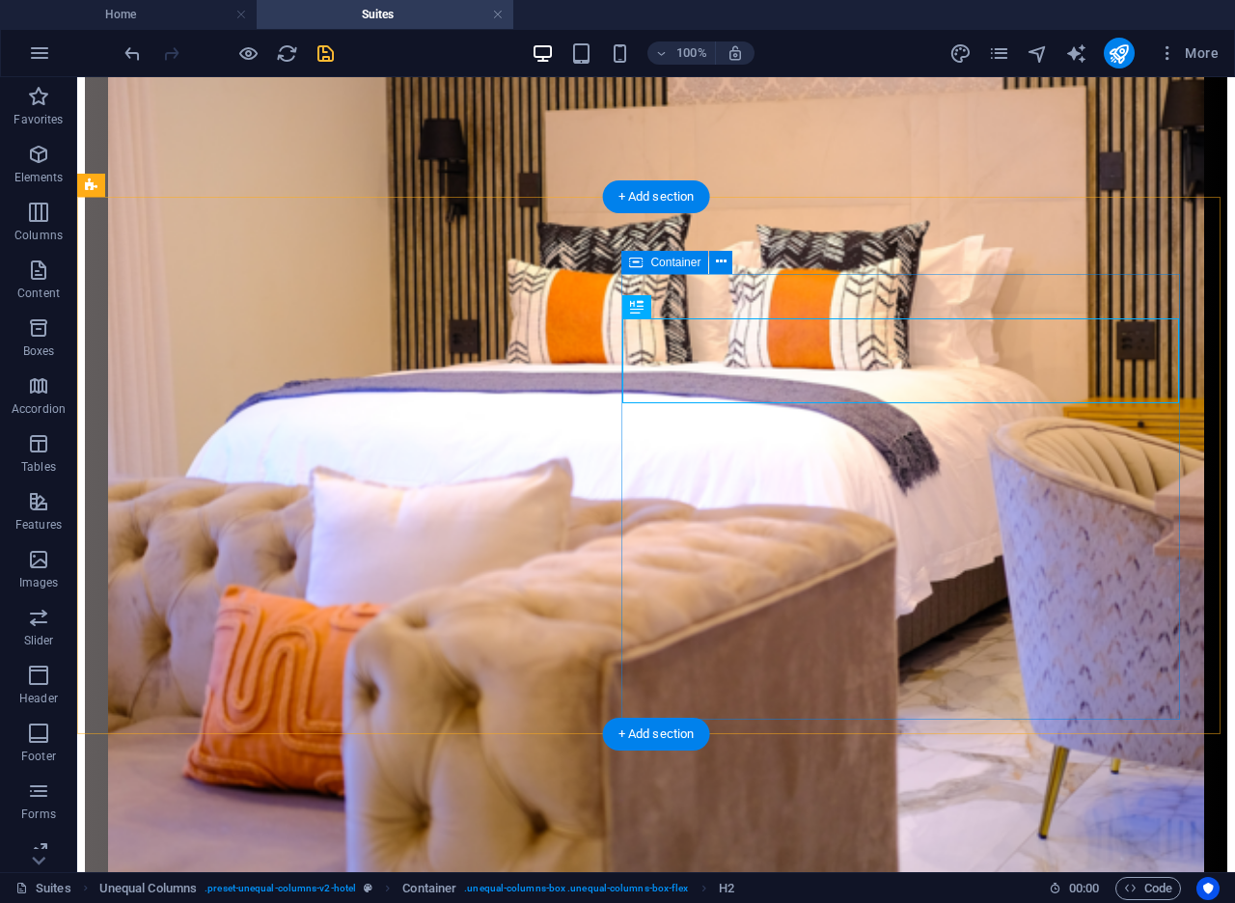
scroll to position [2390, 0]
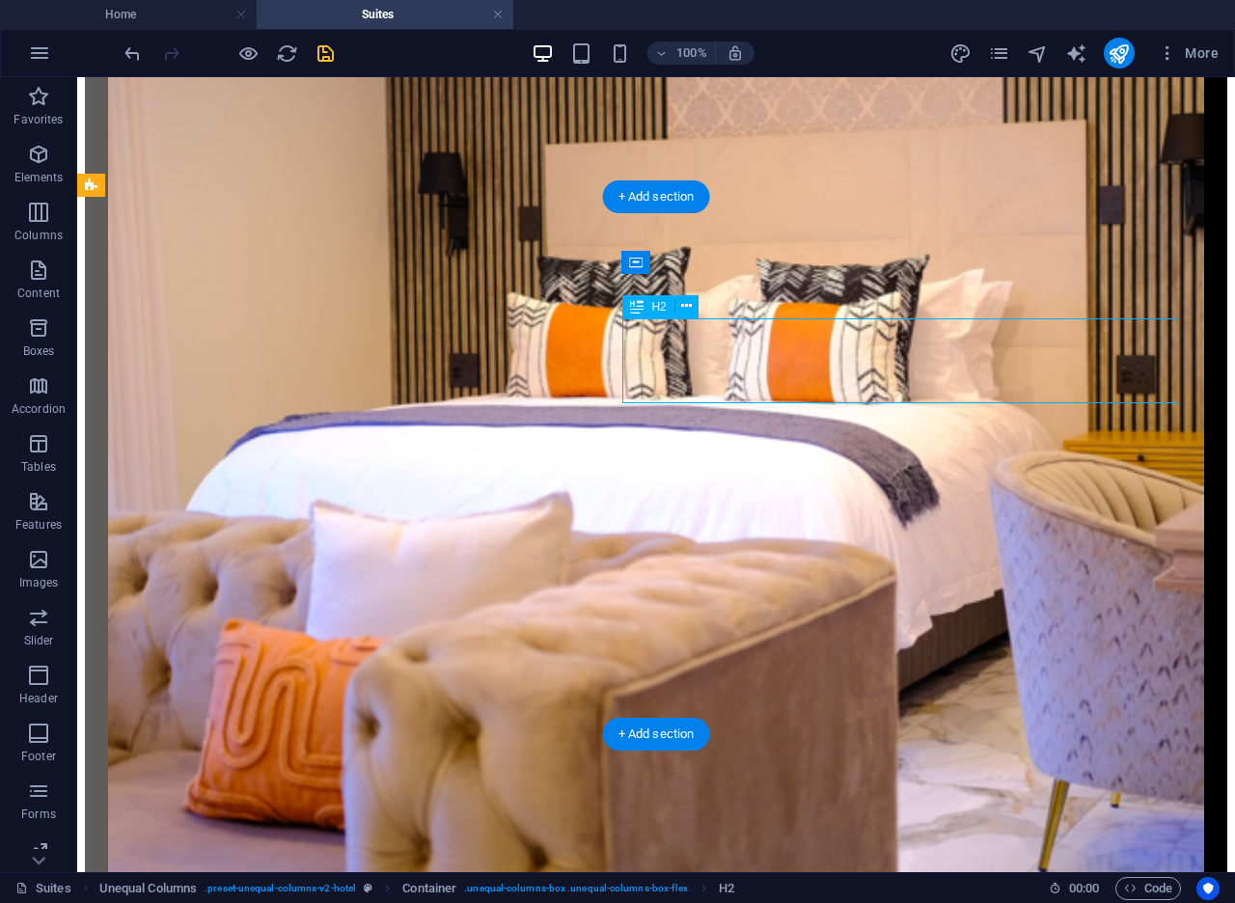
scroll to position [2424, 0]
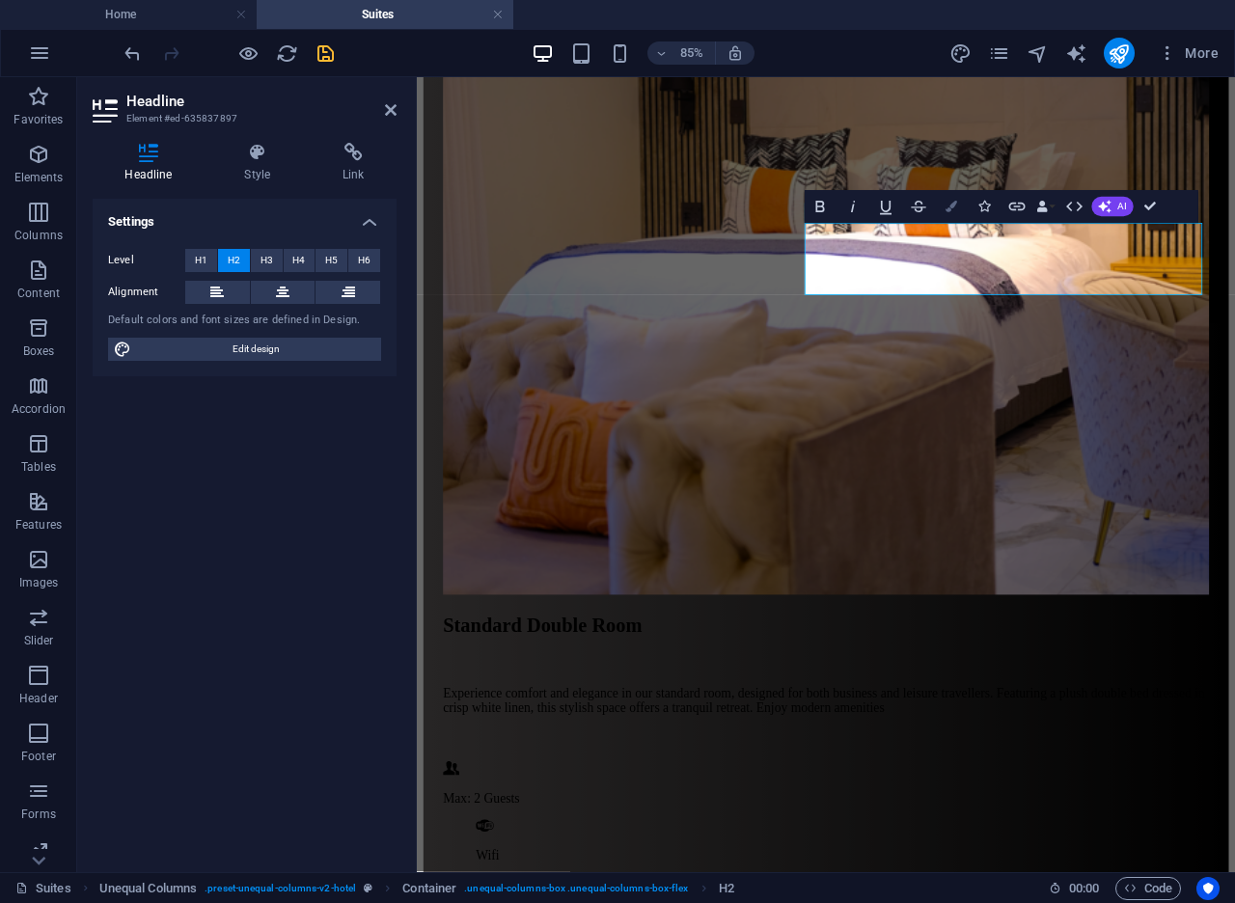
click at [949, 218] on button "Colors" at bounding box center [951, 206] width 31 height 33
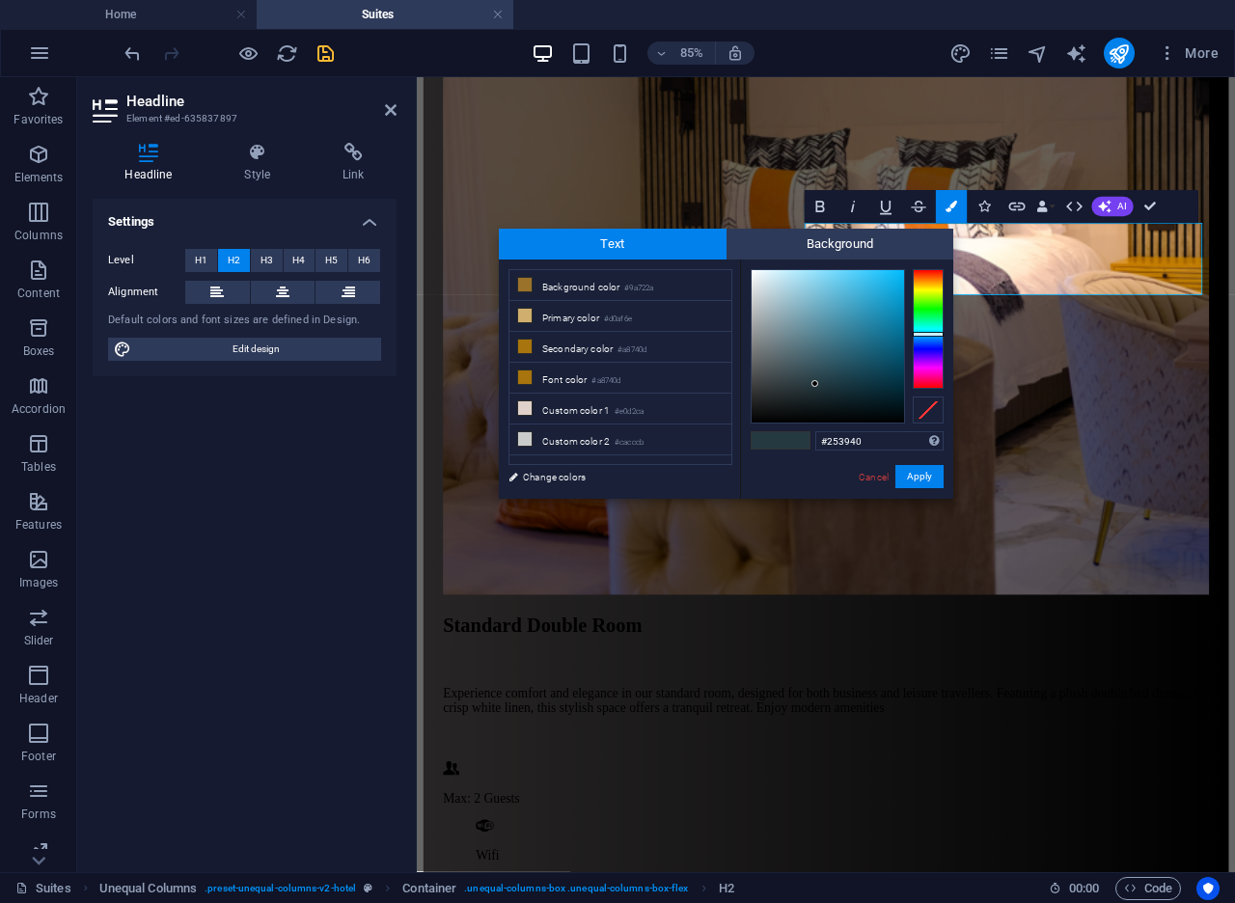
drag, startPoint x: 884, startPoint y: 439, endPoint x: 769, endPoint y: 433, distance: 115.9
click at [770, 433] on div "#253940 Supported formats #0852ed rgb(8, 82, 237) rgba(8, 82, 237, 90%) hsv(221…" at bounding box center [846, 518] width 213 height 519
click at [877, 481] on link "Cancel" at bounding box center [874, 477] width 34 height 14
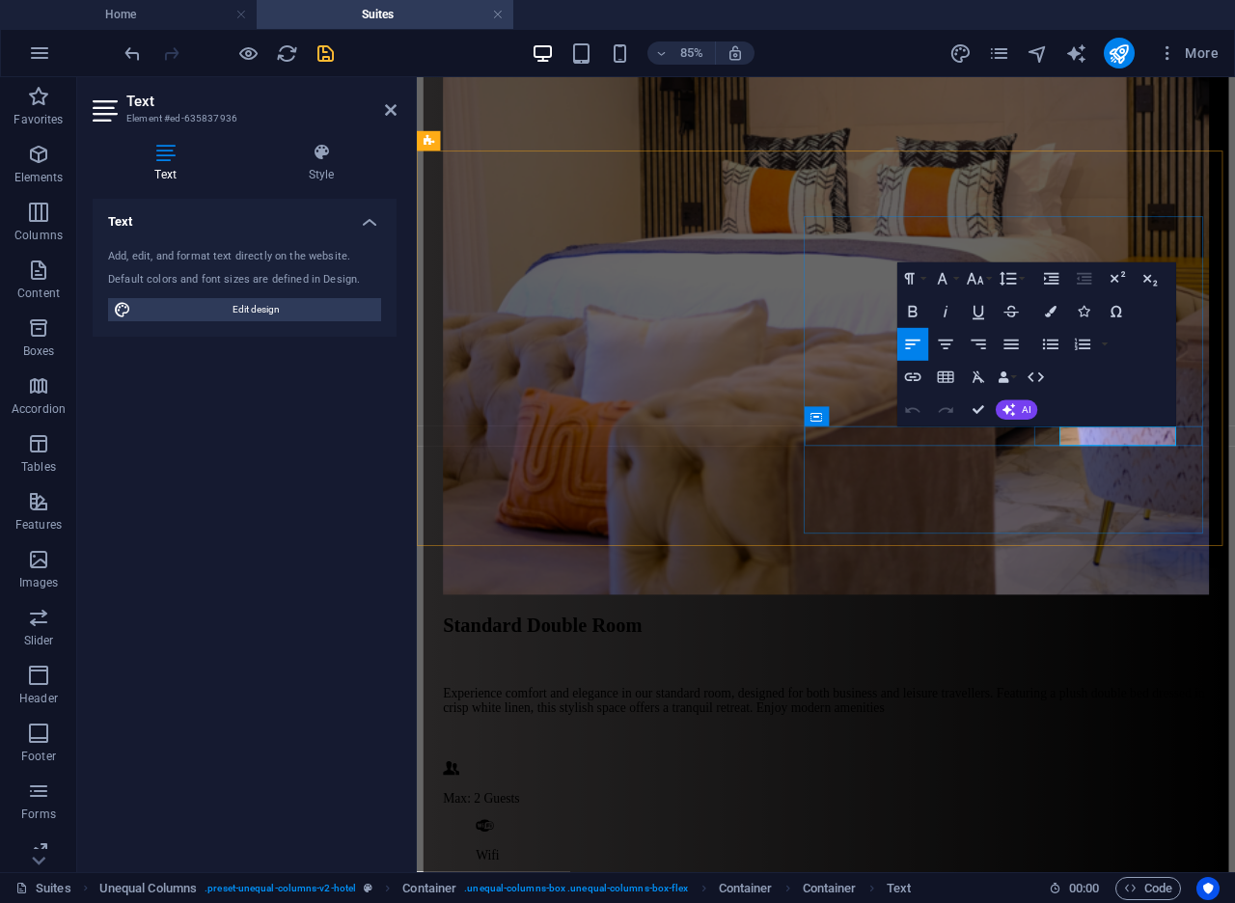
click at [1048, 313] on icon "button" at bounding box center [1051, 313] width 12 height 12
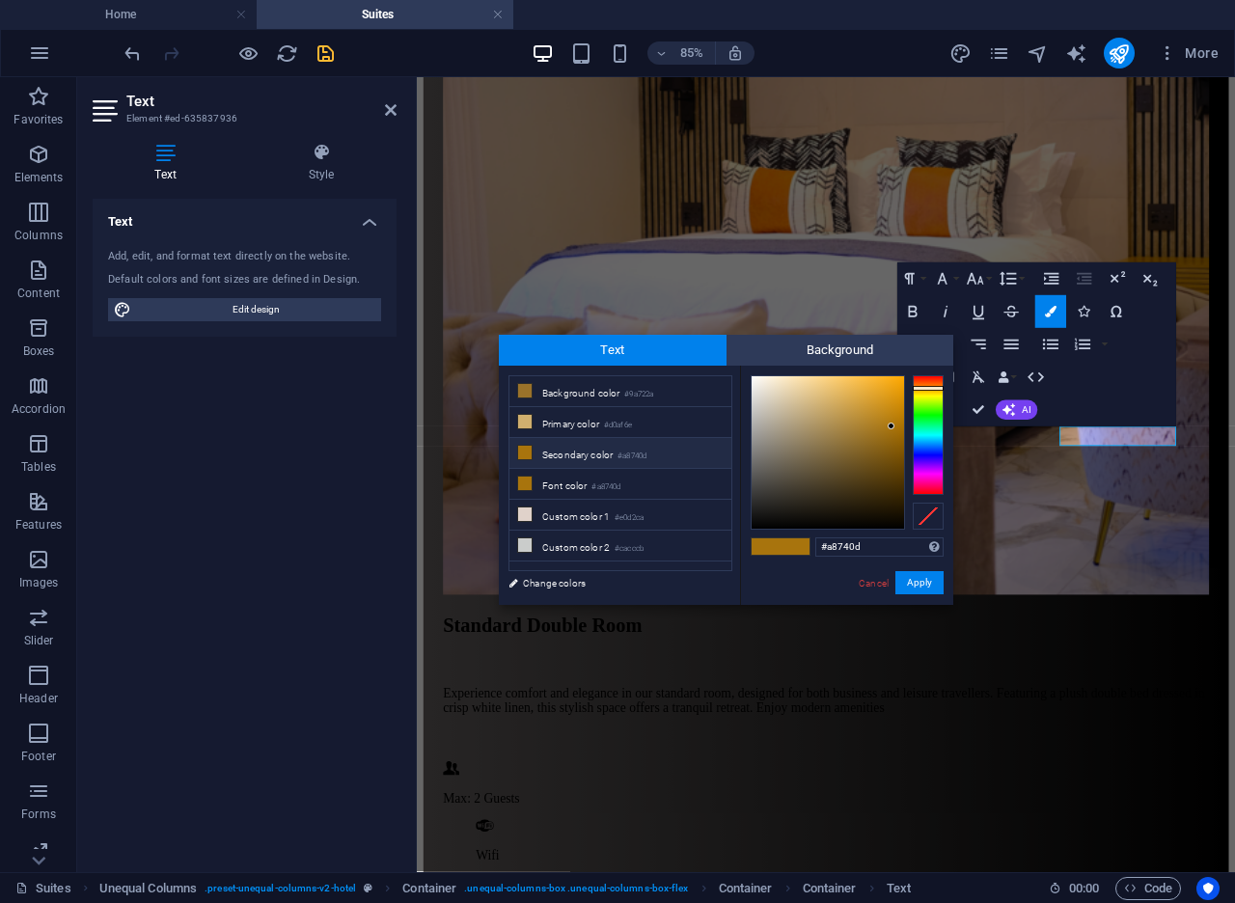
drag, startPoint x: 884, startPoint y: 550, endPoint x: 792, endPoint y: 537, distance: 92.5
click at [792, 537] on div "#a8740d Supported formats #0852ed rgb(8, 82, 237) rgba(8, 82, 237, 90%) hsv(221…" at bounding box center [846, 625] width 213 height 519
type input "#253940"
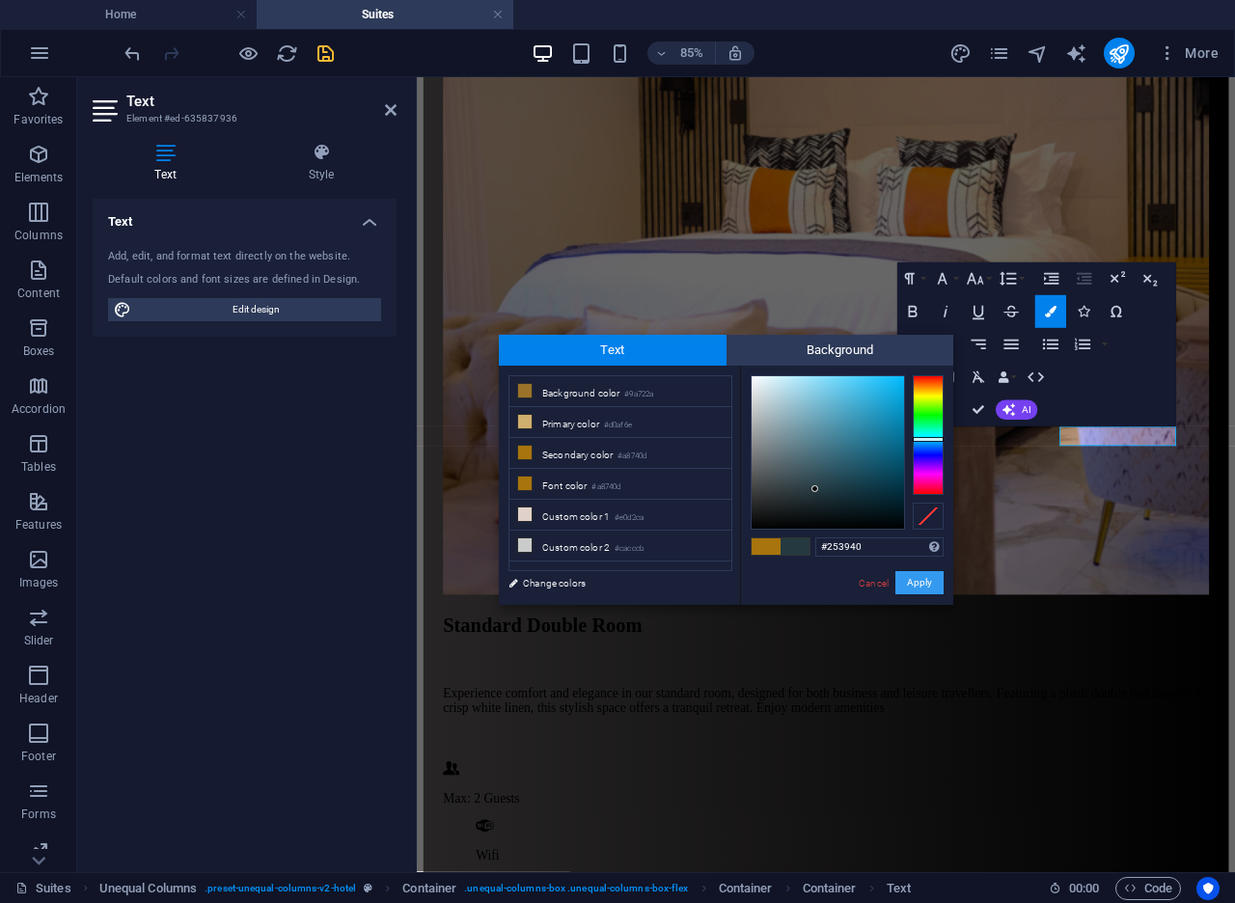
click at [912, 582] on button "Apply" at bounding box center [919, 582] width 48 height 23
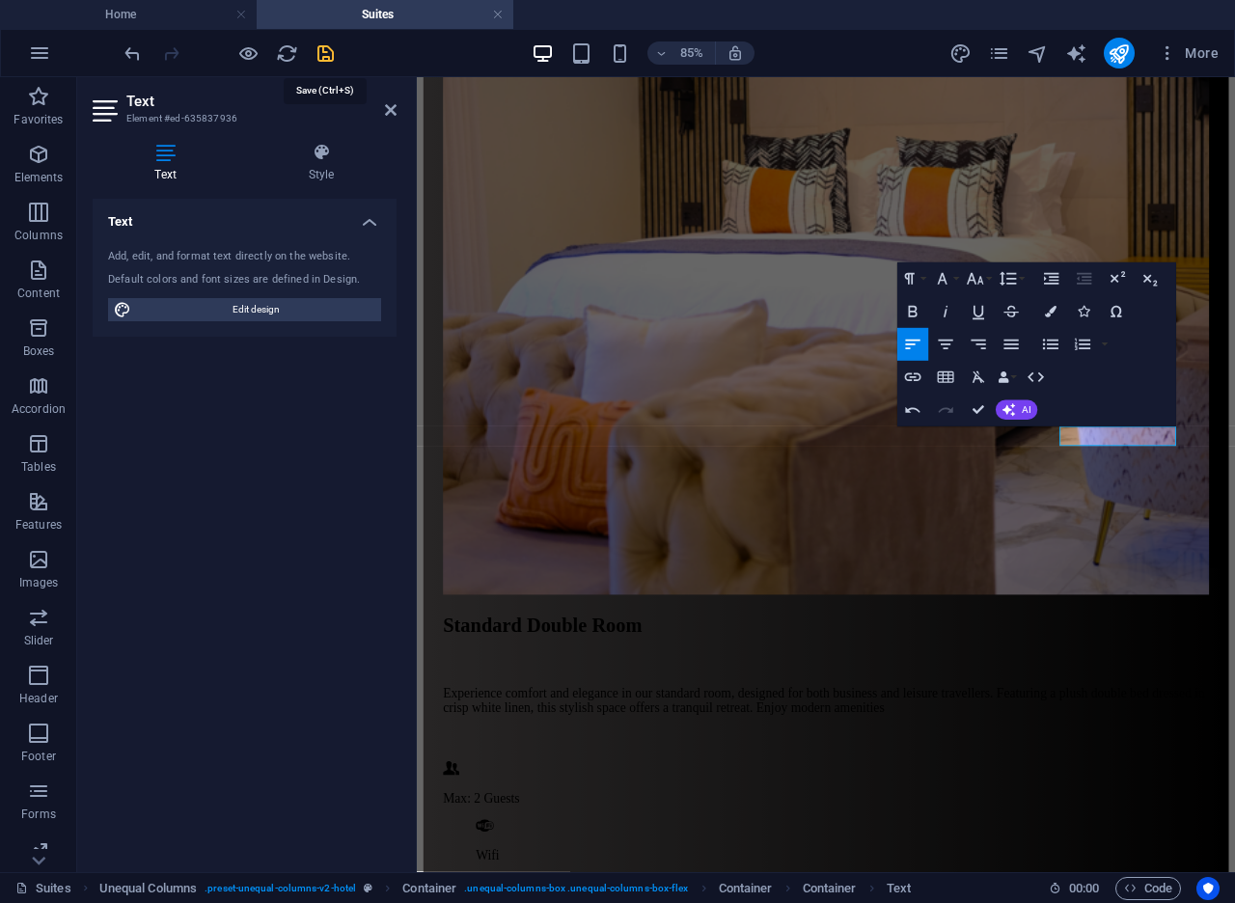
click at [327, 48] on icon "save" at bounding box center [325, 53] width 22 height 22
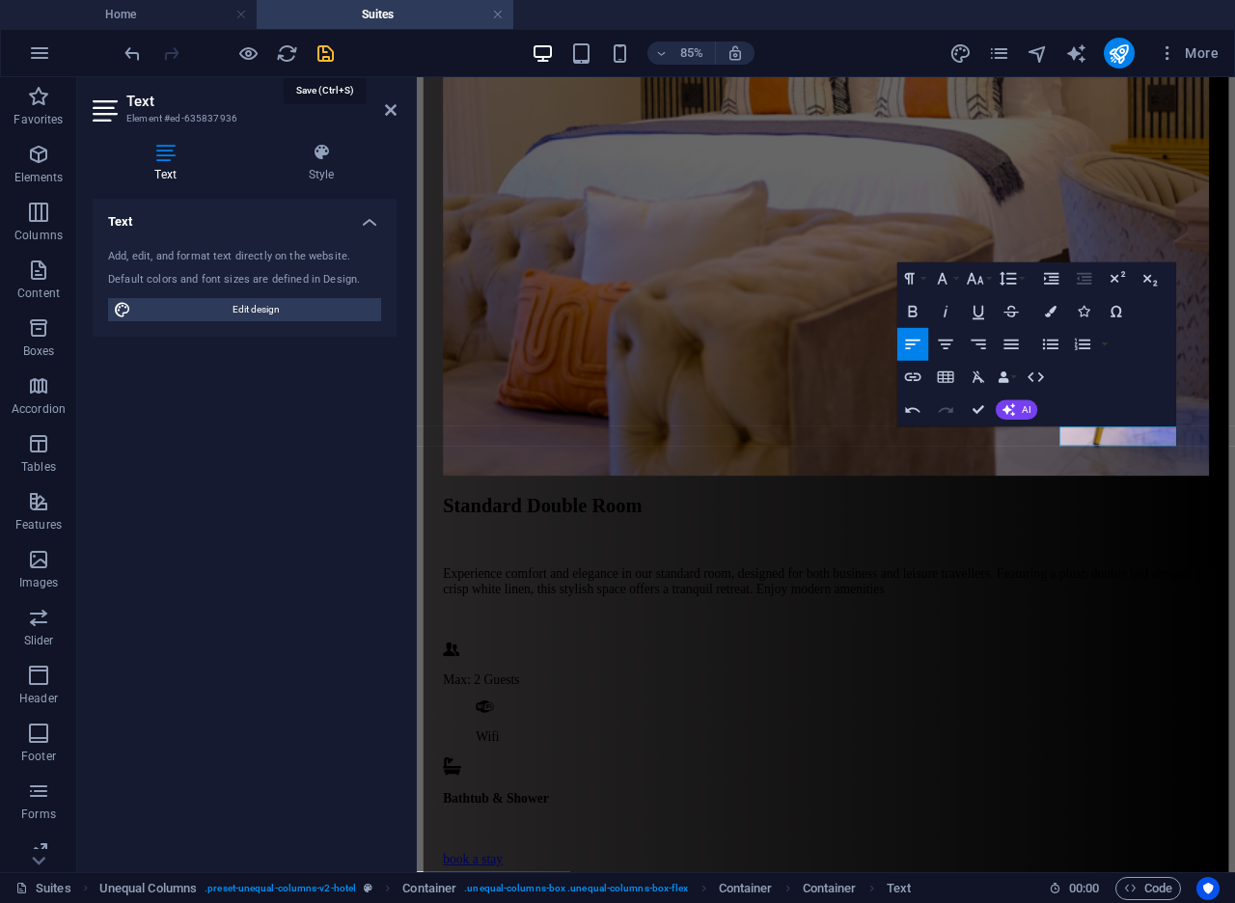
scroll to position [2390, 0]
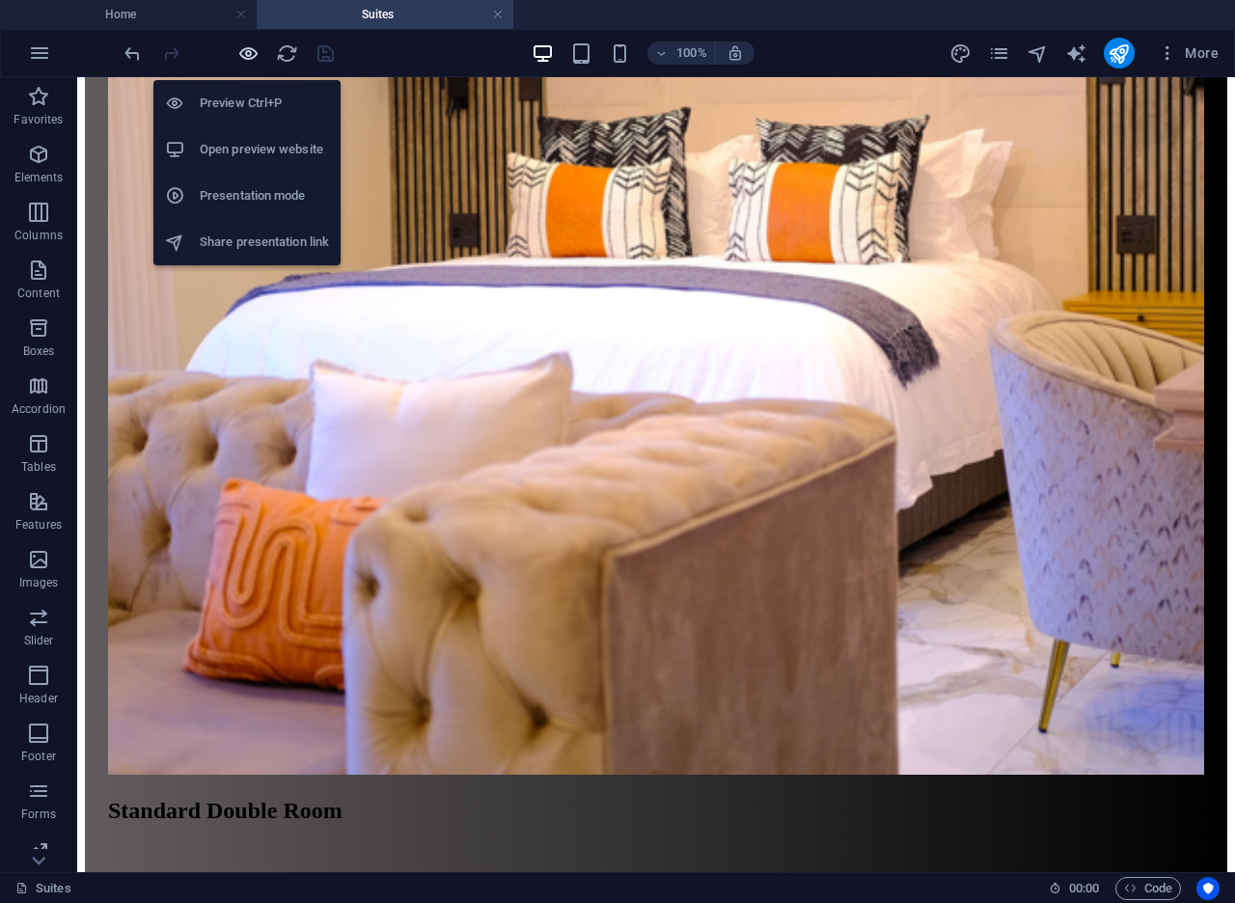
click at [246, 60] on icon "button" at bounding box center [248, 53] width 22 height 22
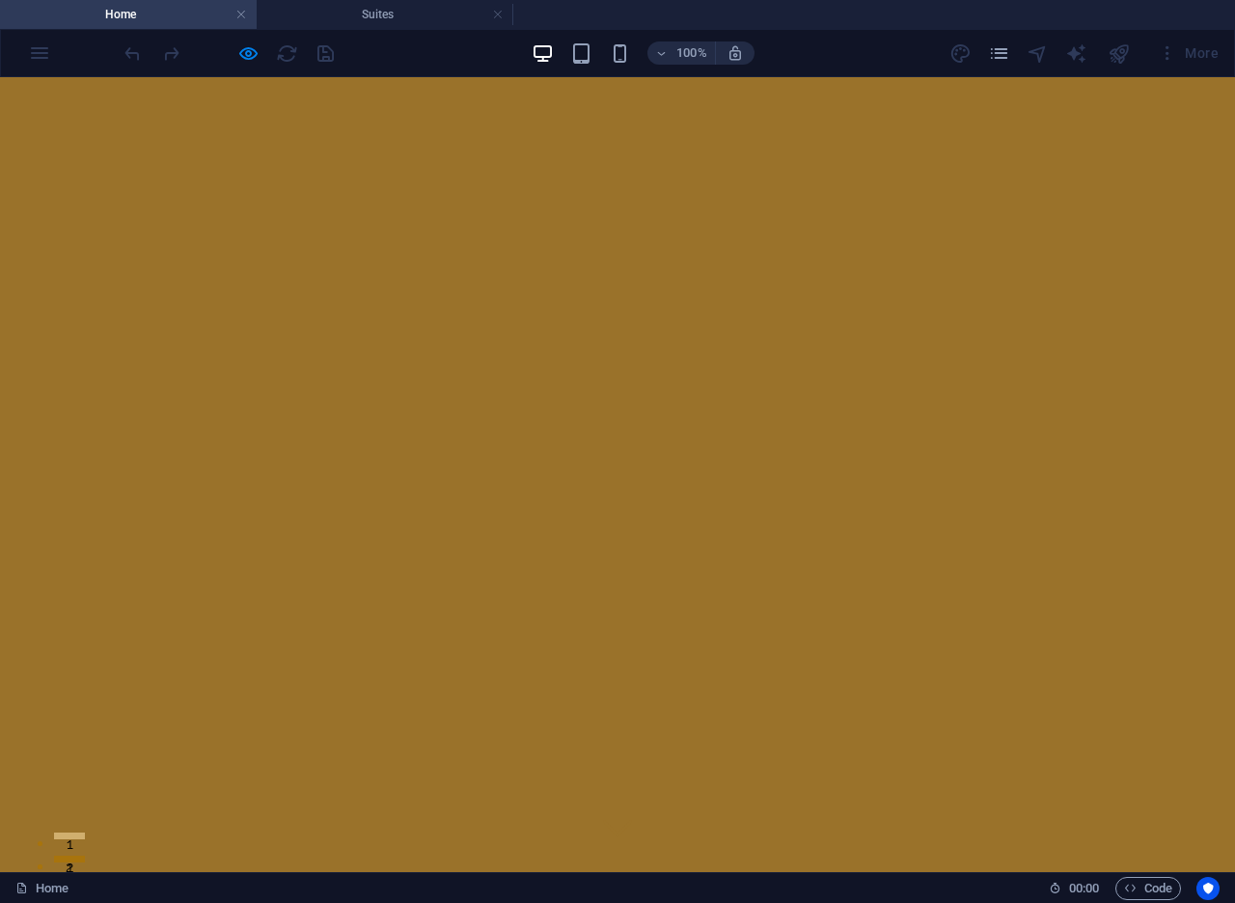
scroll to position [557, 0]
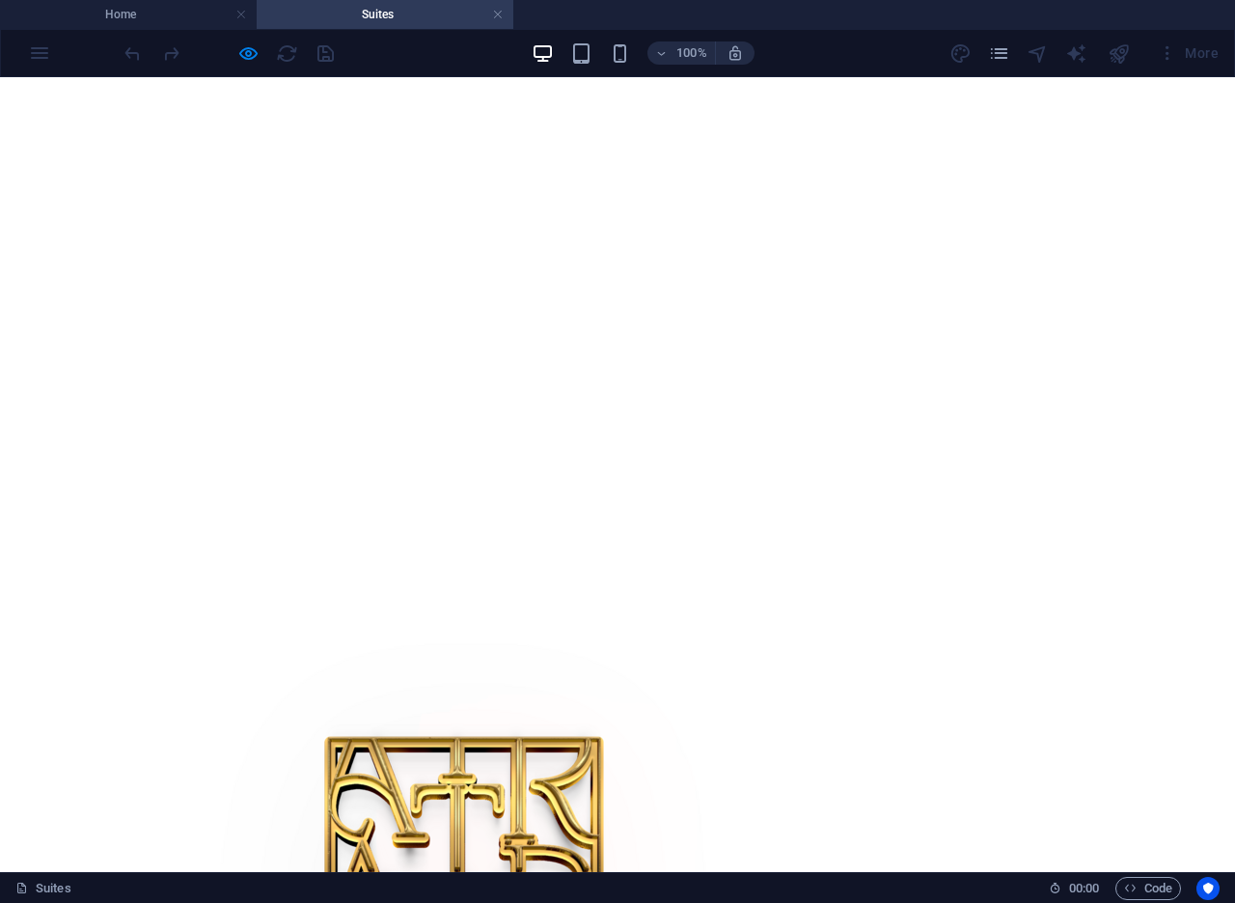
scroll to position [771, 0]
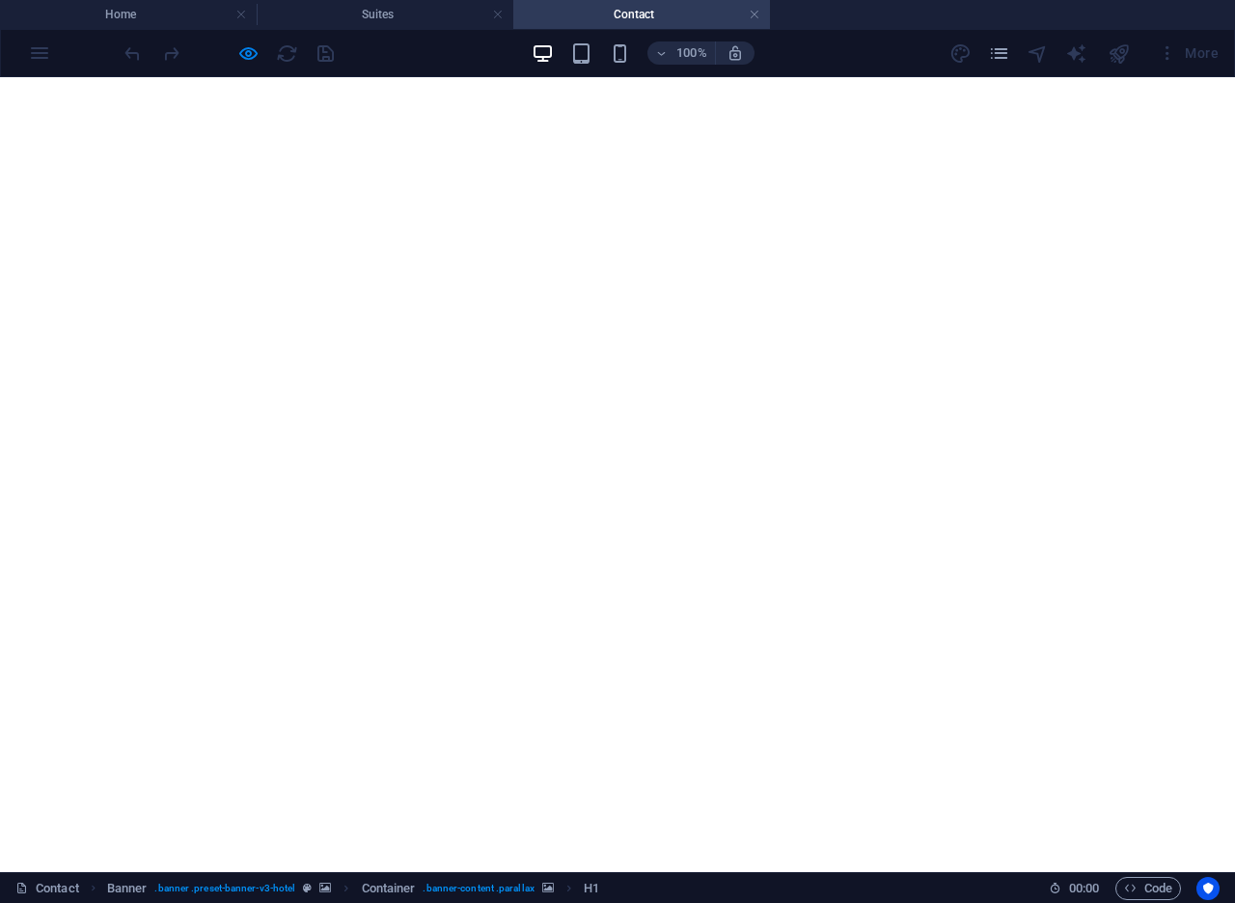
scroll to position [503, 0]
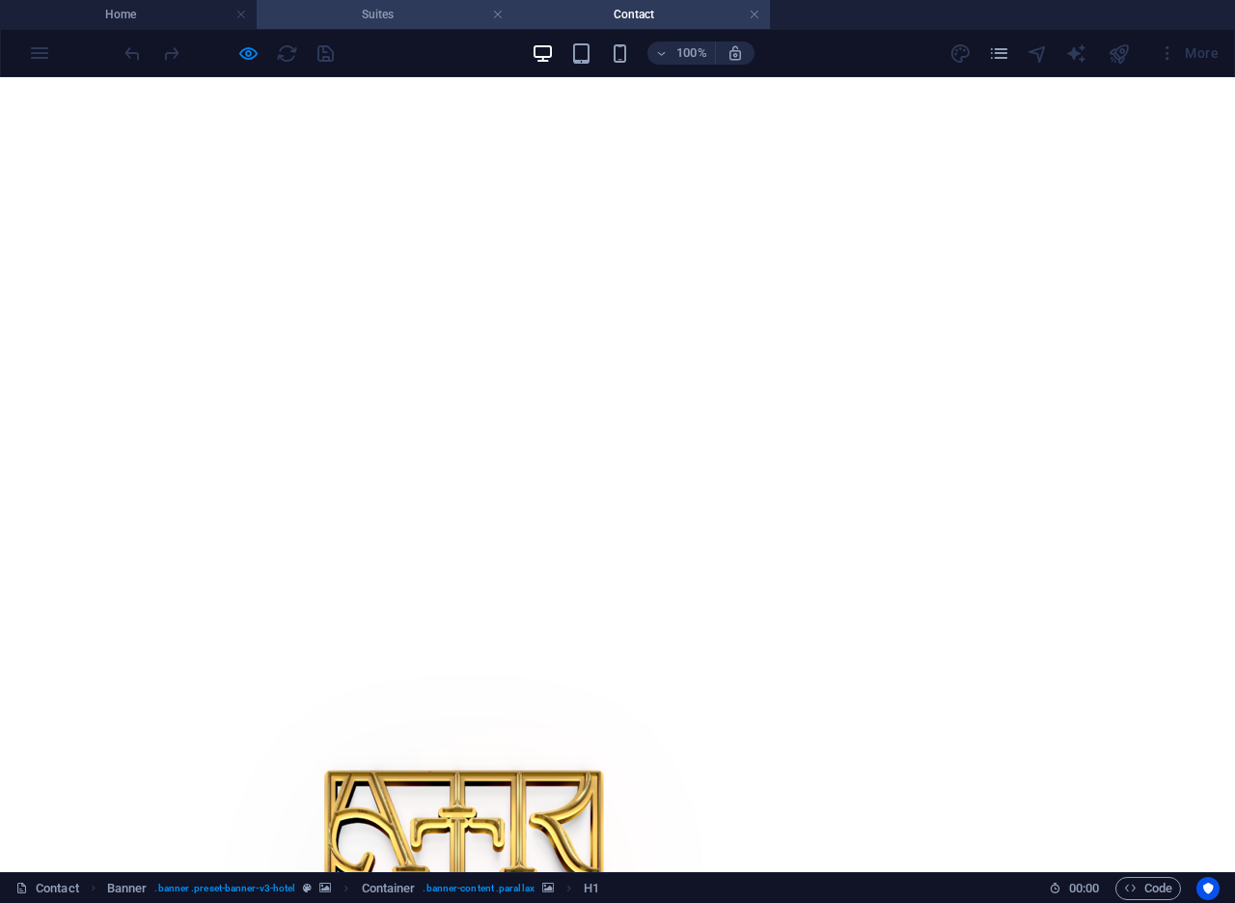
click at [412, 20] on h4 "Suites" at bounding box center [385, 14] width 257 height 21
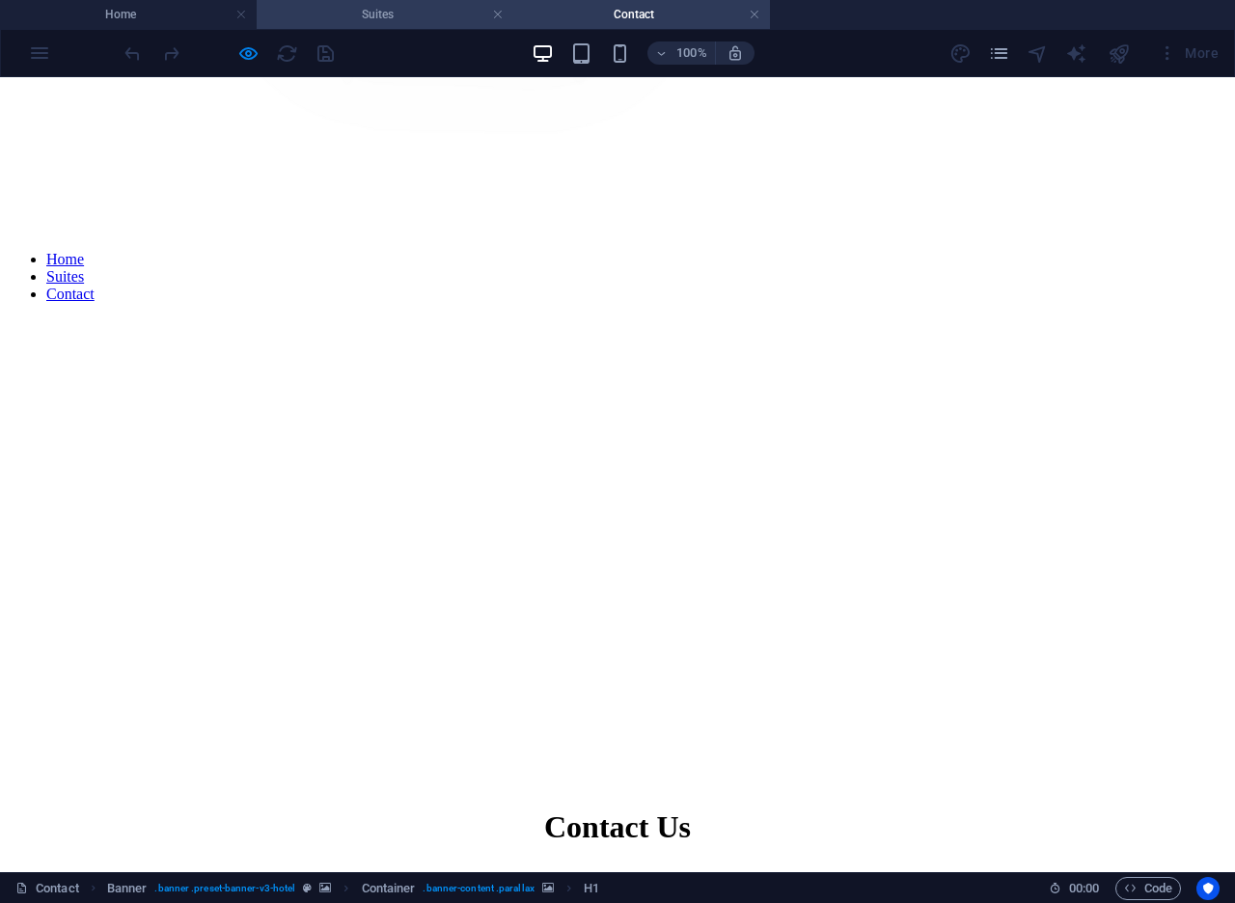
scroll to position [0, 0]
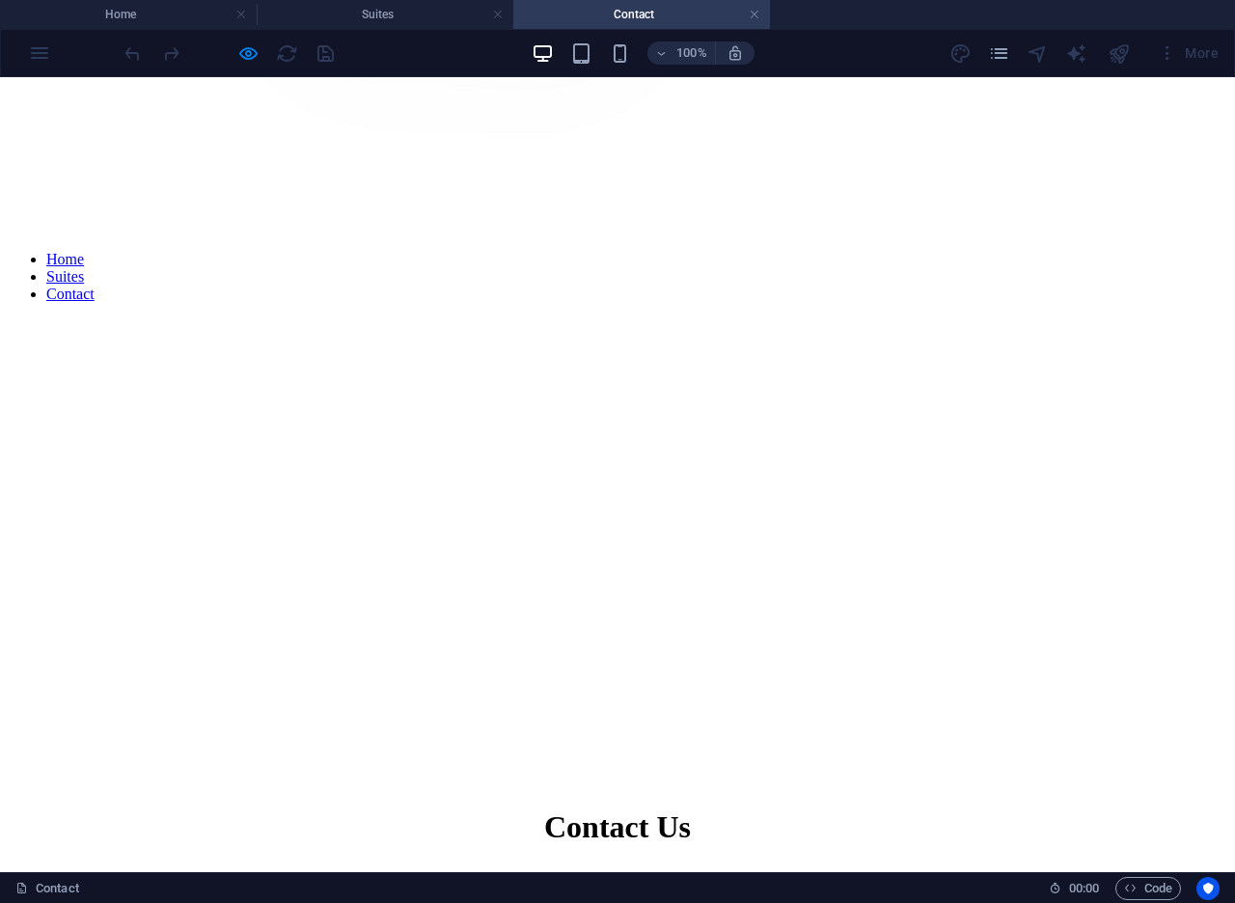
click at [285, 809] on div "Contact Us" at bounding box center [617, 827] width 1219 height 36
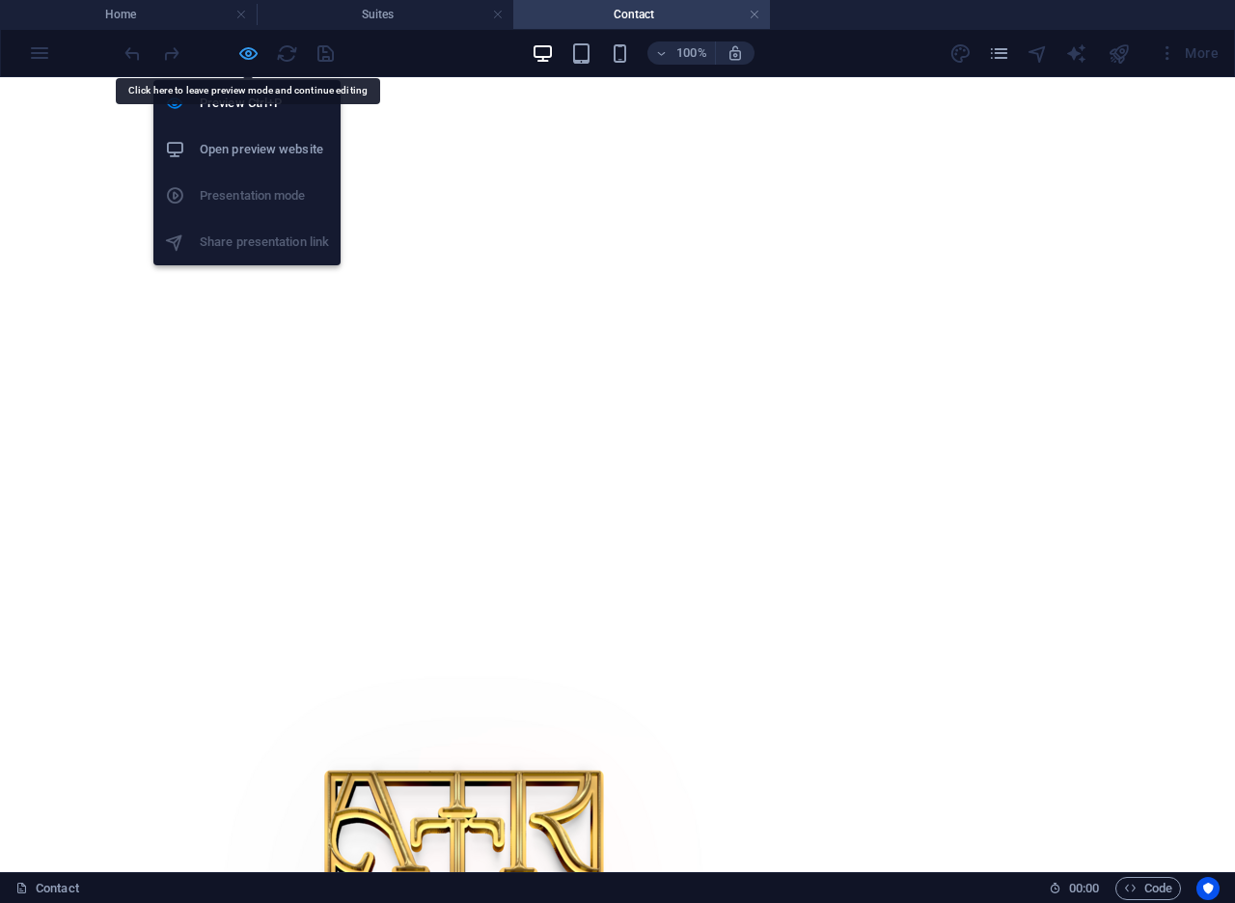
click at [247, 54] on icon "button" at bounding box center [248, 53] width 22 height 22
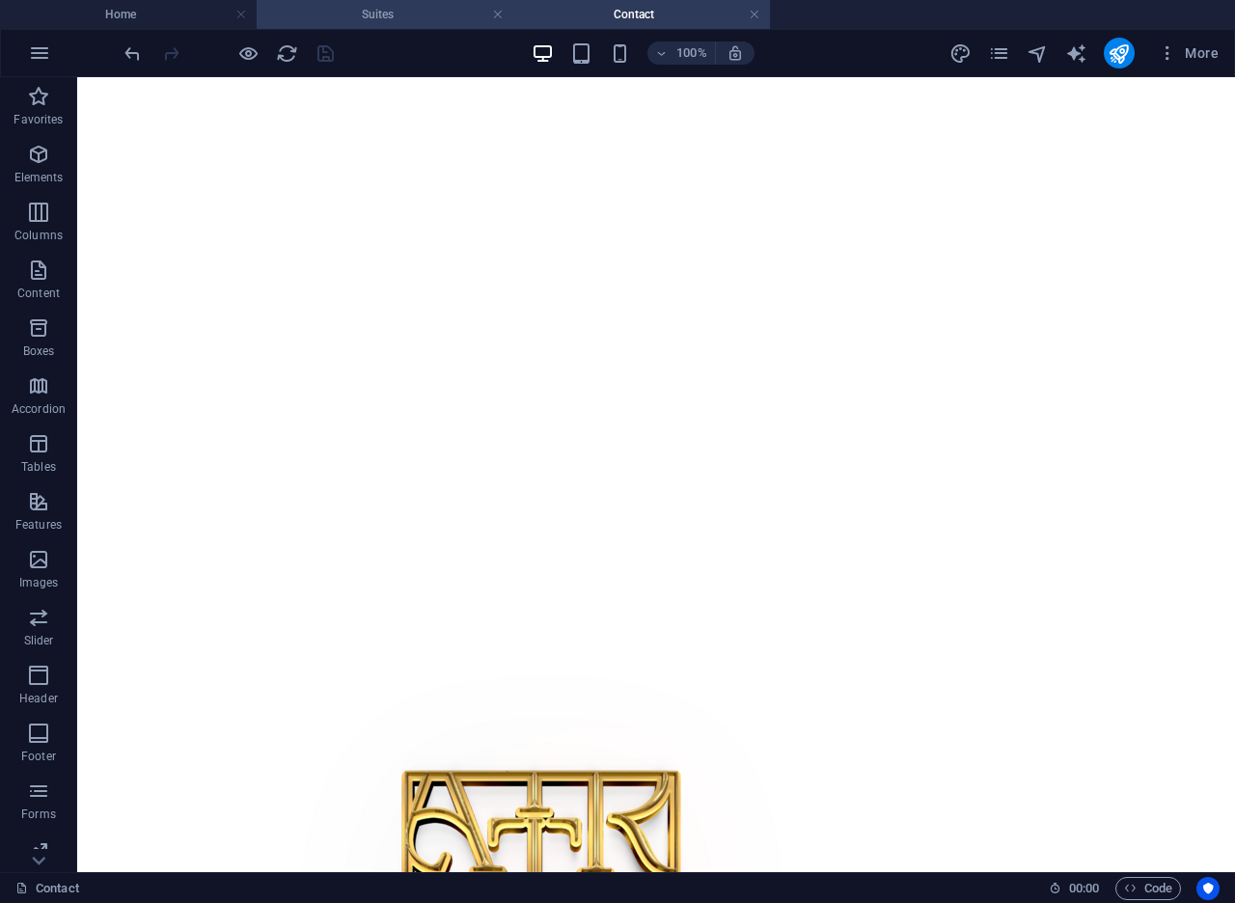
click at [393, 24] on h4 "Suites" at bounding box center [385, 14] width 257 height 21
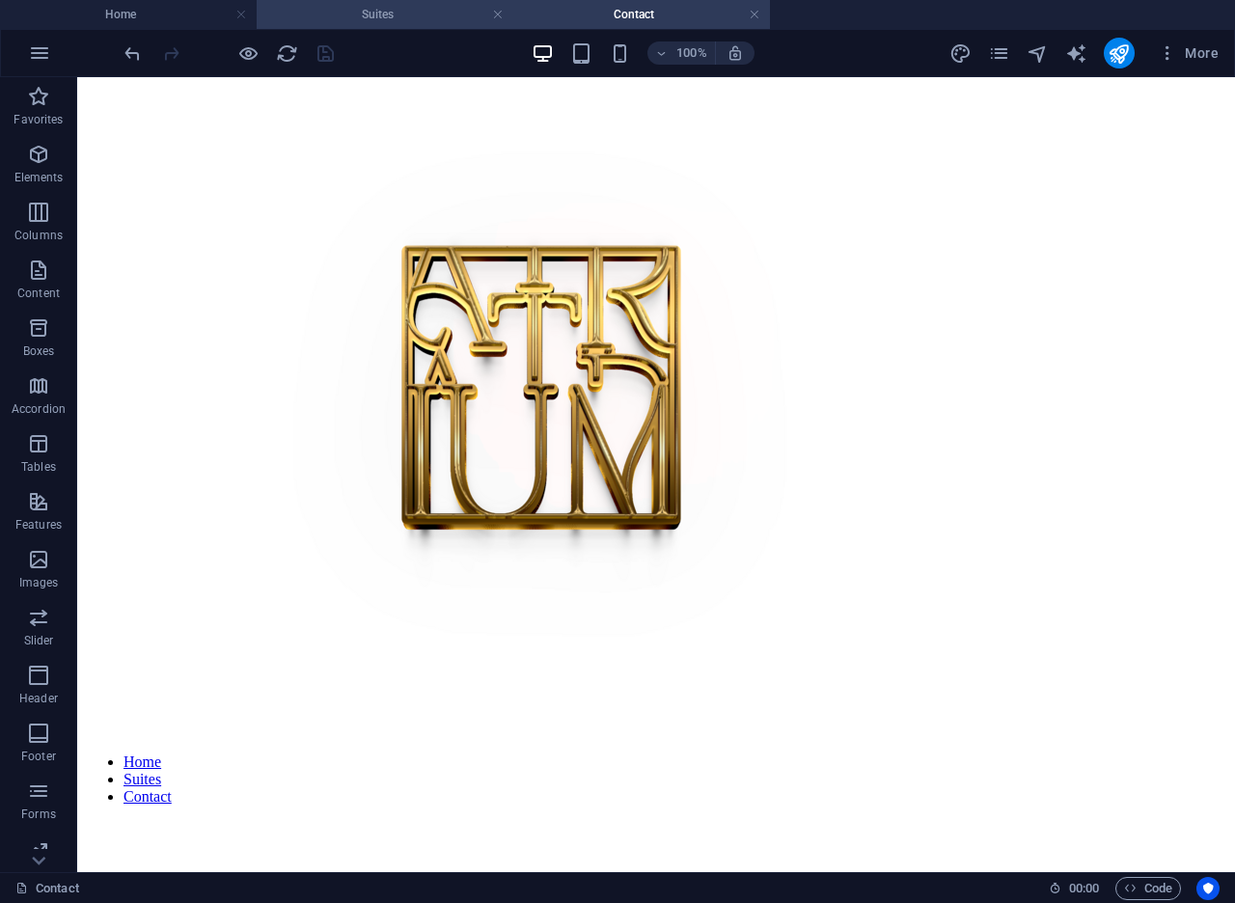
scroll to position [771, 0]
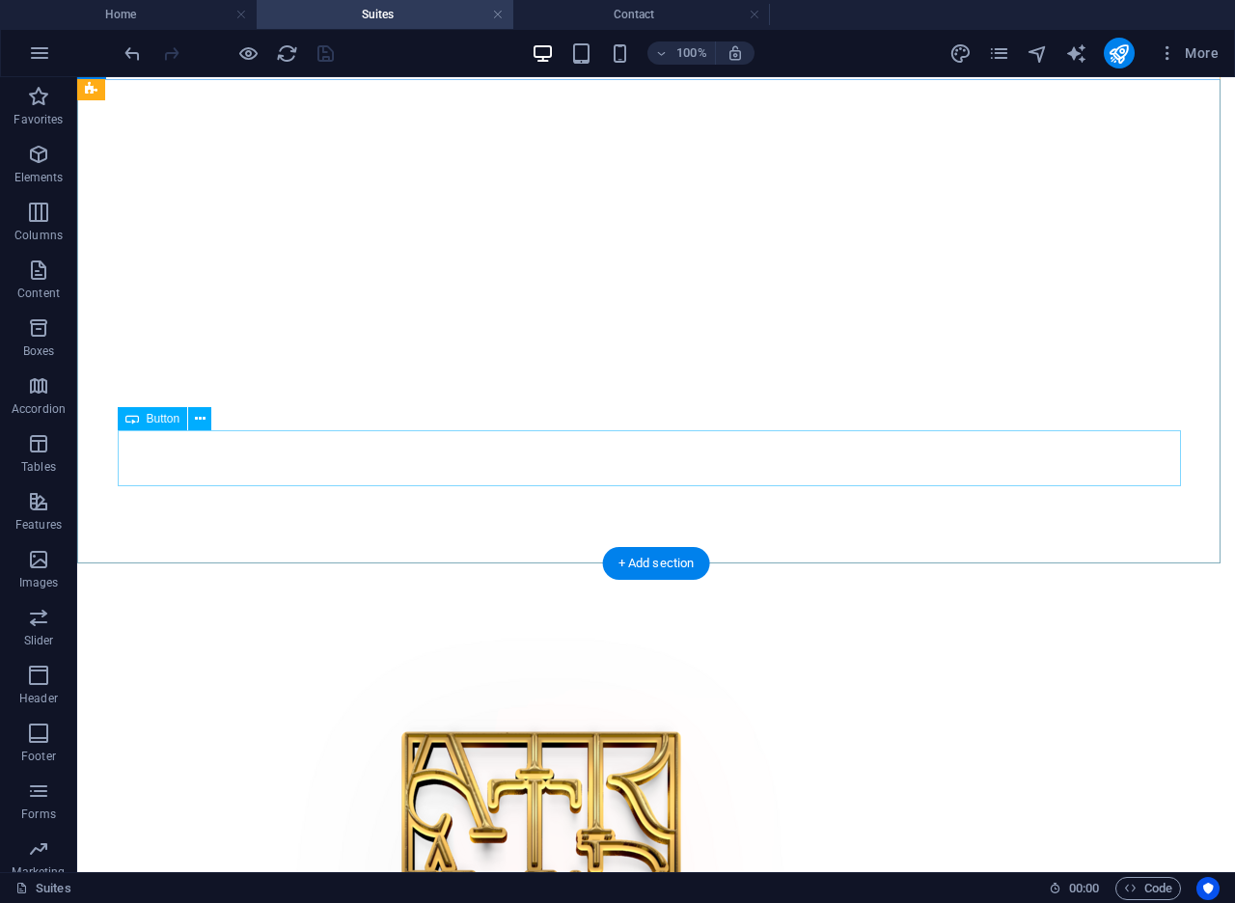
select select "px"
select select "3"
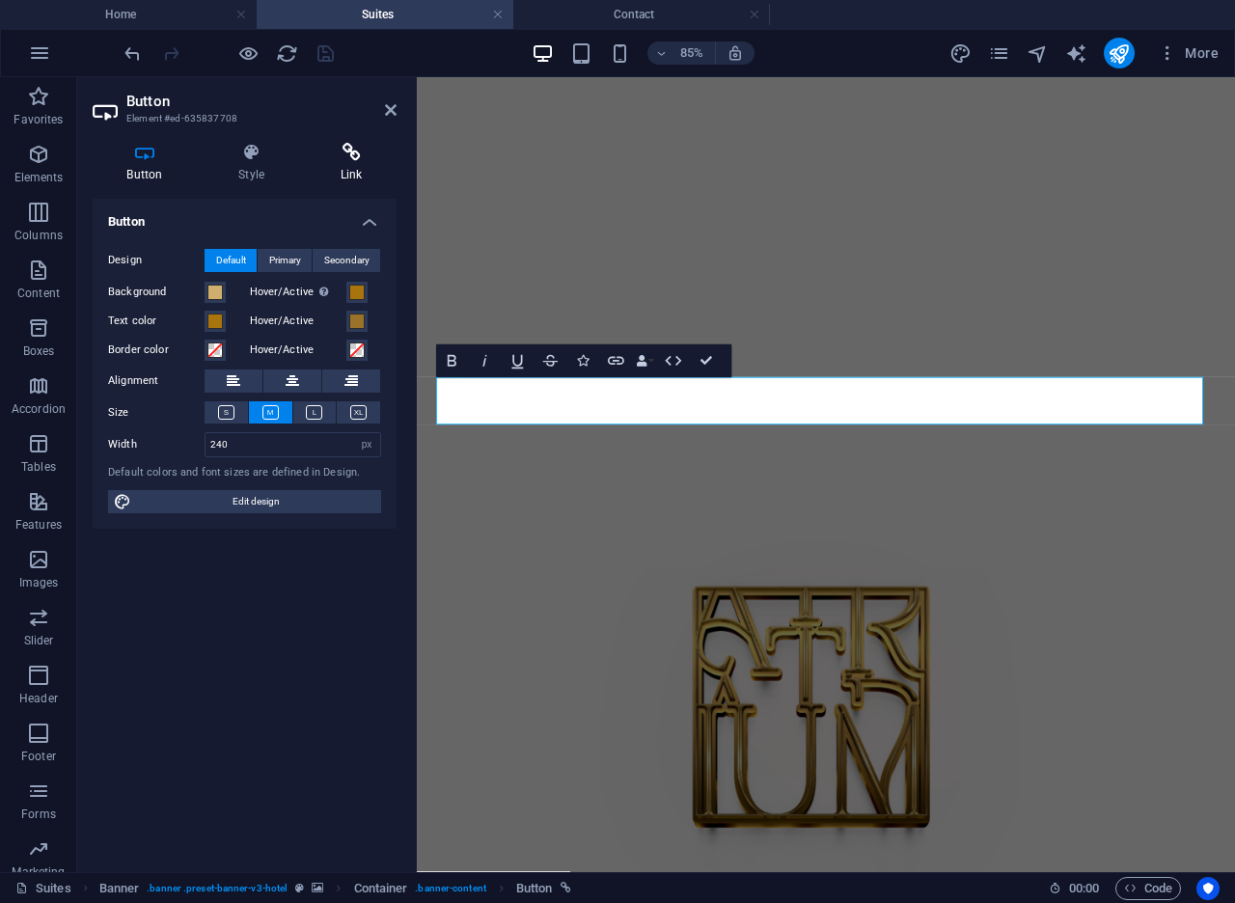
click at [340, 161] on icon at bounding box center [351, 152] width 91 height 19
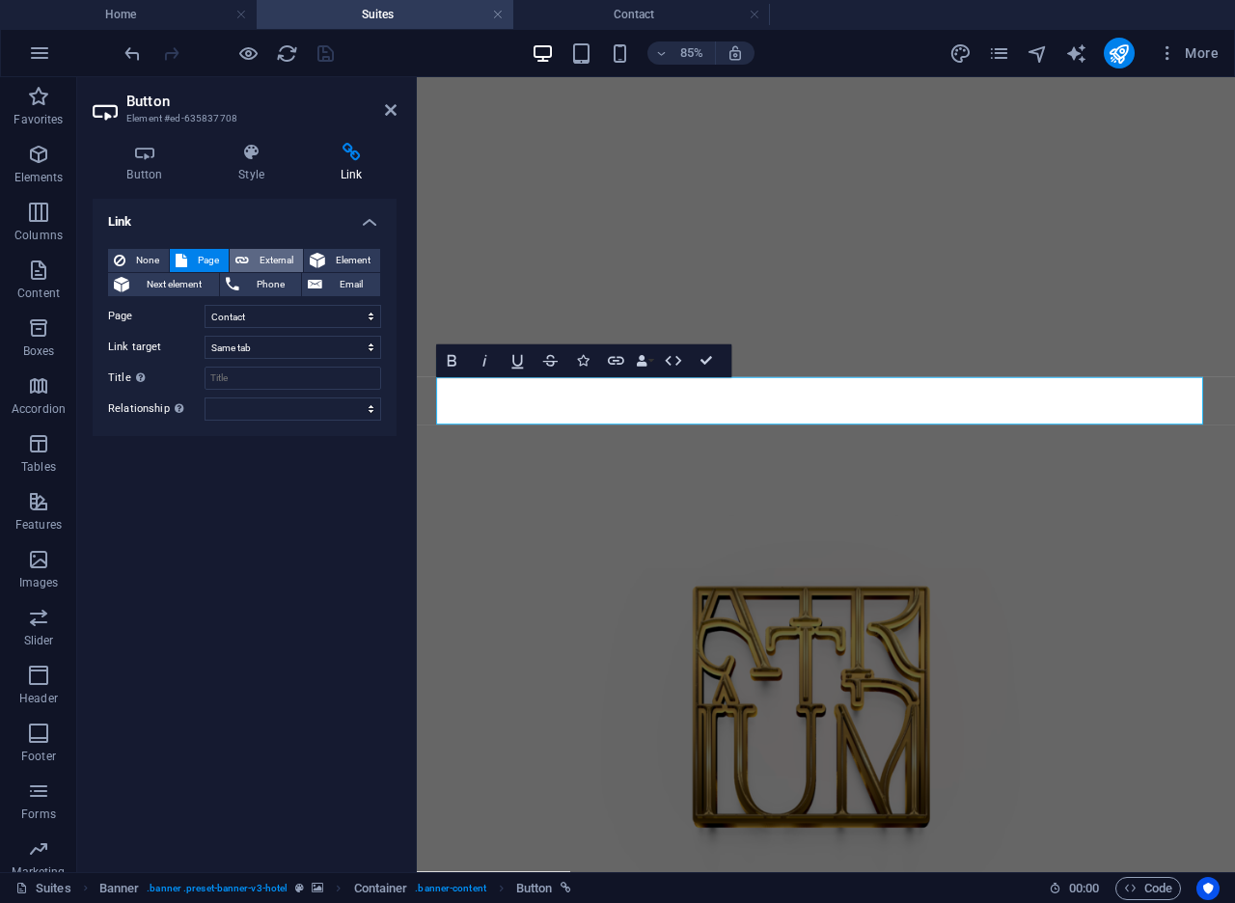
click at [273, 259] on span "External" at bounding box center [276, 260] width 42 height 23
select select "blank"
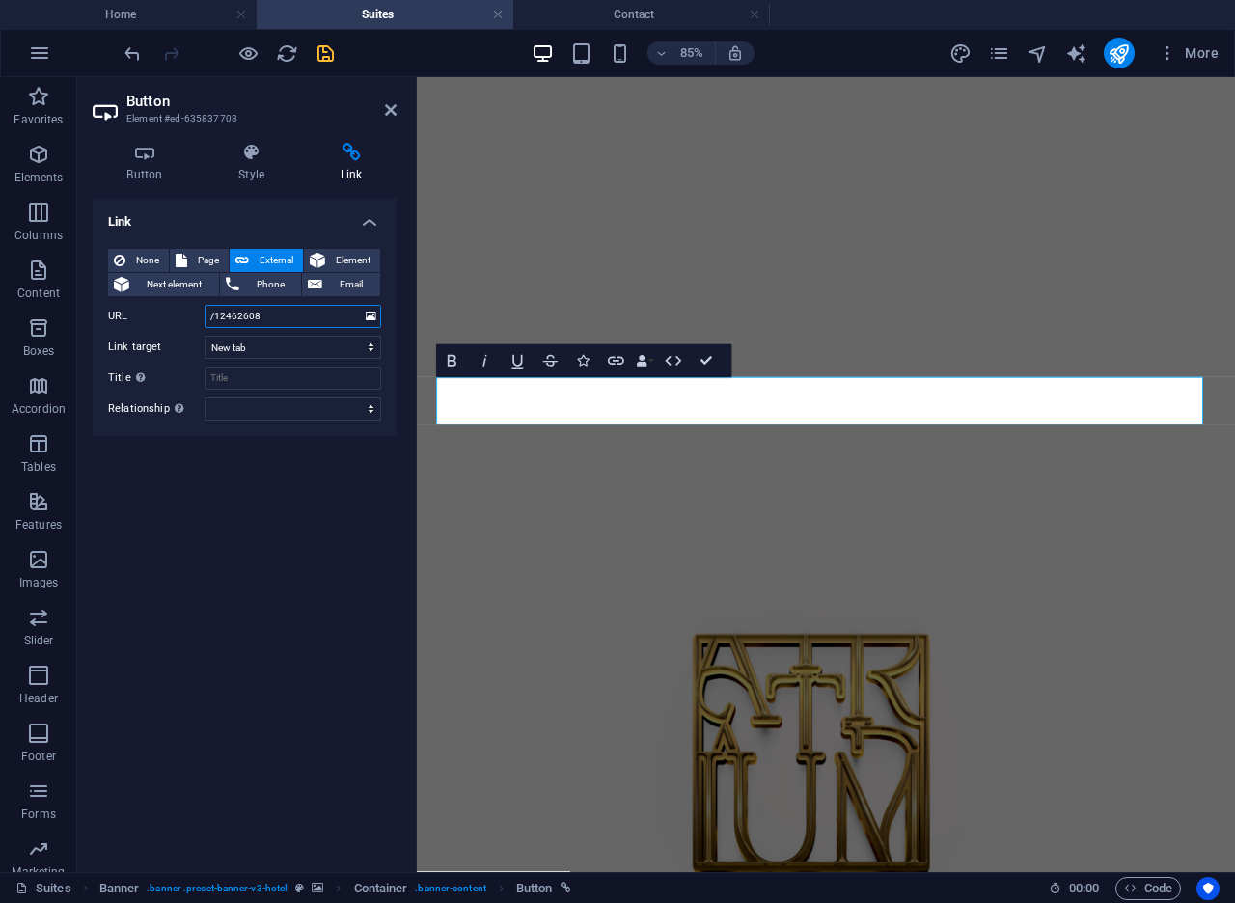
drag, startPoint x: 268, startPoint y: 315, endPoint x: 185, endPoint y: 306, distance: 83.5
click at [185, 306] on div "URL /12462608" at bounding box center [244, 316] width 273 height 23
paste input "[URL][DOMAIN_NAME]"
type input "[URL][DOMAIN_NAME]"
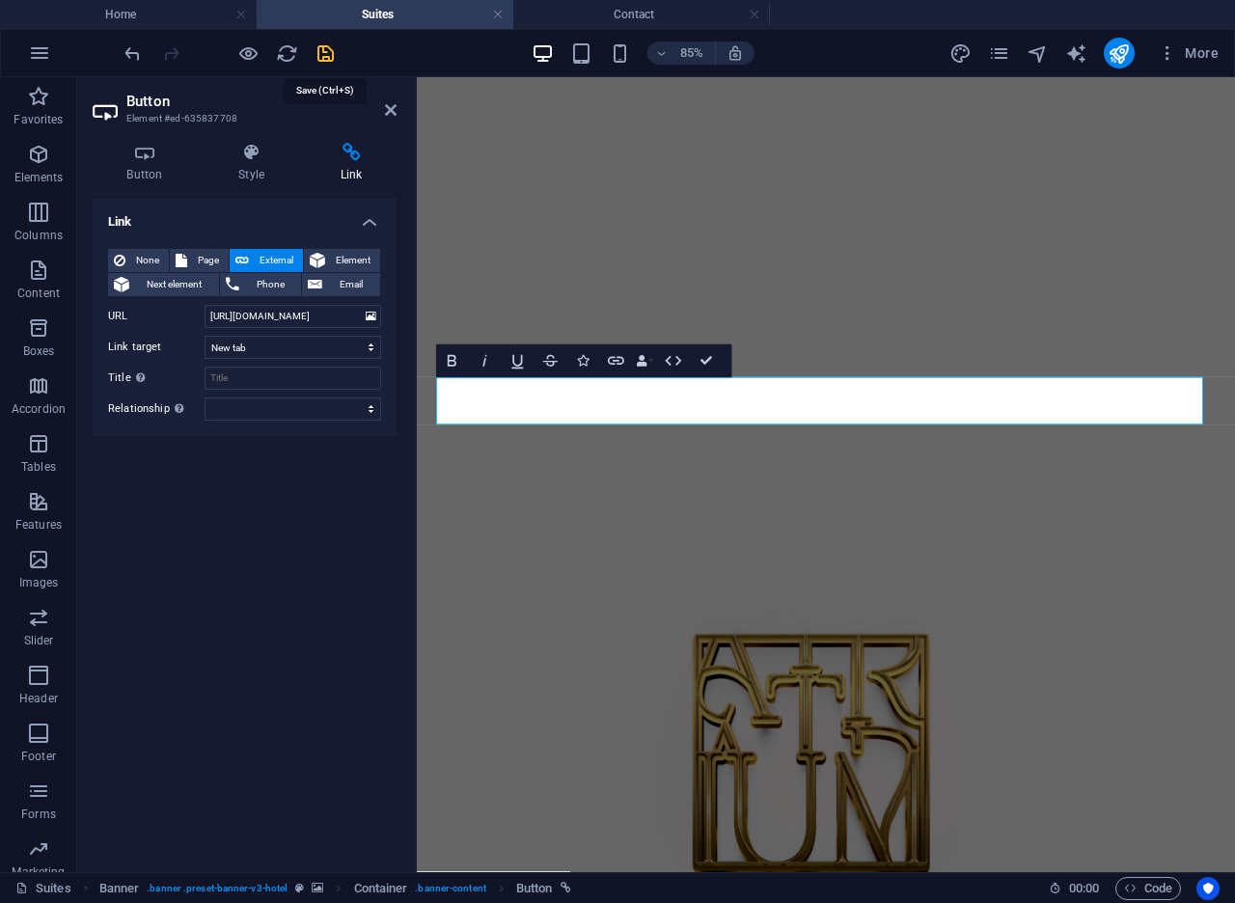
click at [320, 58] on icon "save" at bounding box center [325, 53] width 22 height 22
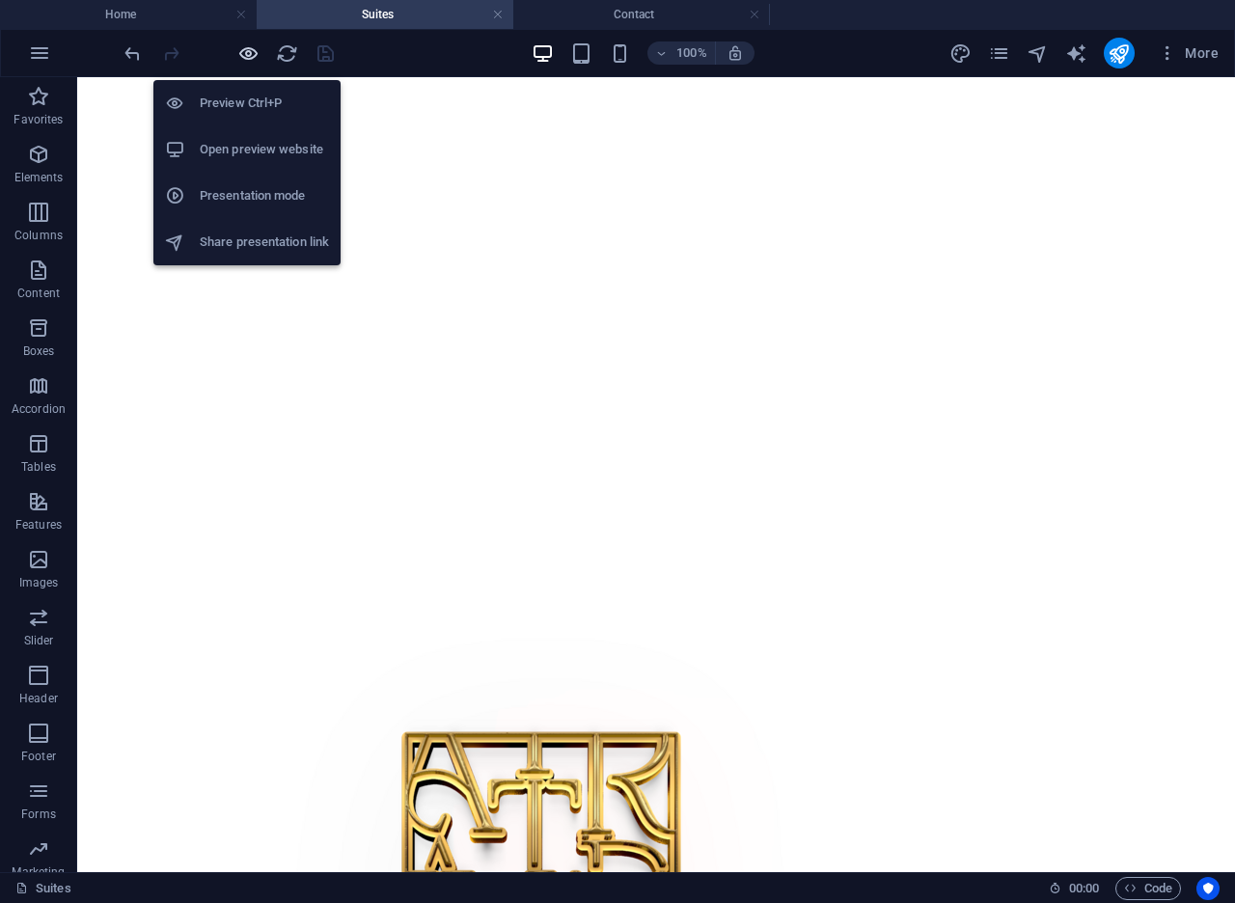
click at [237, 61] on icon "button" at bounding box center [248, 53] width 22 height 22
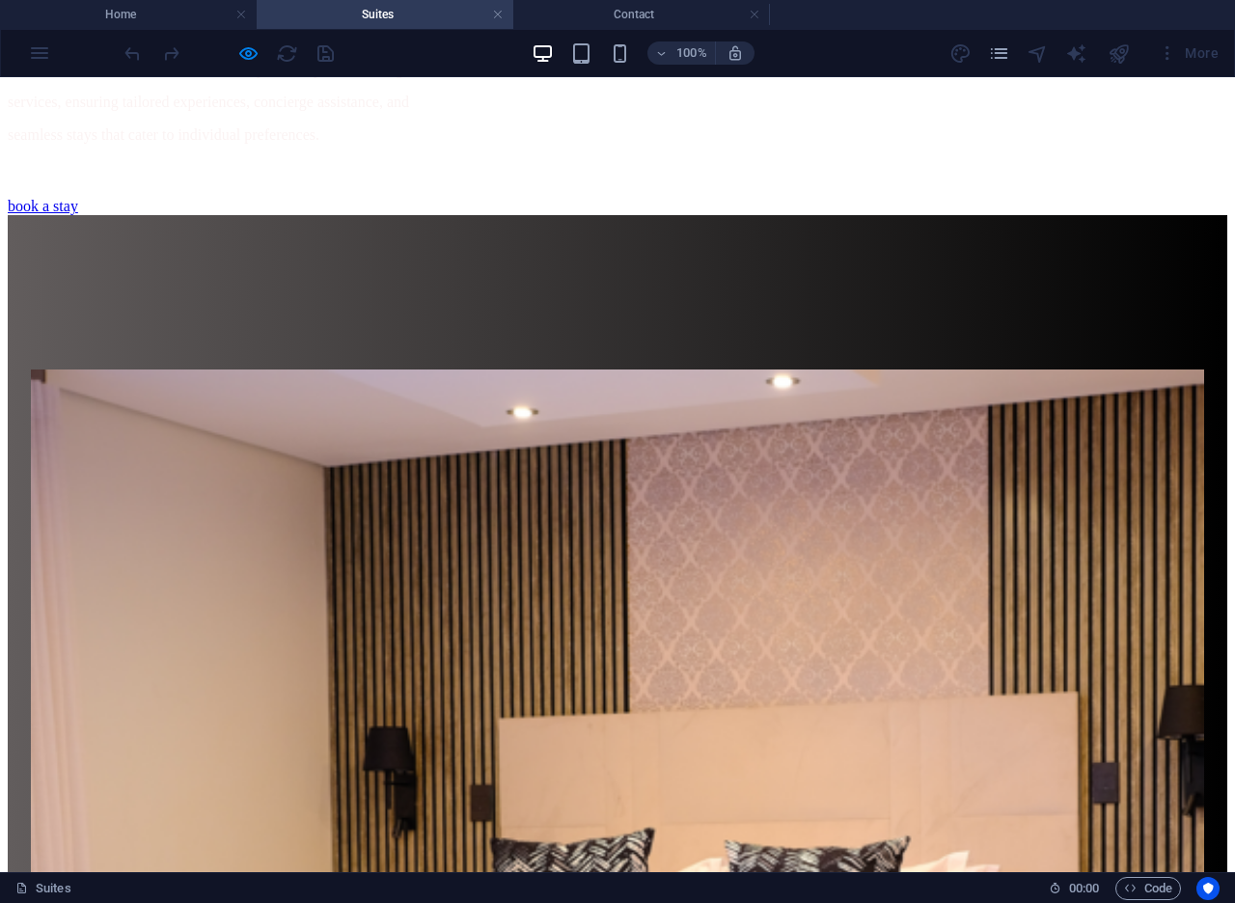
scroll to position [1728, 0]
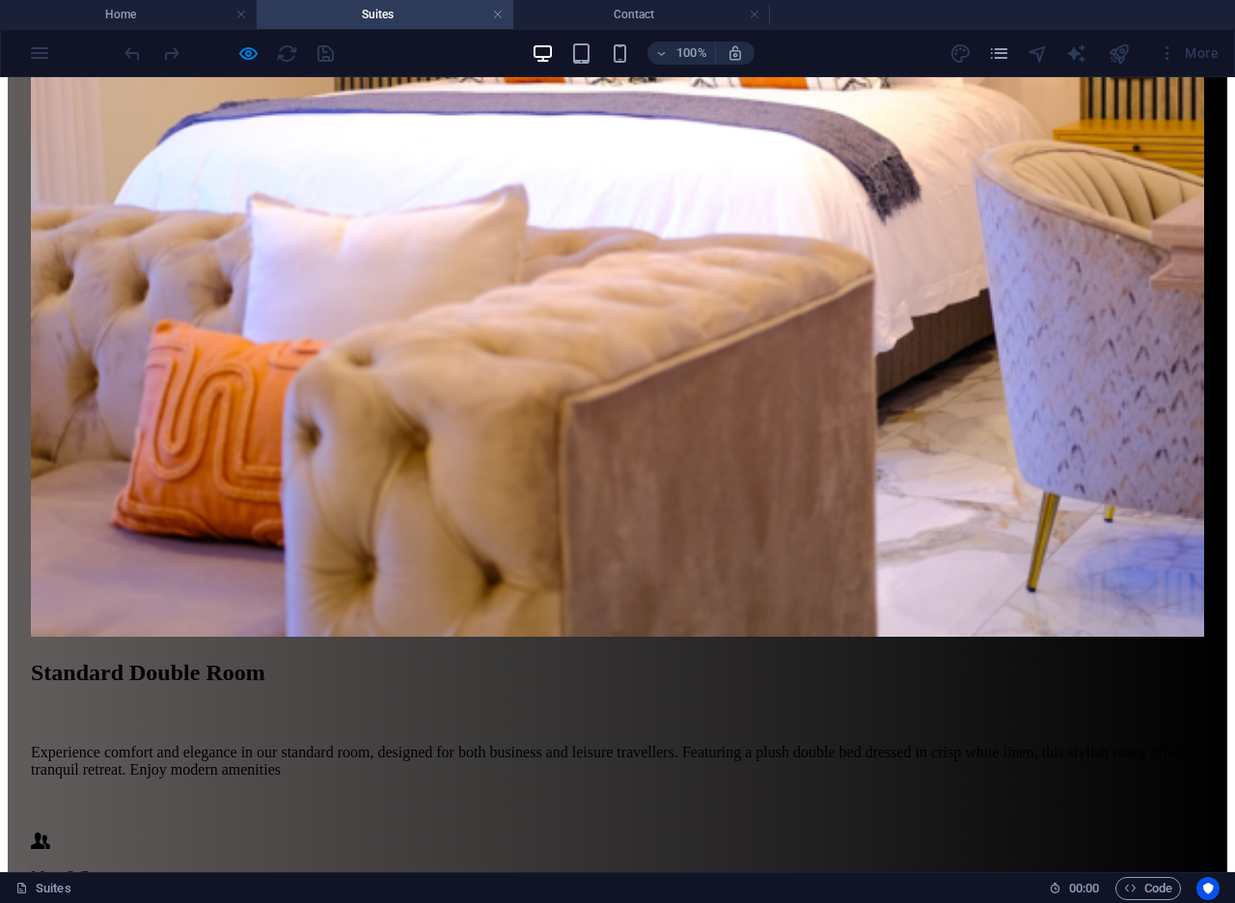
scroll to position [2610, 0]
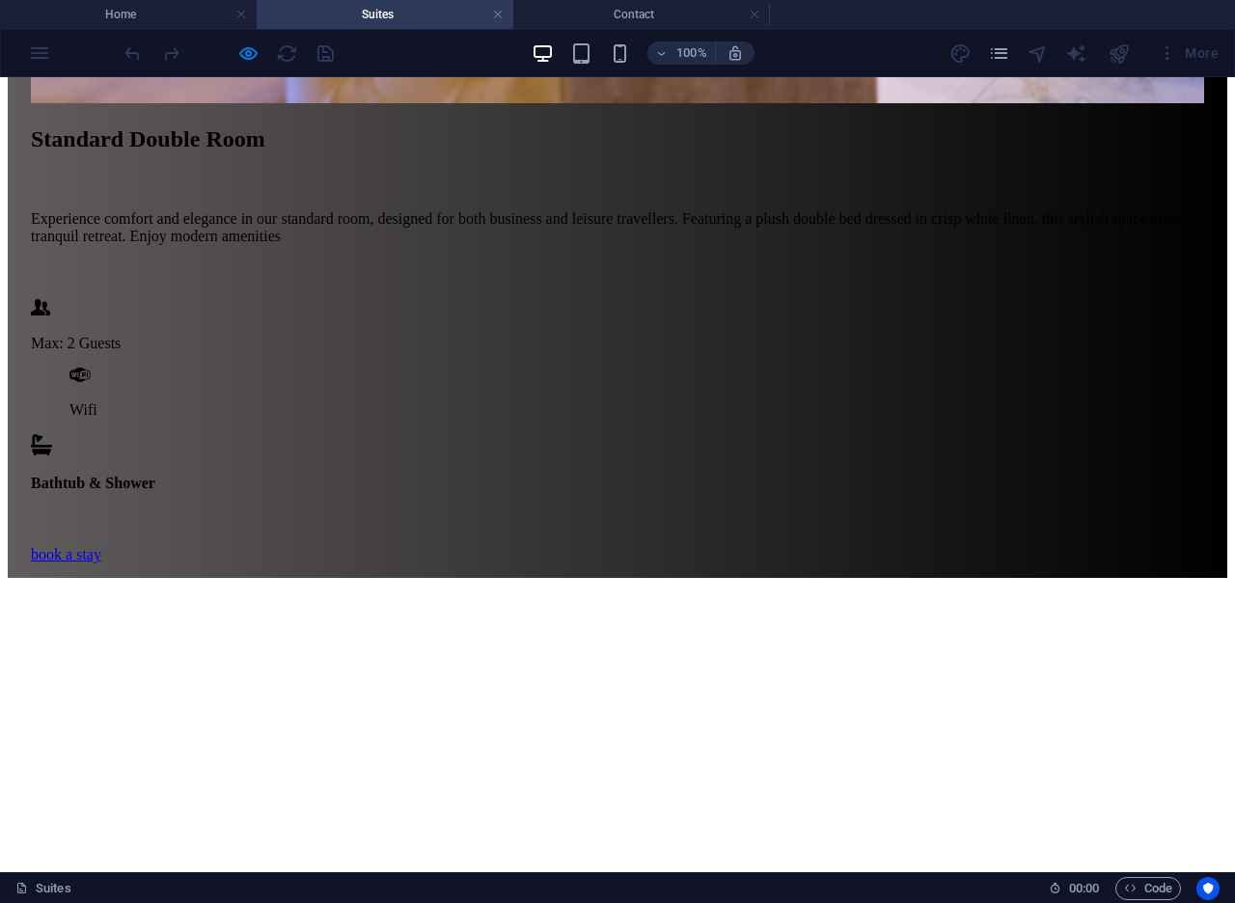
scroll to position [3182, 0]
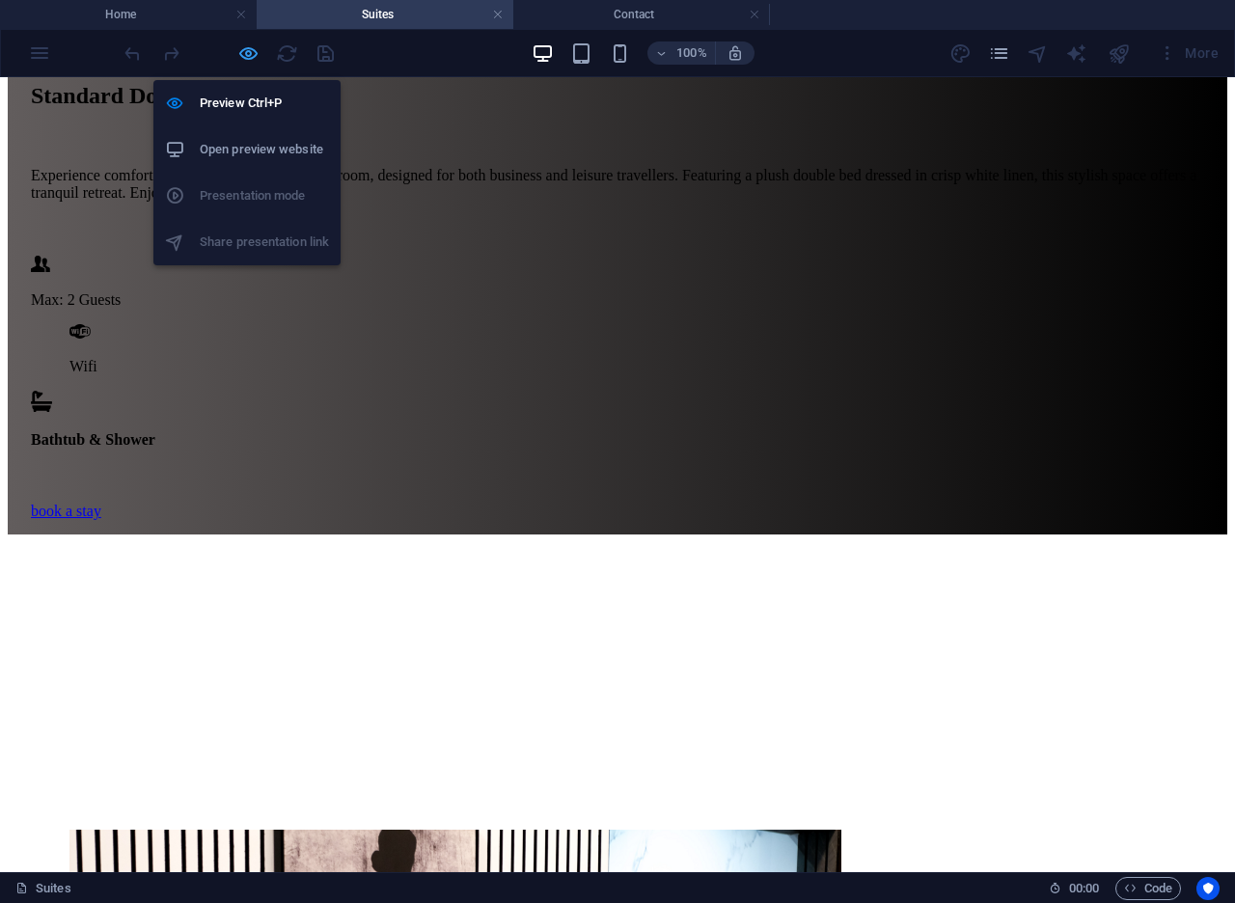
click at [237, 56] on icon "button" at bounding box center [248, 53] width 22 height 22
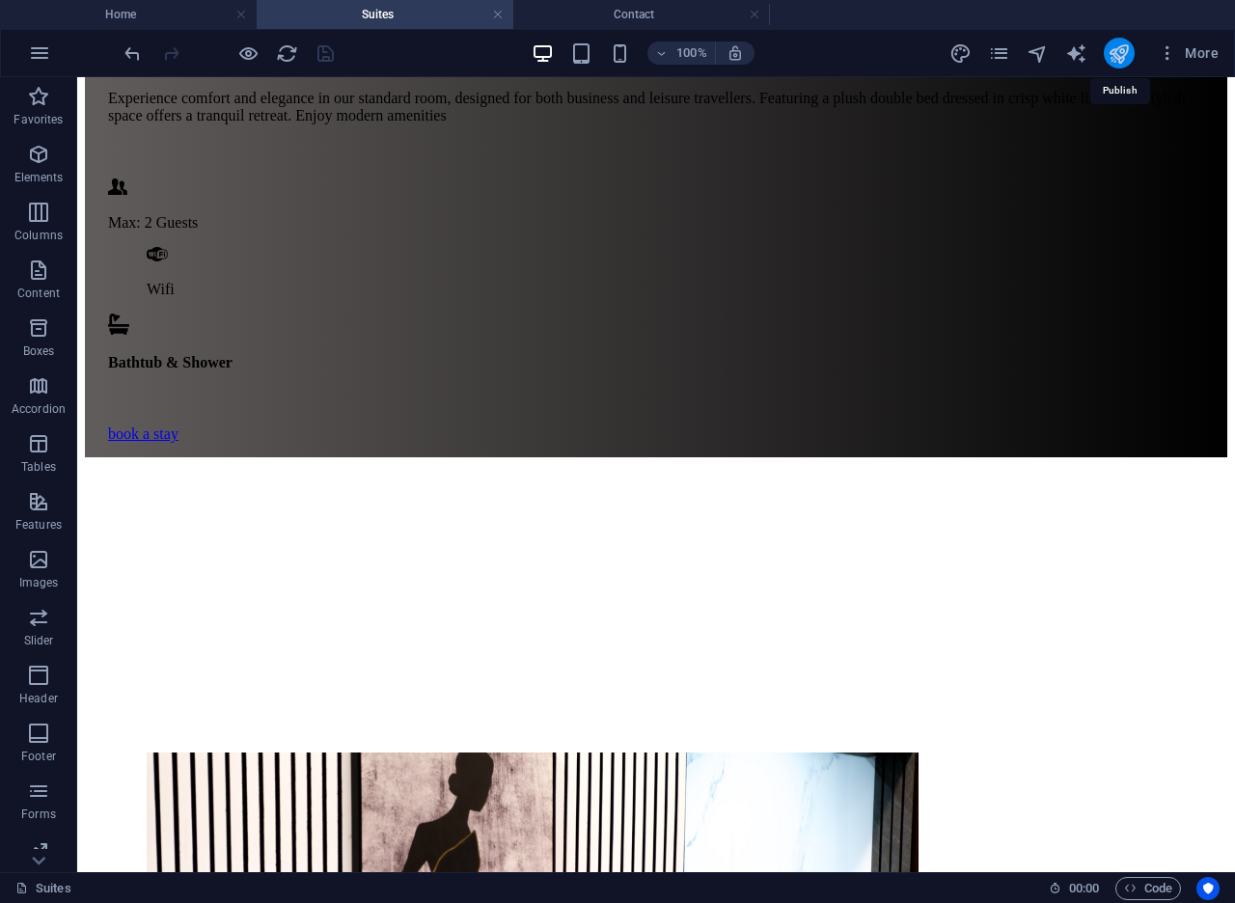
click at [1125, 63] on icon "publish" at bounding box center [1118, 53] width 22 height 22
